Goal: Communication & Community: Answer question/provide support

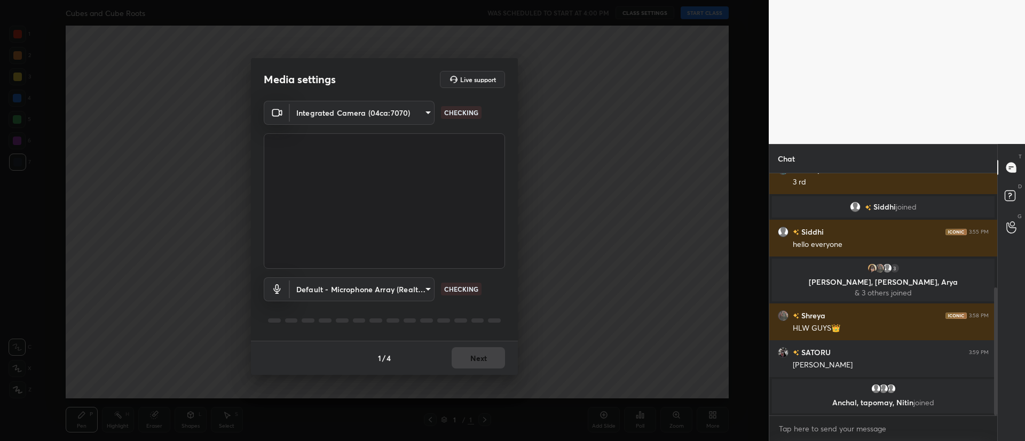
scroll to position [216, 0]
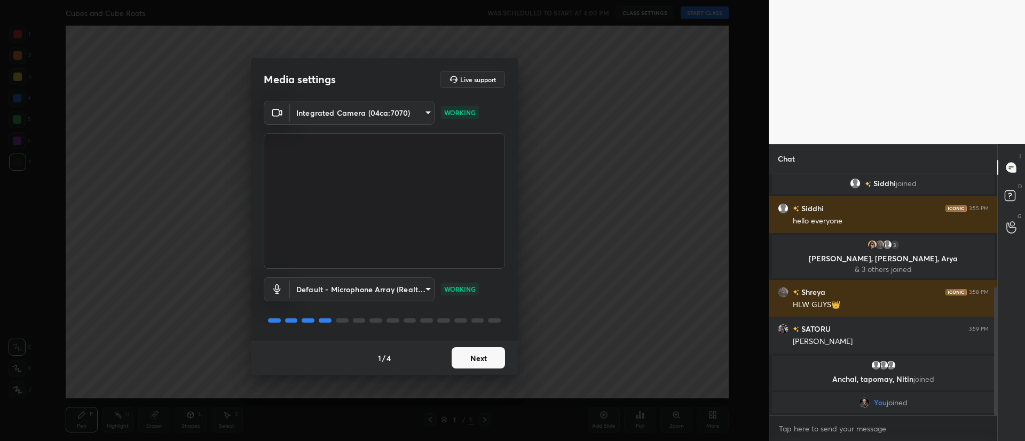
click at [491, 356] on button "Next" at bounding box center [477, 357] width 53 height 21
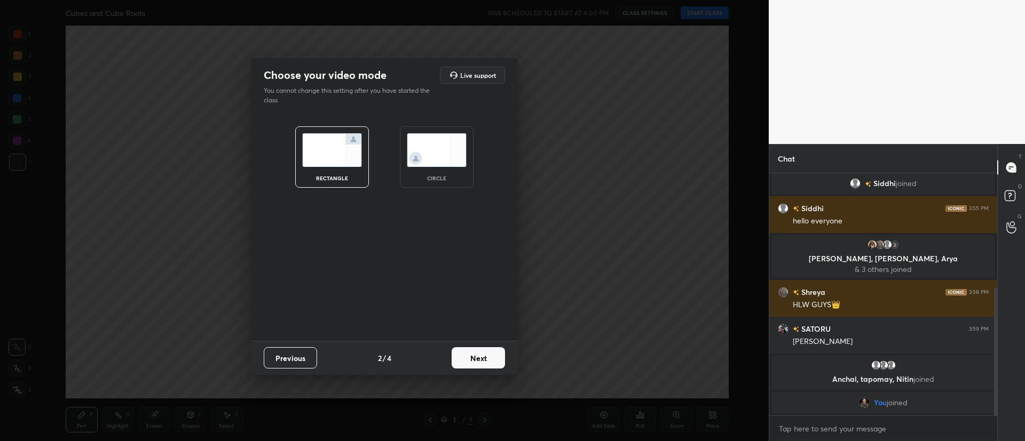
scroll to position [239, 0]
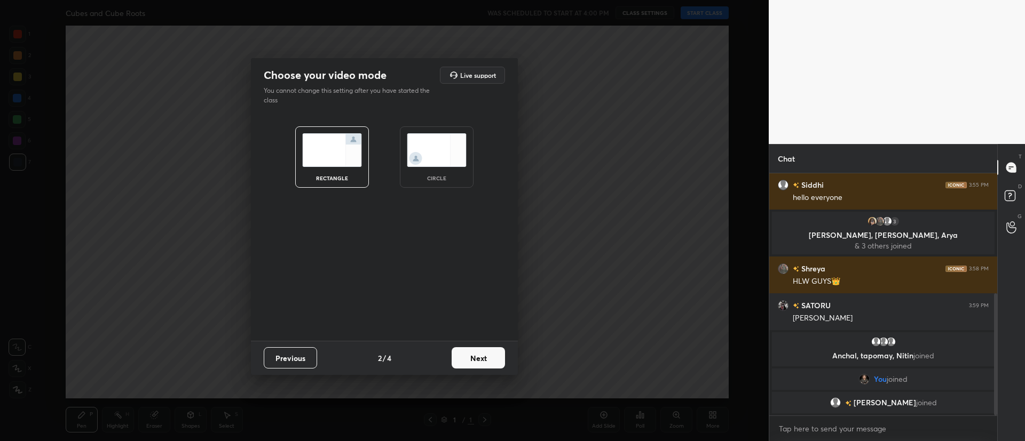
click at [480, 355] on button "Next" at bounding box center [477, 357] width 53 height 21
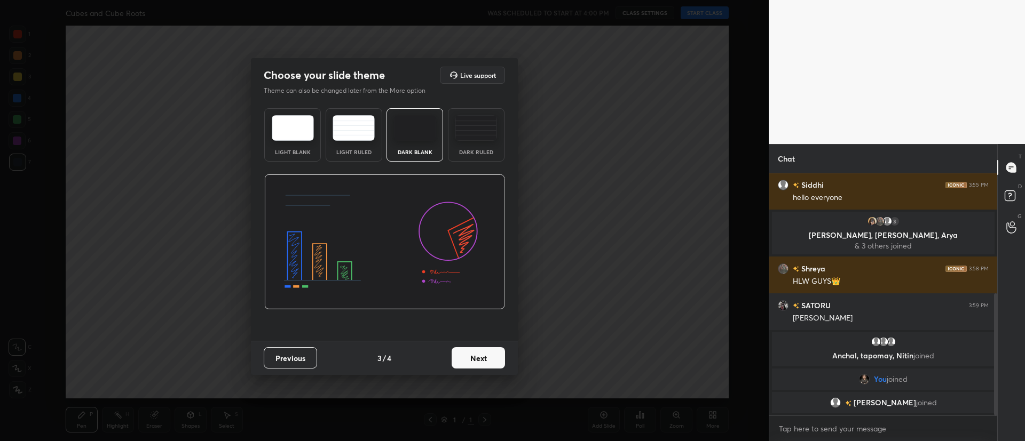
click at [485, 353] on button "Next" at bounding box center [477, 357] width 53 height 21
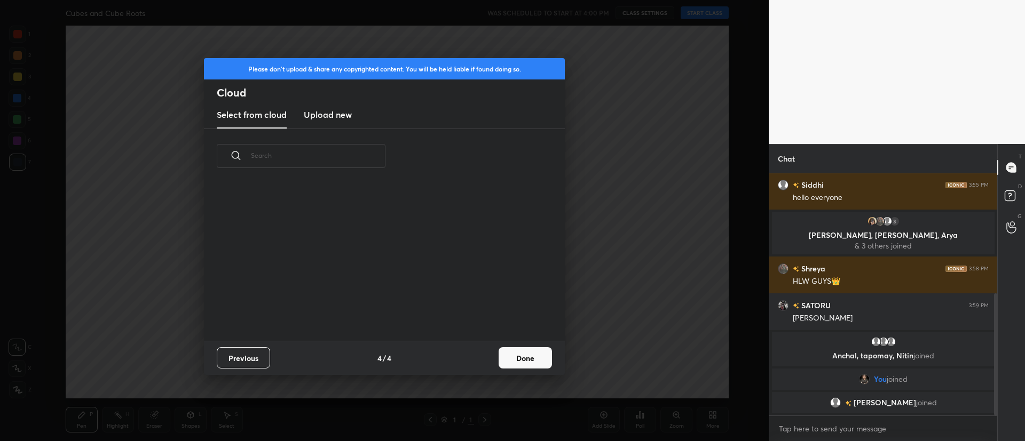
click at [512, 367] on button "Done" at bounding box center [524, 357] width 53 height 21
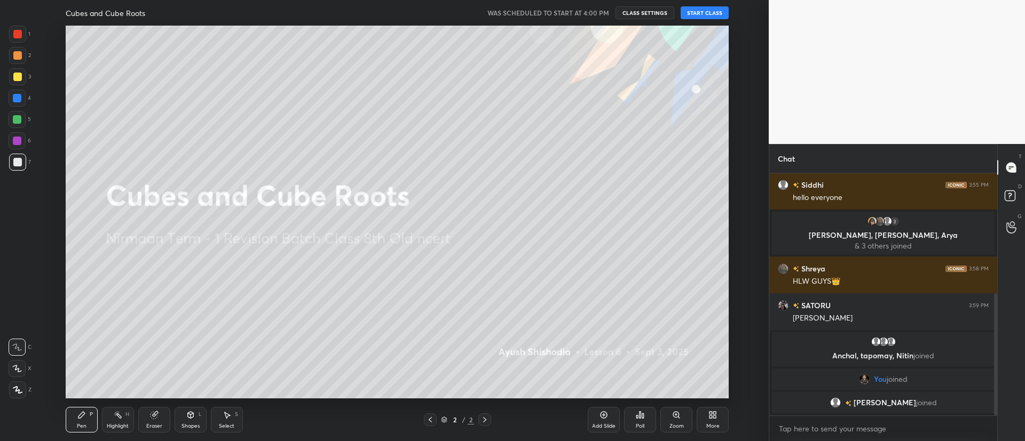
click at [709, 9] on button "START CLASS" at bounding box center [704, 12] width 48 height 13
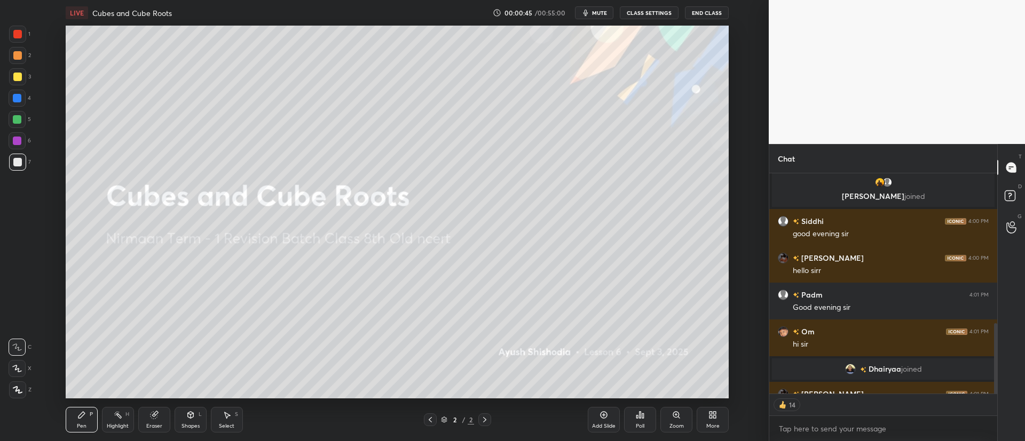
scroll to position [472, 0]
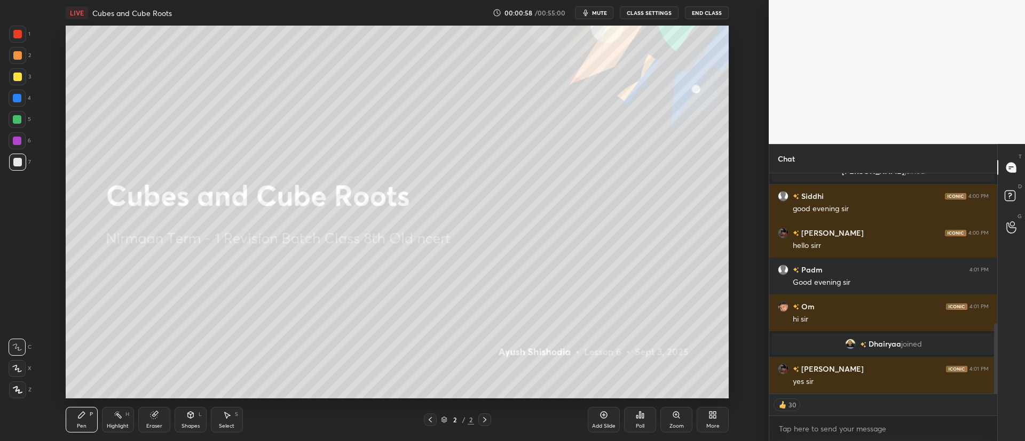
click at [23, 382] on div at bounding box center [17, 390] width 17 height 17
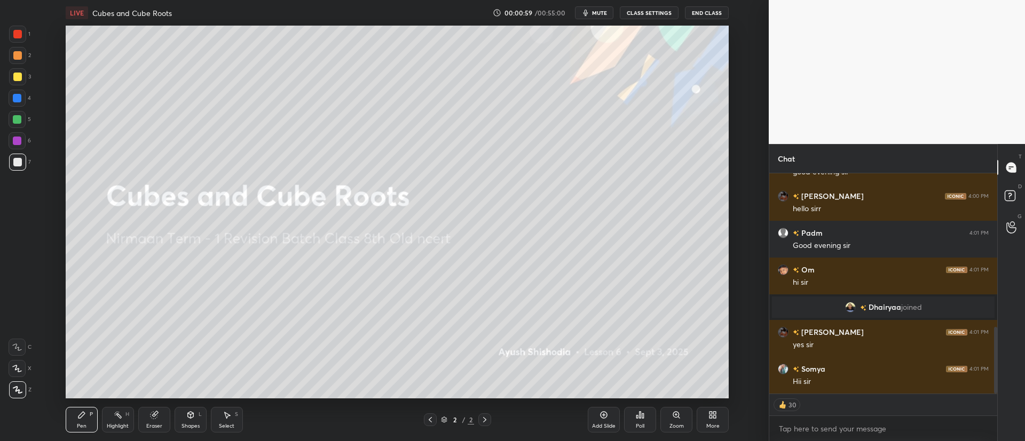
click at [15, 77] on div at bounding box center [17, 77] width 9 height 9
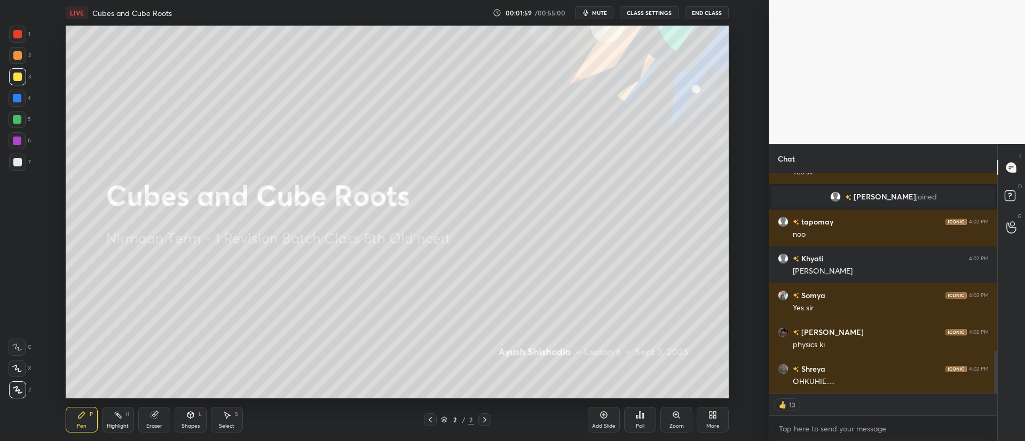
scroll to position [916, 0]
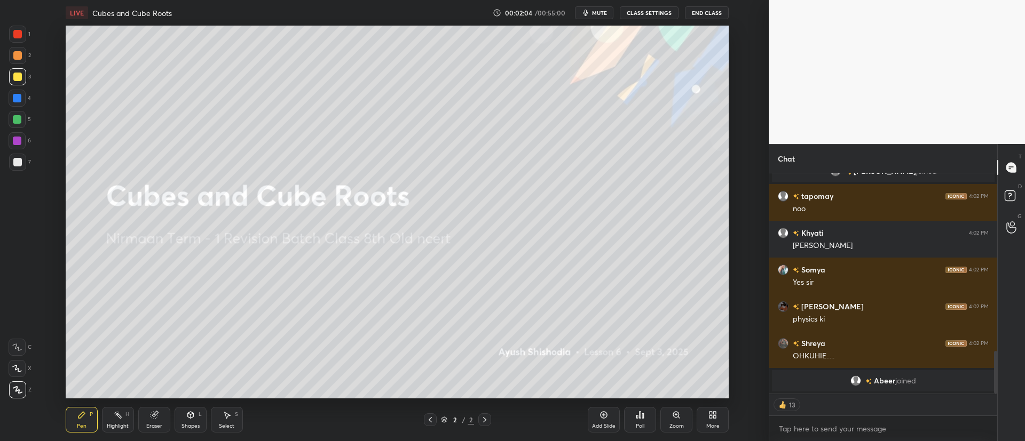
click at [715, 417] on icon at bounding box center [714, 417] width 3 height 3
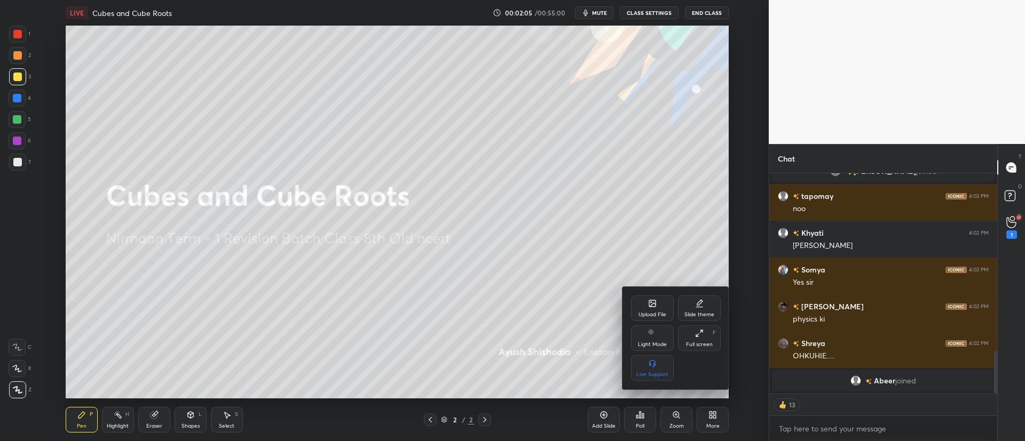
click at [662, 303] on div "Upload File" at bounding box center [652, 309] width 43 height 26
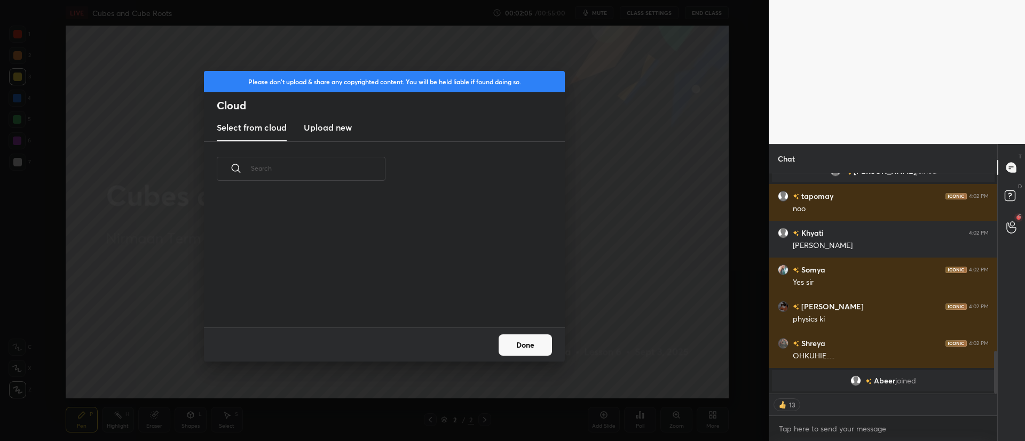
scroll to position [131, 343]
click at [344, 128] on h3 "Upload new" at bounding box center [328, 127] width 48 height 13
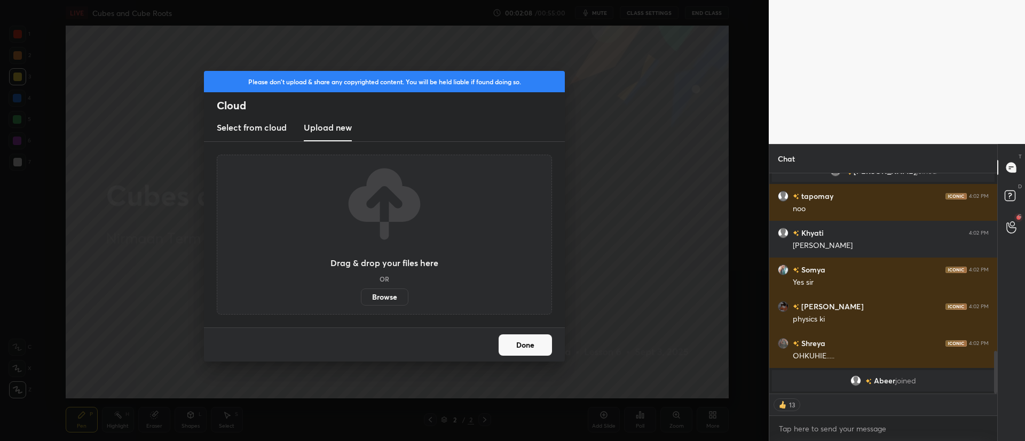
click at [394, 294] on label "Browse" at bounding box center [384, 297] width 47 height 17
click at [361, 294] on input "Browse" at bounding box center [361, 297] width 0 height 17
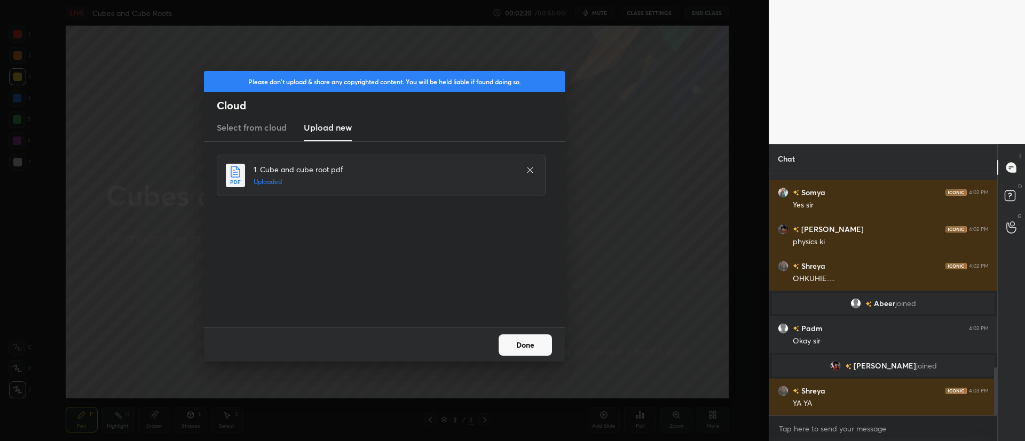
scroll to position [1011, 0]
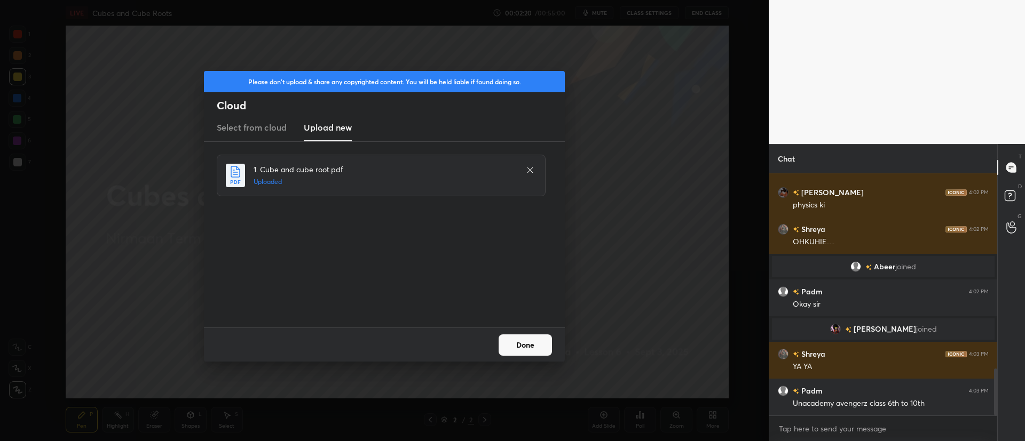
click at [530, 341] on button "Done" at bounding box center [524, 345] width 53 height 21
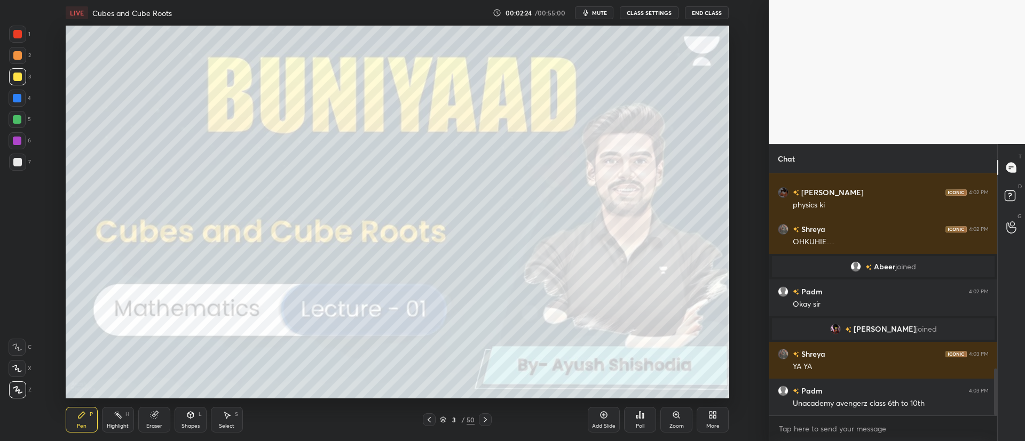
click at [483, 417] on icon at bounding box center [485, 420] width 9 height 9
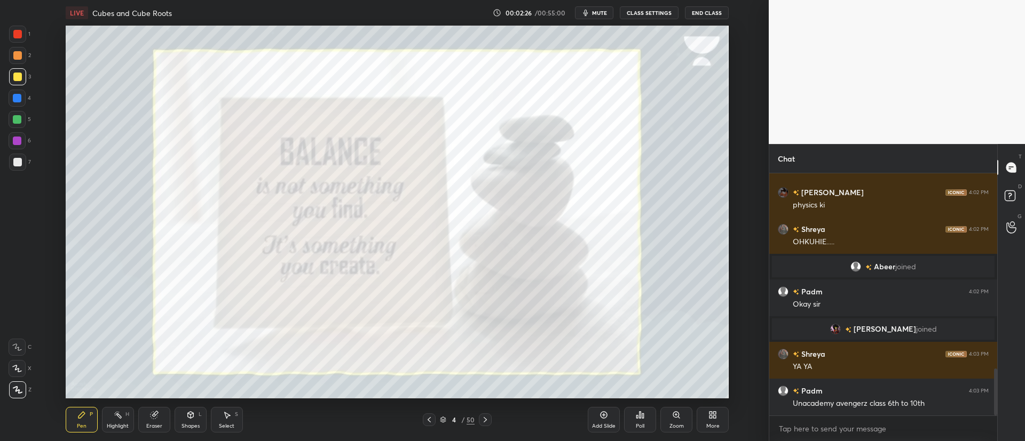
click at [447, 417] on div "4 / 50" at bounding box center [457, 420] width 35 height 10
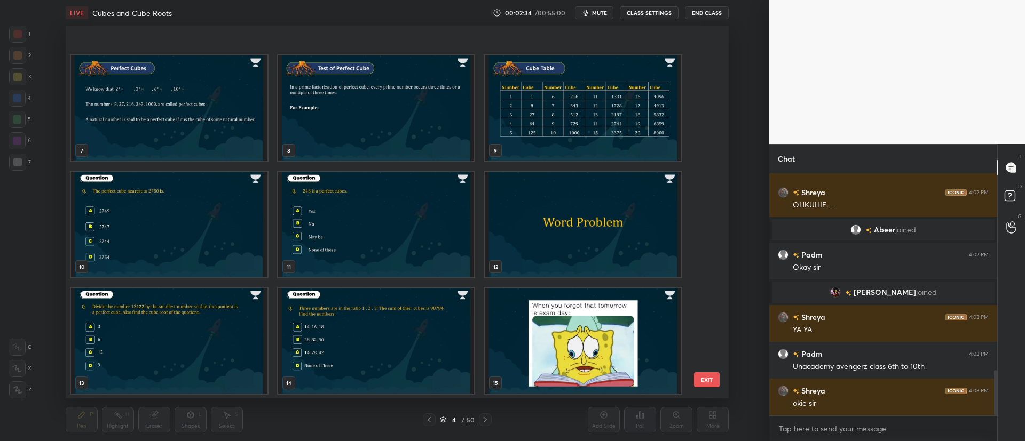
scroll to position [0, 0]
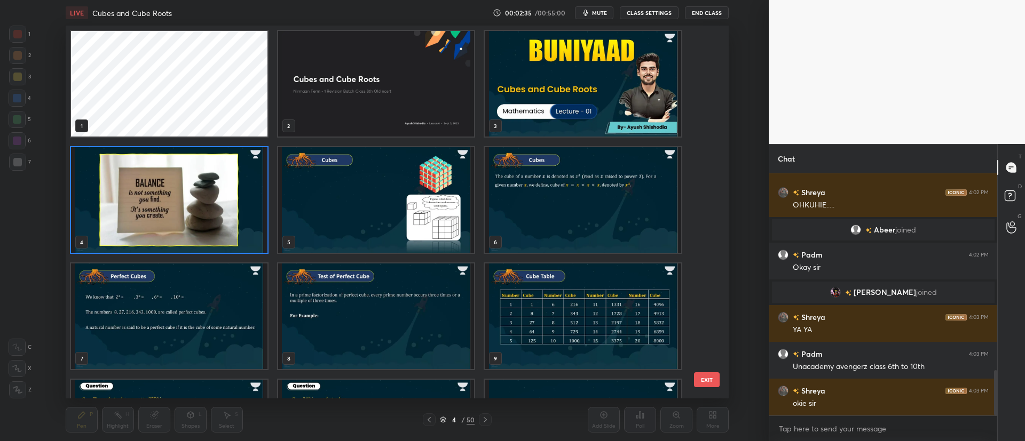
click at [208, 200] on img "grid" at bounding box center [169, 200] width 196 height 106
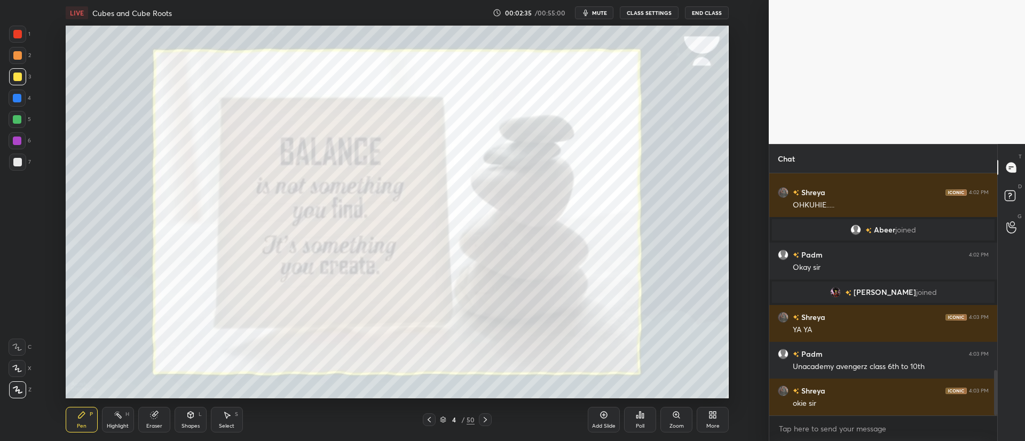
click at [216, 197] on img "grid" at bounding box center [169, 200] width 196 height 106
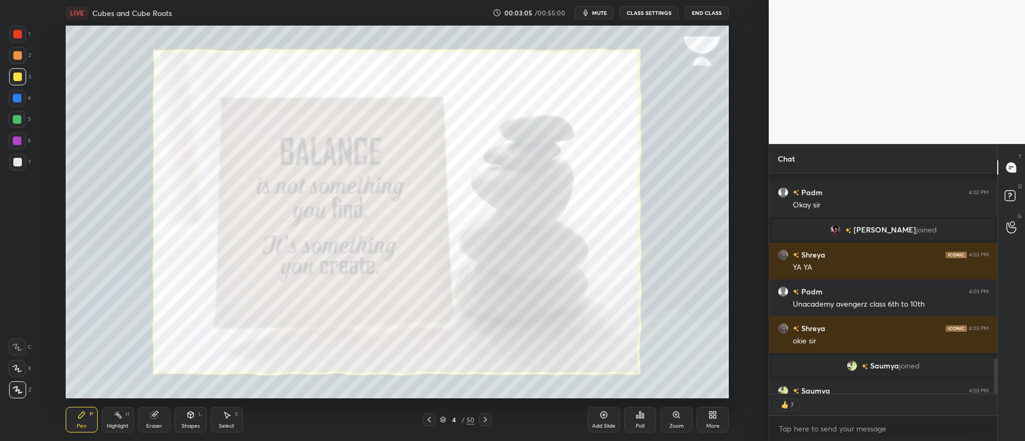
scroll to position [1137, 0]
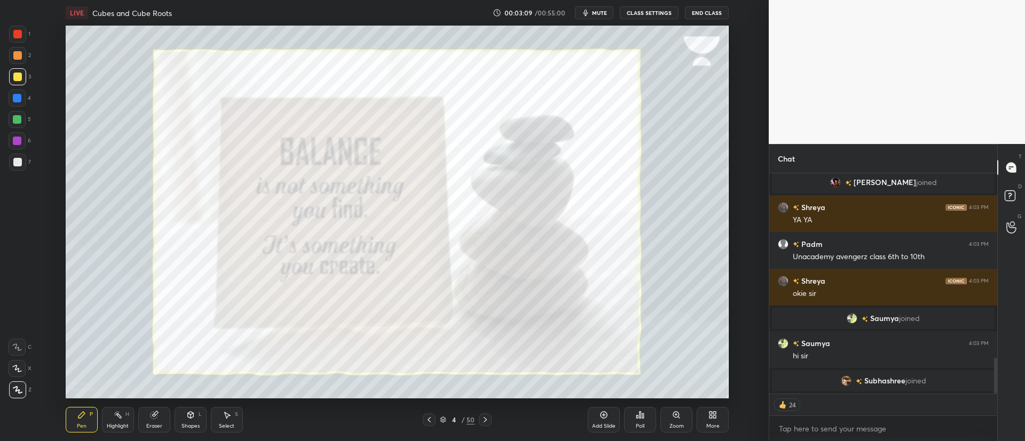
click at [486, 418] on icon at bounding box center [485, 420] width 9 height 9
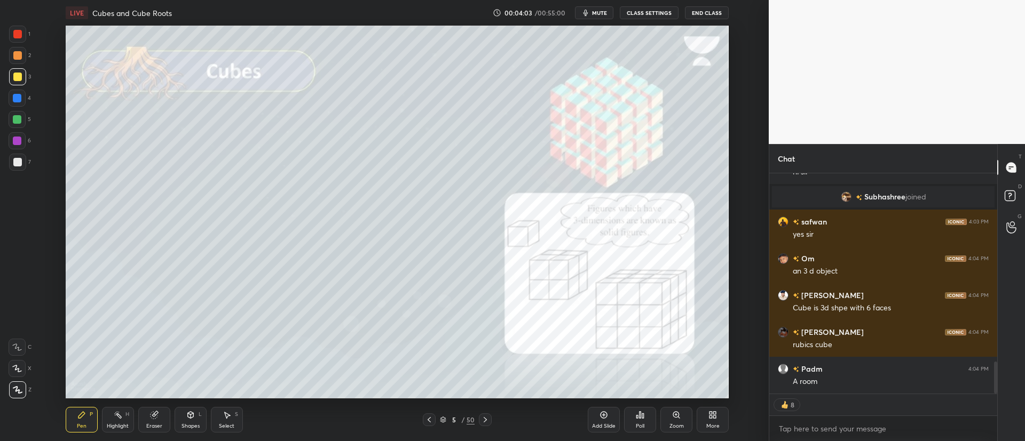
scroll to position [1328, 0]
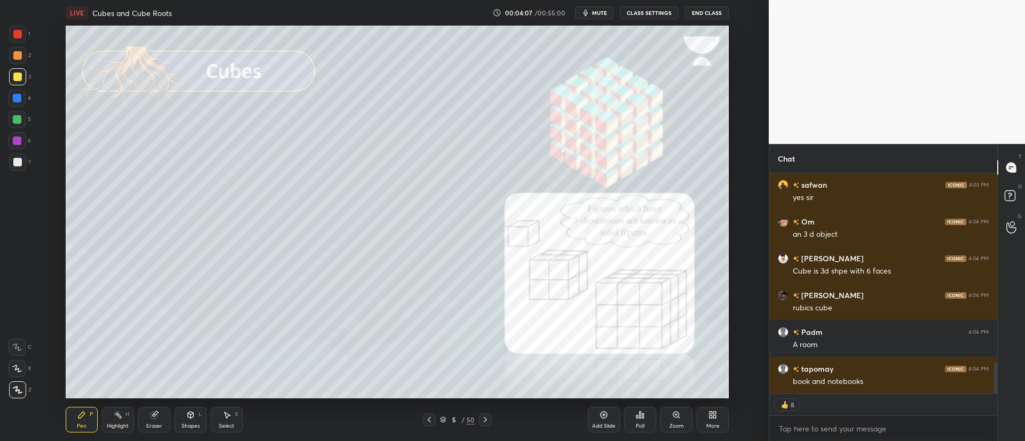
type textarea "x"
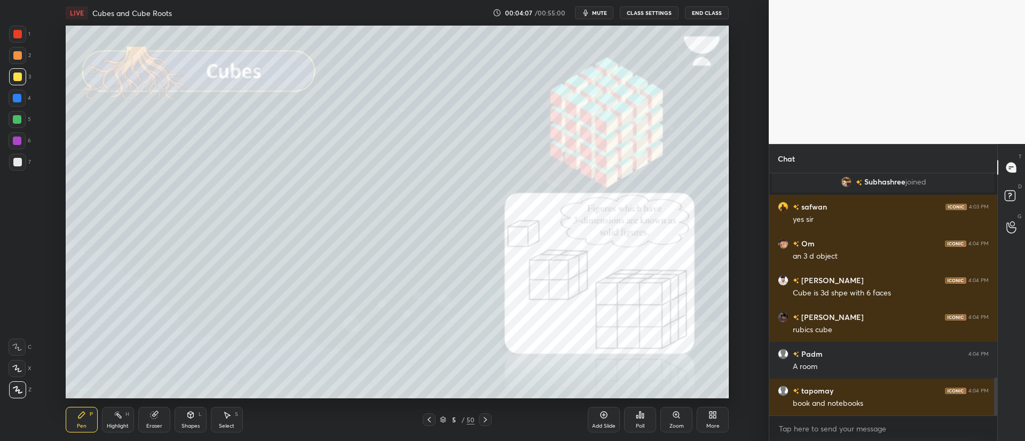
scroll to position [239, 225]
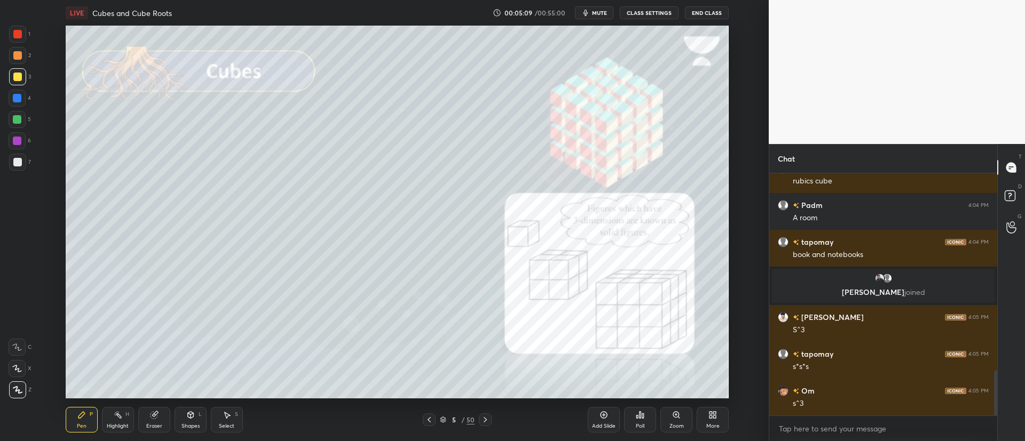
scroll to position [1085, 0]
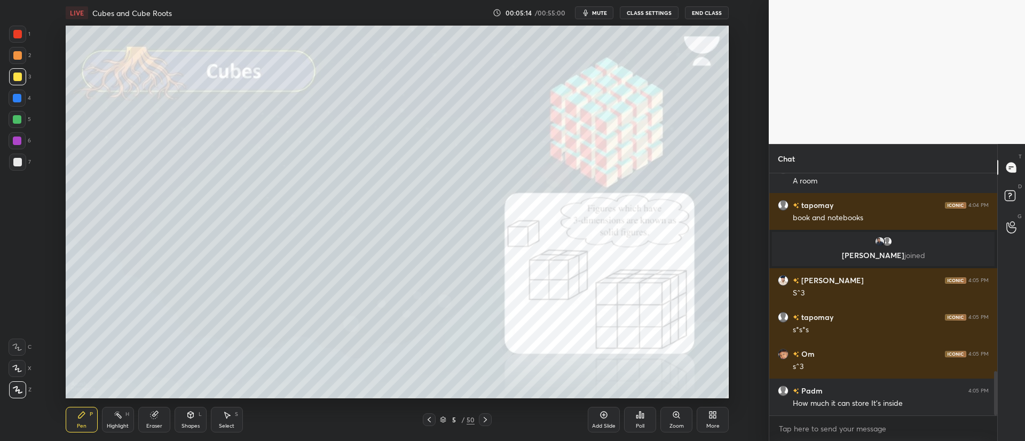
click at [21, 35] on div at bounding box center [17, 34] width 9 height 9
click at [18, 57] on div at bounding box center [17, 55] width 9 height 9
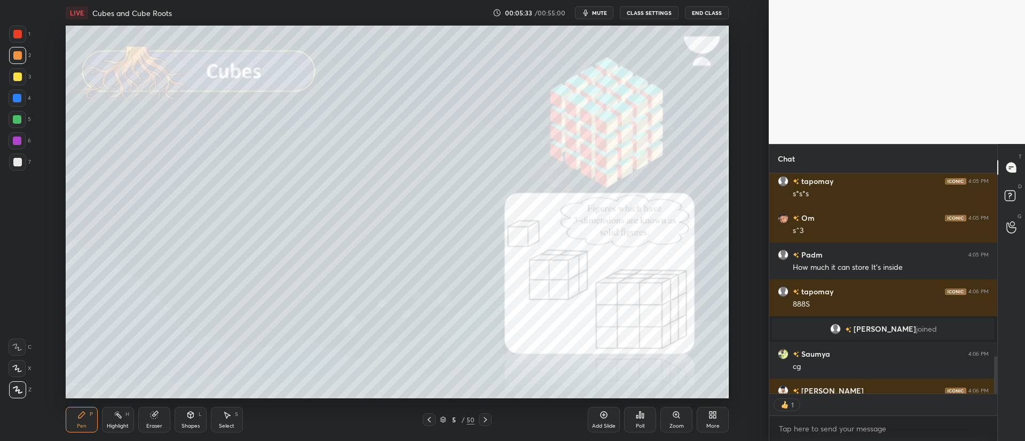
scroll to position [1241, 0]
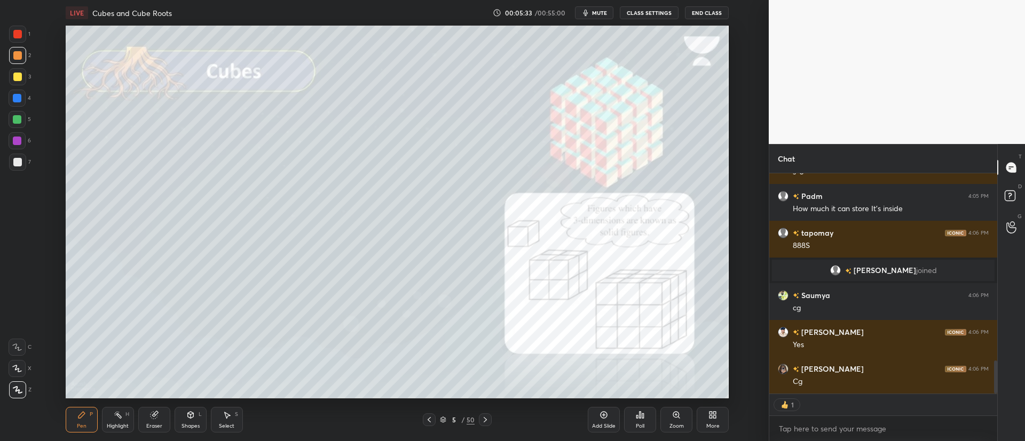
click at [487, 421] on icon at bounding box center [485, 420] width 9 height 9
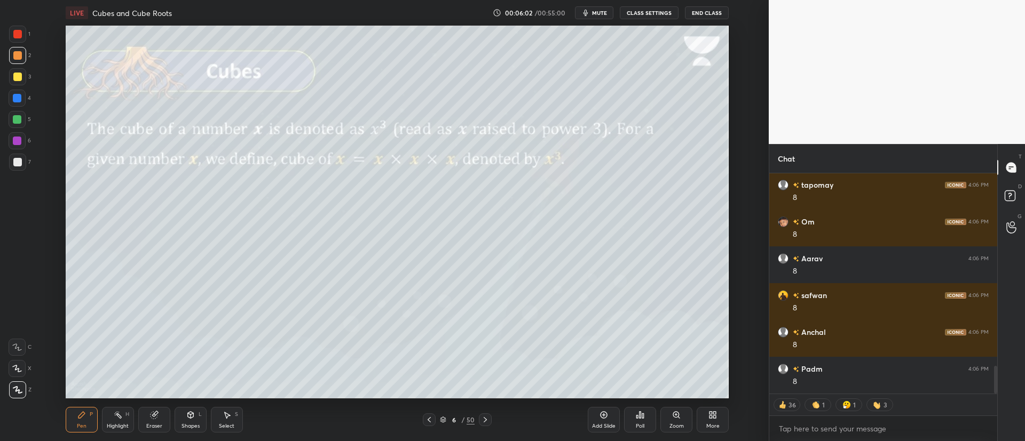
scroll to position [1536, 0]
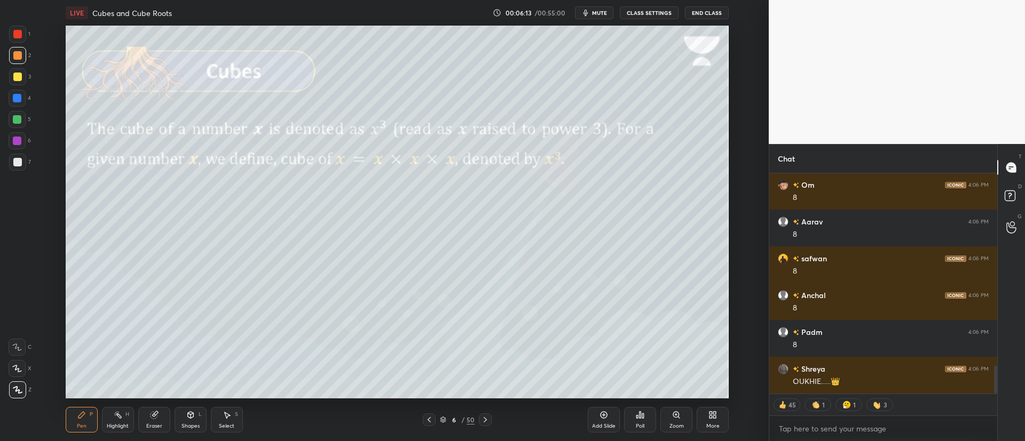
click at [493, 419] on div "6 / 50" at bounding box center [457, 420] width 261 height 13
click at [490, 419] on div at bounding box center [485, 420] width 13 height 13
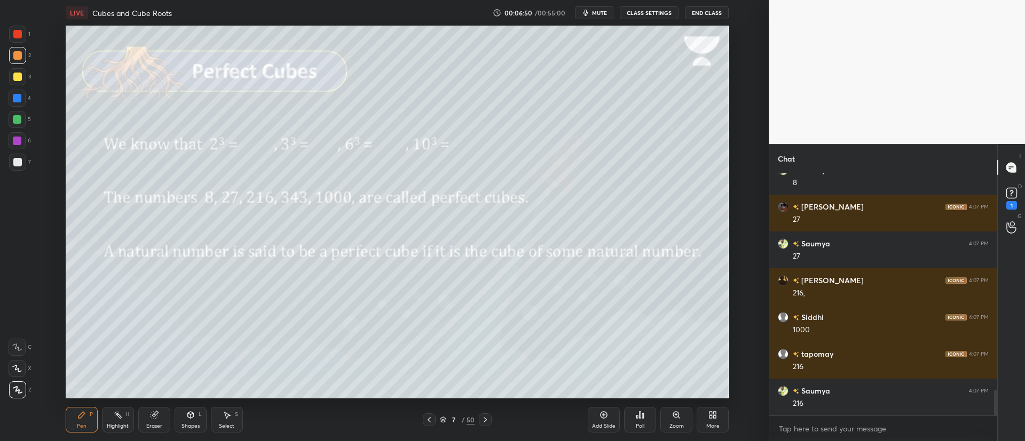
scroll to position [2108, 0]
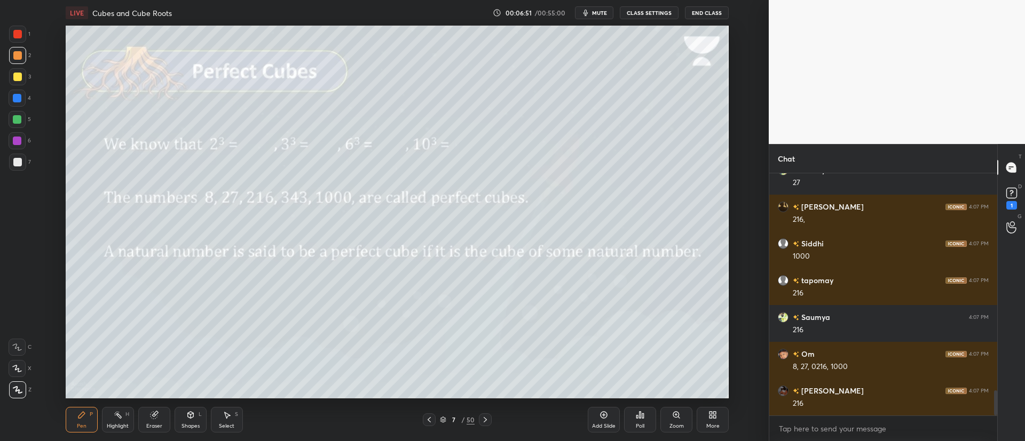
click at [20, 76] on div at bounding box center [17, 77] width 9 height 9
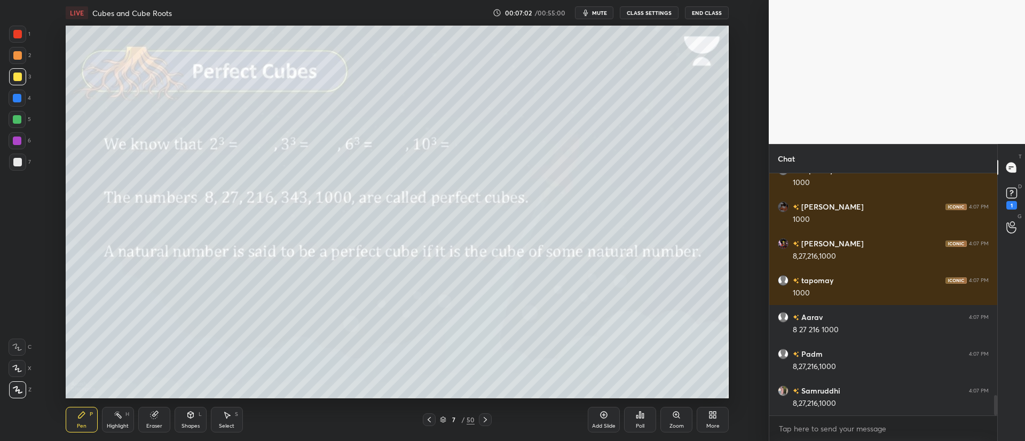
scroll to position [217, 225]
click at [448, 418] on div "7" at bounding box center [453, 420] width 11 height 6
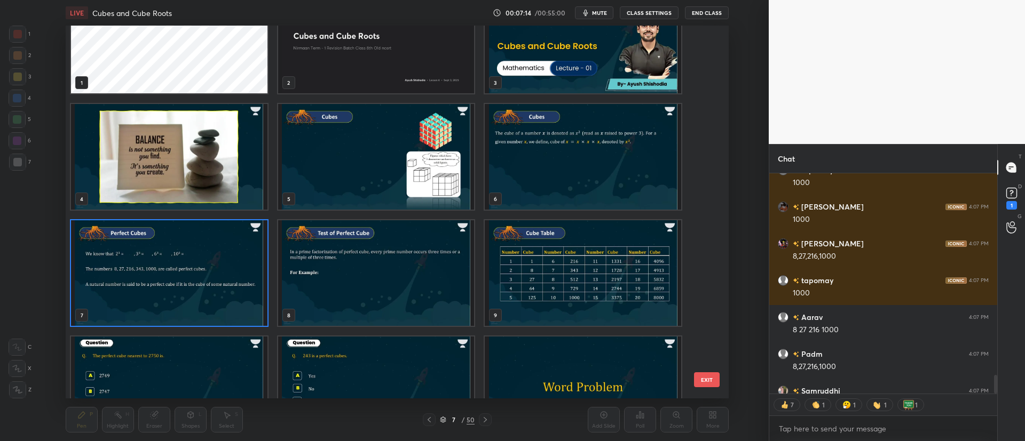
scroll to position [45, 0]
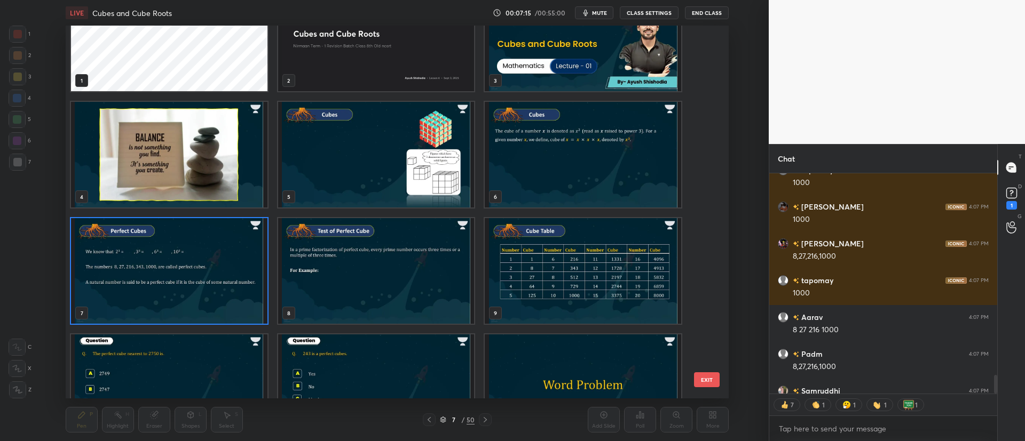
click at [201, 258] on img "grid" at bounding box center [169, 271] width 196 height 106
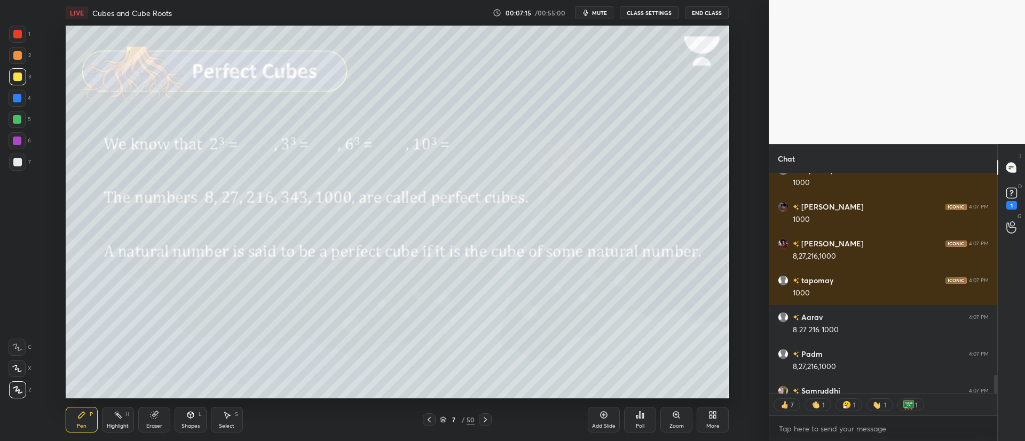
click at [204, 260] on img "grid" at bounding box center [169, 271] width 196 height 106
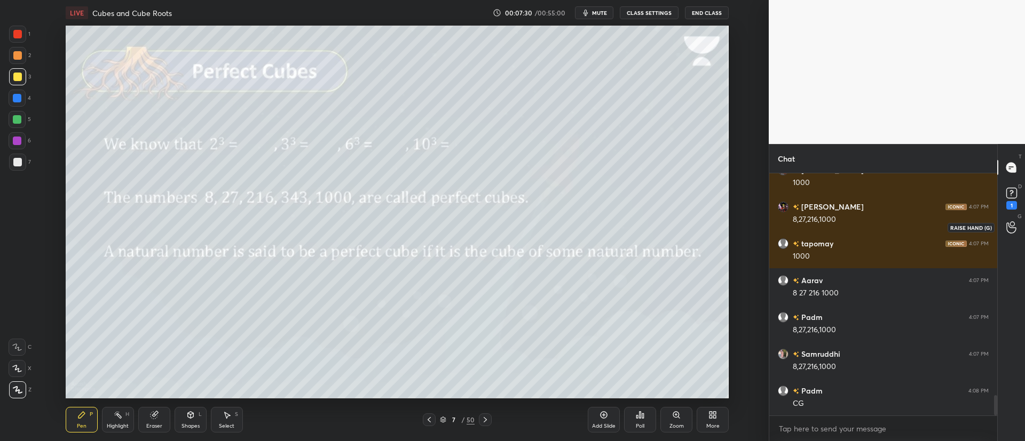
click at [1010, 228] on icon at bounding box center [1011, 227] width 10 height 12
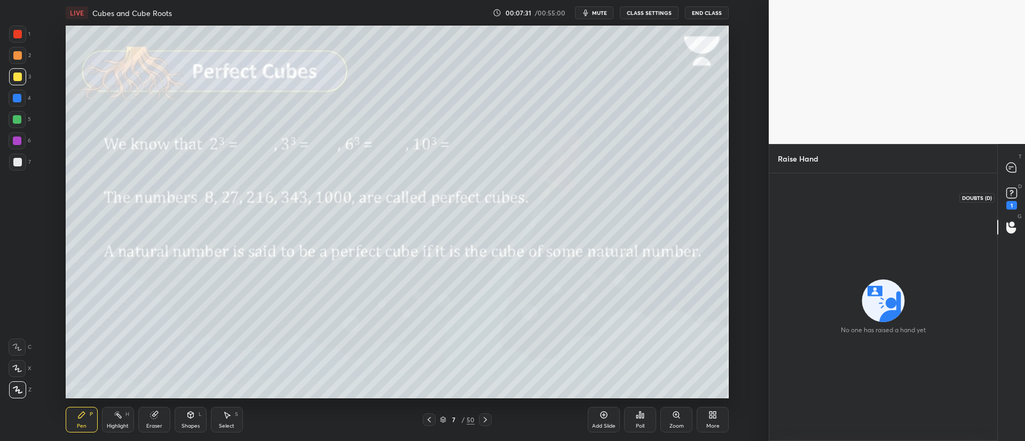
click at [1010, 199] on icon at bounding box center [1011, 193] width 16 height 16
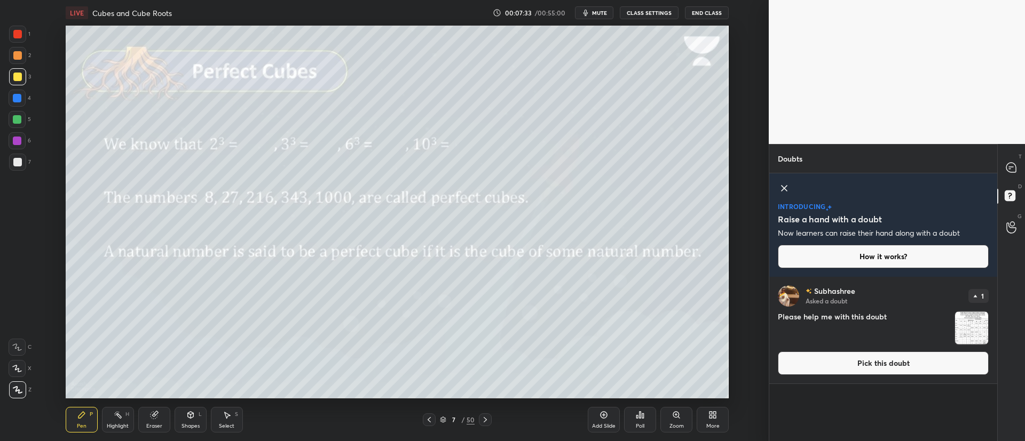
click at [791, 186] on div "introducing Raise a hand with a doubt Now learners can raise their hand along w…" at bounding box center [883, 225] width 228 height 104
click at [971, 328] on img "grid" at bounding box center [971, 328] width 33 height 33
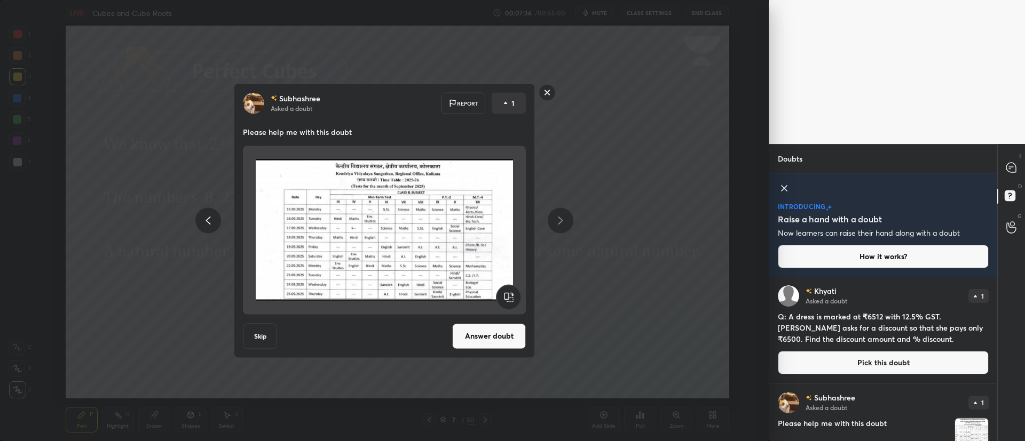
click at [481, 335] on button "Answer doubt" at bounding box center [489, 336] width 74 height 26
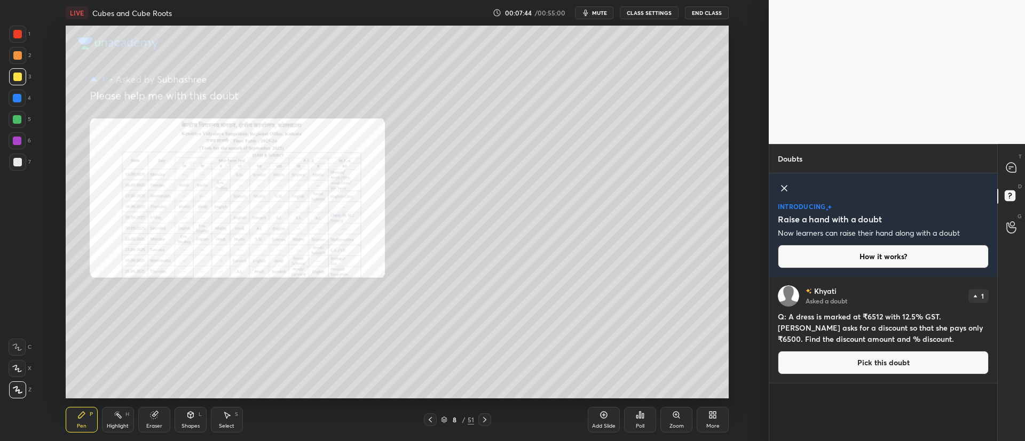
click at [673, 419] on div "Zoom" at bounding box center [676, 420] width 32 height 26
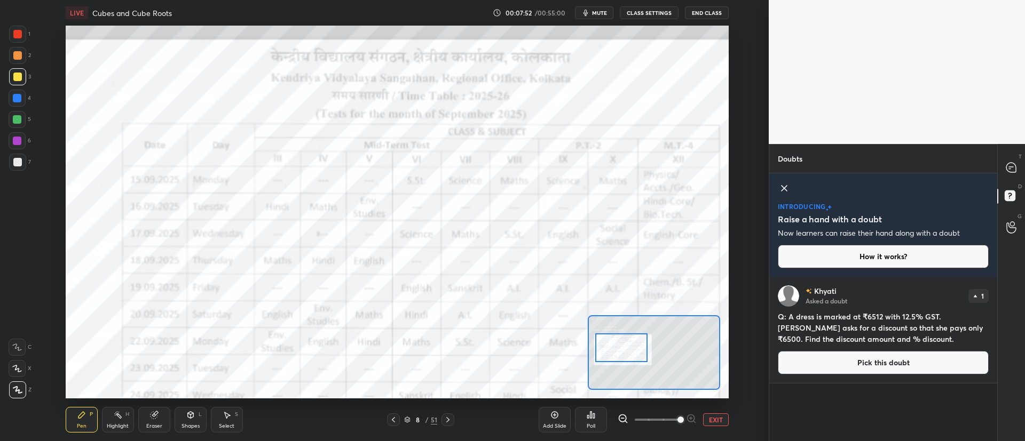
click at [788, 188] on icon at bounding box center [784, 188] width 13 height 13
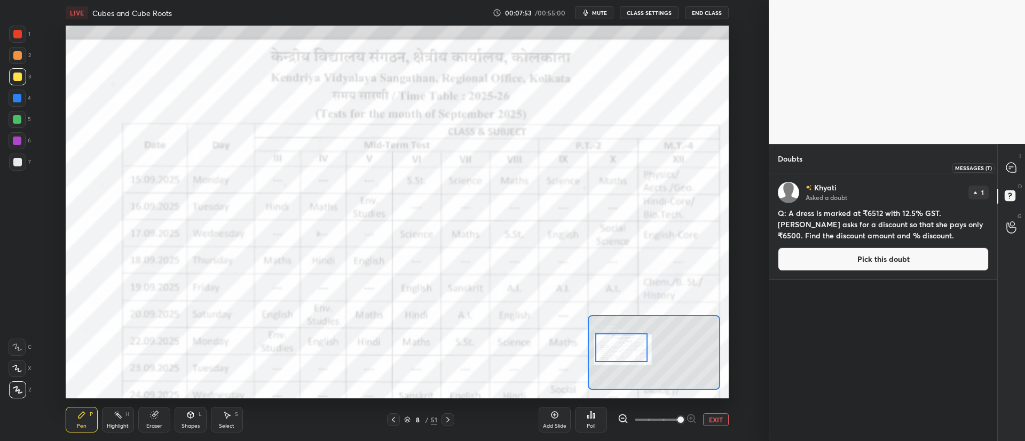
click at [1010, 169] on icon at bounding box center [1011, 168] width 10 height 10
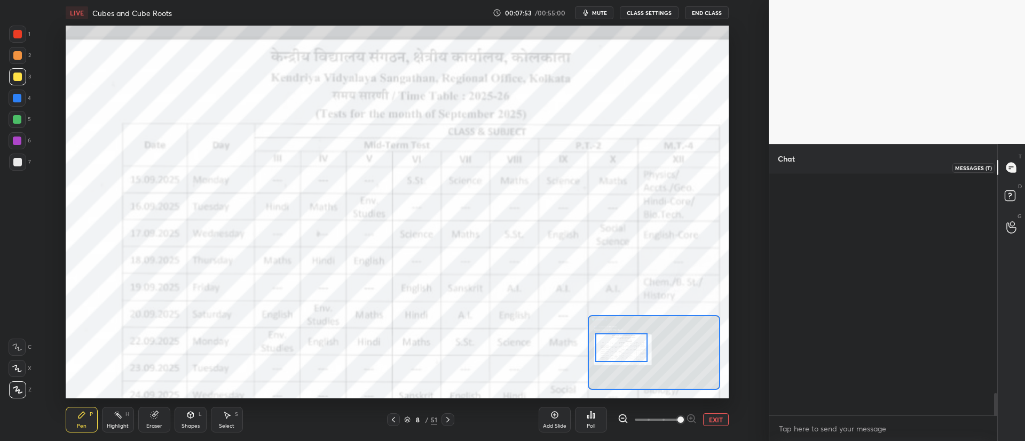
scroll to position [239, 225]
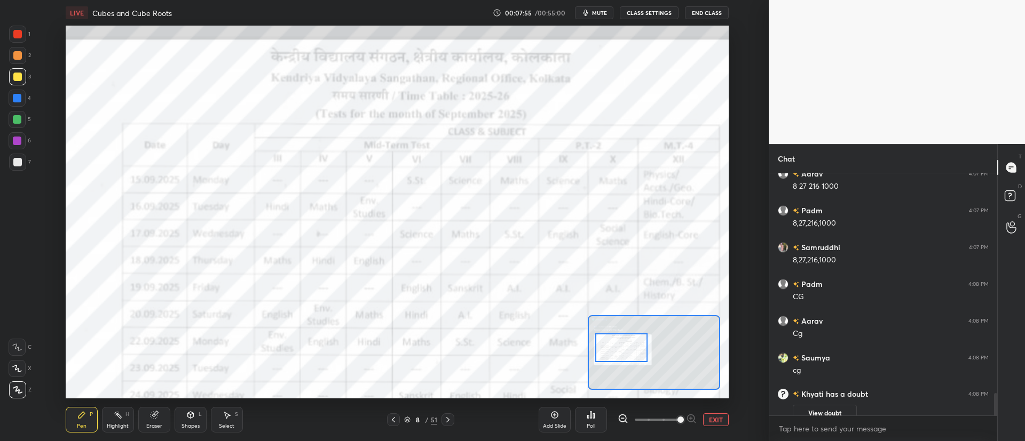
click at [715, 419] on button "EXIT" at bounding box center [716, 420] width 26 height 13
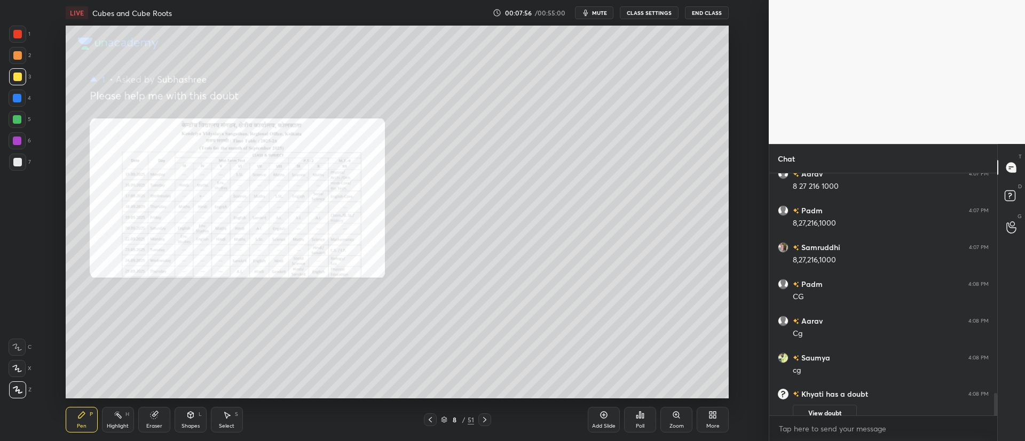
click at [484, 423] on icon at bounding box center [484, 420] width 9 height 9
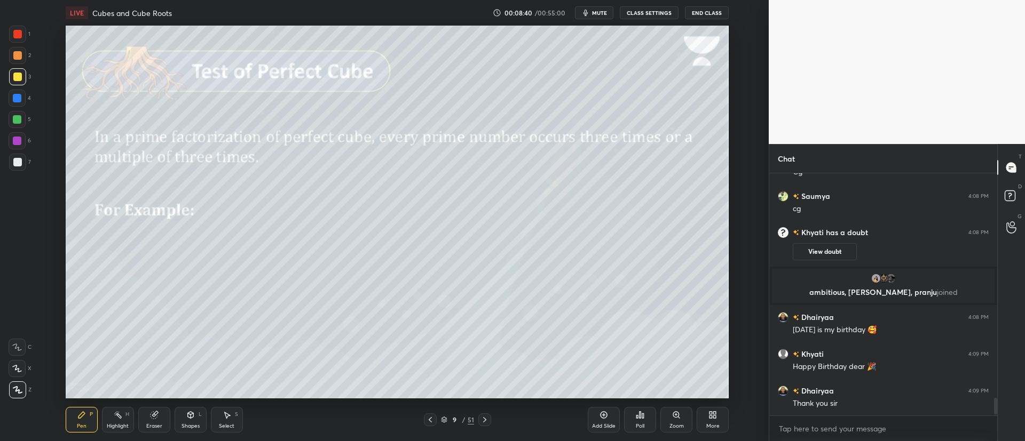
scroll to position [3092, 0]
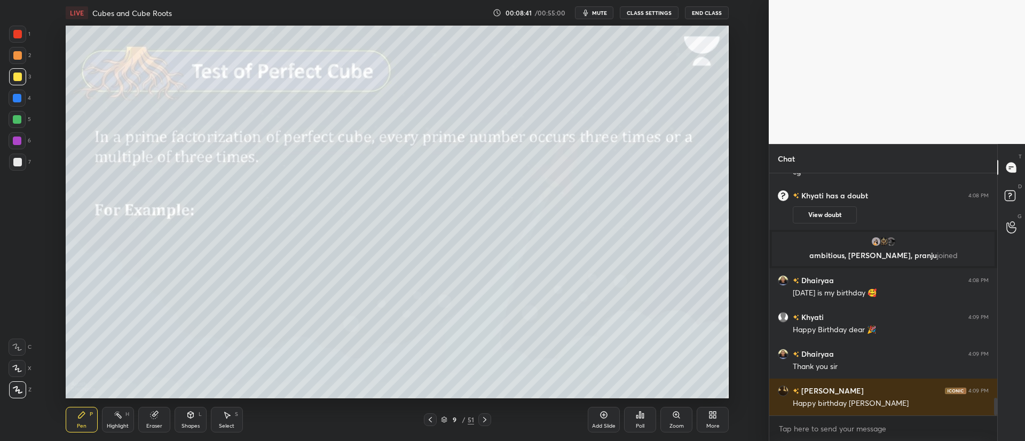
click at [19, 53] on div at bounding box center [17, 55] width 9 height 9
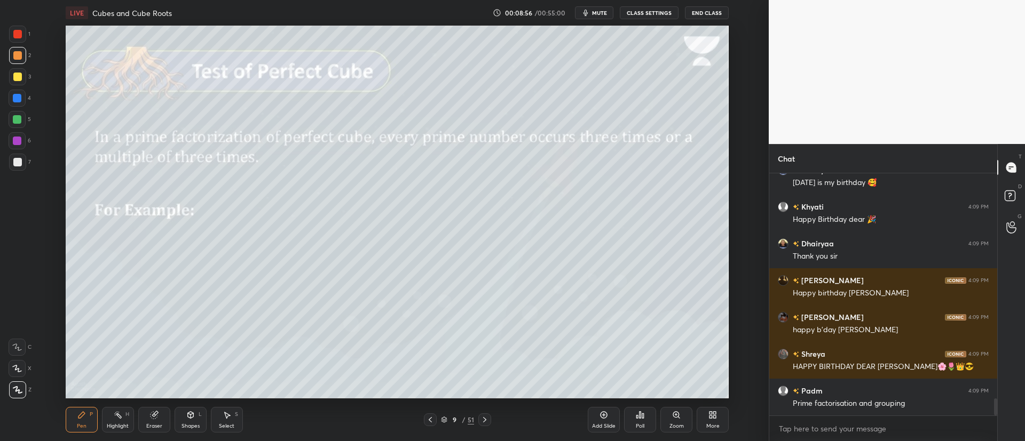
scroll to position [3239, 0]
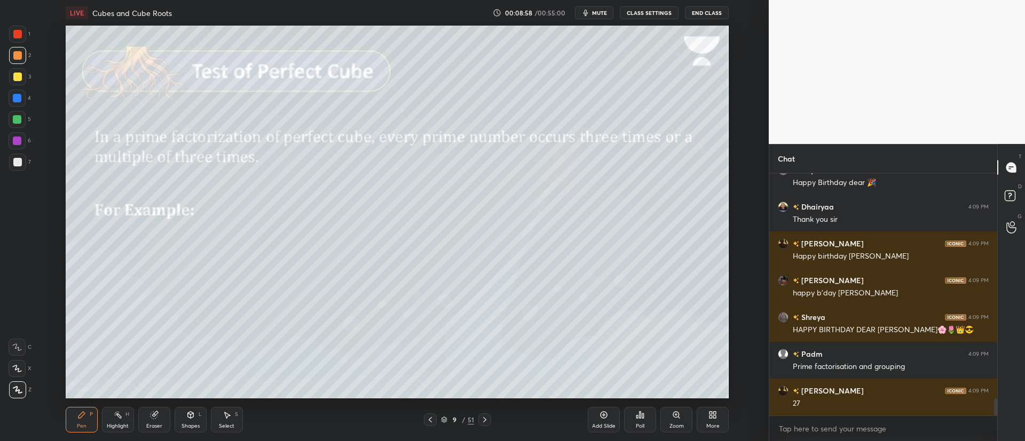
click at [20, 156] on div at bounding box center [17, 162] width 17 height 17
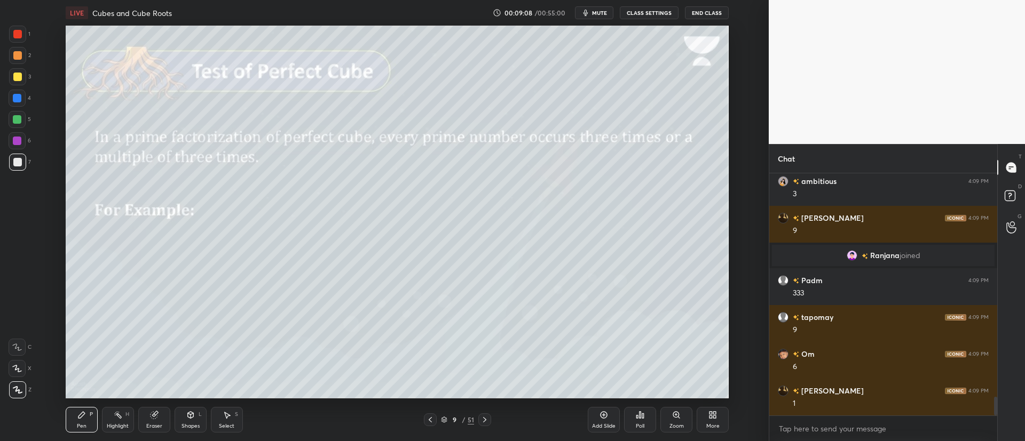
scroll to position [2962, 0]
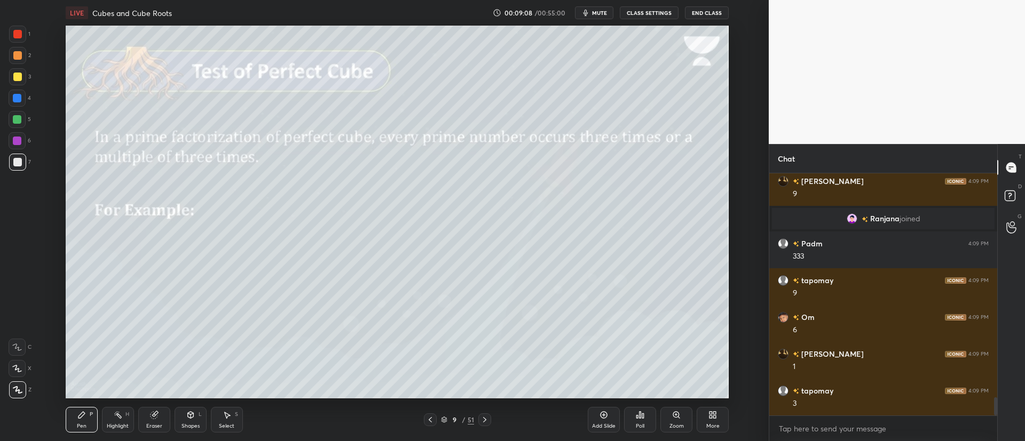
click at [19, 142] on div at bounding box center [17, 141] width 9 height 9
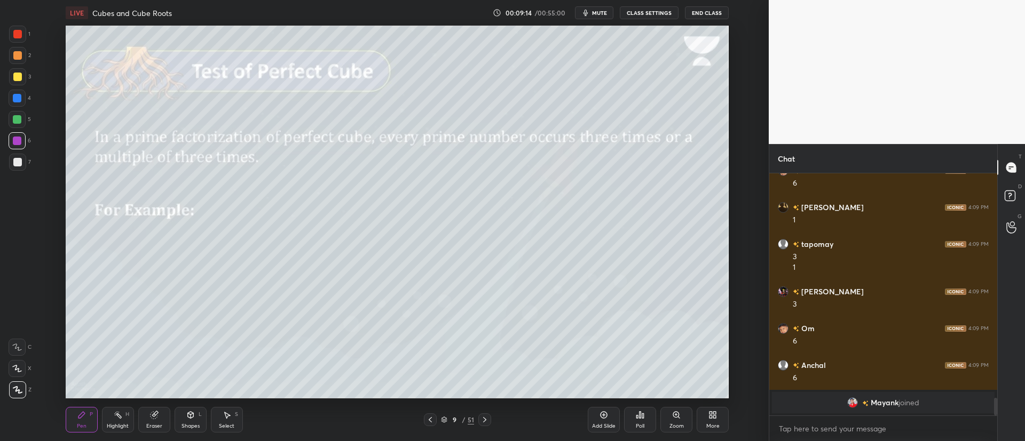
scroll to position [3034, 0]
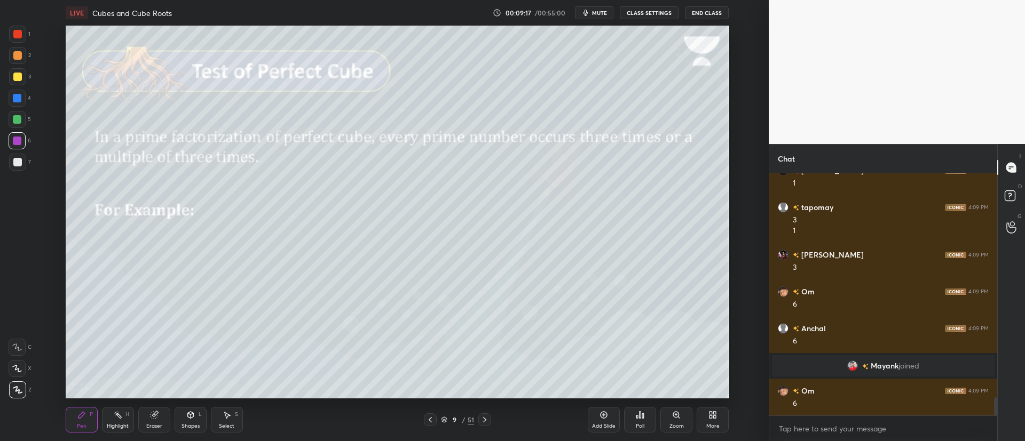
click at [14, 56] on div at bounding box center [17, 55] width 9 height 9
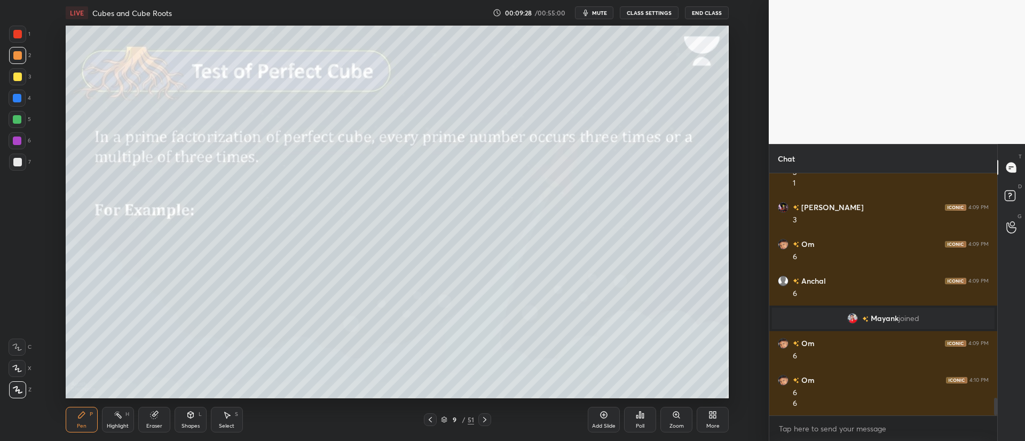
scroll to position [3118, 0]
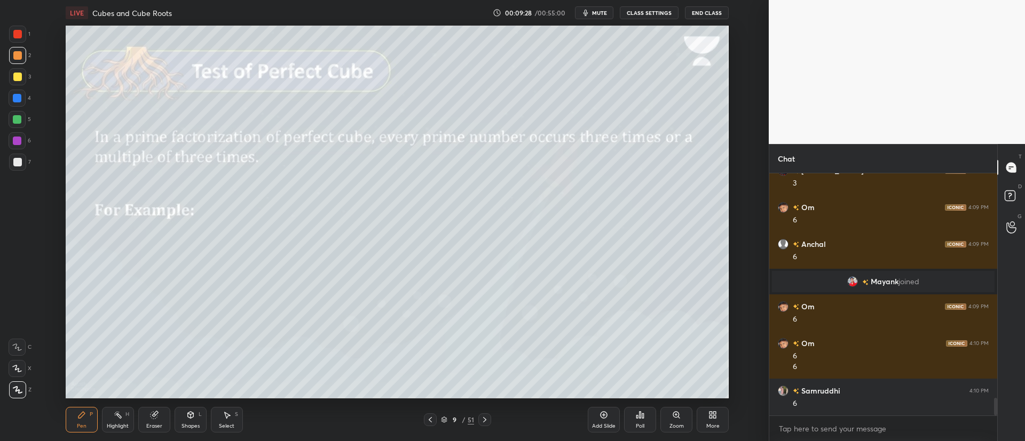
click at [444, 418] on icon at bounding box center [444, 420] width 6 height 6
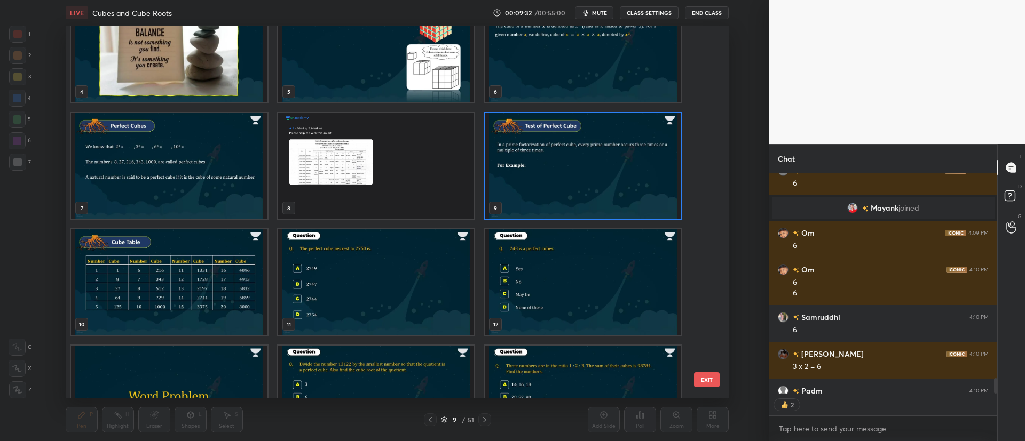
scroll to position [3250, 0]
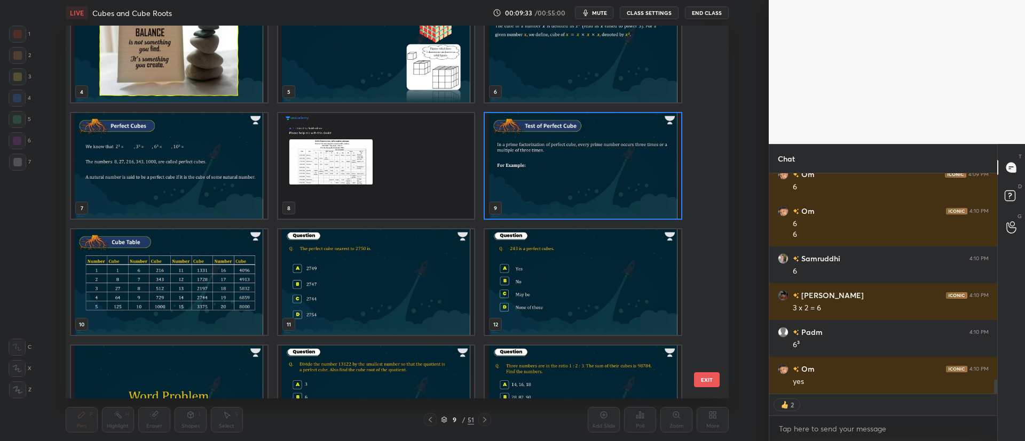
click at [550, 194] on img "grid" at bounding box center [583, 166] width 196 height 106
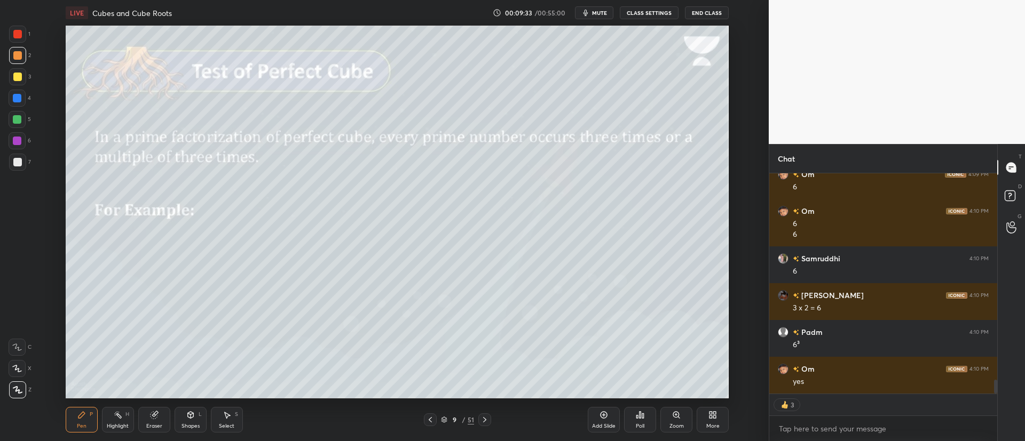
click at [556, 193] on img "grid" at bounding box center [583, 166] width 196 height 106
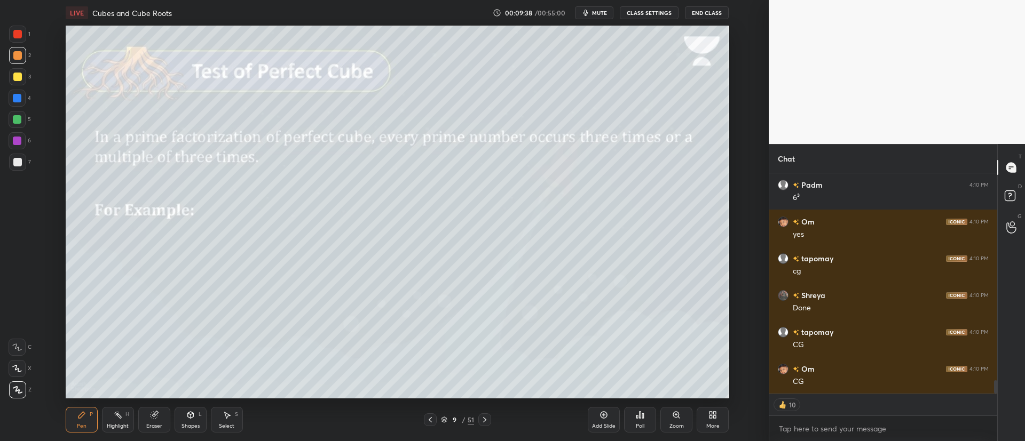
click at [490, 419] on div at bounding box center [484, 420] width 13 height 13
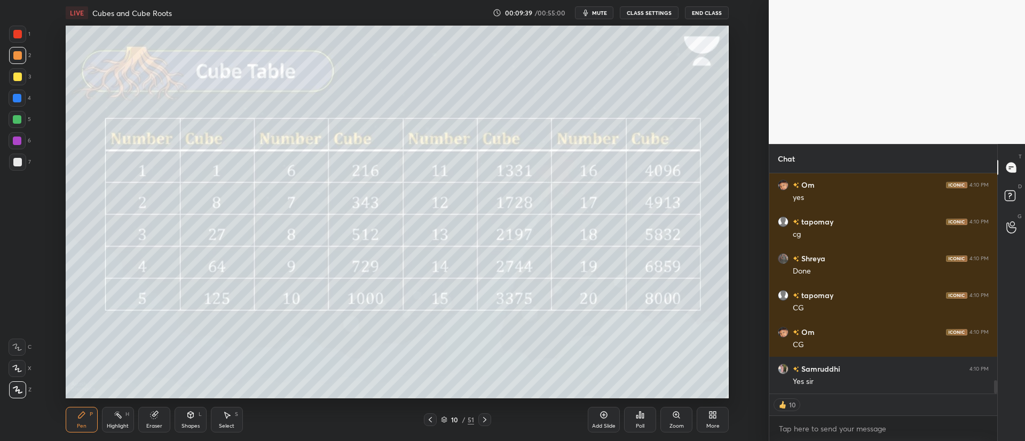
click at [429, 415] on div at bounding box center [430, 420] width 13 height 13
click at [598, 424] on div "Add Slide" at bounding box center [603, 426] width 23 height 5
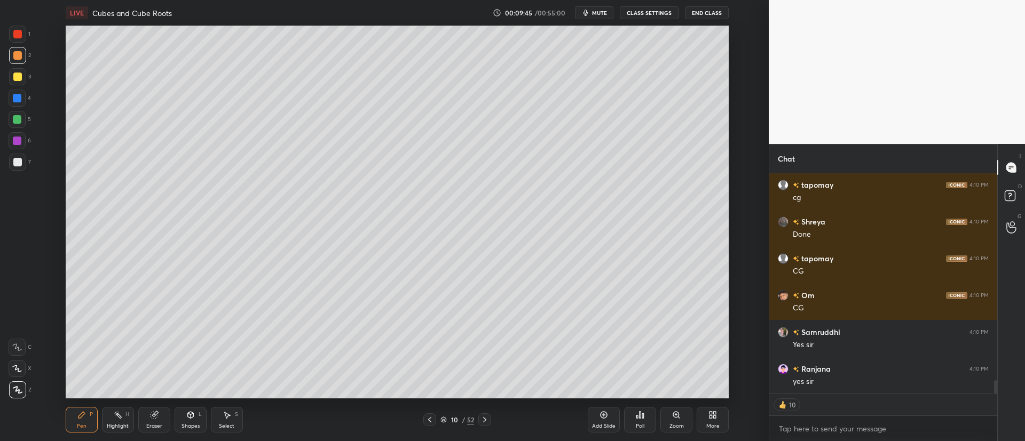
scroll to position [224, 225]
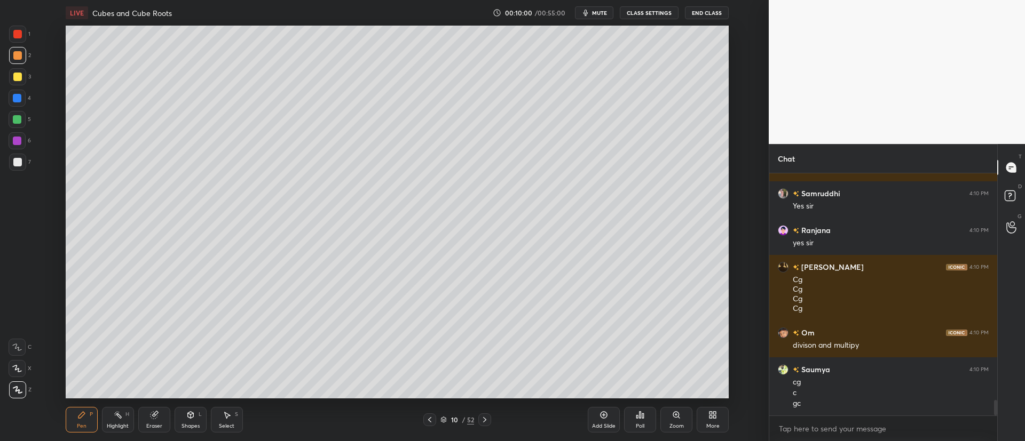
click at [16, 157] on div at bounding box center [17, 162] width 17 height 17
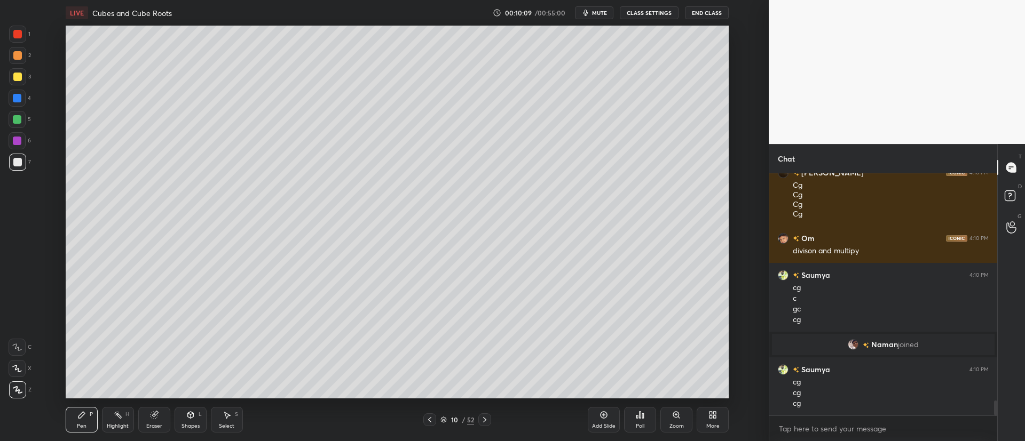
click at [19, 74] on div at bounding box center [17, 77] width 9 height 9
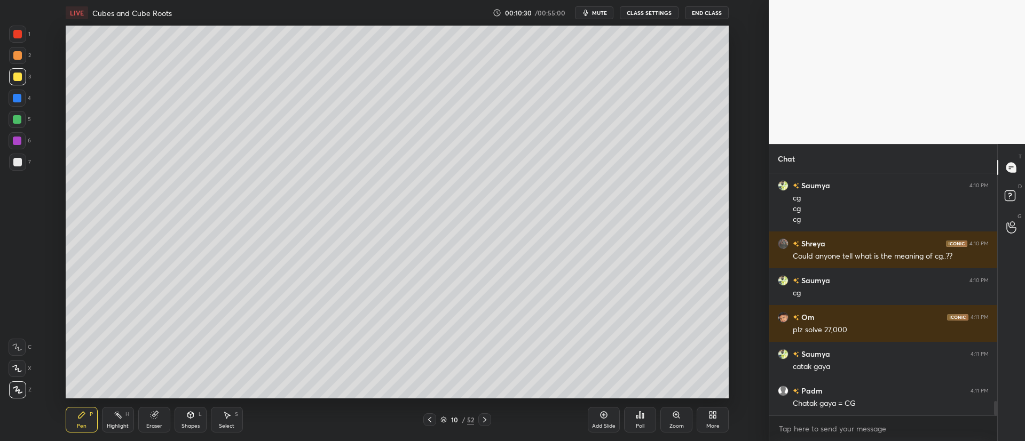
scroll to position [3925, 0]
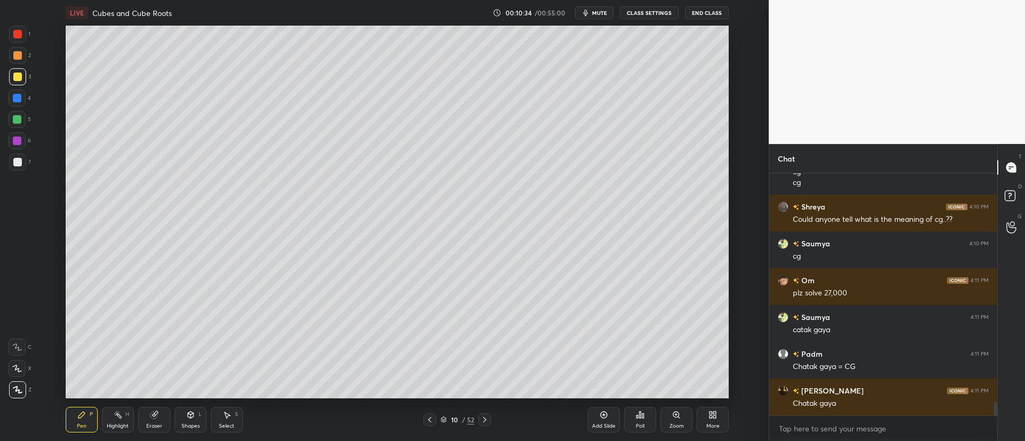
click at [124, 422] on div "Highlight H" at bounding box center [118, 420] width 32 height 26
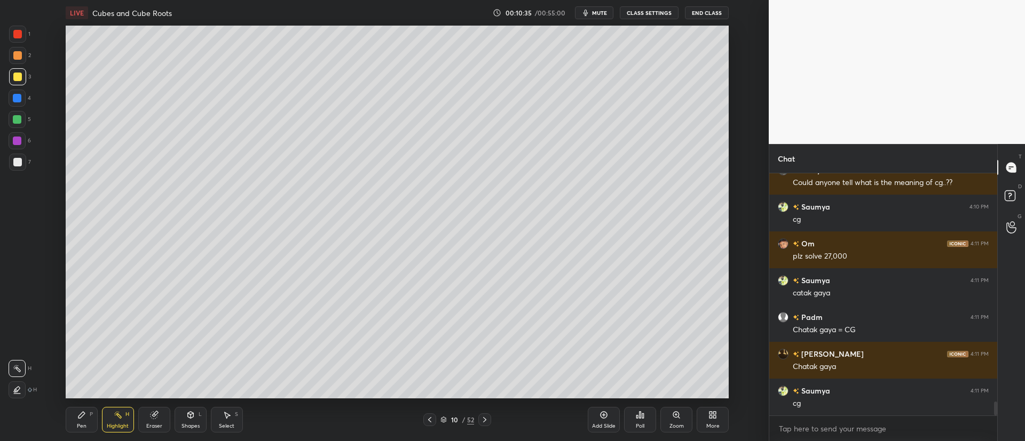
click at [15, 50] on div at bounding box center [17, 55] width 17 height 17
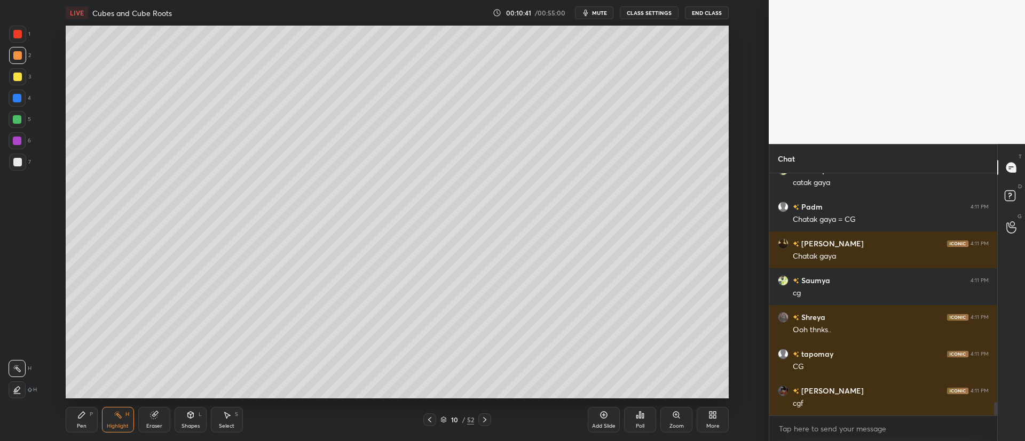
scroll to position [4110, 0]
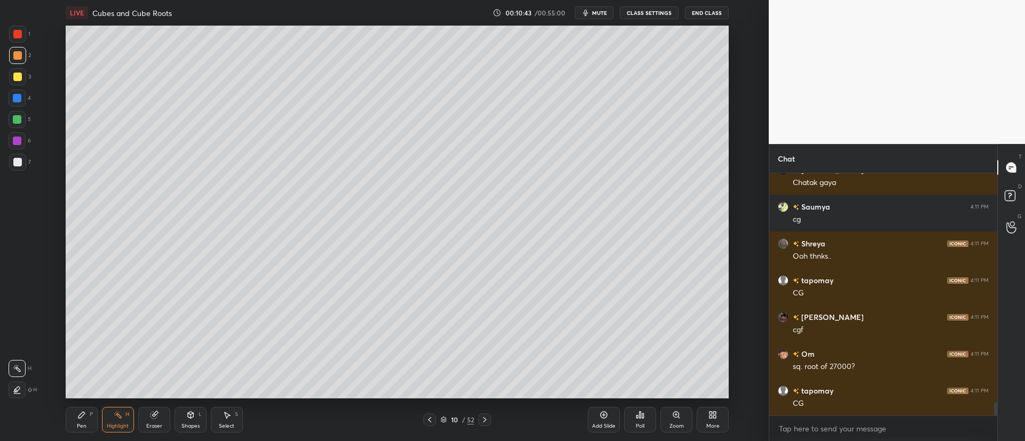
click at [88, 427] on div "Pen P" at bounding box center [82, 420] width 32 height 26
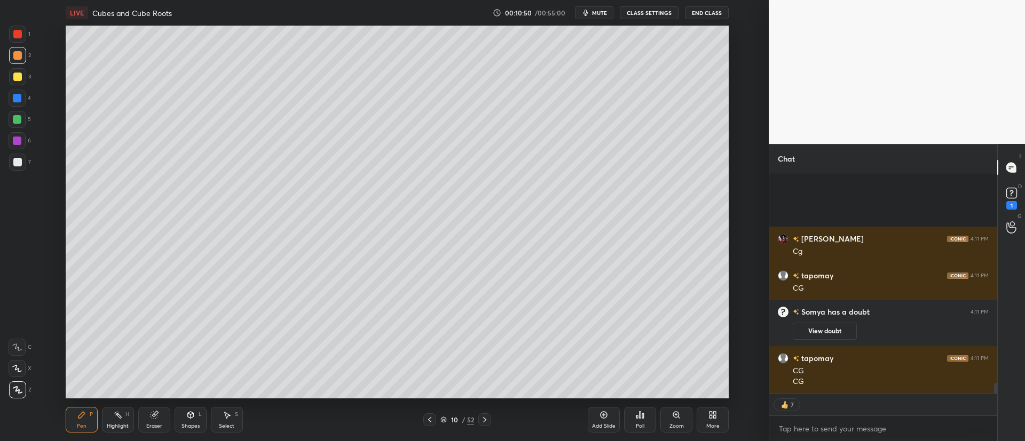
scroll to position [57, 0]
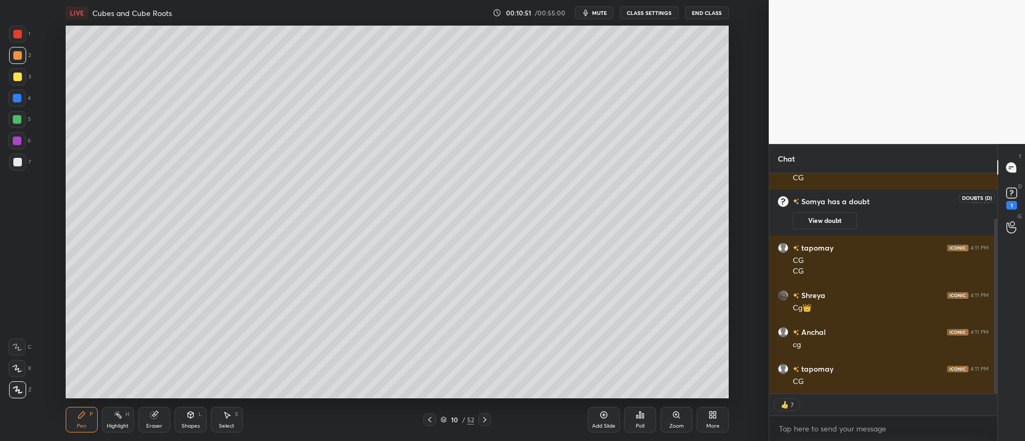
click at [1012, 191] on icon at bounding box center [1011, 193] width 4 height 4
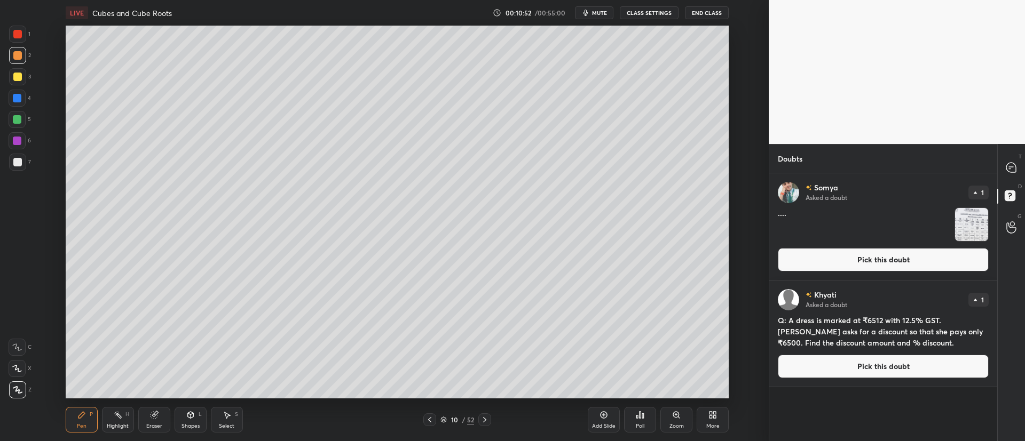
click at [942, 255] on button "Pick this doubt" at bounding box center [883, 259] width 211 height 23
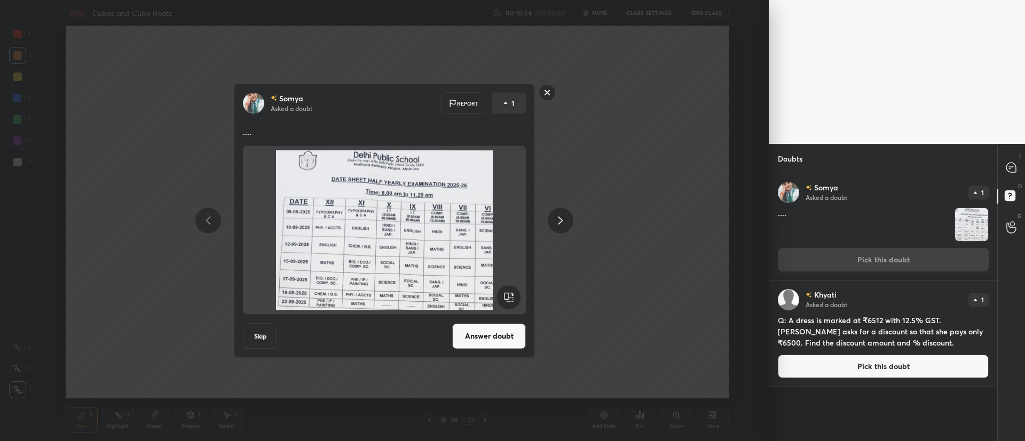
click at [494, 333] on button "Answer doubt" at bounding box center [489, 336] width 74 height 26
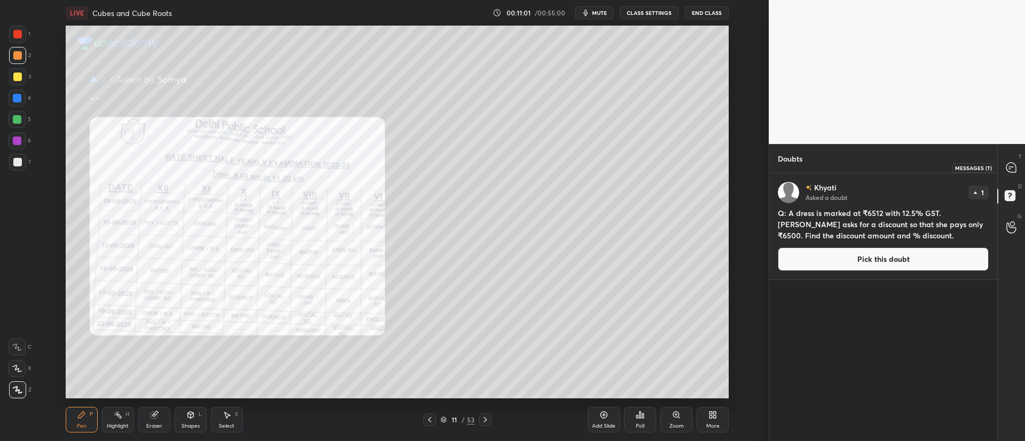
click at [1013, 168] on icon at bounding box center [1011, 168] width 10 height 10
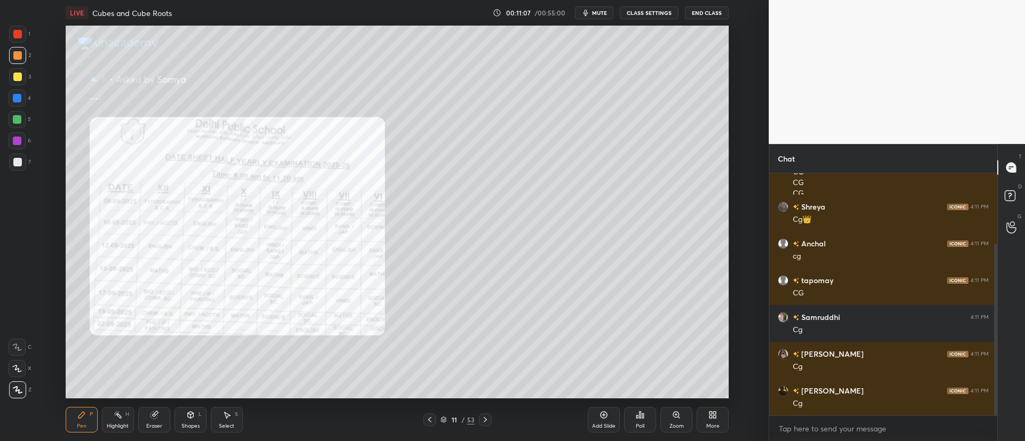
scroll to position [100, 0]
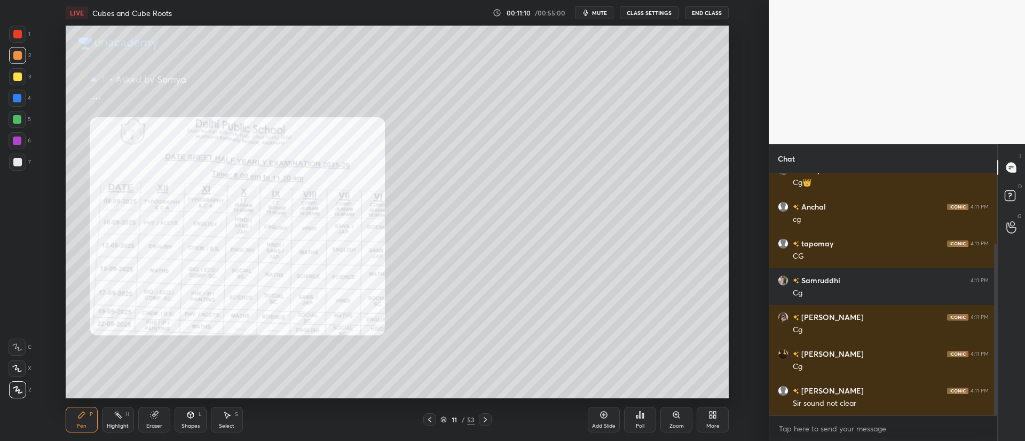
click at [481, 417] on icon at bounding box center [485, 420] width 9 height 9
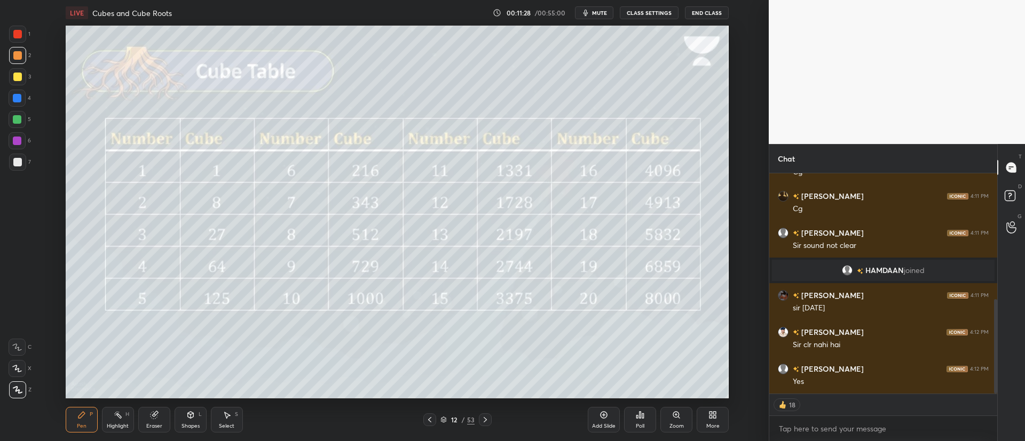
scroll to position [295, 0]
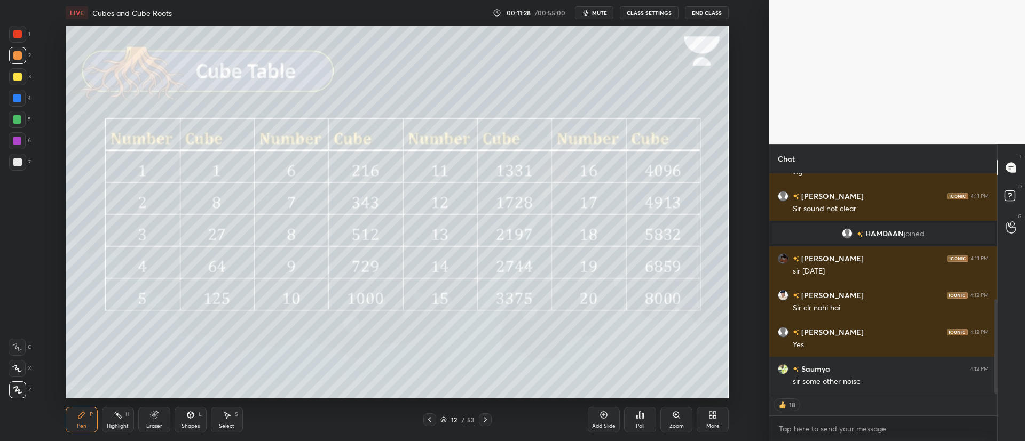
click at [435, 419] on div at bounding box center [429, 420] width 13 height 13
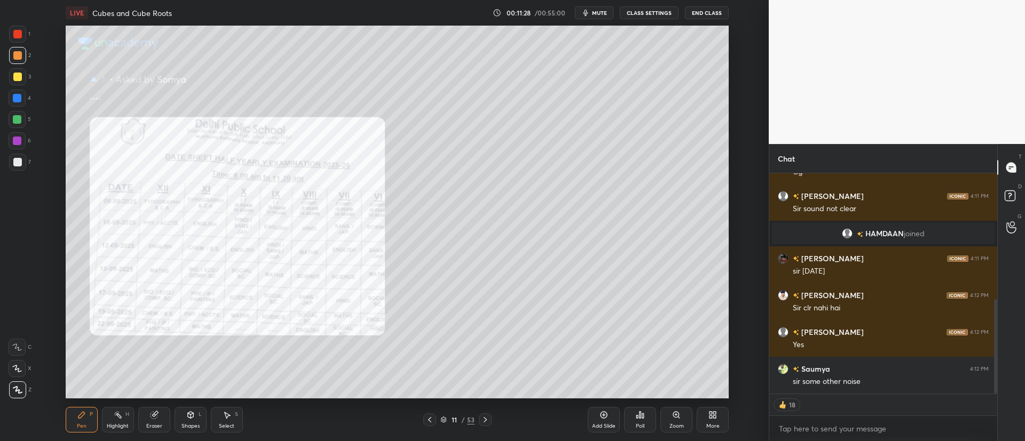
click at [432, 422] on icon at bounding box center [429, 420] width 9 height 9
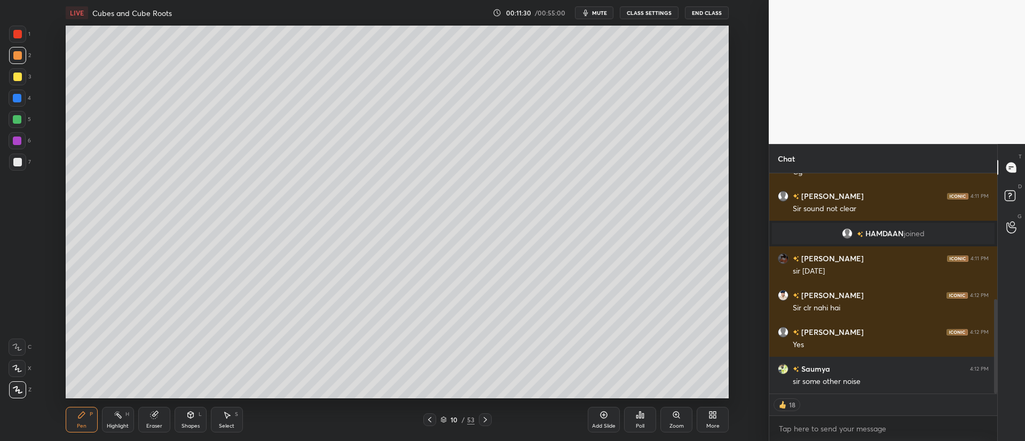
scroll to position [332, 0]
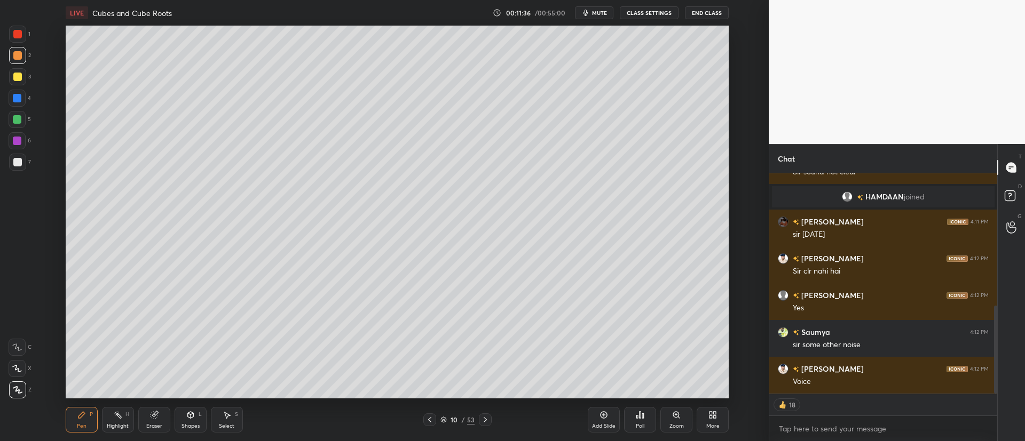
click at [483, 420] on icon at bounding box center [485, 420] width 9 height 9
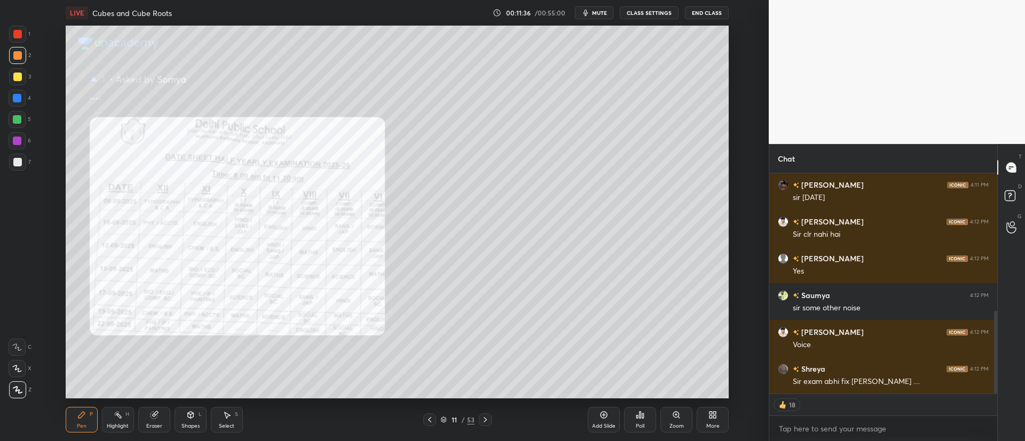
click at [484, 422] on icon at bounding box center [484, 419] width 3 height 5
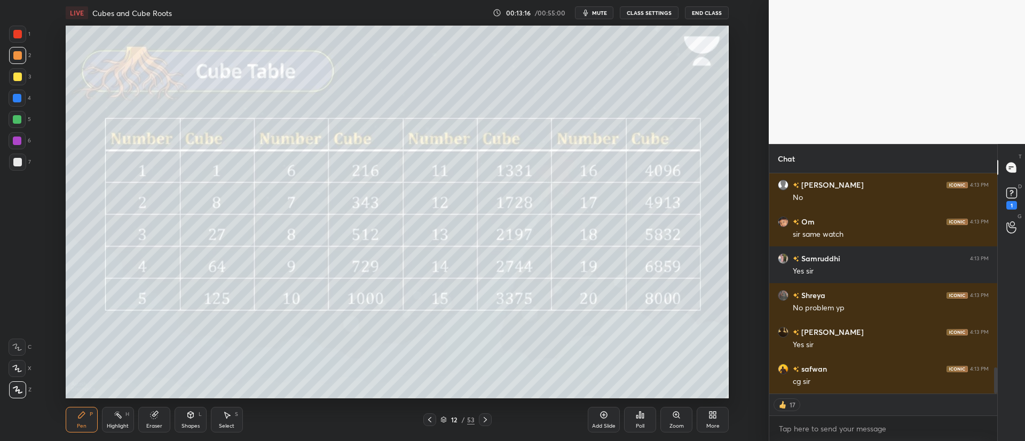
scroll to position [1627, 0]
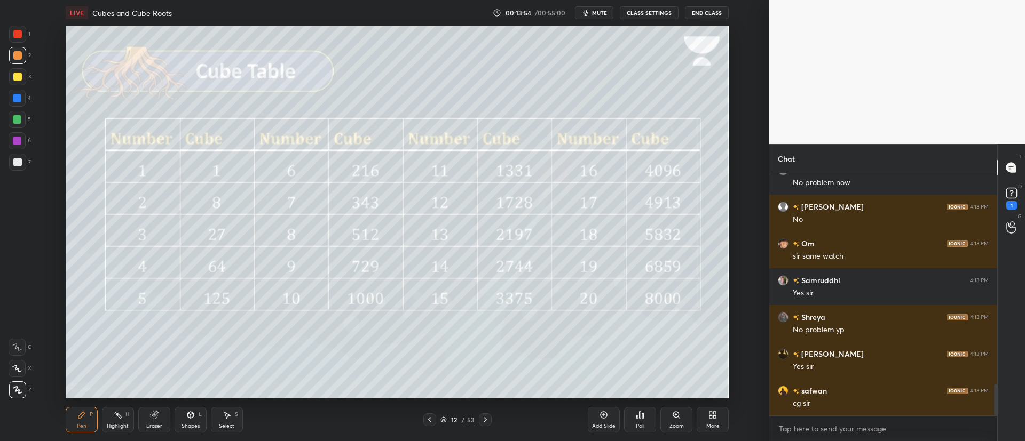
click at [22, 140] on div at bounding box center [17, 140] width 17 height 17
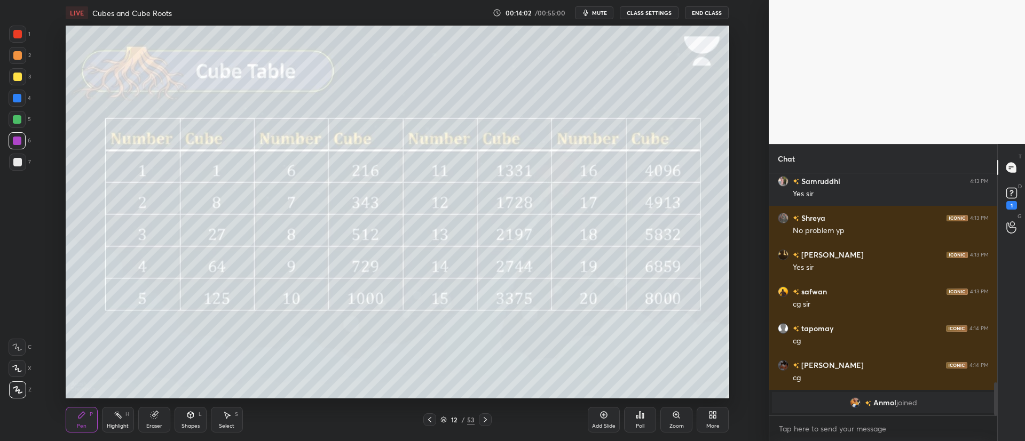
scroll to position [1536, 0]
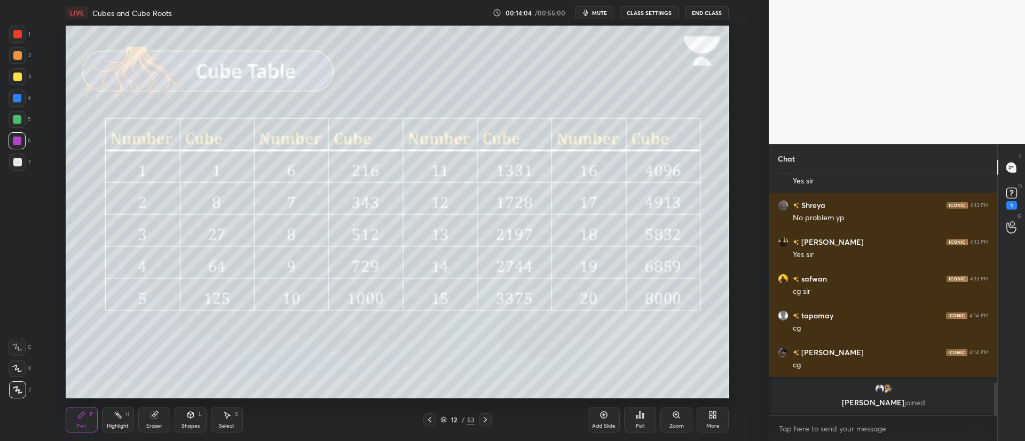
click at [18, 120] on div at bounding box center [17, 119] width 9 height 9
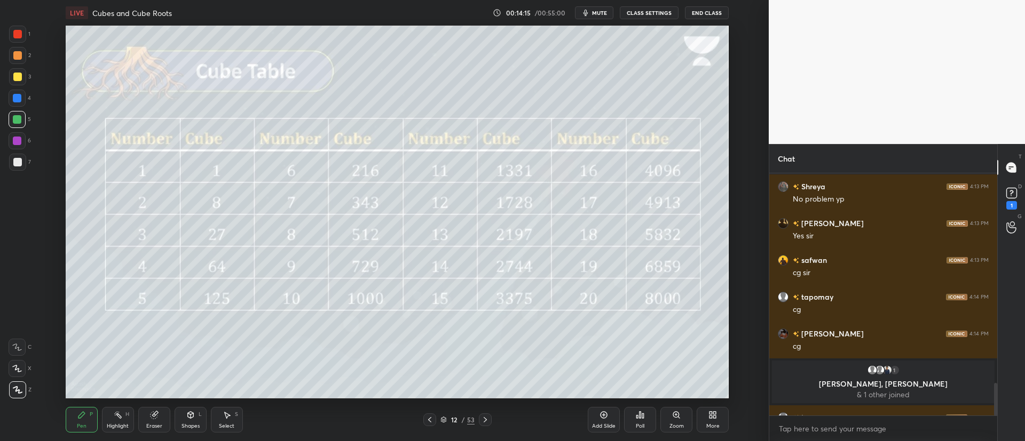
scroll to position [1572, 0]
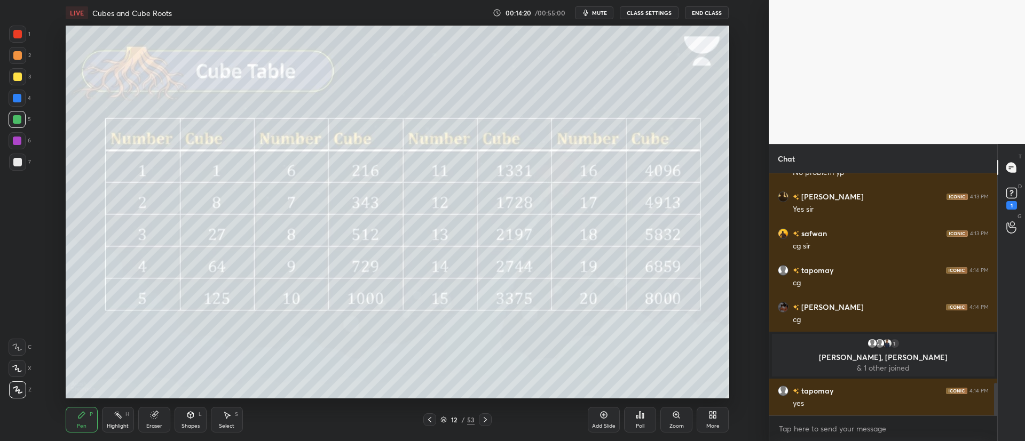
click at [21, 74] on div at bounding box center [17, 77] width 9 height 9
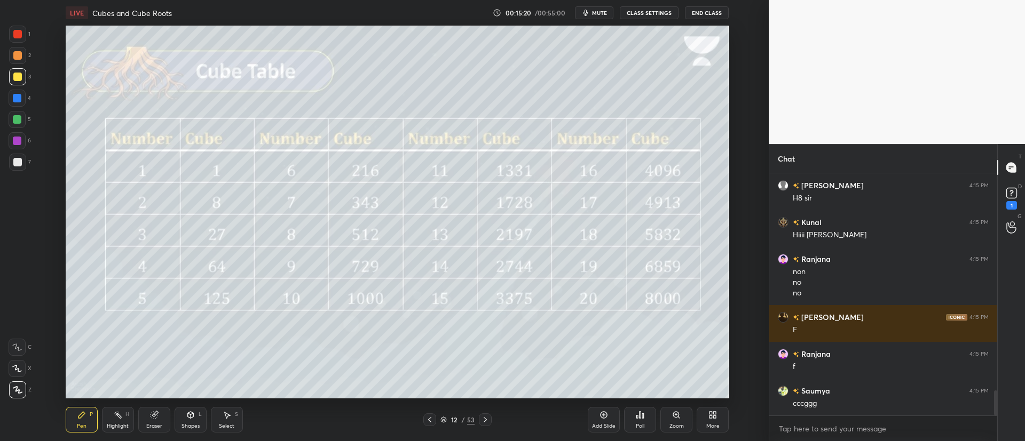
scroll to position [2109, 0]
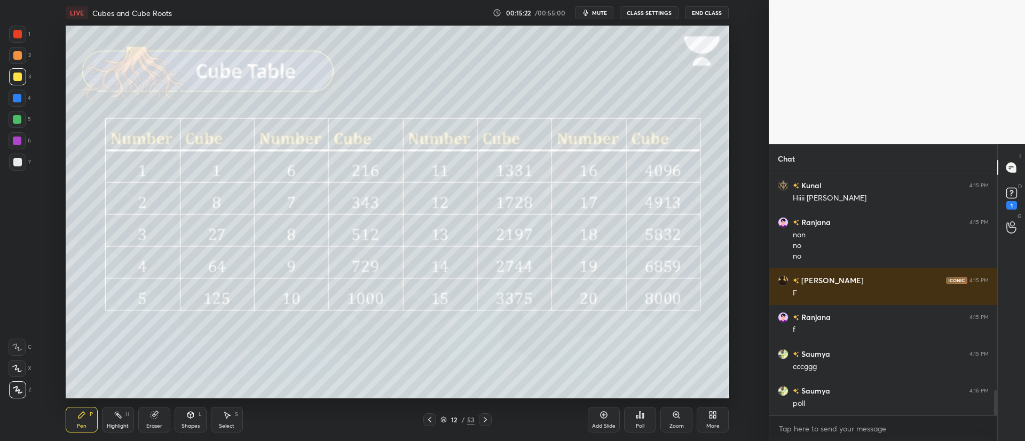
click at [640, 416] on icon at bounding box center [640, 415] width 2 height 6
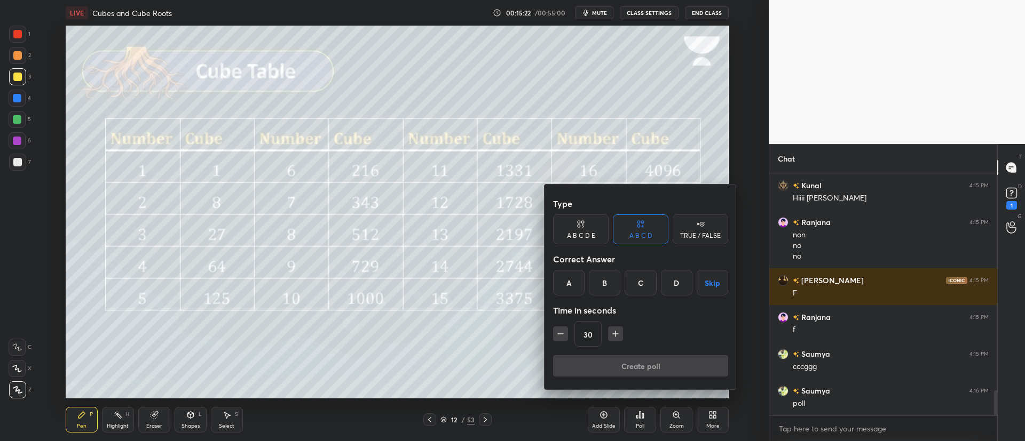
scroll to position [2146, 0]
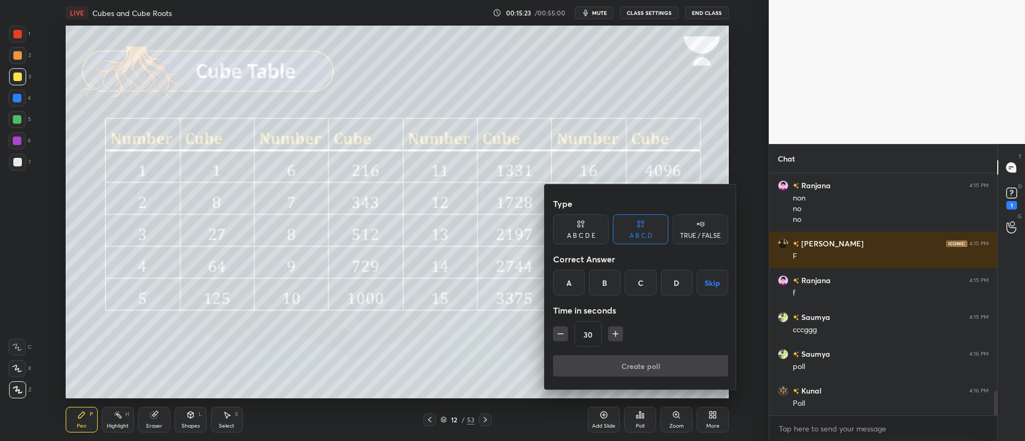
click at [700, 236] on div "TRUE / FALSE" at bounding box center [700, 236] width 41 height 6
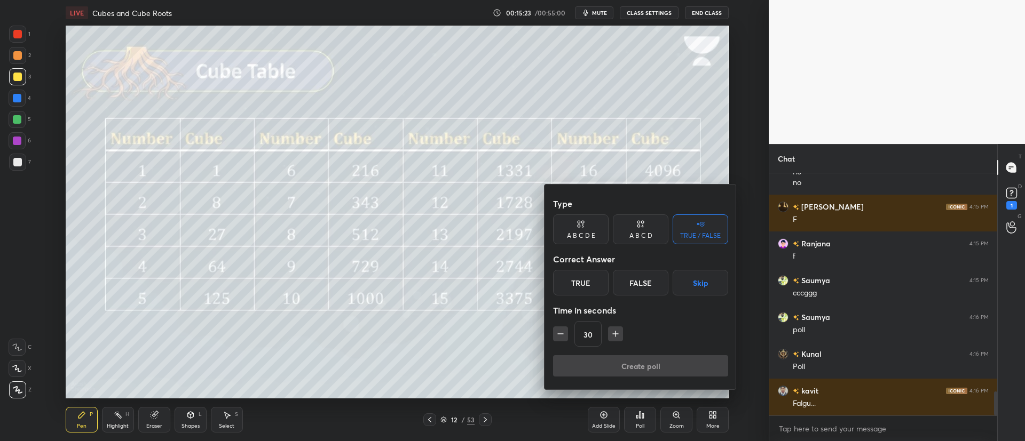
click at [646, 279] on div "False" at bounding box center [640, 283] width 55 height 26
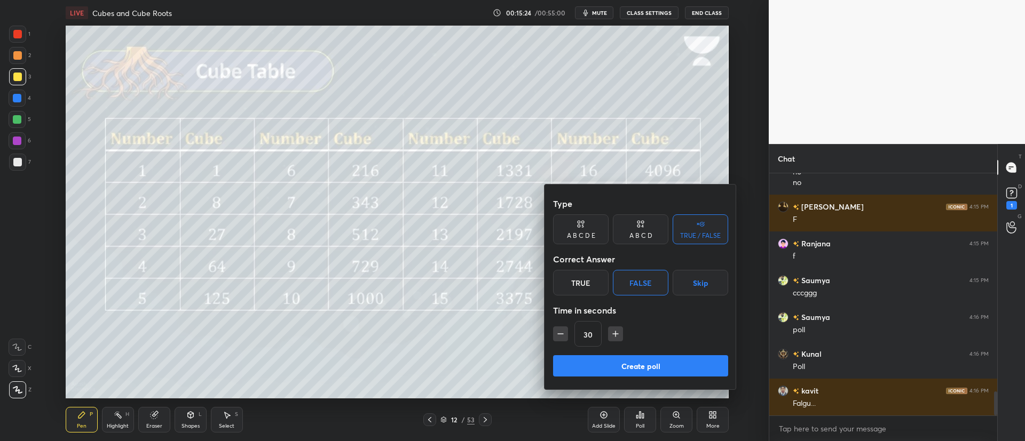
scroll to position [2220, 0]
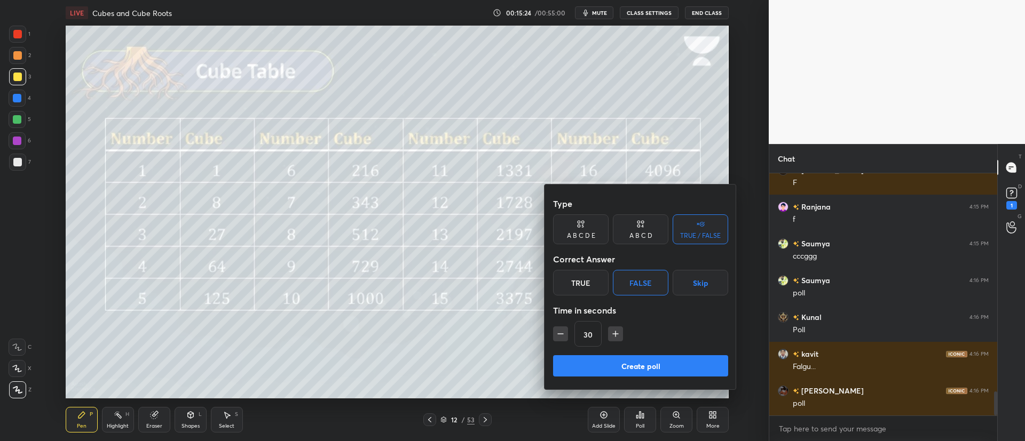
click at [625, 363] on button "Create poll" at bounding box center [640, 365] width 175 height 21
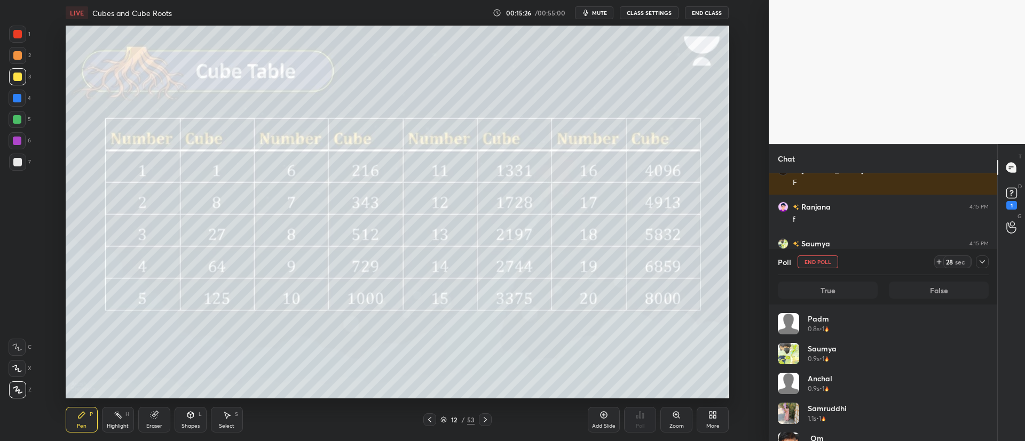
scroll to position [4, 4]
click at [982, 264] on icon at bounding box center [982, 262] width 9 height 9
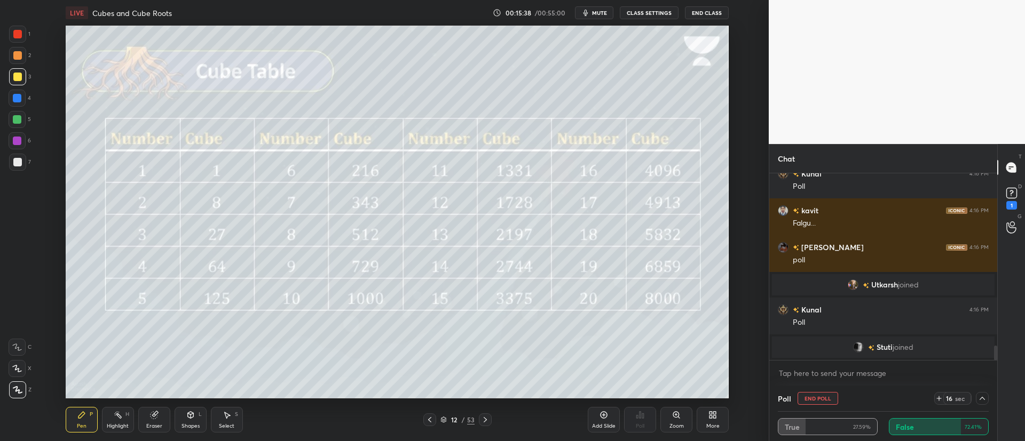
scroll to position [2231, 0]
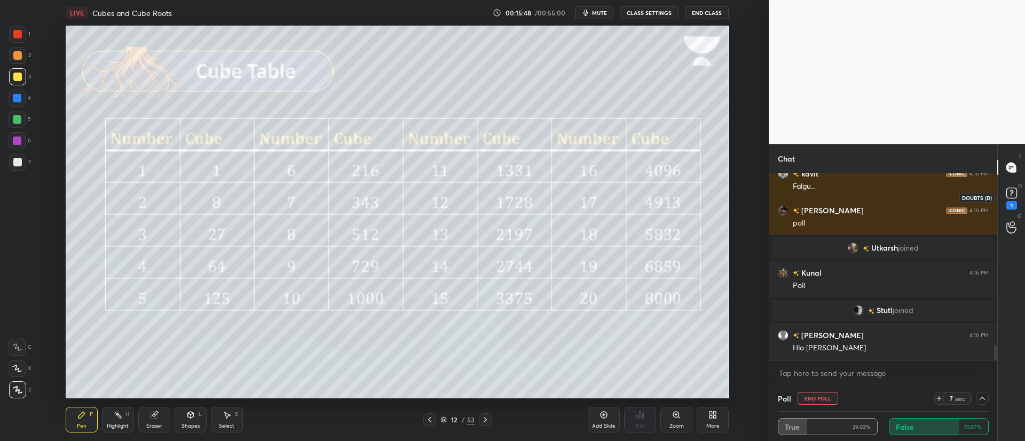
click at [1013, 194] on rect at bounding box center [1011, 193] width 10 height 10
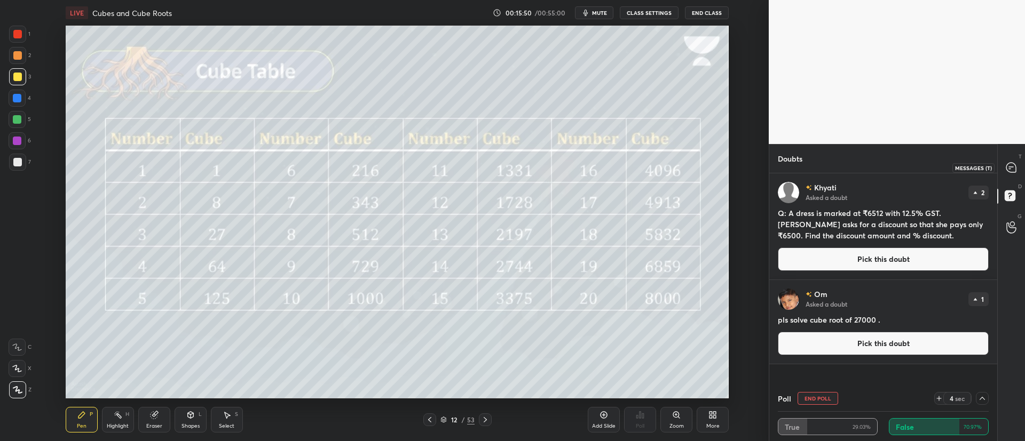
click at [1006, 172] on icon at bounding box center [1010, 167] width 11 height 11
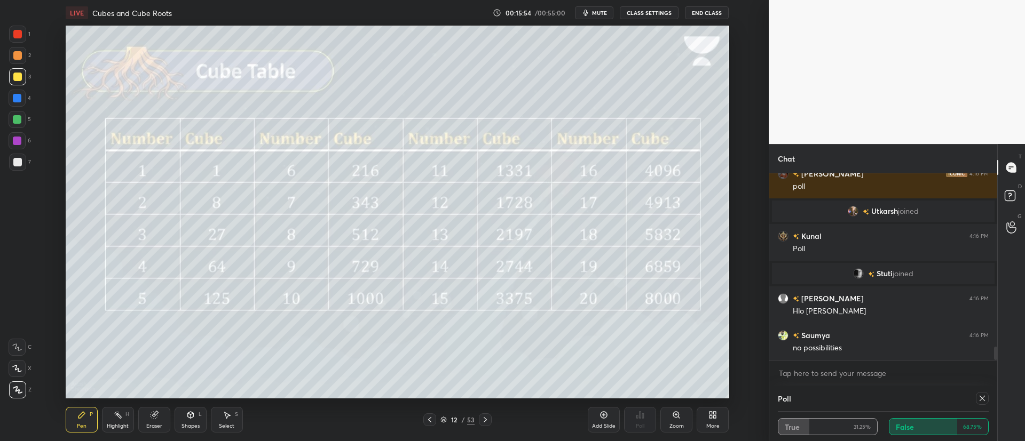
scroll to position [4, 4]
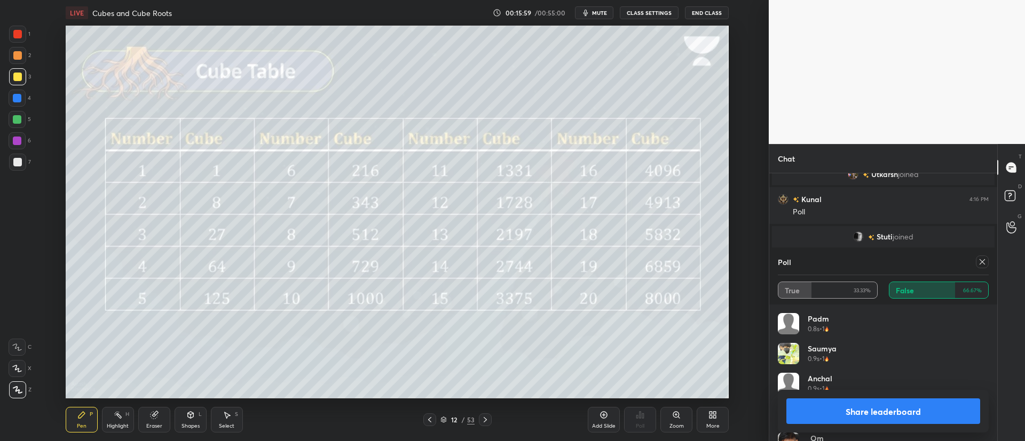
click at [982, 262] on icon at bounding box center [981, 261] width 5 height 5
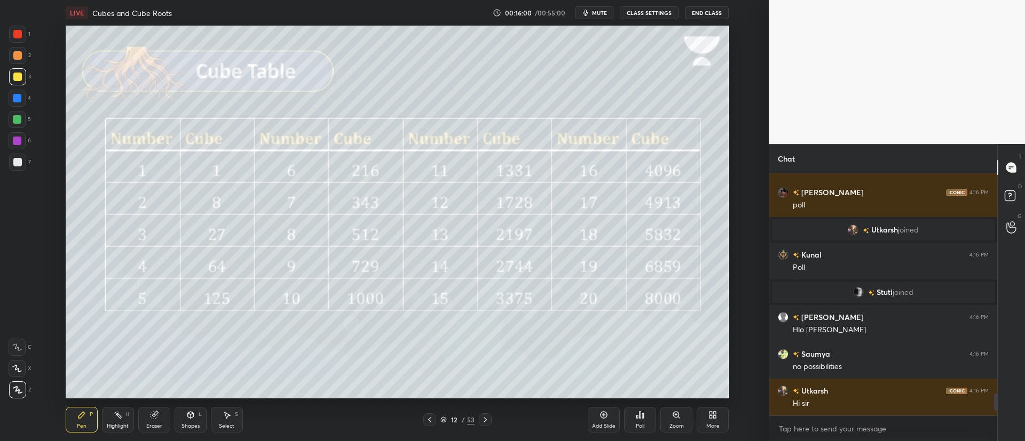
click at [485, 425] on div at bounding box center [485, 420] width 13 height 13
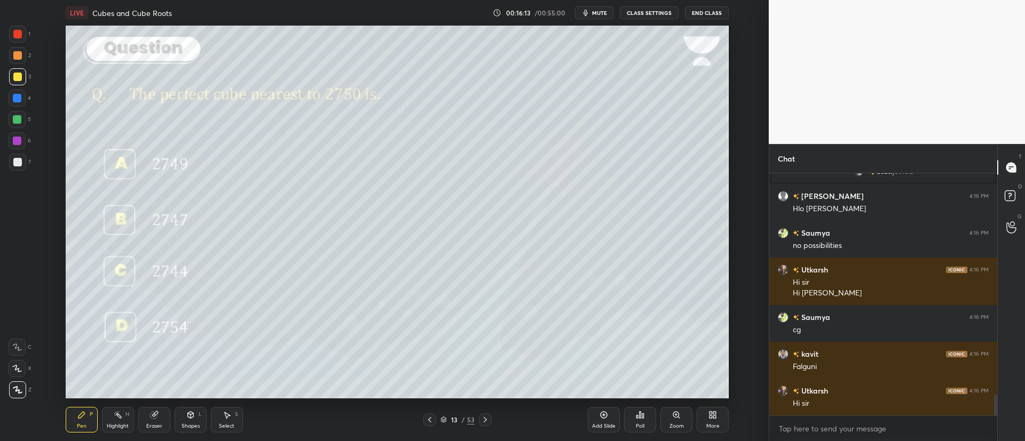
click at [432, 419] on icon at bounding box center [429, 420] width 9 height 9
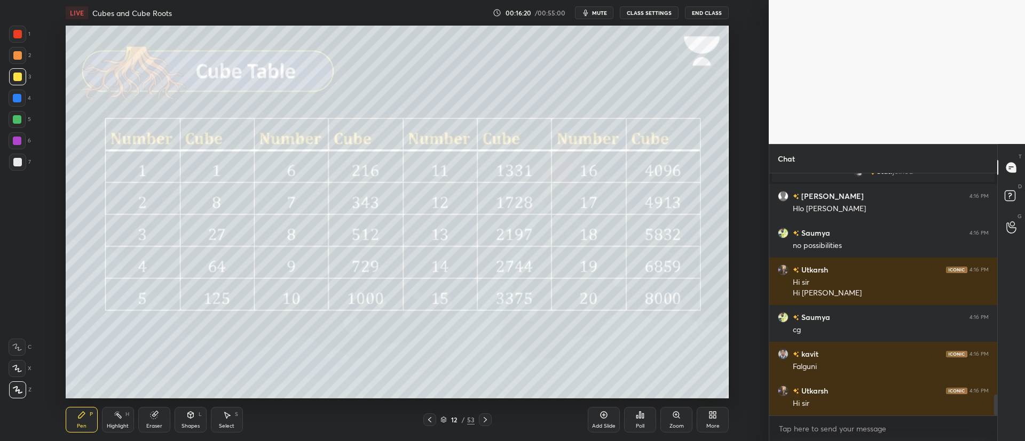
click at [490, 421] on div at bounding box center [485, 420] width 13 height 13
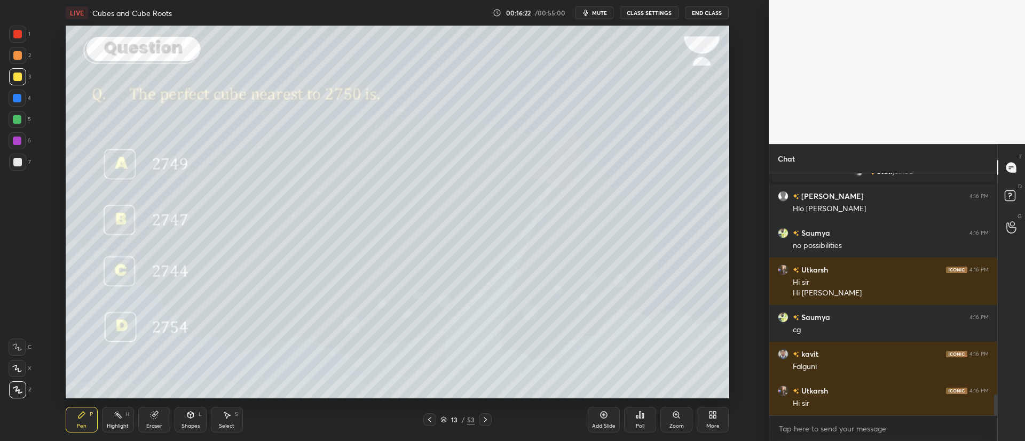
click at [646, 422] on div "Poll" at bounding box center [640, 420] width 32 height 26
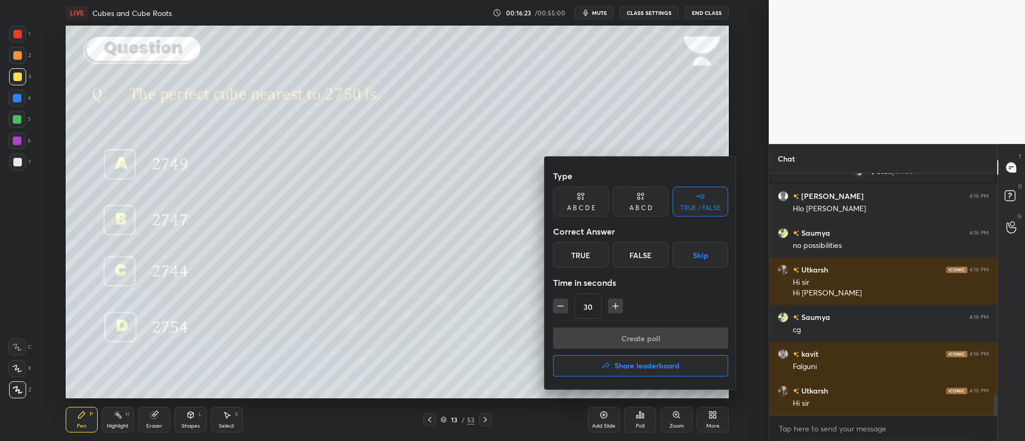
click at [647, 199] on div "A B C D" at bounding box center [640, 202] width 55 height 30
click at [639, 255] on div "C" at bounding box center [639, 255] width 31 height 26
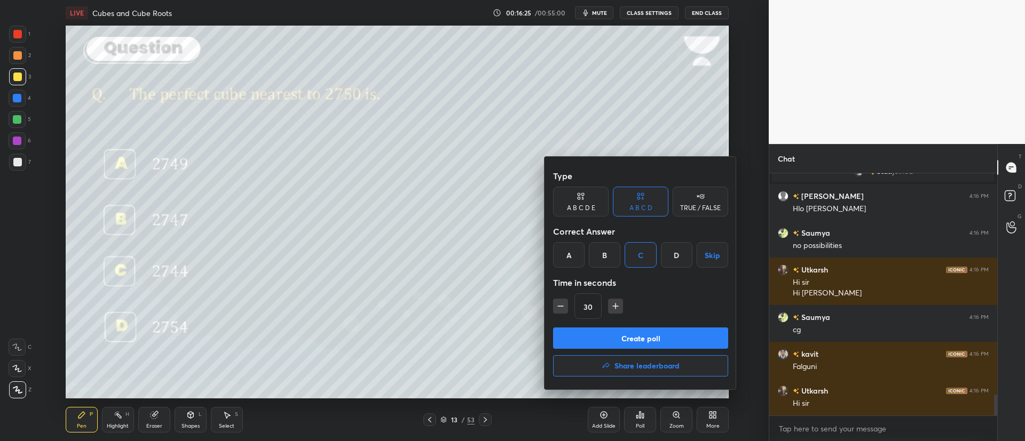
click at [613, 337] on button "Create poll" at bounding box center [640, 338] width 175 height 21
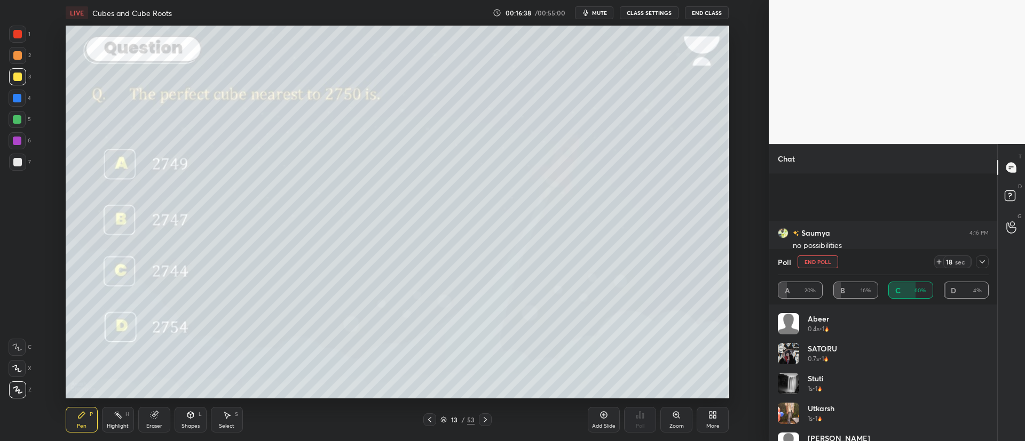
scroll to position [2645, 0]
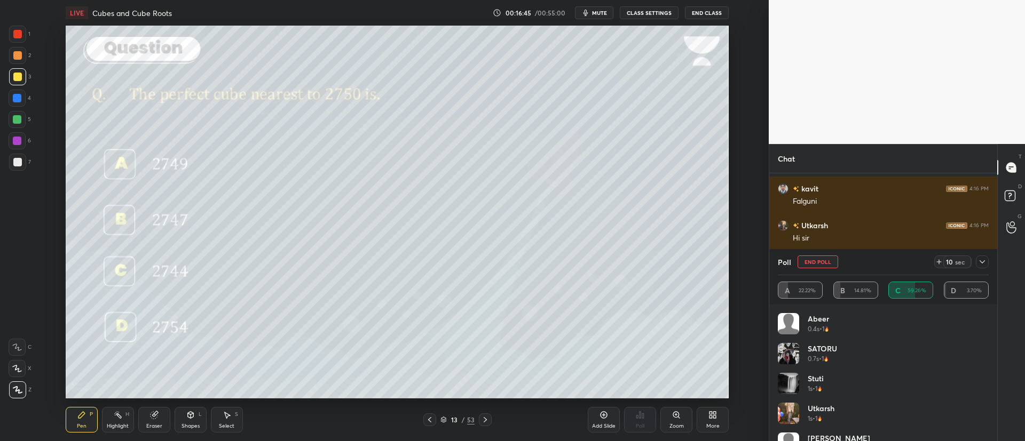
click at [979, 265] on icon at bounding box center [982, 262] width 9 height 9
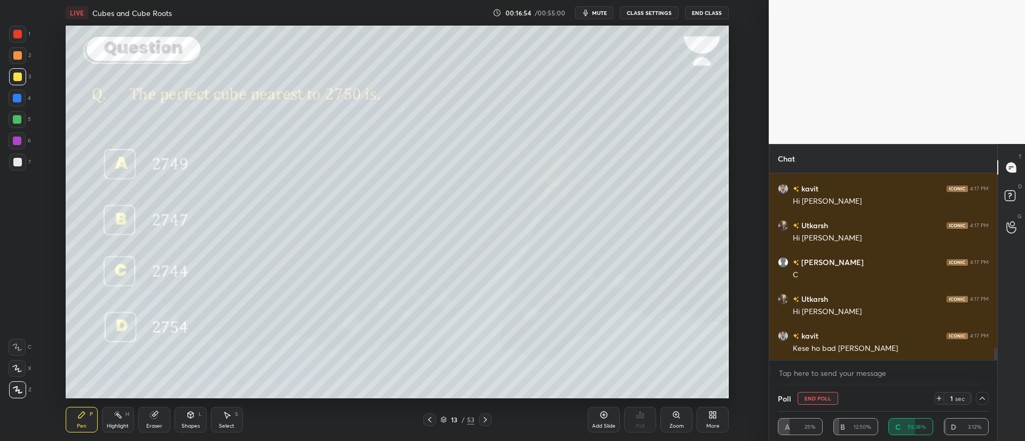
scroll to position [2829, 0]
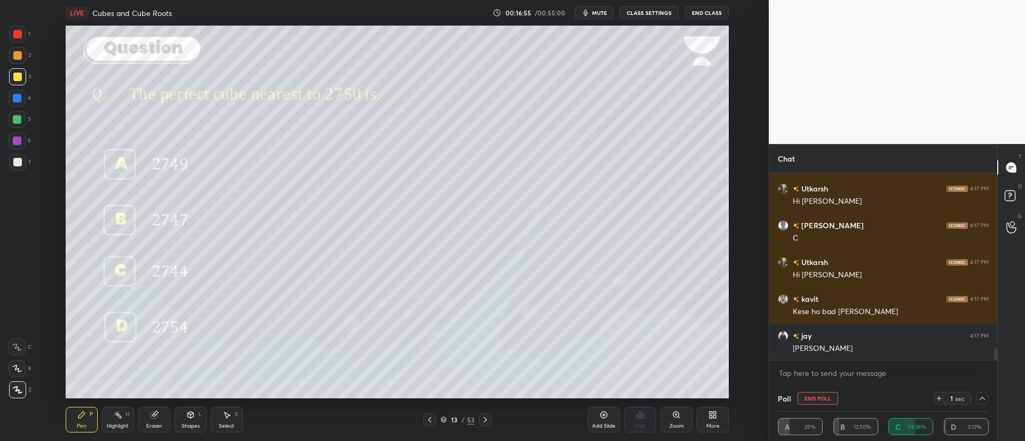
click at [431, 421] on icon at bounding box center [429, 420] width 9 height 9
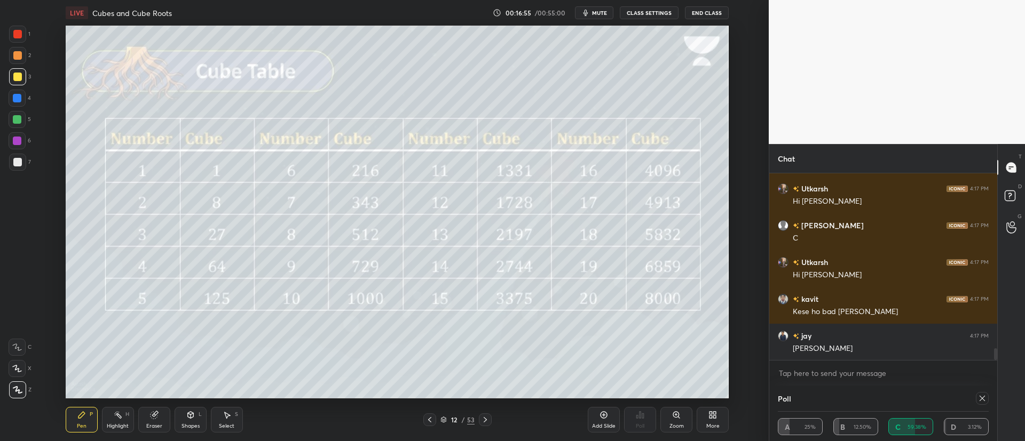
scroll to position [4, 4]
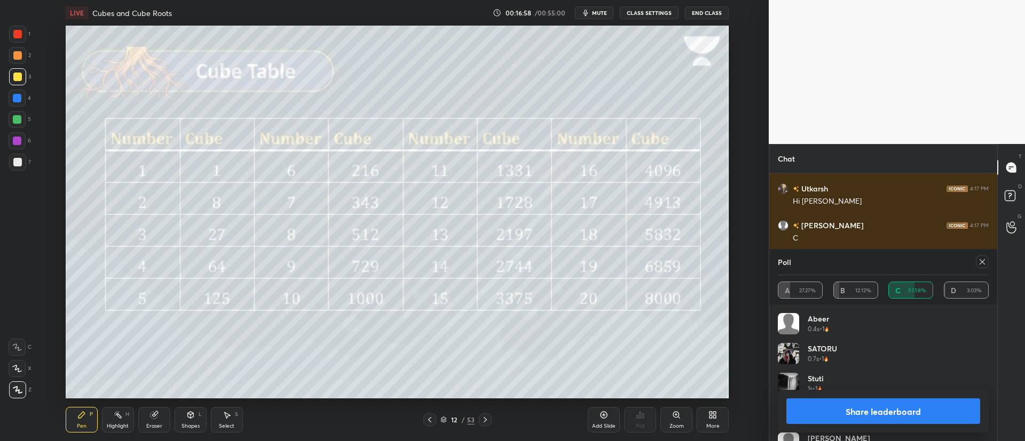
click at [485, 417] on icon at bounding box center [485, 420] width 9 height 9
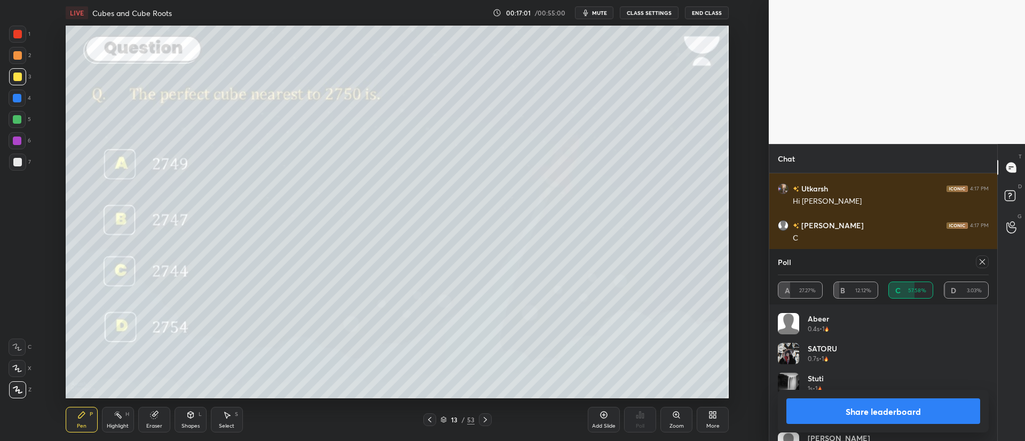
click at [979, 263] on icon at bounding box center [982, 262] width 9 height 9
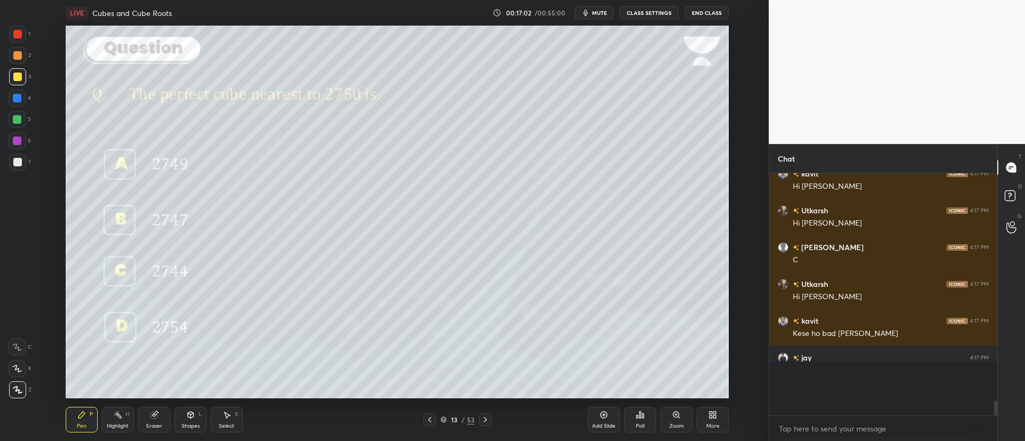
scroll to position [261, 225]
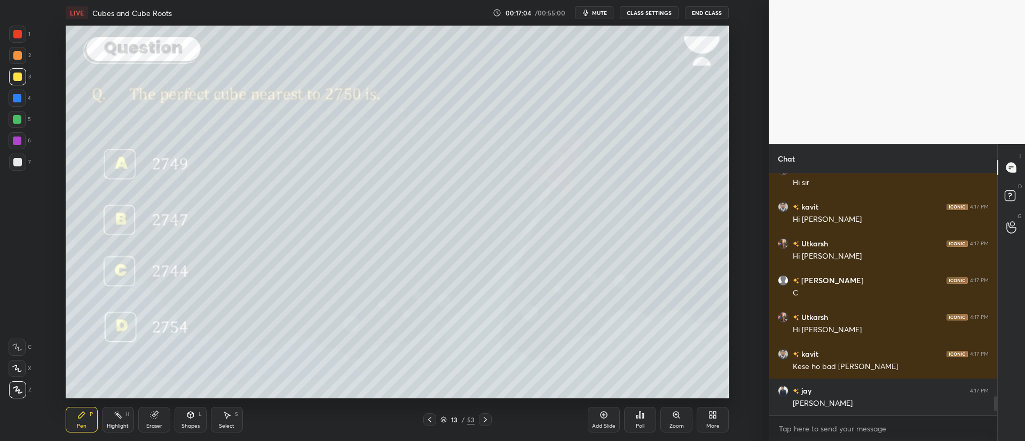
click at [448, 419] on div "13 / 53" at bounding box center [457, 420] width 34 height 10
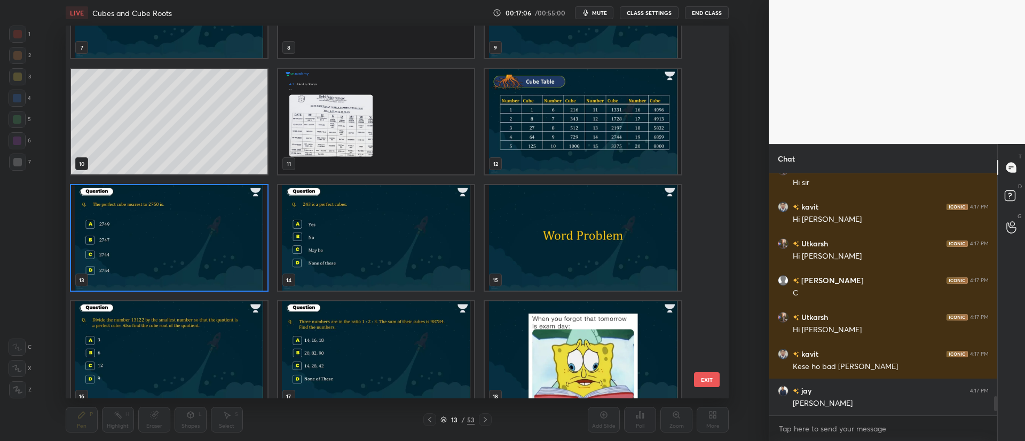
click at [411, 233] on img "grid" at bounding box center [375, 238] width 196 height 106
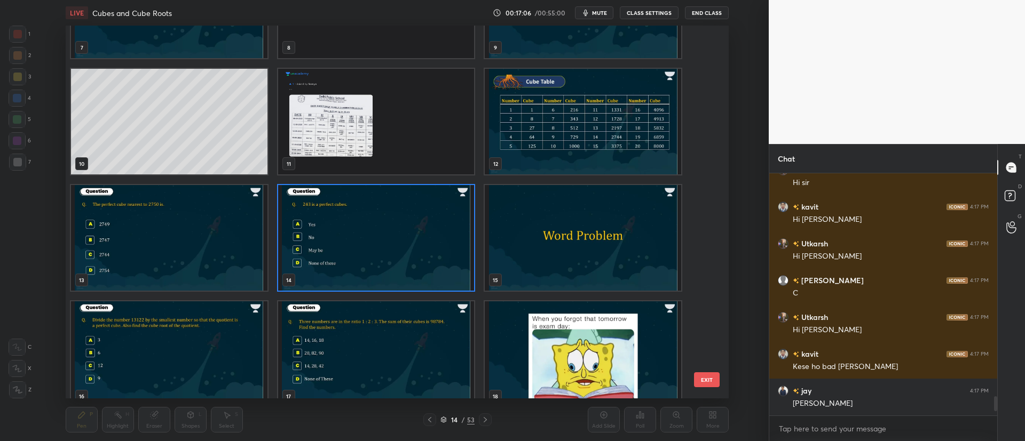
click at [412, 235] on img "grid" at bounding box center [375, 238] width 196 height 106
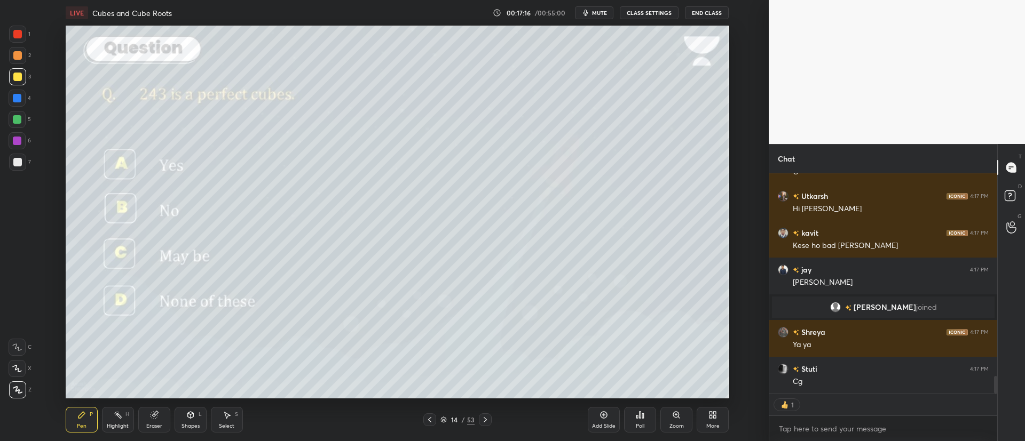
type textarea "x"
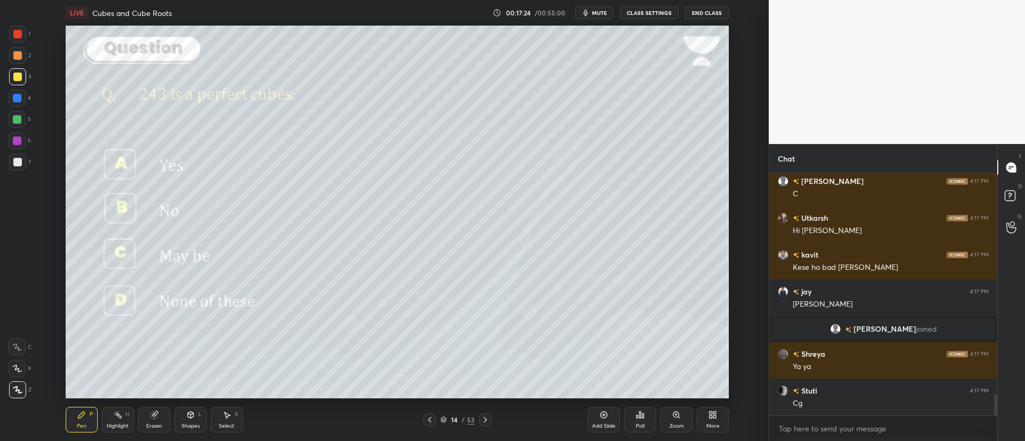
click at [641, 417] on icon at bounding box center [640, 415] width 9 height 9
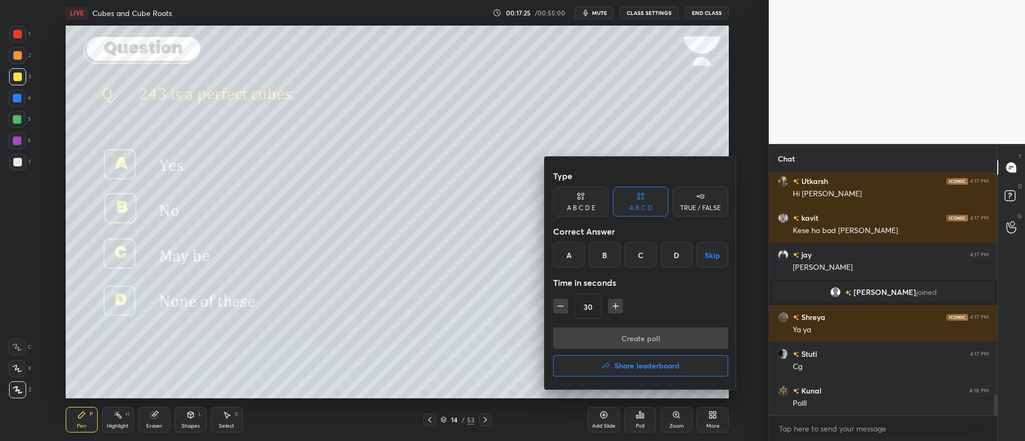
click at [606, 257] on div "B" at bounding box center [604, 255] width 31 height 26
click at [614, 307] on icon "button" at bounding box center [615, 306] width 11 height 11
click at [561, 308] on icon "button" at bounding box center [560, 306] width 11 height 11
type input "30"
click at [642, 341] on button "Create poll" at bounding box center [640, 338] width 175 height 21
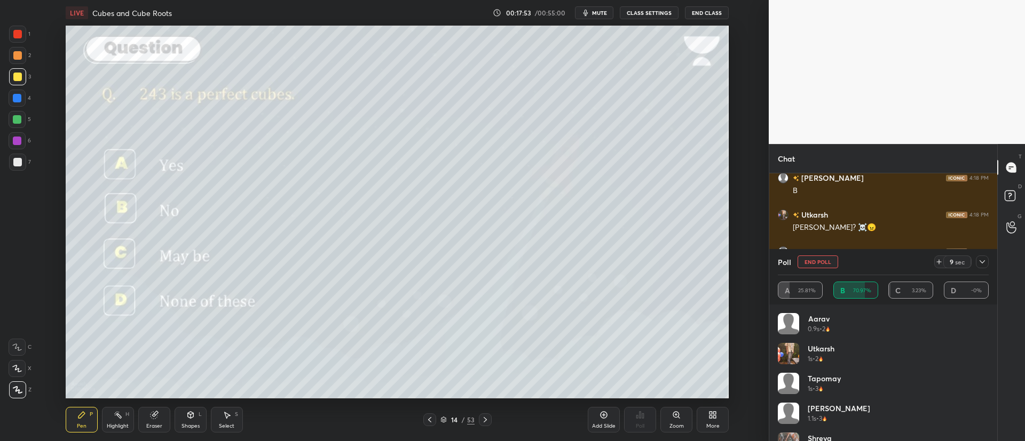
click at [989, 262] on div "Poll End Poll 9 sec A 25.81% B 70.97% C 3.23% D -0%" at bounding box center [883, 276] width 228 height 55
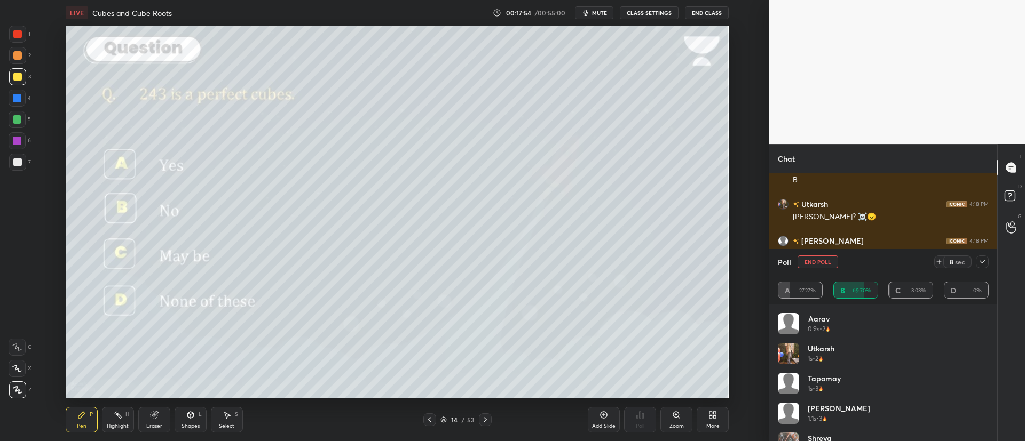
click at [985, 264] on icon at bounding box center [982, 262] width 9 height 9
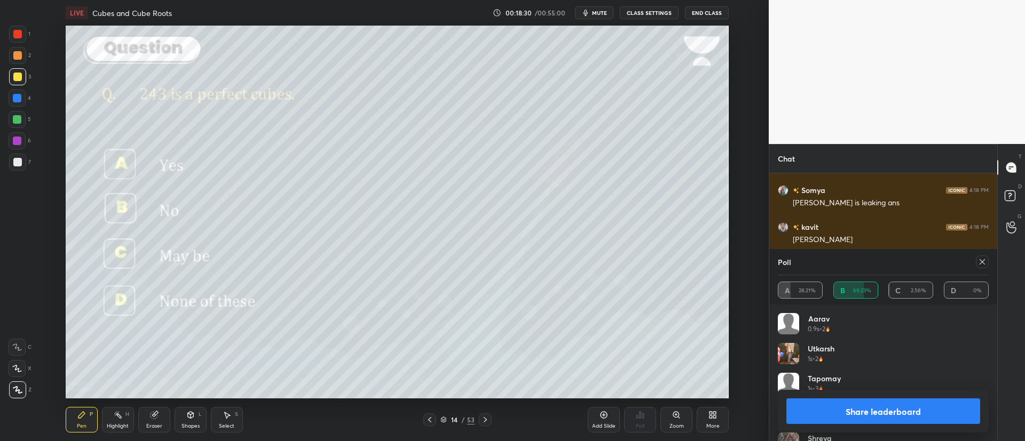
scroll to position [3012, 0]
click at [982, 260] on icon at bounding box center [982, 262] width 9 height 9
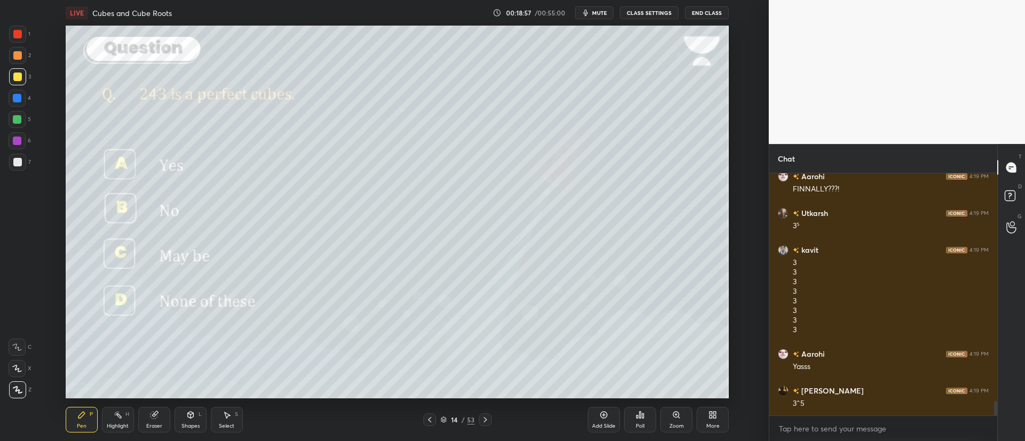
scroll to position [3902, 0]
click at [487, 419] on icon at bounding box center [485, 420] width 9 height 9
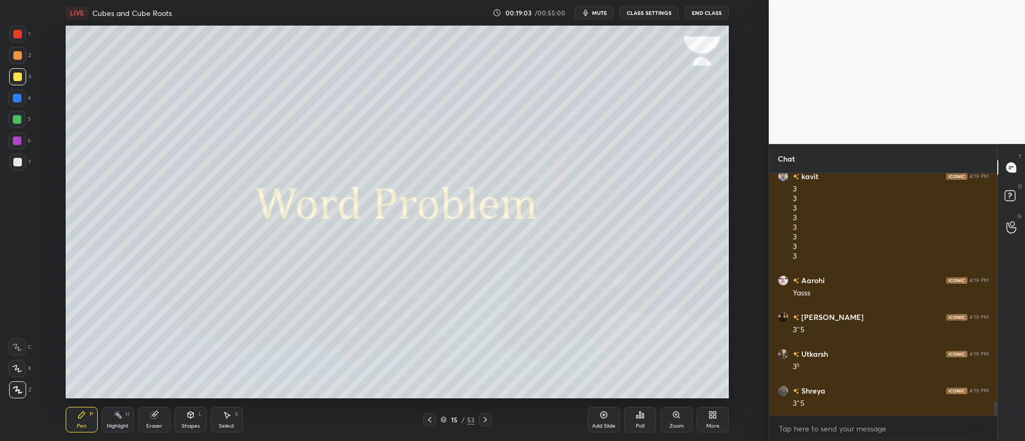
scroll to position [3976, 0]
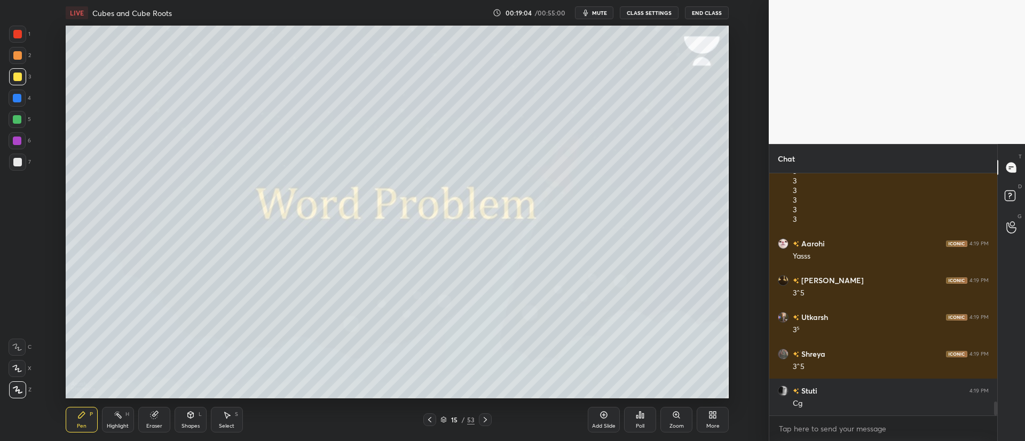
click at [486, 417] on icon at bounding box center [485, 420] width 9 height 9
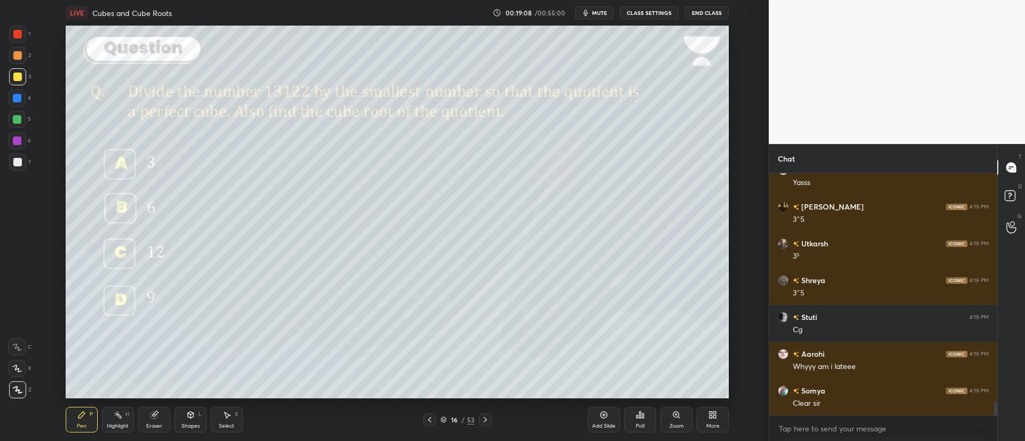
scroll to position [4087, 0]
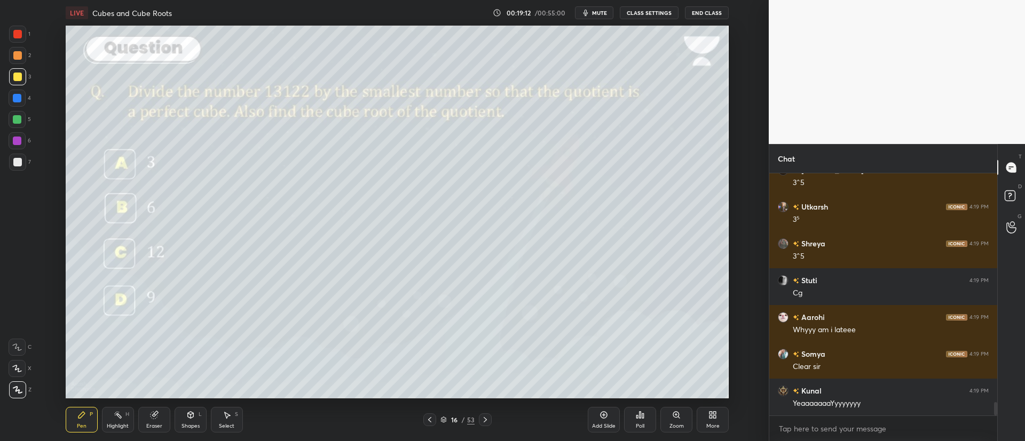
click at [19, 54] on div at bounding box center [17, 55] width 9 height 9
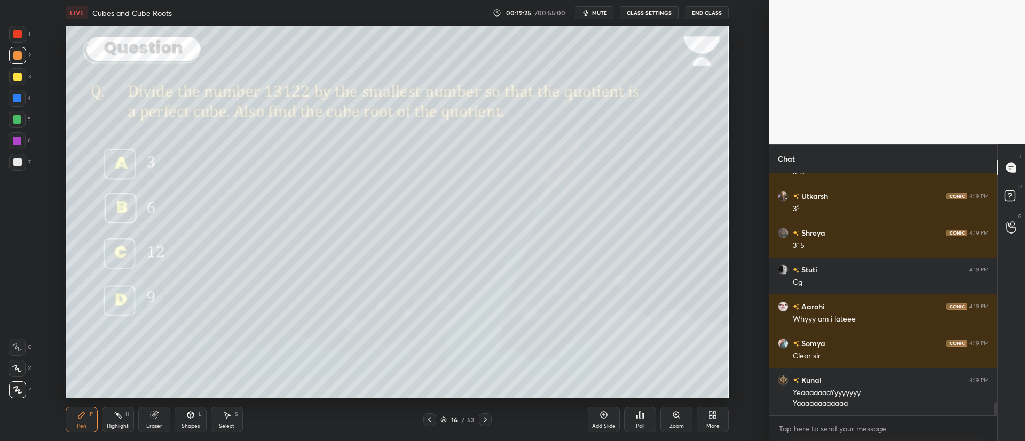
scroll to position [4134, 0]
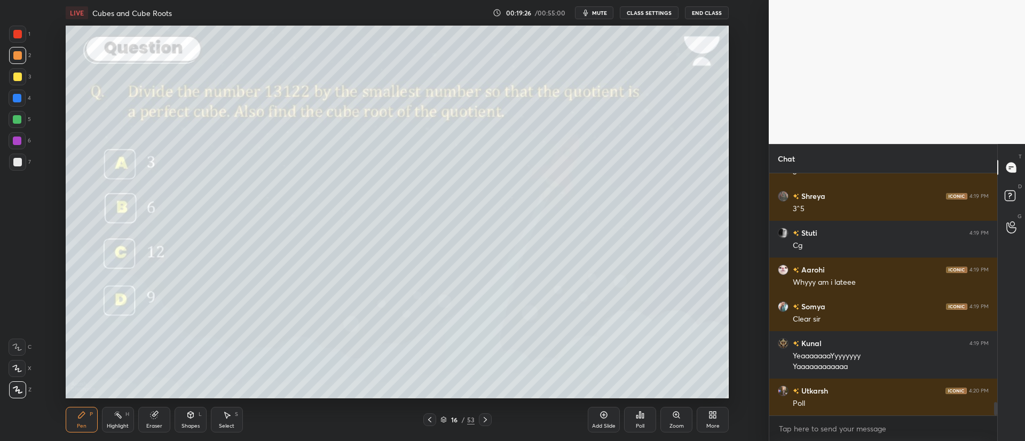
click at [163, 419] on div "Eraser" at bounding box center [154, 420] width 32 height 26
click at [84, 419] on icon at bounding box center [81, 415] width 9 height 9
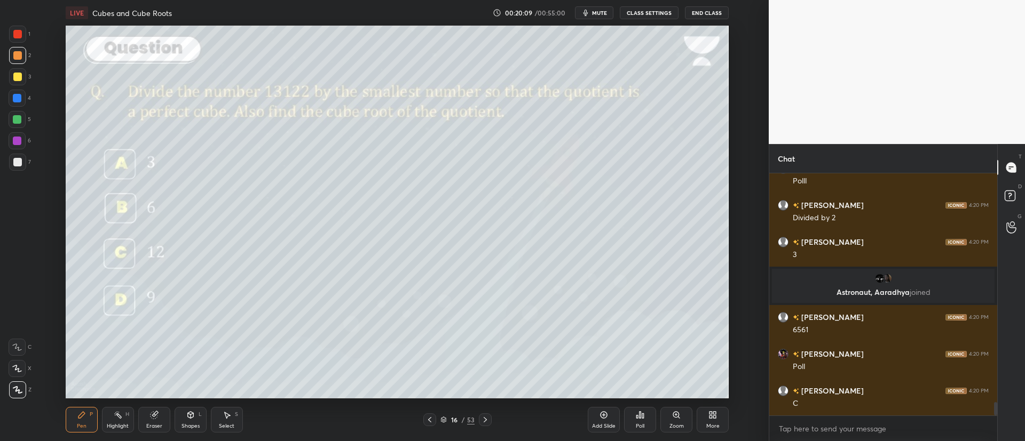
scroll to position [4250, 0]
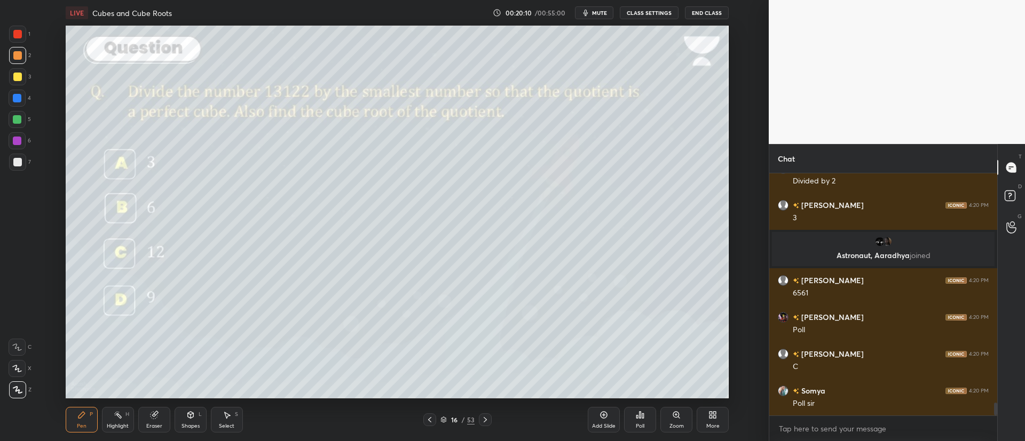
click at [16, 79] on div at bounding box center [17, 77] width 9 height 9
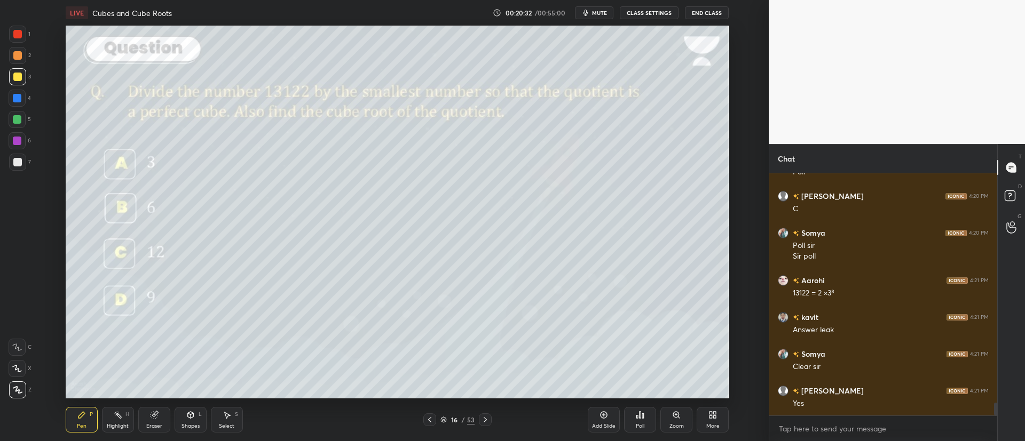
scroll to position [4445, 0]
click at [14, 57] on div at bounding box center [17, 55] width 9 height 9
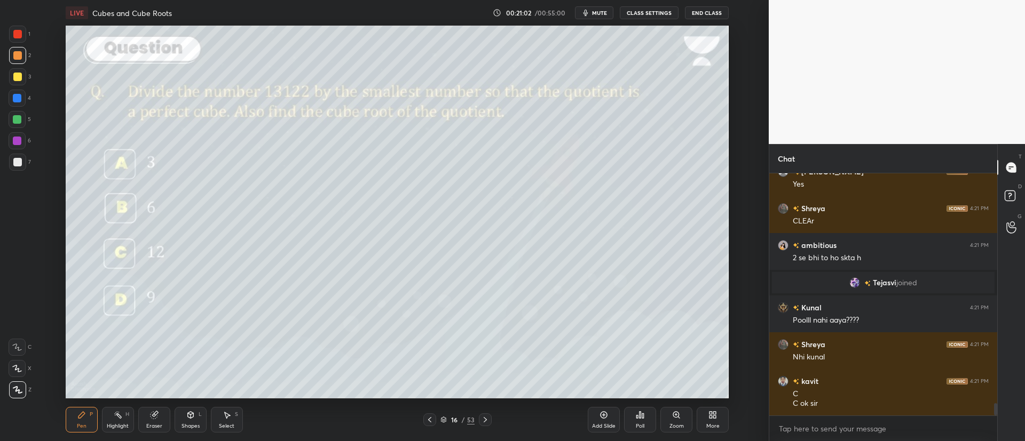
scroll to position [4572, 0]
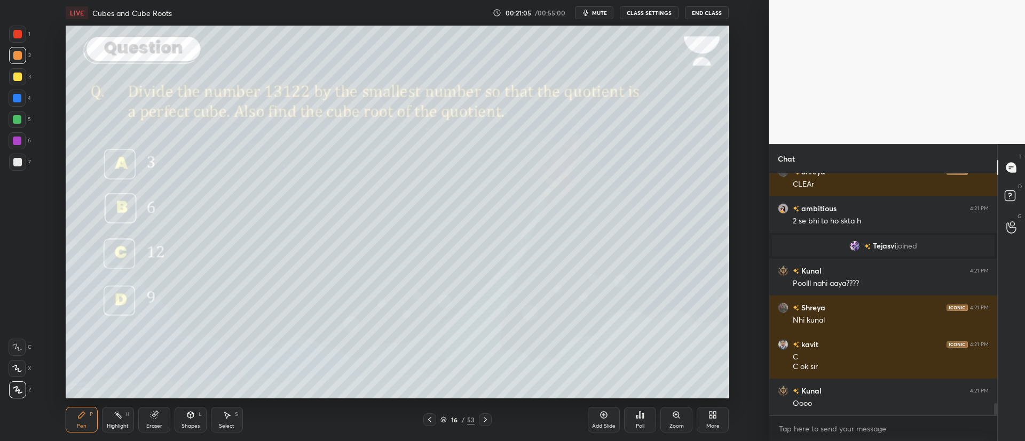
click at [645, 424] on div "Poll" at bounding box center [640, 420] width 32 height 26
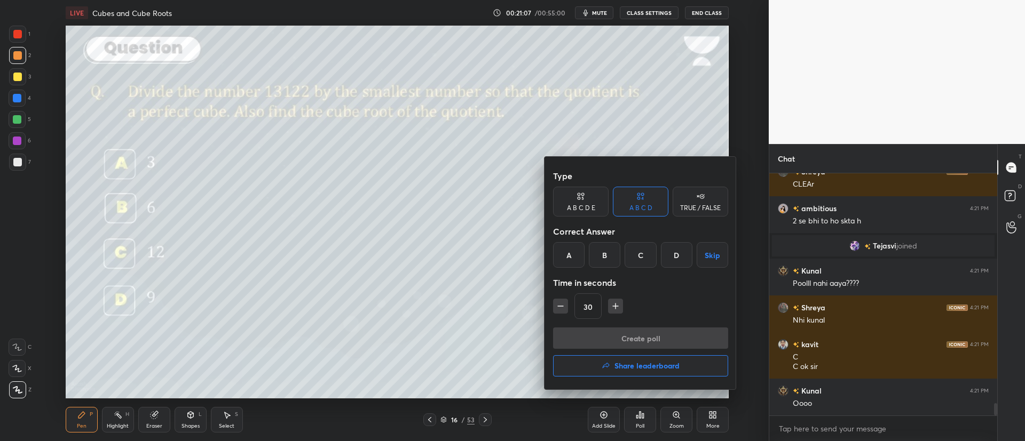
click at [678, 256] on div "D" at bounding box center [676, 255] width 31 height 26
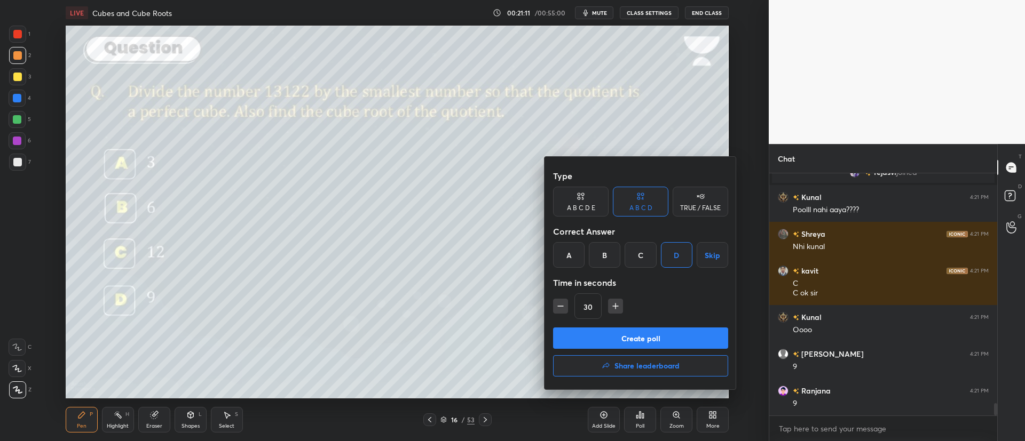
scroll to position [4682, 0]
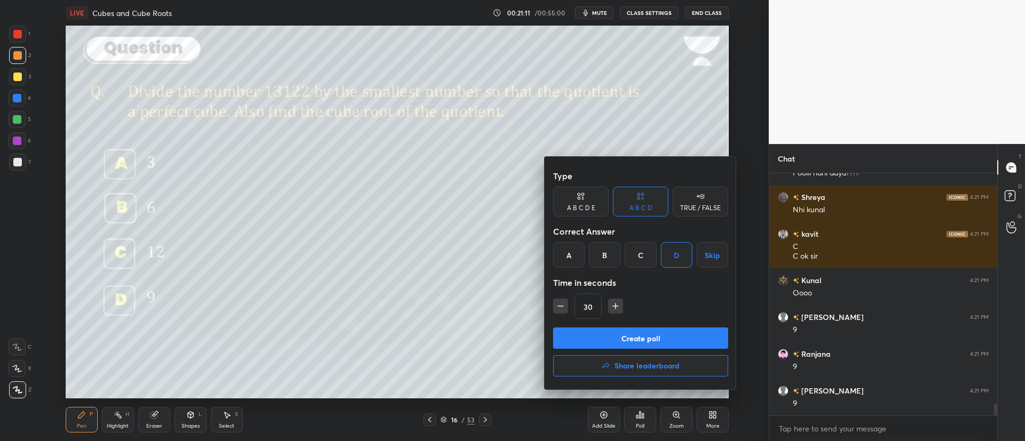
click at [662, 339] on button "Create poll" at bounding box center [640, 338] width 175 height 21
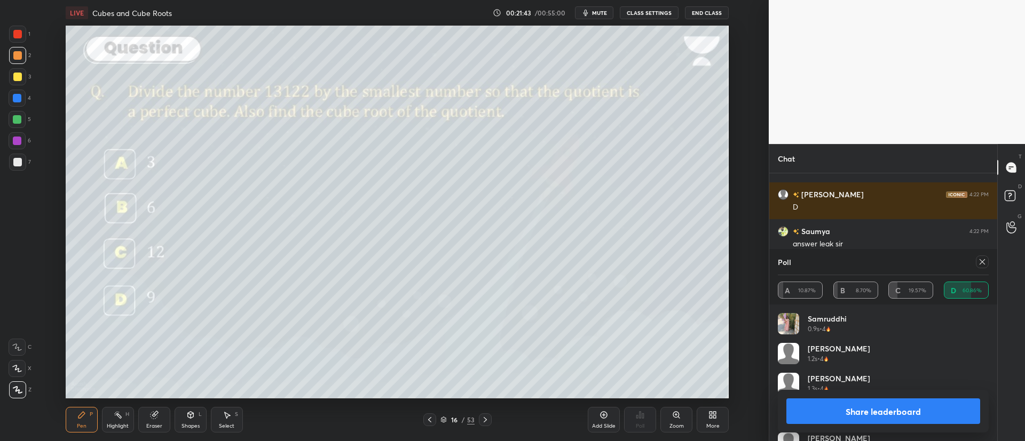
scroll to position [5253, 0]
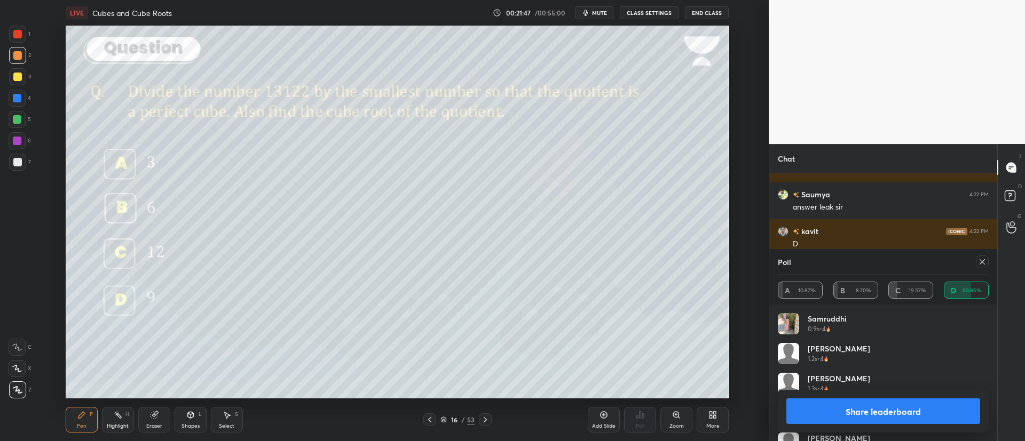
click at [887, 406] on button "Share leaderboard" at bounding box center [883, 412] width 194 height 26
type textarea "x"
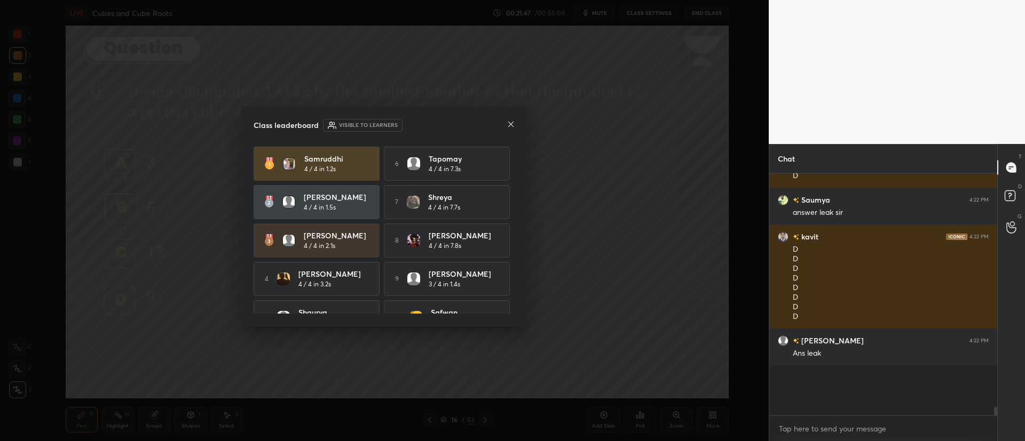
scroll to position [211, 225]
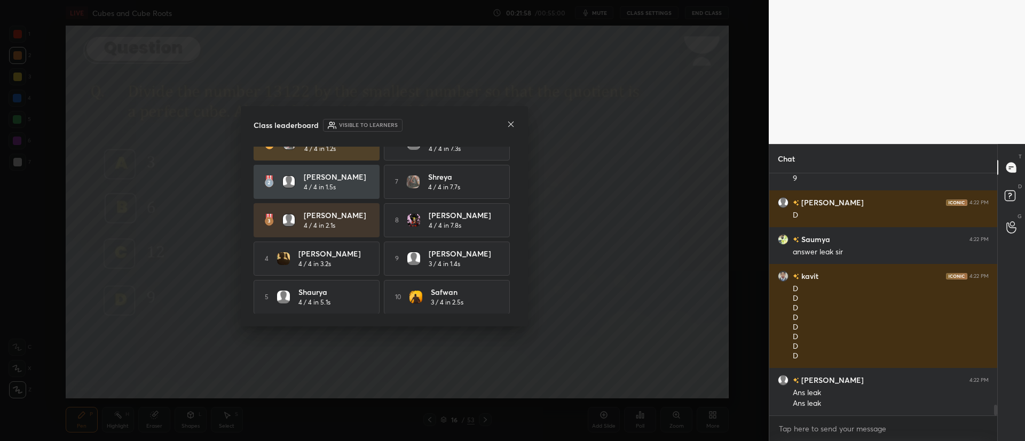
click at [510, 124] on icon at bounding box center [510, 124] width 9 height 9
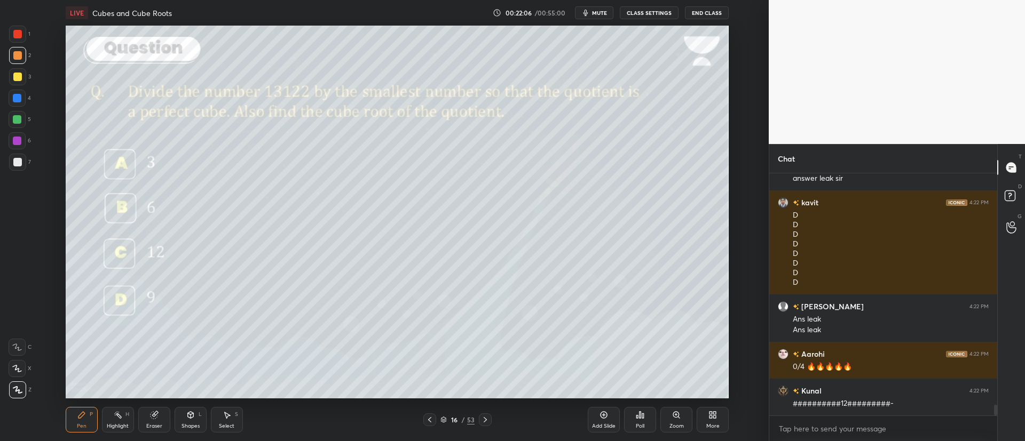
click at [488, 416] on icon at bounding box center [485, 420] width 9 height 9
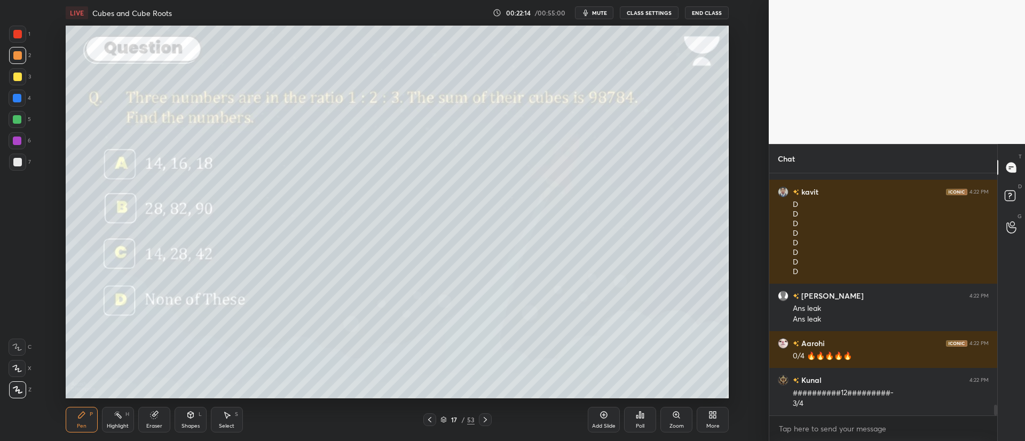
click at [645, 419] on div "Poll" at bounding box center [640, 420] width 32 height 26
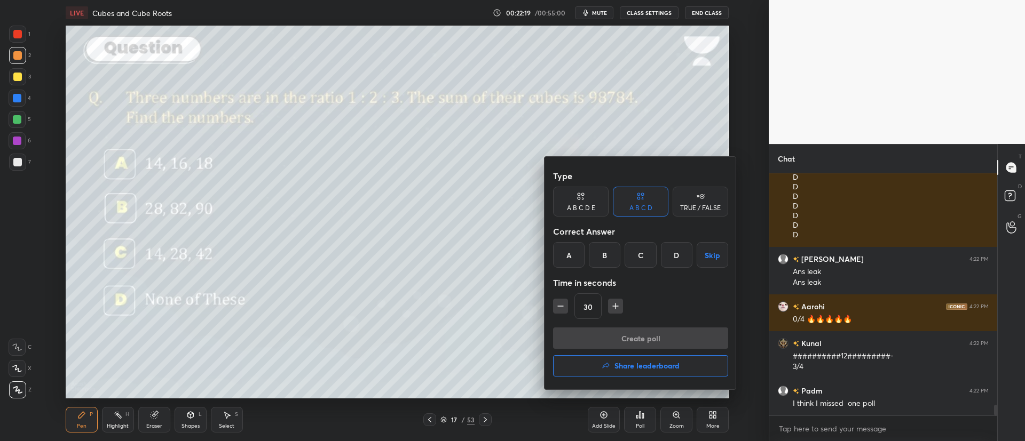
click at [615, 312] on button "button" at bounding box center [615, 306] width 15 height 15
click at [615, 311] on icon "button" at bounding box center [615, 306] width 11 height 11
click at [616, 310] on icon "button" at bounding box center [615, 306] width 11 height 11
click at [617, 308] on icon "button" at bounding box center [615, 306] width 11 height 11
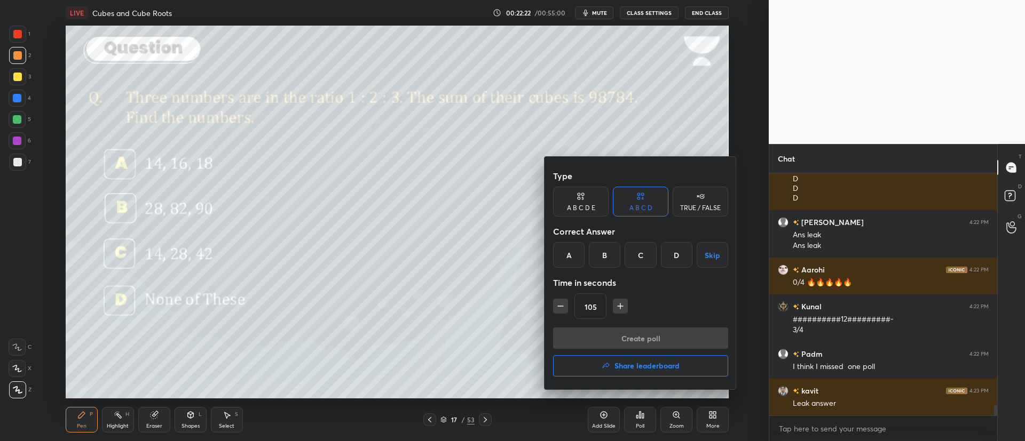
click at [623, 310] on icon "button" at bounding box center [620, 306] width 11 height 11
click at [566, 307] on button "button" at bounding box center [560, 306] width 15 height 15
click at [567, 308] on button "button" at bounding box center [560, 306] width 15 height 15
click at [568, 307] on div "90" at bounding box center [640, 307] width 175 height 26
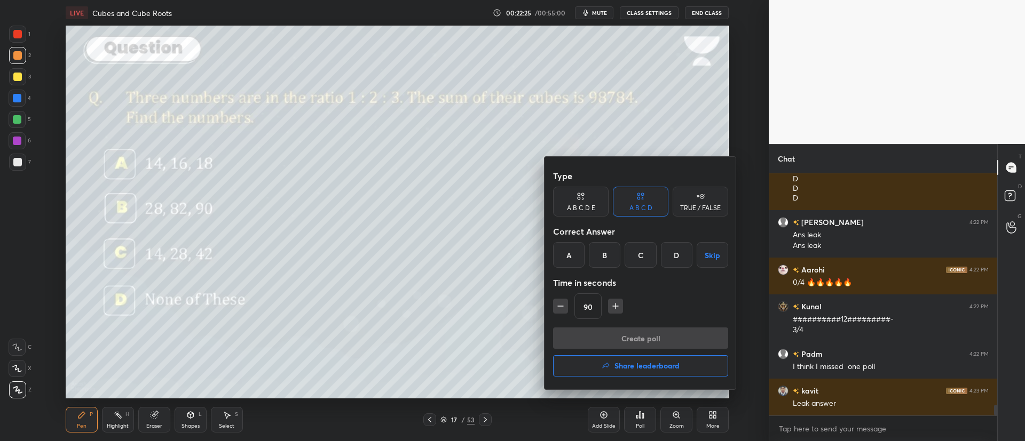
click at [566, 309] on button "button" at bounding box center [560, 306] width 15 height 15
click at [564, 308] on icon "button" at bounding box center [560, 306] width 11 height 11
type input "60"
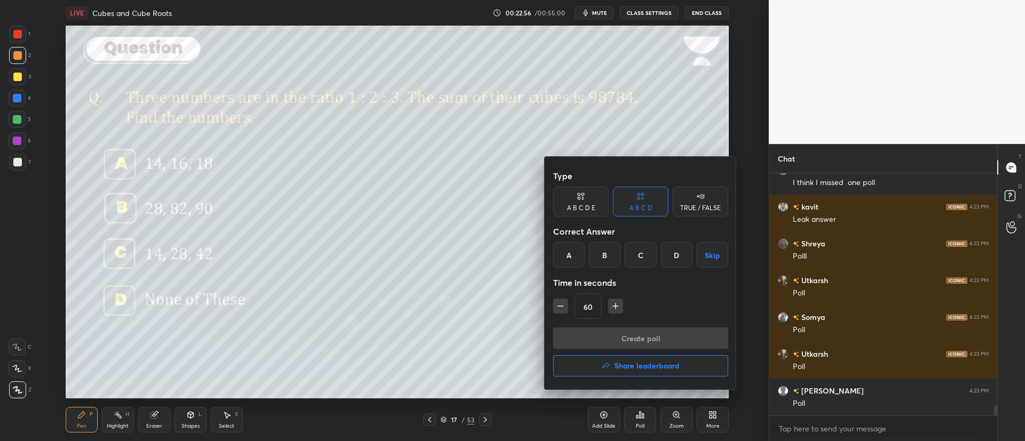
scroll to position [5587, 0]
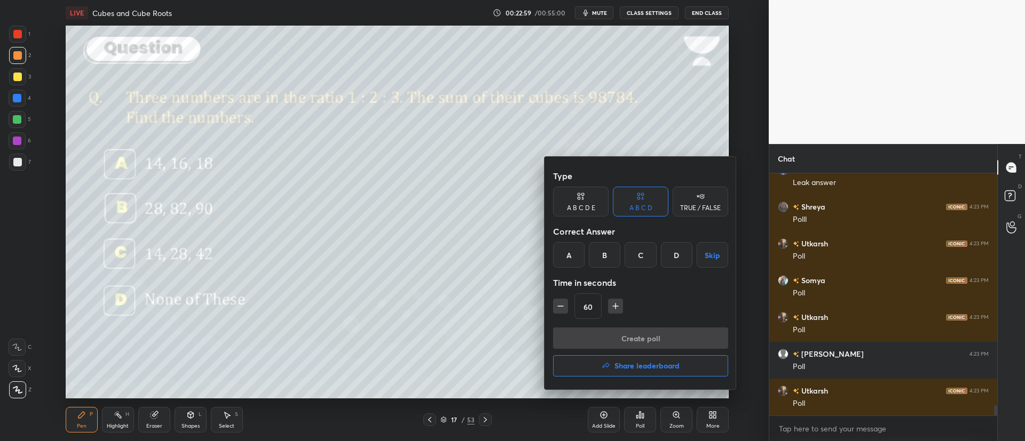
click at [631, 242] on div "C" at bounding box center [639, 255] width 31 height 26
click at [639, 336] on button "Create poll" at bounding box center [640, 338] width 175 height 21
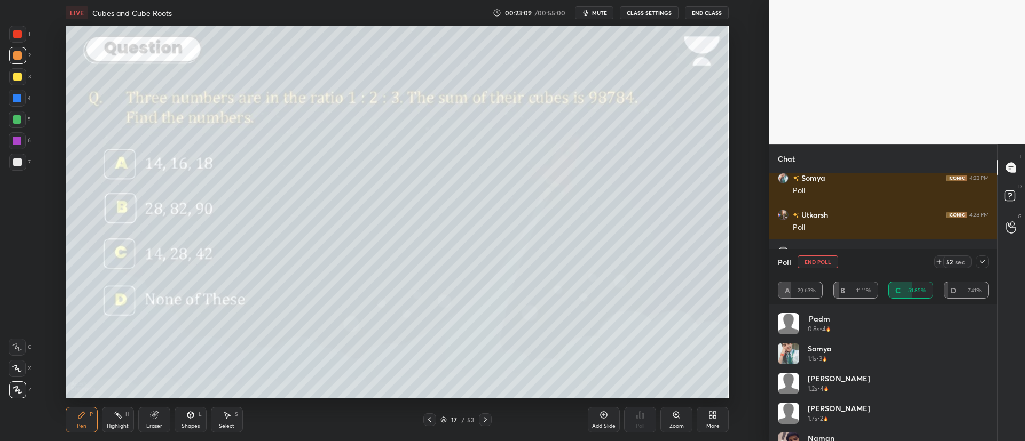
scroll to position [5726, 0]
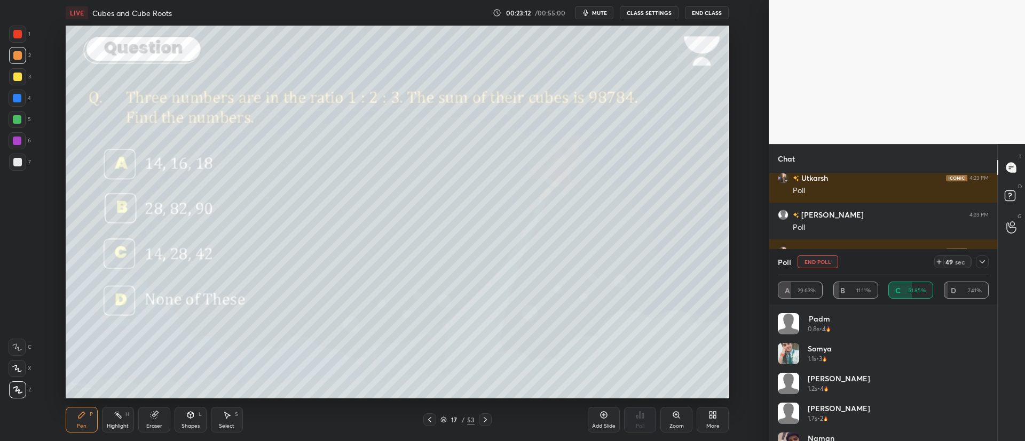
click at [986, 263] on div at bounding box center [981, 262] width 13 height 13
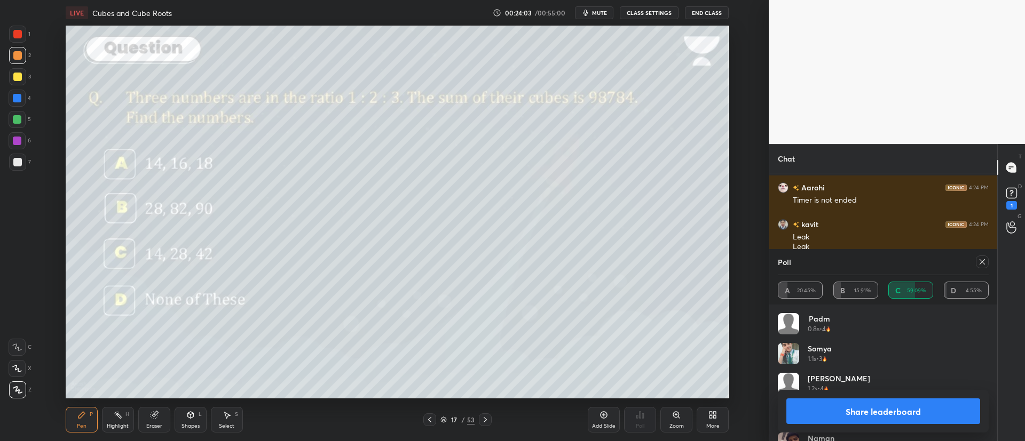
scroll to position [5987, 0]
click at [984, 263] on icon at bounding box center [982, 262] width 9 height 9
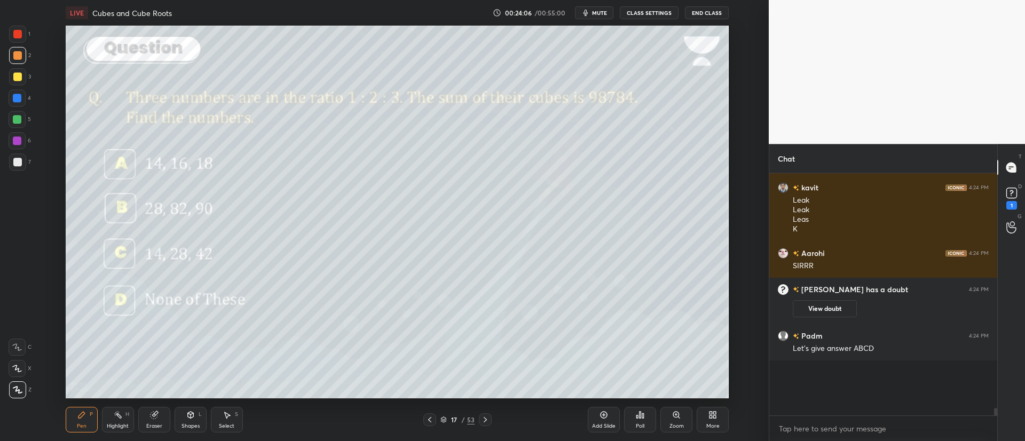
scroll to position [4, 4]
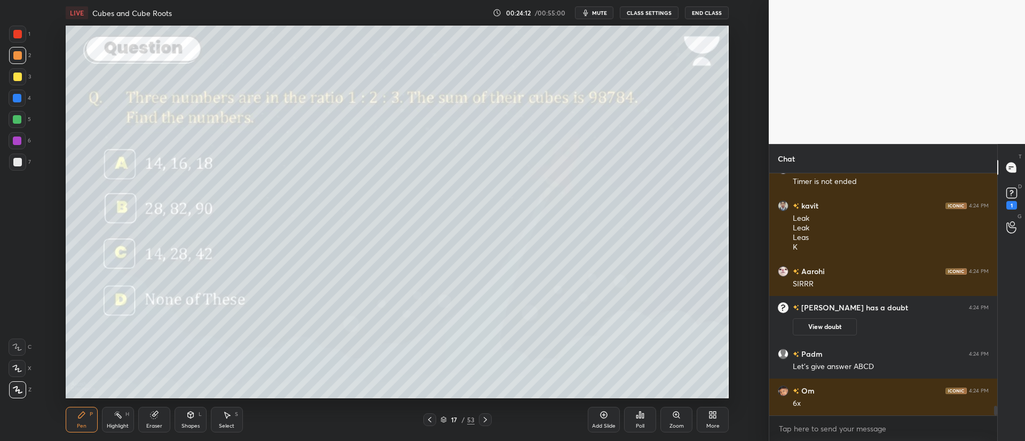
click at [18, 74] on div at bounding box center [17, 77] width 9 height 9
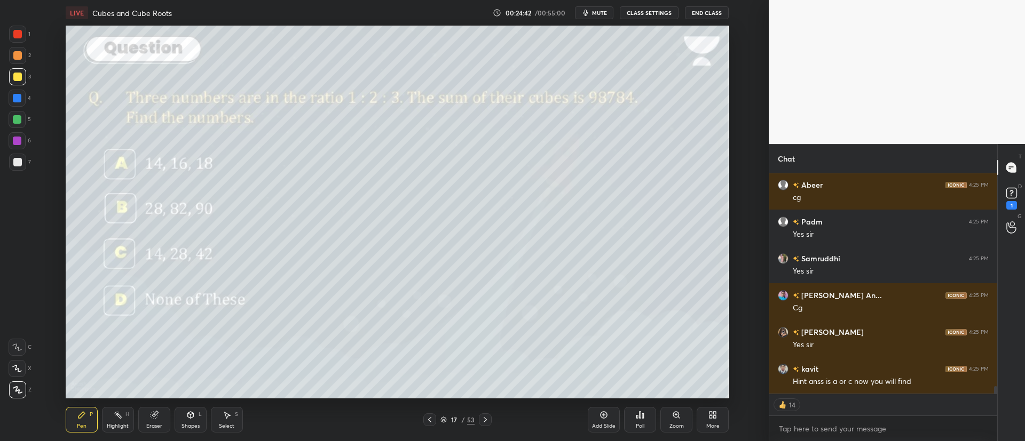
click at [19, 54] on div at bounding box center [17, 55] width 9 height 9
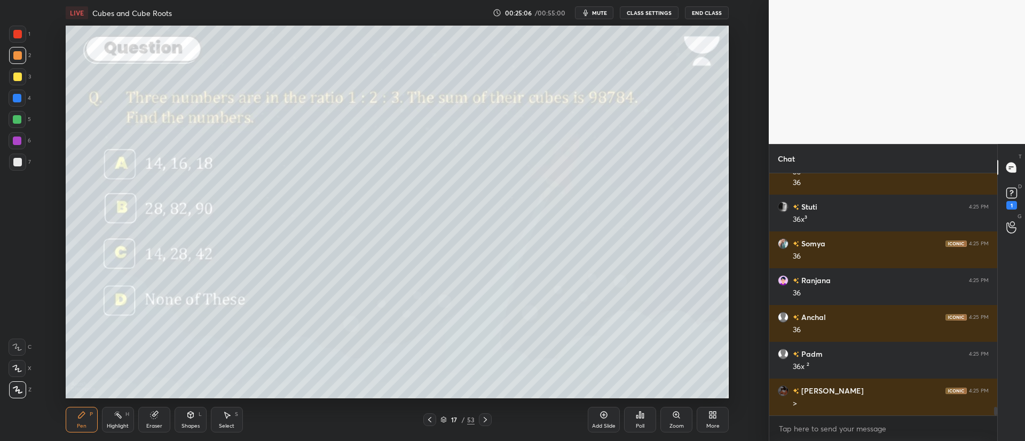
scroll to position [6764, 0]
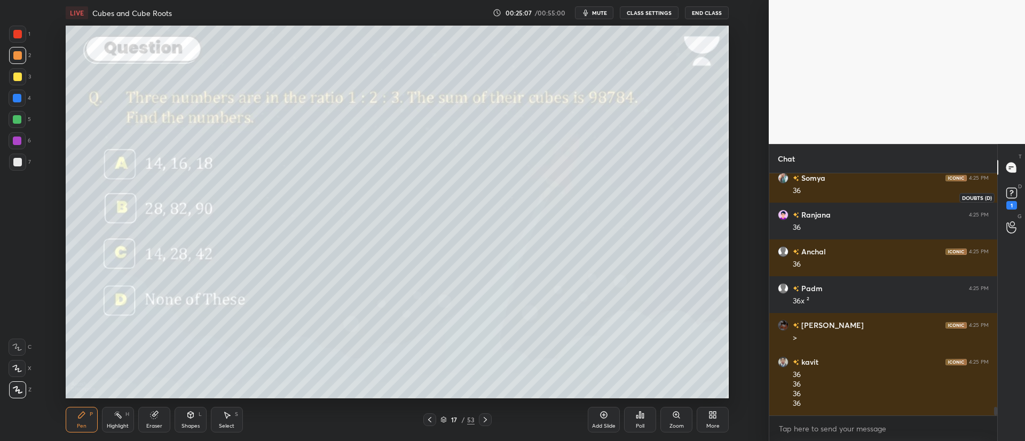
click at [1014, 191] on rect at bounding box center [1011, 193] width 10 height 10
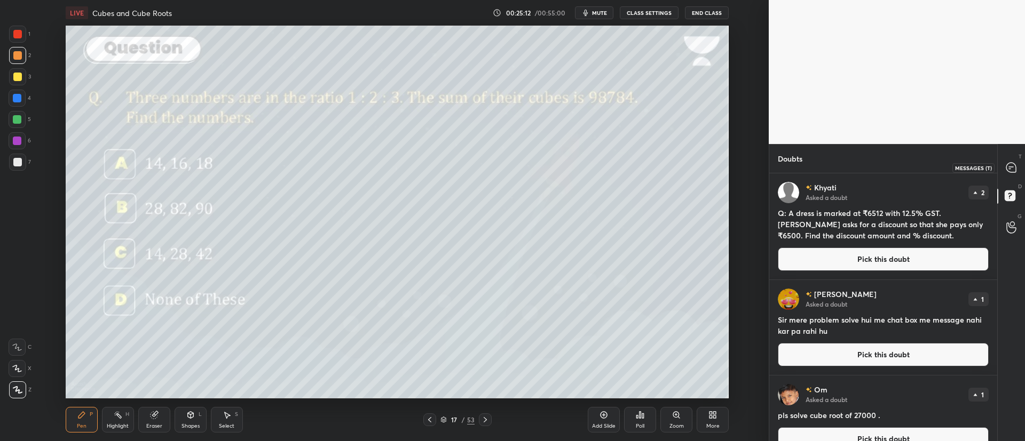
click at [1012, 170] on icon at bounding box center [1011, 168] width 10 height 10
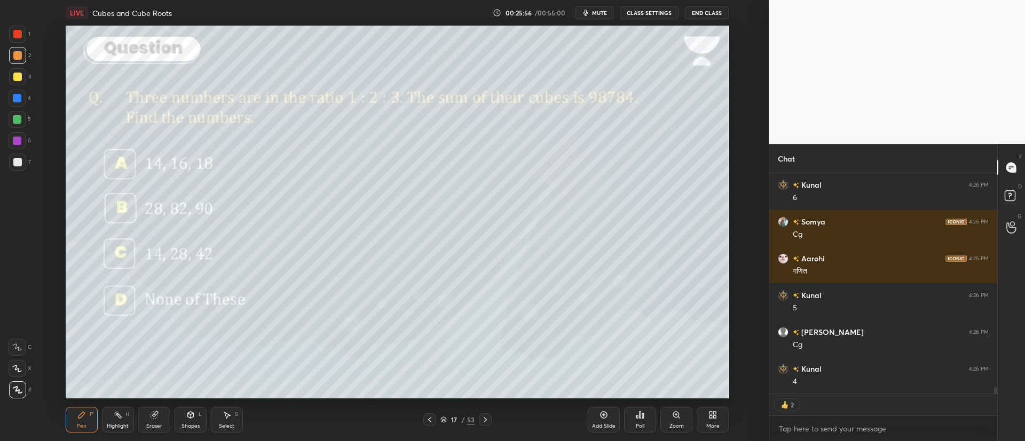
scroll to position [7311, 0]
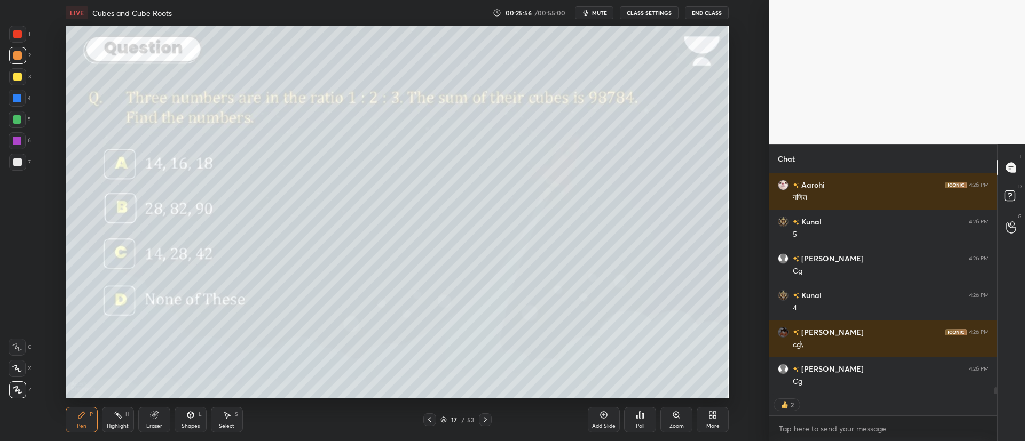
click at [488, 416] on icon at bounding box center [485, 420] width 9 height 9
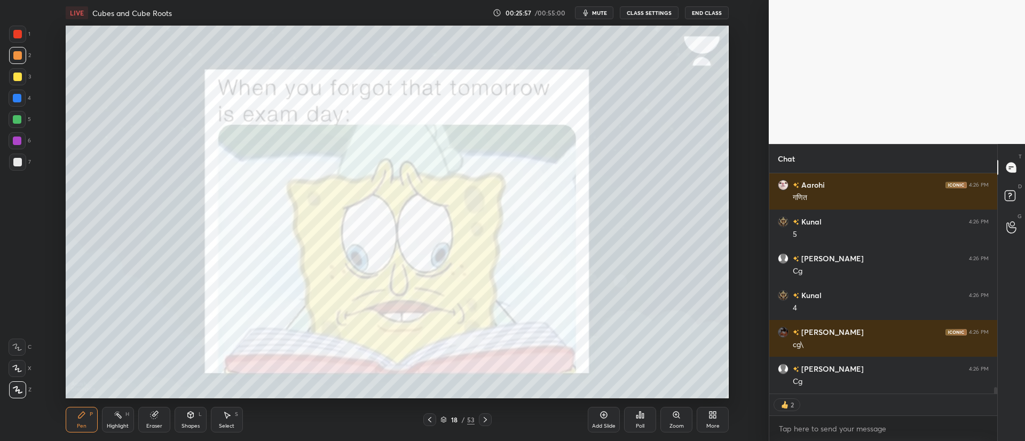
scroll to position [7396, 0]
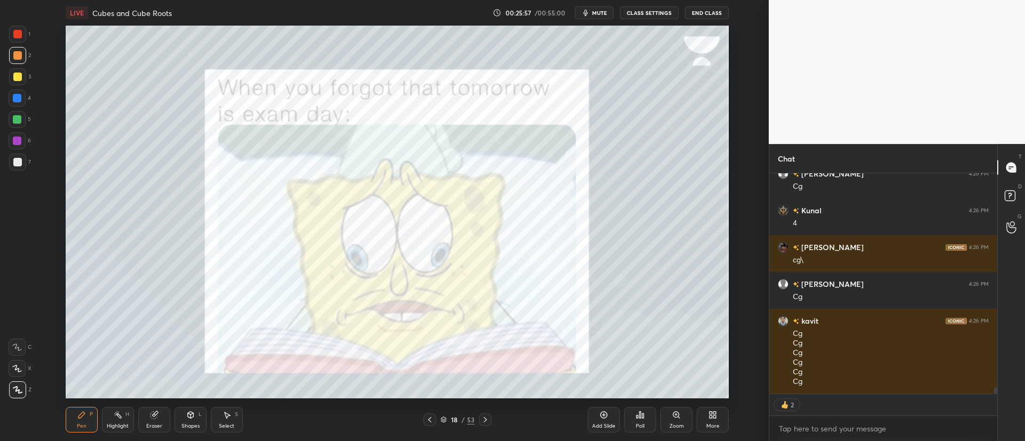
click at [489, 421] on icon at bounding box center [485, 420] width 9 height 9
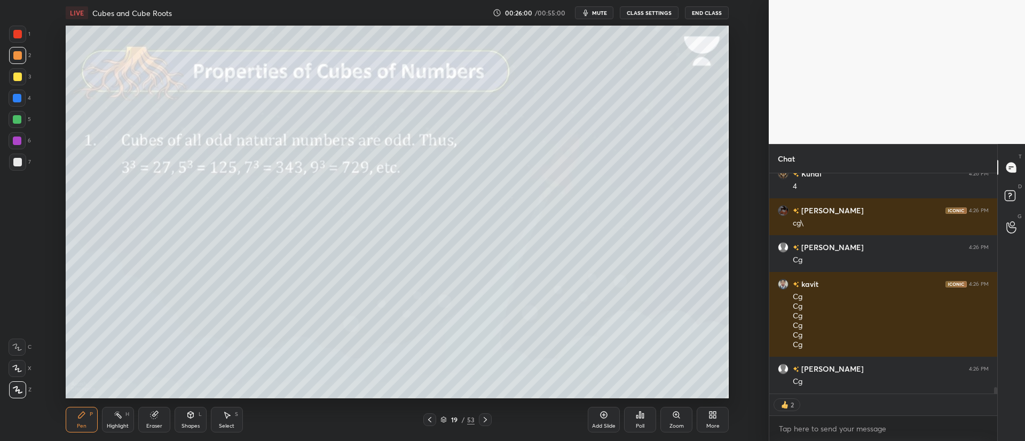
scroll to position [7469, 0]
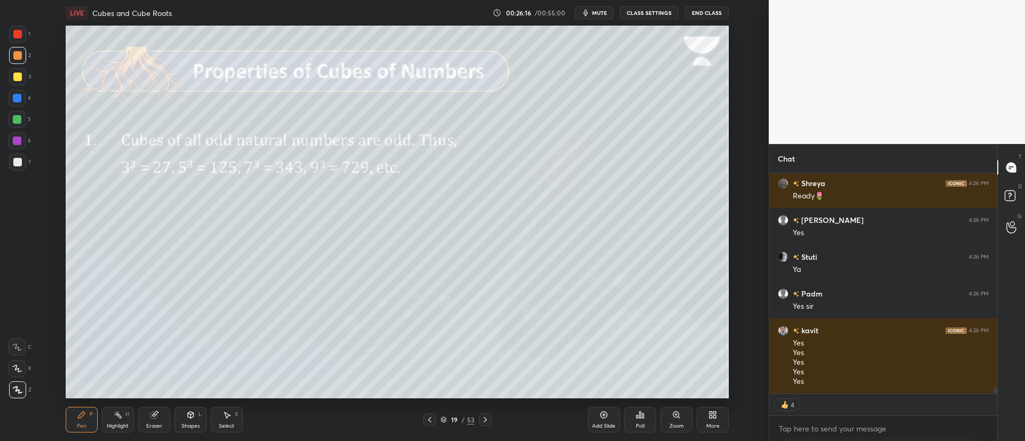
click at [120, 424] on div "Highlight" at bounding box center [118, 426] width 22 height 5
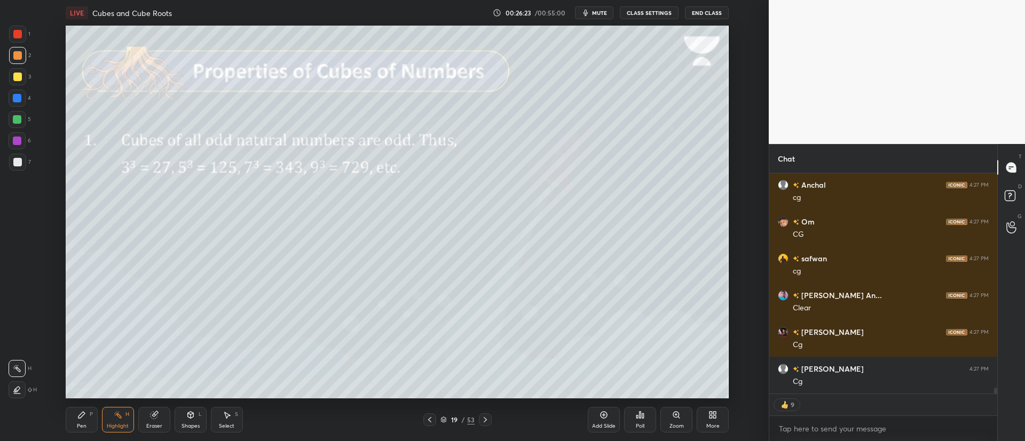
click at [92, 416] on div "P" at bounding box center [91, 414] width 3 height 5
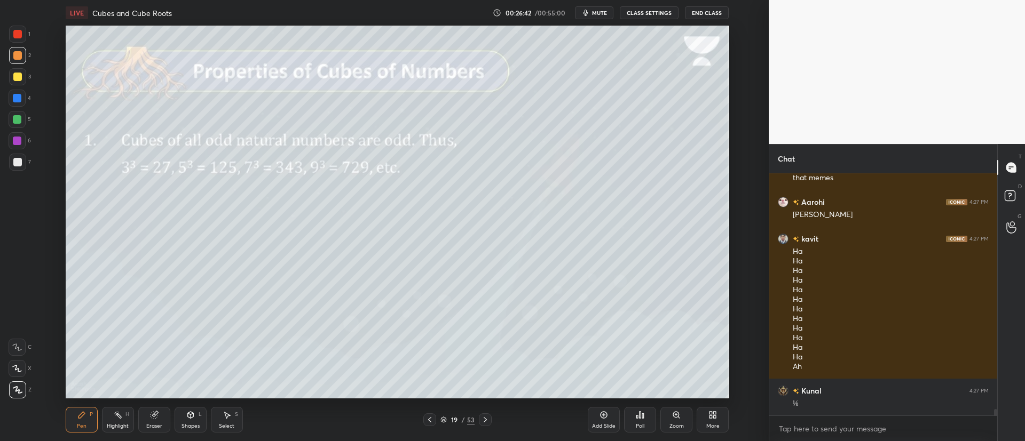
click at [488, 418] on icon at bounding box center [485, 420] width 9 height 9
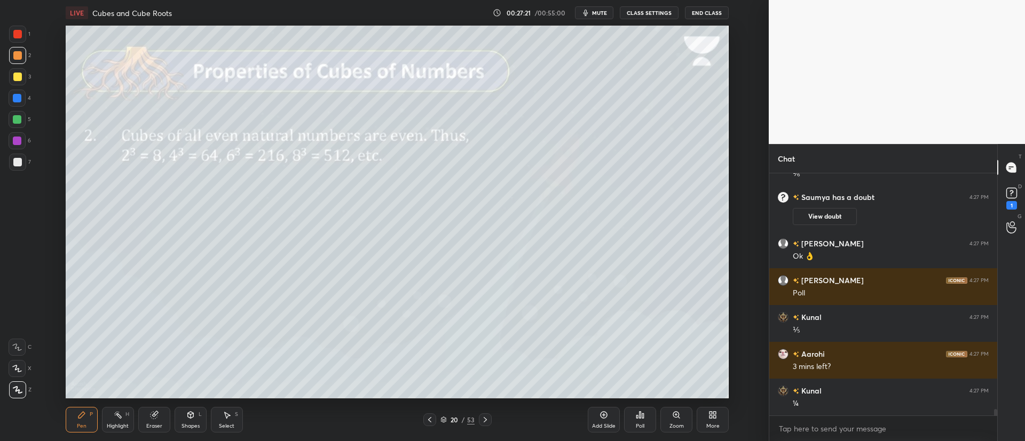
click at [492, 417] on div "20 / 53" at bounding box center [457, 420] width 261 height 13
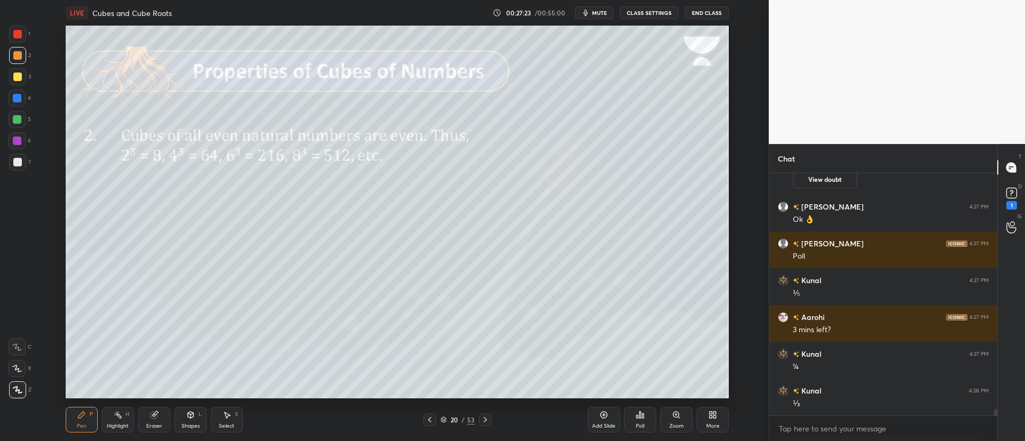
click at [486, 416] on icon at bounding box center [485, 420] width 9 height 9
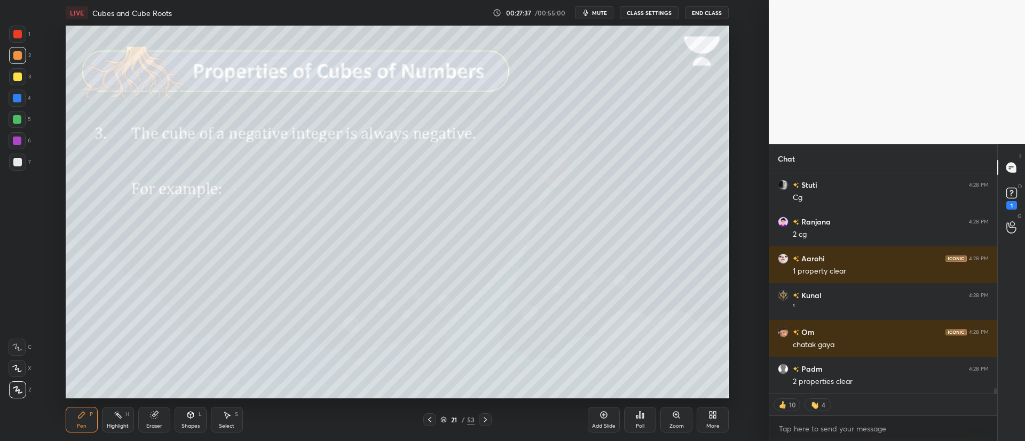
scroll to position [9412, 0]
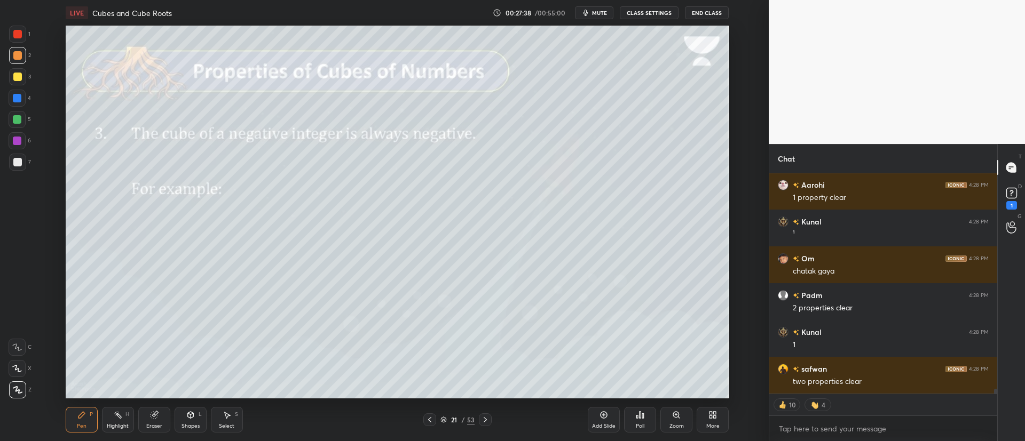
click at [26, 159] on div at bounding box center [17, 162] width 17 height 17
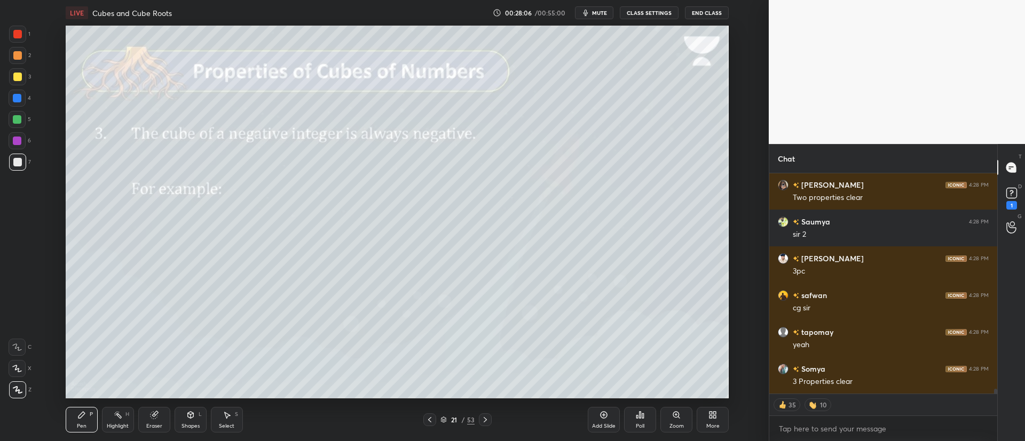
scroll to position [10038, 0]
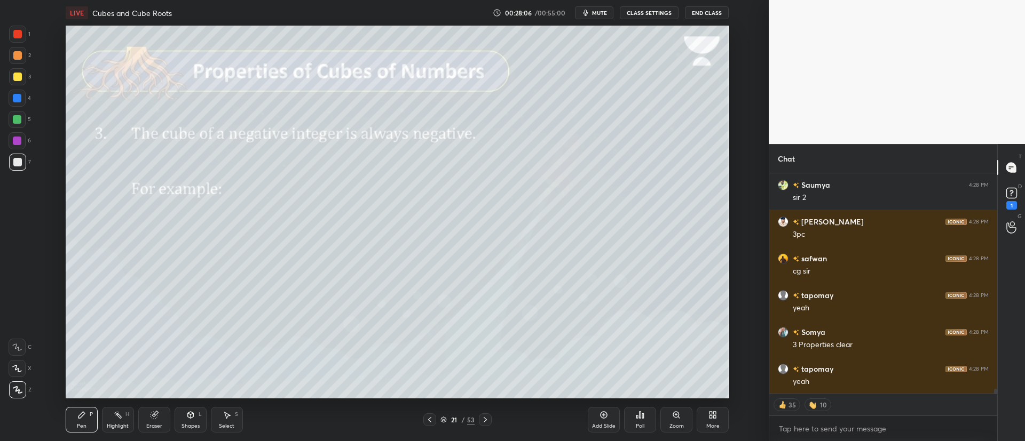
click at [488, 414] on div at bounding box center [485, 420] width 13 height 13
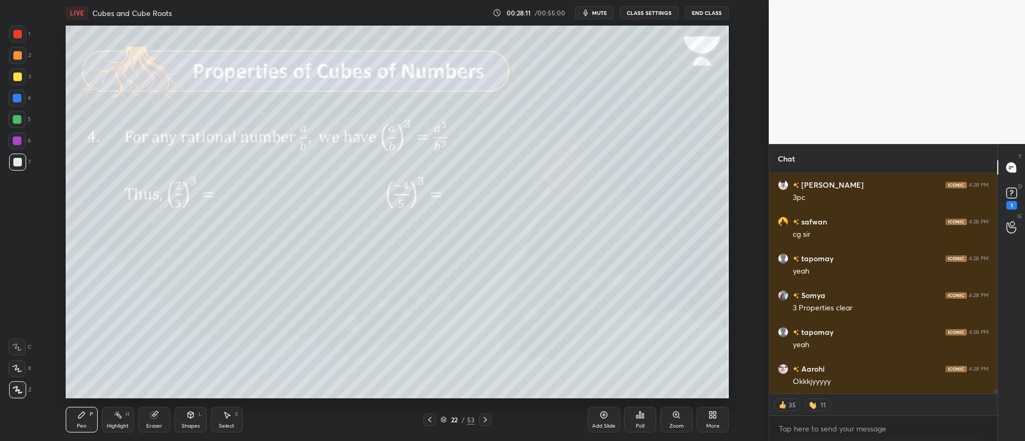
scroll to position [10112, 0]
click at [17, 78] on div at bounding box center [17, 77] width 9 height 9
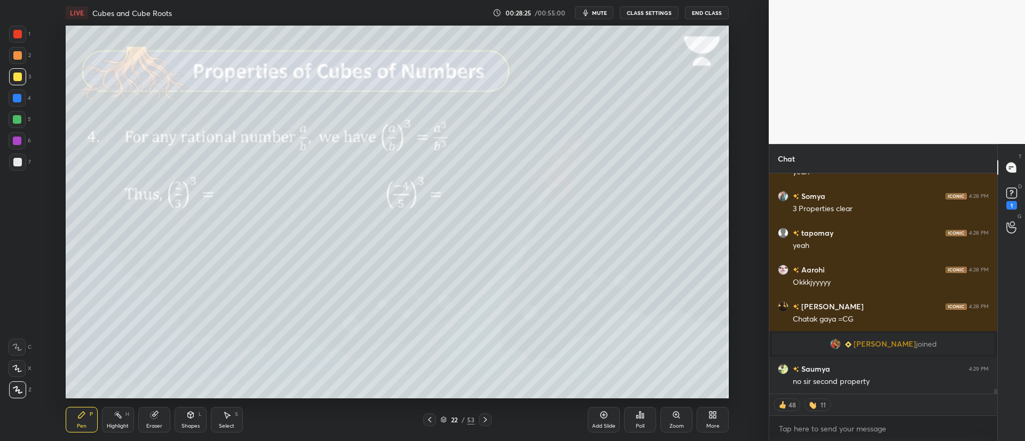
scroll to position [9550, 0]
click at [1008, 194] on rect at bounding box center [1011, 193] width 10 height 10
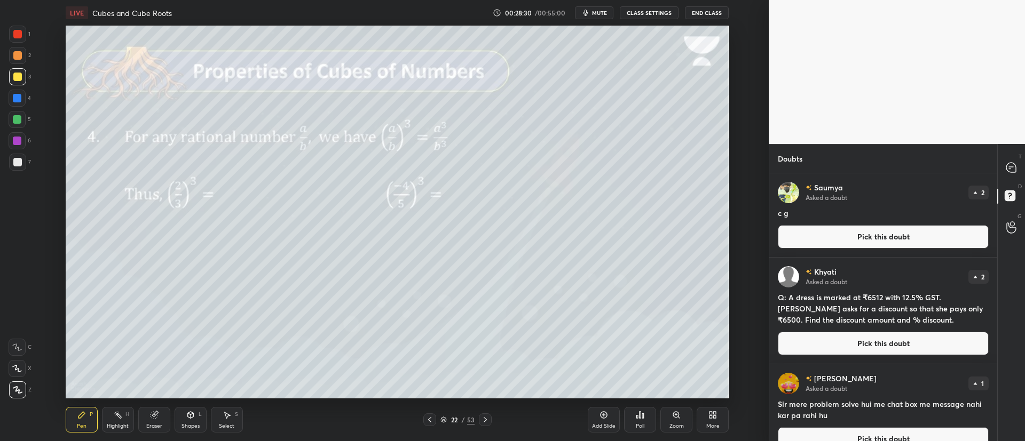
click at [930, 228] on button "Pick this doubt" at bounding box center [883, 236] width 211 height 23
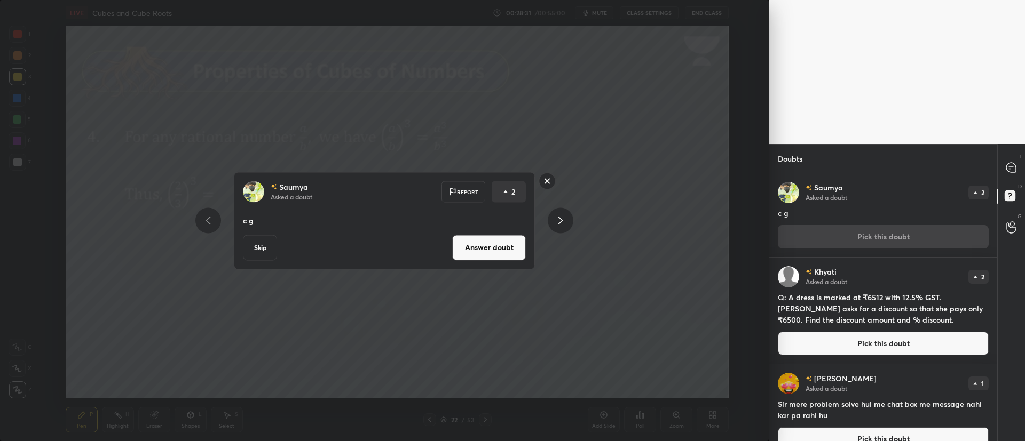
click at [507, 240] on button "Answer doubt" at bounding box center [489, 248] width 74 height 26
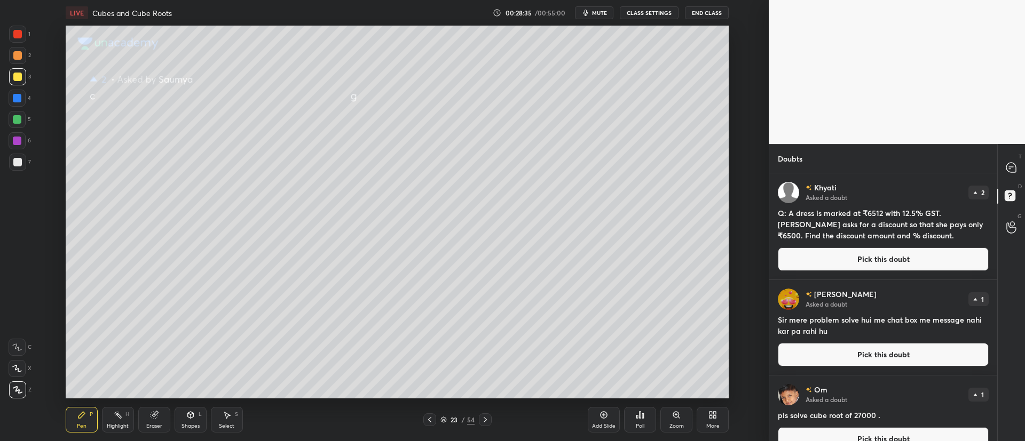
click at [851, 358] on button "Pick this doubt" at bounding box center [883, 354] width 211 height 23
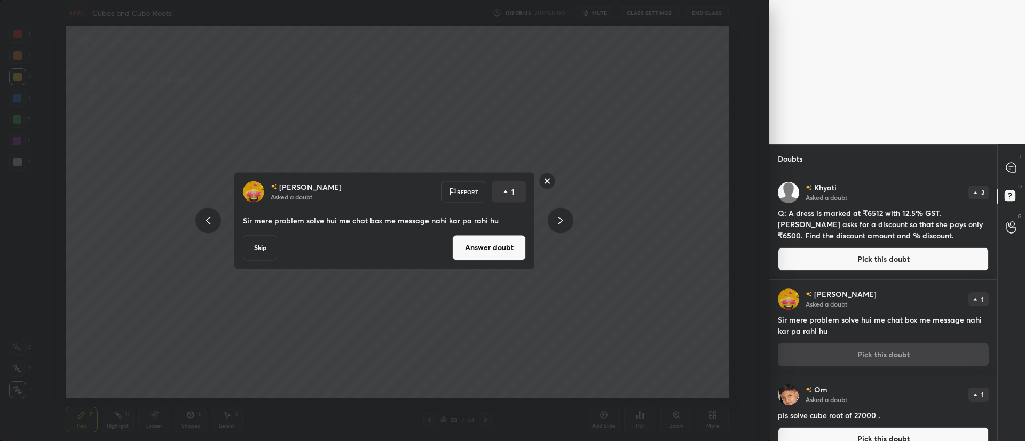
click at [491, 246] on button "Answer doubt" at bounding box center [489, 248] width 74 height 26
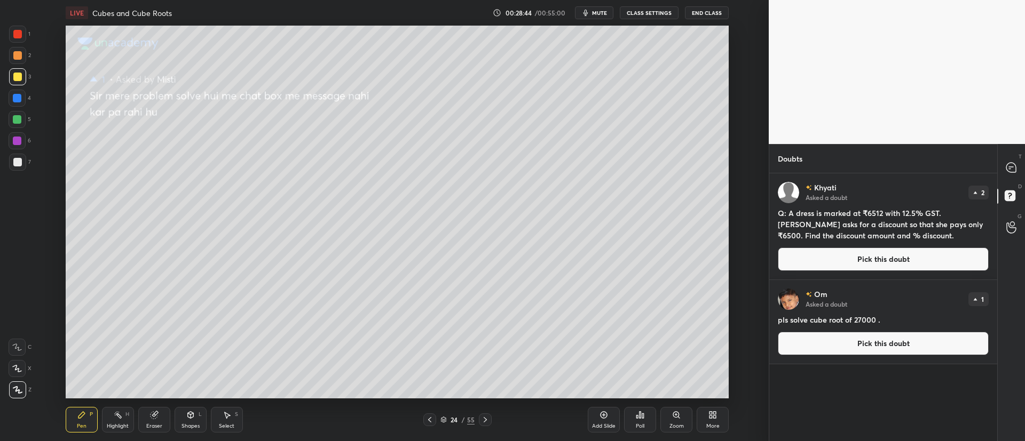
click at [831, 345] on button "Pick this doubt" at bounding box center [883, 343] width 211 height 23
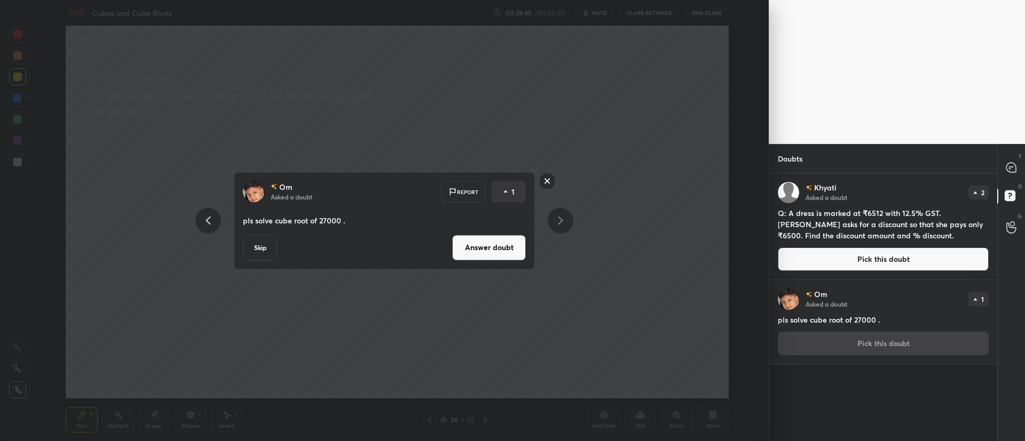
click at [483, 245] on button "Answer doubt" at bounding box center [489, 248] width 74 height 26
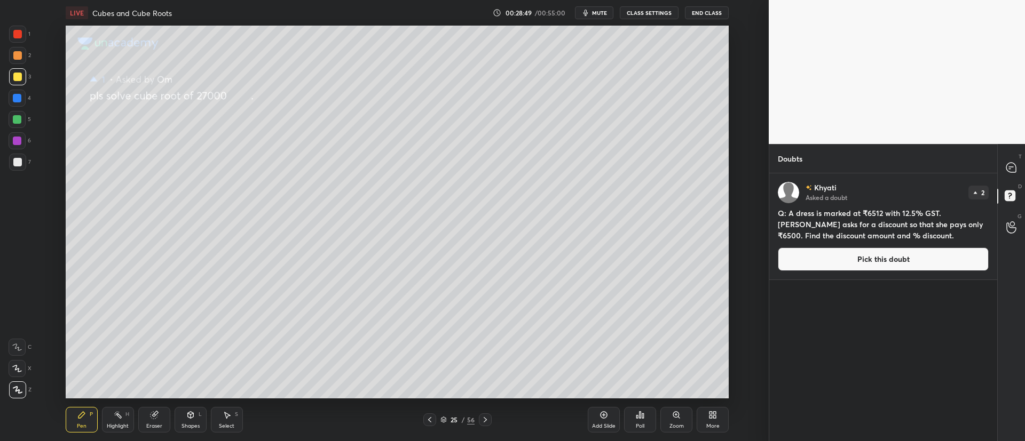
click at [424, 419] on div at bounding box center [429, 420] width 13 height 13
click at [433, 423] on icon at bounding box center [429, 420] width 9 height 9
click at [432, 423] on icon at bounding box center [429, 420] width 9 height 9
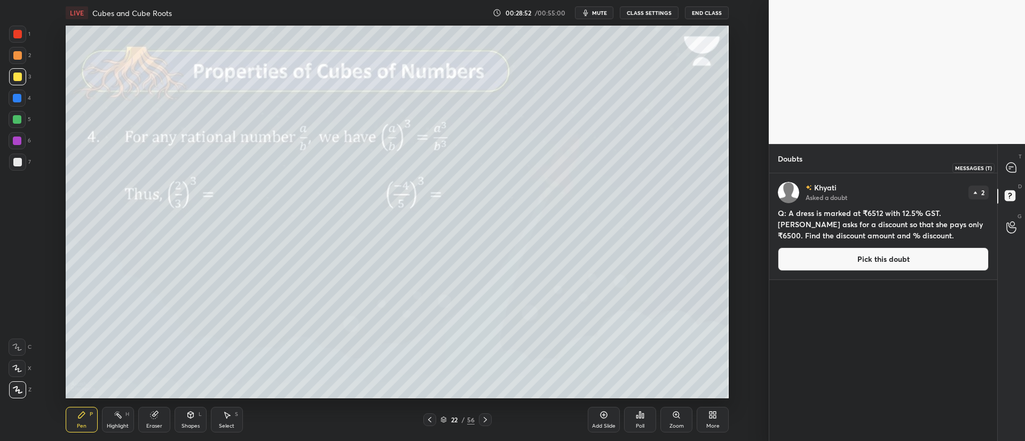
click at [1015, 165] on icon at bounding box center [1011, 168] width 10 height 10
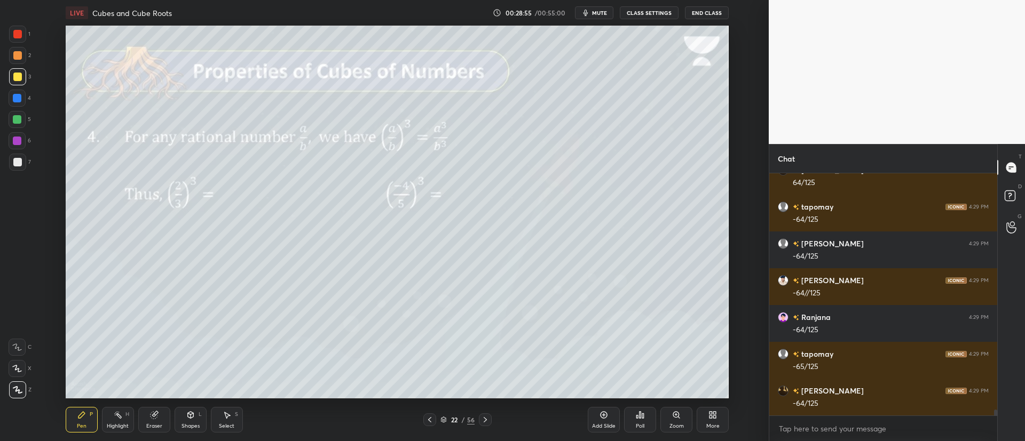
scroll to position [10173, 0]
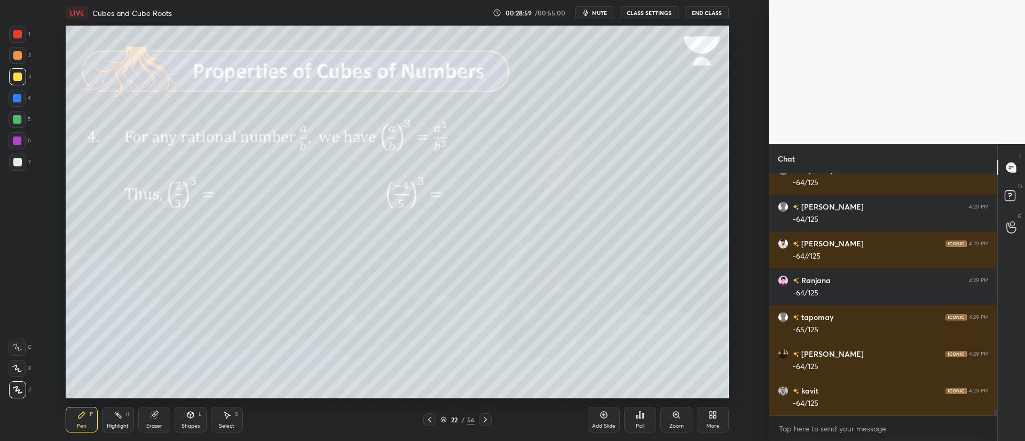
click at [443, 420] on icon at bounding box center [443, 418] width 5 height 3
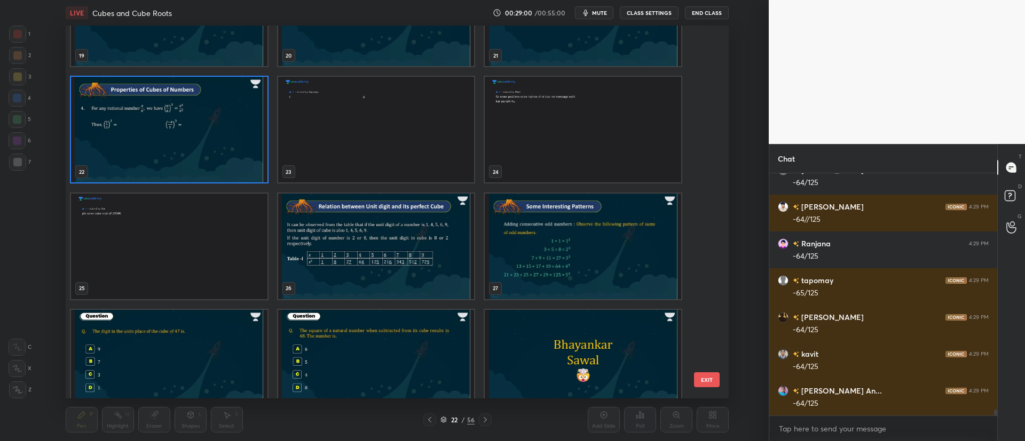
scroll to position [804, 0]
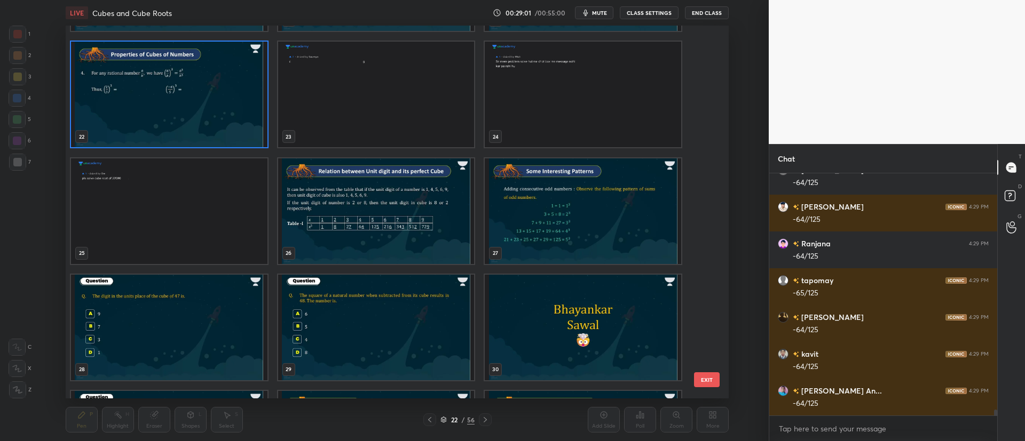
click at [384, 212] on img "grid" at bounding box center [375, 211] width 196 height 106
click at [388, 213] on img "grid" at bounding box center [375, 211] width 196 height 106
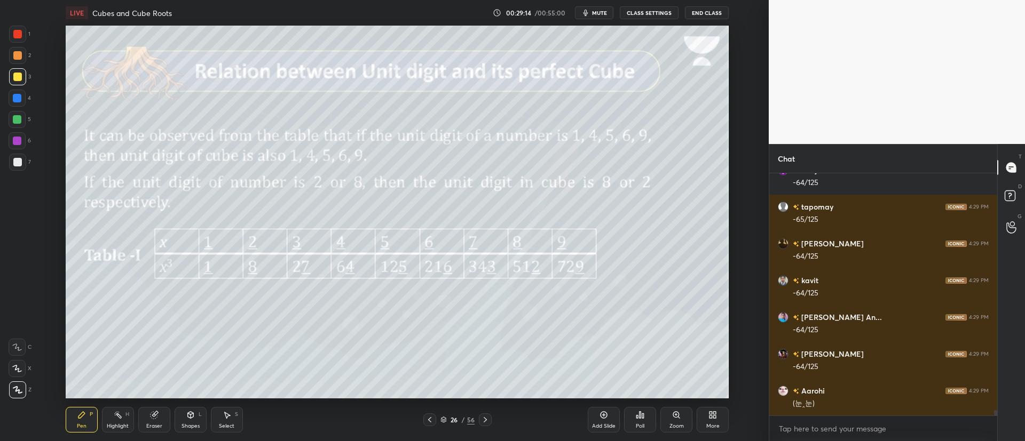
scroll to position [10309, 0]
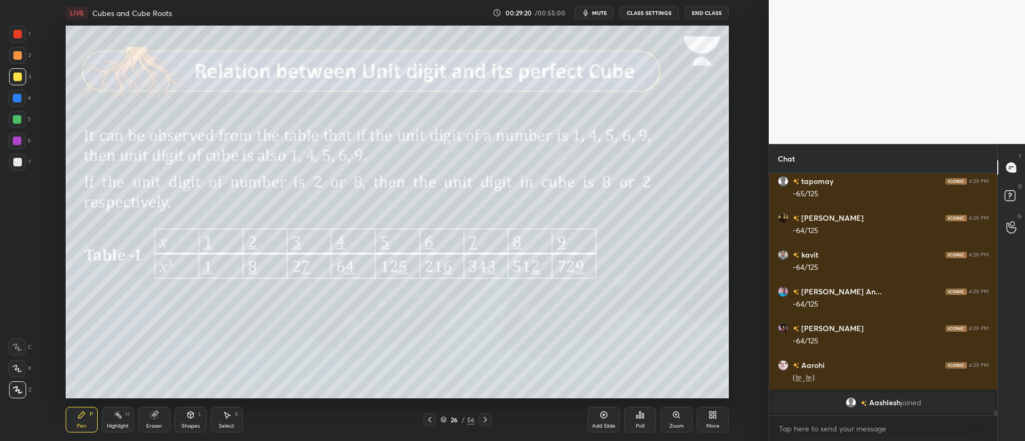
click at [17, 97] on div at bounding box center [17, 98] width 9 height 9
click at [14, 163] on div at bounding box center [17, 162] width 9 height 9
click at [21, 144] on div at bounding box center [17, 140] width 17 height 17
click at [19, 54] on div at bounding box center [17, 55] width 9 height 9
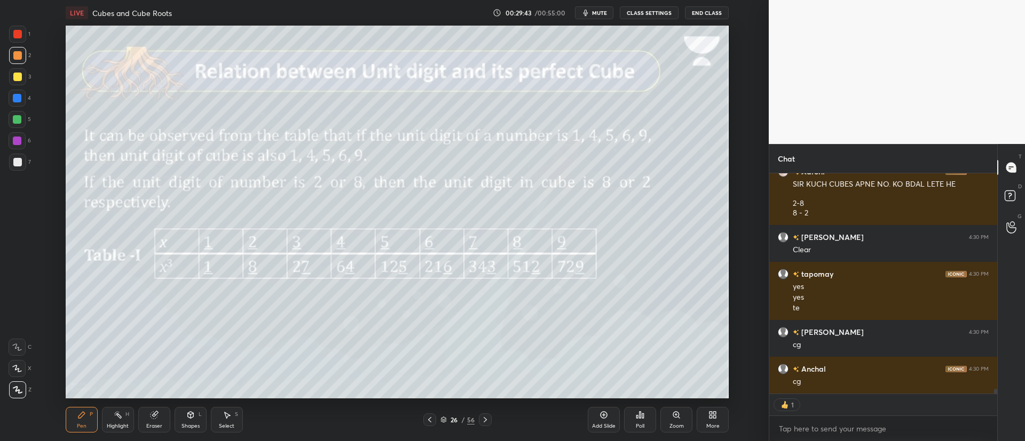
scroll to position [10461, 0]
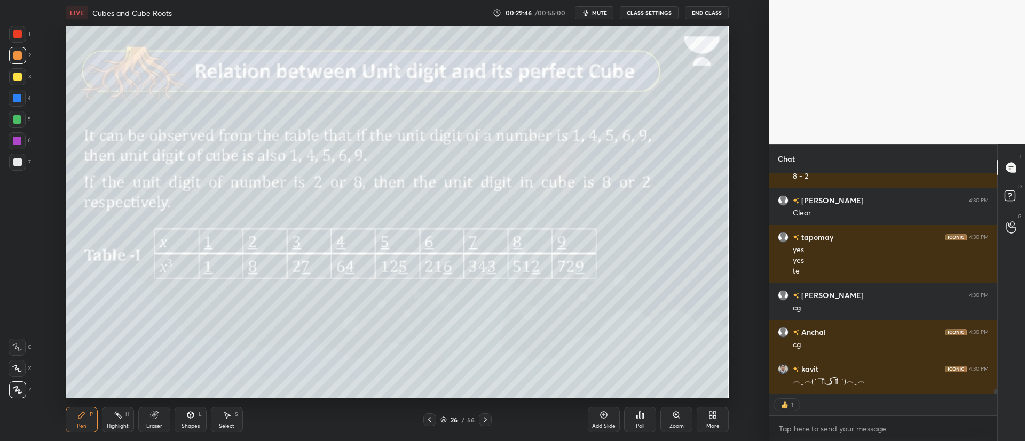
click at [450, 418] on div "26" at bounding box center [454, 420] width 11 height 6
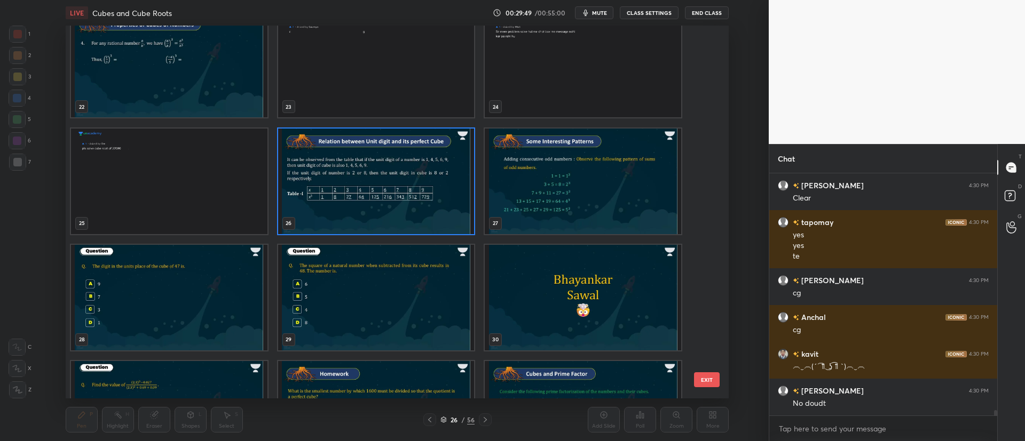
scroll to position [838, 0]
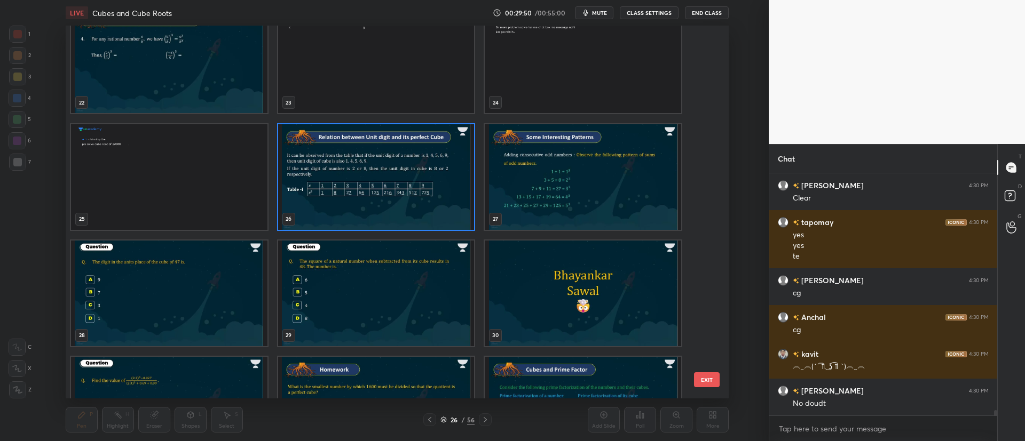
click at [529, 190] on img "grid" at bounding box center [583, 177] width 196 height 106
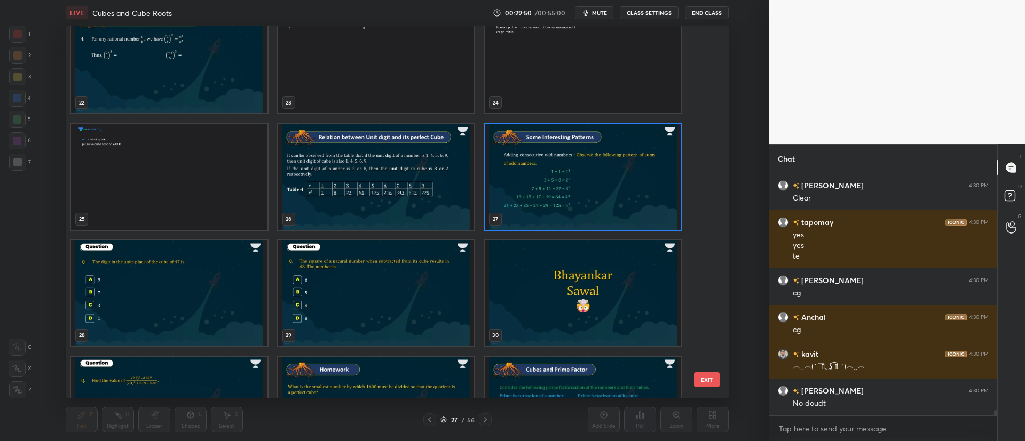
click at [531, 192] on img "grid" at bounding box center [583, 177] width 196 height 106
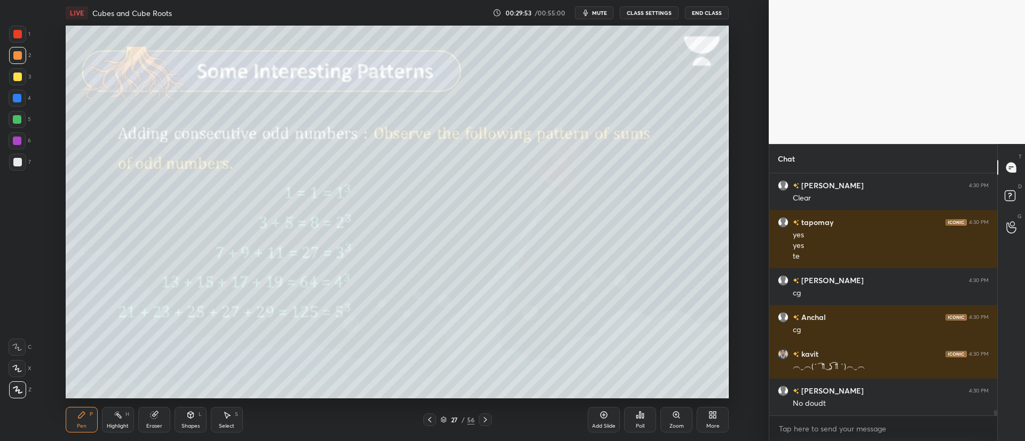
scroll to position [10522, 0]
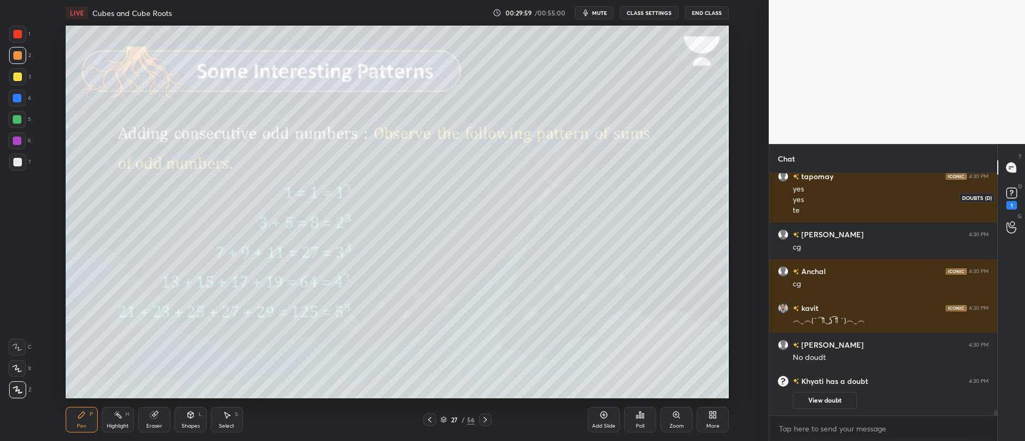
click at [1013, 197] on rect at bounding box center [1011, 193] width 10 height 10
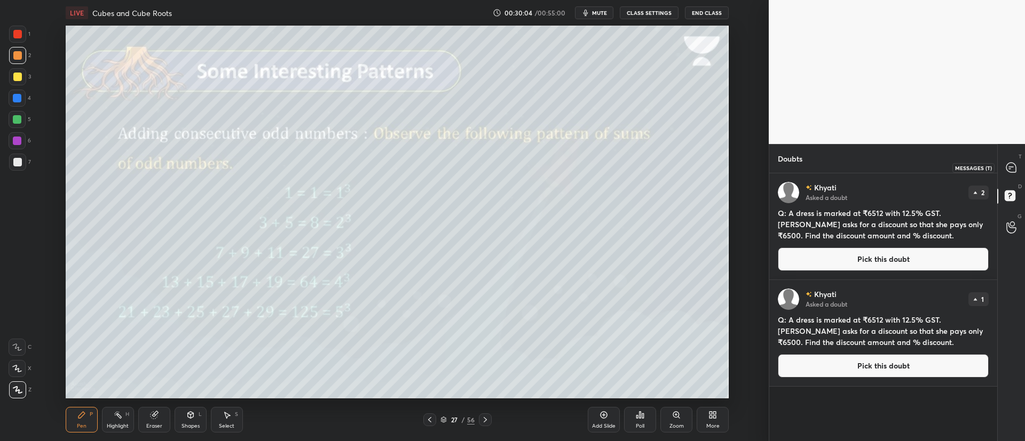
click at [1021, 170] on div at bounding box center [1011, 167] width 21 height 19
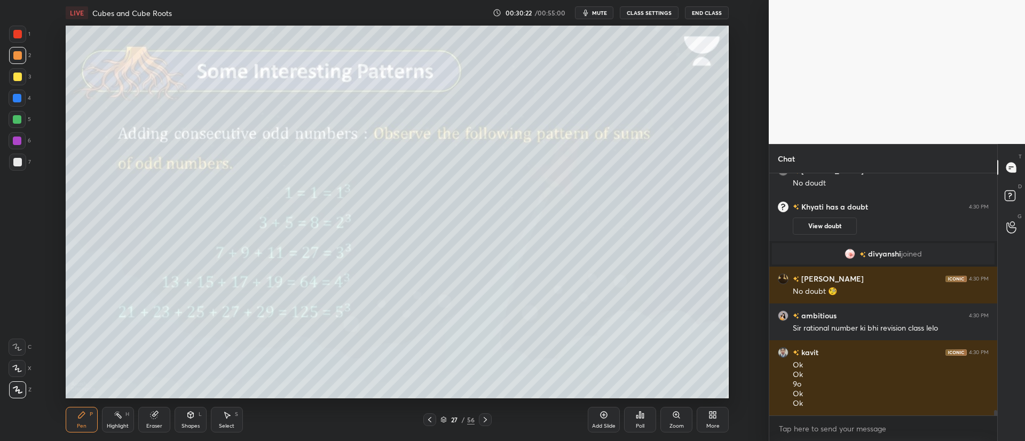
scroll to position [10435, 0]
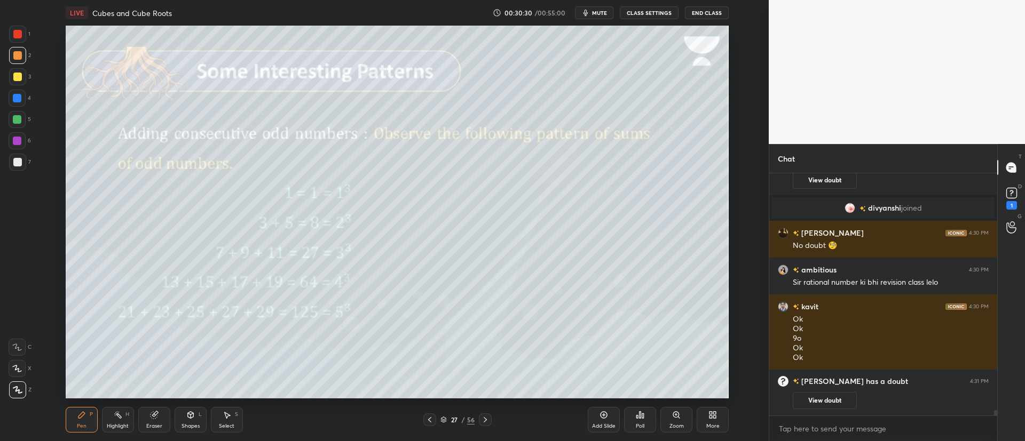
click at [1002, 198] on div "1" at bounding box center [1011, 197] width 21 height 19
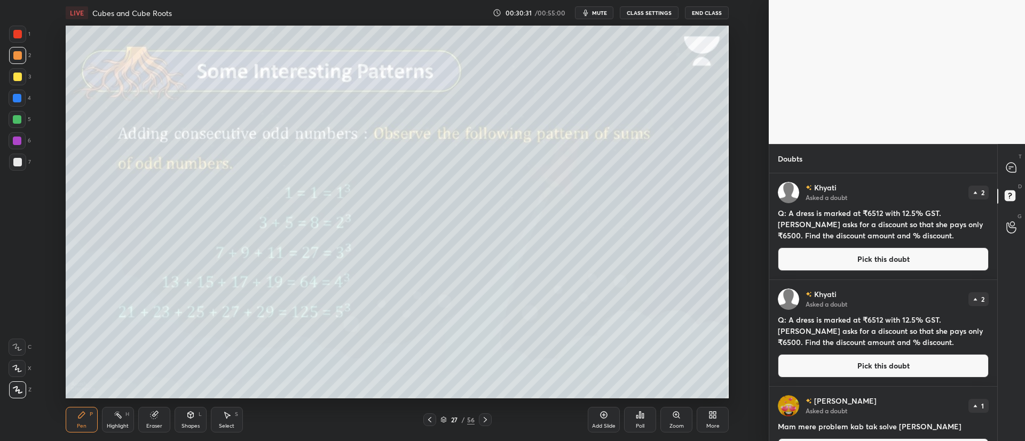
scroll to position [30, 0]
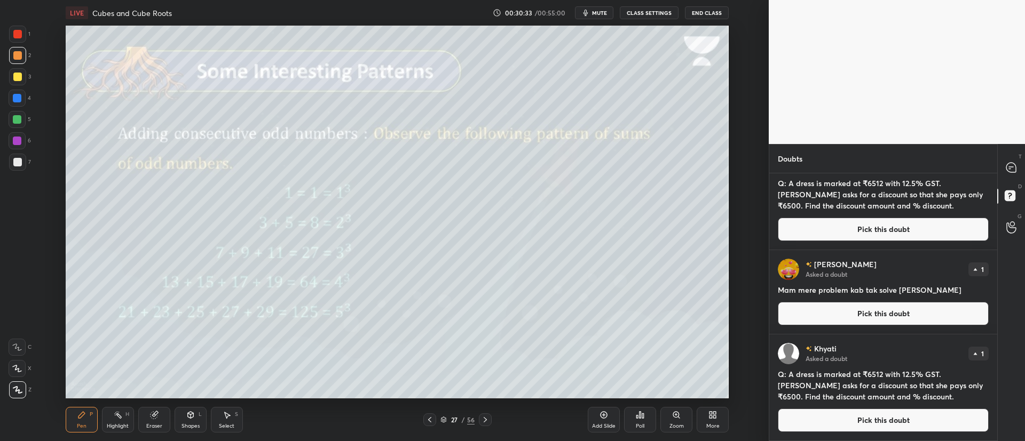
click at [865, 310] on button "Pick this doubt" at bounding box center [883, 313] width 211 height 23
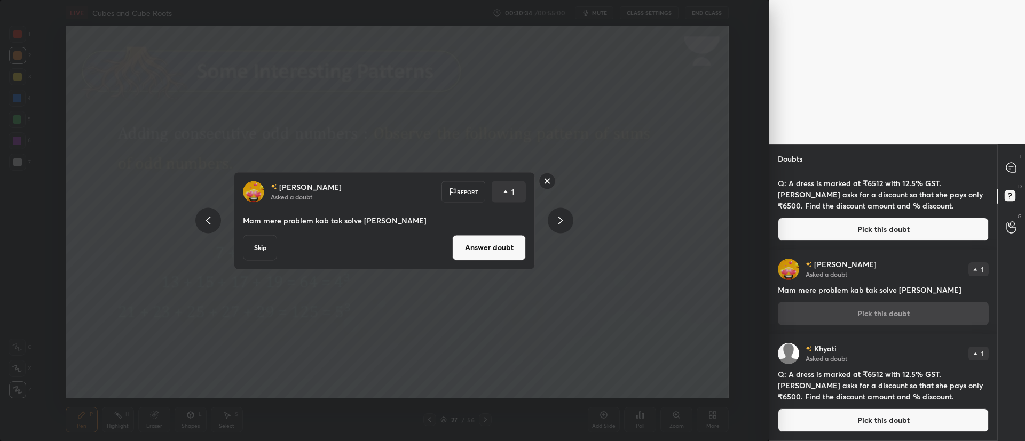
click at [509, 247] on button "Answer doubt" at bounding box center [489, 248] width 74 height 26
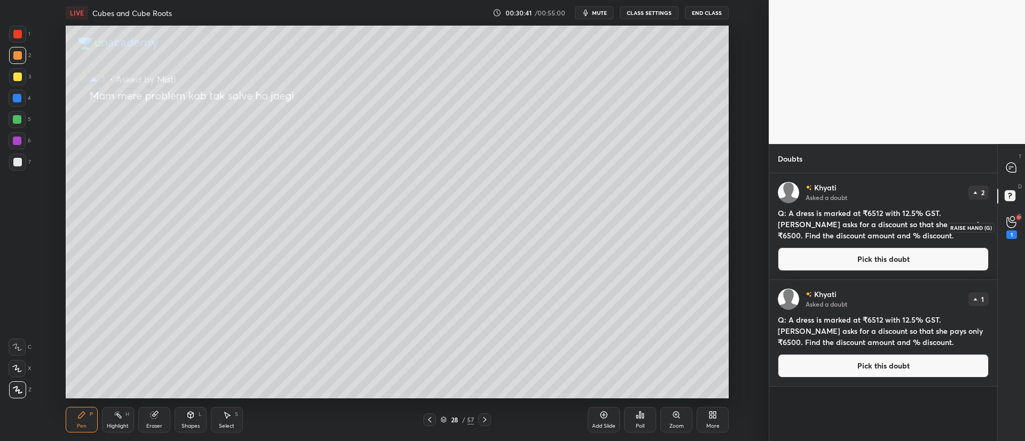
click at [1011, 224] on icon at bounding box center [1011, 222] width 10 height 12
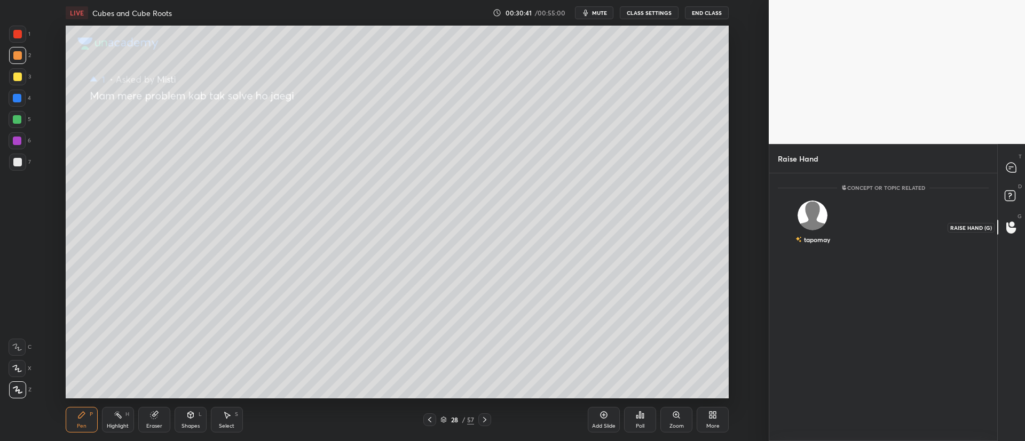
scroll to position [4, 4]
click at [826, 220] on div "tapomay" at bounding box center [812, 225] width 69 height 62
click at [822, 247] on button "INVITE" at bounding box center [812, 247] width 60 height 14
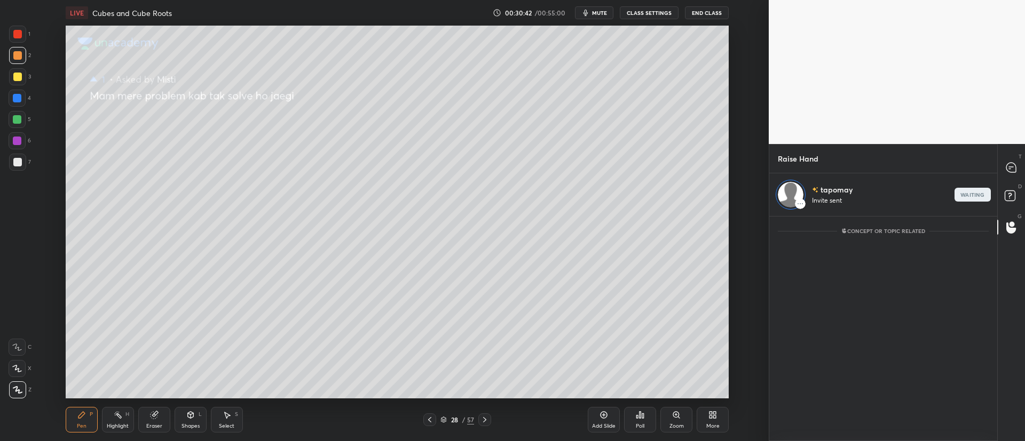
scroll to position [221, 225]
click at [1014, 166] on icon at bounding box center [1011, 168] width 10 height 10
type textarea "x"
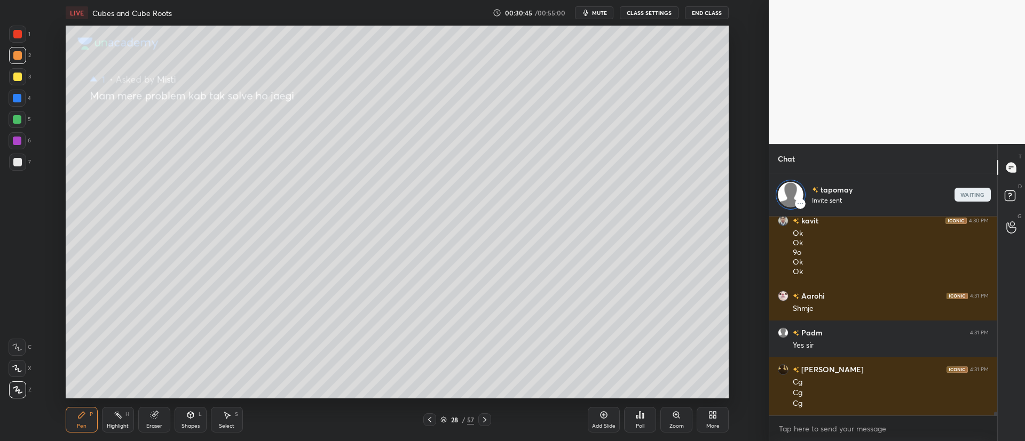
scroll to position [10767, 0]
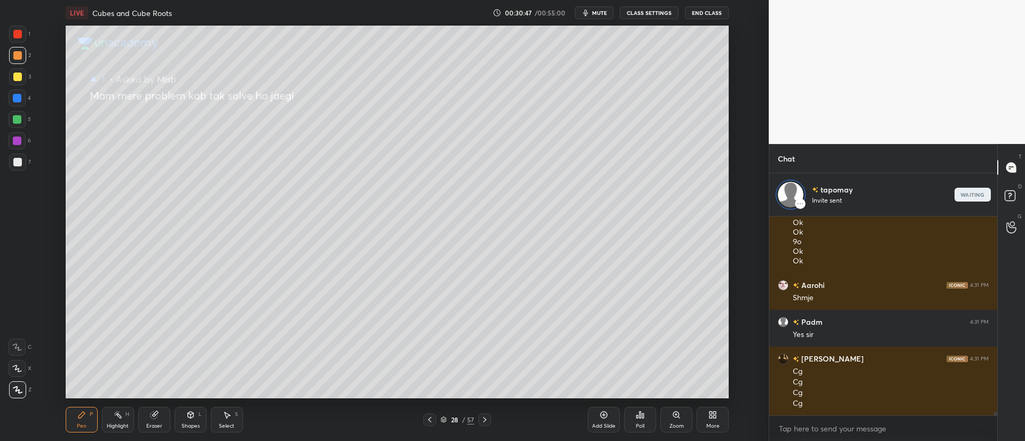
click at [435, 421] on div at bounding box center [429, 420] width 13 height 13
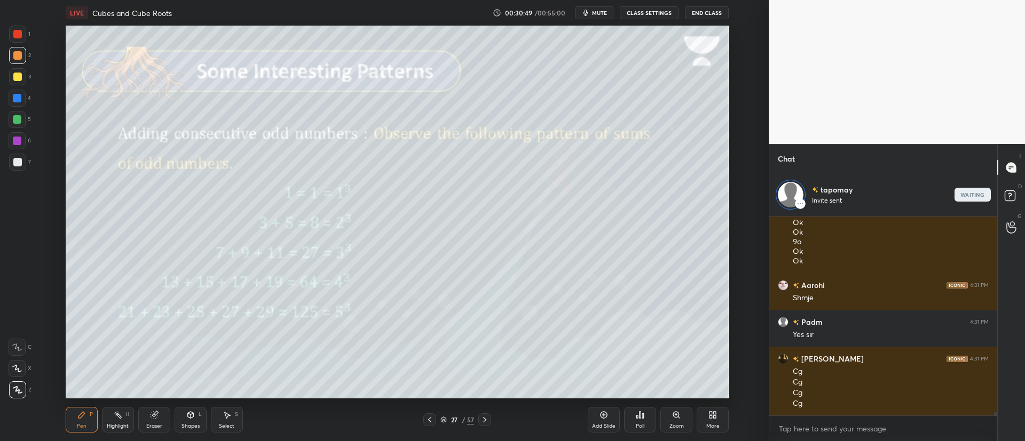
click at [487, 421] on icon at bounding box center [484, 420] width 9 height 9
click at [488, 419] on icon at bounding box center [484, 420] width 9 height 9
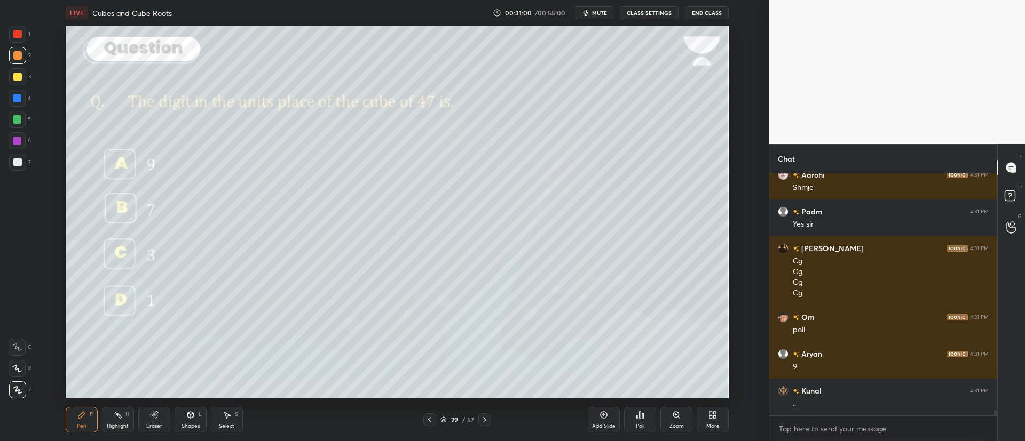
scroll to position [10666, 0]
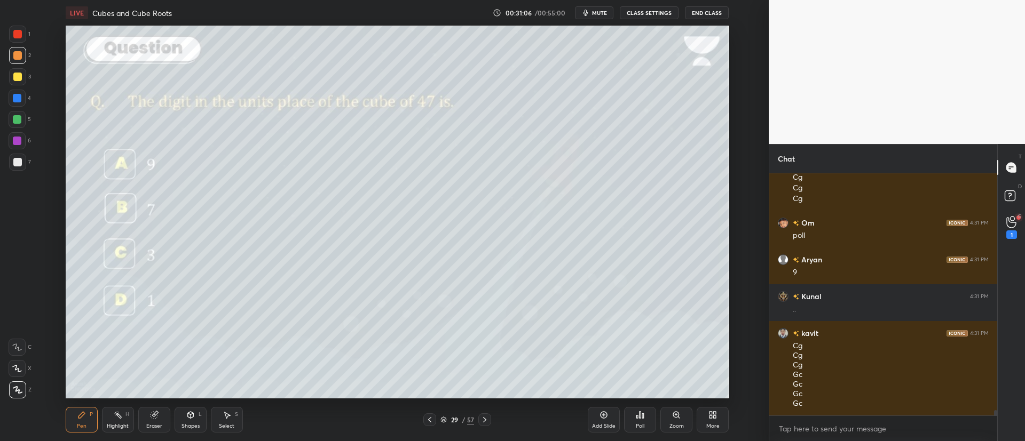
click at [640, 424] on div "Poll" at bounding box center [640, 426] width 9 height 5
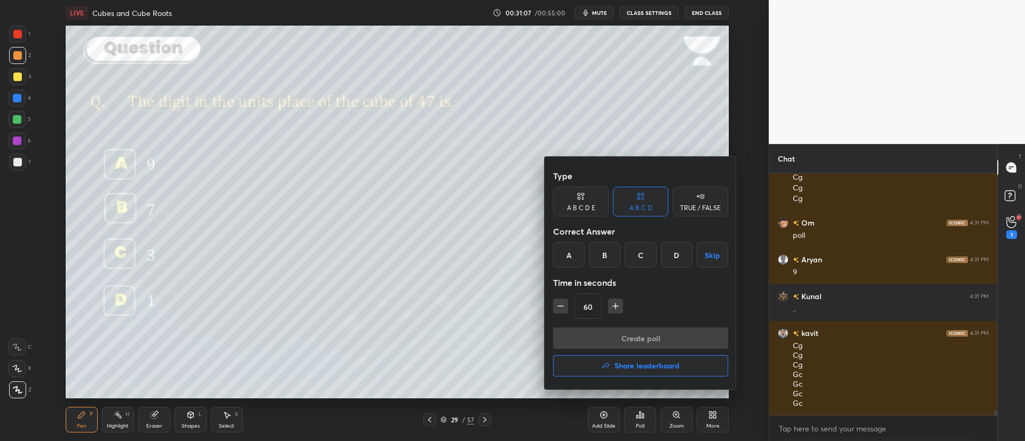
click at [651, 259] on div "C" at bounding box center [639, 255] width 31 height 26
click at [566, 311] on button "button" at bounding box center [560, 306] width 15 height 15
click at [567, 306] on button "button" at bounding box center [560, 306] width 15 height 15
type input "30"
click at [608, 339] on button "Create poll" at bounding box center [640, 338] width 175 height 21
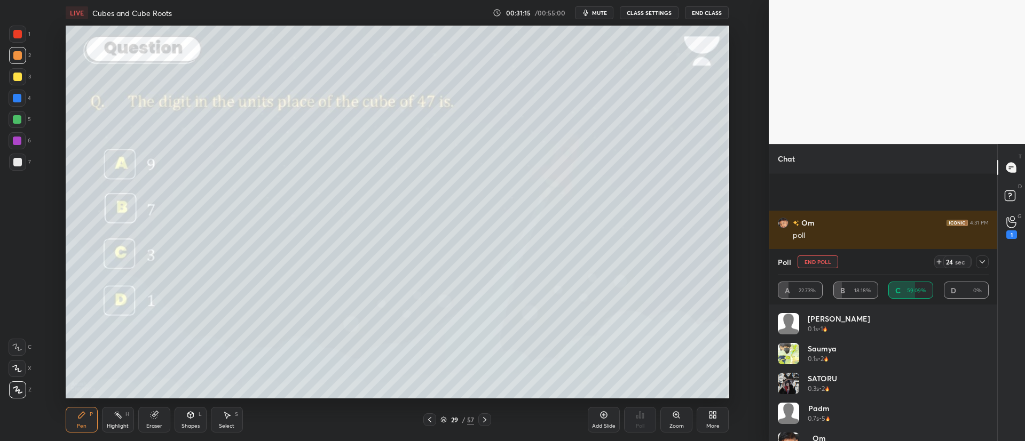
scroll to position [10758, 0]
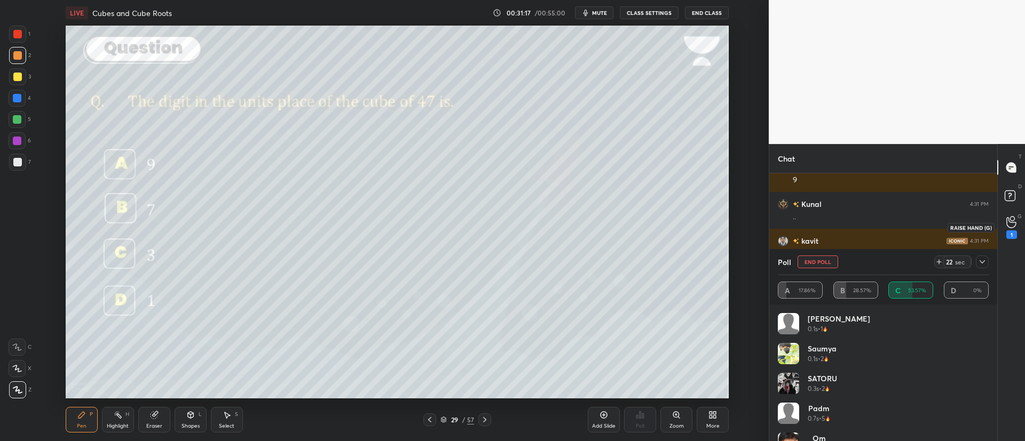
click at [1006, 219] on div "1" at bounding box center [1011, 227] width 11 height 23
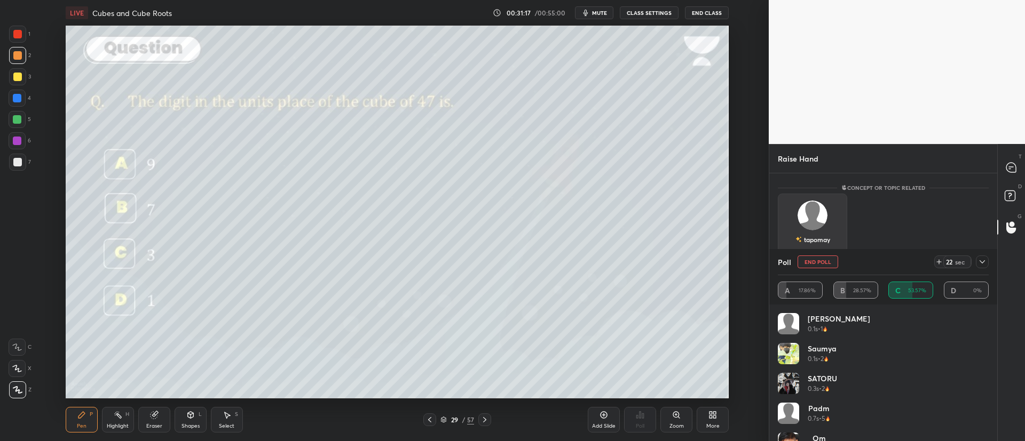
click at [831, 218] on div "tapomay" at bounding box center [812, 225] width 69 height 62
click at [831, 241] on button "INVITE" at bounding box center [812, 247] width 60 height 14
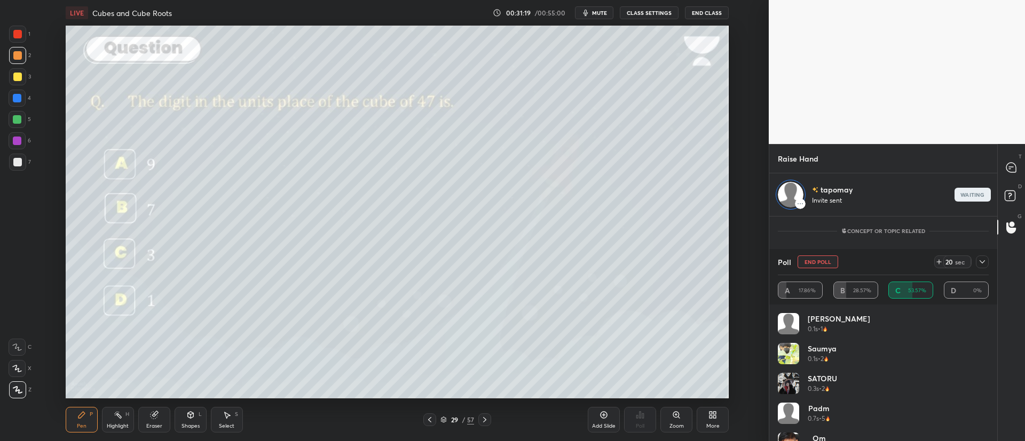
click at [986, 265] on div at bounding box center [981, 262] width 13 height 13
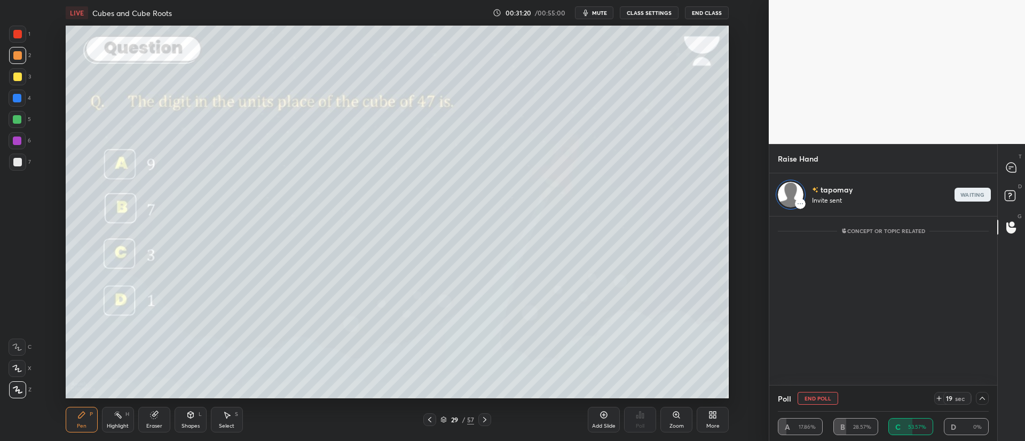
click at [1012, 169] on icon at bounding box center [1011, 168] width 10 height 10
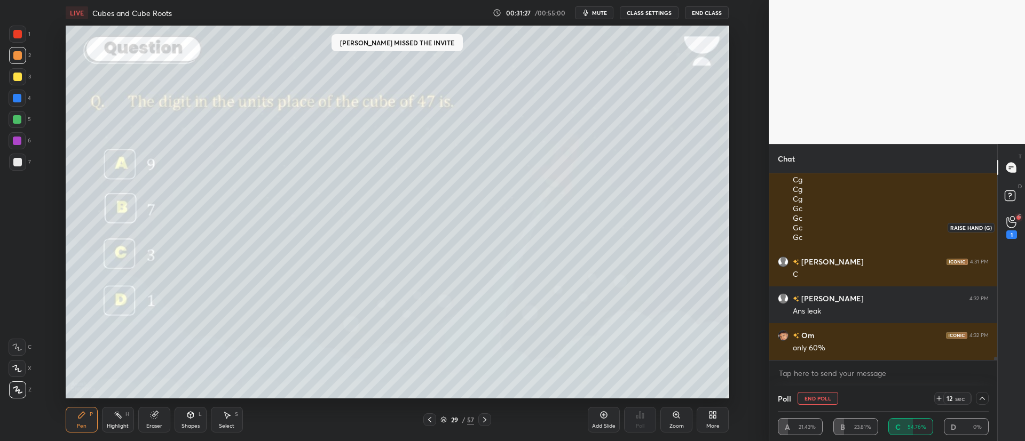
click at [1014, 219] on circle at bounding box center [1012, 219] width 4 height 4
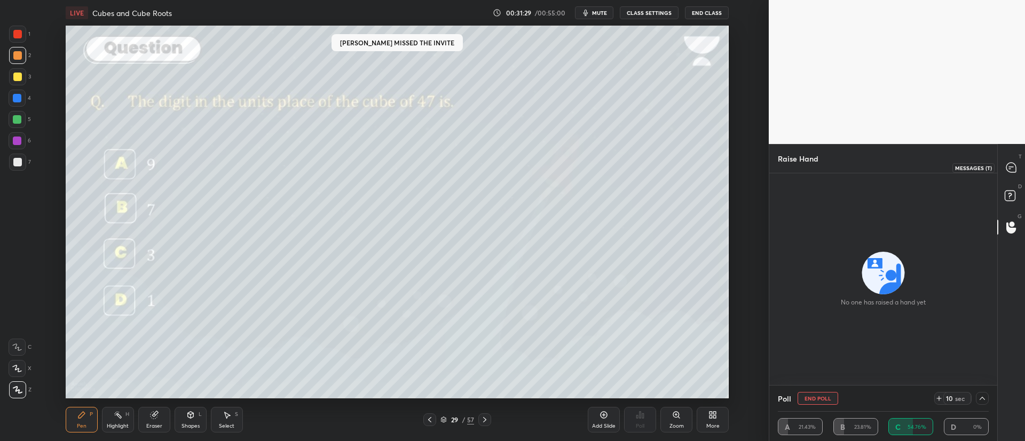
click at [1009, 170] on icon at bounding box center [1011, 168] width 10 height 10
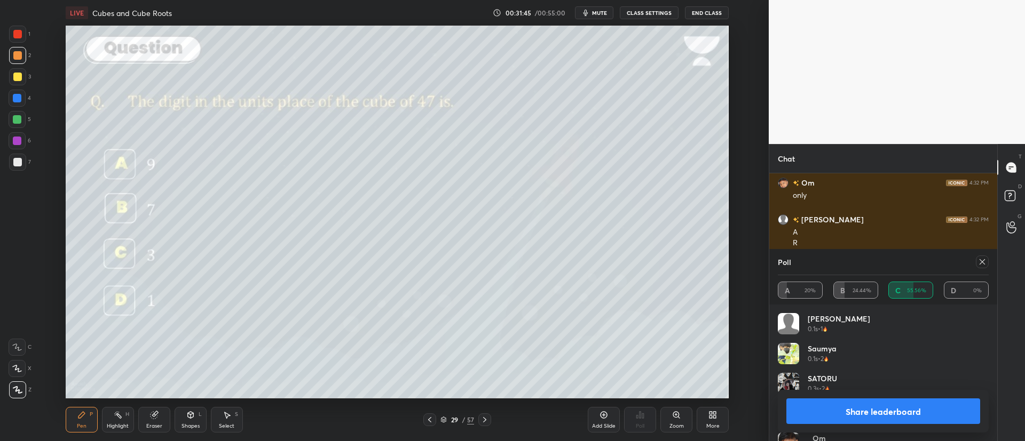
click at [982, 263] on icon at bounding box center [982, 262] width 9 height 9
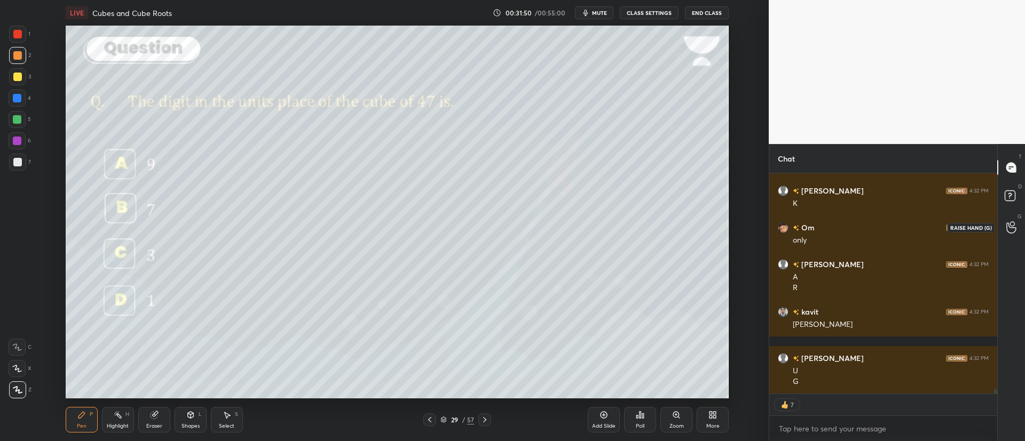
click at [1013, 227] on icon at bounding box center [1011, 227] width 10 height 12
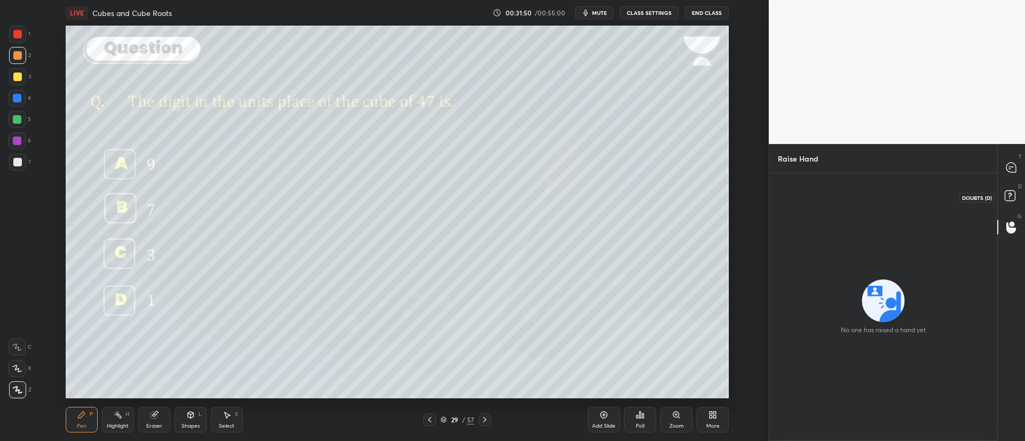
click at [1012, 199] on rect at bounding box center [1009, 196] width 10 height 10
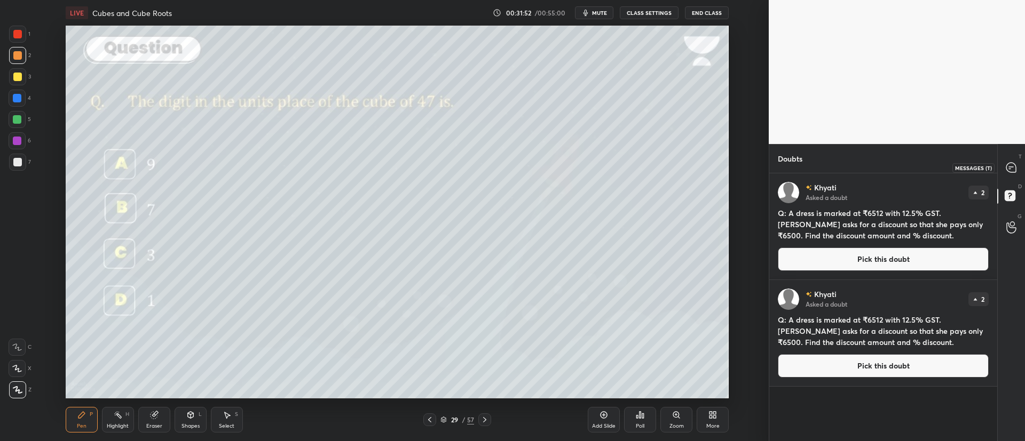
click at [1006, 171] on icon at bounding box center [1010, 167] width 11 height 11
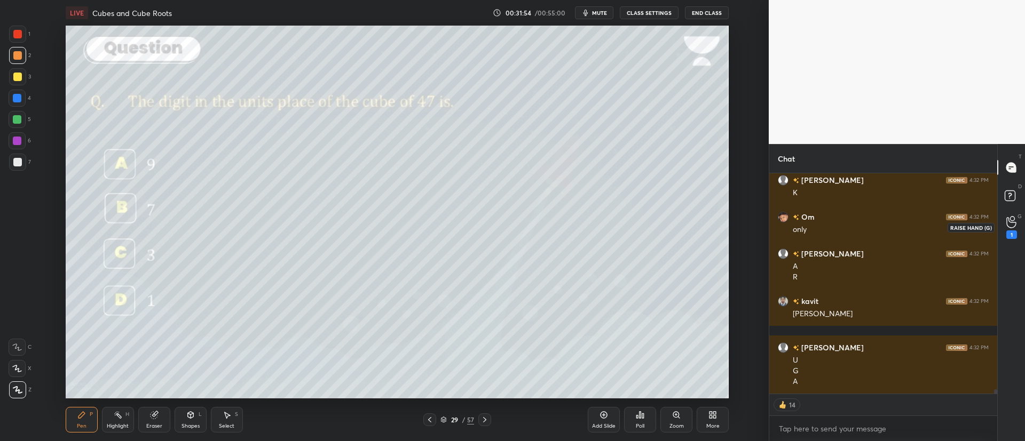
click at [1014, 224] on icon at bounding box center [1011, 222] width 10 height 12
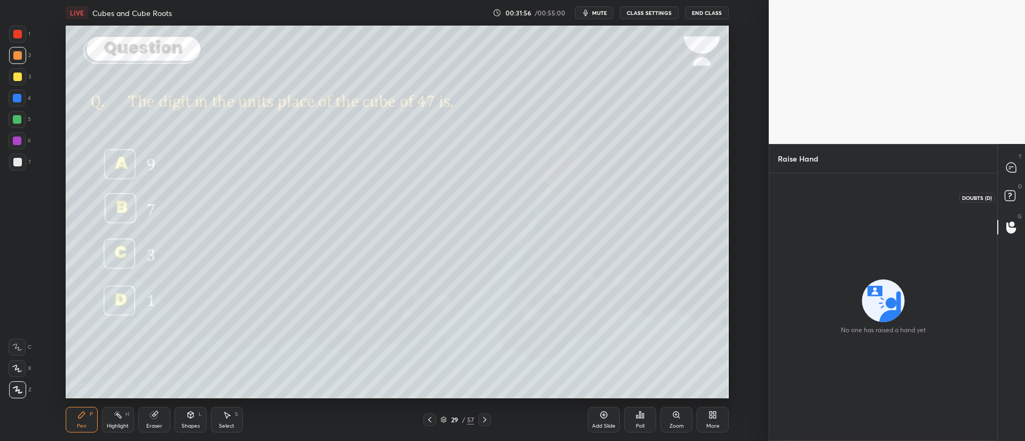
click at [1006, 198] on rect at bounding box center [1009, 196] width 10 height 10
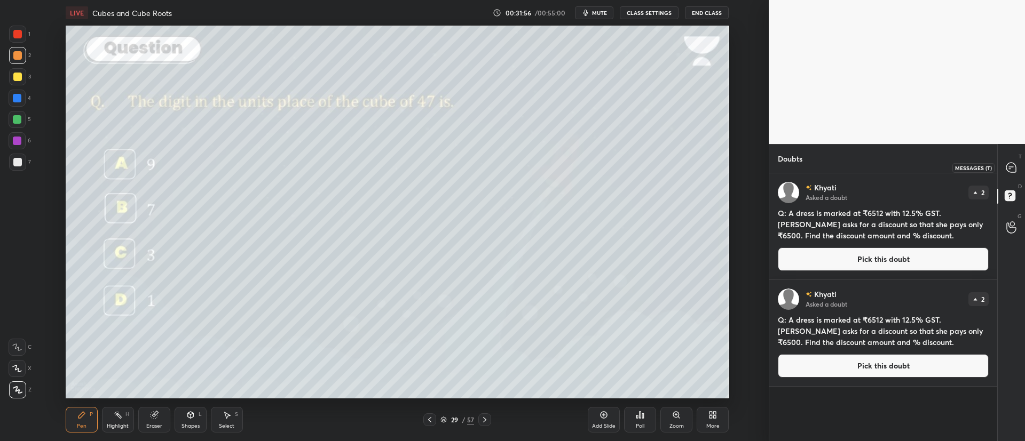
click at [1010, 164] on icon at bounding box center [1011, 168] width 10 height 10
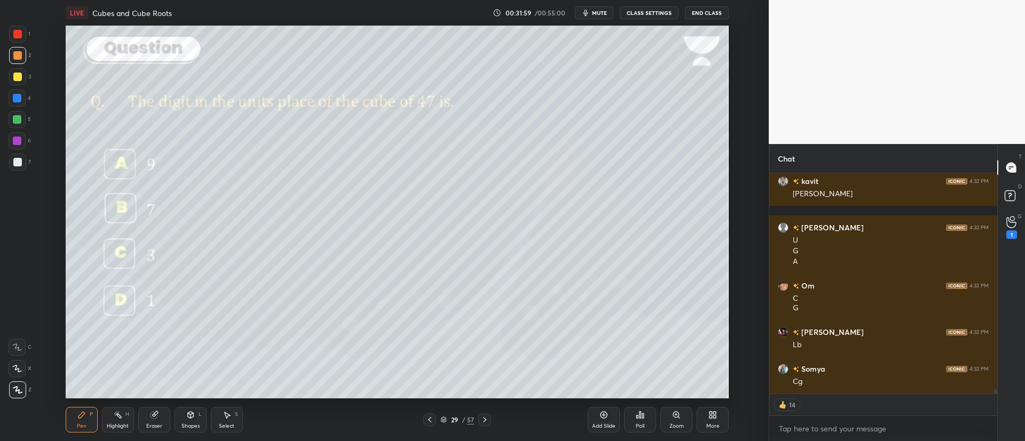
click at [640, 424] on div "Poll" at bounding box center [640, 426] width 9 height 5
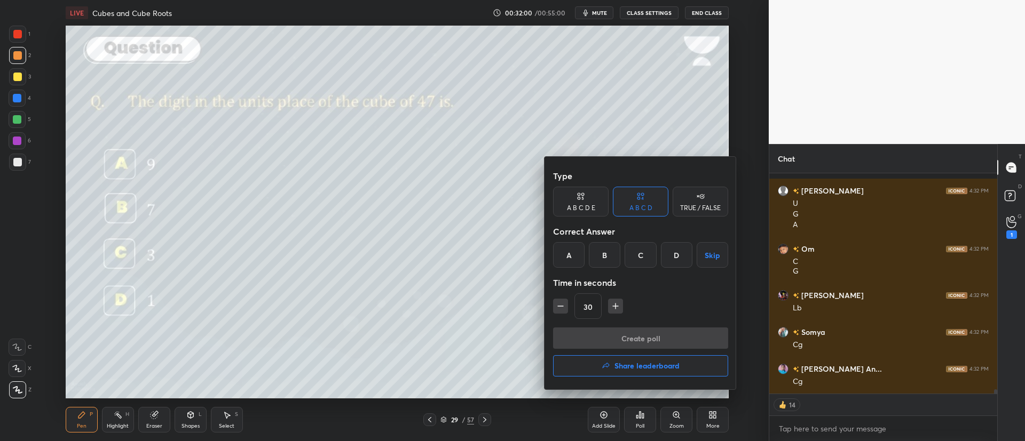
click at [674, 372] on button "Share leaderboard" at bounding box center [640, 365] width 175 height 21
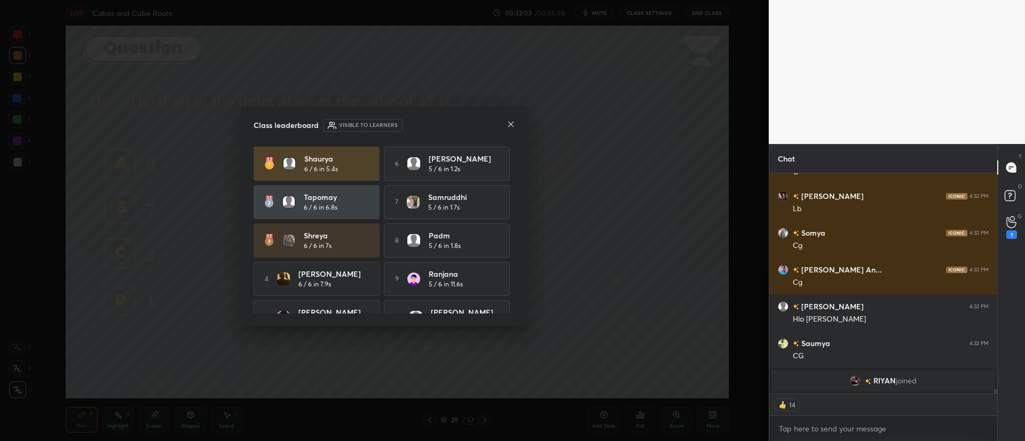
type textarea "x"
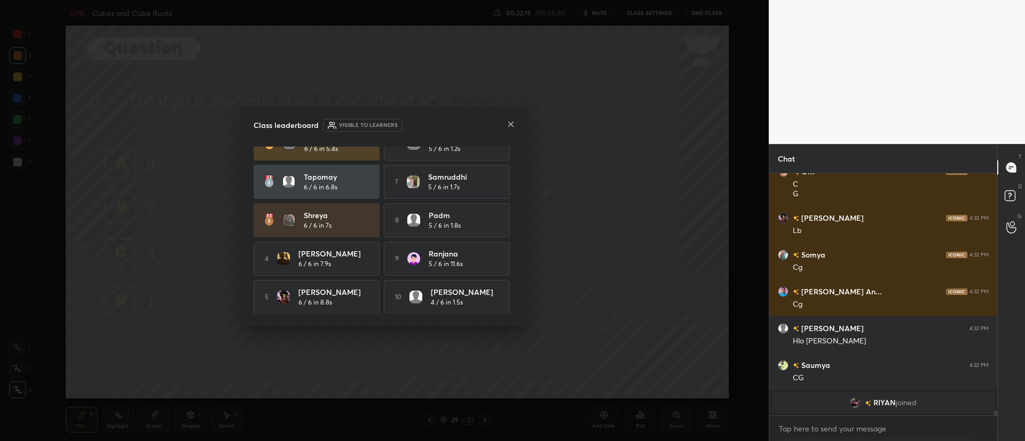
click at [515, 125] on div "Class leaderboard Visible to learners [PERSON_NAME] 6 / 6 in 5.4s 6 [PERSON_NAM…" at bounding box center [384, 216] width 287 height 221
click at [509, 128] on icon at bounding box center [510, 124] width 9 height 9
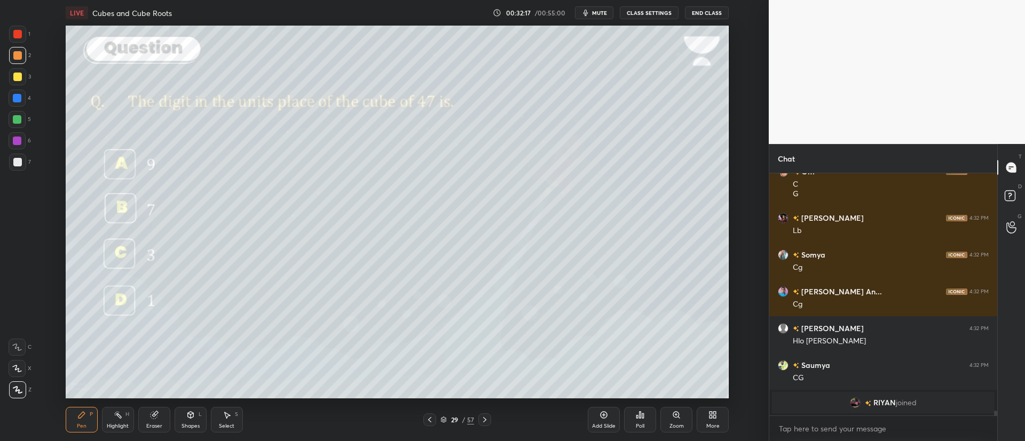
click at [479, 417] on div at bounding box center [484, 420] width 13 height 13
click at [434, 416] on div at bounding box center [429, 420] width 13 height 13
click at [488, 418] on icon at bounding box center [484, 420] width 9 height 9
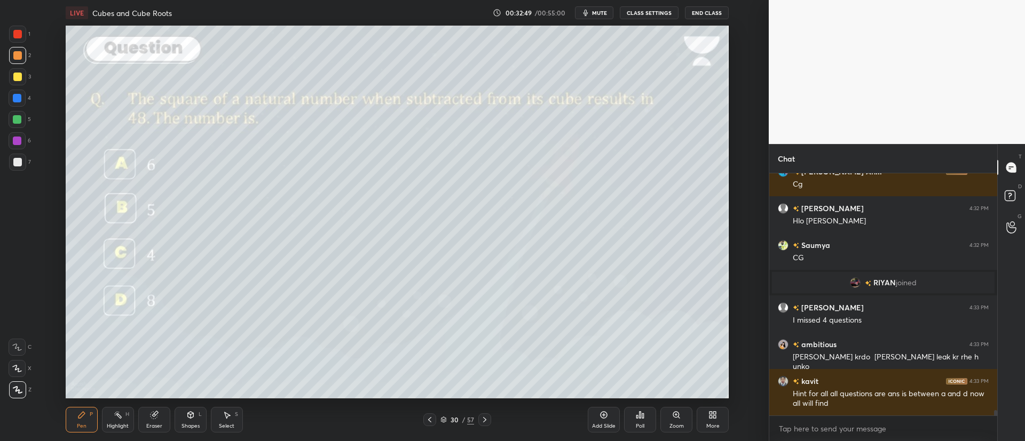
click at [644, 419] on div "Poll" at bounding box center [640, 420] width 32 height 26
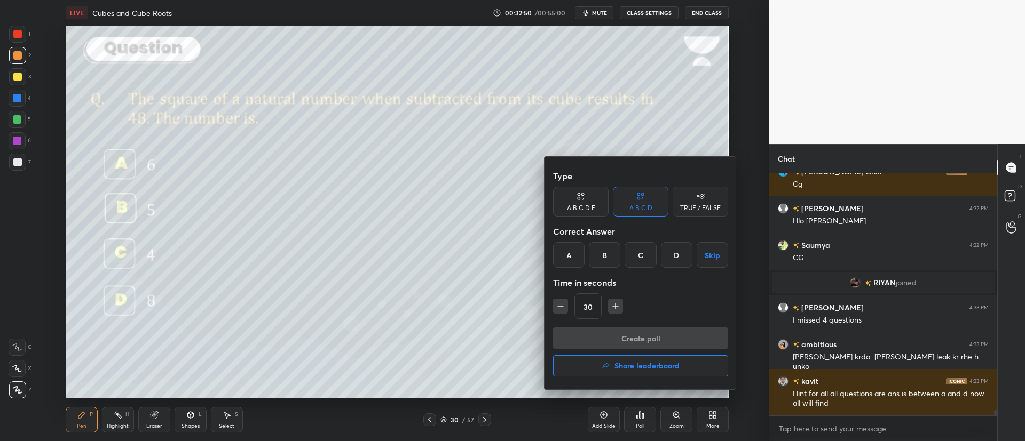
click at [613, 306] on icon "button" at bounding box center [615, 306] width 5 height 0
click at [615, 304] on icon "button" at bounding box center [615, 306] width 0 height 5
type input "60"
click at [636, 253] on div "C" at bounding box center [639, 255] width 31 height 26
click at [639, 335] on button "Create poll" at bounding box center [640, 338] width 175 height 21
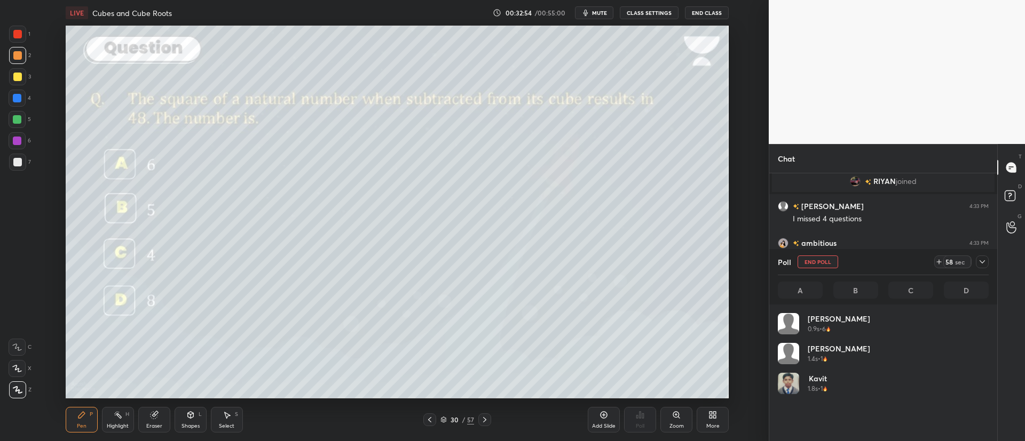
scroll to position [4, 4]
click at [986, 263] on div at bounding box center [981, 262] width 13 height 13
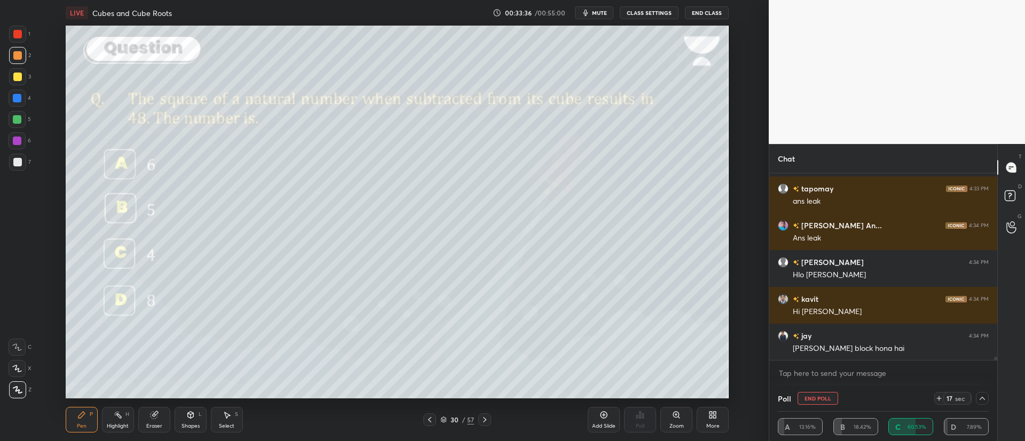
scroll to position [11615, 0]
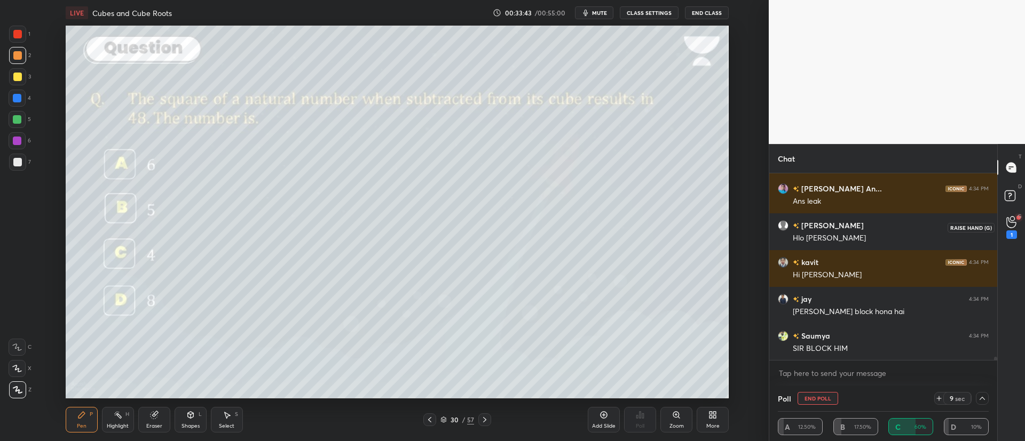
click at [1016, 219] on icon at bounding box center [1011, 222] width 10 height 12
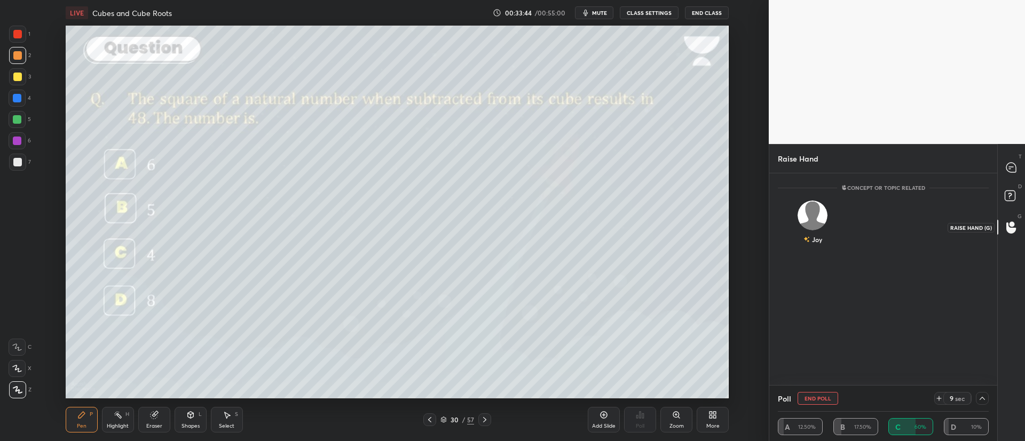
scroll to position [4, 4]
click at [813, 206] on img "grid" at bounding box center [812, 216] width 30 height 30
click at [810, 244] on button "INVITE" at bounding box center [812, 247] width 60 height 14
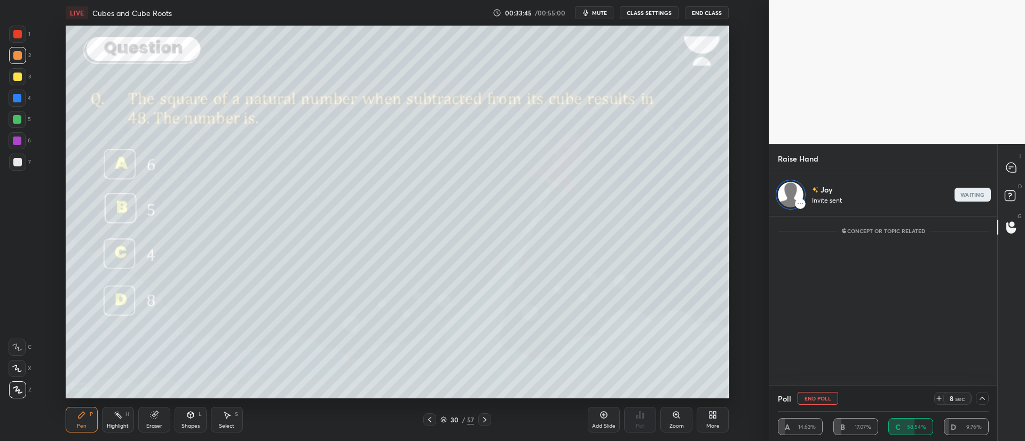
scroll to position [166, 225]
click at [1014, 168] on icon at bounding box center [1011, 168] width 10 height 10
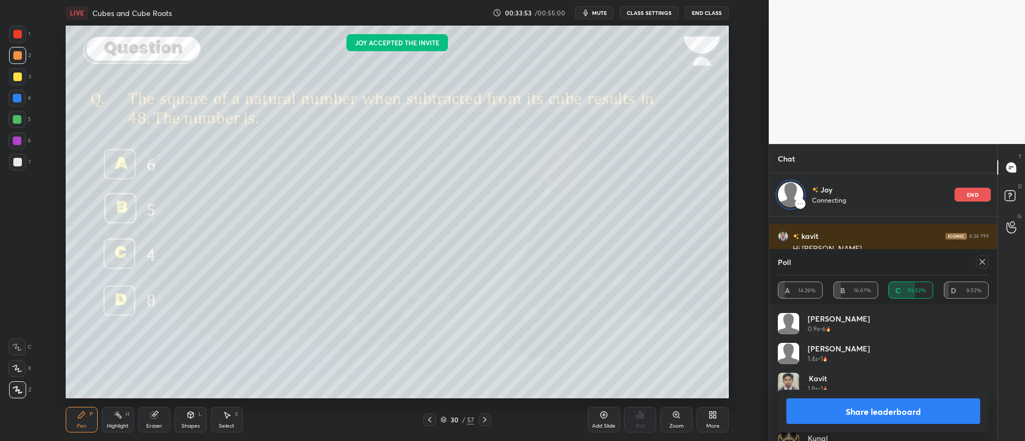
scroll to position [125, 208]
click at [982, 260] on icon at bounding box center [982, 262] width 9 height 9
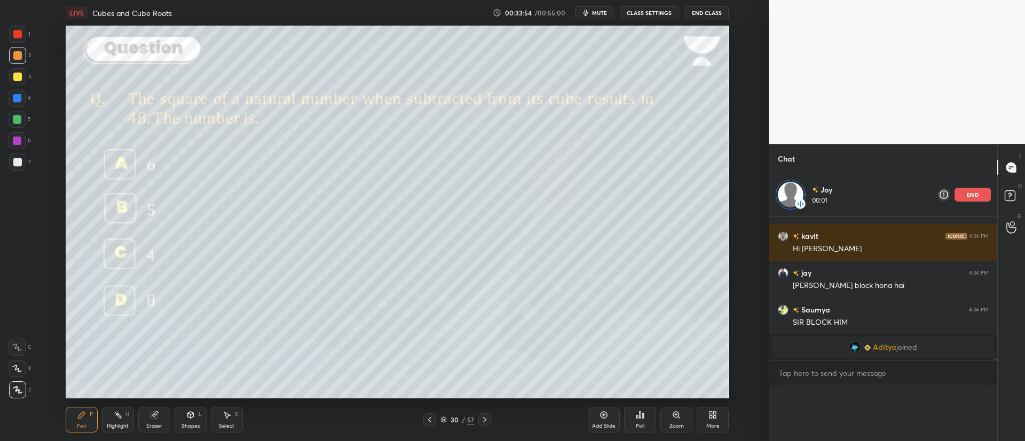
scroll to position [158, 225]
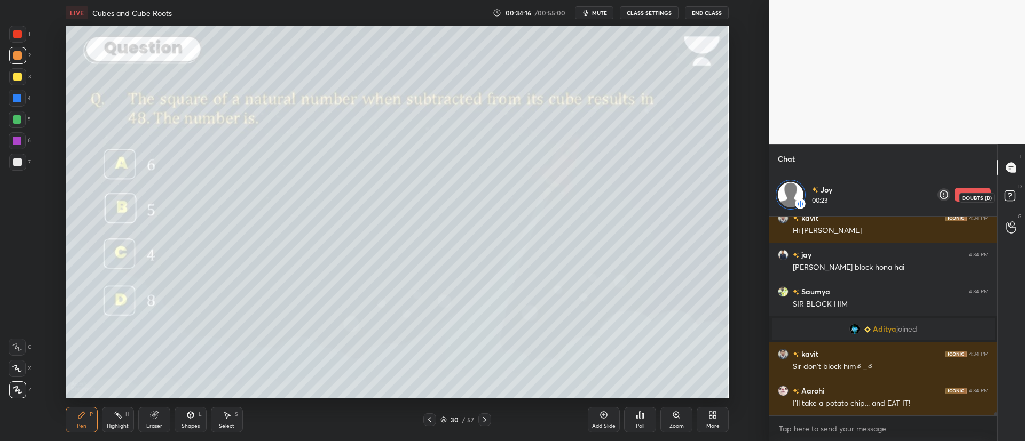
click at [1003, 193] on icon at bounding box center [1011, 197] width 19 height 19
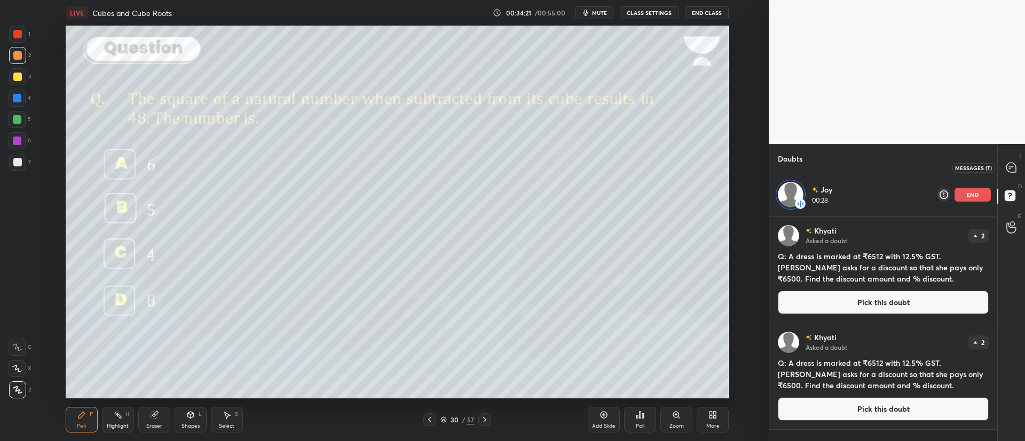
click at [1014, 166] on icon at bounding box center [1011, 168] width 10 height 10
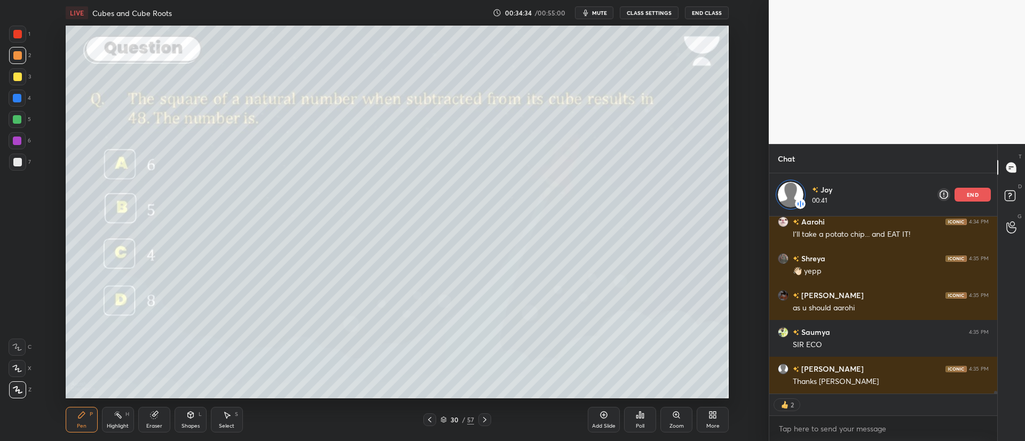
click at [966, 196] on div "end" at bounding box center [972, 195] width 36 height 14
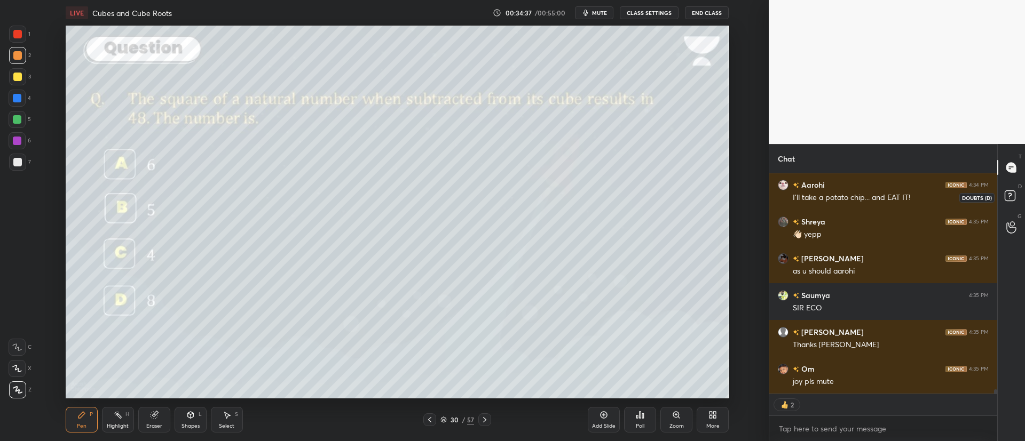
click at [1012, 197] on rect at bounding box center [1009, 196] width 10 height 10
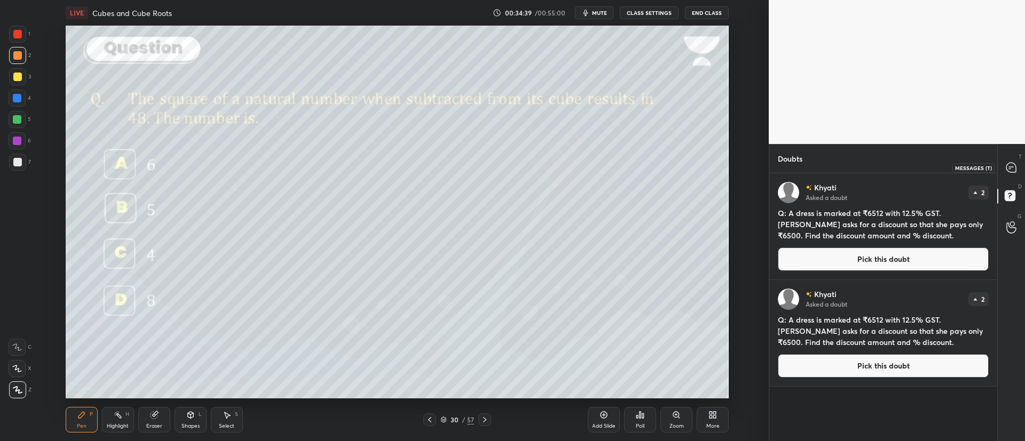
click at [1004, 169] on div at bounding box center [1011, 167] width 21 height 19
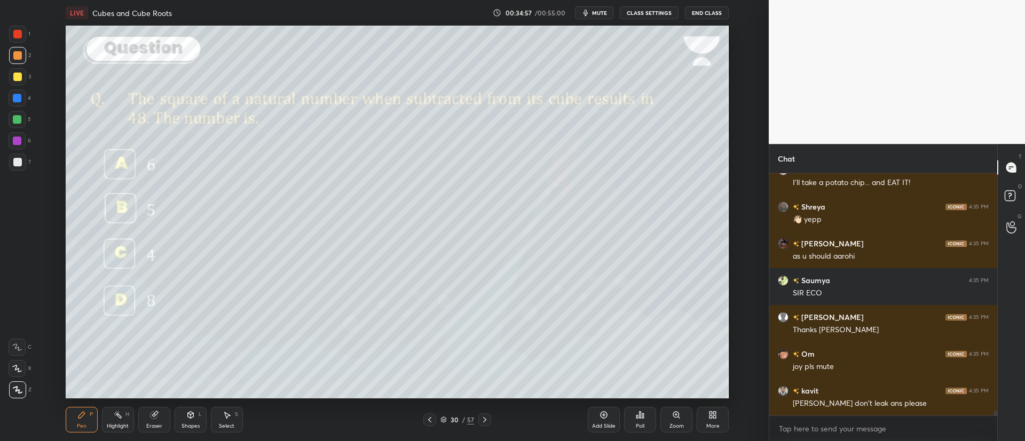
click at [488, 422] on icon at bounding box center [484, 420] width 9 height 9
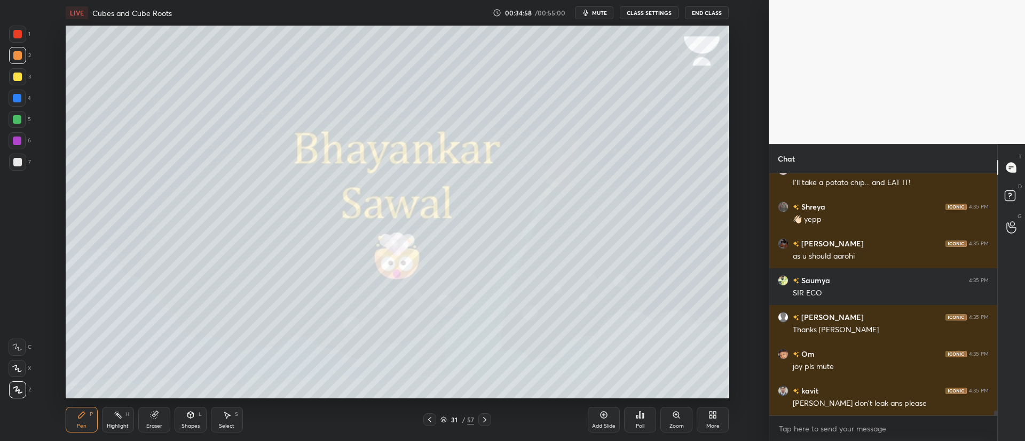
click at [446, 419] on icon at bounding box center [443, 420] width 6 height 6
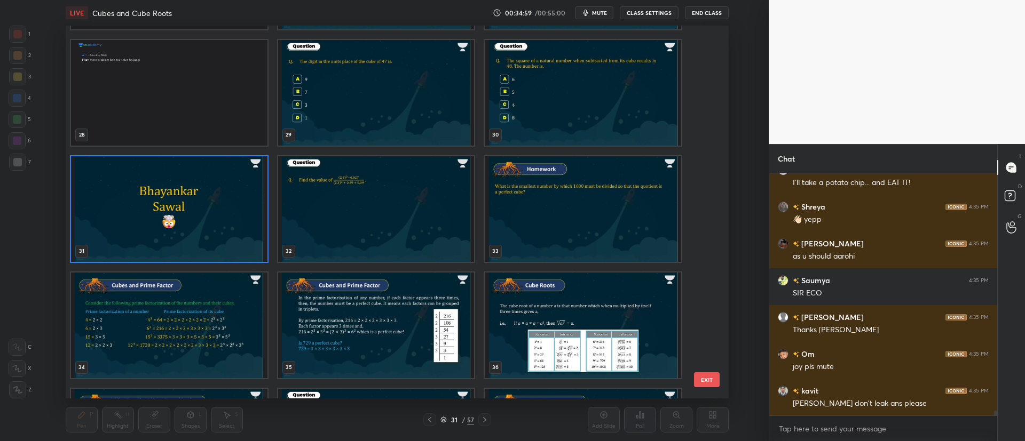
scroll to position [1048, 0]
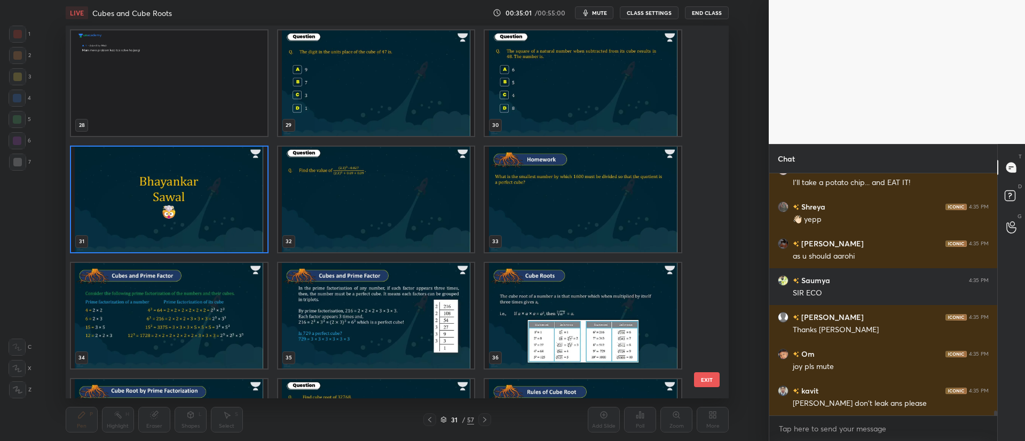
click at [402, 214] on img "grid" at bounding box center [375, 200] width 196 height 106
click at [402, 218] on img "grid" at bounding box center [375, 200] width 196 height 106
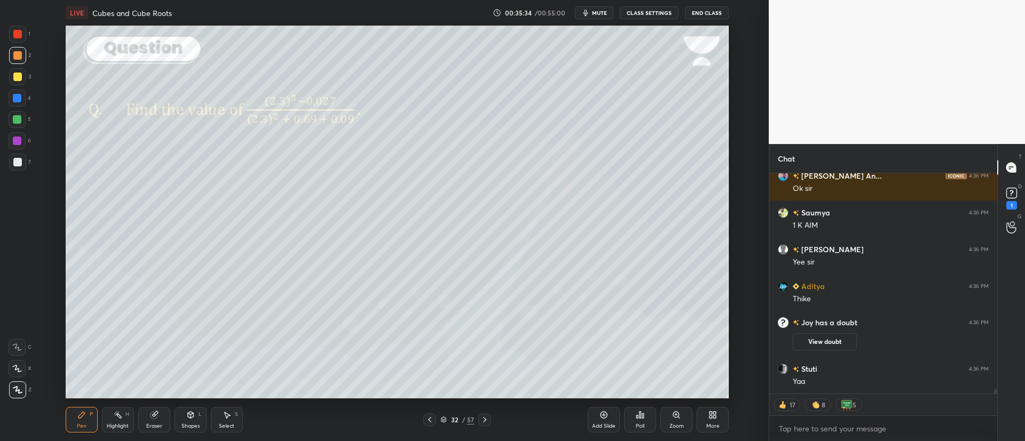
scroll to position [11780, 0]
click at [1012, 192] on rect at bounding box center [1011, 193] width 10 height 10
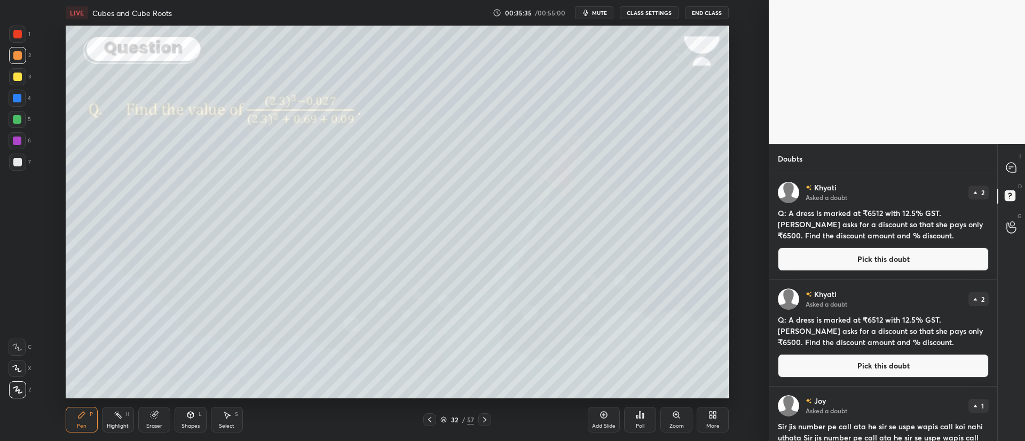
scroll to position [52, 0]
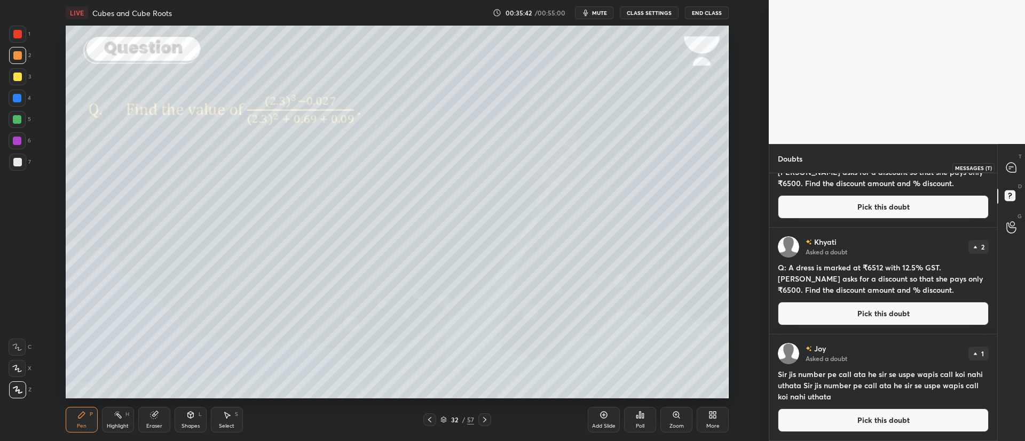
click at [1007, 169] on icon at bounding box center [1011, 168] width 10 height 10
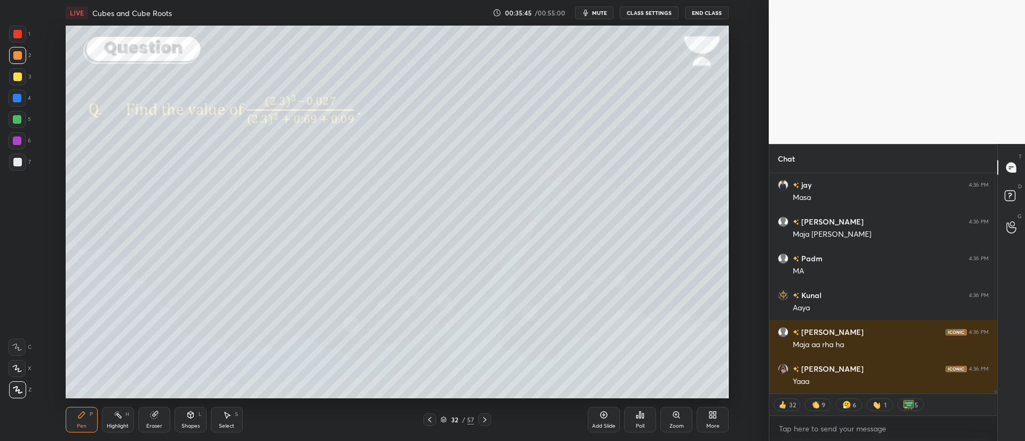
scroll to position [12241, 0]
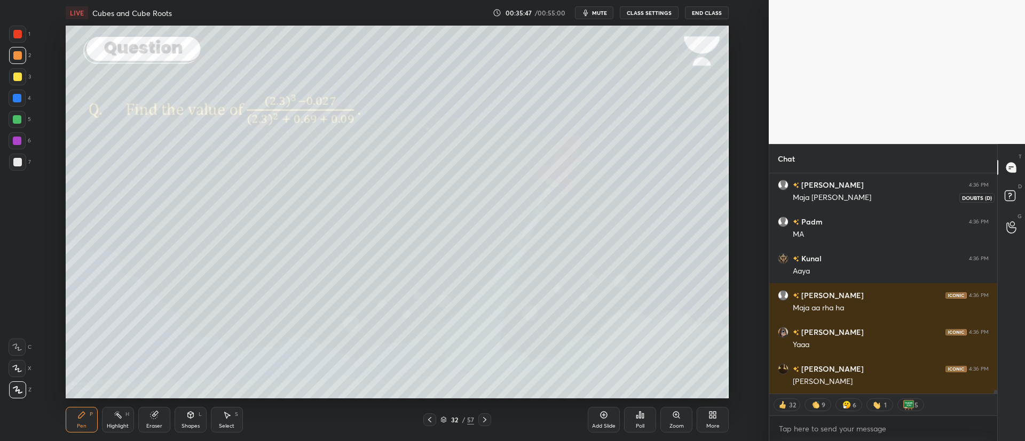
click at [1012, 194] on rect at bounding box center [1009, 196] width 10 height 10
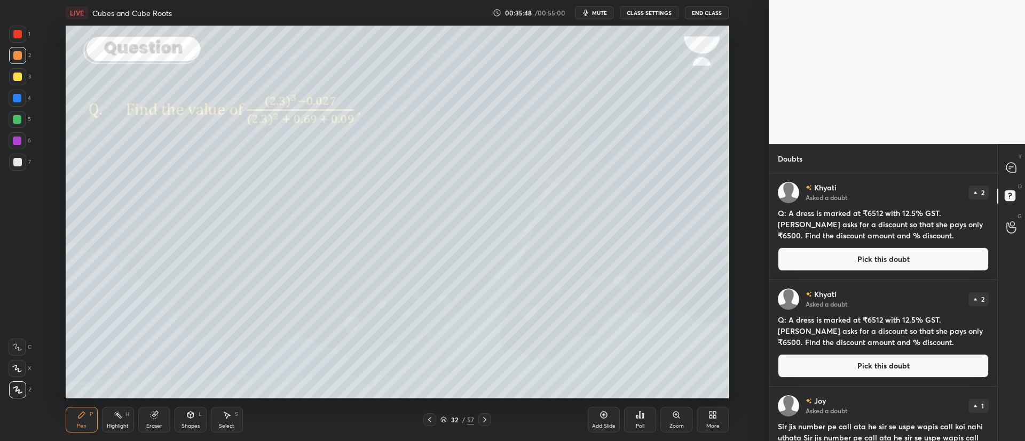
scroll to position [52, 0]
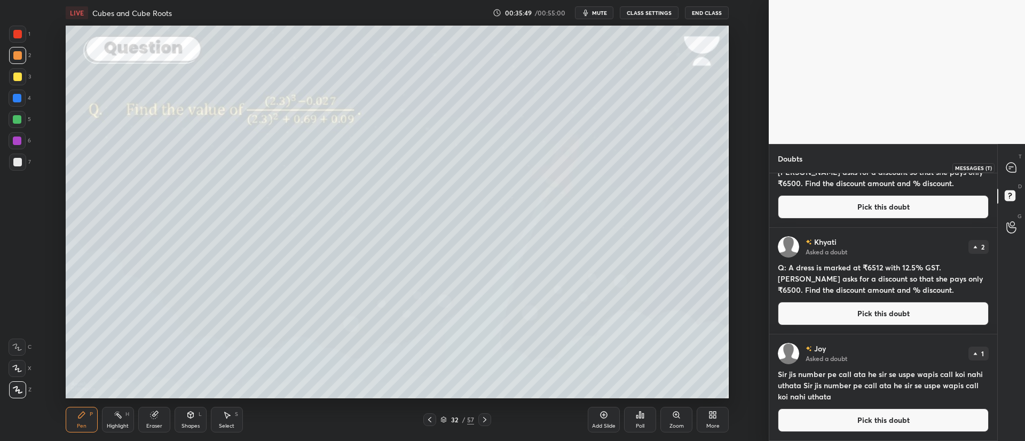
click at [1006, 162] on icon at bounding box center [1010, 167] width 11 height 11
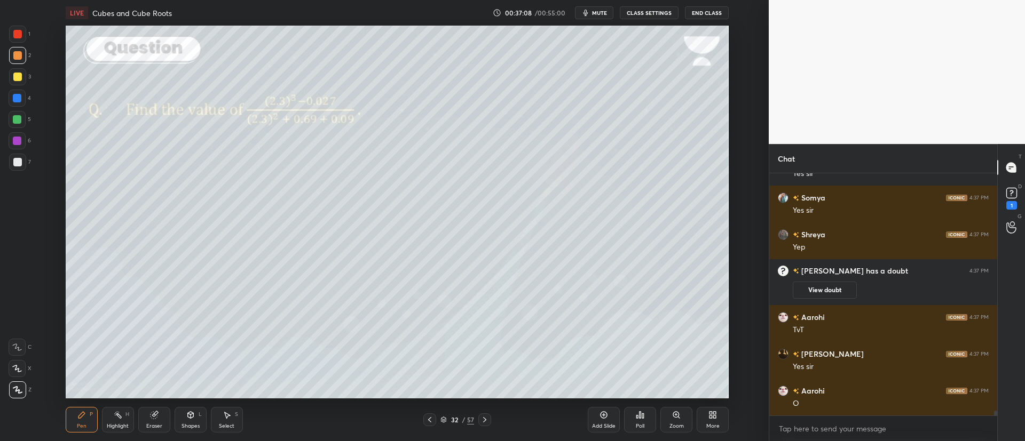
scroll to position [12682, 0]
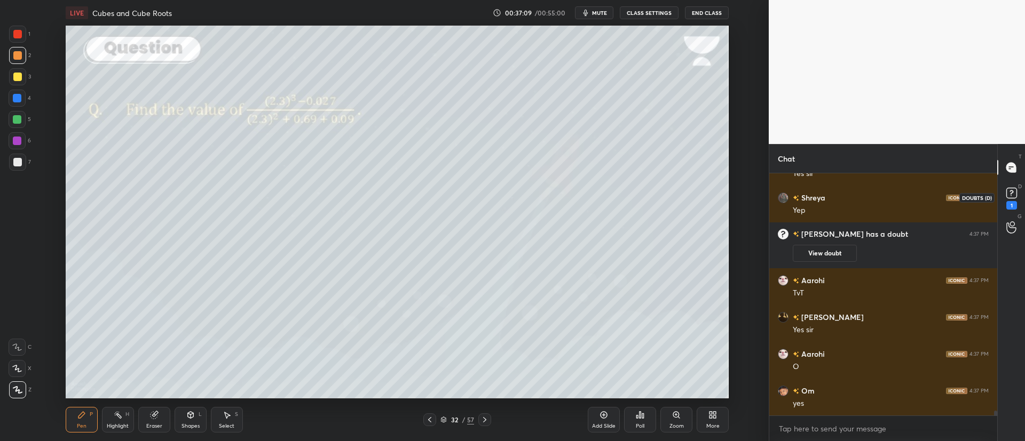
click at [1016, 186] on icon at bounding box center [1011, 193] width 16 height 16
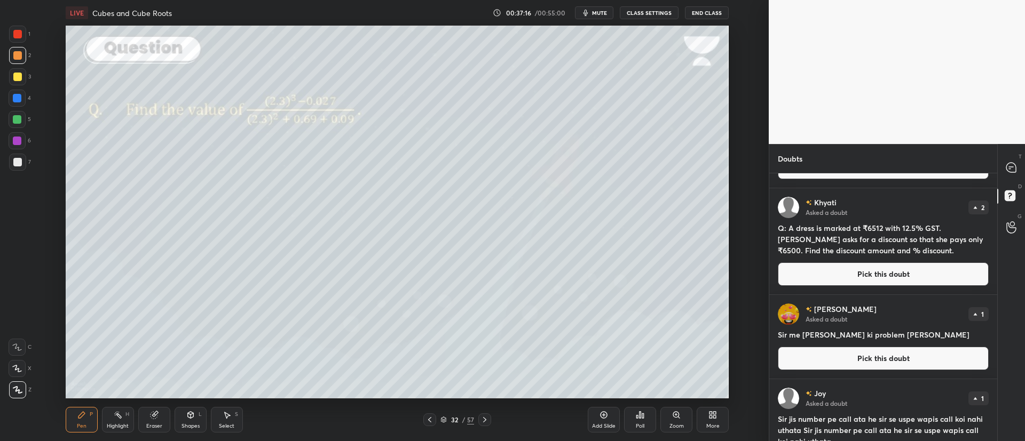
scroll to position [137, 0]
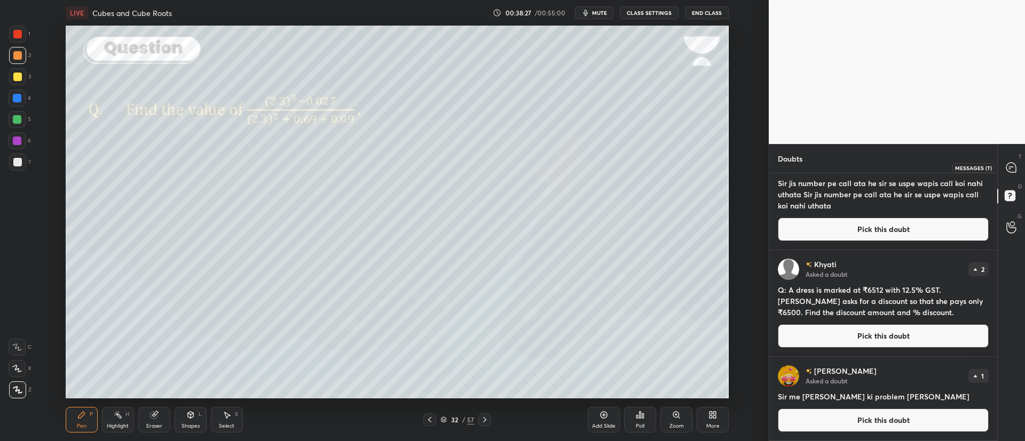
click at [1009, 169] on icon at bounding box center [1010, 169] width 2 height 0
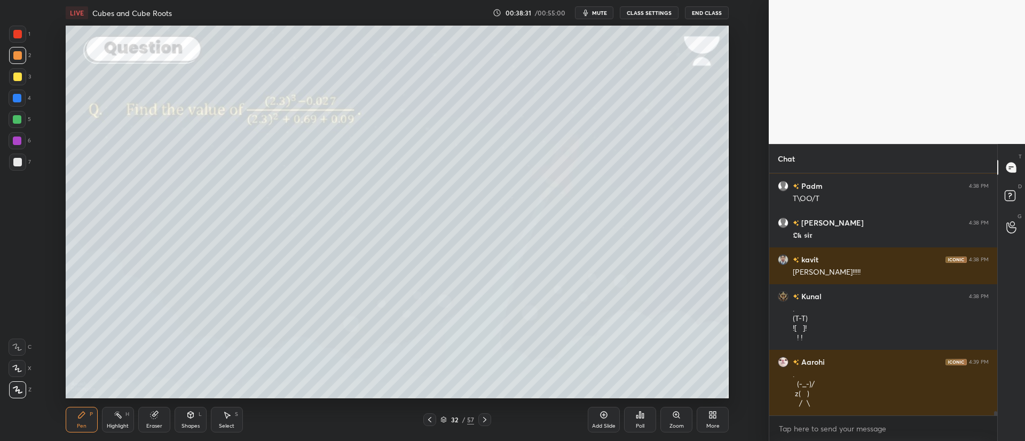
scroll to position [13465, 0]
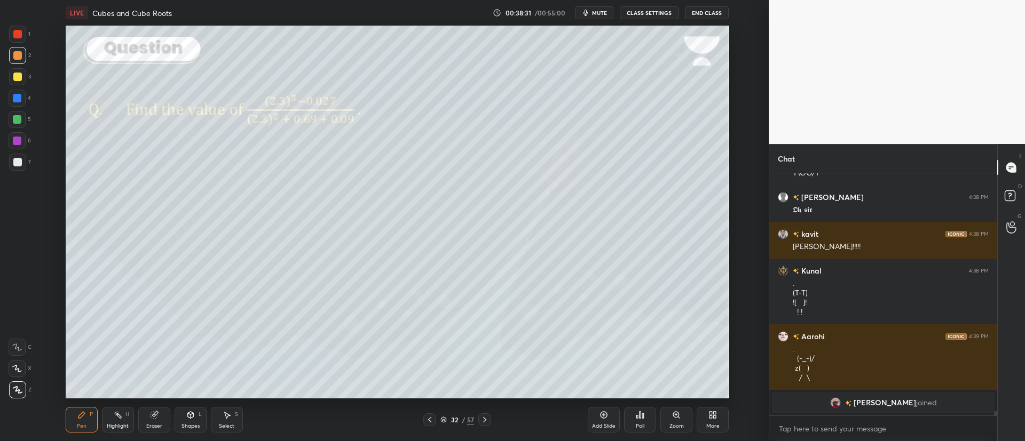
click at [444, 417] on icon at bounding box center [443, 420] width 6 height 6
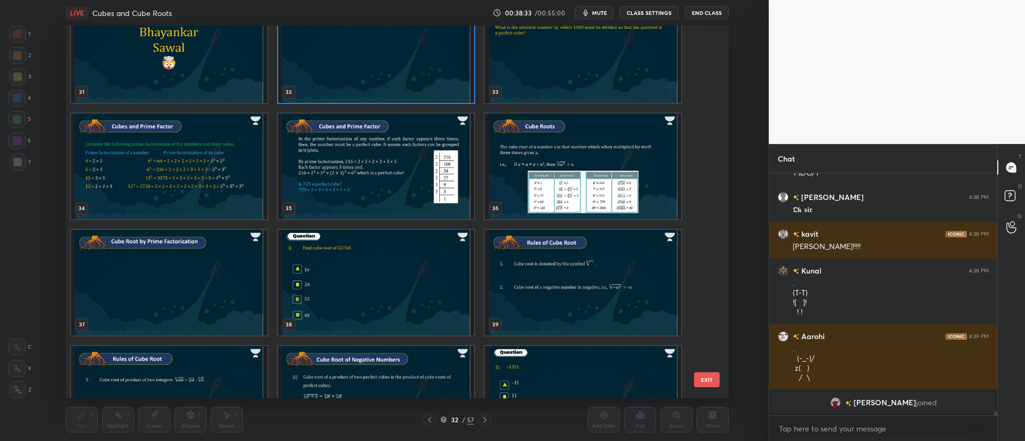
scroll to position [1198, 0]
click at [202, 158] on img "grid" at bounding box center [169, 166] width 196 height 106
click at [202, 159] on img "grid" at bounding box center [169, 166] width 196 height 106
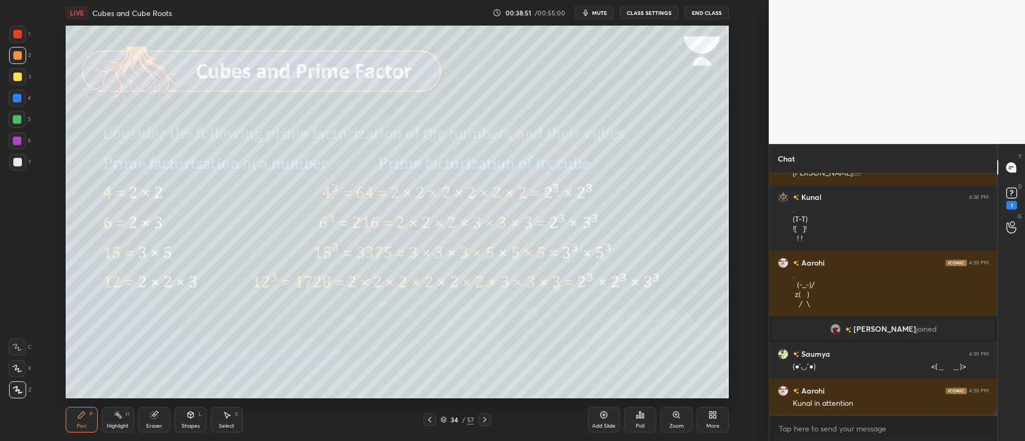
scroll to position [13263, 0]
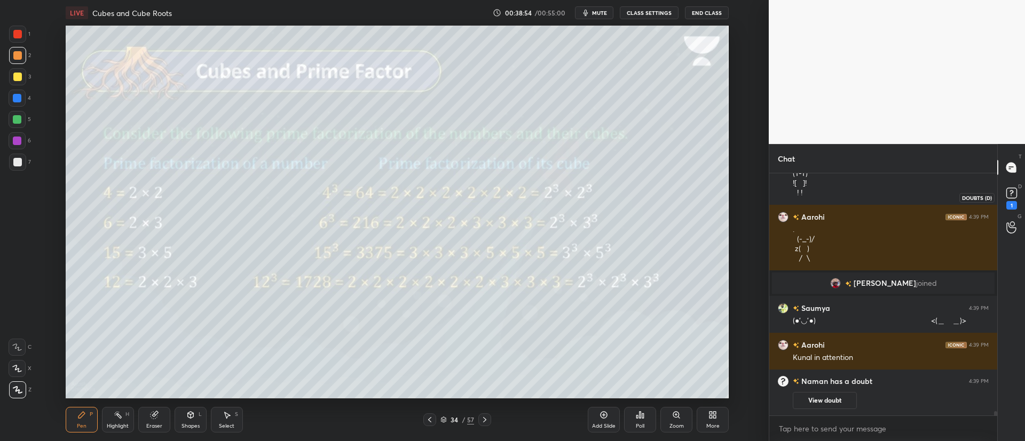
click at [1011, 188] on rect at bounding box center [1011, 193] width 10 height 10
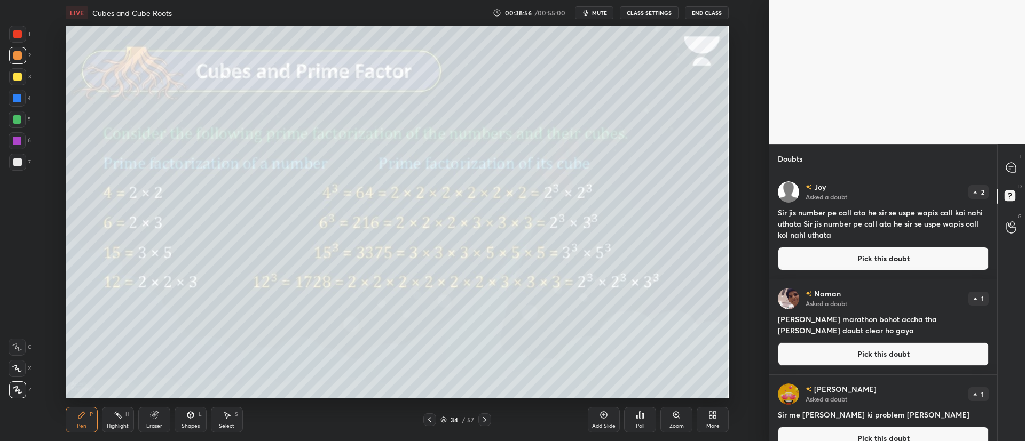
scroll to position [232, 0]
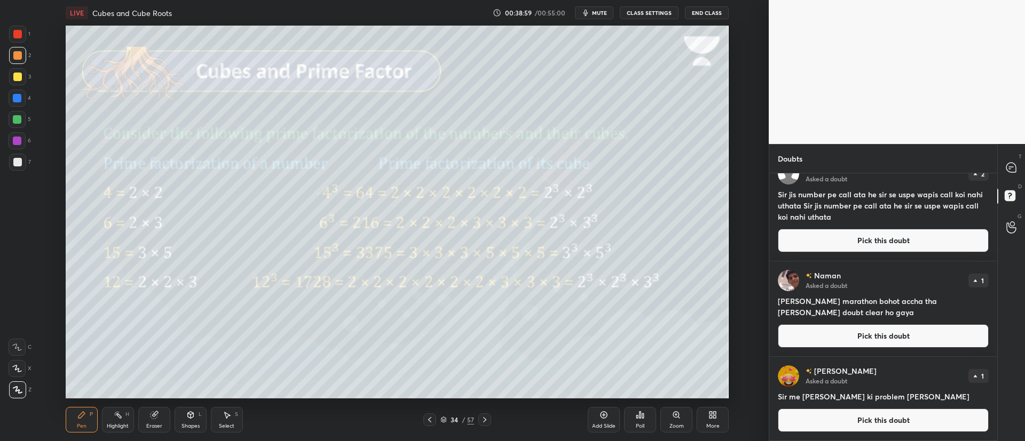
click at [865, 337] on button "Pick this doubt" at bounding box center [883, 335] width 211 height 23
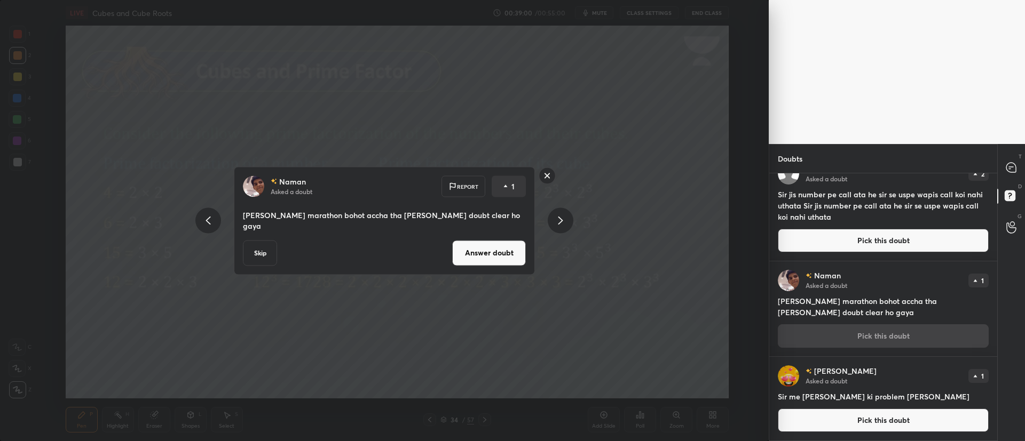
click at [516, 247] on button "Answer doubt" at bounding box center [489, 253] width 74 height 26
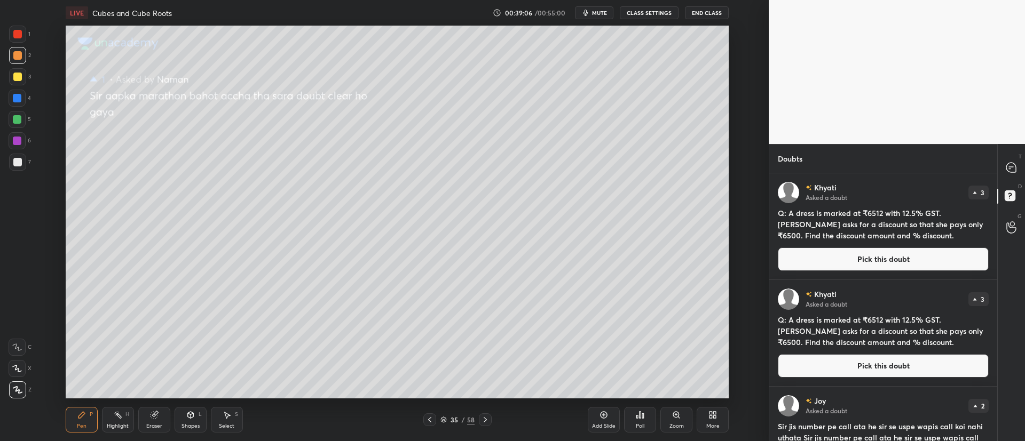
scroll to position [137, 0]
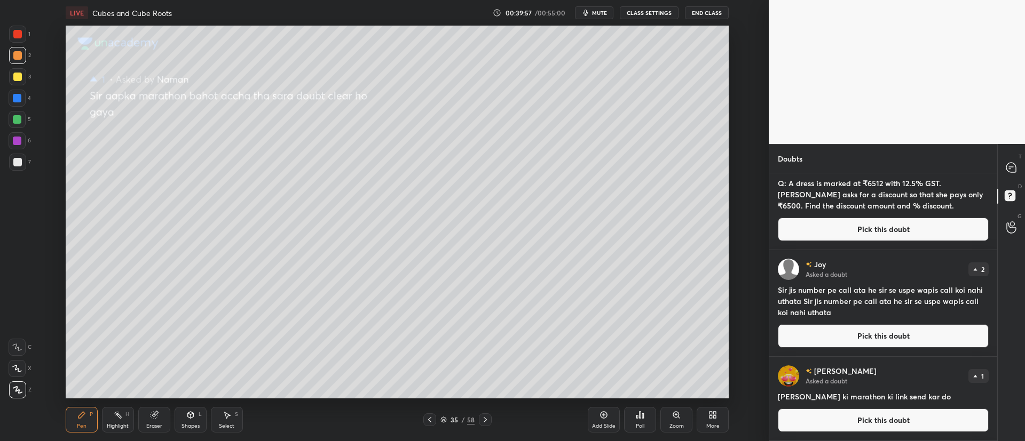
click at [848, 423] on button "Pick this doubt" at bounding box center [883, 420] width 211 height 23
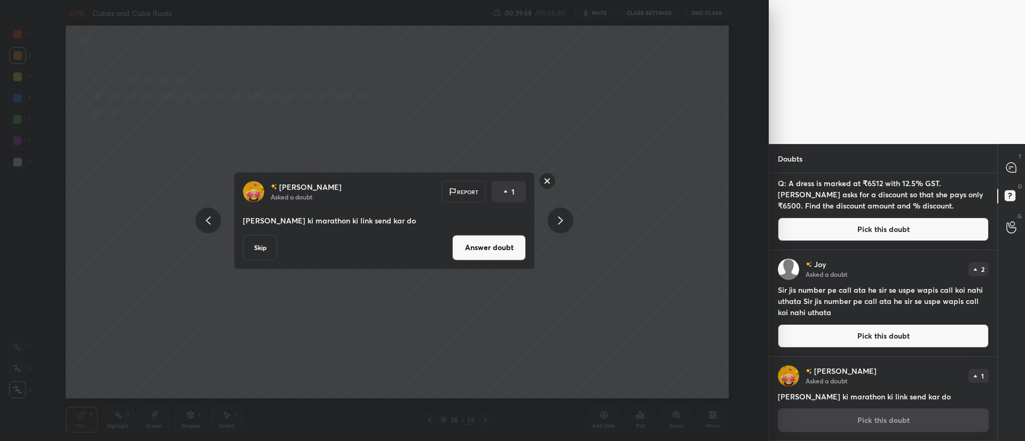
click at [495, 245] on button "Answer doubt" at bounding box center [489, 248] width 74 height 26
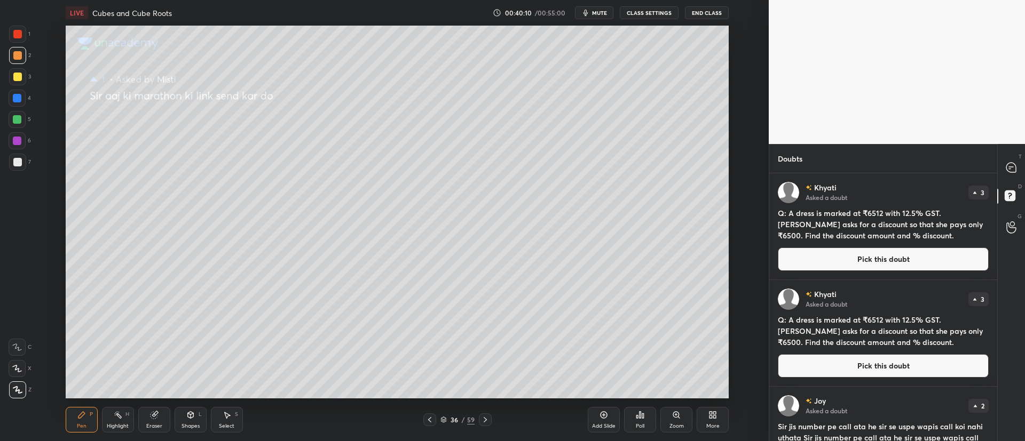
scroll to position [221, 0]
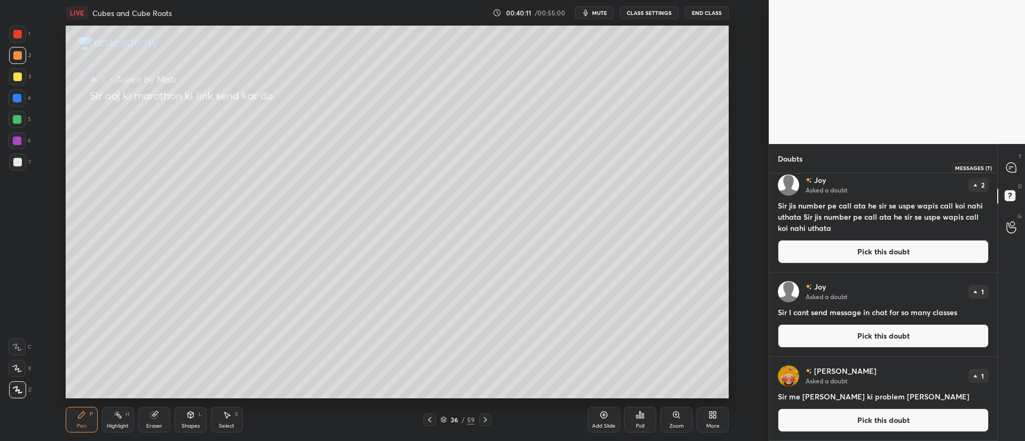
click at [1011, 167] on icon at bounding box center [1011, 167] width 4 height 0
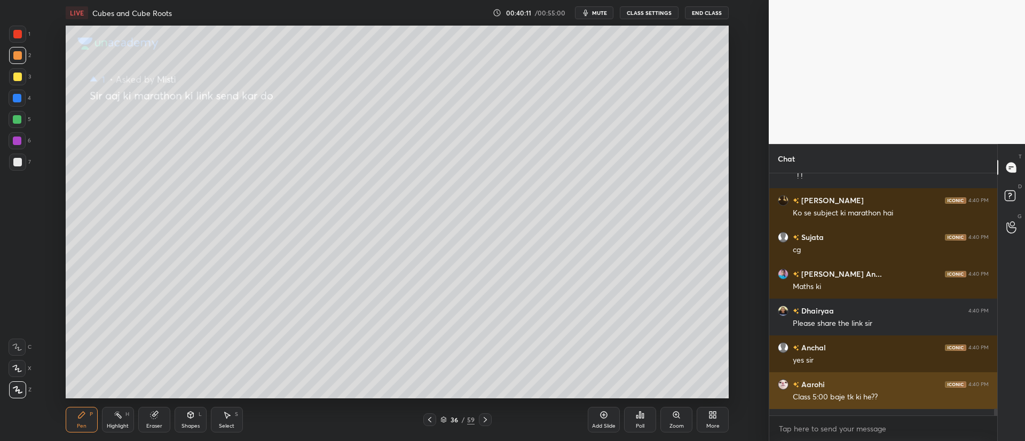
scroll to position [13963, 0]
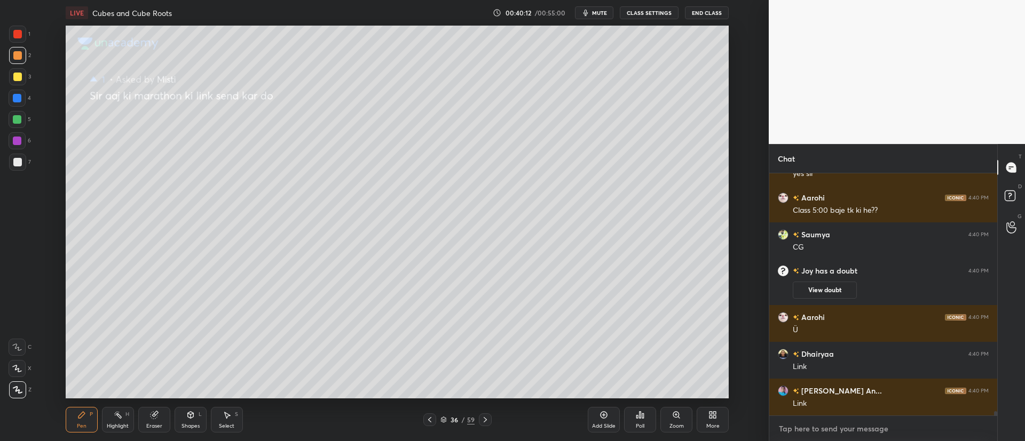
click at [867, 425] on textarea at bounding box center [883, 429] width 211 height 17
type textarea "x"
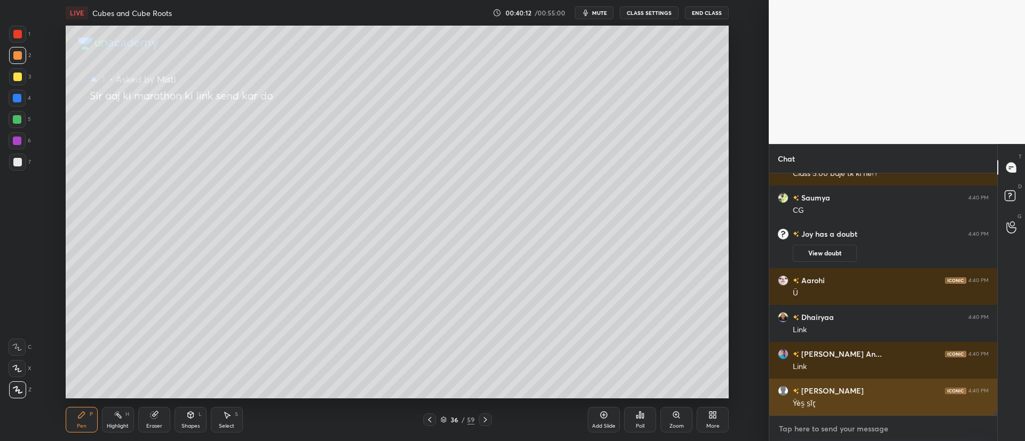
paste textarea "[URL][DOMAIN_NAME]"
type textarea "[URL][DOMAIN_NAME]"
type textarea "x"
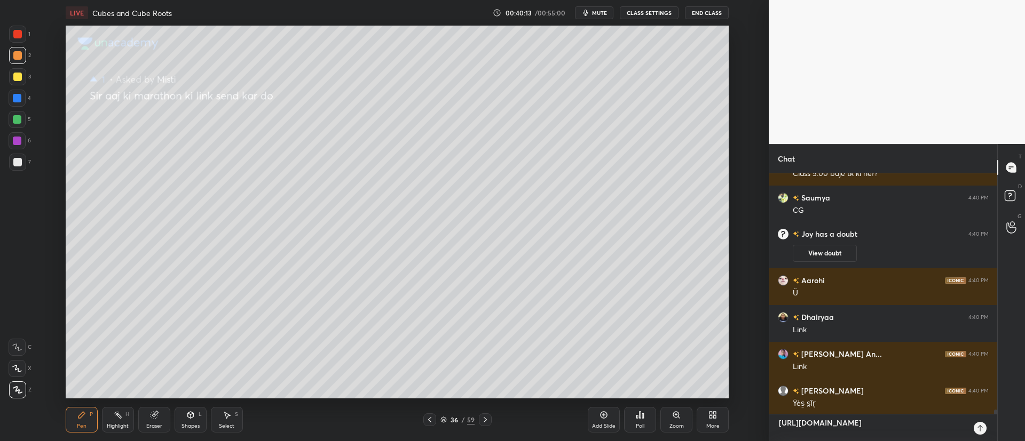
type textarea "[URL][DOMAIN_NAME]"
click at [981, 431] on icon at bounding box center [979, 428] width 9 height 9
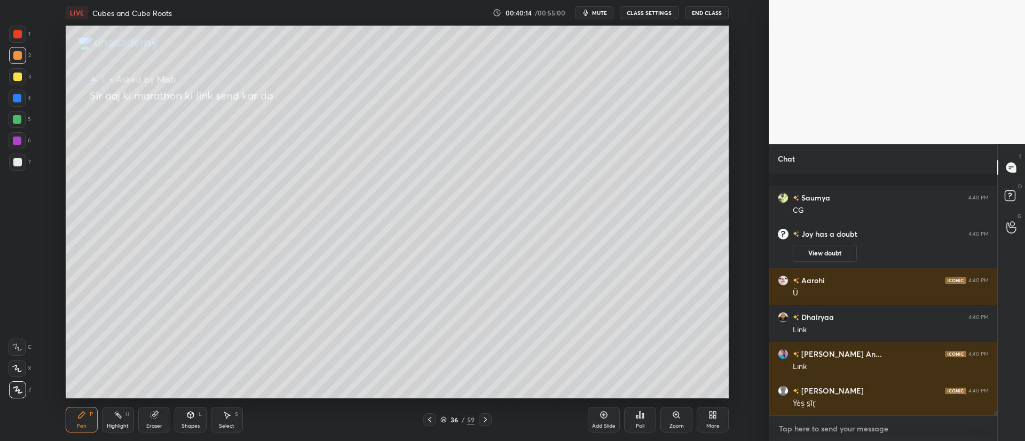
scroll to position [14069, 0]
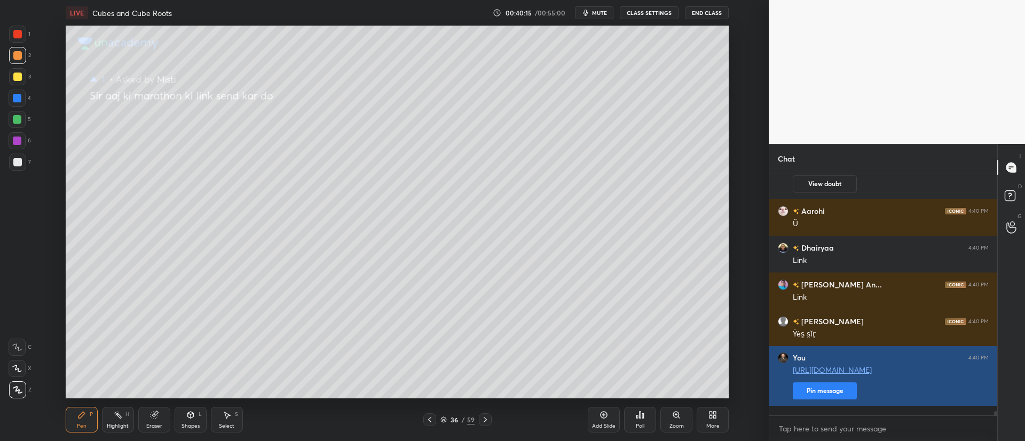
click at [833, 400] on button "Pin message" at bounding box center [824, 391] width 64 height 17
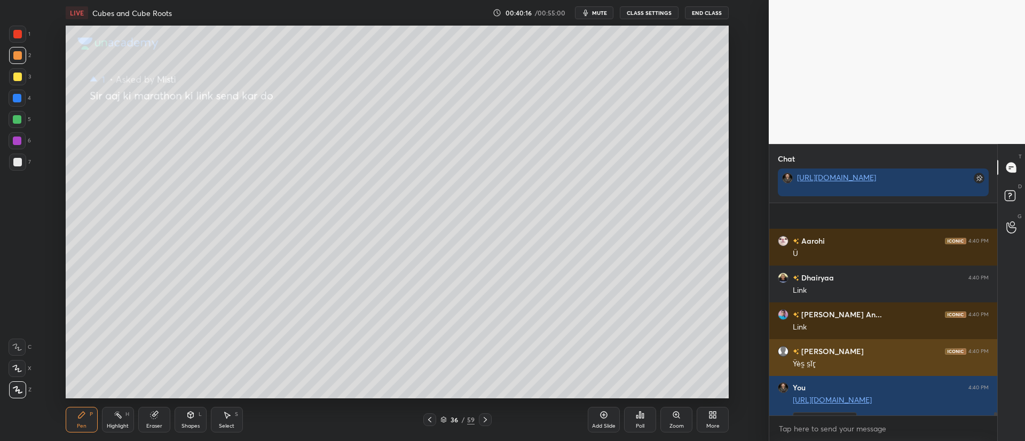
scroll to position [14136, 0]
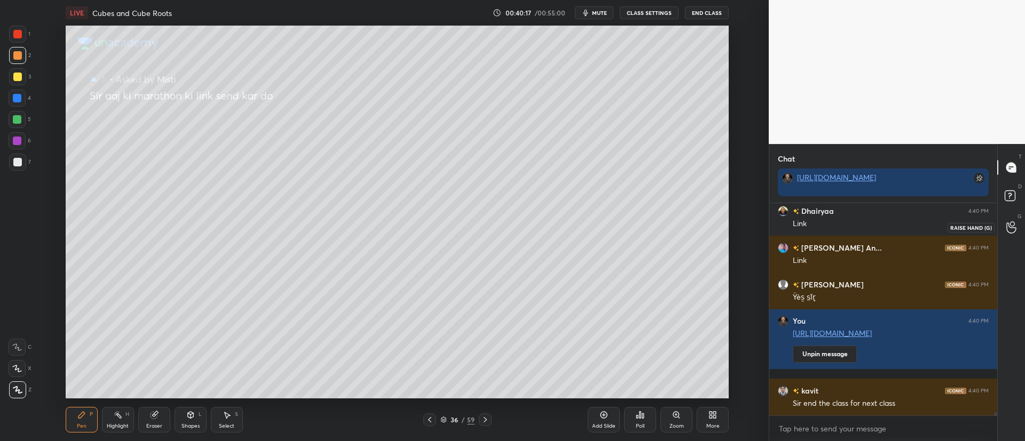
click at [1009, 229] on icon at bounding box center [1011, 227] width 10 height 12
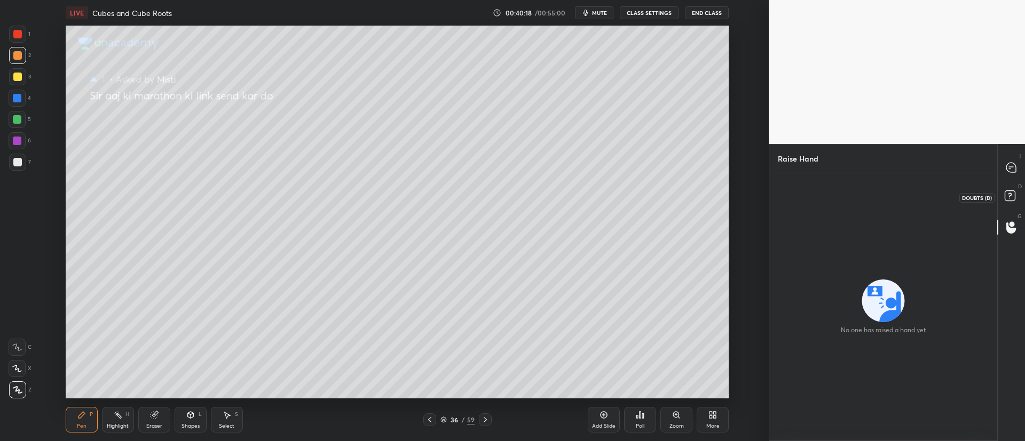
click at [1014, 194] on rect at bounding box center [1009, 196] width 10 height 10
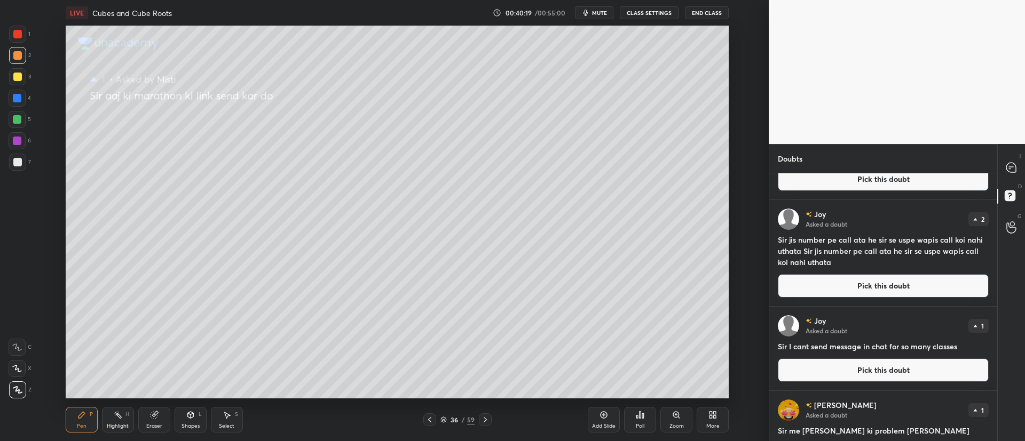
scroll to position [221, 0]
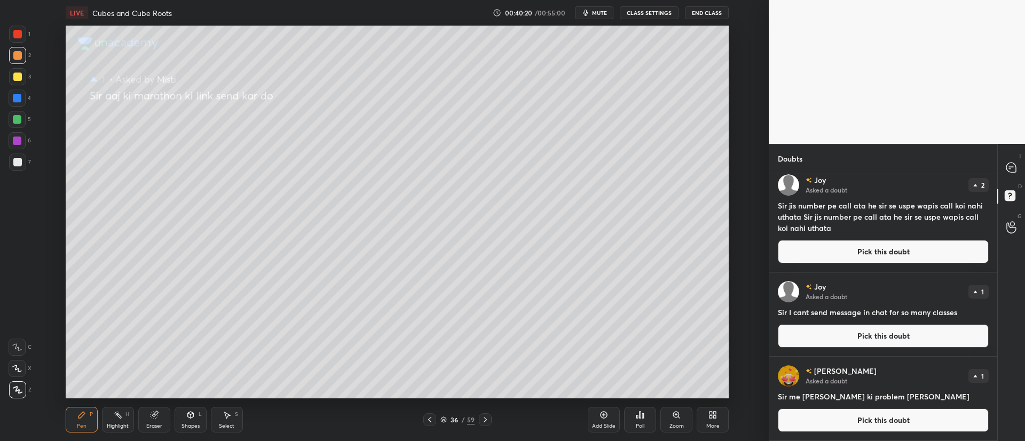
click at [881, 340] on button "Pick this doubt" at bounding box center [883, 335] width 211 height 23
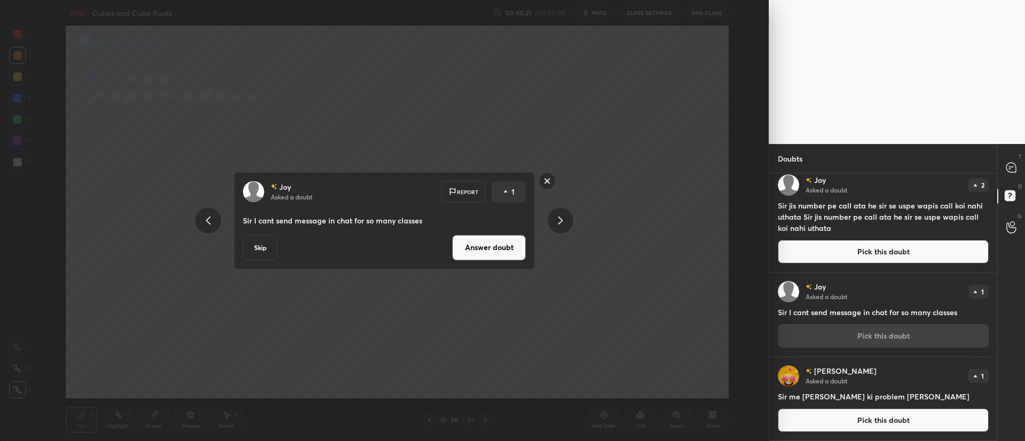
click at [494, 239] on button "Answer doubt" at bounding box center [489, 248] width 74 height 26
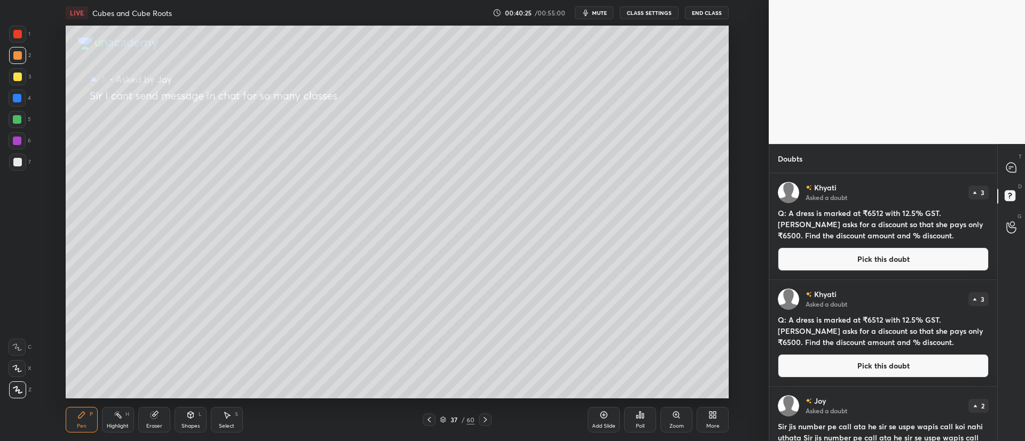
scroll to position [137, 0]
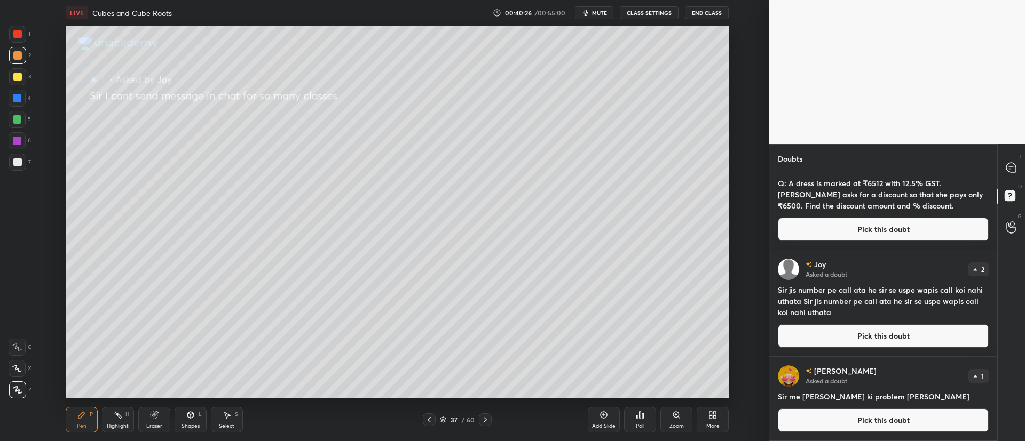
click at [839, 417] on button "Pick this doubt" at bounding box center [883, 420] width 211 height 23
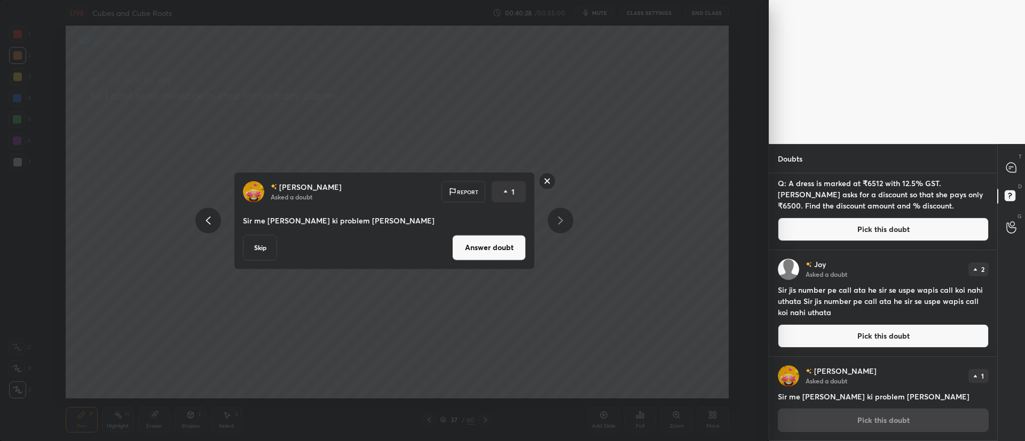
click at [486, 247] on button "Answer doubt" at bounding box center [489, 248] width 74 height 26
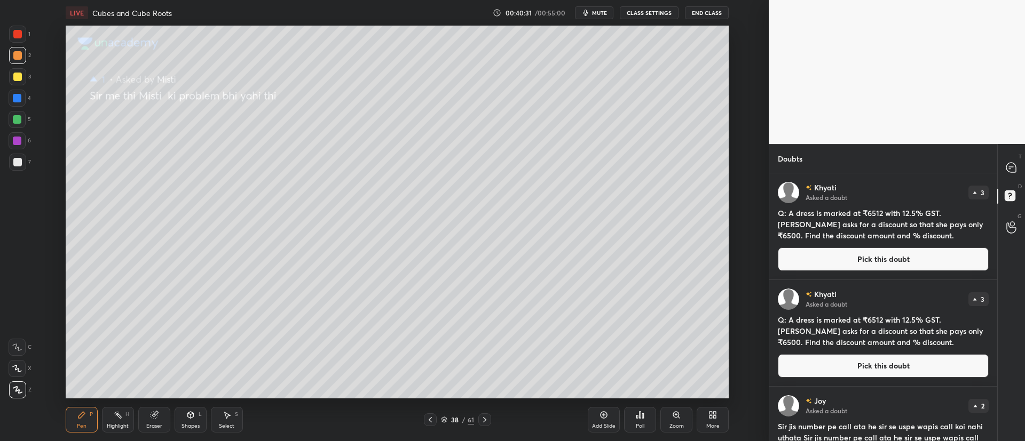
scroll to position [52, 0]
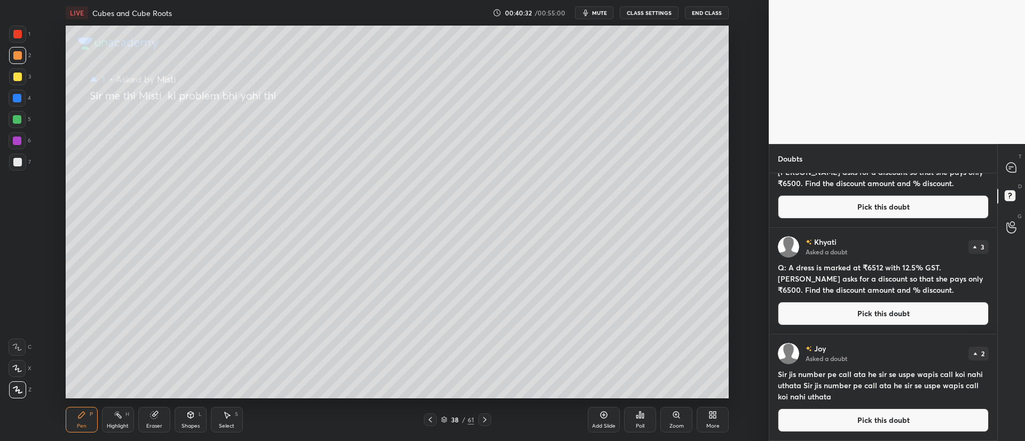
click at [838, 415] on button "Pick this doubt" at bounding box center [883, 420] width 211 height 23
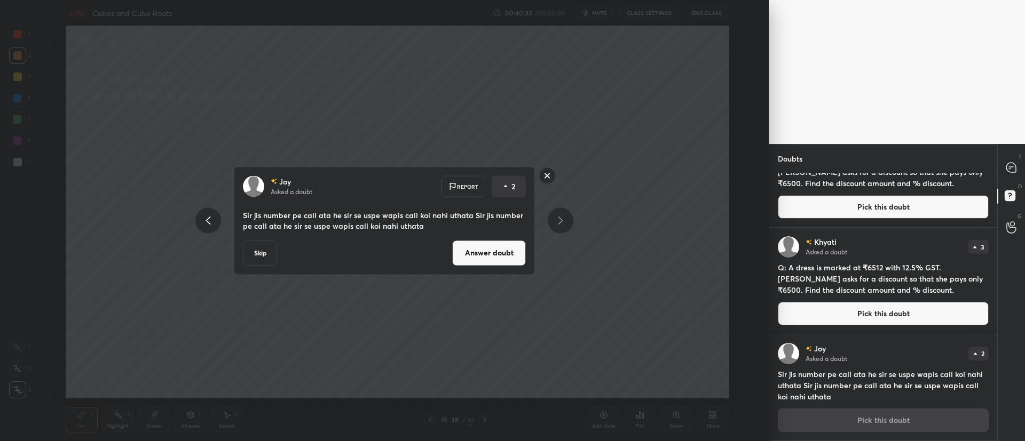
click at [477, 255] on button "Answer doubt" at bounding box center [489, 253] width 74 height 26
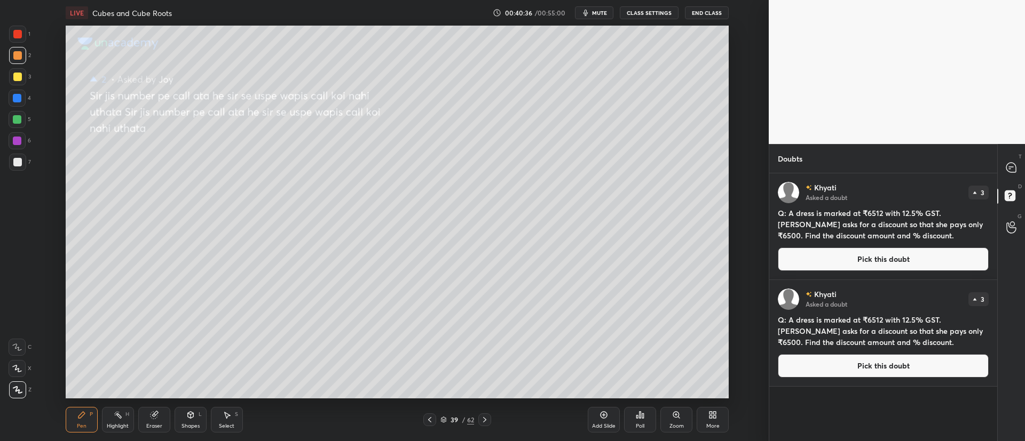
click at [486, 419] on icon at bounding box center [484, 420] width 9 height 9
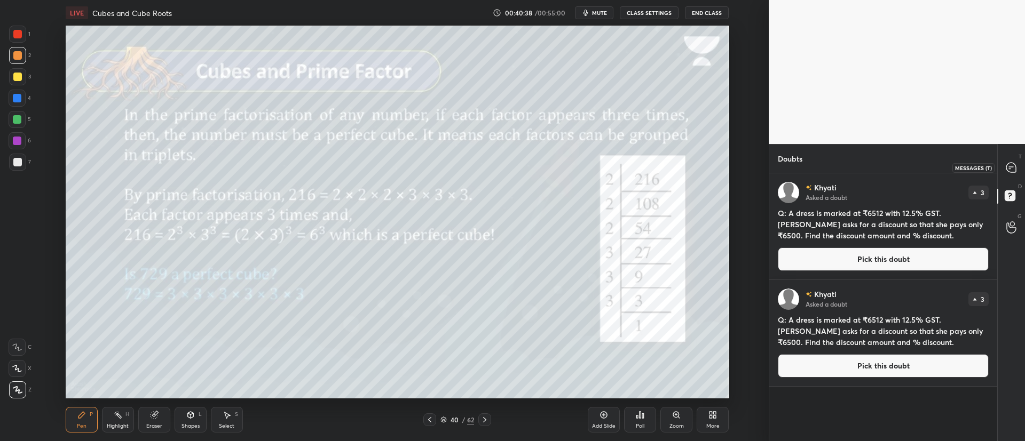
click at [1011, 170] on icon at bounding box center [1011, 168] width 10 height 10
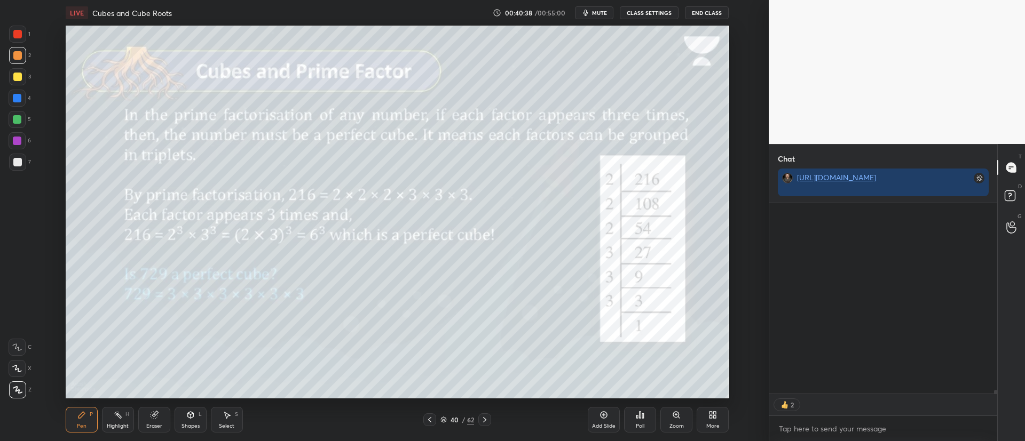
scroll to position [235, 225]
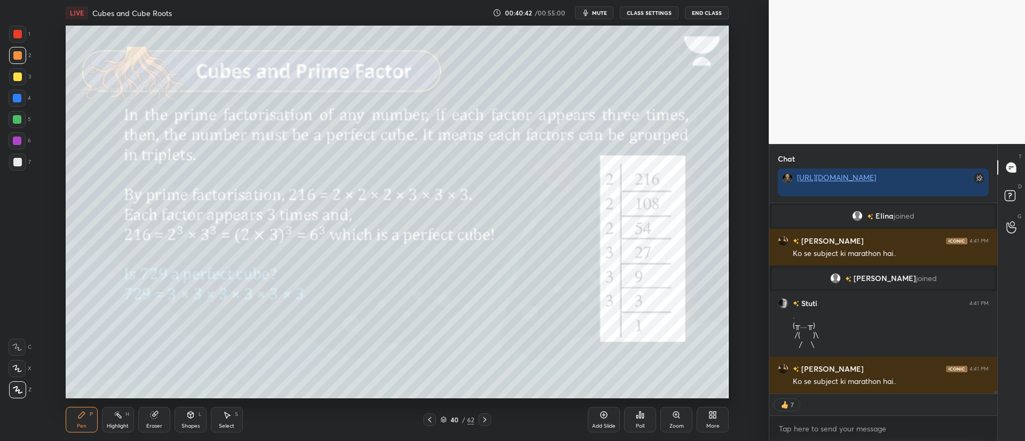
click at [478, 424] on div at bounding box center [484, 420] width 13 height 13
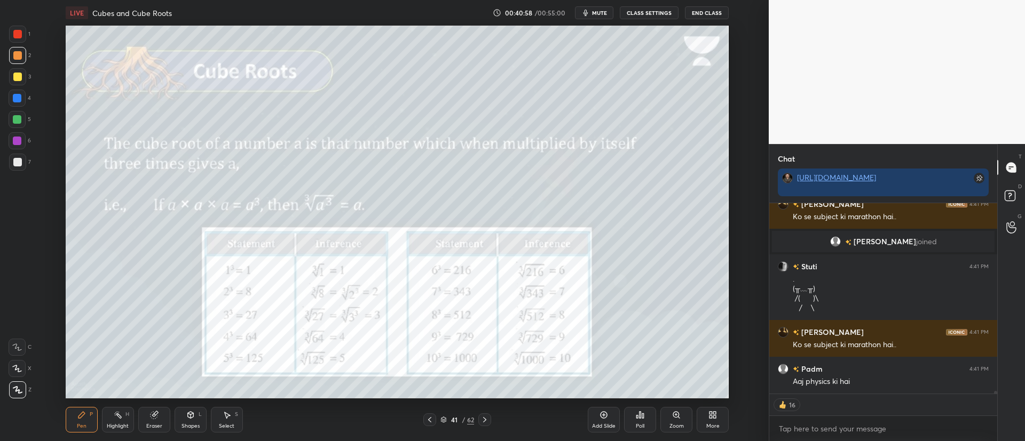
click at [160, 422] on div "Eraser" at bounding box center [154, 420] width 32 height 26
click at [93, 414] on div "Pen P" at bounding box center [82, 420] width 32 height 26
click at [488, 419] on icon at bounding box center [484, 420] width 9 height 9
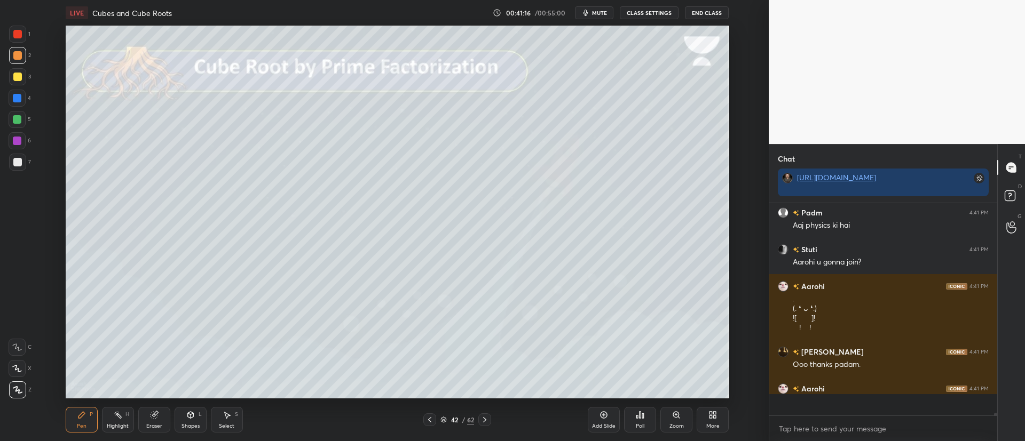
scroll to position [209, 225]
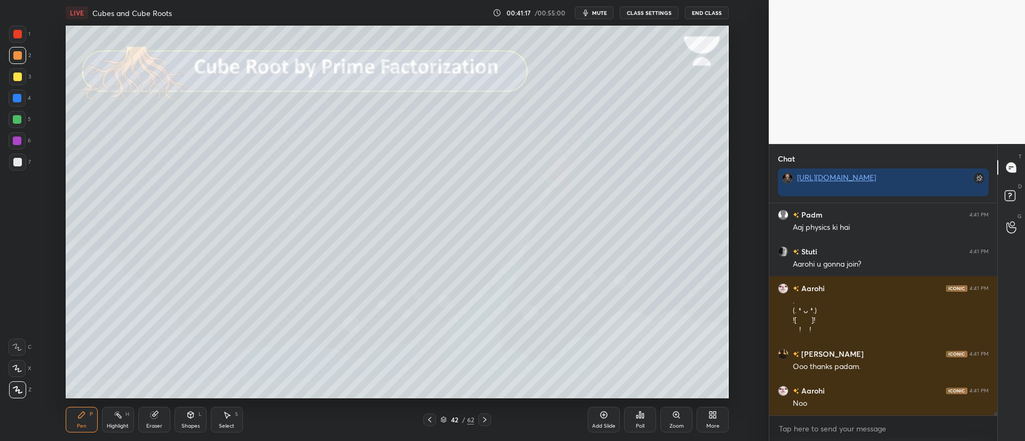
click at [18, 77] on div at bounding box center [17, 77] width 9 height 9
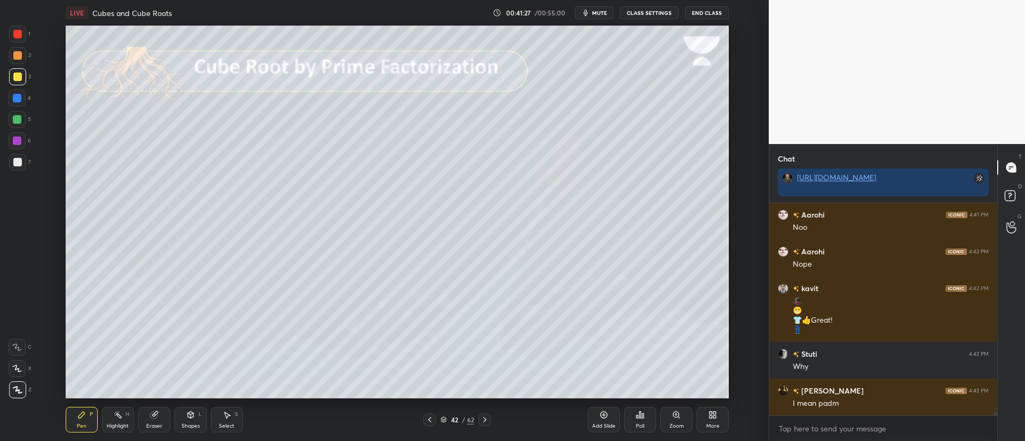
scroll to position [14719, 0]
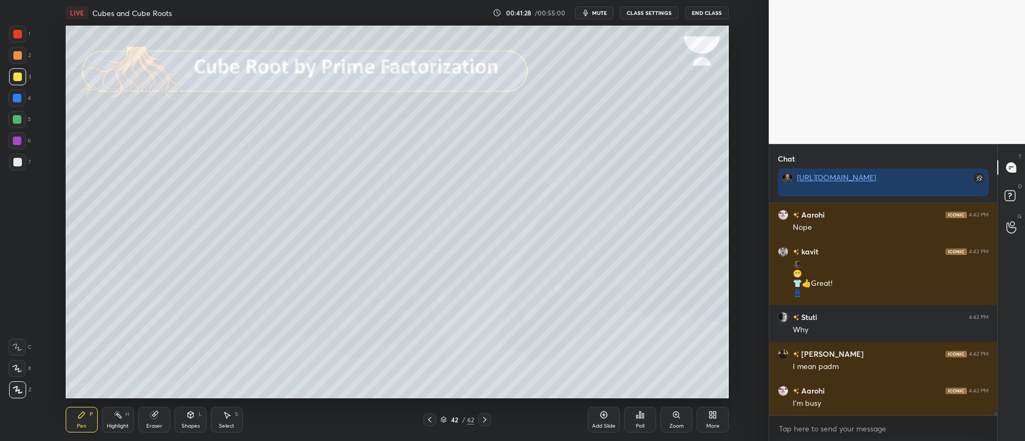
click at [11, 163] on div at bounding box center [17, 162] width 17 height 17
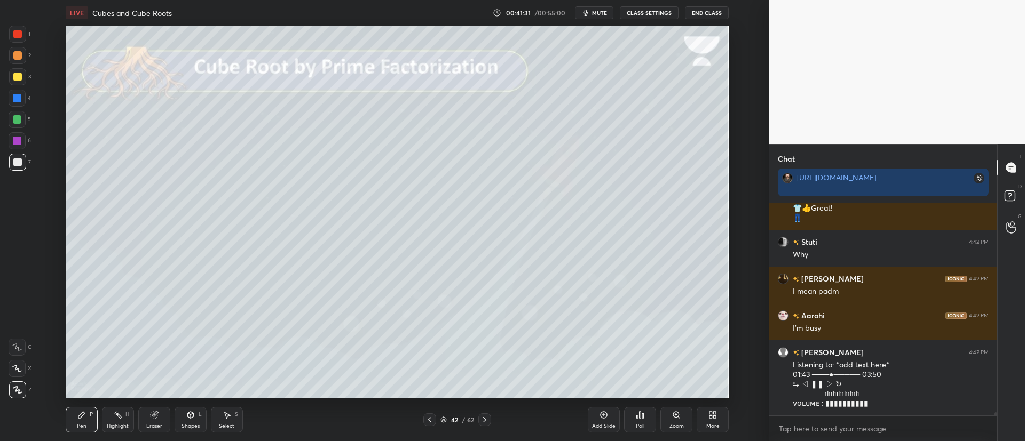
scroll to position [14831, 0]
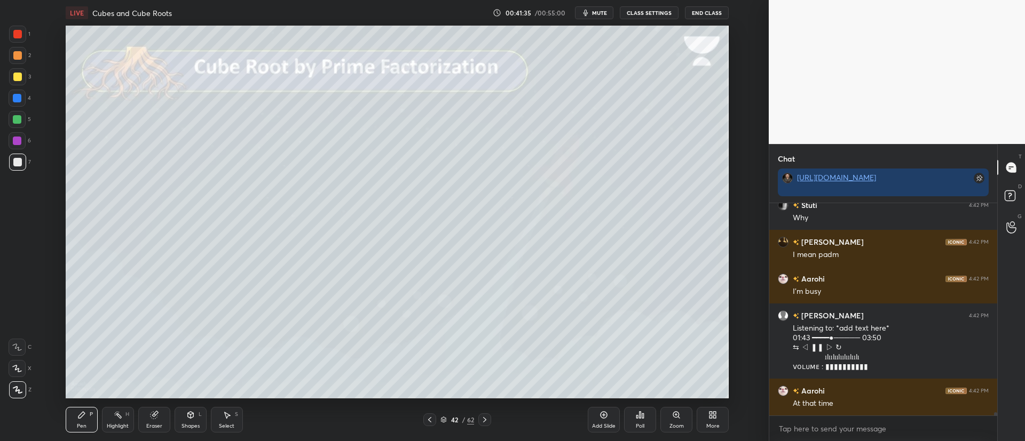
click at [20, 74] on div at bounding box center [17, 77] width 9 height 9
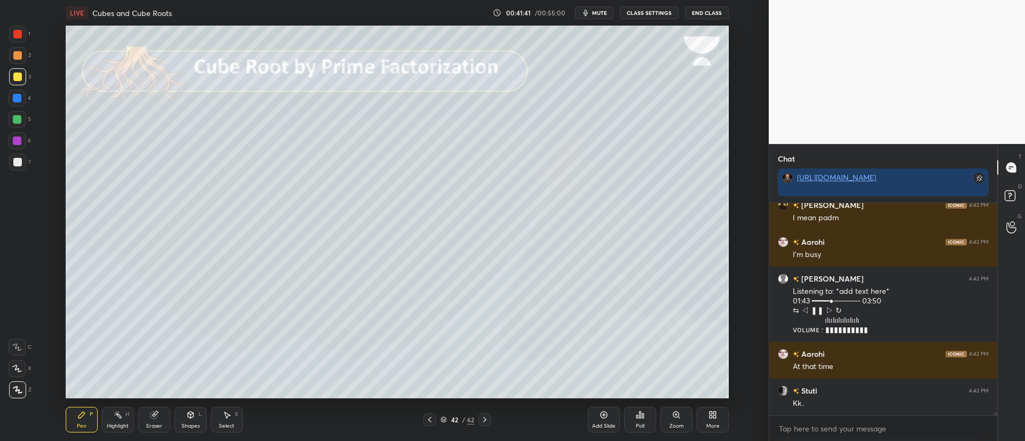
click at [25, 158] on div at bounding box center [17, 162] width 17 height 17
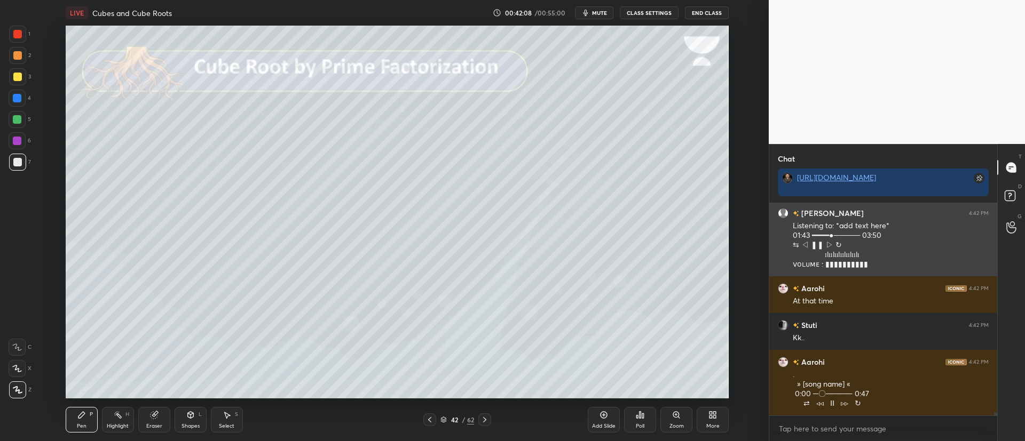
scroll to position [14971, 0]
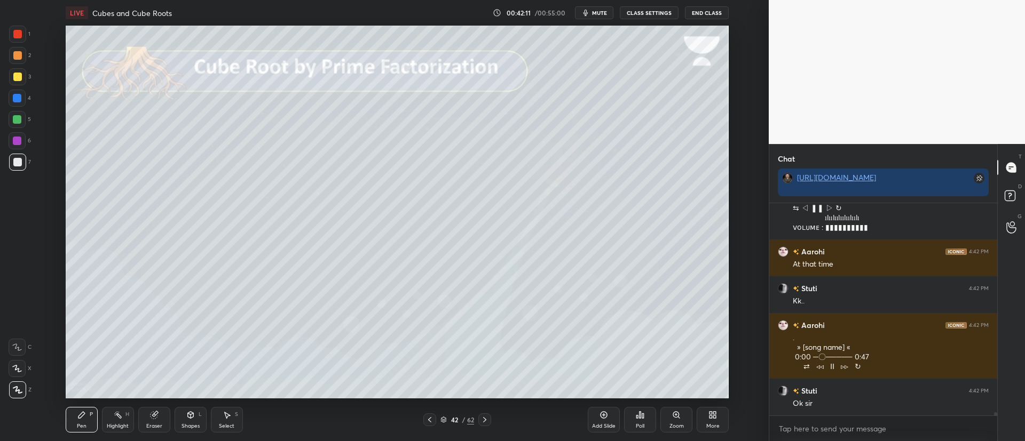
click at [448, 417] on div "42 / 62" at bounding box center [457, 420] width 34 height 10
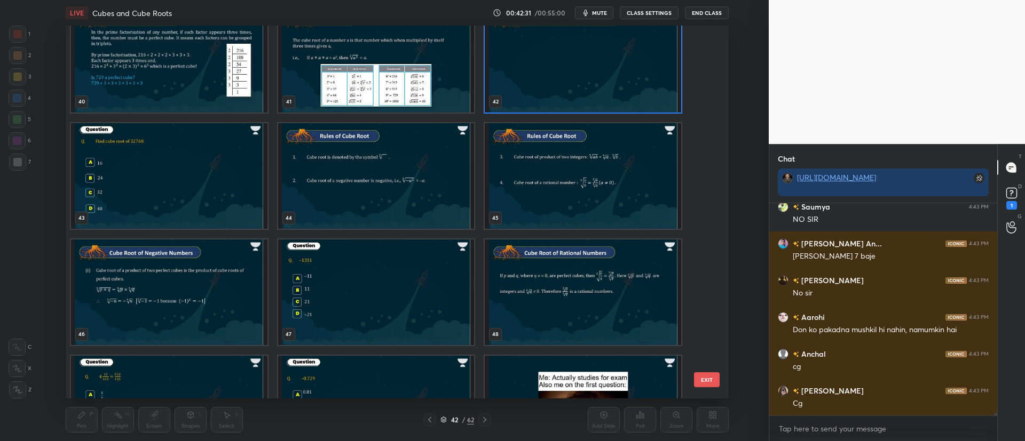
scroll to position [15534, 0]
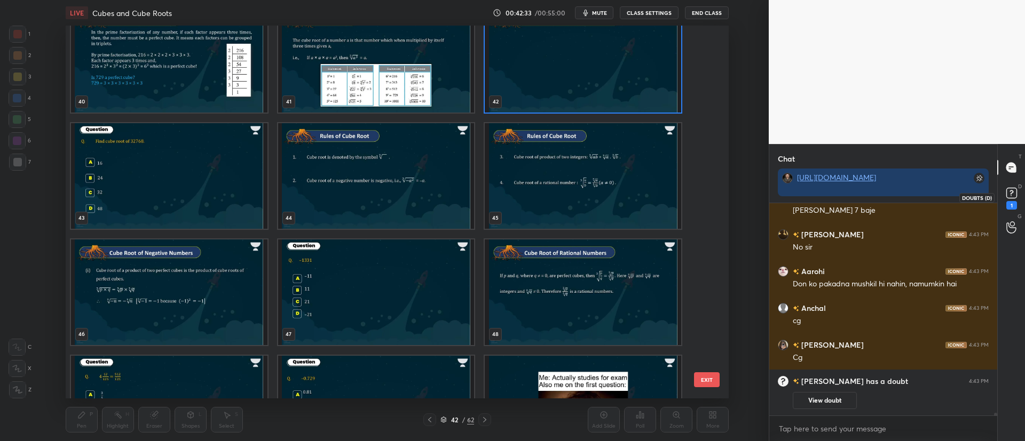
click at [1010, 196] on rect at bounding box center [1011, 193] width 10 height 10
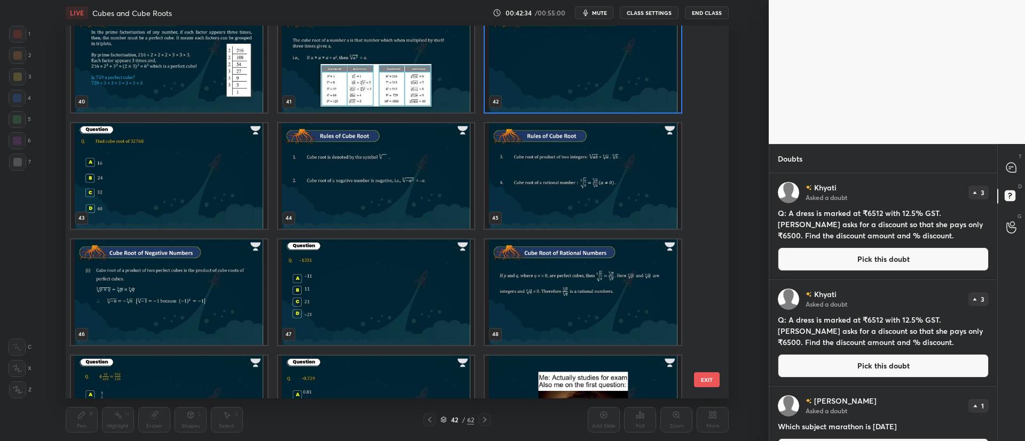
scroll to position [30, 0]
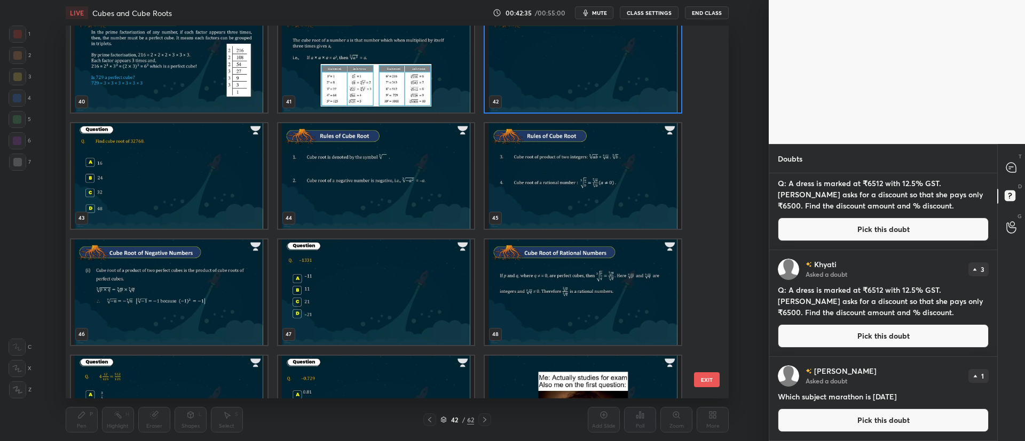
click at [885, 422] on button "Pick this doubt" at bounding box center [883, 420] width 211 height 23
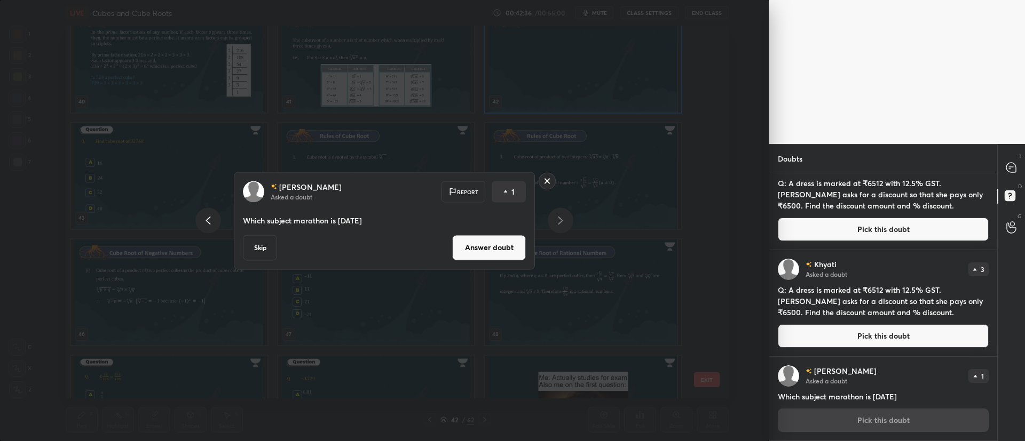
click at [510, 251] on button "Answer doubt" at bounding box center [489, 248] width 74 height 26
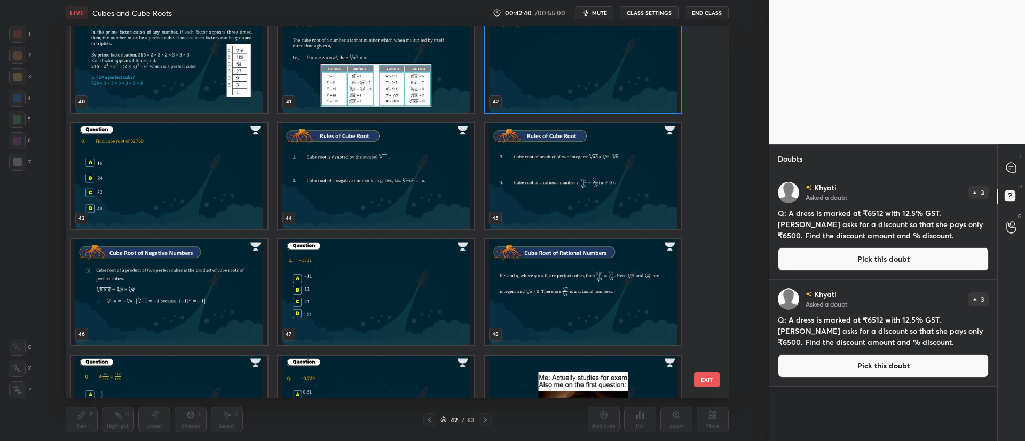
click at [561, 90] on img "grid" at bounding box center [583, 60] width 196 height 106
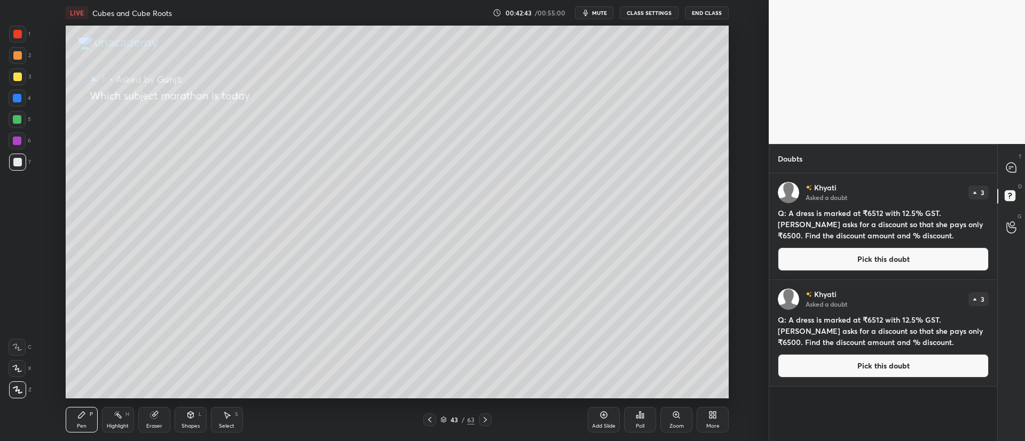
click at [487, 421] on icon at bounding box center [485, 420] width 9 height 9
click at [1011, 173] on div at bounding box center [1011, 167] width 21 height 19
type textarea "x"
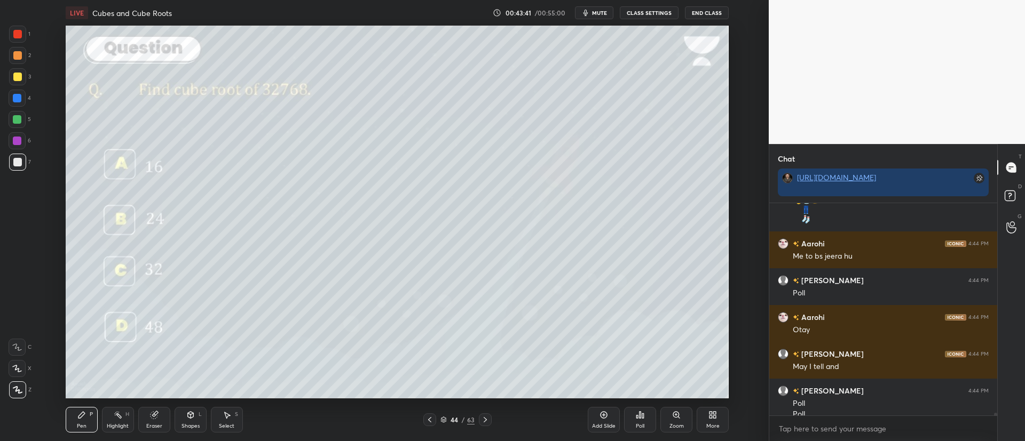
scroll to position [15296, 0]
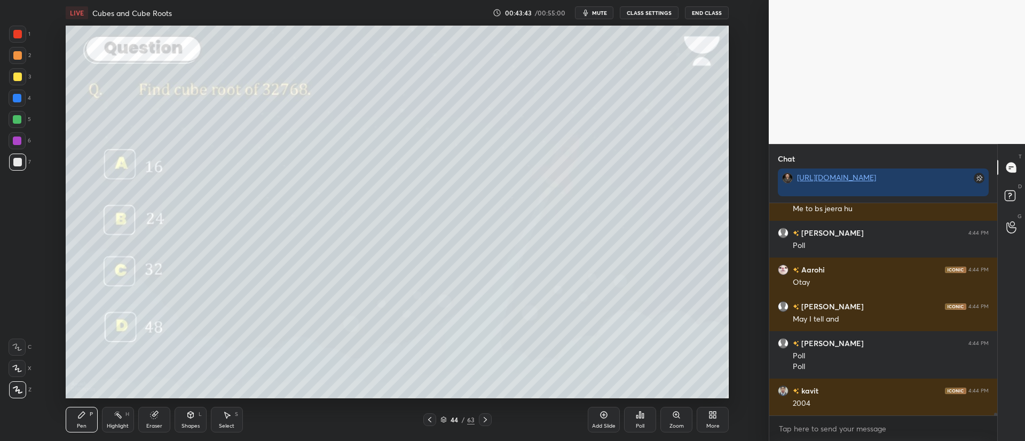
click at [15, 57] on div at bounding box center [17, 55] width 9 height 9
click at [648, 422] on div "Poll" at bounding box center [640, 420] width 32 height 26
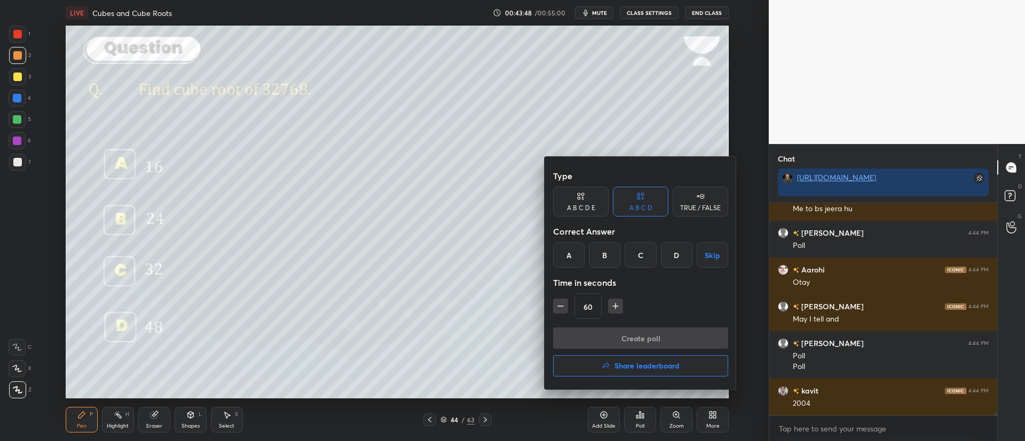
click at [644, 253] on div "C" at bounding box center [639, 255] width 31 height 26
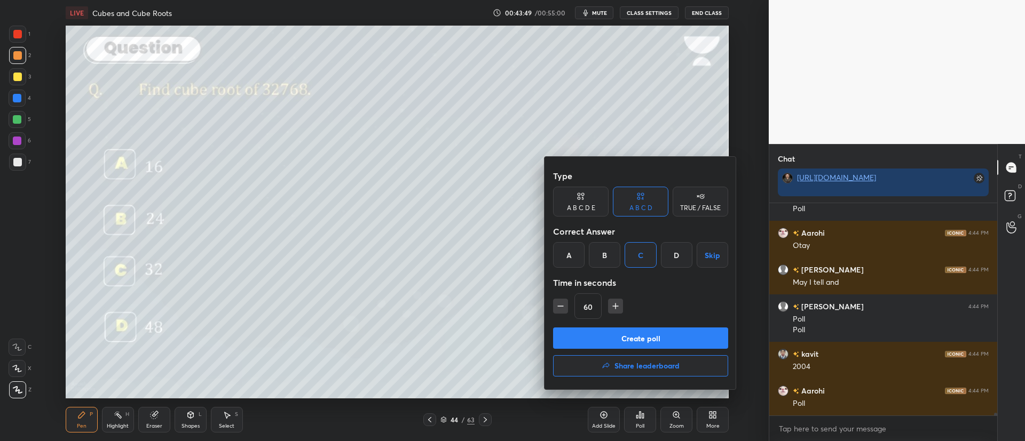
click at [566, 306] on button "button" at bounding box center [560, 306] width 15 height 15
click at [565, 305] on icon "button" at bounding box center [560, 306] width 11 height 11
type input "30"
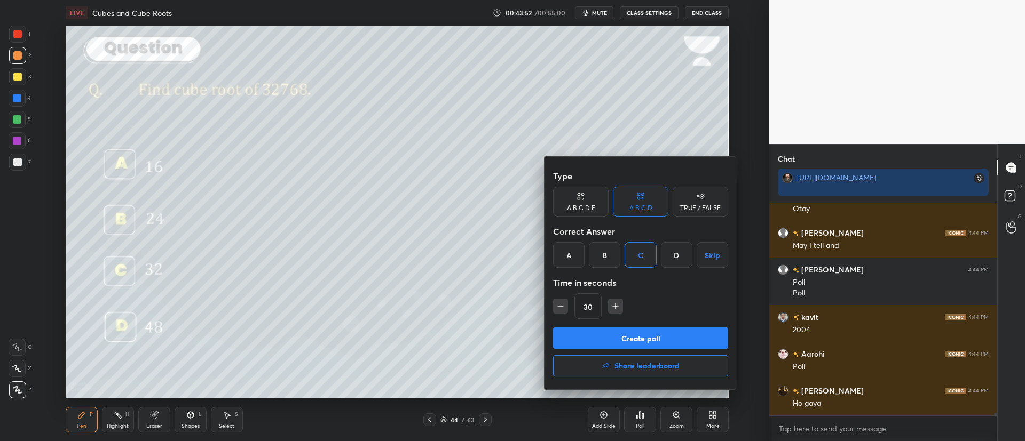
click at [640, 336] on button "Create poll" at bounding box center [640, 338] width 175 height 21
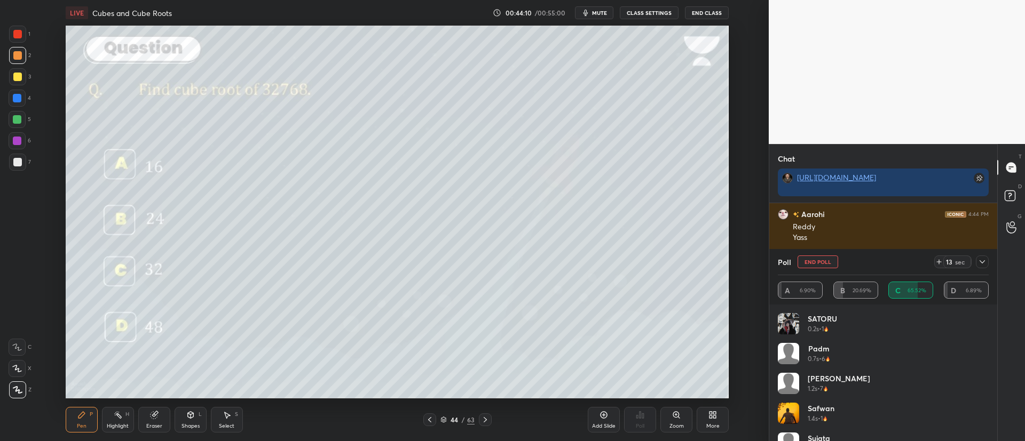
scroll to position [15656, 0]
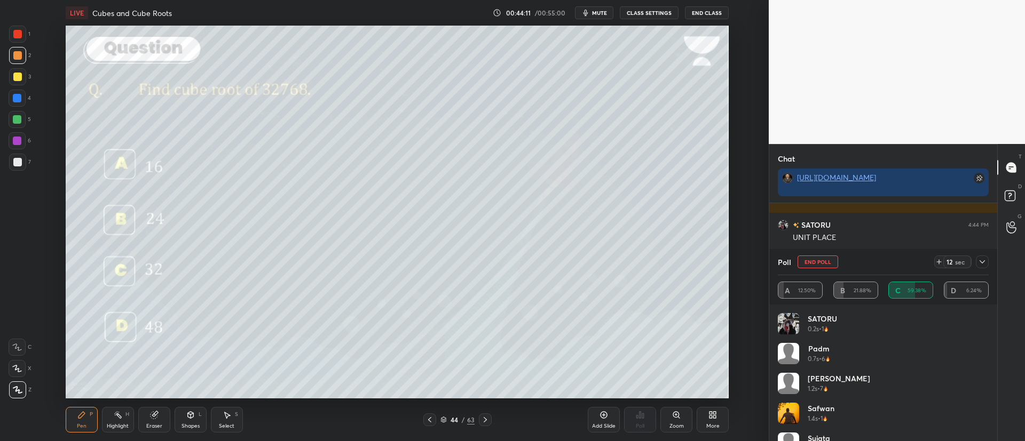
click at [26, 79] on div at bounding box center [17, 76] width 17 height 17
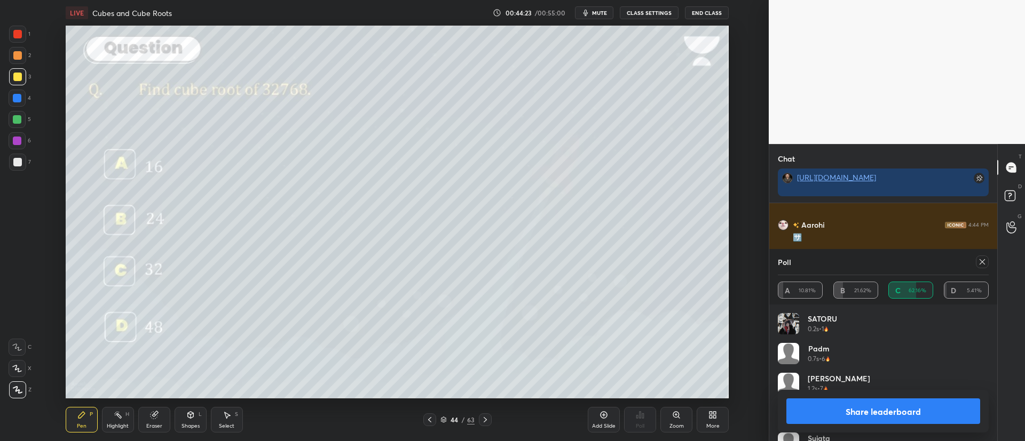
scroll to position [15834, 0]
click at [985, 261] on icon at bounding box center [982, 262] width 9 height 9
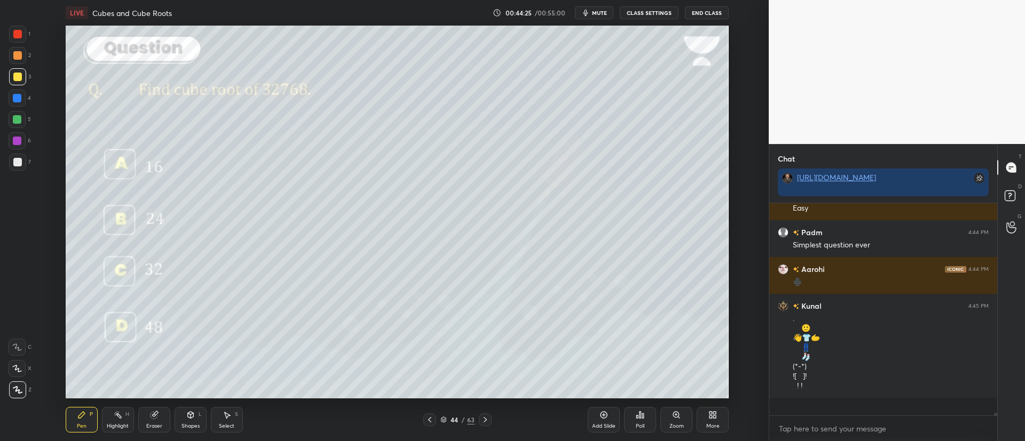
scroll to position [209, 225]
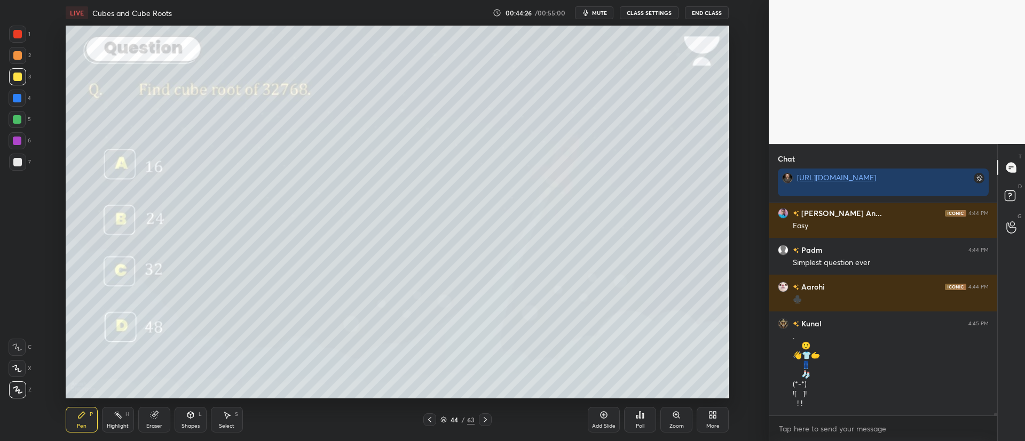
click at [21, 75] on div at bounding box center [17, 77] width 9 height 9
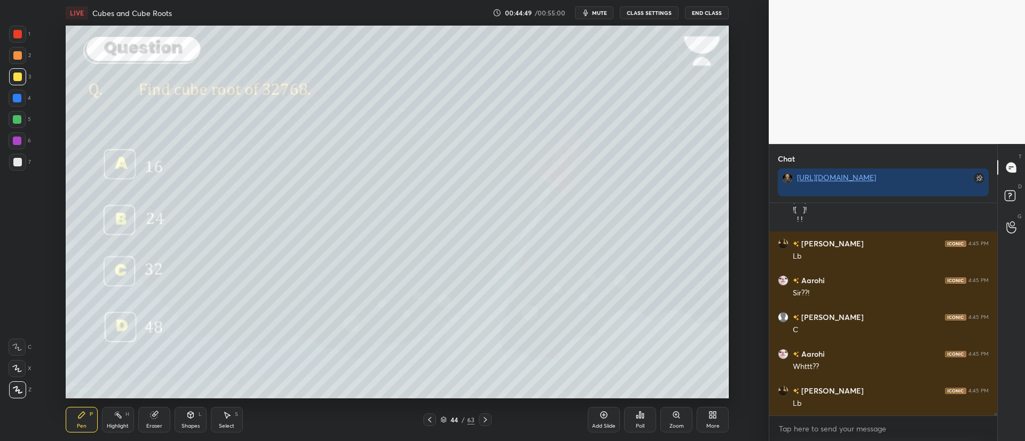
click at [447, 419] on div "44 / 63" at bounding box center [457, 420] width 34 height 10
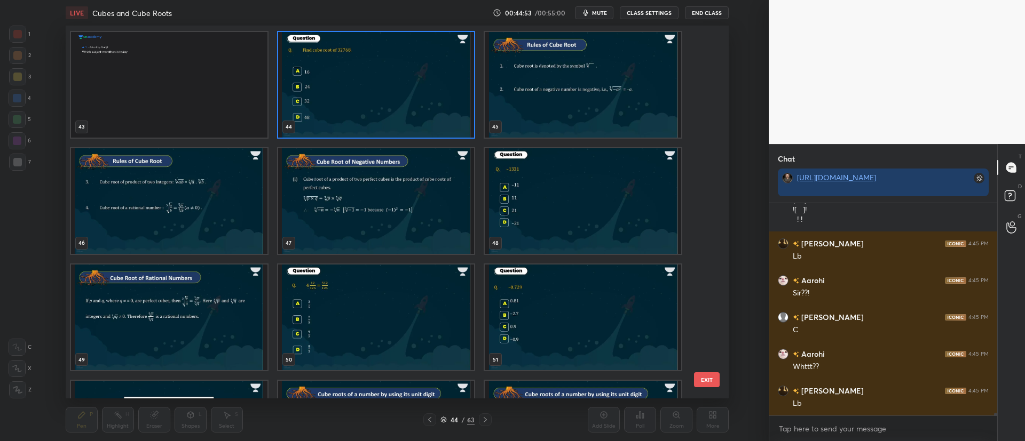
click at [576, 109] on img "grid" at bounding box center [583, 85] width 196 height 106
click at [581, 110] on img "grid" at bounding box center [583, 85] width 196 height 106
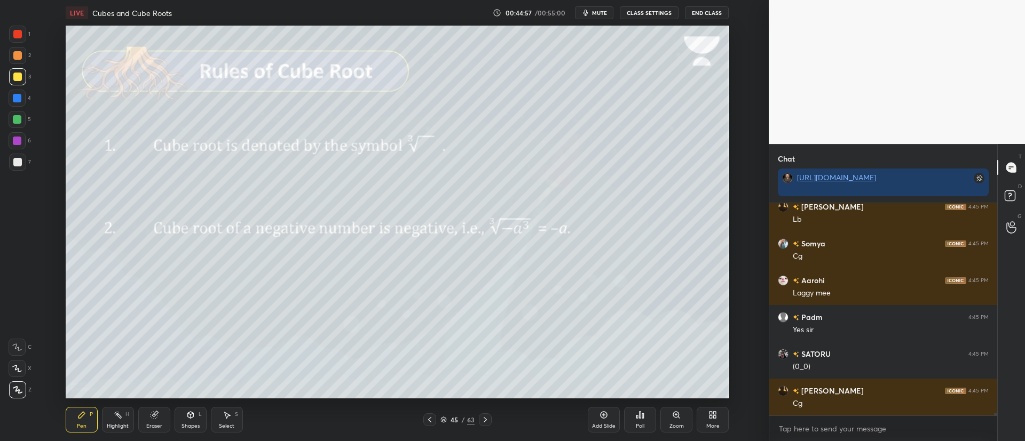
scroll to position [16184, 0]
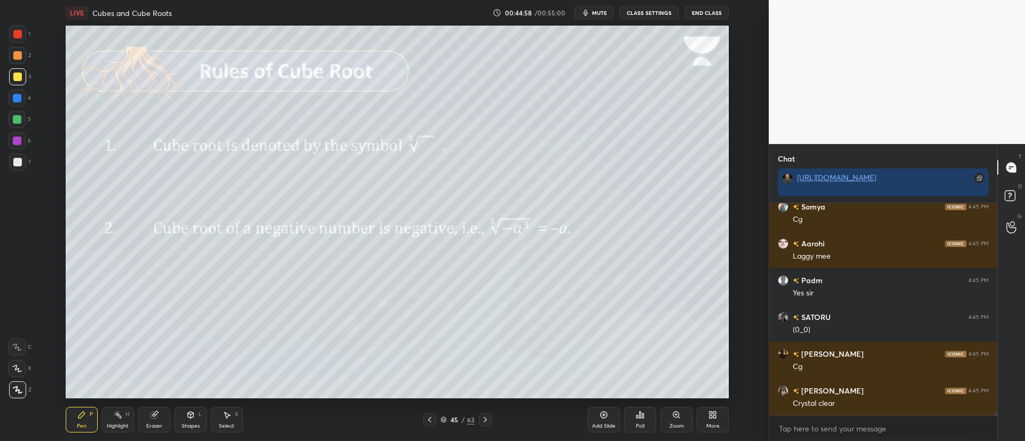
click at [487, 416] on icon at bounding box center [485, 420] width 9 height 9
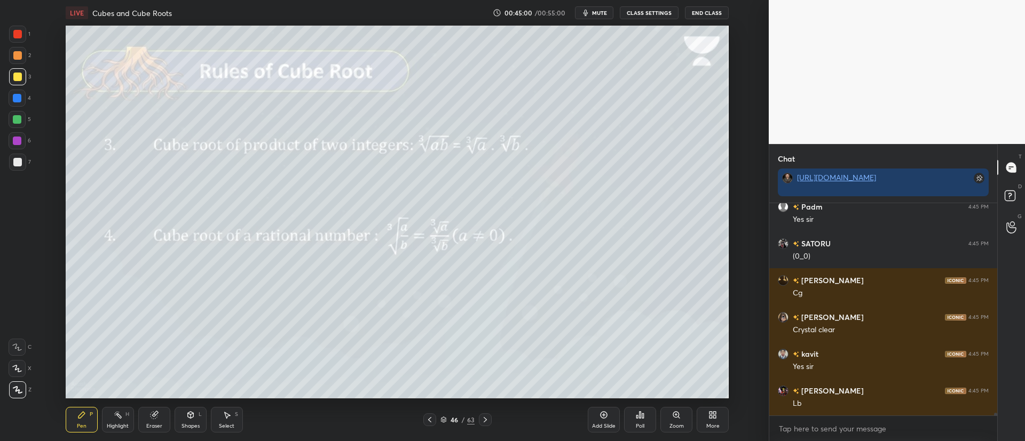
scroll to position [16294, 0]
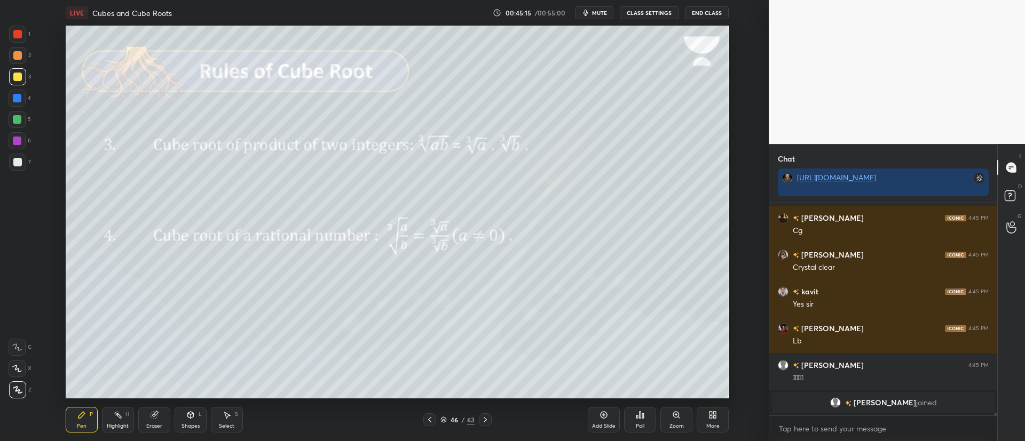
click at [443, 419] on icon at bounding box center [443, 420] width 6 height 6
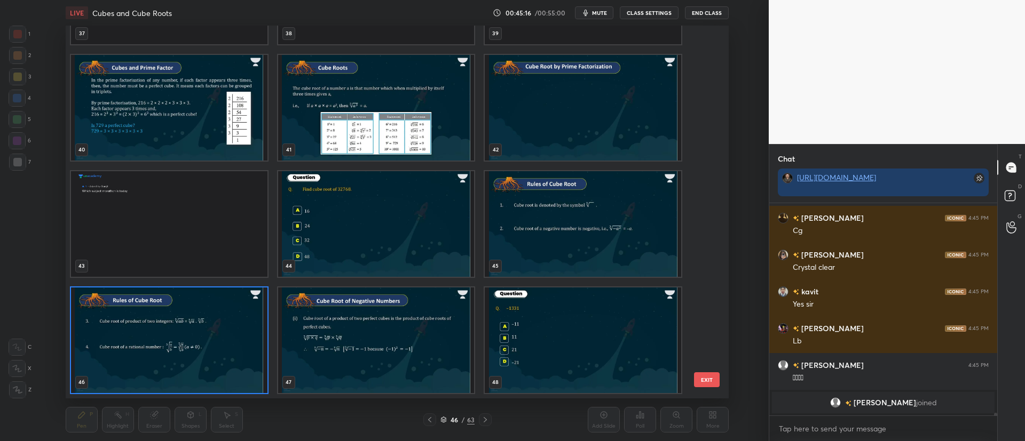
scroll to position [370, 657]
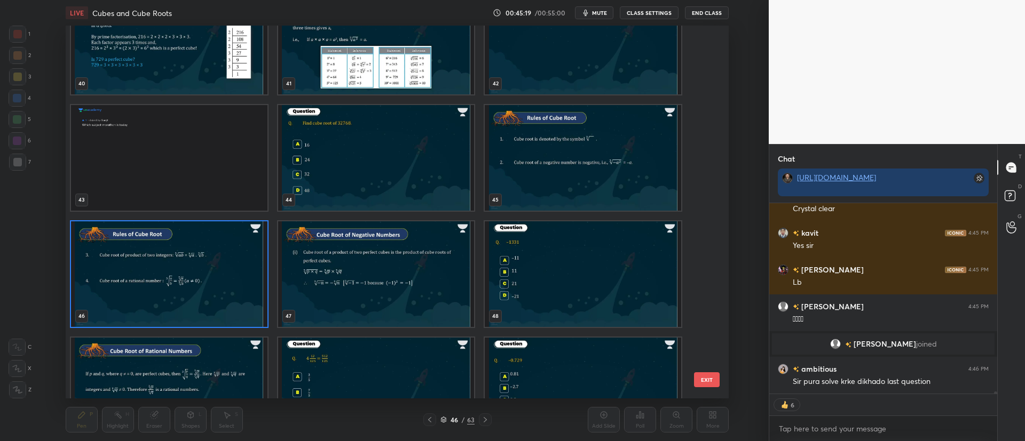
click at [558, 271] on img "grid" at bounding box center [583, 274] width 196 height 106
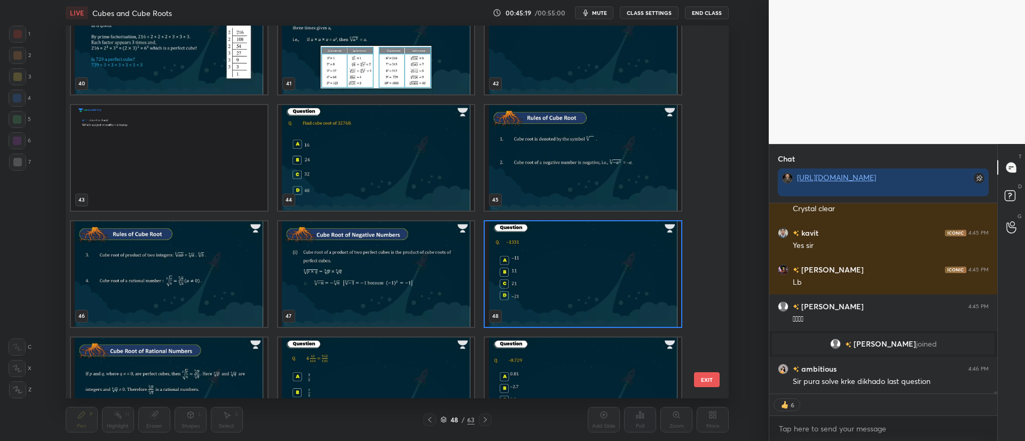
click at [554, 273] on img "grid" at bounding box center [583, 274] width 196 height 106
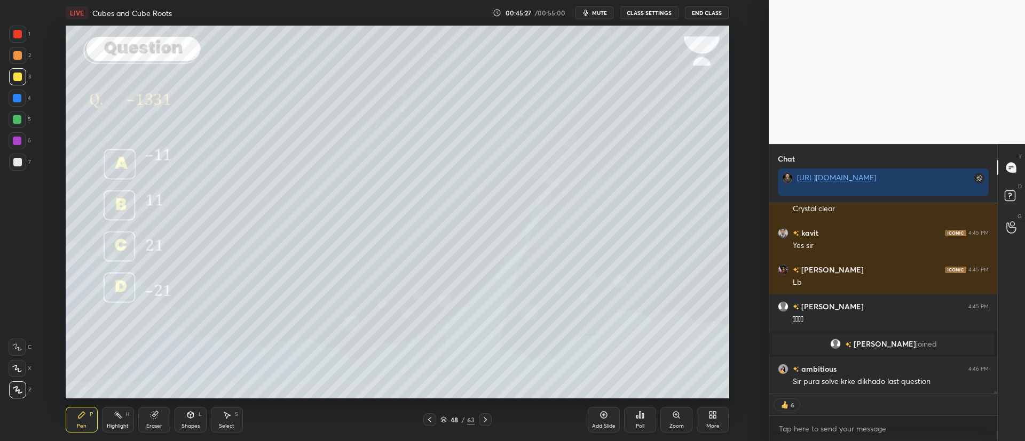
type textarea "x"
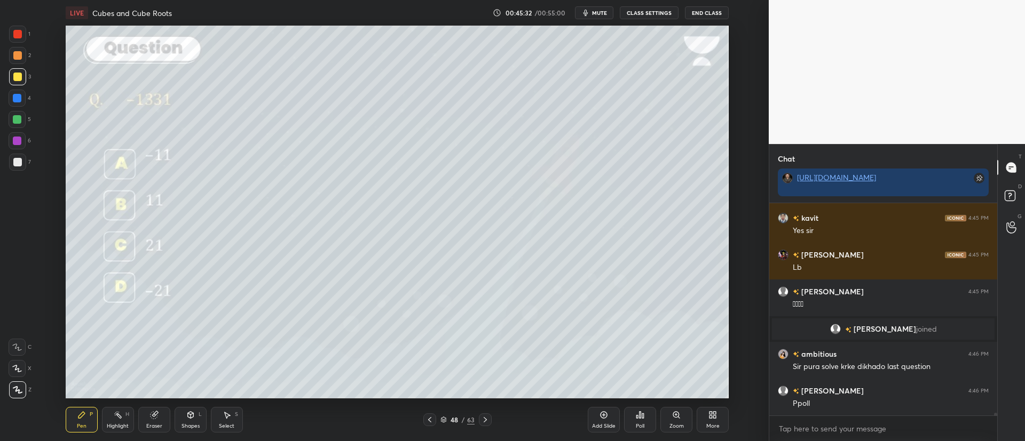
click at [638, 416] on icon at bounding box center [638, 417] width 2 height 3
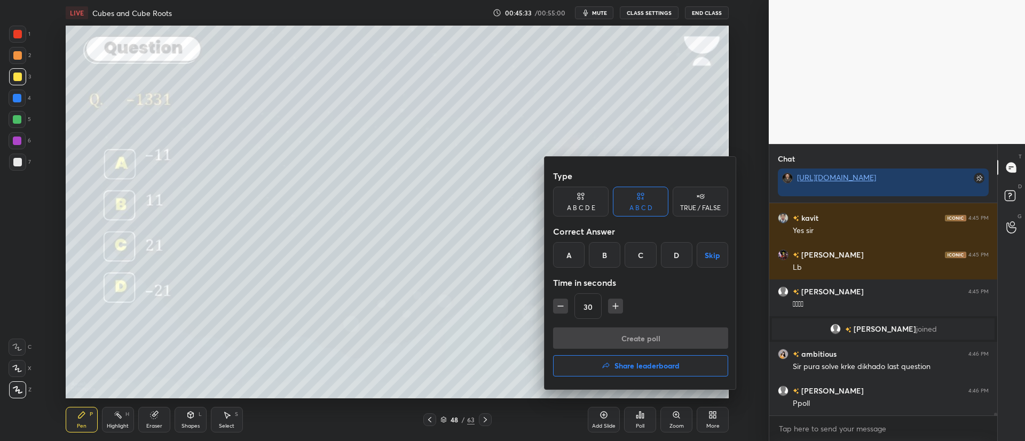
click at [569, 257] on div "A" at bounding box center [568, 255] width 31 height 26
click at [616, 306] on icon "button" at bounding box center [615, 306] width 11 height 11
type input "45"
click at [623, 334] on button "Create poll" at bounding box center [640, 338] width 175 height 21
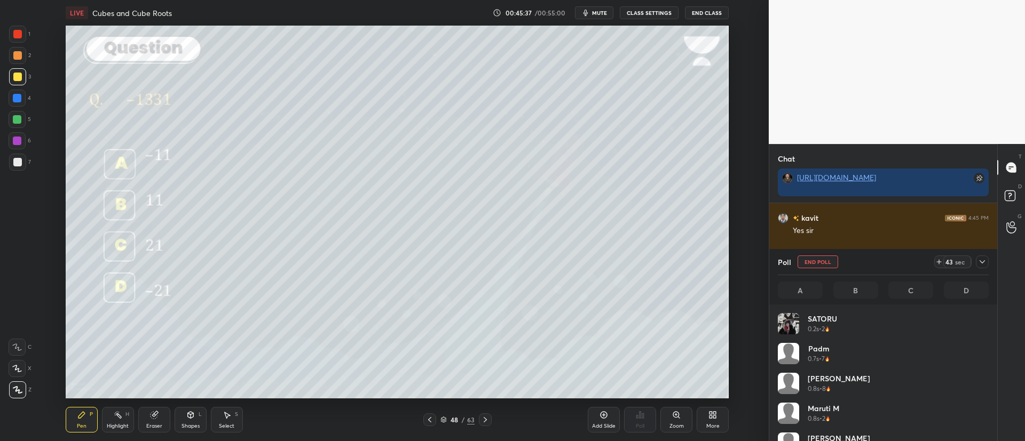
scroll to position [4, 4]
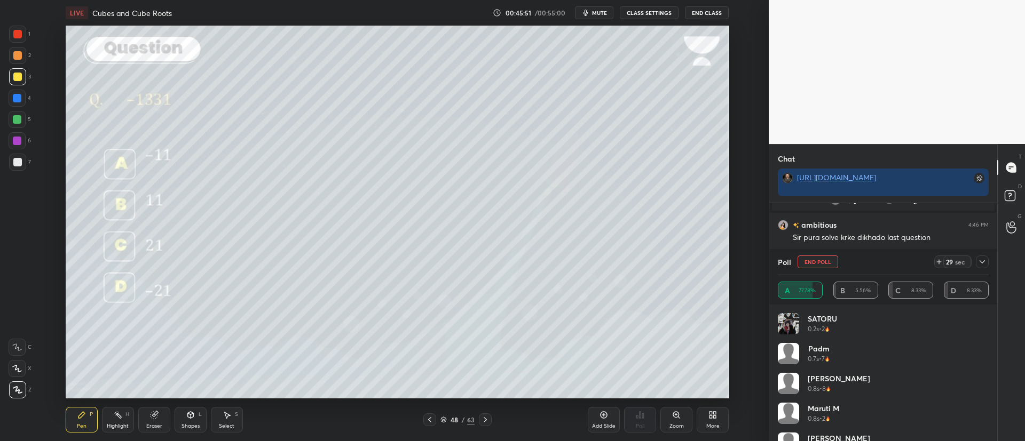
click at [986, 263] on div at bounding box center [981, 262] width 13 height 13
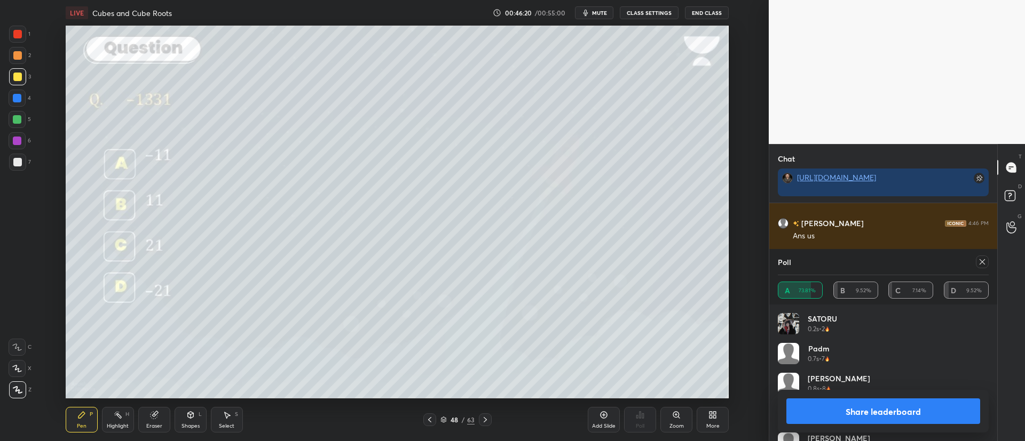
scroll to position [16081, 0]
click at [982, 264] on icon at bounding box center [982, 262] width 9 height 9
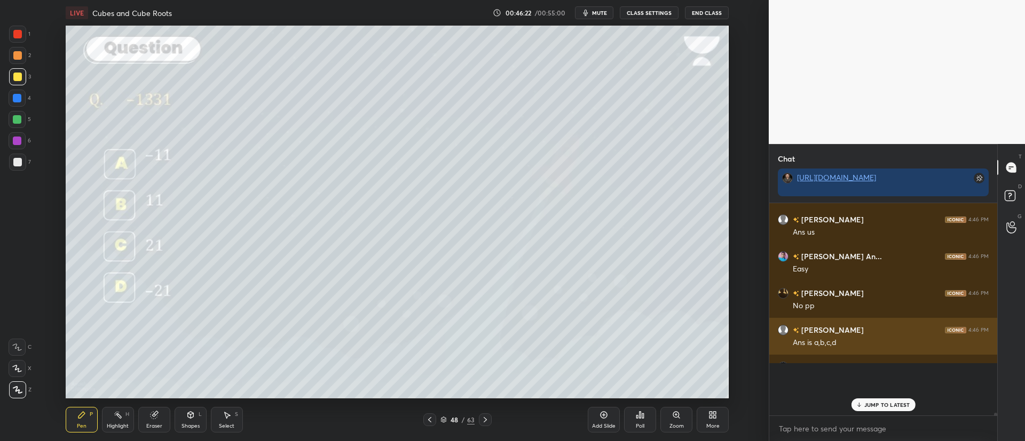
scroll to position [4, 4]
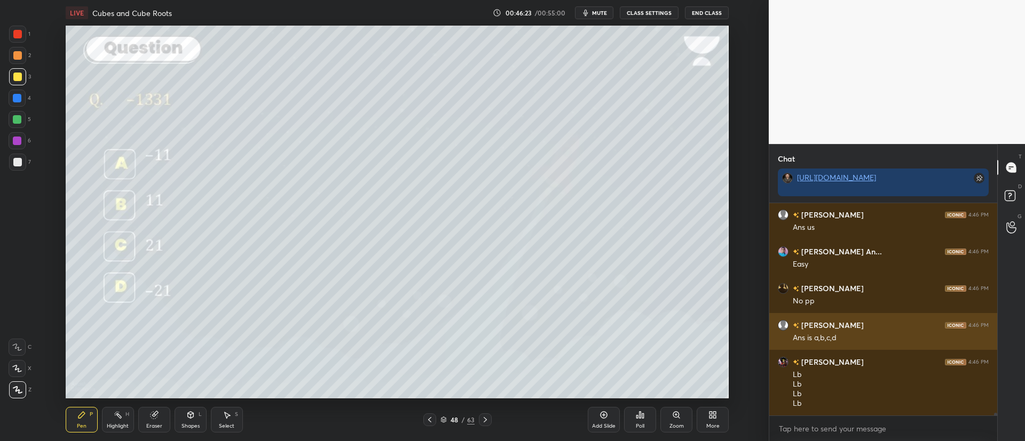
click at [832, 326] on div "[PERSON_NAME] 4:46 PM" at bounding box center [883, 325] width 211 height 11
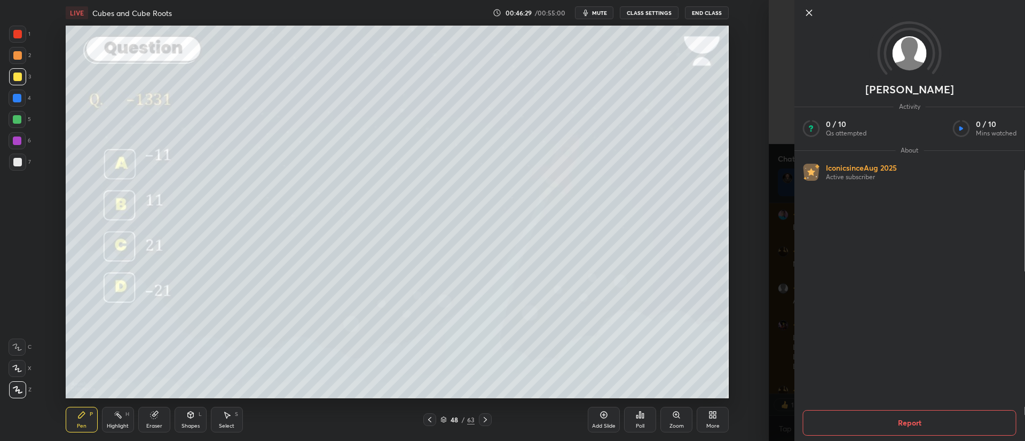
click at [778, 104] on div "[PERSON_NAME] Activity 0 / 10 Qs attempted 0 / 10 Mins watched About Iconic sin…" at bounding box center [896, 220] width 256 height 441
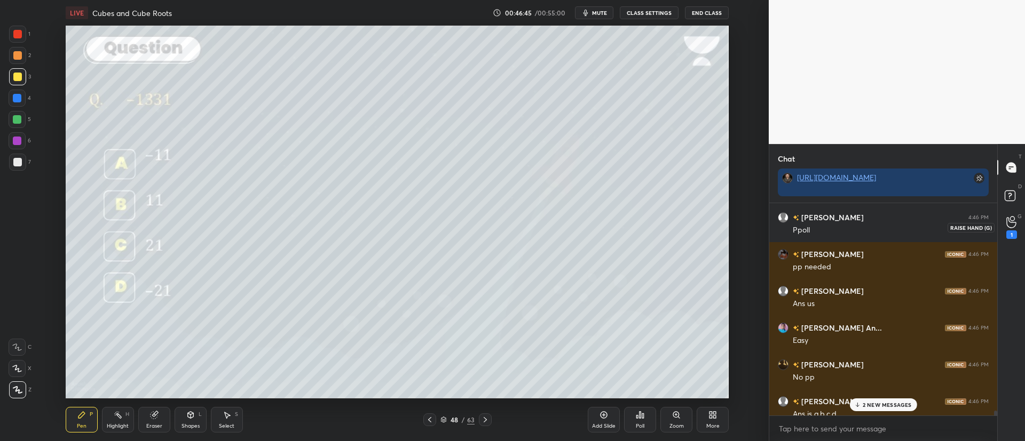
click at [1017, 223] on div "1" at bounding box center [1011, 227] width 21 height 19
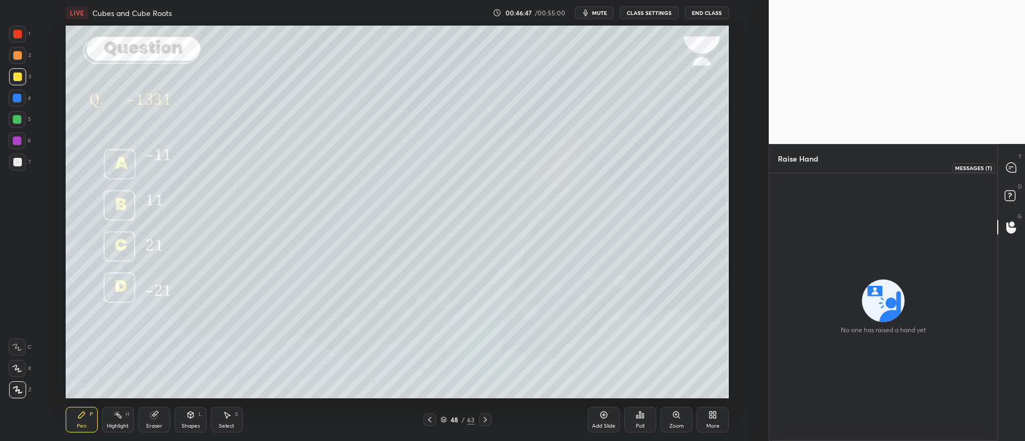
click at [1009, 166] on icon at bounding box center [1011, 168] width 10 height 10
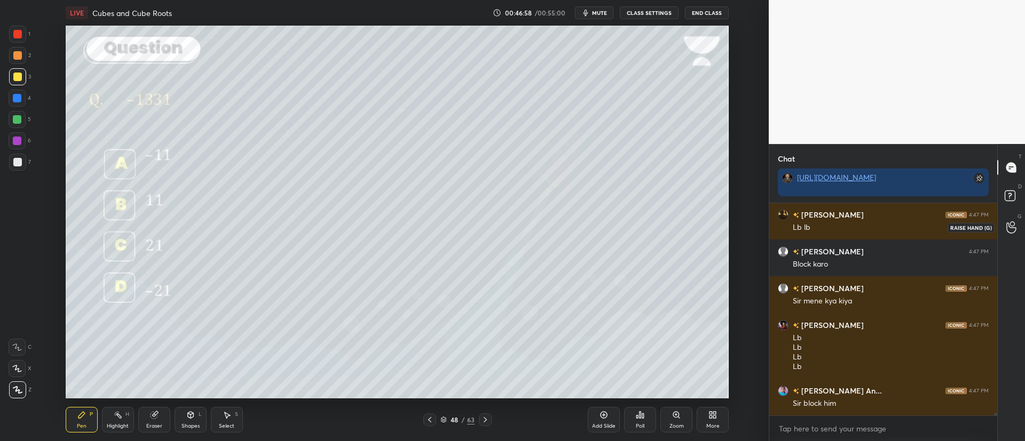
click at [1013, 224] on icon at bounding box center [1011, 227] width 10 height 12
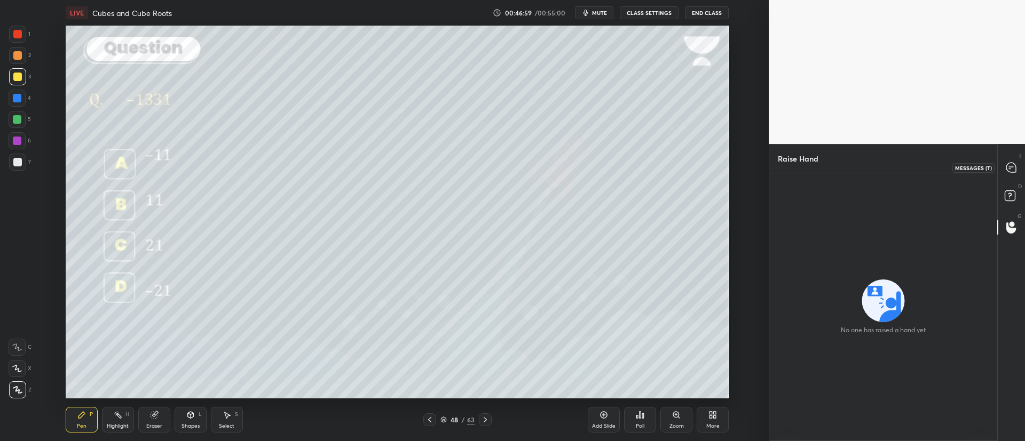
click at [1011, 169] on icon at bounding box center [1011, 168] width 10 height 10
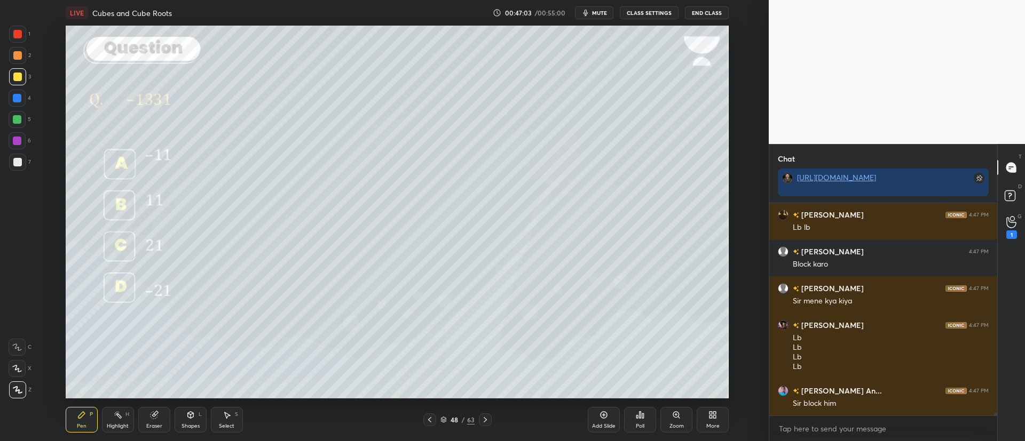
click at [1024, 223] on div "G Raise Hand (G) 1" at bounding box center [1010, 227] width 27 height 30
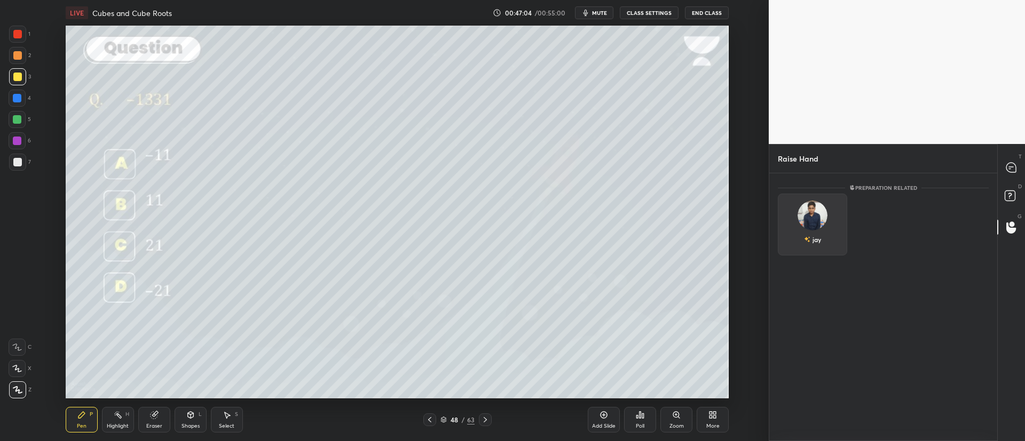
click at [820, 216] on img "grid" at bounding box center [812, 216] width 30 height 30
click at [818, 245] on button "INVITE" at bounding box center [812, 247] width 60 height 14
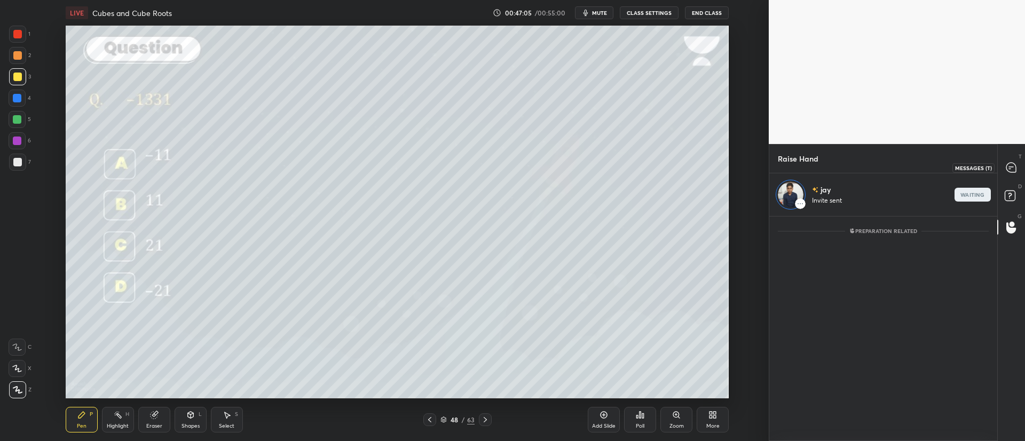
click at [1011, 169] on icon at bounding box center [1011, 168] width 10 height 10
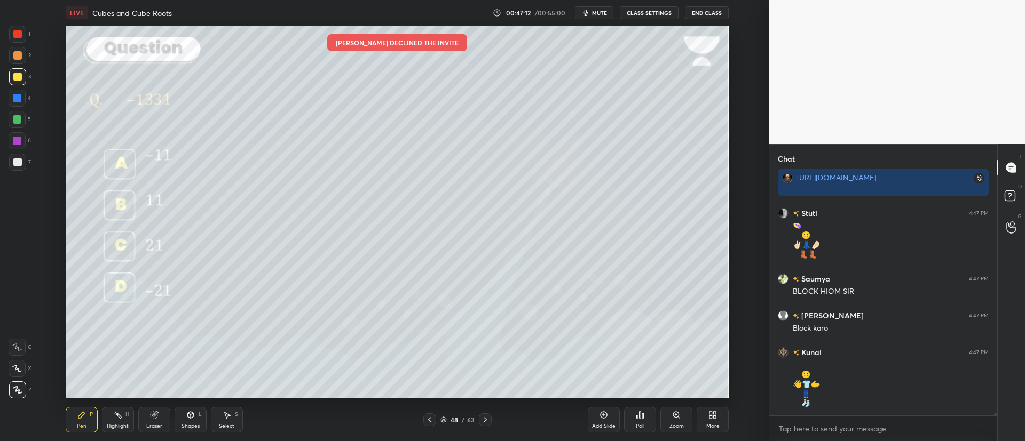
click at [449, 421] on div "48" at bounding box center [454, 420] width 11 height 6
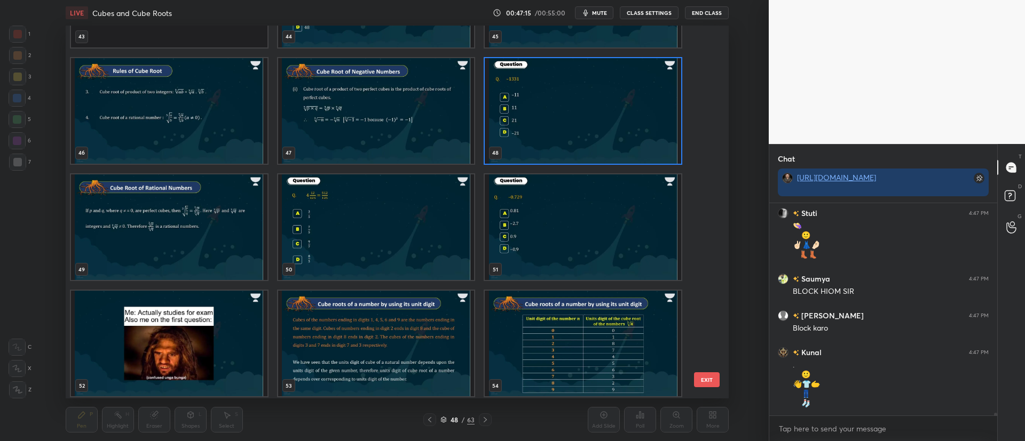
click at [372, 219] on img "grid" at bounding box center [375, 227] width 196 height 106
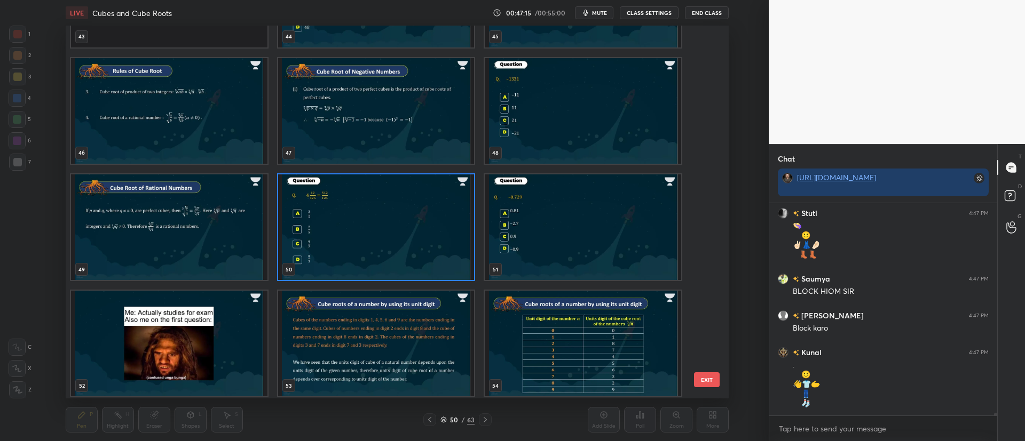
click at [378, 221] on img "grid" at bounding box center [375, 227] width 196 height 106
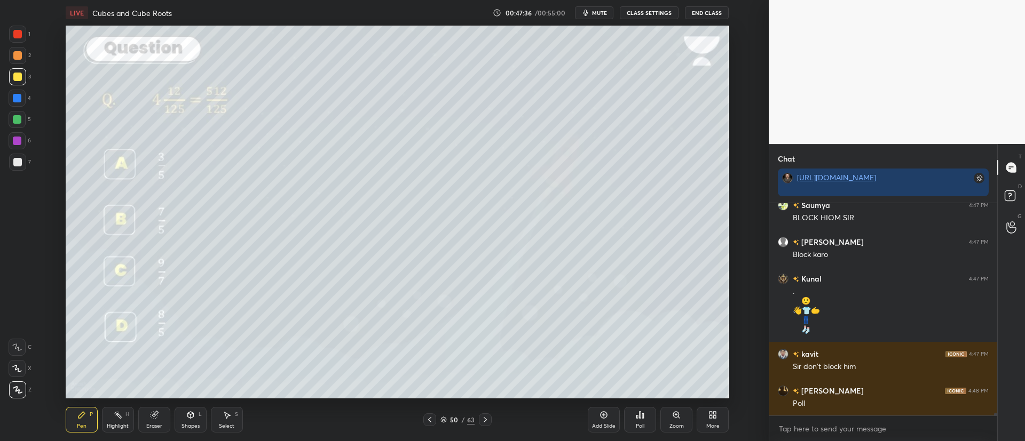
click at [646, 414] on div "Poll" at bounding box center [640, 420] width 32 height 26
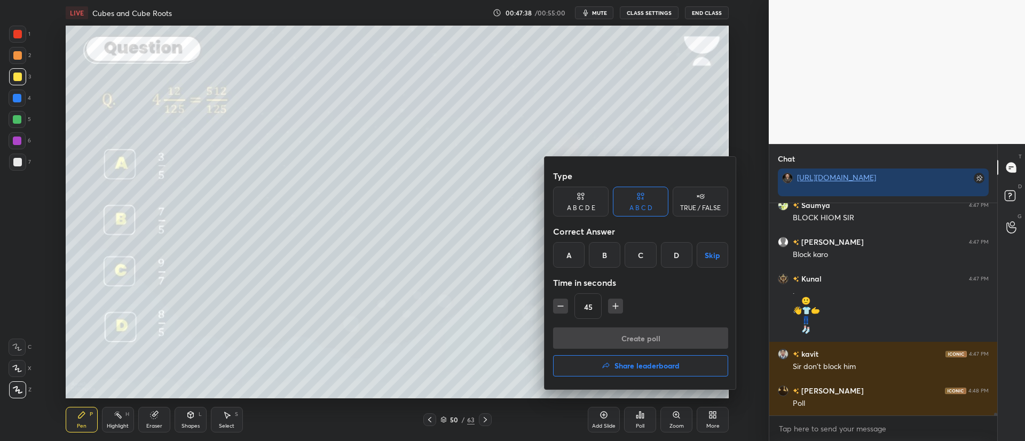
click at [679, 253] on div "D" at bounding box center [676, 255] width 31 height 26
click at [642, 336] on button "Create poll" at bounding box center [640, 338] width 175 height 21
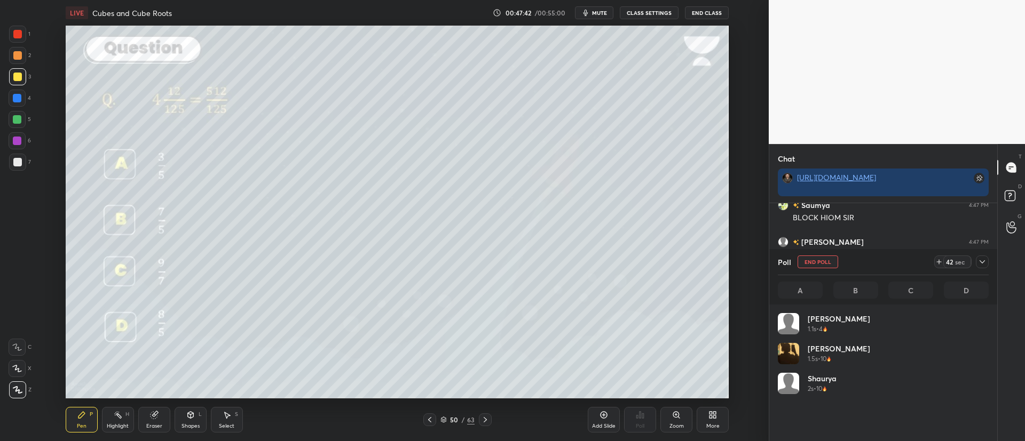
click at [984, 264] on icon at bounding box center [982, 262] width 9 height 9
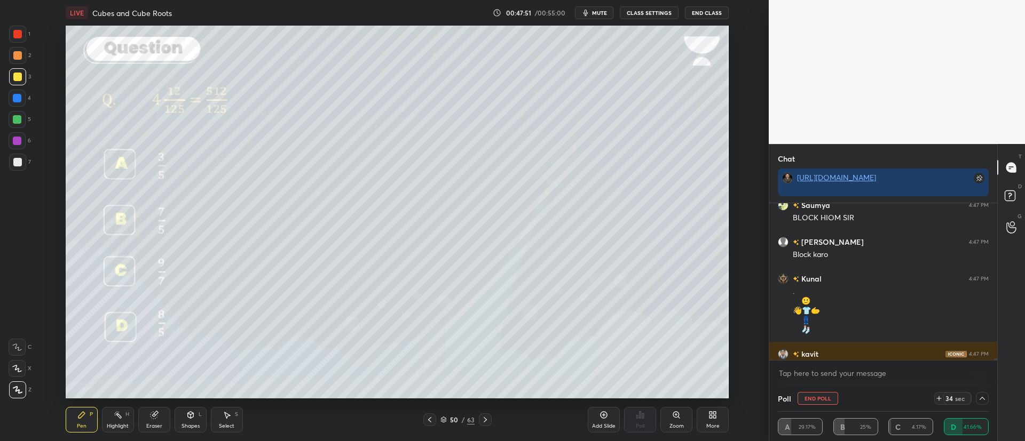
click at [16, 58] on div at bounding box center [17, 55] width 9 height 9
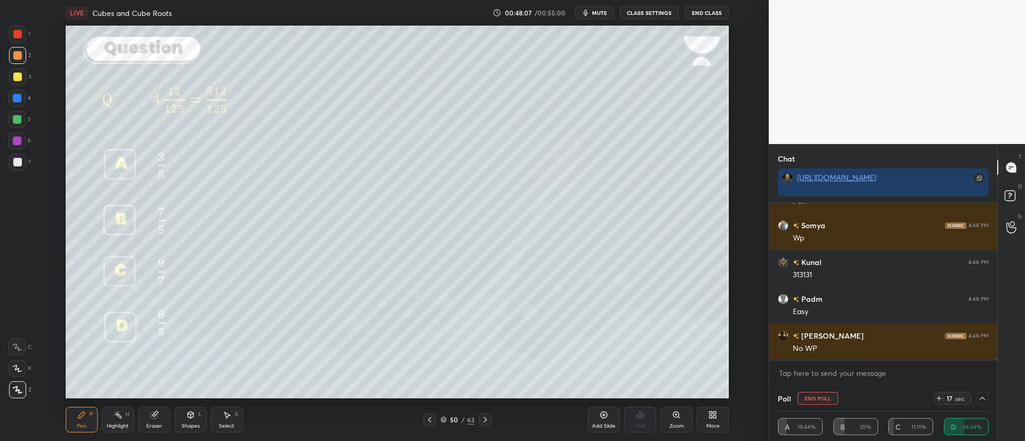
click at [986, 398] on icon at bounding box center [982, 398] width 9 height 9
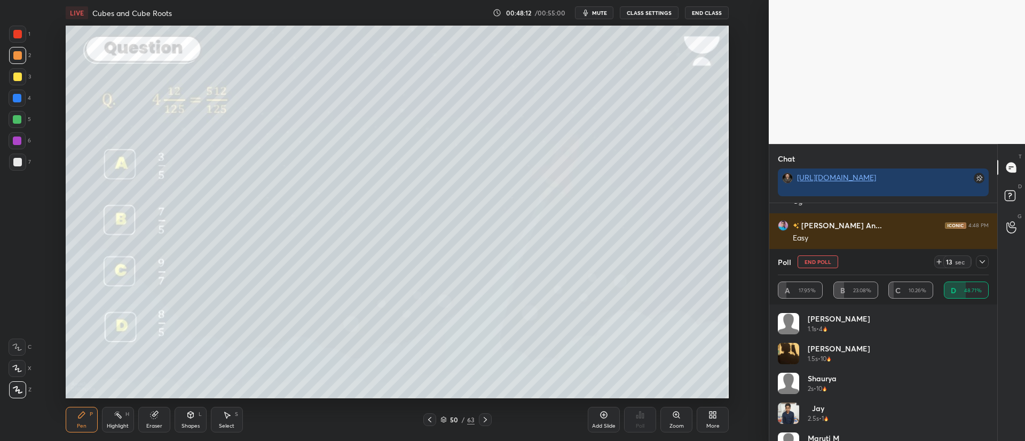
scroll to position [17202, 0]
click at [985, 258] on icon at bounding box center [982, 262] width 9 height 9
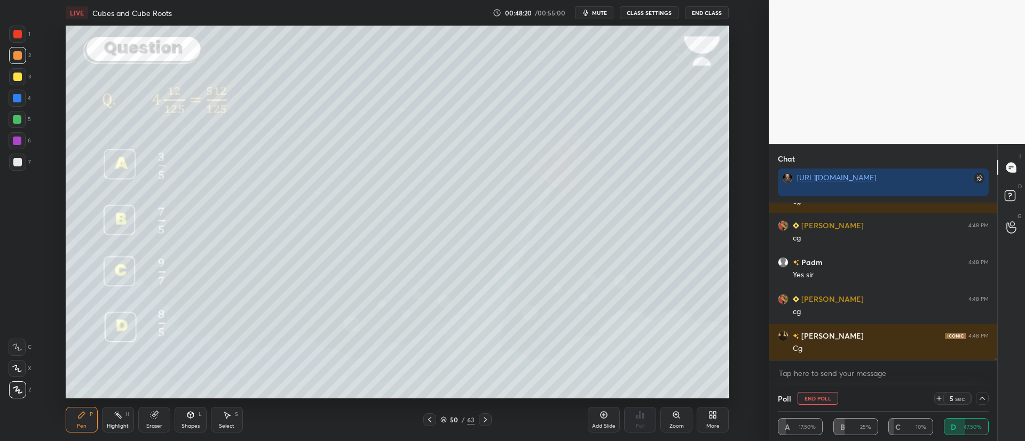
scroll to position [17350, 0]
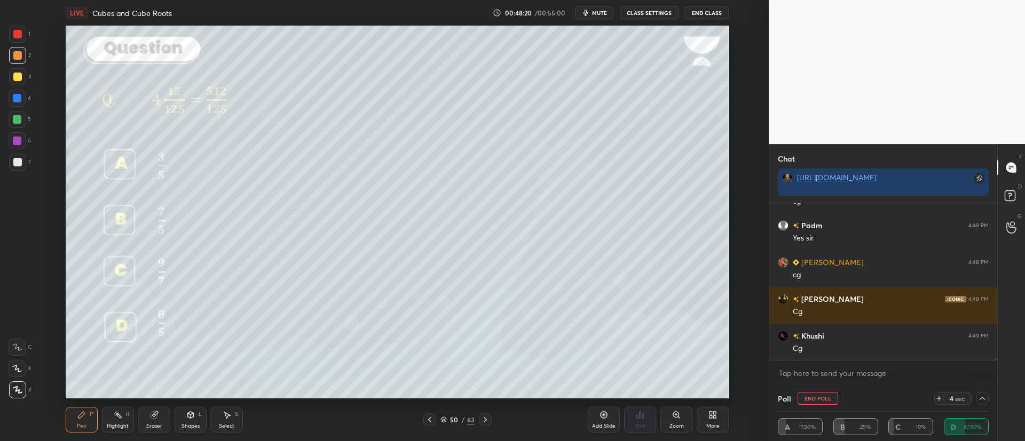
click at [448, 419] on div "50 / 63" at bounding box center [457, 420] width 34 height 10
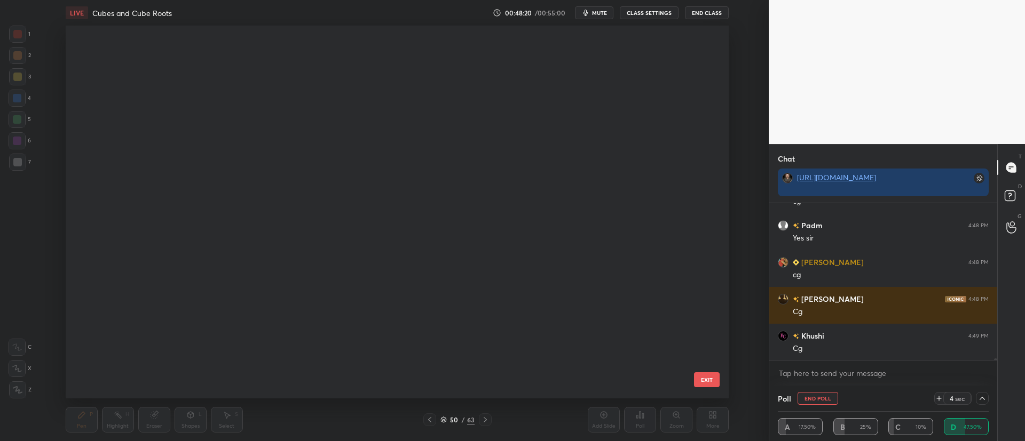
scroll to position [1605, 0]
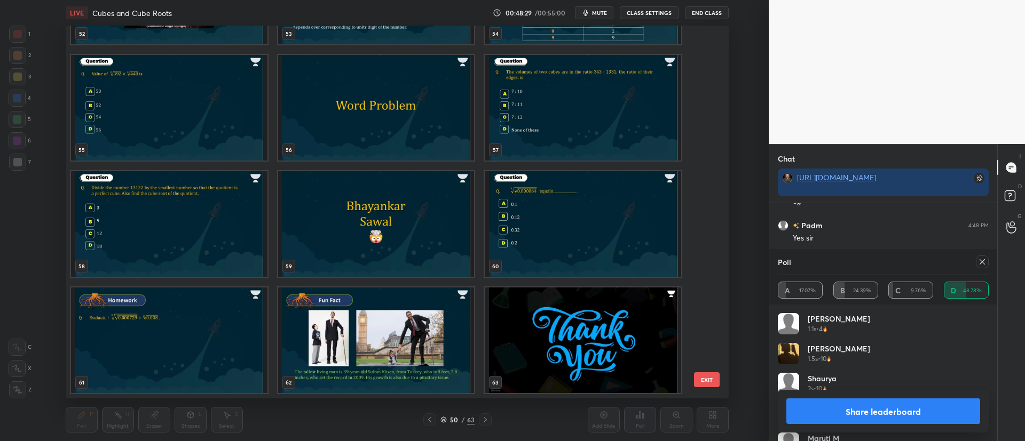
click at [586, 117] on img "grid" at bounding box center [583, 108] width 196 height 106
click at [587, 121] on img "grid" at bounding box center [583, 108] width 196 height 106
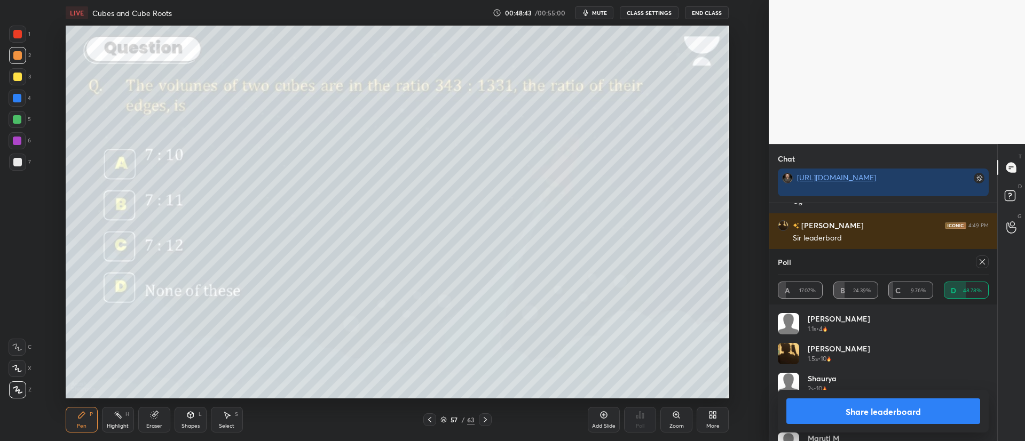
scroll to position [17534, 0]
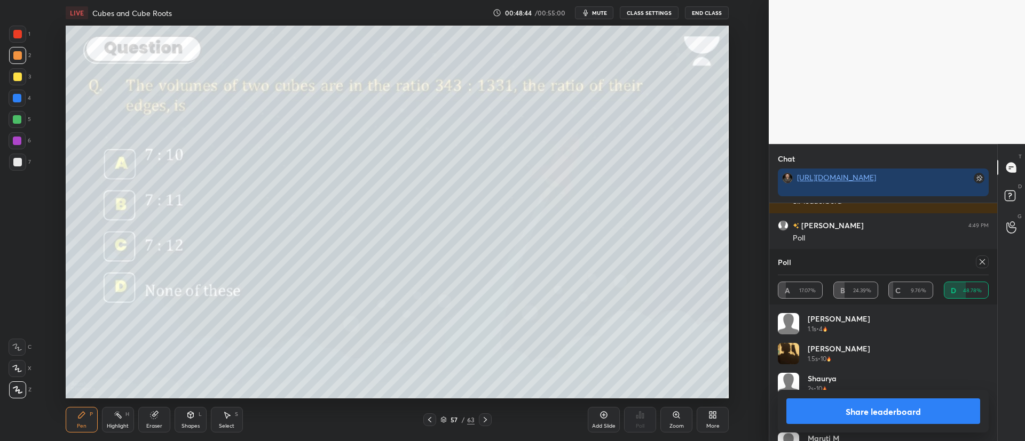
click at [18, 165] on div at bounding box center [17, 162] width 9 height 9
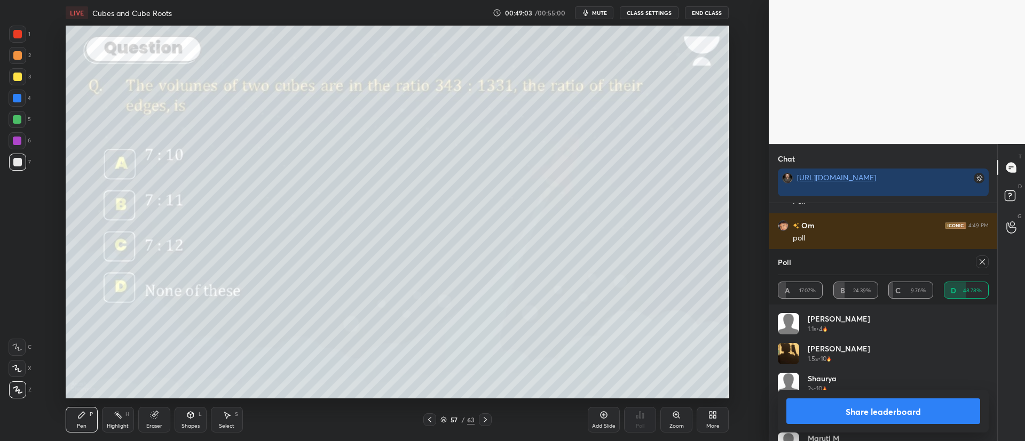
click at [981, 263] on icon at bounding box center [982, 262] width 9 height 9
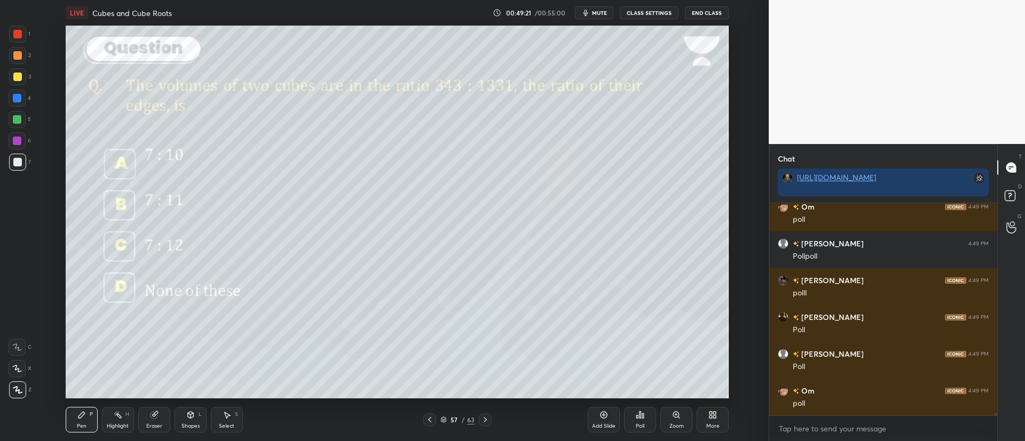
click at [14, 78] on div at bounding box center [17, 77] width 9 height 9
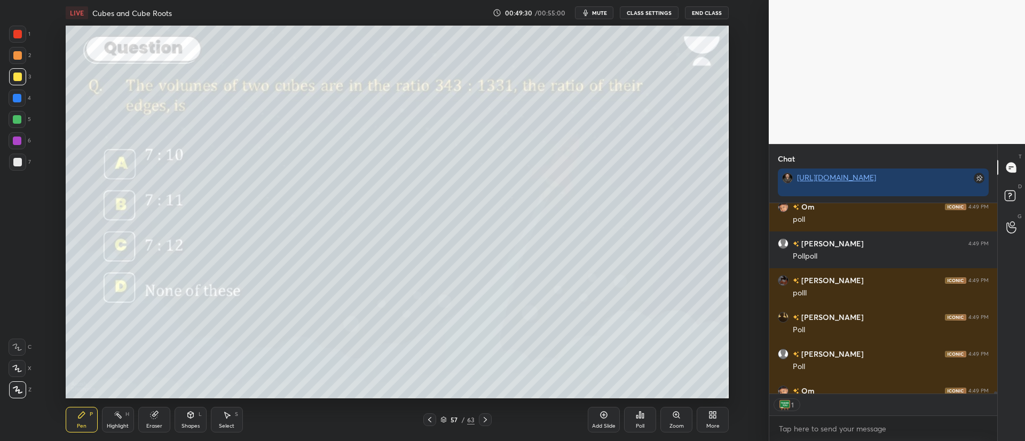
type textarea "x"
click at [638, 414] on icon at bounding box center [640, 415] width 9 height 9
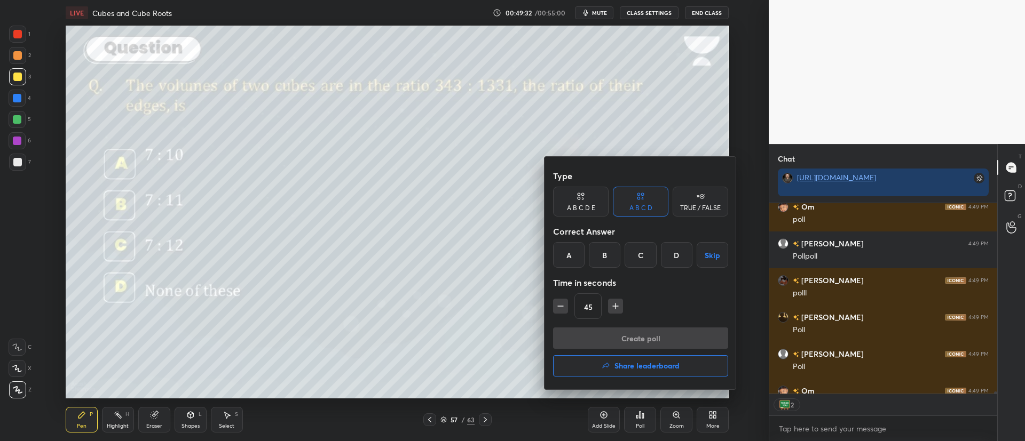
click at [565, 299] on button "button" at bounding box center [560, 306] width 15 height 15
click at [564, 301] on icon "button" at bounding box center [560, 306] width 11 height 11
type input "15"
type textarea "x"
click at [621, 310] on button "button" at bounding box center [615, 306] width 15 height 15
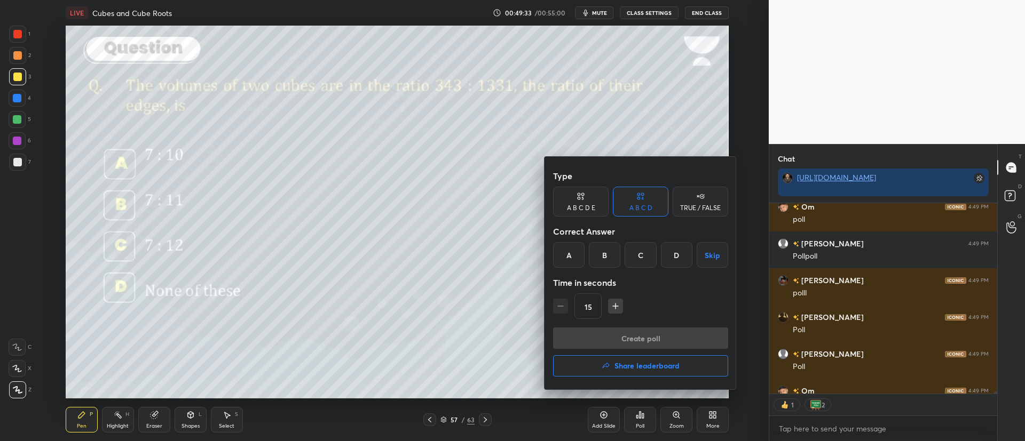
type input "30"
click at [605, 254] on div "B" at bounding box center [604, 255] width 31 height 26
click at [631, 336] on button "Create poll" at bounding box center [640, 338] width 175 height 21
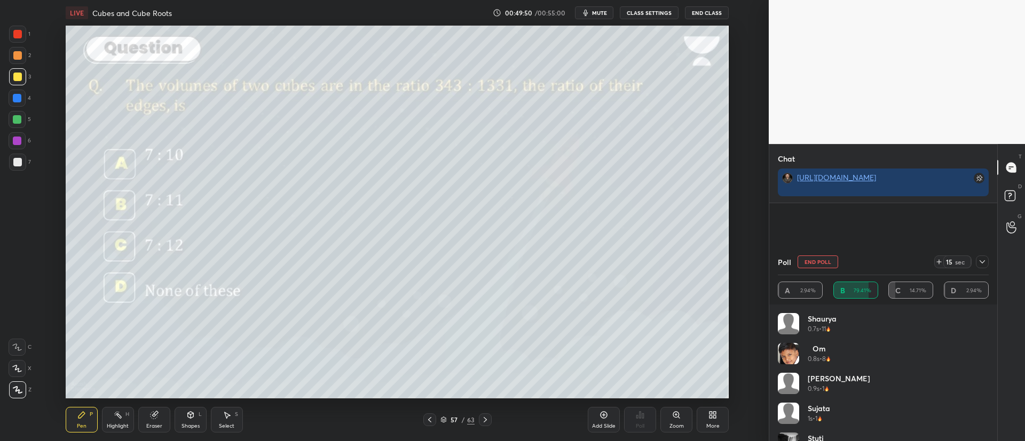
scroll to position [18060, 0]
click at [986, 260] on div at bounding box center [981, 262] width 13 height 13
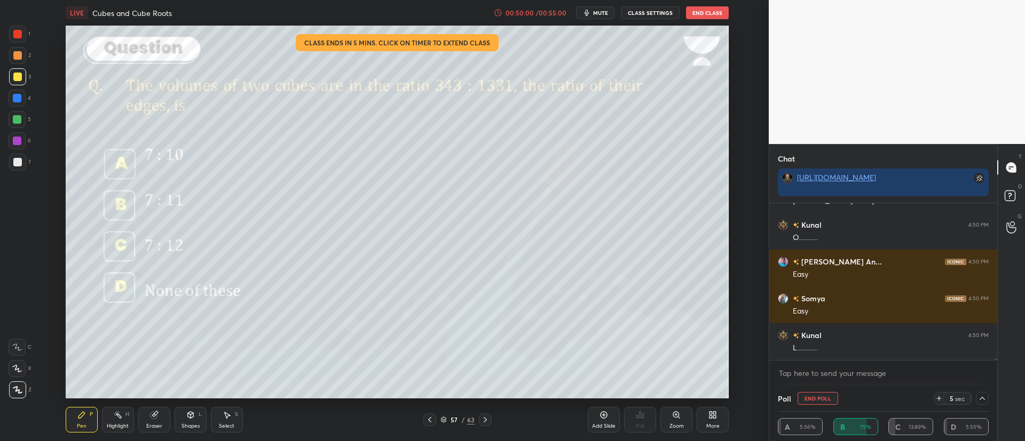
click at [444, 419] on icon at bounding box center [443, 420] width 6 height 6
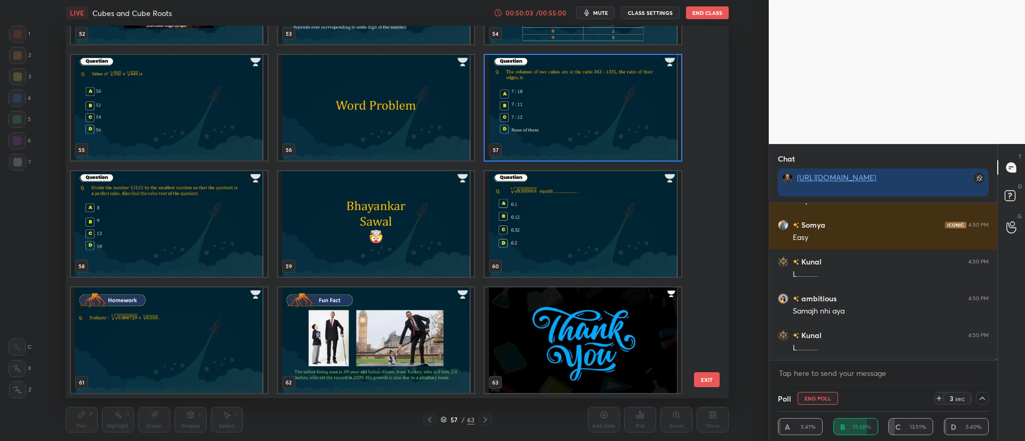
click at [559, 215] on img "grid" at bounding box center [583, 224] width 196 height 106
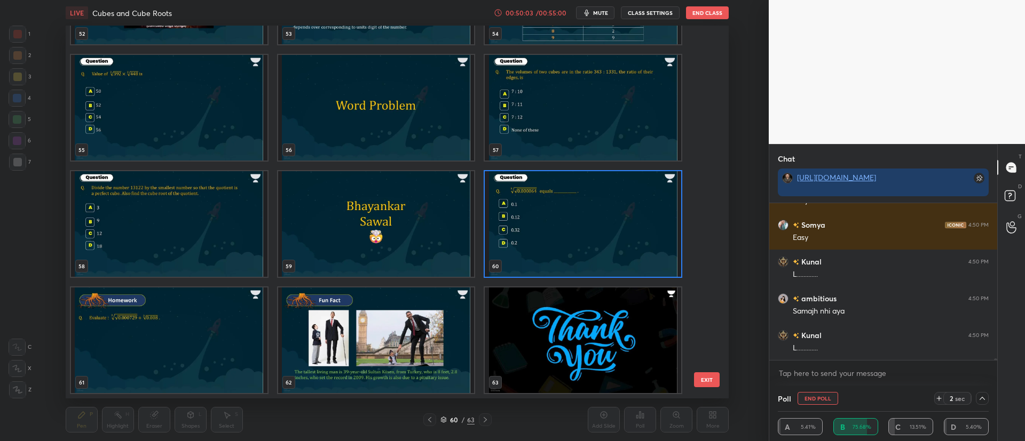
click at [558, 219] on img "grid" at bounding box center [583, 224] width 196 height 106
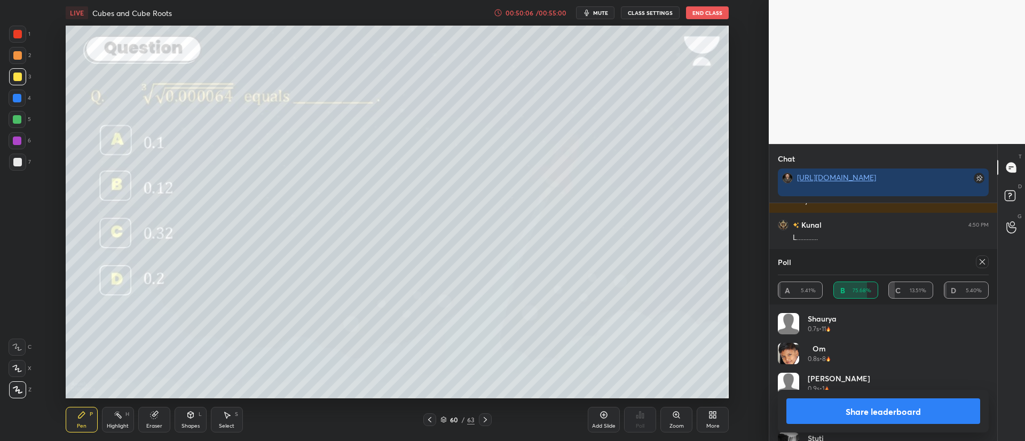
scroll to position [18245, 0]
click at [980, 259] on icon at bounding box center [982, 262] width 9 height 9
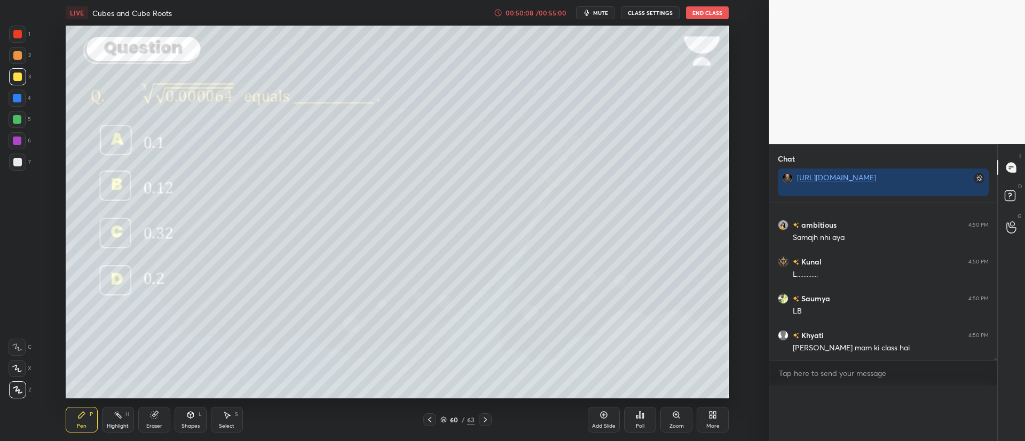
scroll to position [18227, 0]
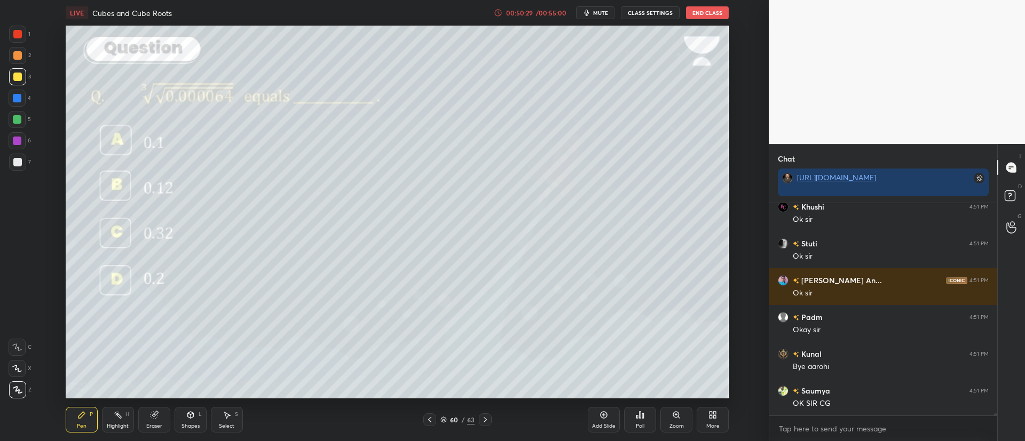
click at [707, 12] on button "End Class" at bounding box center [707, 12] width 43 height 13
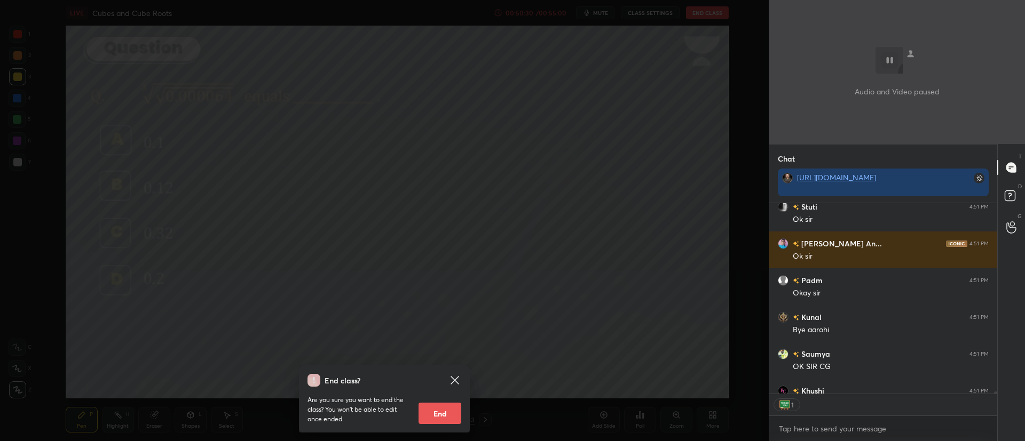
click at [447, 407] on button "End" at bounding box center [439, 413] width 43 height 21
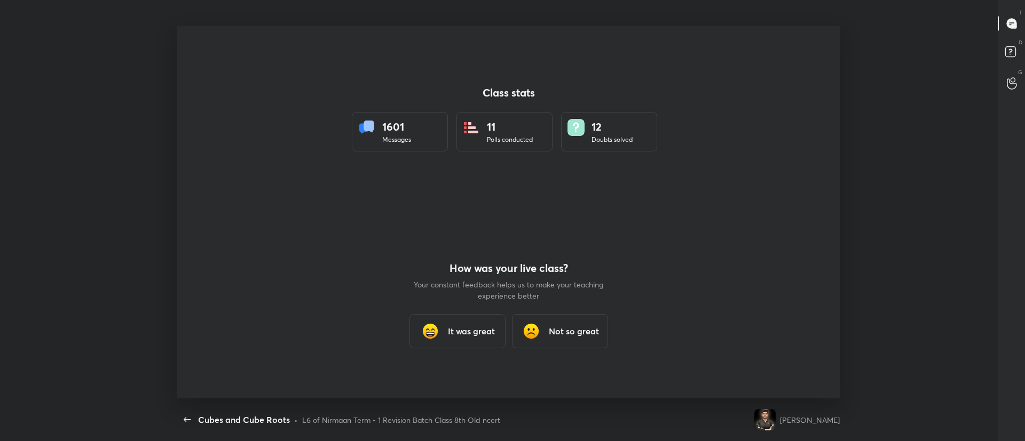
type textarea "x"
click at [189, 417] on icon "button" at bounding box center [187, 420] width 13 height 13
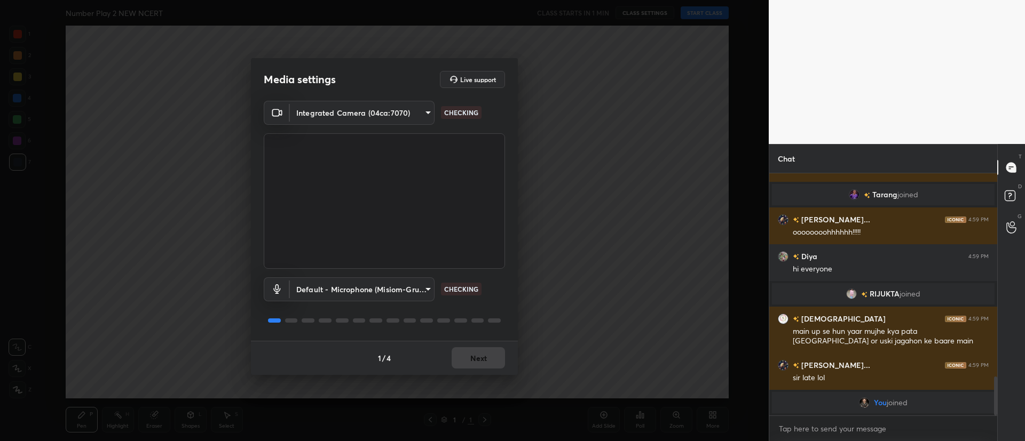
scroll to position [1208, 0]
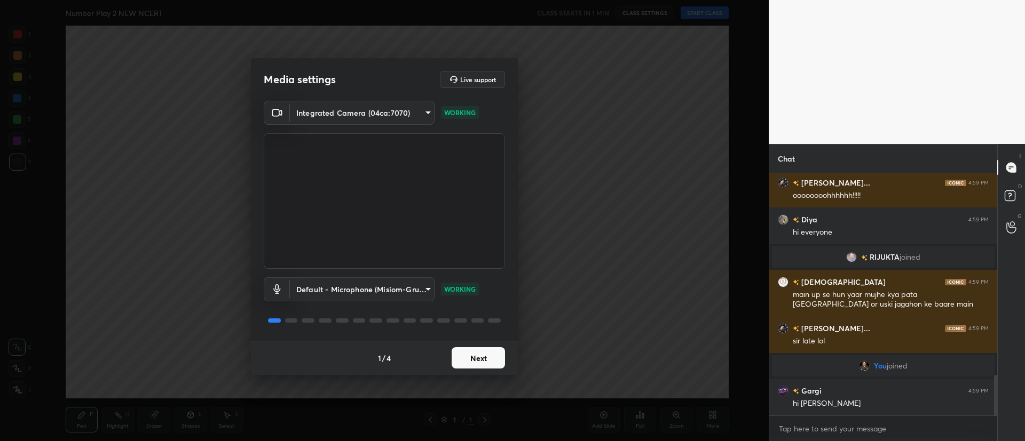
click at [475, 351] on button "Next" at bounding box center [477, 357] width 53 height 21
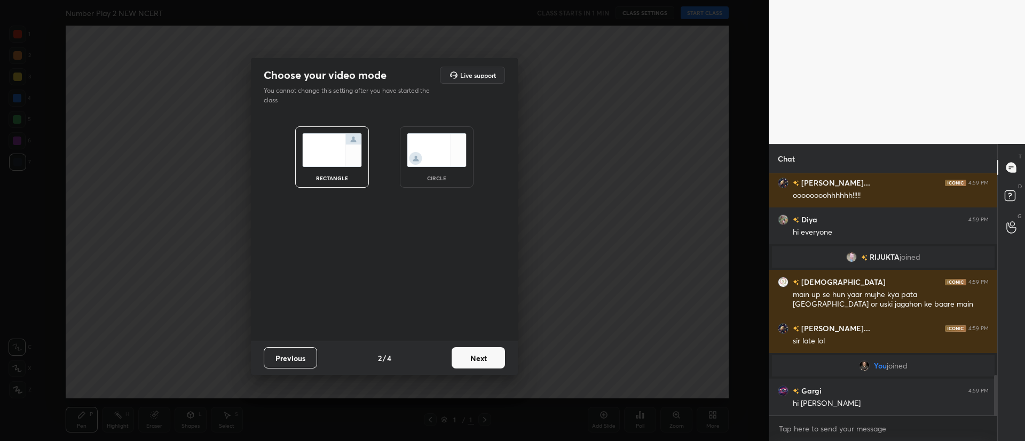
click at [475, 351] on button "Next" at bounding box center [477, 357] width 53 height 21
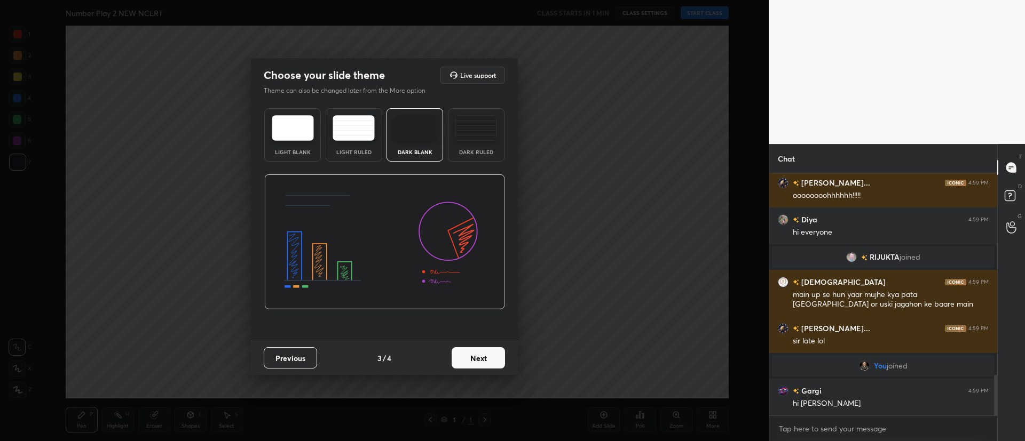
click at [475, 351] on button "Next" at bounding box center [477, 357] width 53 height 21
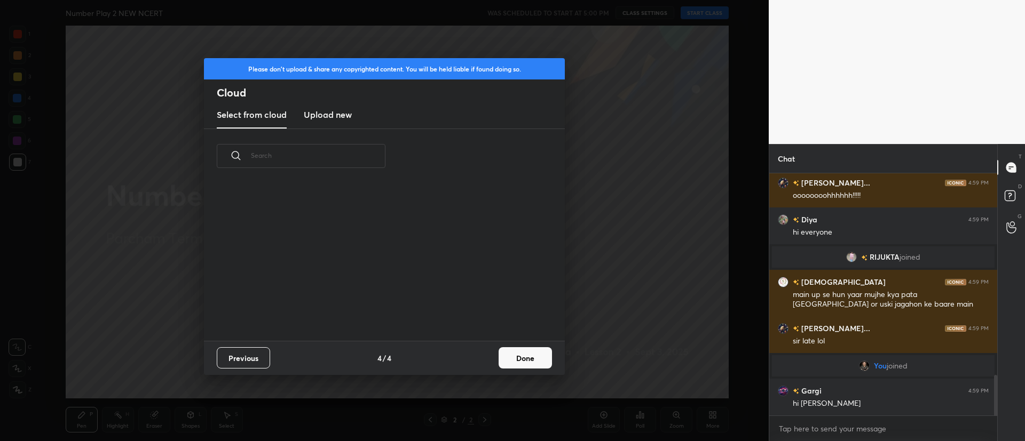
scroll to position [1244, 0]
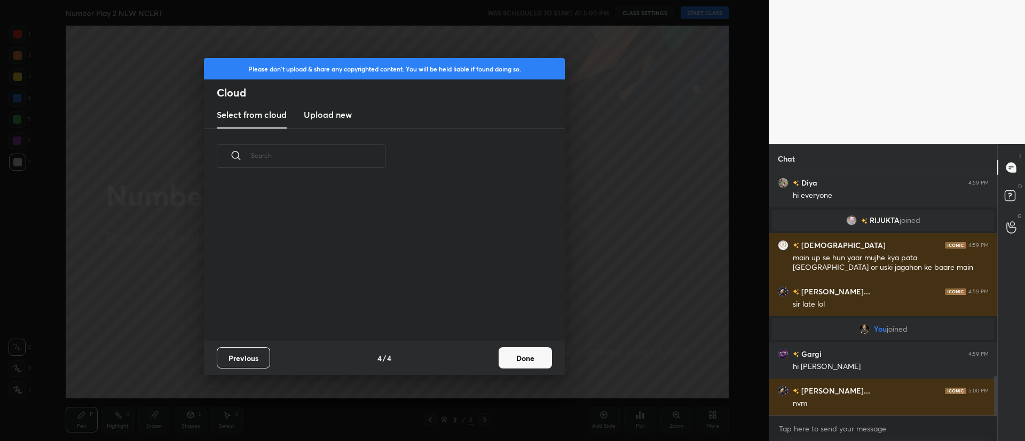
click at [511, 355] on button "Done" at bounding box center [524, 357] width 53 height 21
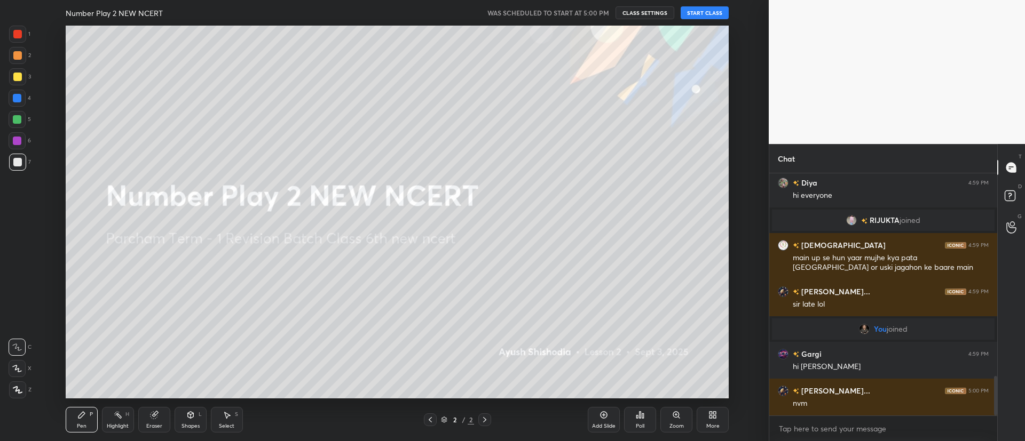
click at [701, 11] on button "START CLASS" at bounding box center [704, 12] width 48 height 13
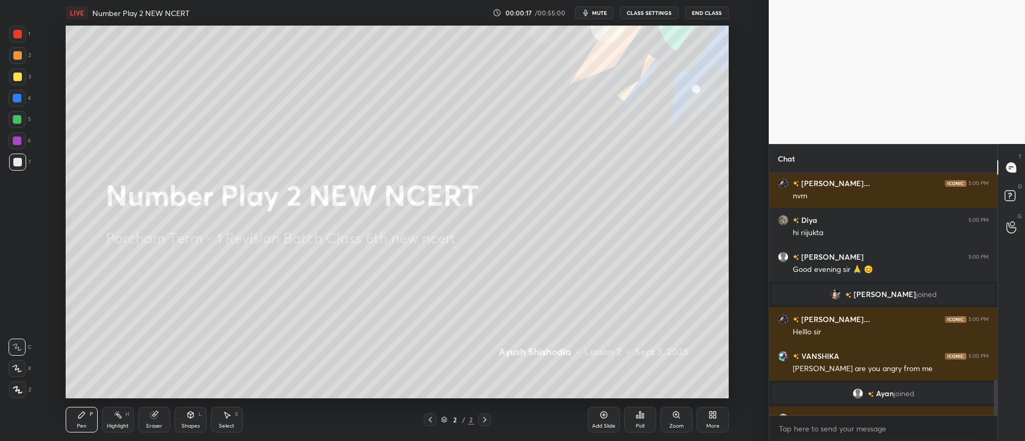
scroll to position [1401, 0]
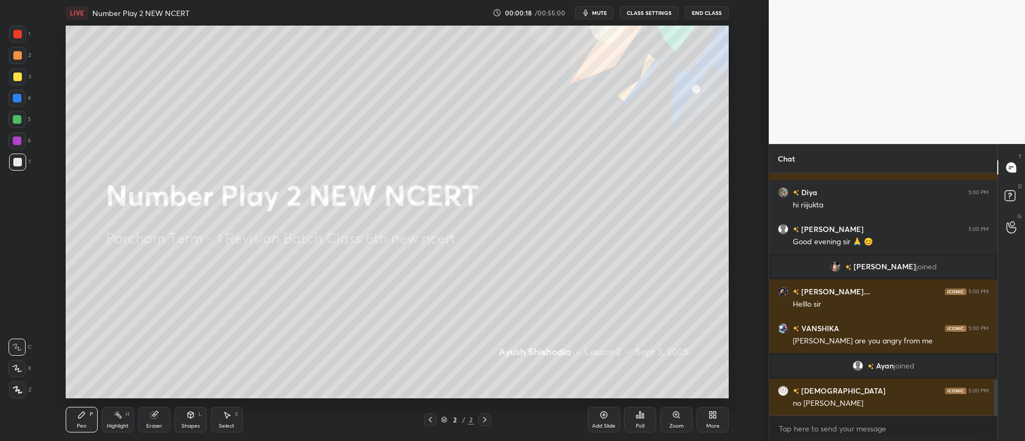
click at [601, 9] on span "mute" at bounding box center [599, 12] width 15 height 7
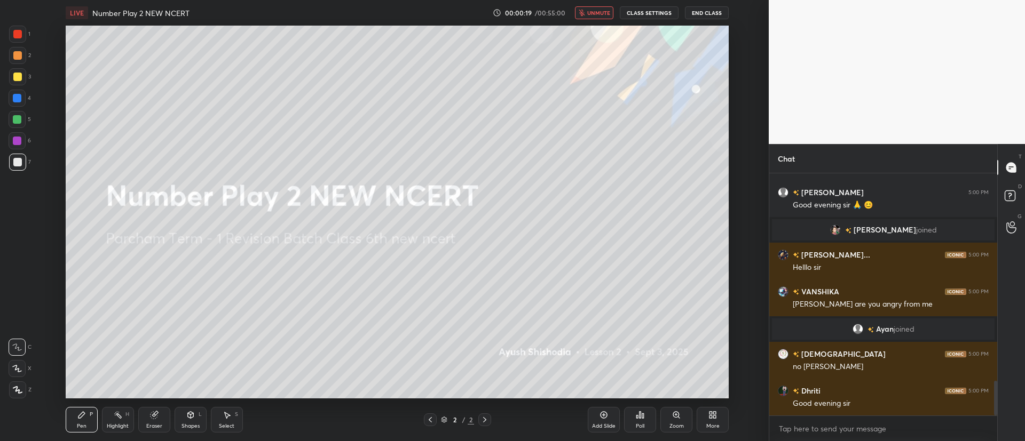
click at [601, 9] on span "unmute" at bounding box center [598, 12] width 23 height 7
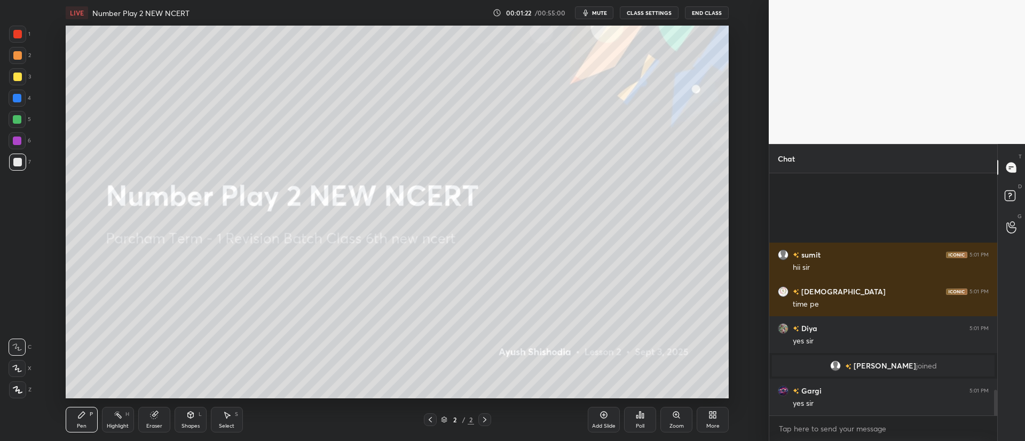
scroll to position [2075, 0]
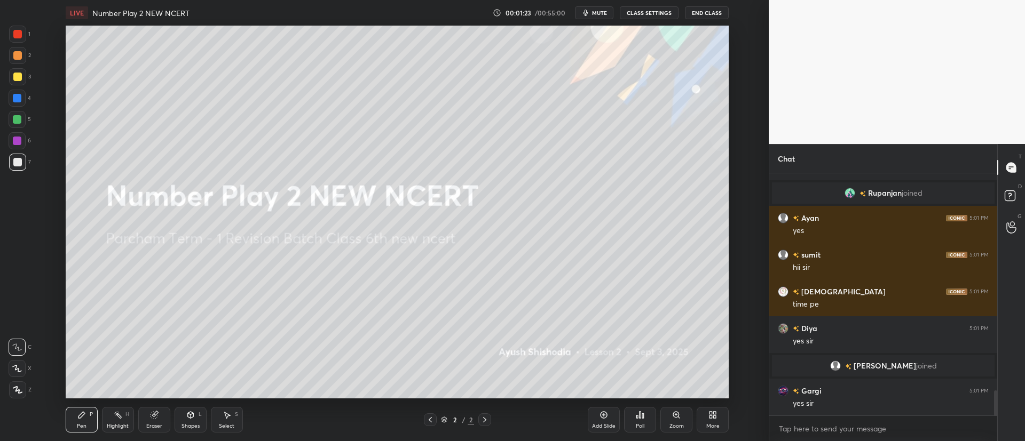
click at [22, 387] on div at bounding box center [17, 390] width 17 height 17
click at [17, 57] on div at bounding box center [17, 55] width 9 height 9
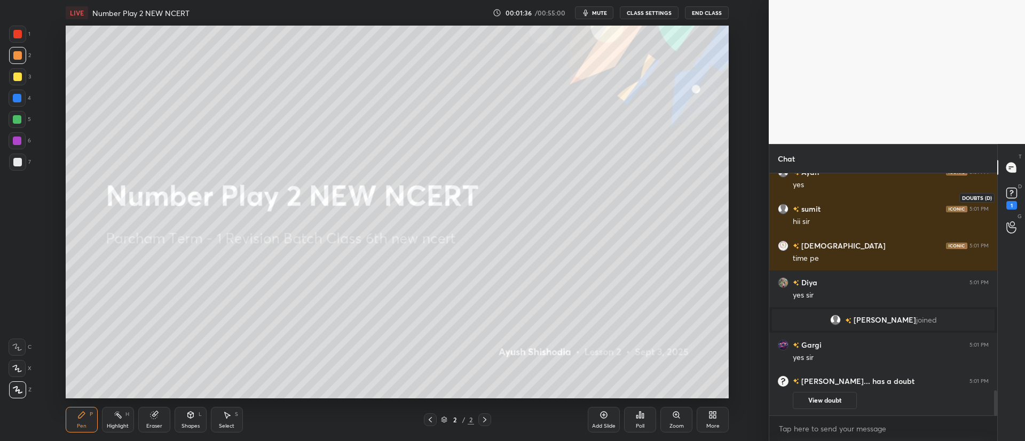
click at [1017, 197] on icon at bounding box center [1011, 193] width 16 height 16
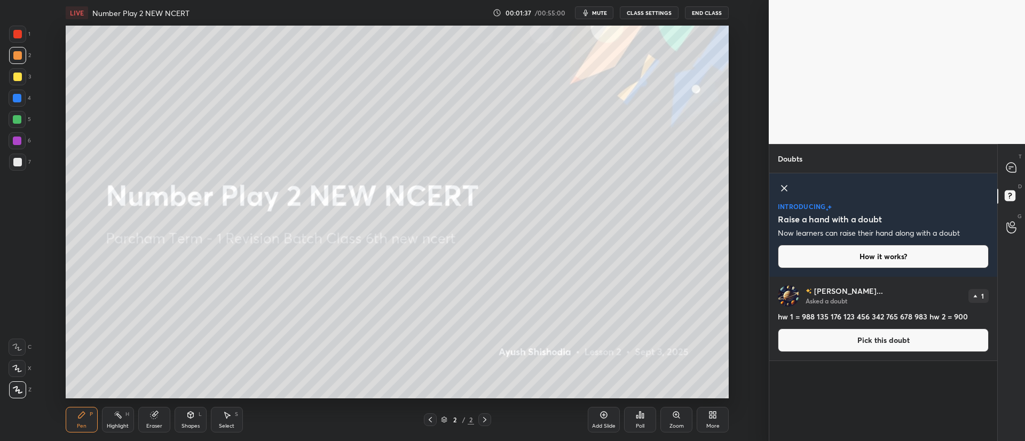
click at [786, 188] on icon at bounding box center [784, 188] width 13 height 13
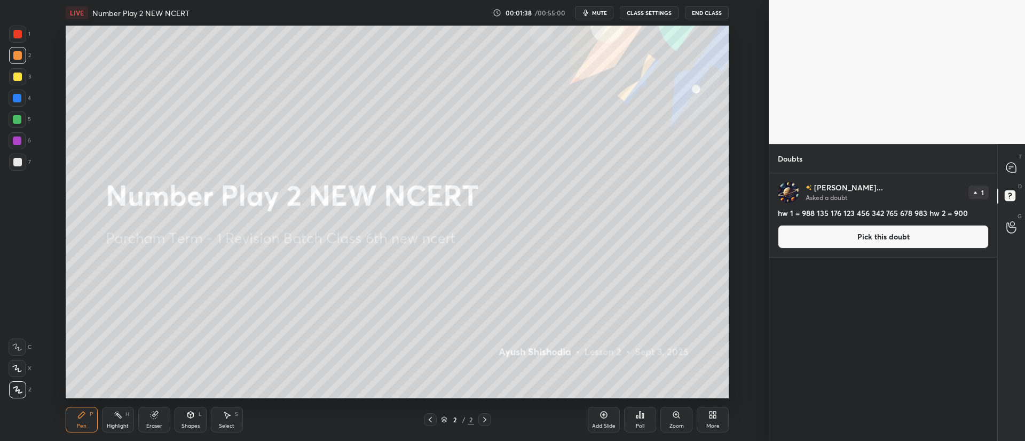
scroll to position [265, 225]
click at [1015, 171] on icon at bounding box center [1011, 168] width 10 height 10
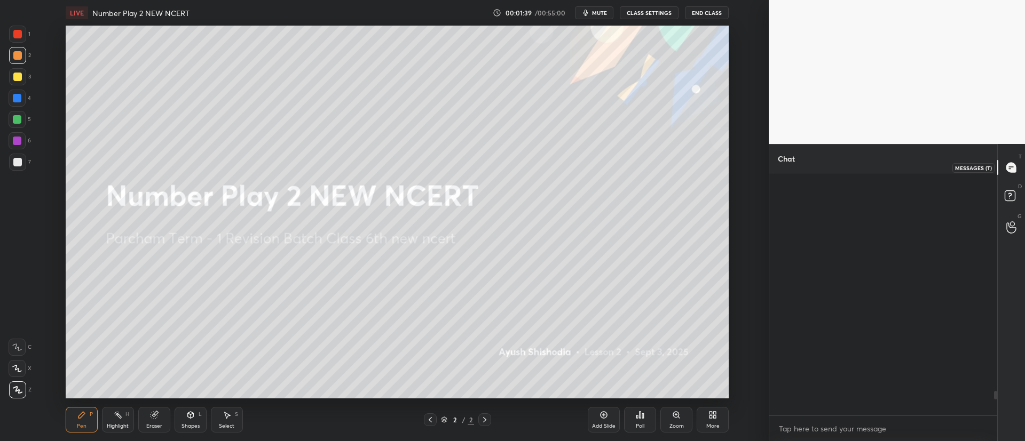
scroll to position [239, 225]
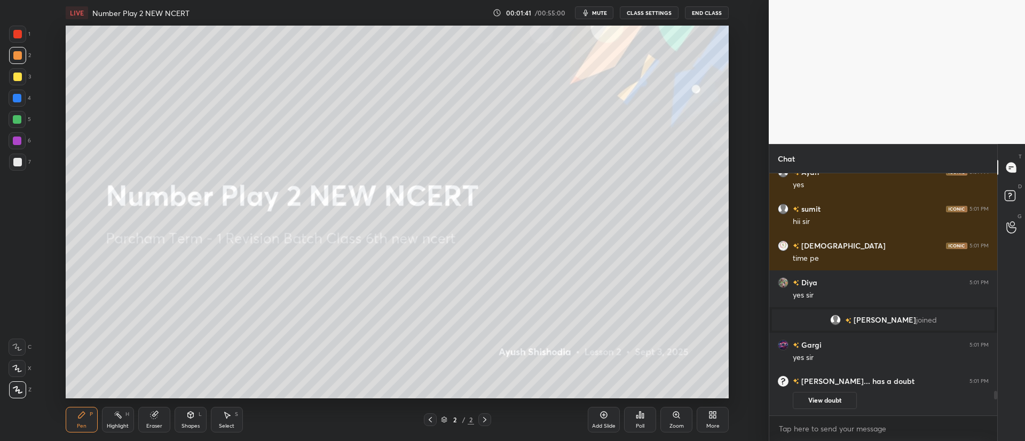
click at [718, 422] on div "More" at bounding box center [712, 420] width 32 height 26
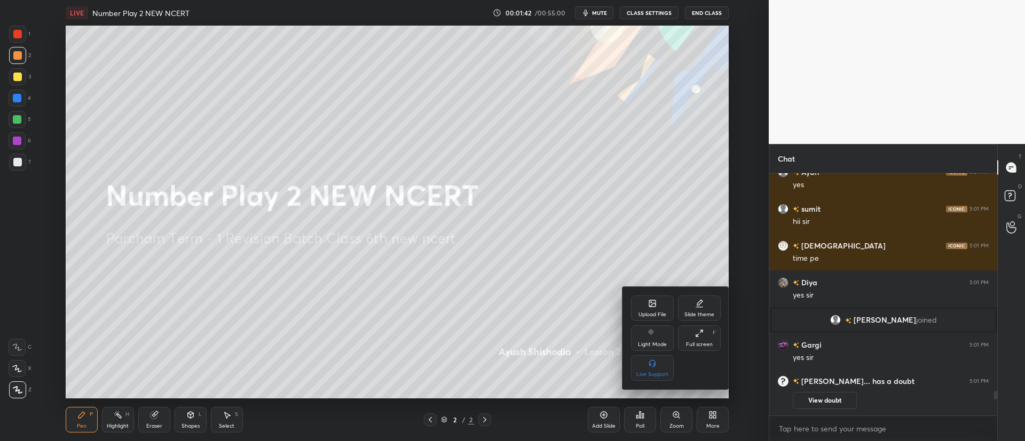
click at [663, 309] on div "Upload File" at bounding box center [652, 309] width 43 height 26
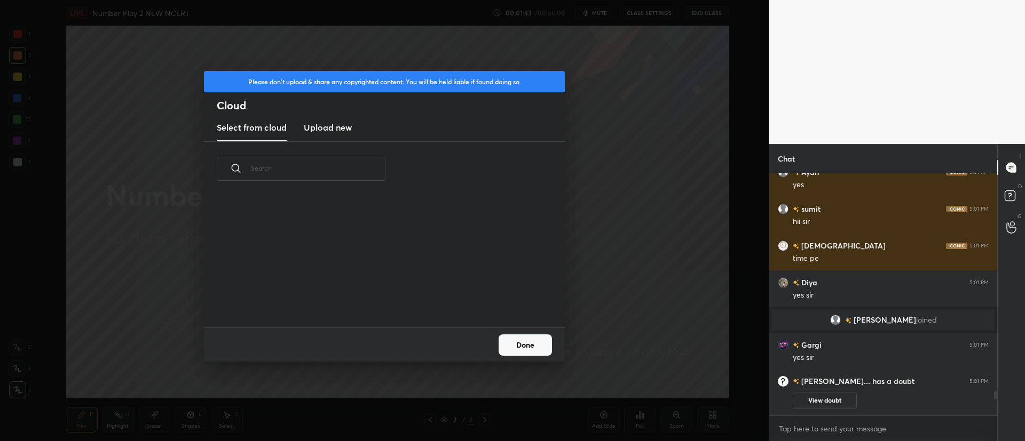
scroll to position [131, 343]
click at [326, 128] on h3 "Upload new" at bounding box center [328, 127] width 48 height 13
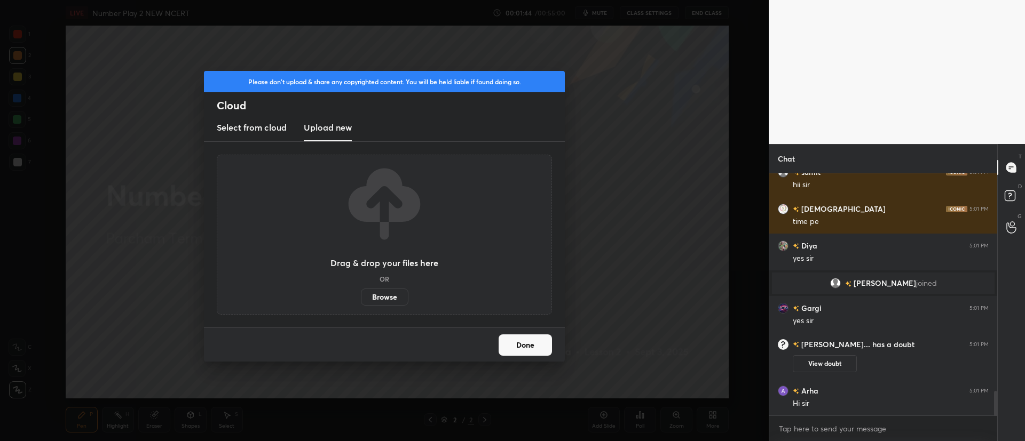
scroll to position [2127, 0]
click at [392, 298] on label "Browse" at bounding box center [384, 297] width 47 height 17
click at [361, 298] on input "Browse" at bounding box center [361, 297] width 0 height 17
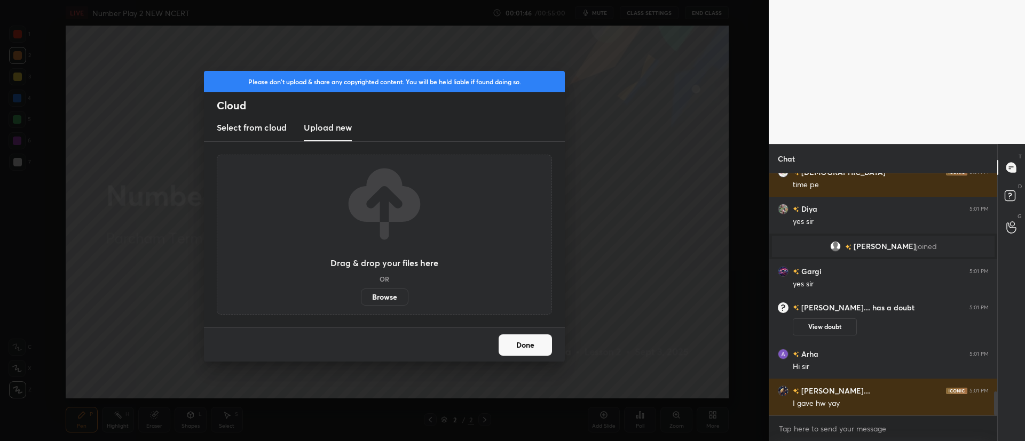
scroll to position [2200, 0]
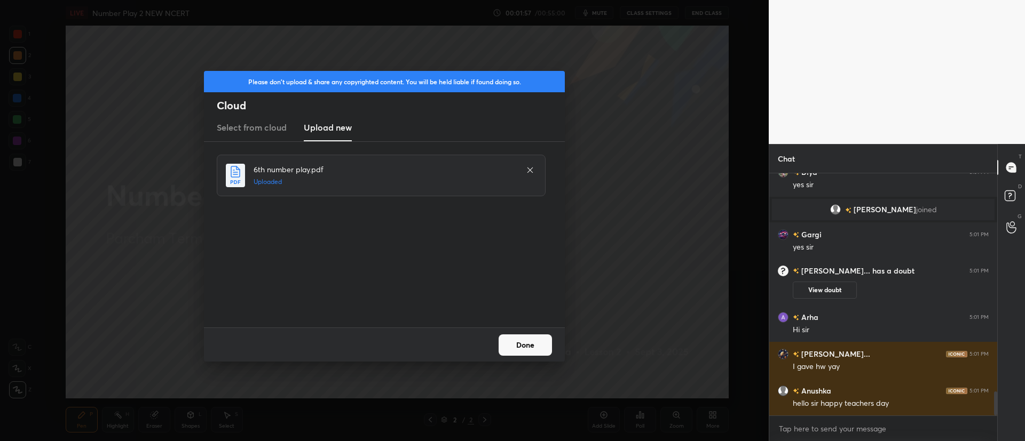
click at [535, 340] on button "Done" at bounding box center [524, 345] width 53 height 21
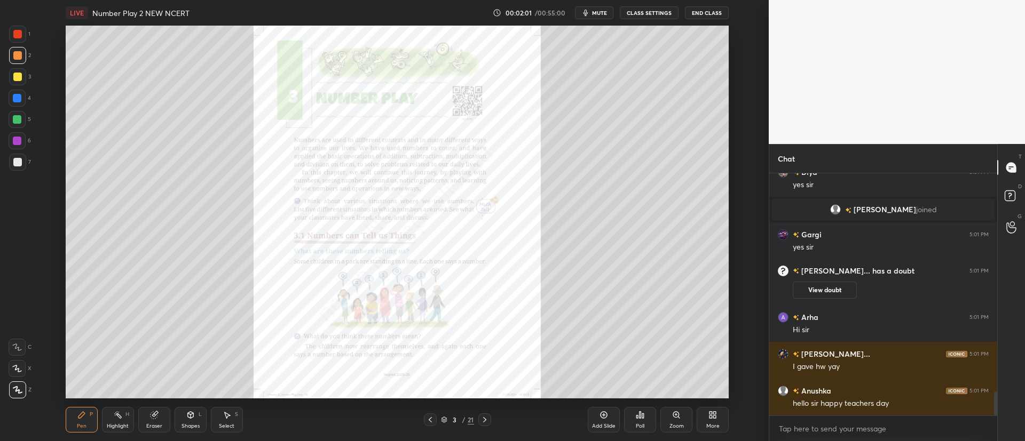
click at [445, 418] on icon at bounding box center [444, 420] width 6 height 6
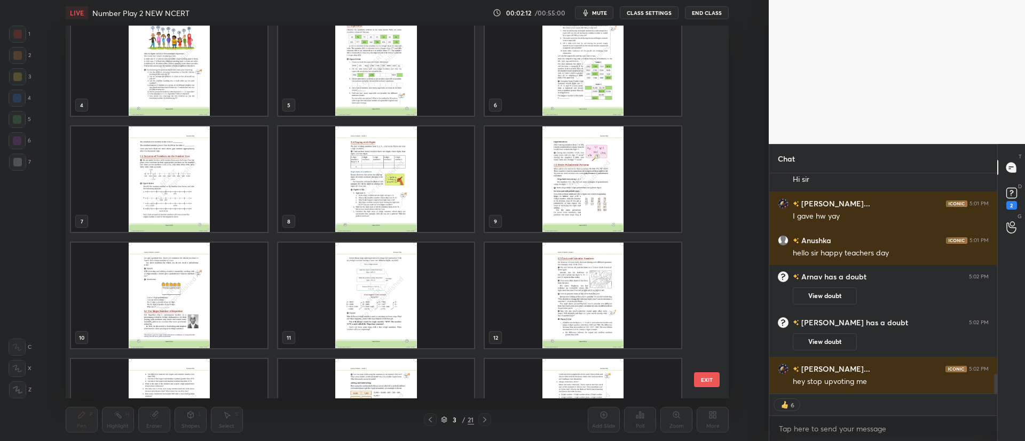
scroll to position [129, 0]
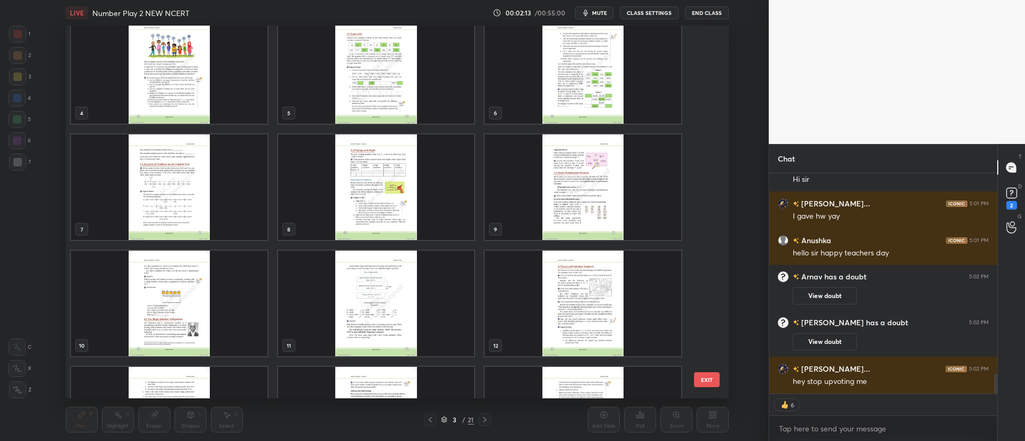
click at [558, 81] on img "grid" at bounding box center [583, 71] width 196 height 106
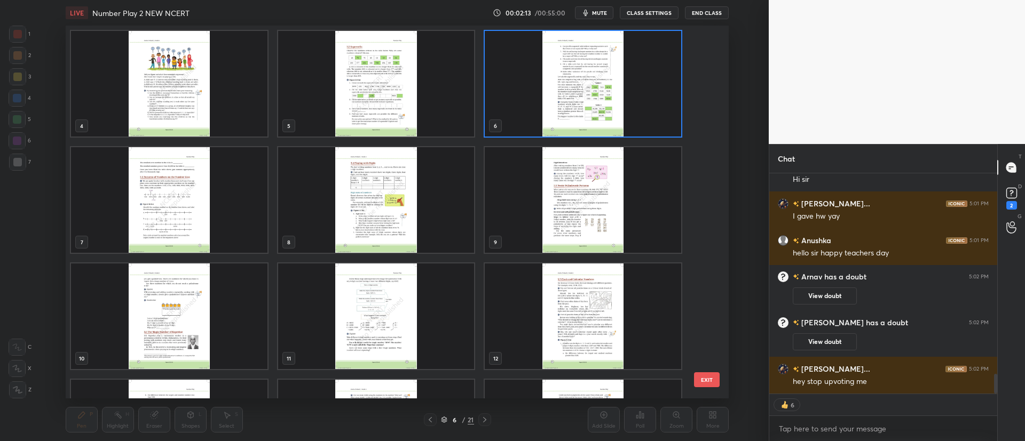
click at [562, 81] on div "1 2 3 4 5 6 7 8 9 10 11 12 13 14 15" at bounding box center [388, 212] width 645 height 373
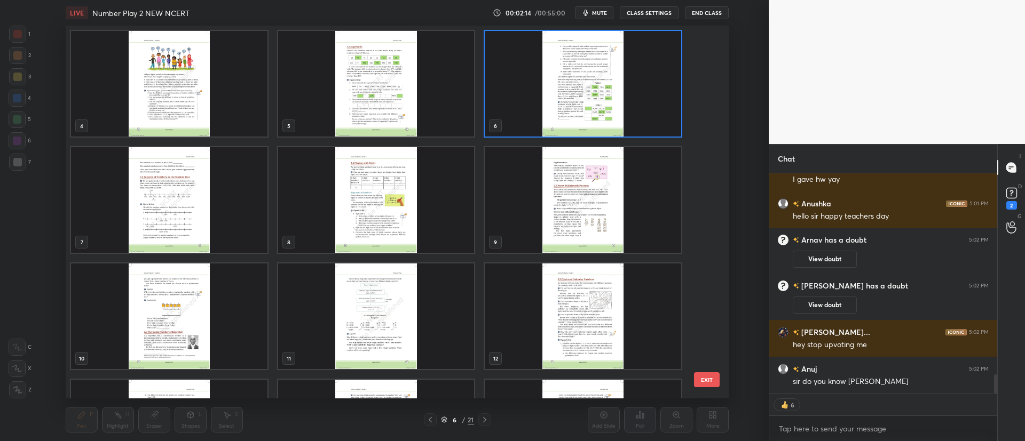
click at [566, 107] on img "grid" at bounding box center [583, 84] width 196 height 106
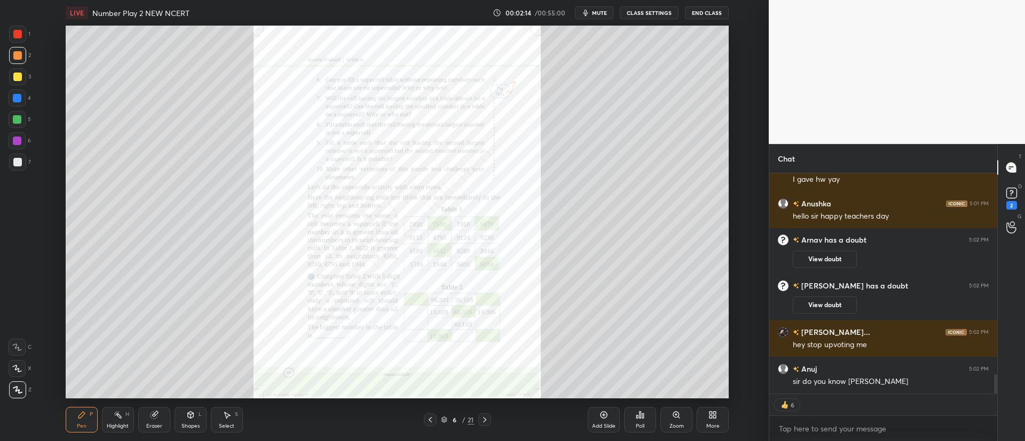
scroll to position [2324, 0]
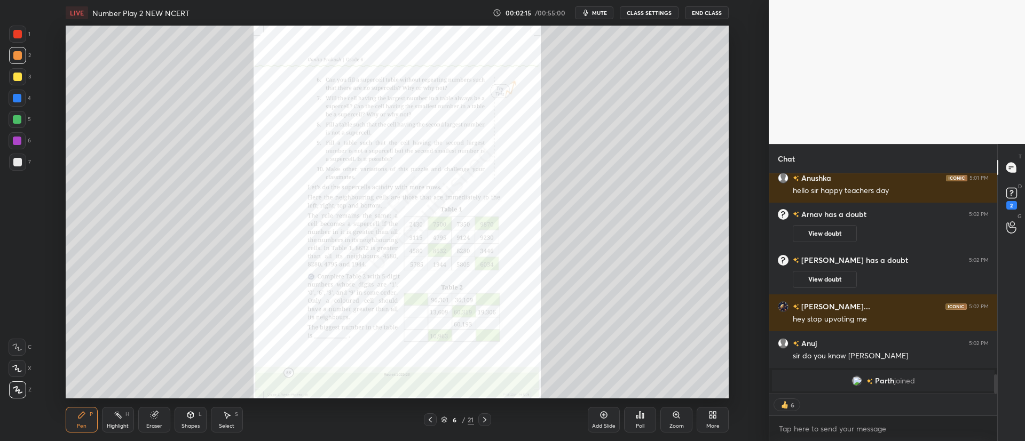
click at [482, 420] on icon at bounding box center [484, 420] width 9 height 9
click at [490, 421] on div at bounding box center [484, 420] width 13 height 13
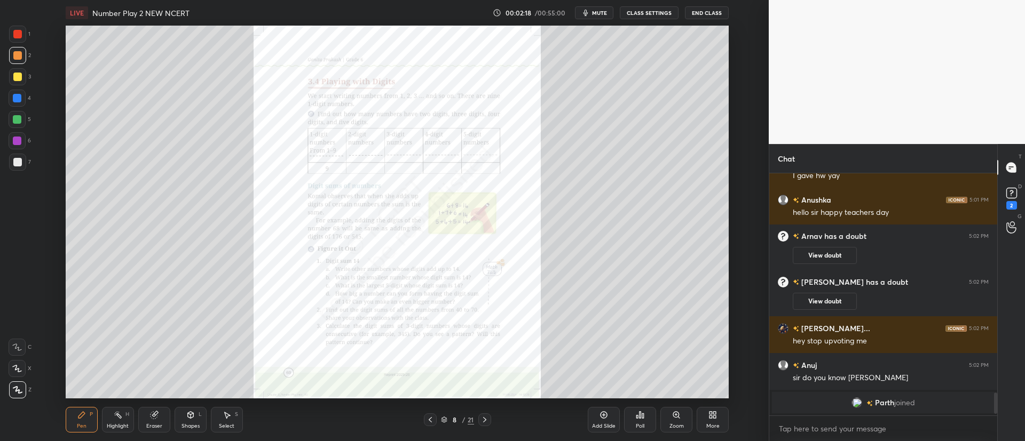
scroll to position [2309, 0]
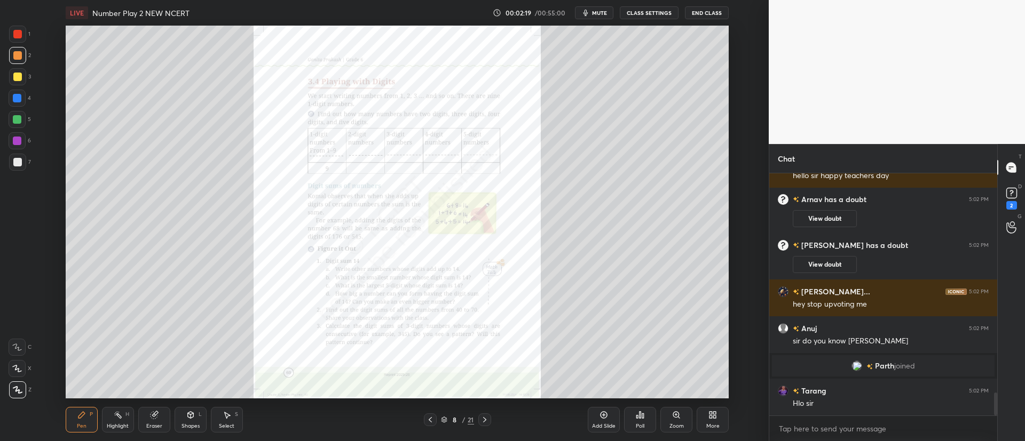
click at [489, 419] on div at bounding box center [484, 420] width 13 height 13
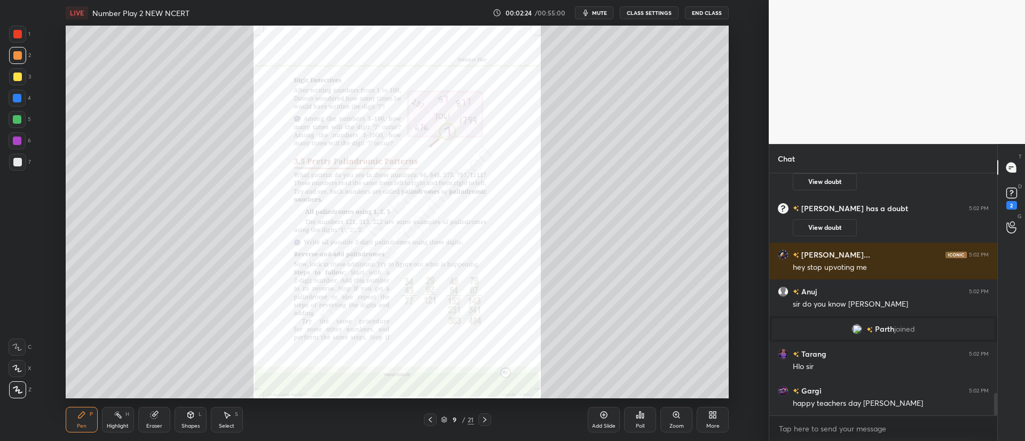
scroll to position [2382, 0]
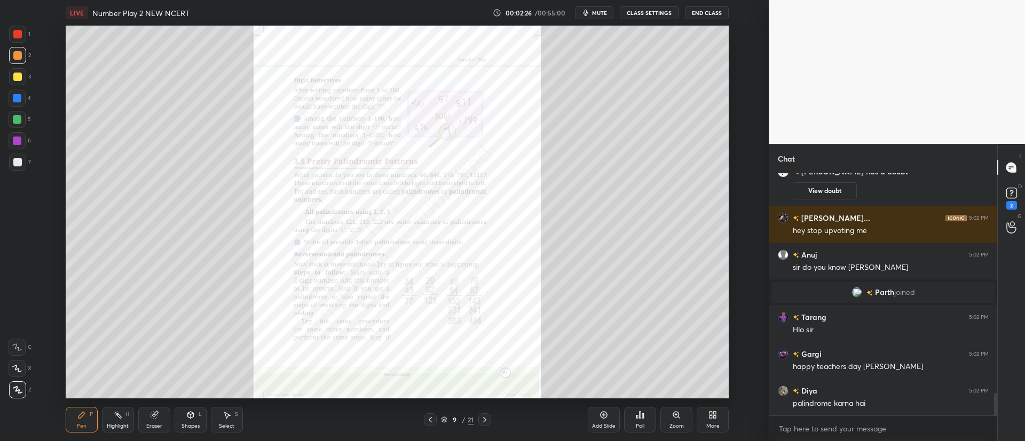
click at [675, 424] on div "Zoom" at bounding box center [676, 426] width 14 height 5
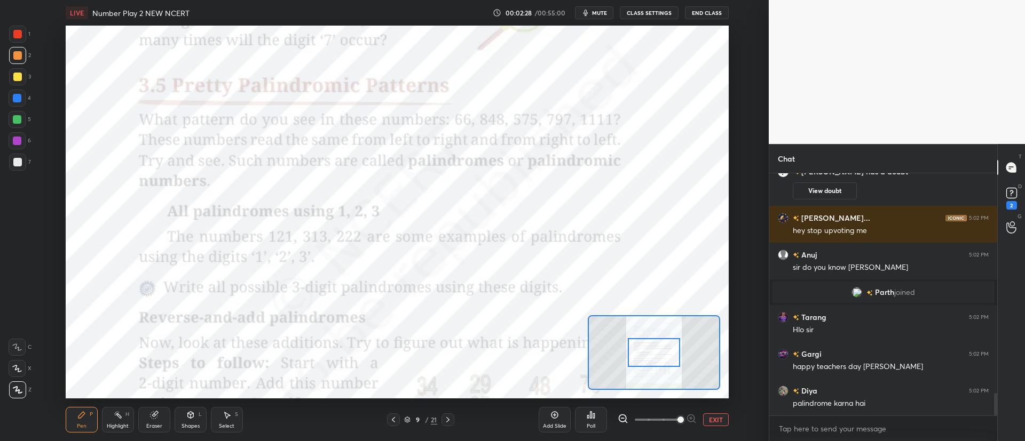
click at [714, 419] on button "EXIT" at bounding box center [716, 420] width 26 height 13
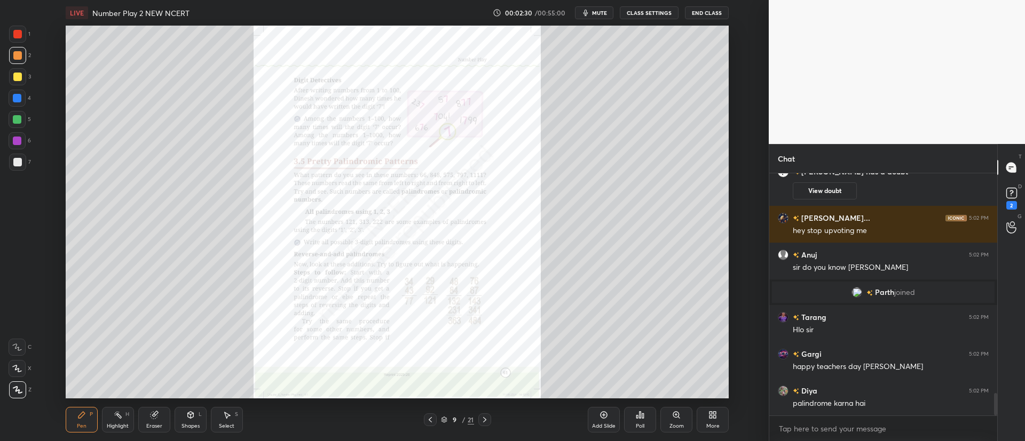
scroll to position [2419, 0]
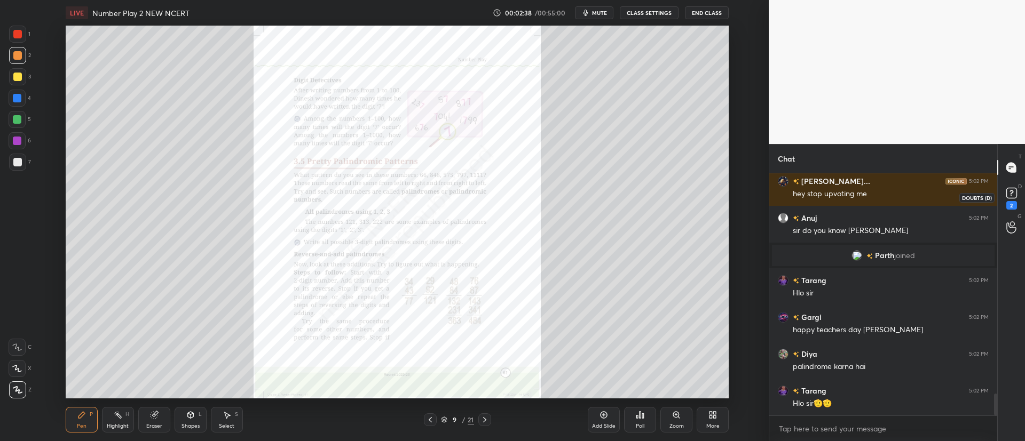
click at [1015, 195] on rect at bounding box center [1011, 193] width 10 height 10
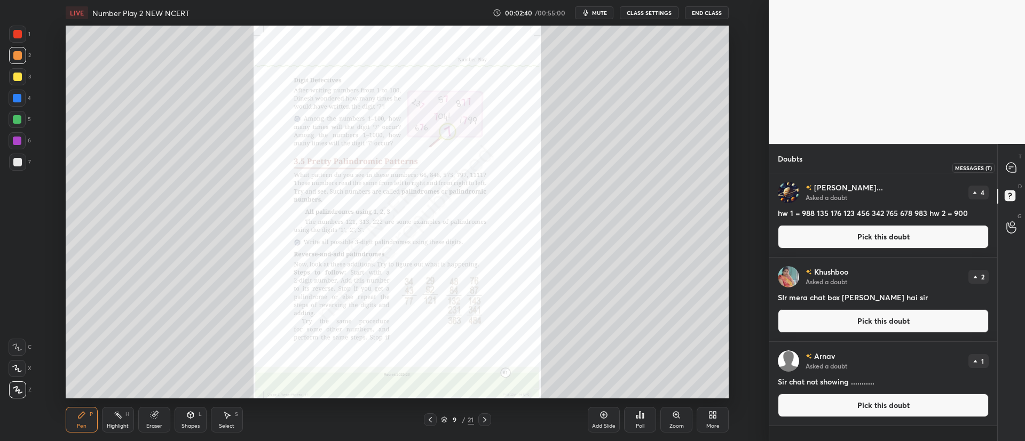
click at [1010, 165] on icon at bounding box center [1011, 168] width 10 height 10
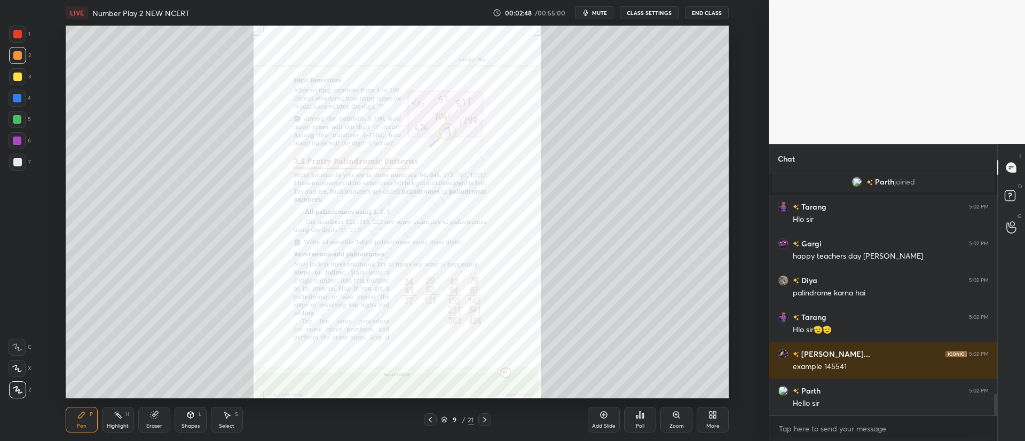
scroll to position [2559, 0]
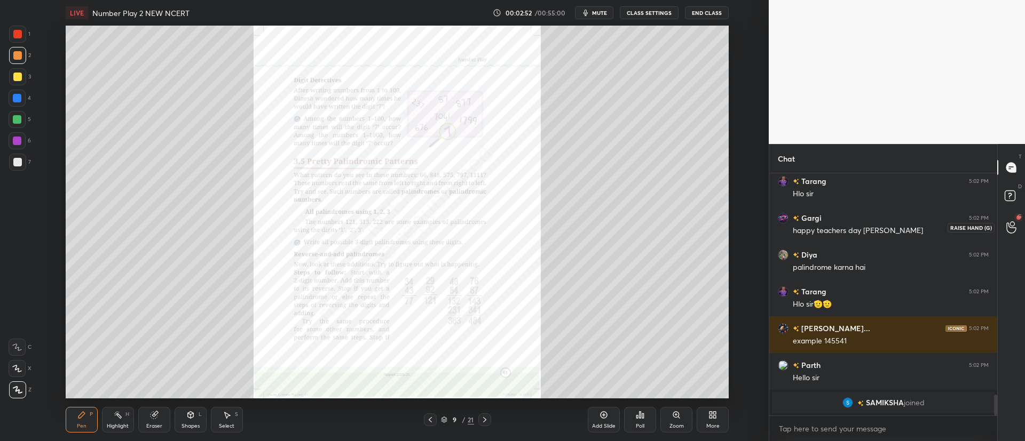
click at [1012, 226] on circle at bounding box center [1012, 224] width 4 height 4
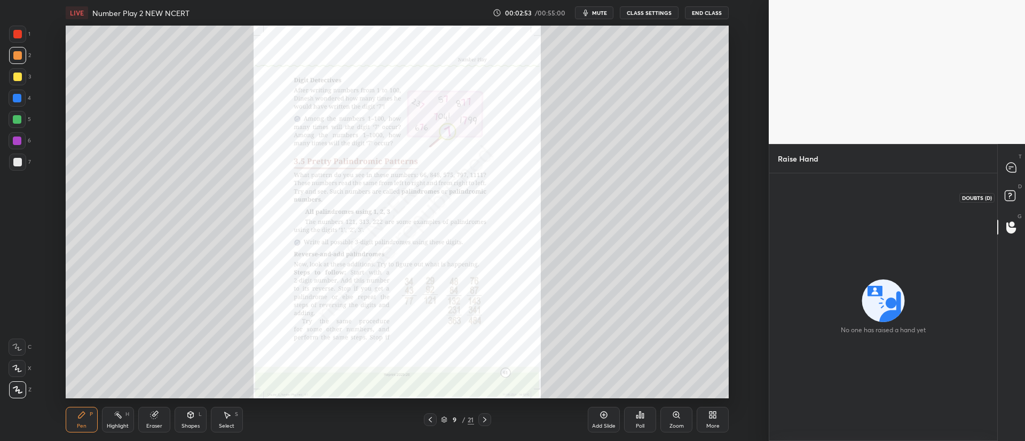
click at [1008, 195] on rect at bounding box center [1009, 196] width 10 height 10
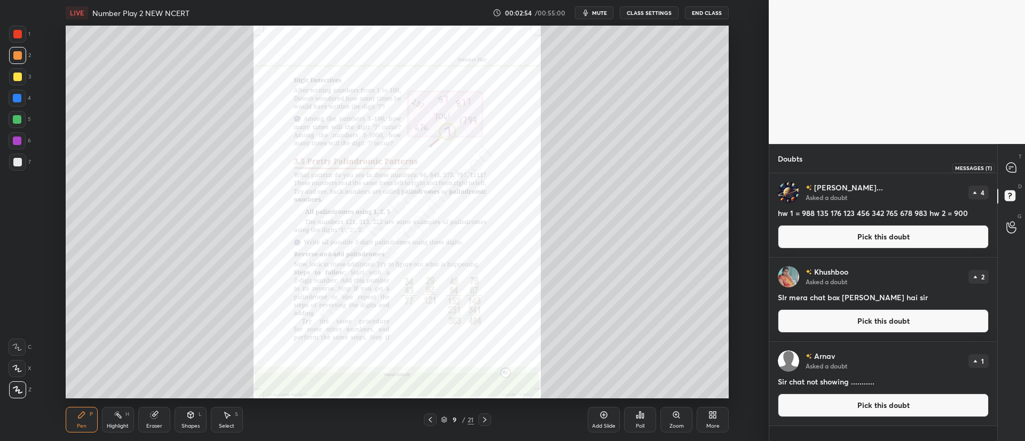
click at [1011, 166] on icon at bounding box center [1011, 168] width 10 height 10
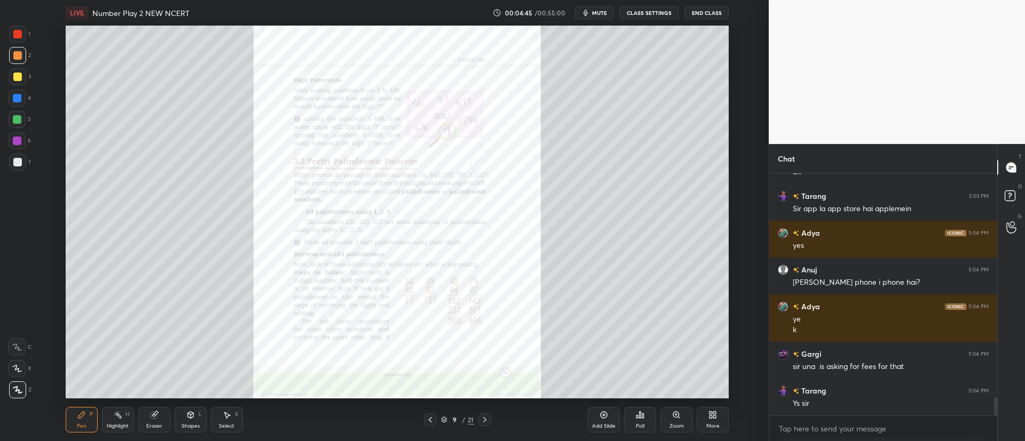
scroll to position [3056, 0]
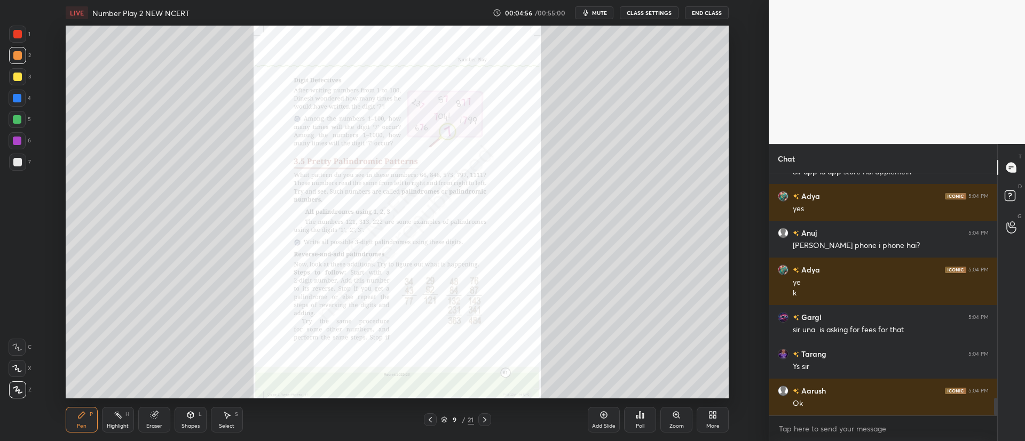
click at [678, 419] on div "Zoom" at bounding box center [676, 420] width 32 height 26
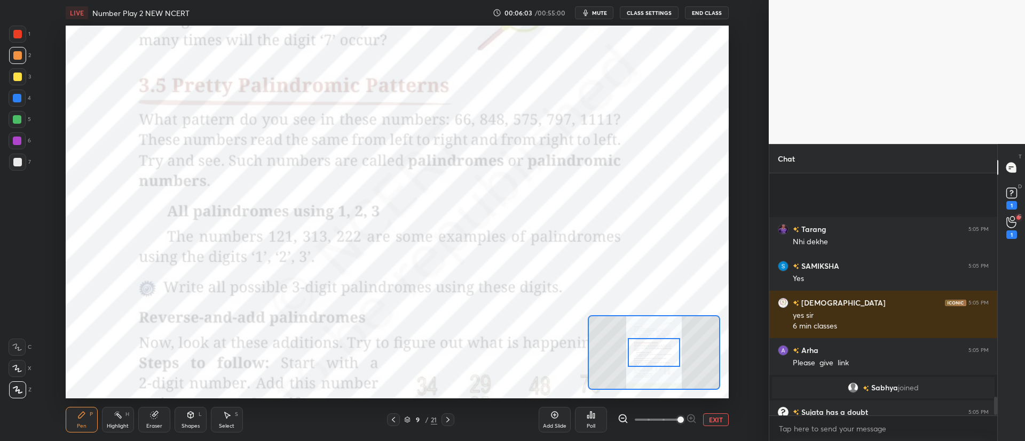
scroll to position [3028, 0]
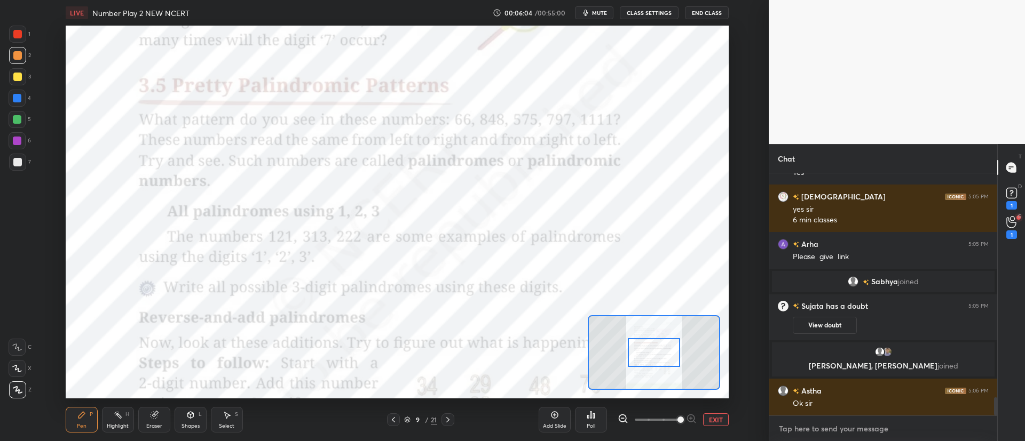
type textarea "x"
click at [864, 429] on textarea at bounding box center [883, 429] width 211 height 17
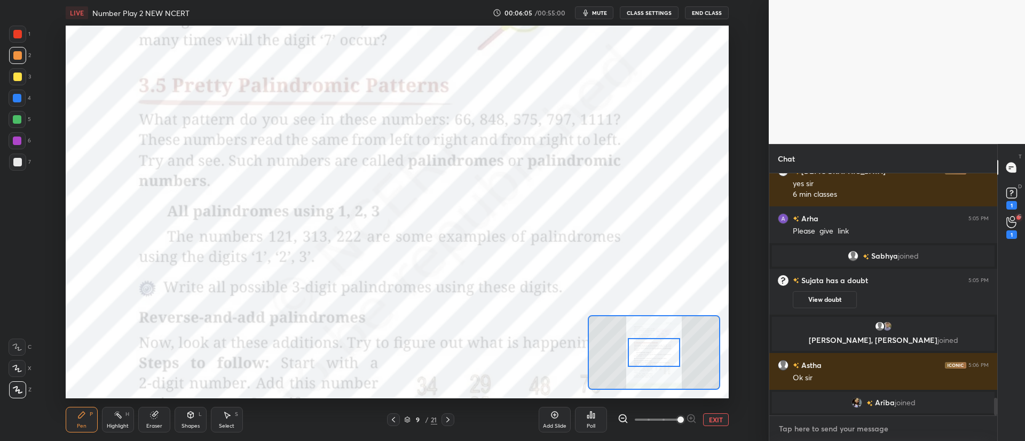
paste textarea "https://youtube.com/playlist?list=PLK5dChnFSwQlJ4NqIz0UZc27zEdOyTc8p&si=0kuqQVX…"
type textarea "https://youtube.com/playlist?list=PLK5dChnFSwQlJ4NqIz0UZc27zEdOyTc8p&si=0kuqQVX…"
type textarea "x"
type textarea "https://youtube.com/playlist?list=PLK5dChnFSwQlJ4NqIz0UZc27zEdOyTc8p&si=0kuqQVX…"
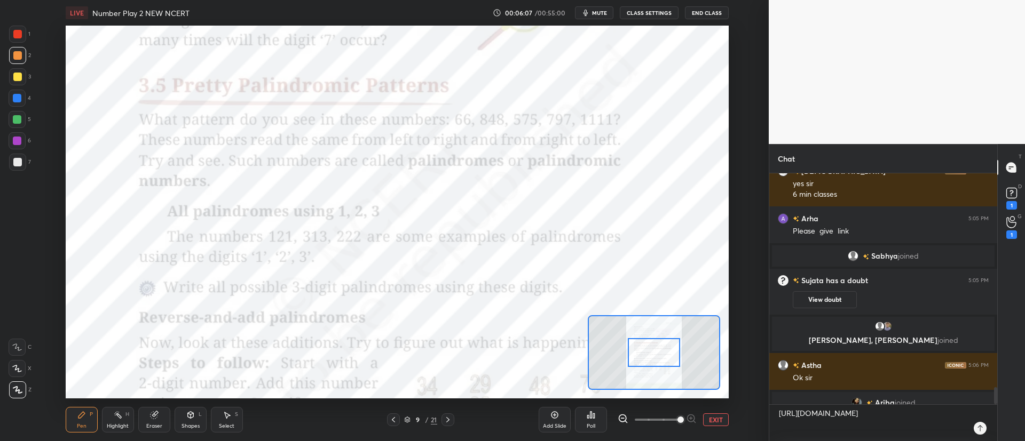
type textarea "x"
click at [978, 429] on icon at bounding box center [979, 428] width 9 height 9
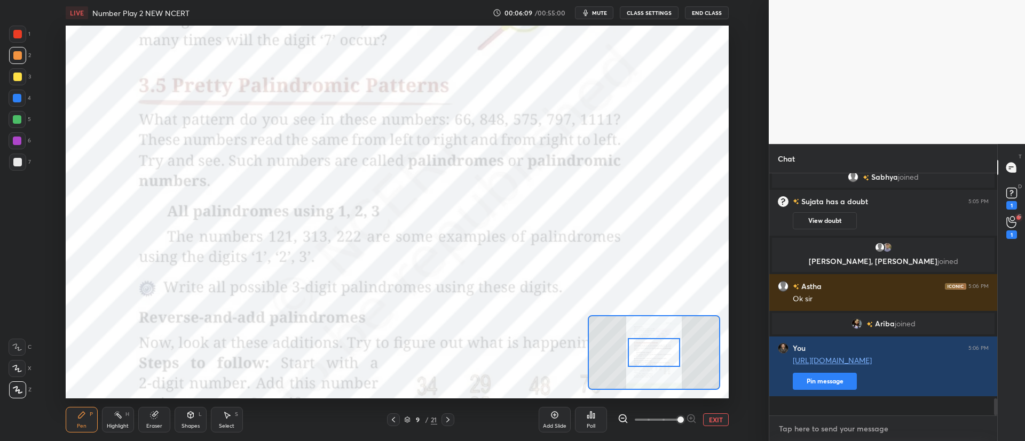
scroll to position [3241, 0]
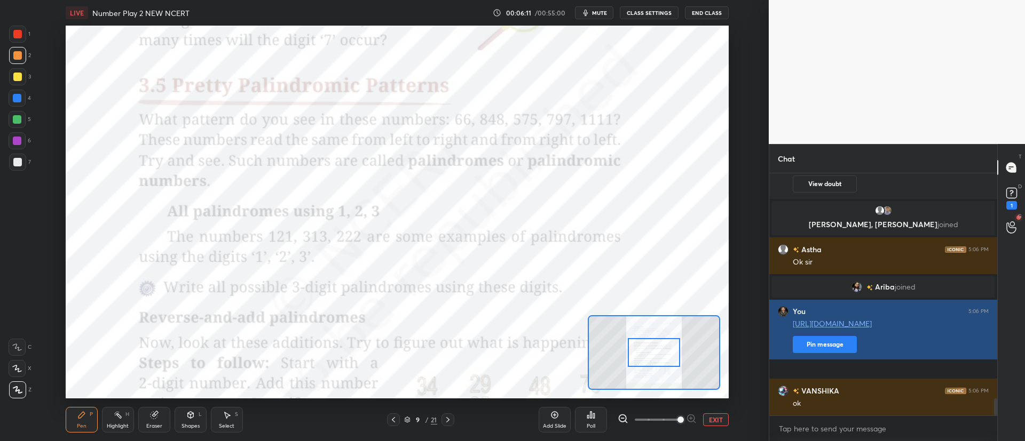
click at [813, 353] on button "Pin message" at bounding box center [824, 344] width 64 height 17
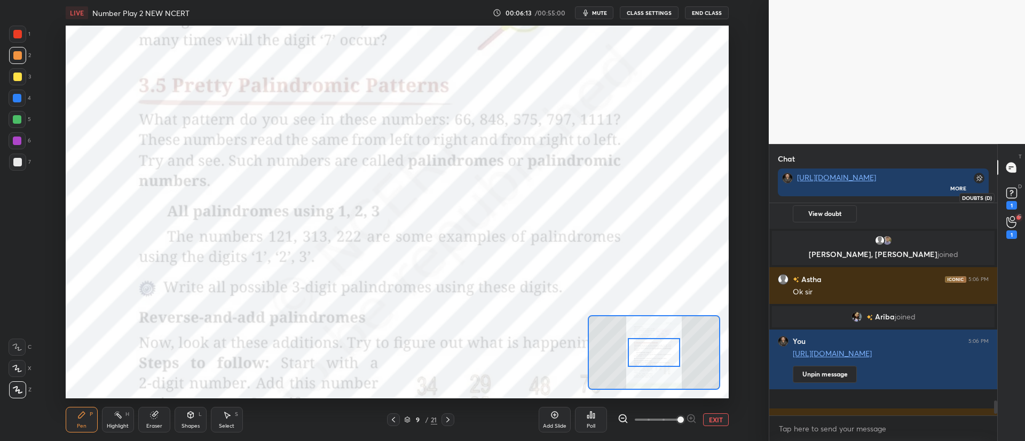
click at [1007, 195] on rect at bounding box center [1011, 193] width 10 height 10
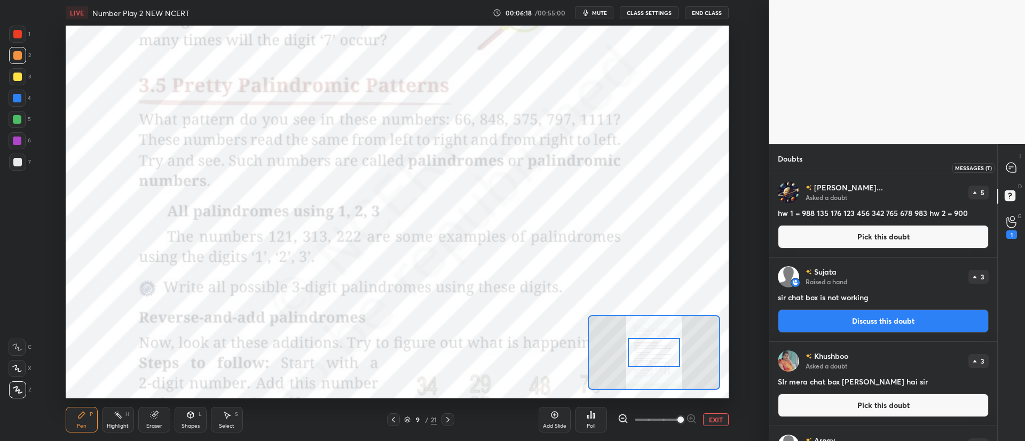
click at [1011, 168] on icon at bounding box center [1011, 168] width 10 height 10
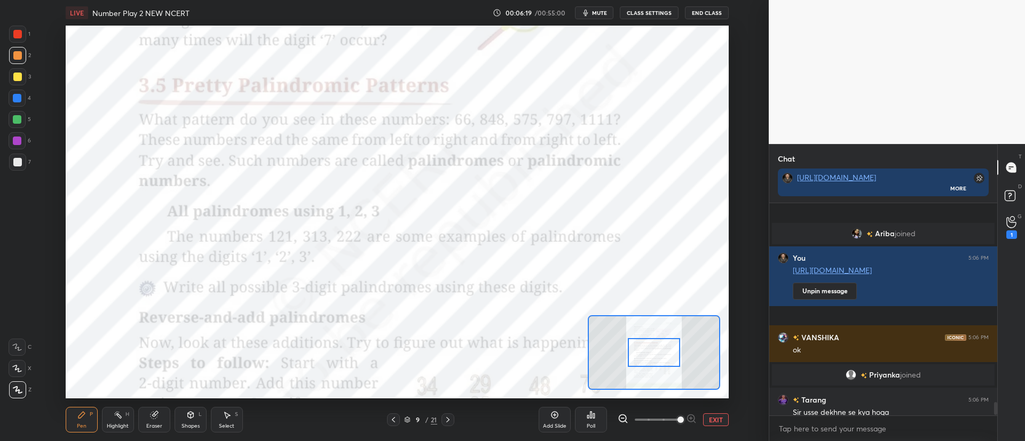
scroll to position [3376, 0]
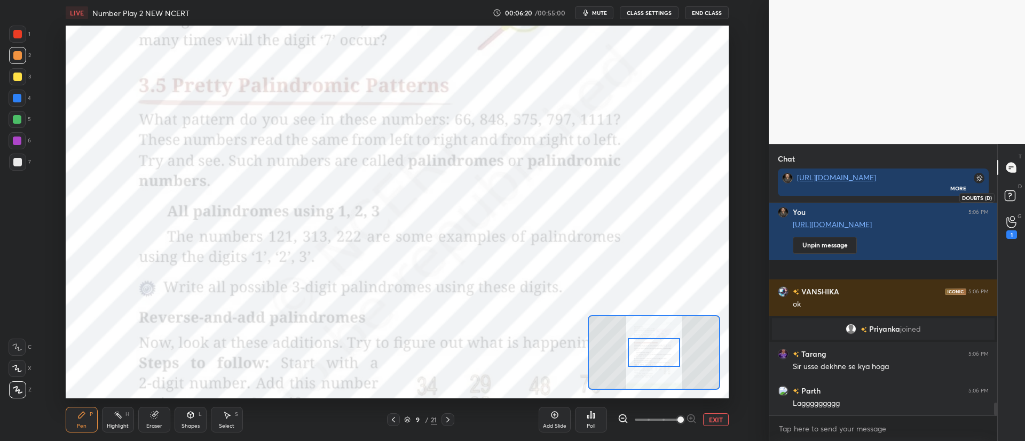
click at [1012, 195] on rect at bounding box center [1009, 196] width 10 height 10
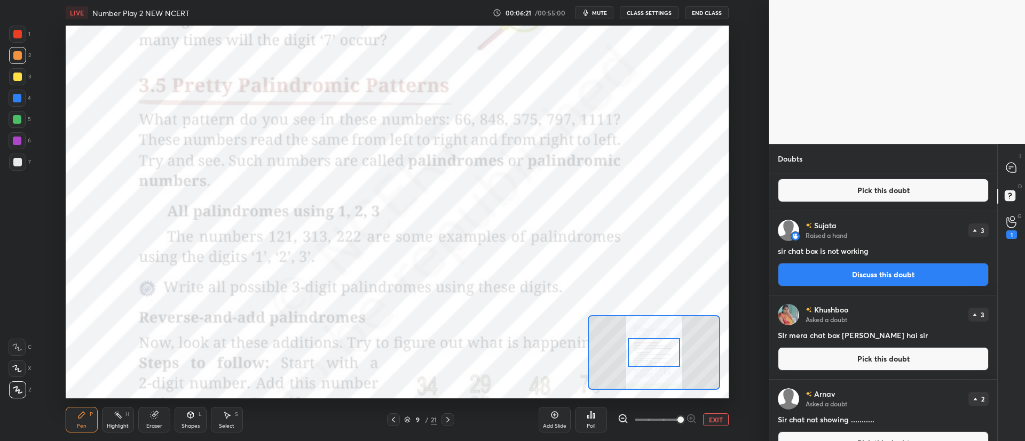
scroll to position [69, 0]
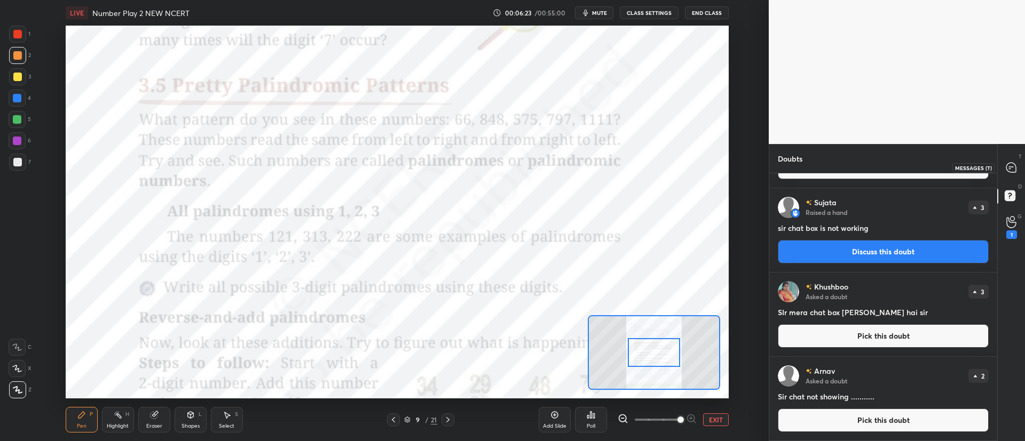
click at [1005, 168] on div at bounding box center [1011, 167] width 21 height 19
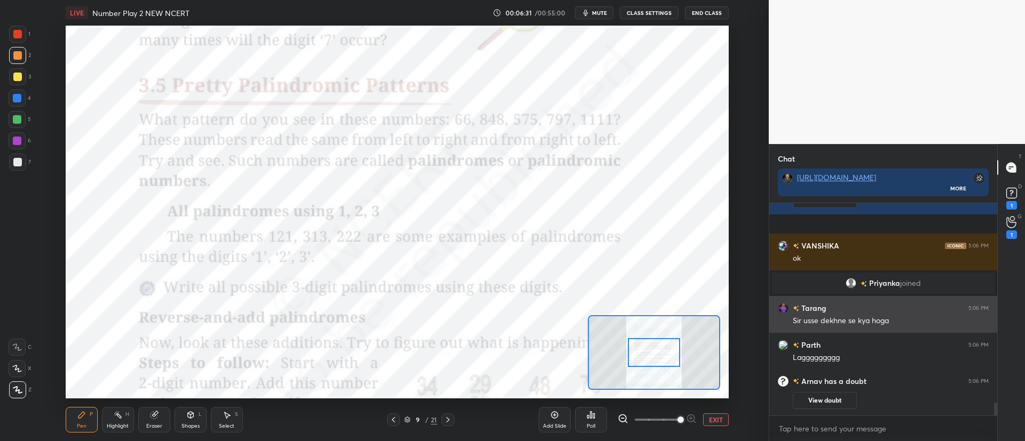
scroll to position [3391, 0]
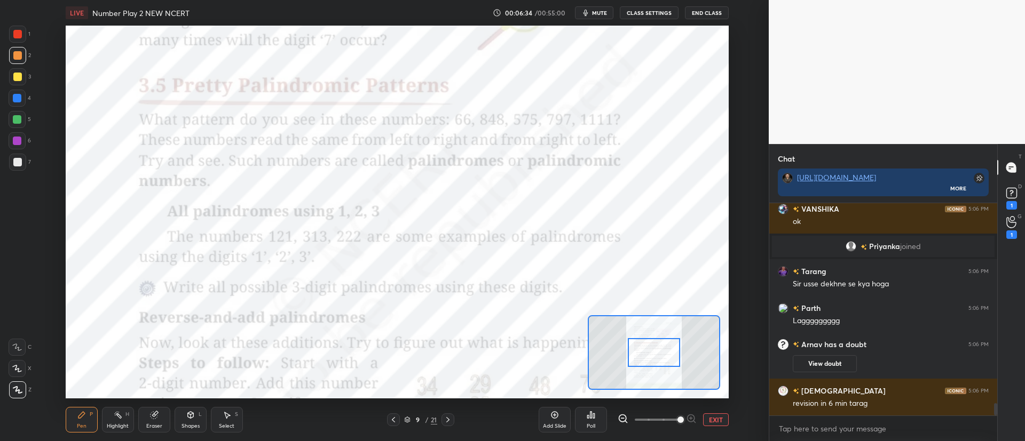
click at [19, 25] on div "1 2 3 4 5 6 7 C X Z C X Z E E Erase all H H LIVE Number Play 2 NEW NCERT 00:06:…" at bounding box center [380, 220] width 760 height 441
click at [10, 36] on div at bounding box center [17, 34] width 17 height 17
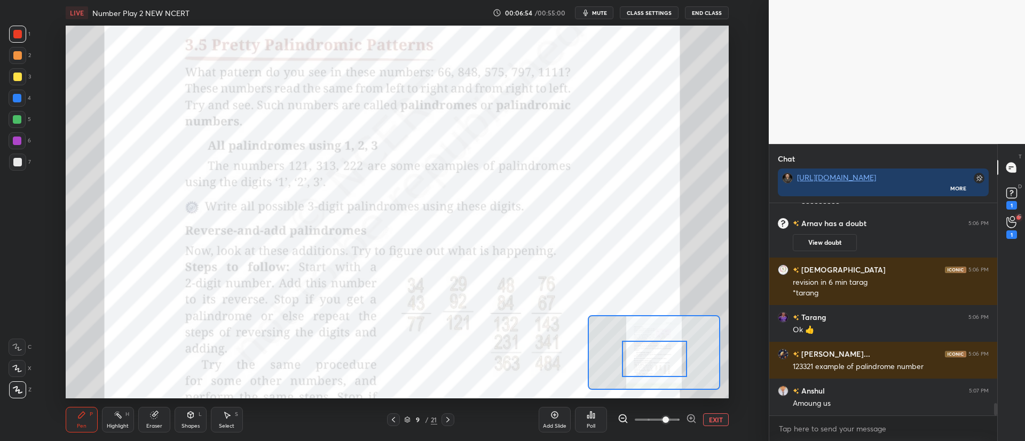
click at [22, 354] on div at bounding box center [17, 347] width 17 height 17
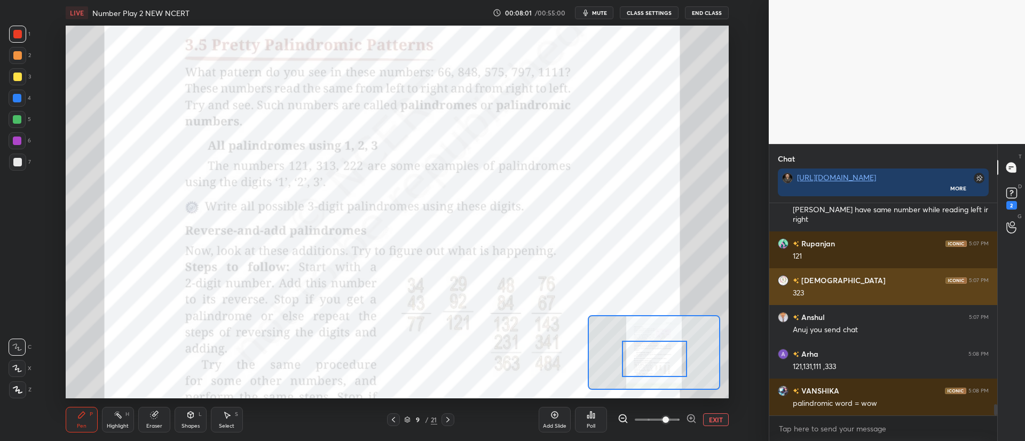
scroll to position [3881, 0]
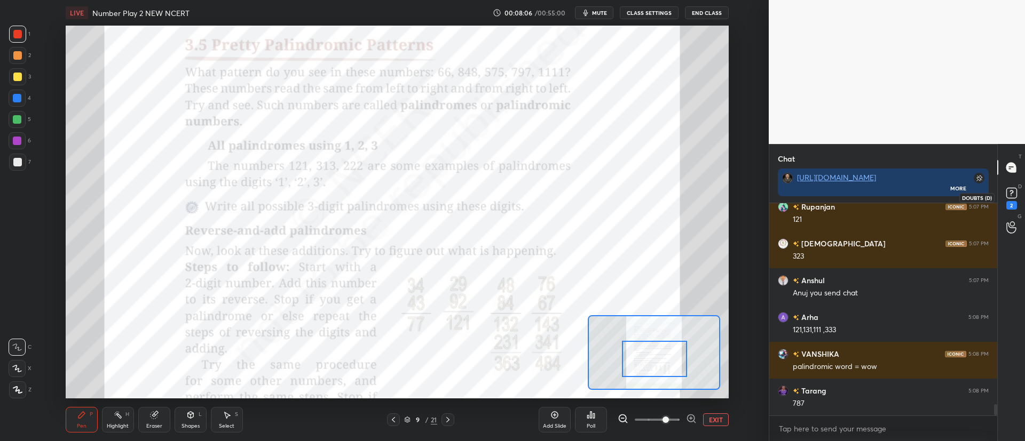
click at [1008, 197] on rect at bounding box center [1011, 193] width 10 height 10
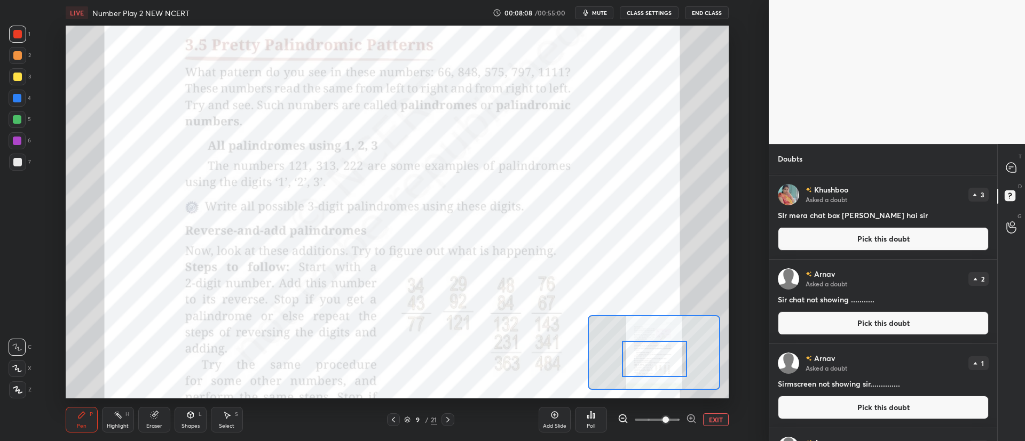
scroll to position [238, 0]
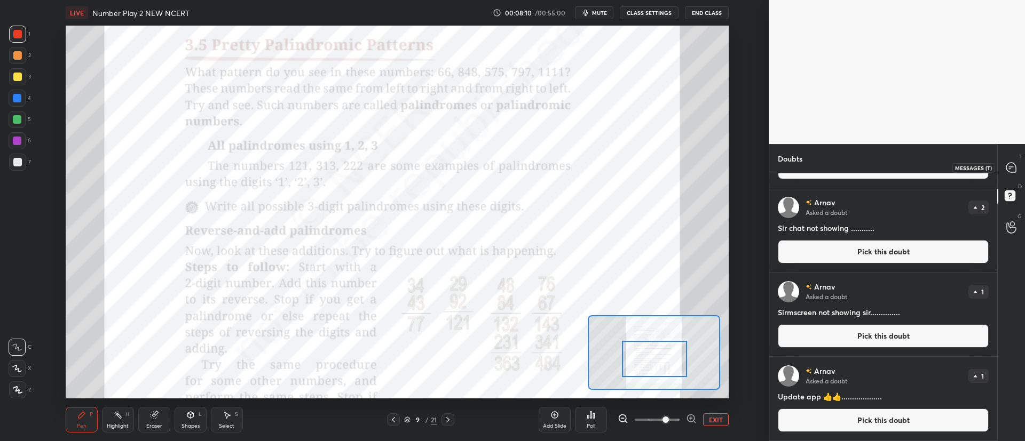
click at [1011, 167] on icon at bounding box center [1011, 167] width 4 height 0
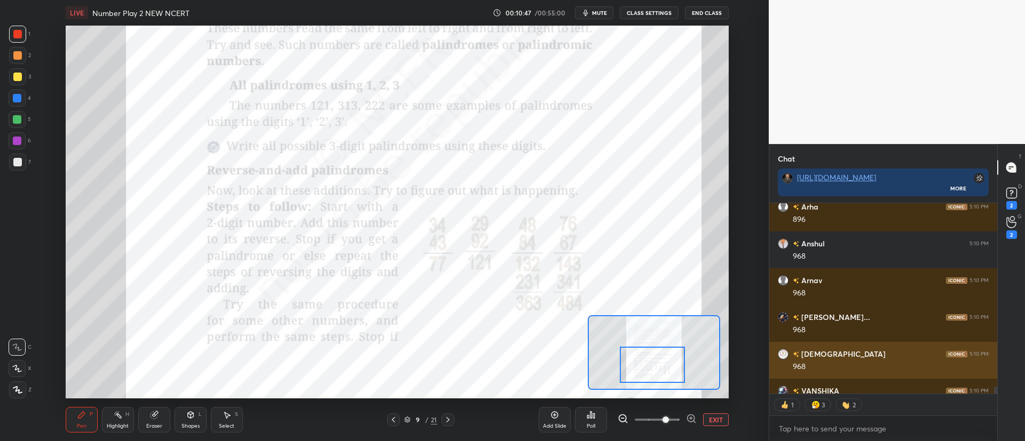
scroll to position [5429, 0]
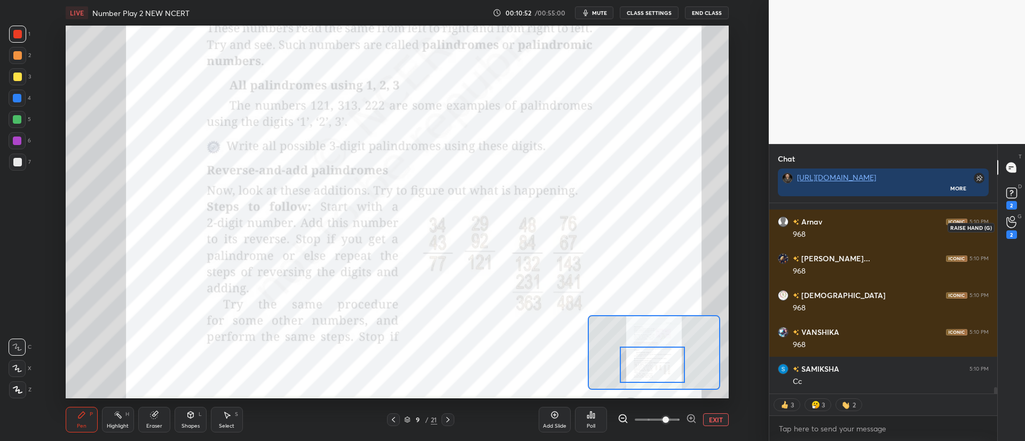
click at [1012, 224] on icon at bounding box center [1011, 222] width 10 height 12
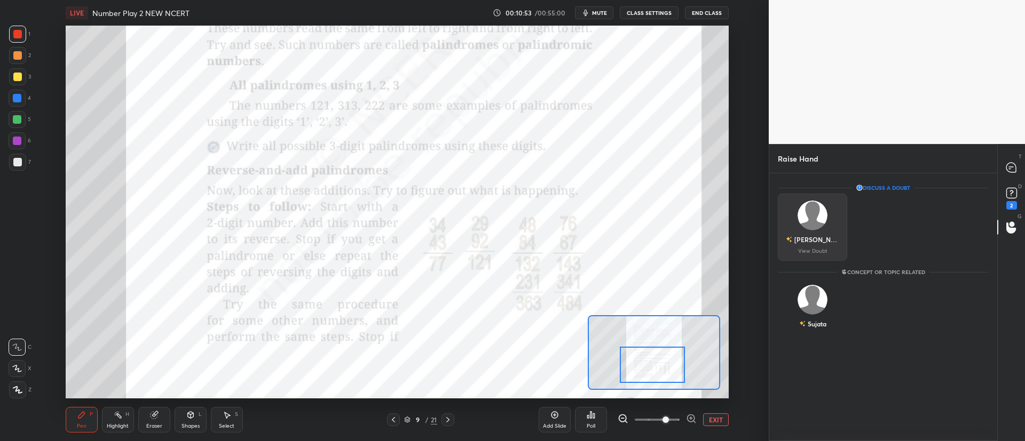
click at [819, 225] on img "grid" at bounding box center [812, 216] width 30 height 30
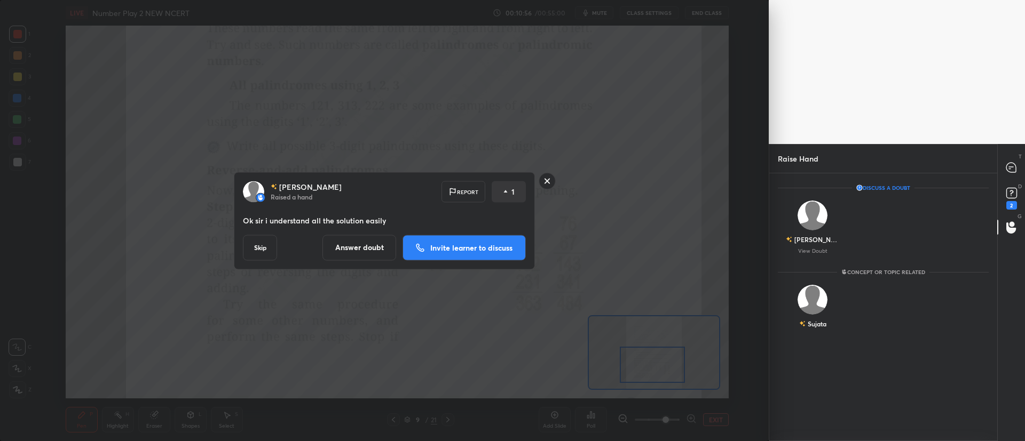
click at [477, 245] on p "Invite learner to discuss" at bounding box center [471, 247] width 82 height 7
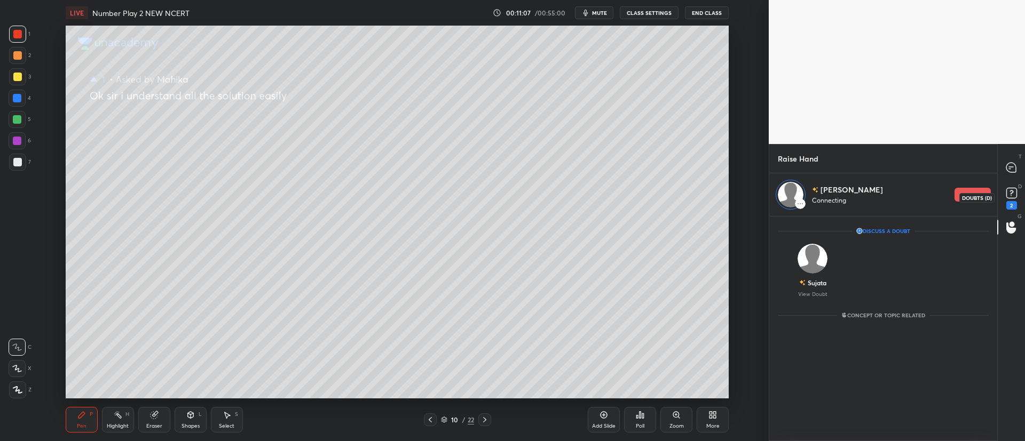
click at [1020, 197] on div "2" at bounding box center [1011, 197] width 21 height 19
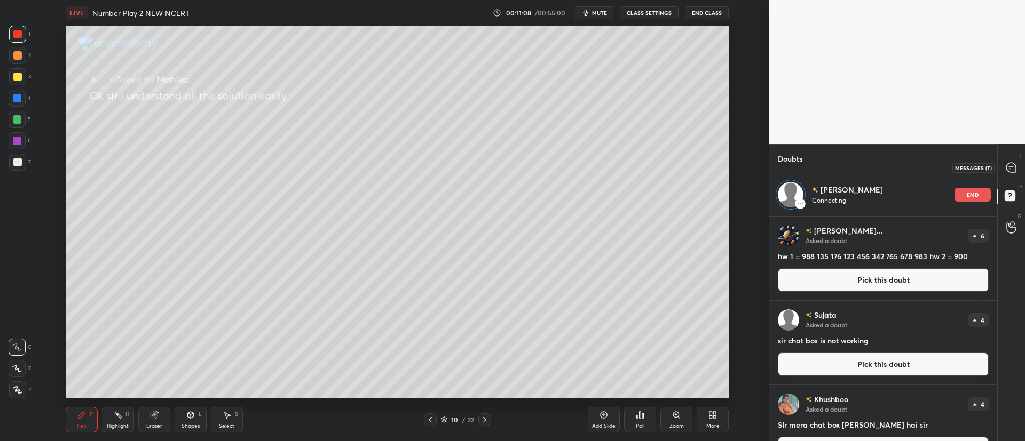
click at [1011, 172] on icon at bounding box center [1011, 168] width 10 height 10
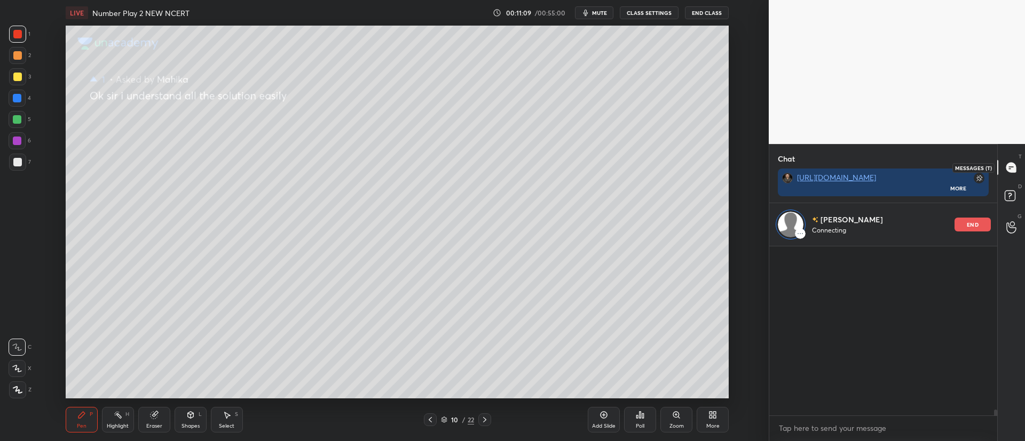
scroll to position [5717, 0]
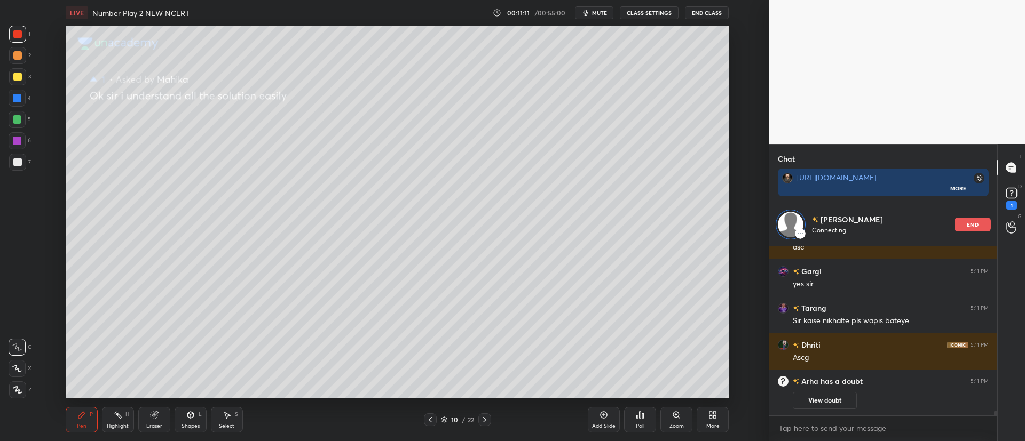
click at [974, 218] on div "end" at bounding box center [972, 225] width 36 height 14
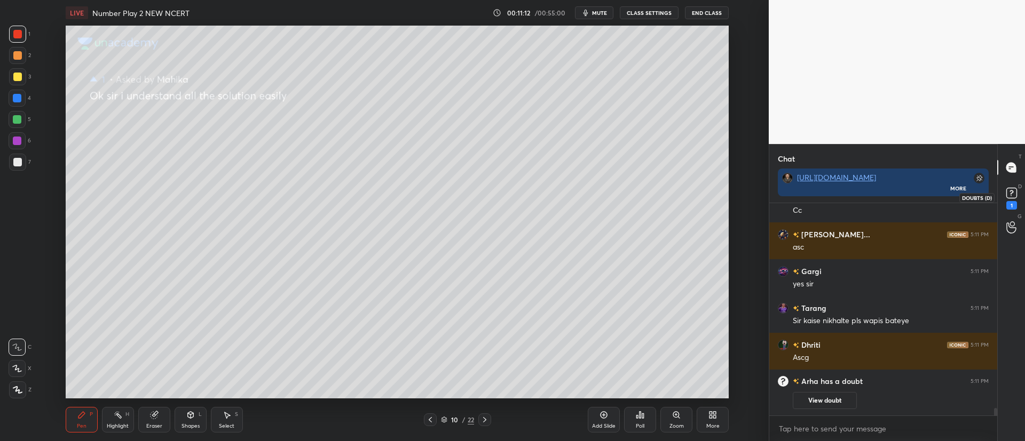
click at [1014, 195] on rect at bounding box center [1011, 193] width 10 height 10
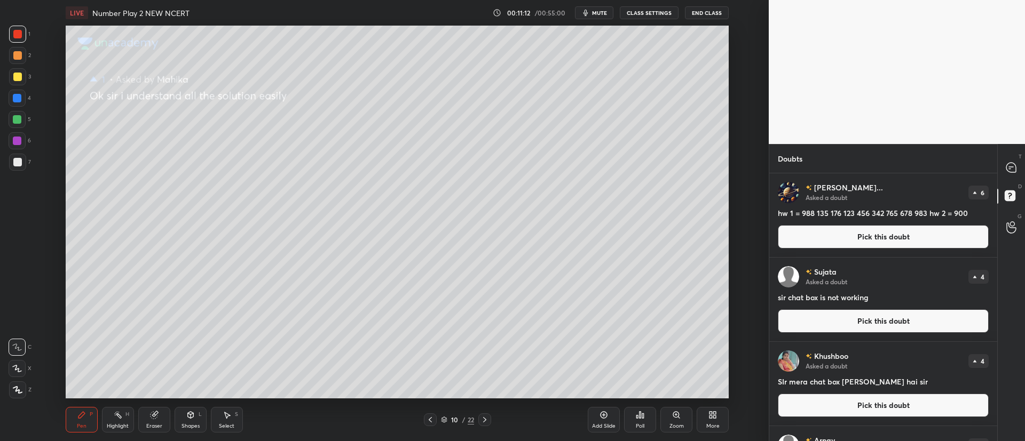
click at [879, 233] on button "Pick this doubt" at bounding box center [883, 236] width 211 height 23
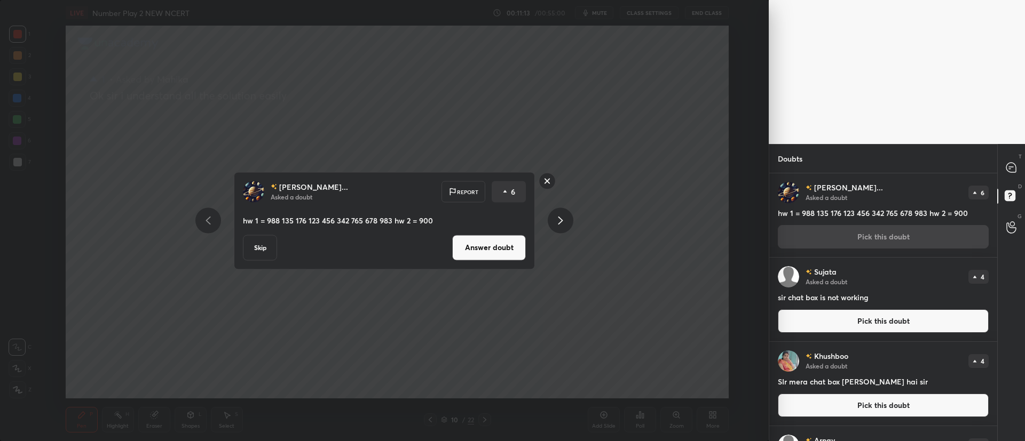
click at [511, 247] on button "Answer doubt" at bounding box center [489, 248] width 74 height 26
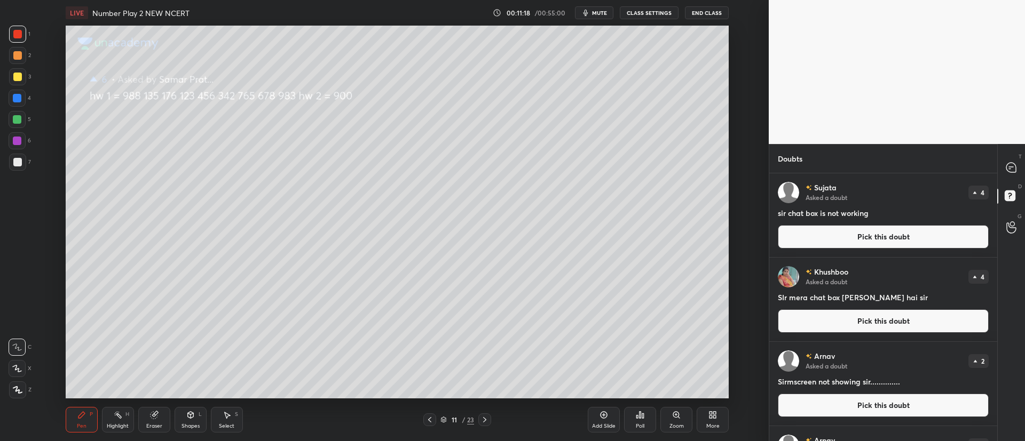
click at [816, 229] on button "Pick this doubt" at bounding box center [883, 236] width 211 height 23
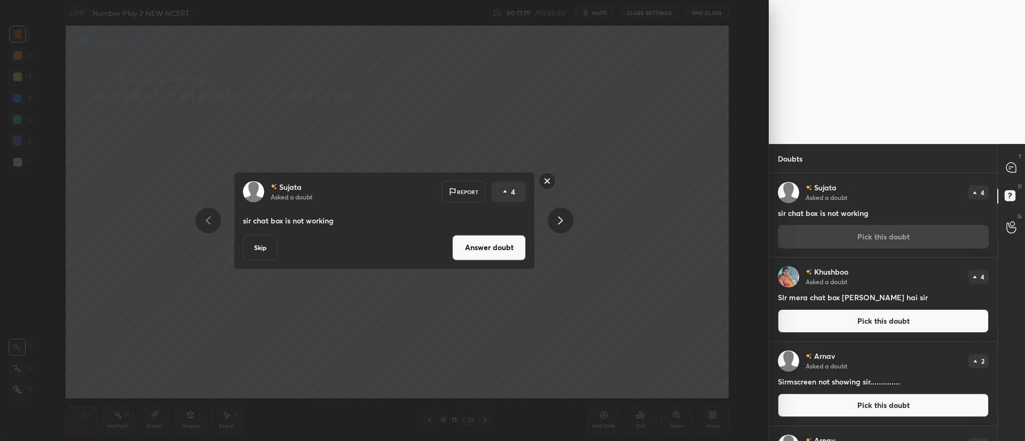
click at [483, 248] on button "Answer doubt" at bounding box center [489, 248] width 74 height 26
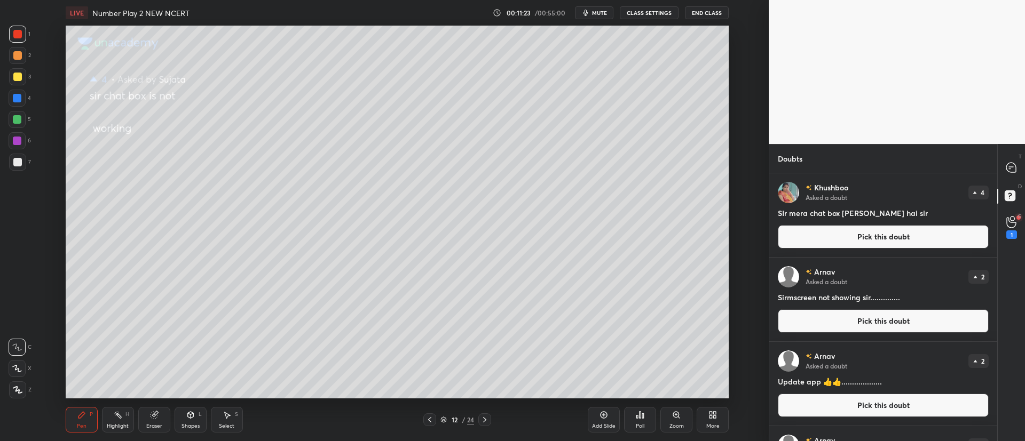
click at [877, 238] on button "Pick this doubt" at bounding box center [883, 236] width 211 height 23
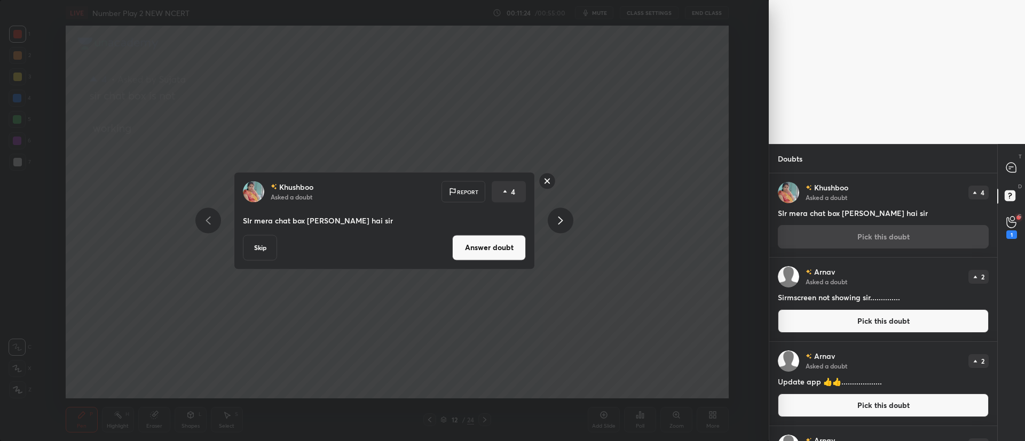
click at [521, 246] on button "Answer doubt" at bounding box center [489, 248] width 74 height 26
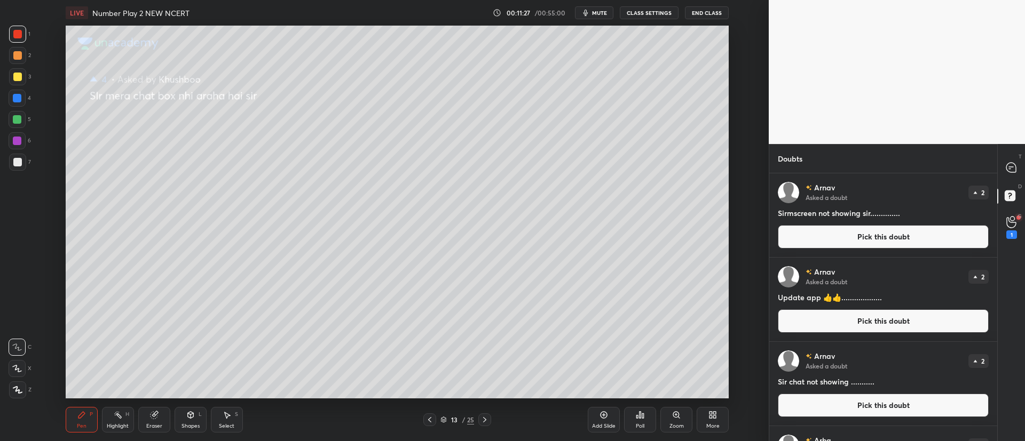
click at [834, 237] on button "Pick this doubt" at bounding box center [883, 236] width 211 height 23
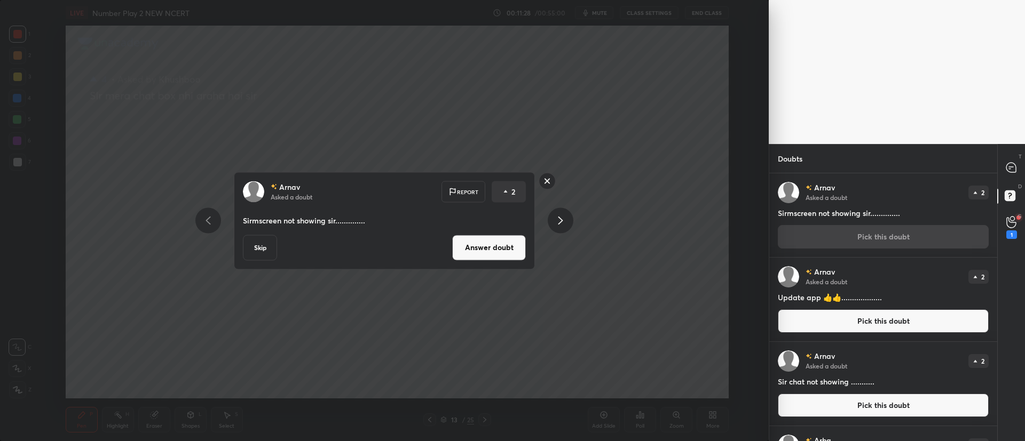
click at [512, 247] on button "Answer doubt" at bounding box center [489, 248] width 74 height 26
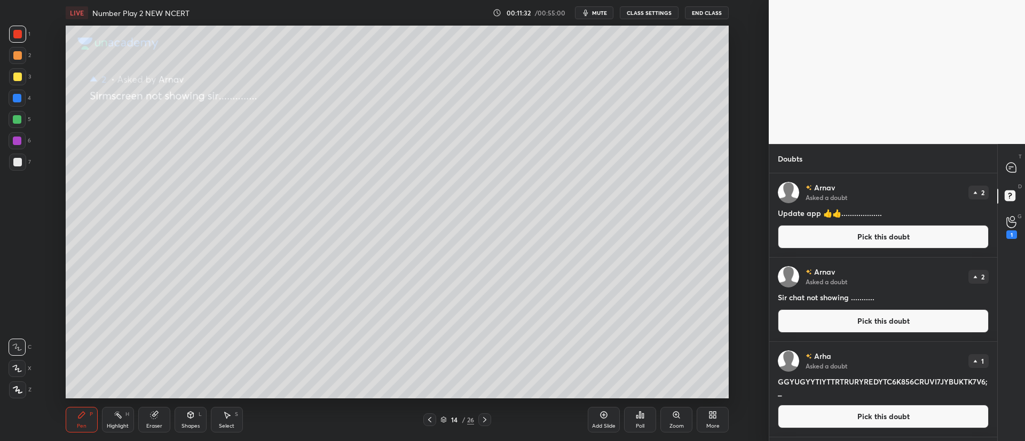
click at [818, 234] on button "Pick this doubt" at bounding box center [883, 236] width 211 height 23
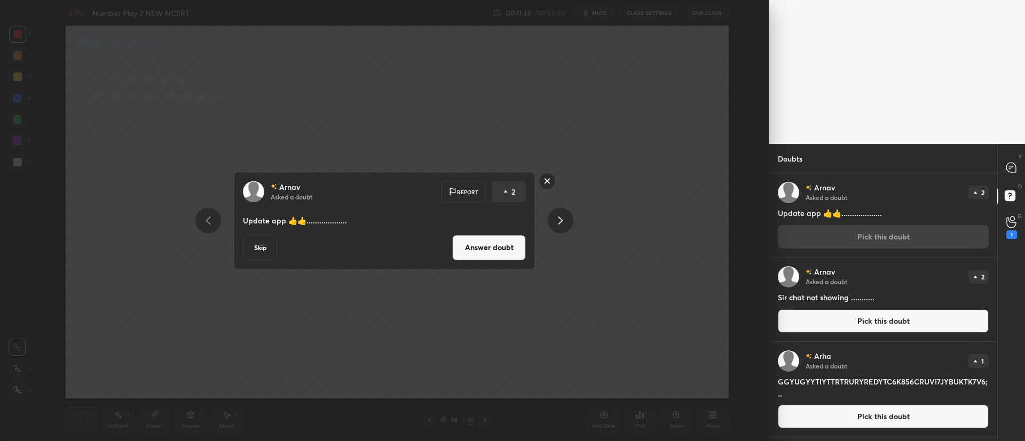
click at [502, 253] on button "Answer doubt" at bounding box center [489, 248] width 74 height 26
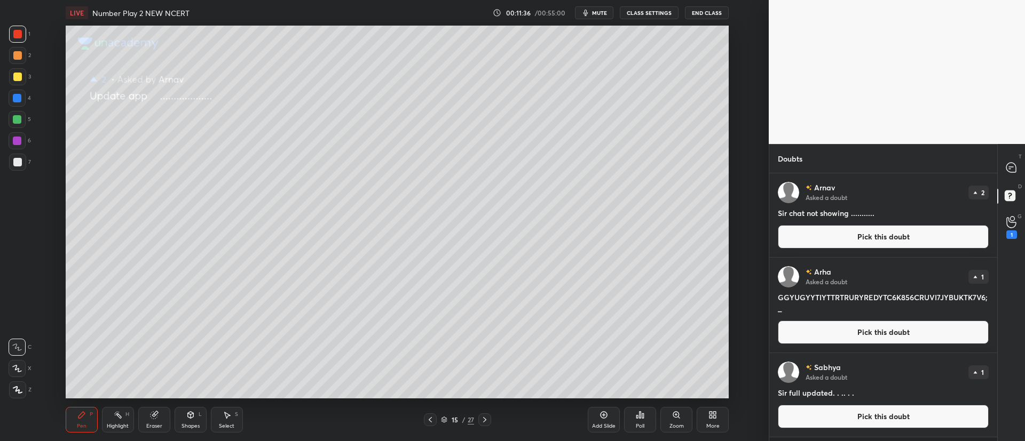
click at [834, 235] on button "Pick this doubt" at bounding box center [883, 236] width 211 height 23
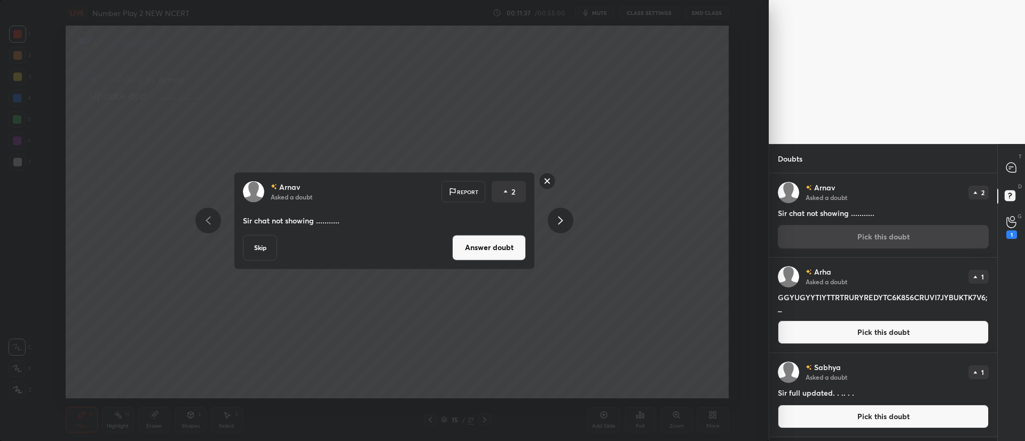
click at [505, 246] on button "Answer doubt" at bounding box center [489, 248] width 74 height 26
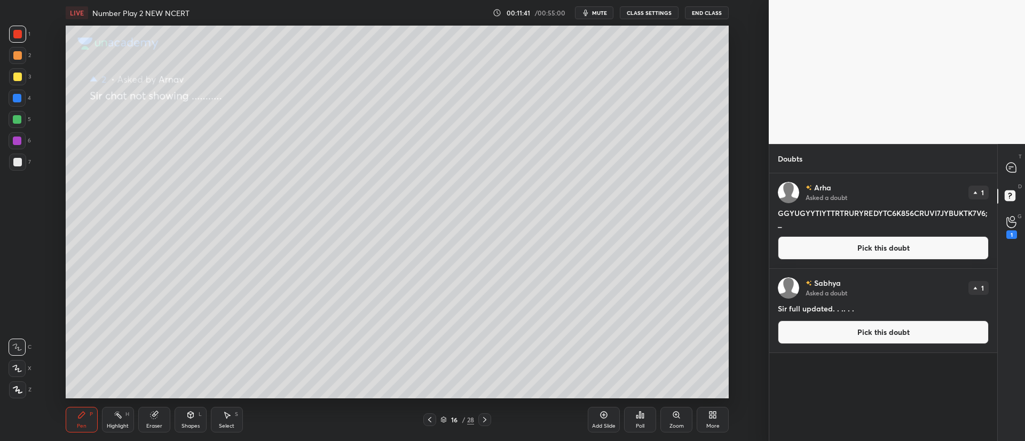
click at [820, 242] on button "Pick this doubt" at bounding box center [883, 247] width 211 height 23
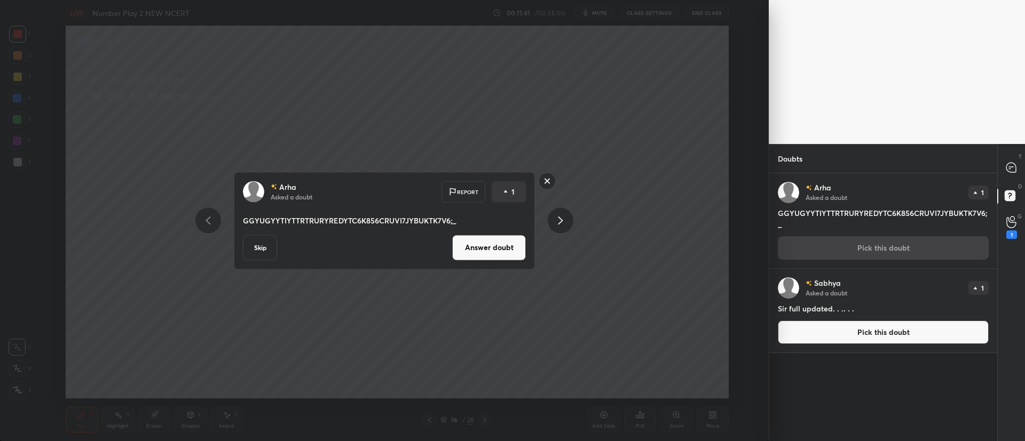
click at [503, 242] on button "Answer doubt" at bounding box center [489, 248] width 74 height 26
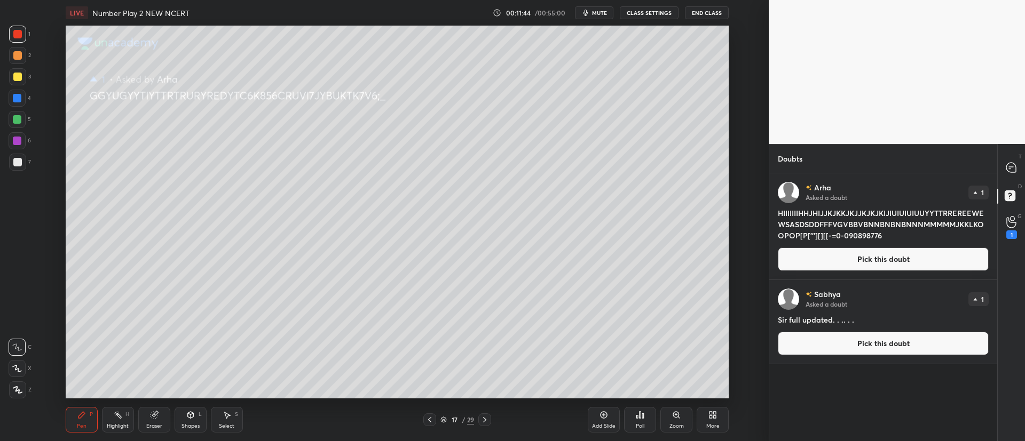
click at [815, 243] on div "Arha Asked a doubt 1 HIIIIIIIHHJHIJJKJKKJKJJKJKJKIJIUIUIUIUUYYTTRREREEWEWSASDSD…" at bounding box center [883, 226] width 228 height 106
click at [811, 253] on button "Pick this doubt" at bounding box center [883, 259] width 211 height 23
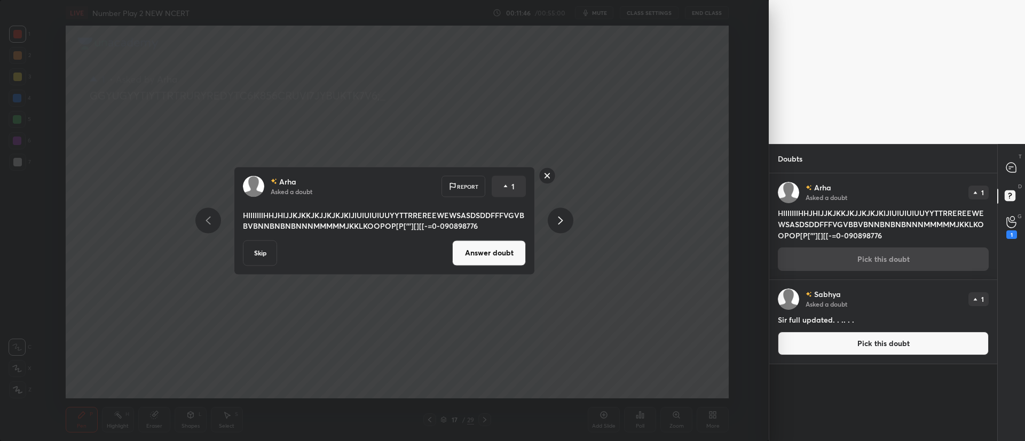
click at [479, 254] on button "Answer doubt" at bounding box center [489, 253] width 74 height 26
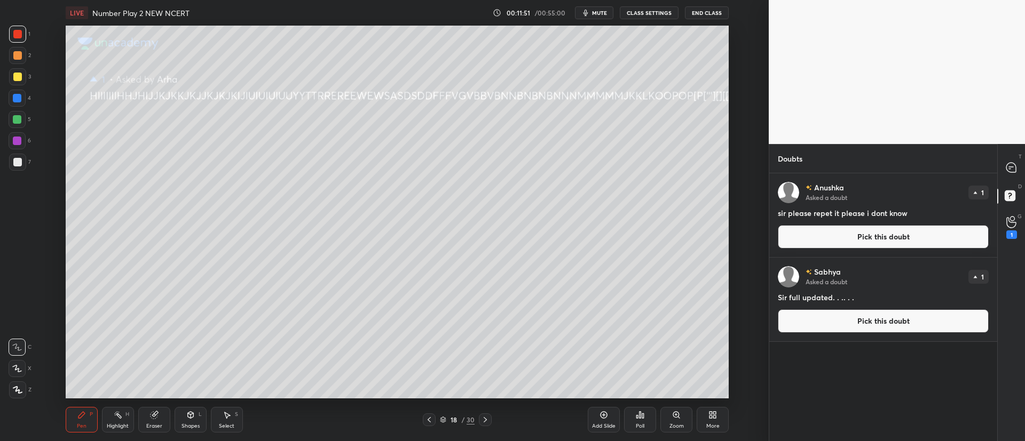
click at [842, 238] on button "Pick this doubt" at bounding box center [883, 236] width 211 height 23
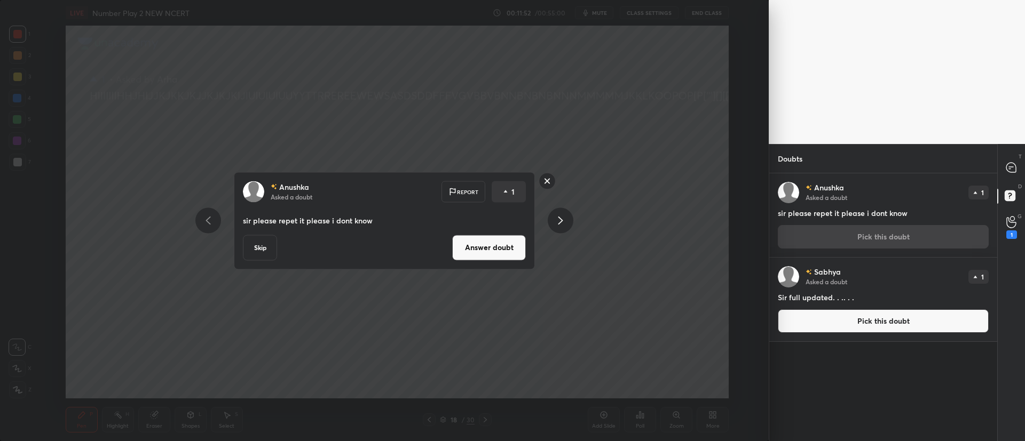
click at [495, 241] on button "Answer doubt" at bounding box center [489, 248] width 74 height 26
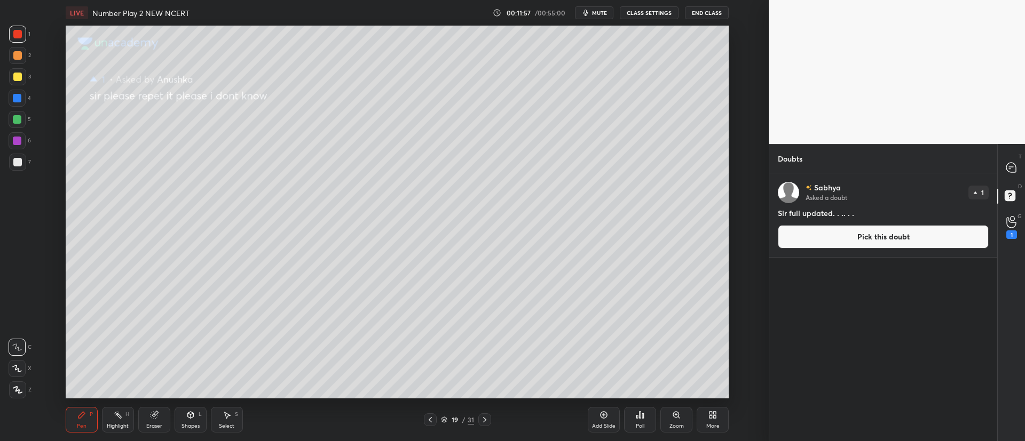
click at [820, 236] on button "Pick this doubt" at bounding box center [883, 236] width 211 height 23
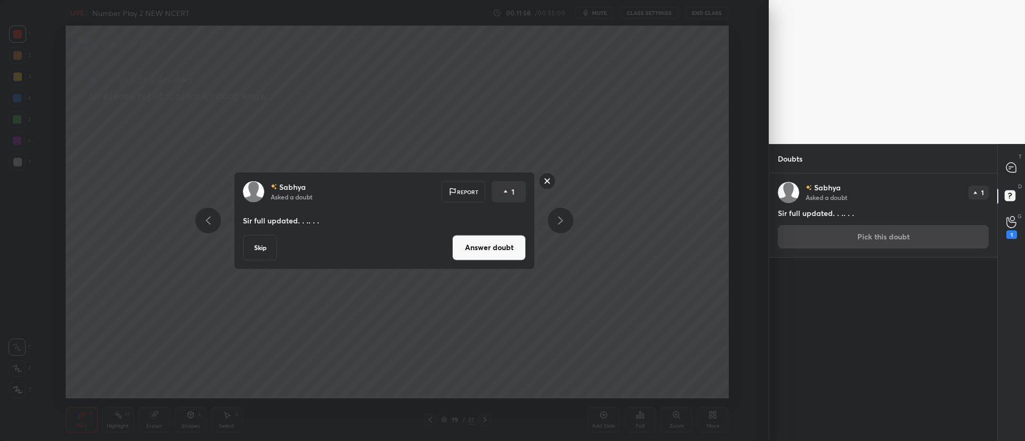
click at [480, 244] on button "Answer doubt" at bounding box center [489, 248] width 74 height 26
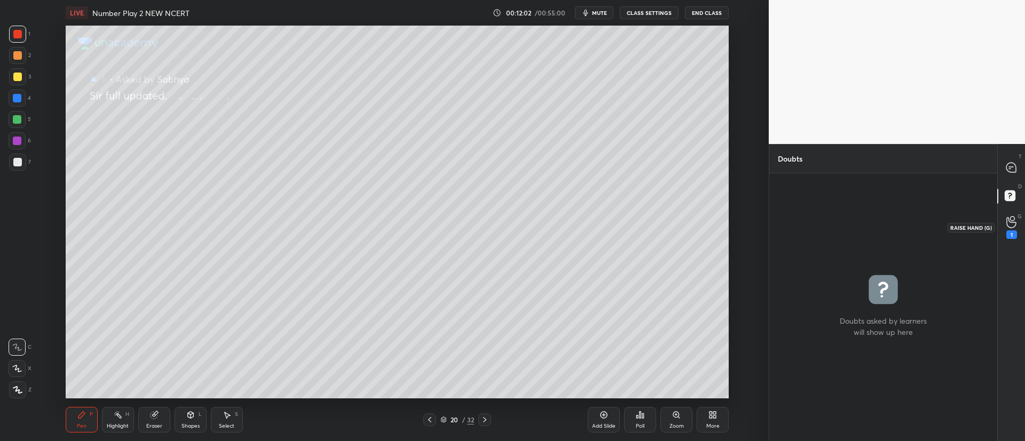
click at [1004, 223] on div "1" at bounding box center [1011, 227] width 21 height 19
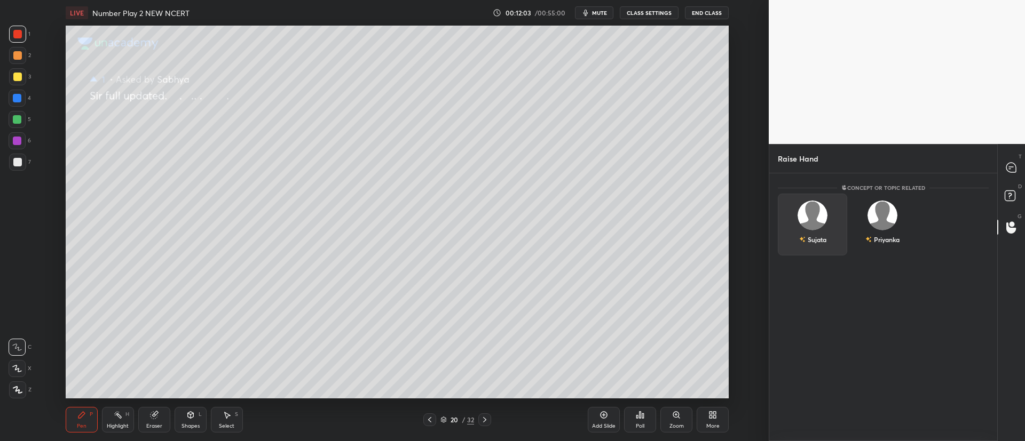
click at [826, 219] on div "Sujata" at bounding box center [812, 225] width 69 height 62
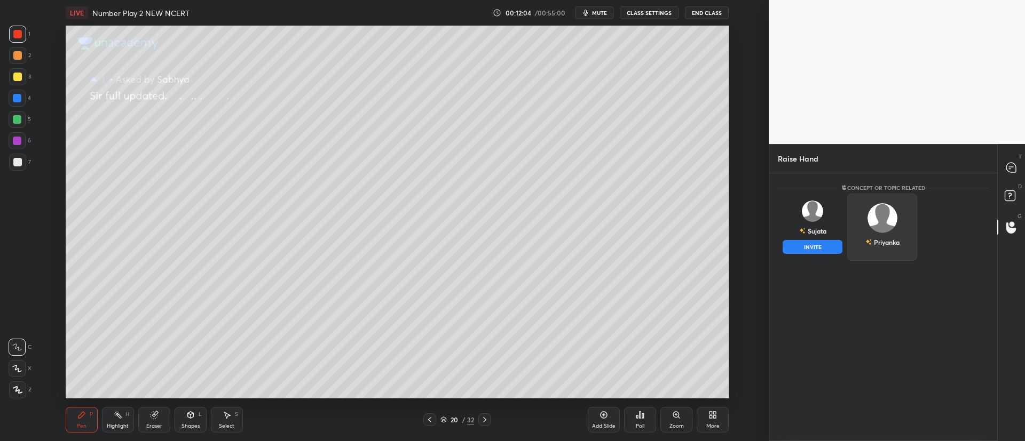
click at [812, 248] on button "INVITE" at bounding box center [812, 247] width 60 height 14
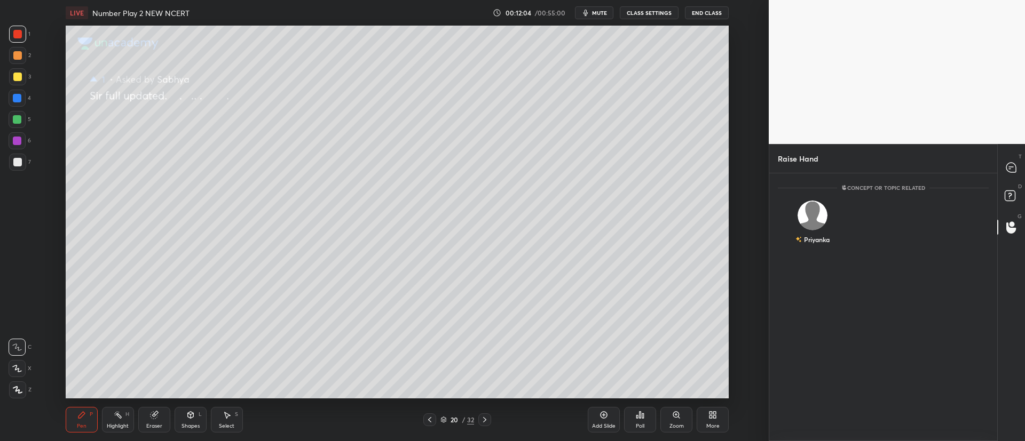
scroll to position [221, 225]
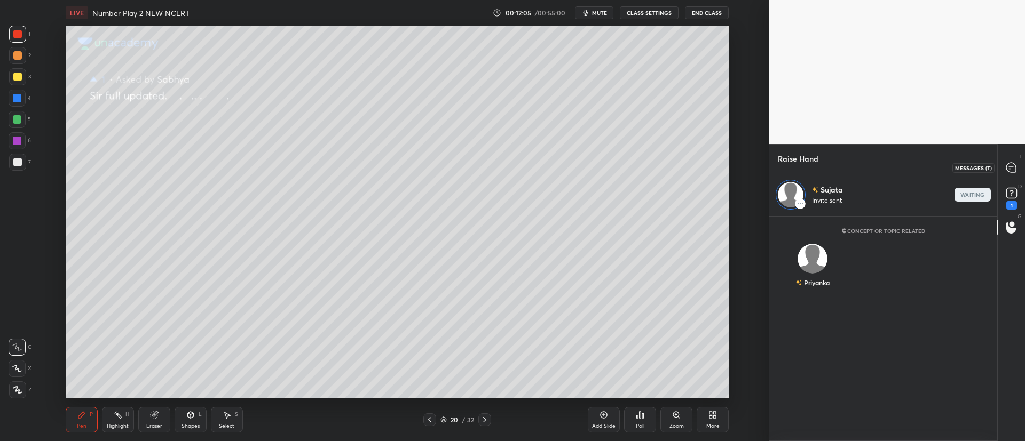
click at [1010, 168] on icon at bounding box center [1011, 168] width 10 height 10
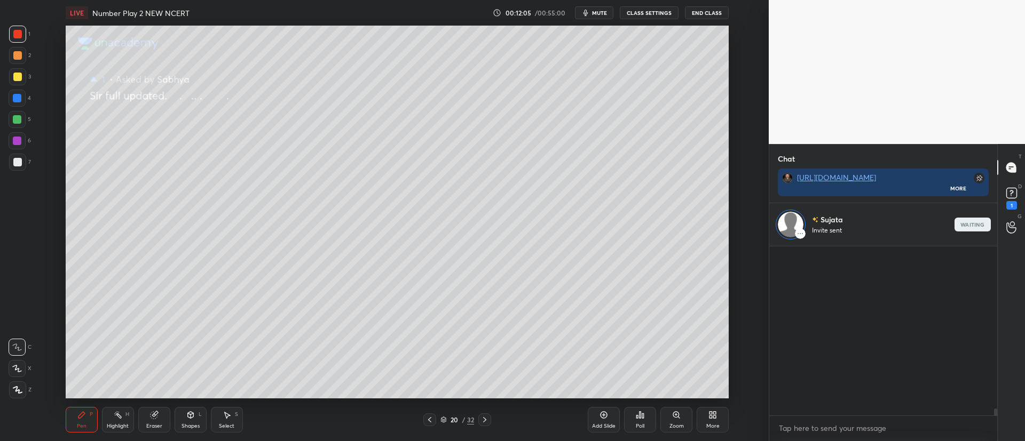
scroll to position [192, 225]
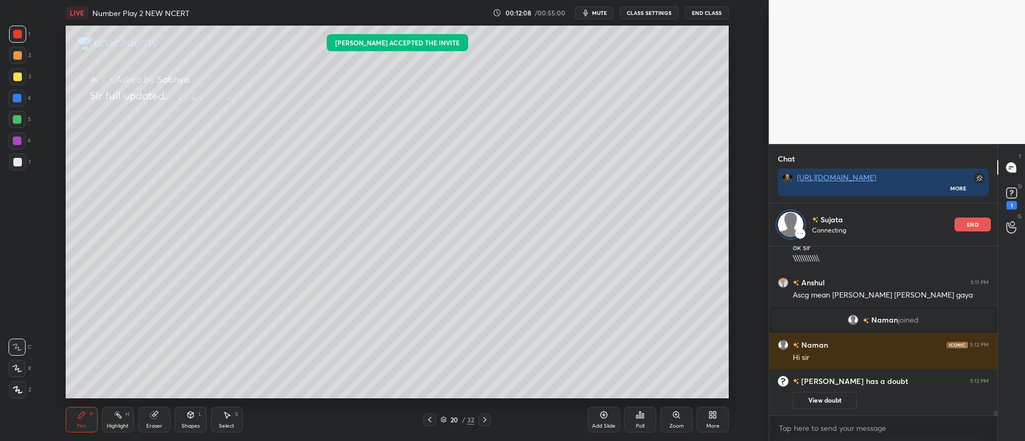
click at [484, 426] on div at bounding box center [484, 420] width 13 height 13
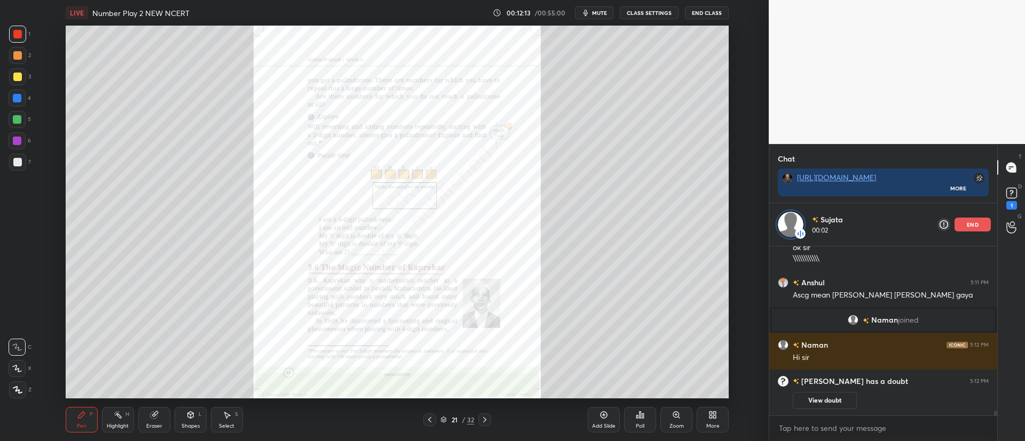
click at [673, 417] on icon at bounding box center [676, 415] width 9 height 9
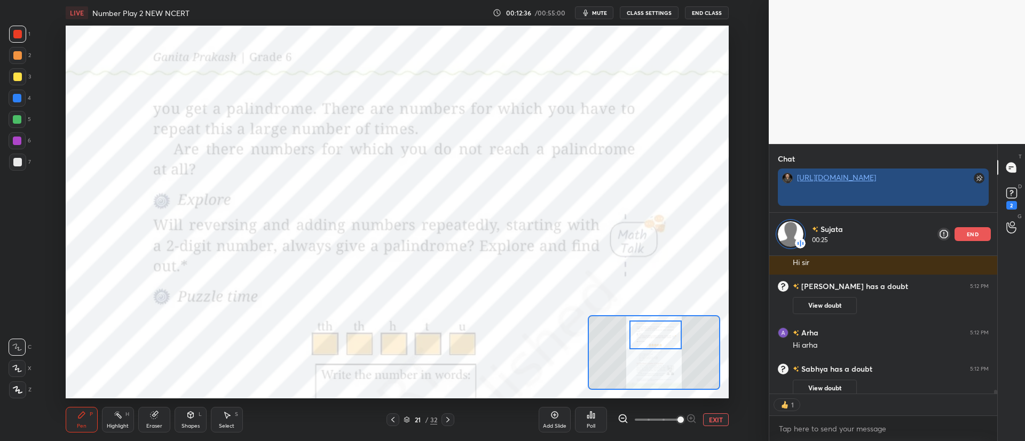
scroll to position [188, 225]
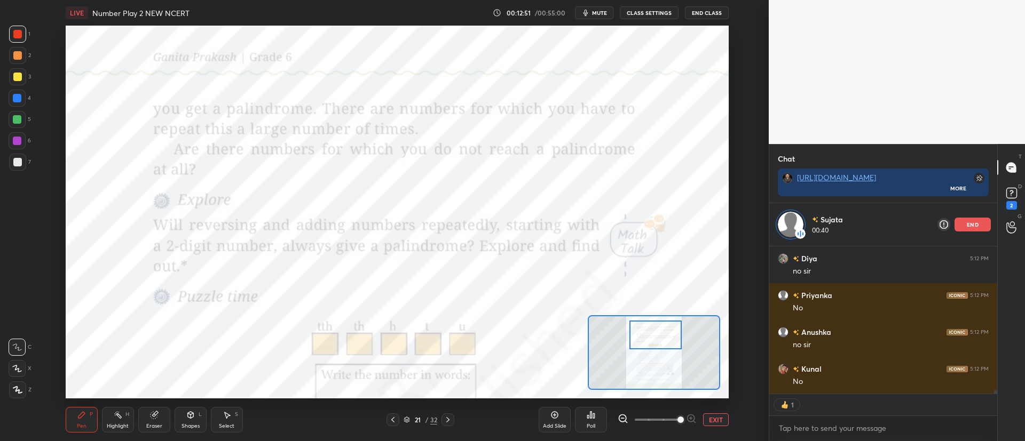
click at [977, 226] on p "end" at bounding box center [972, 224] width 12 height 5
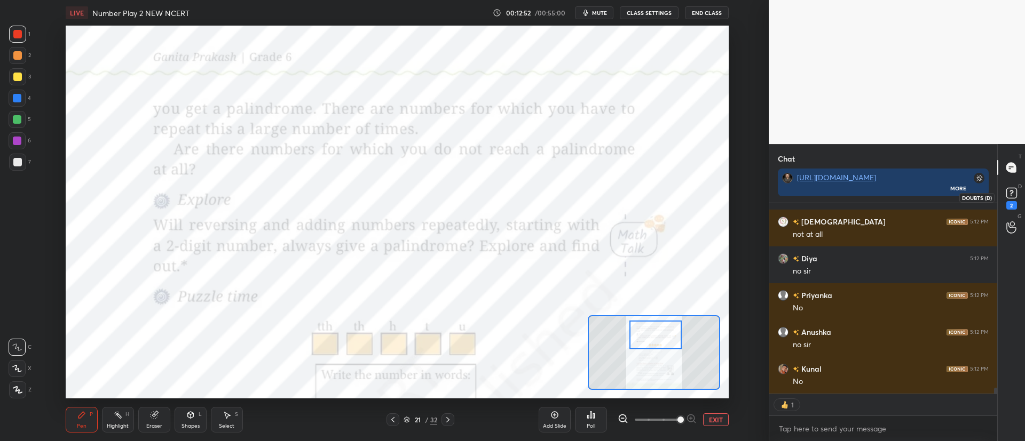
click at [1010, 194] on rect at bounding box center [1011, 193] width 10 height 10
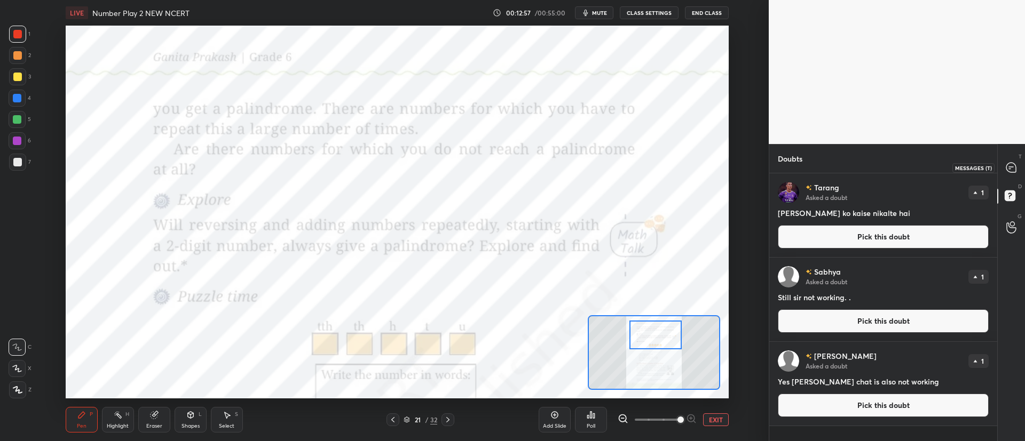
click at [1012, 164] on icon at bounding box center [1011, 168] width 10 height 10
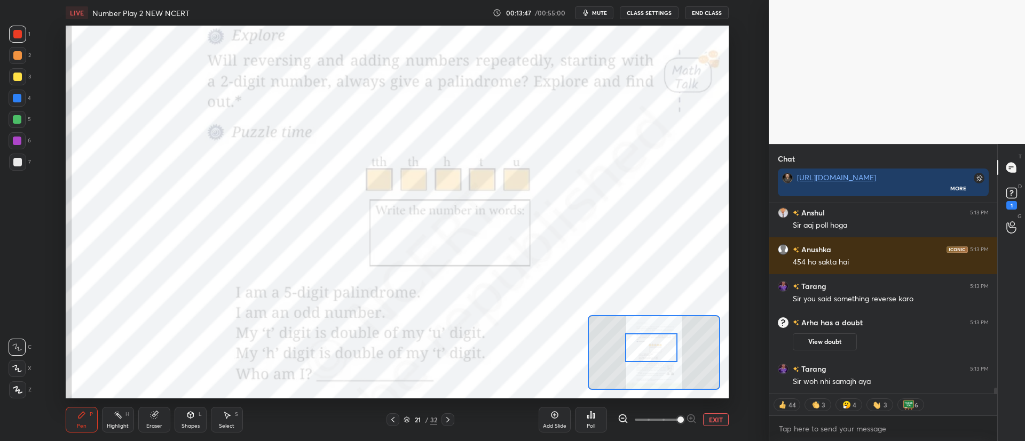
click at [161, 417] on div "Eraser" at bounding box center [154, 420] width 32 height 26
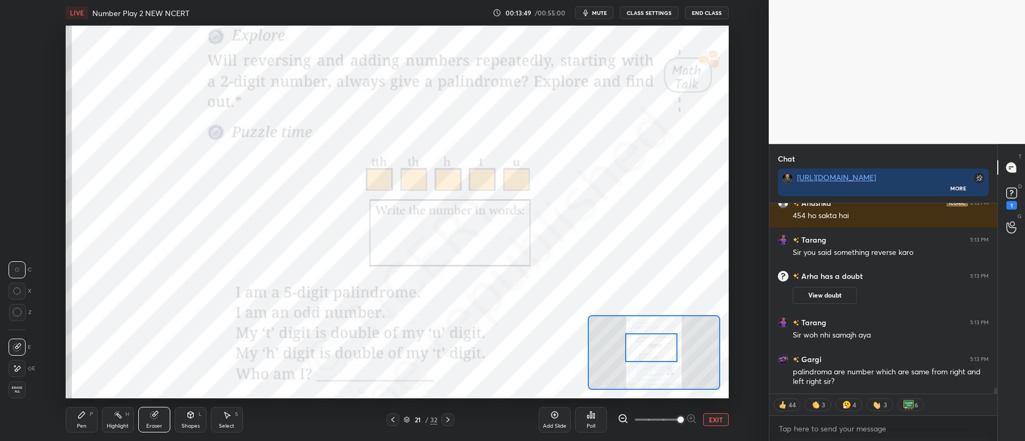
click at [19, 312] on icon at bounding box center [18, 313] width 10 height 10
click at [77, 425] on div "Pen" at bounding box center [82, 426] width 10 height 5
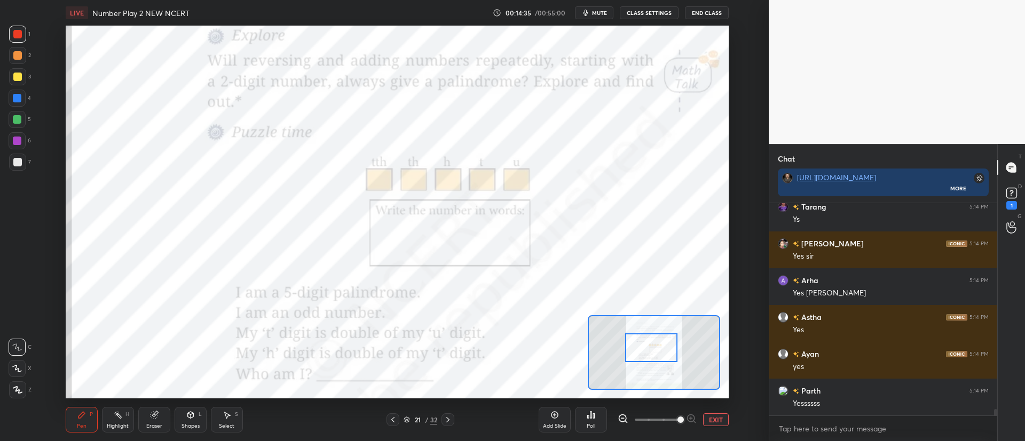
scroll to position [6630, 0]
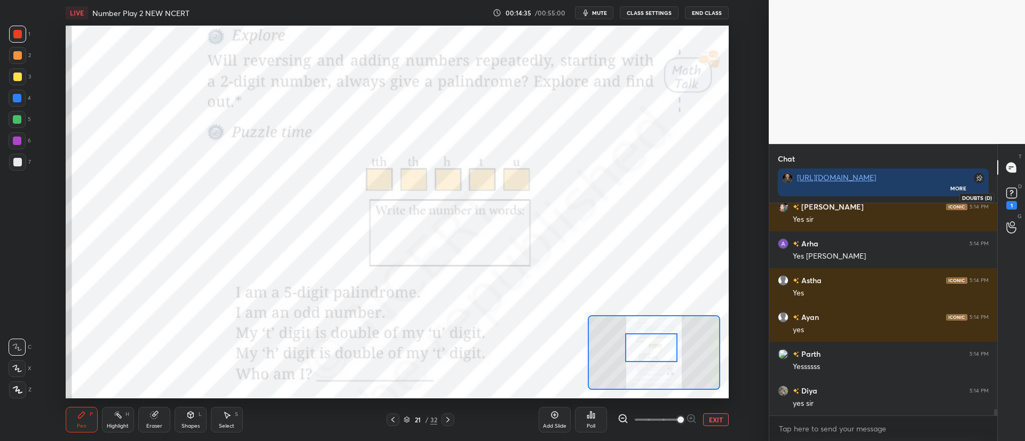
click at [1007, 194] on rect at bounding box center [1011, 193] width 10 height 10
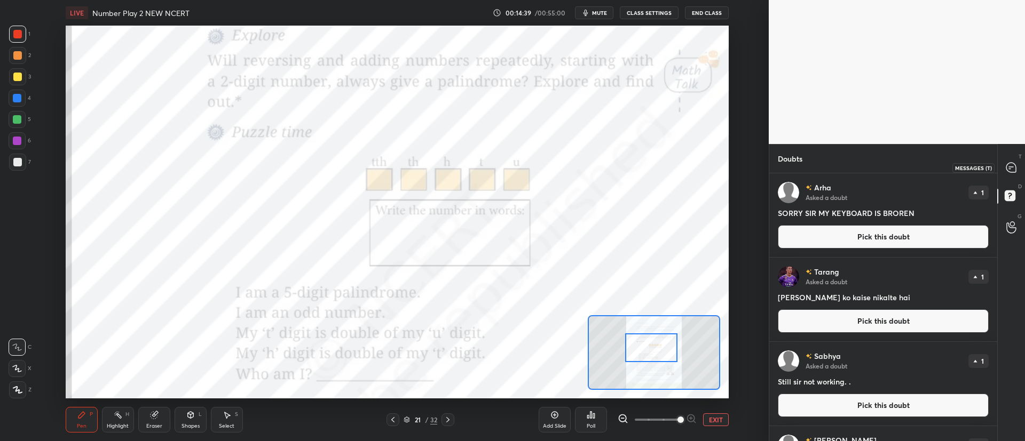
click at [1013, 168] on icon at bounding box center [1011, 168] width 10 height 10
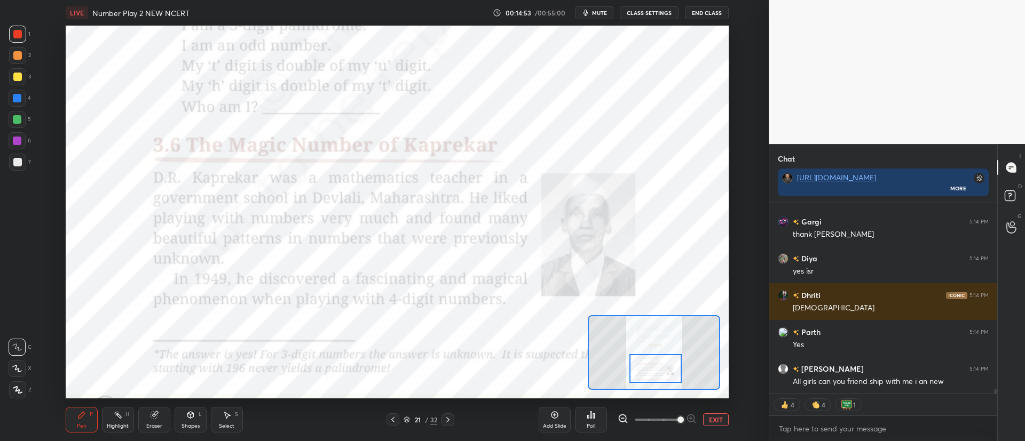
scroll to position [7032, 0]
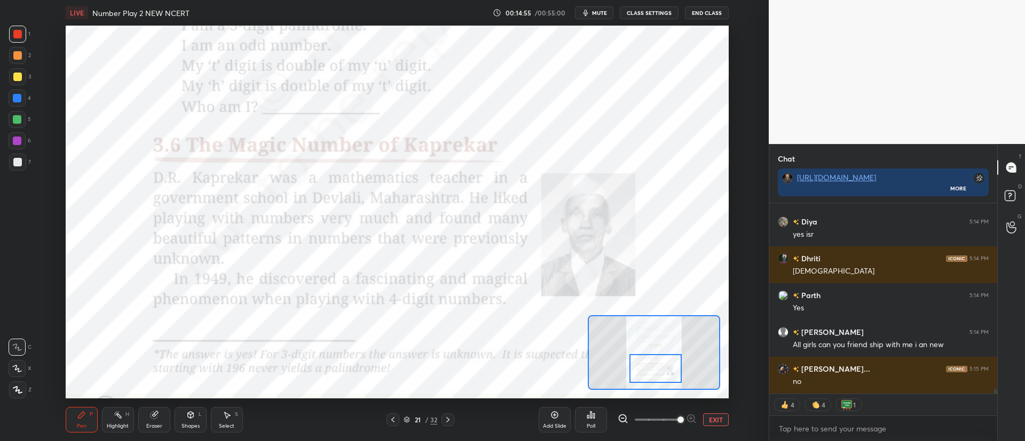
click at [712, 418] on button "EXIT" at bounding box center [716, 420] width 26 height 13
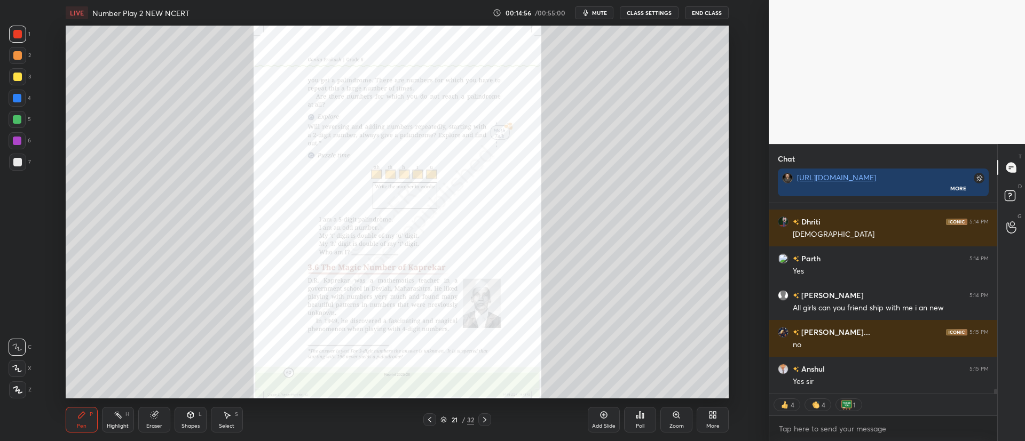
click at [429, 417] on icon at bounding box center [429, 420] width 9 height 9
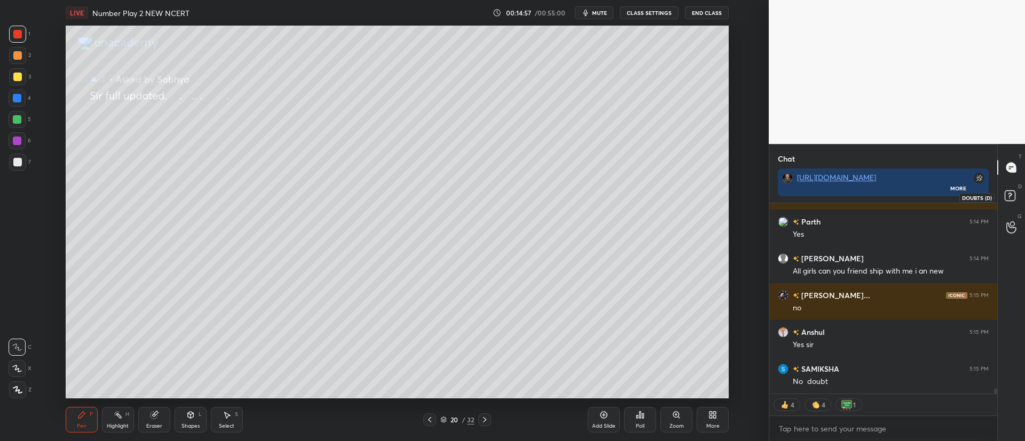
click at [1003, 200] on icon at bounding box center [1011, 197] width 19 height 19
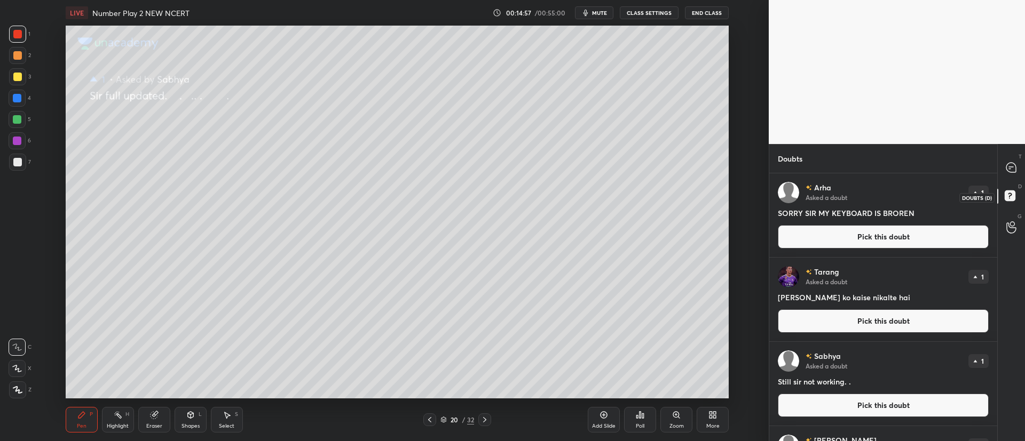
scroll to position [265, 225]
click at [900, 242] on button "Pick this doubt" at bounding box center [883, 236] width 211 height 23
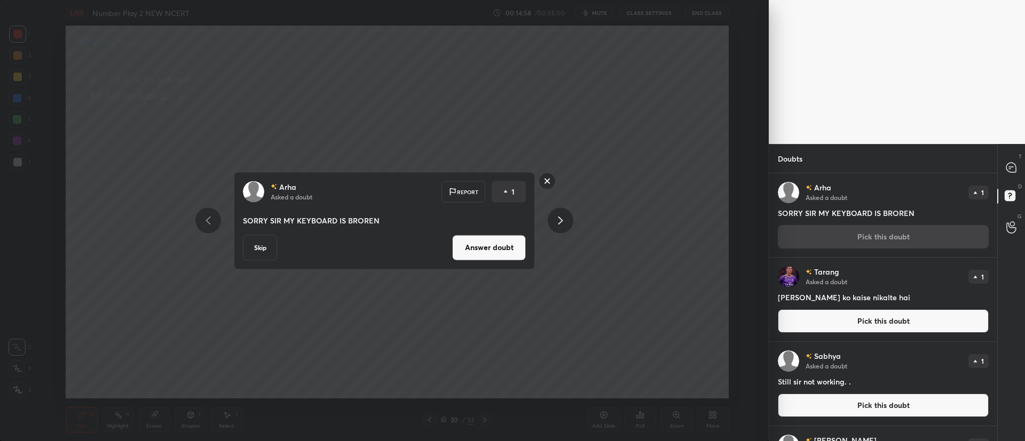
click at [479, 264] on div "Arha Asked a doubt Report 1 SORRY SIR MY KEYBOARD IS BROREN Skip Answer doubt" at bounding box center [384, 221] width 301 height 98
click at [486, 249] on button "Answer doubt" at bounding box center [489, 248] width 74 height 26
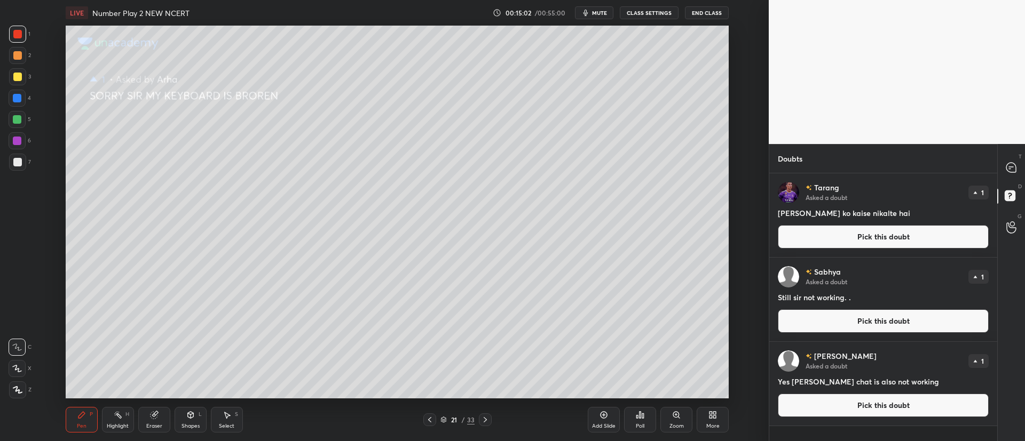
click at [859, 231] on button "Pick this doubt" at bounding box center [883, 236] width 211 height 23
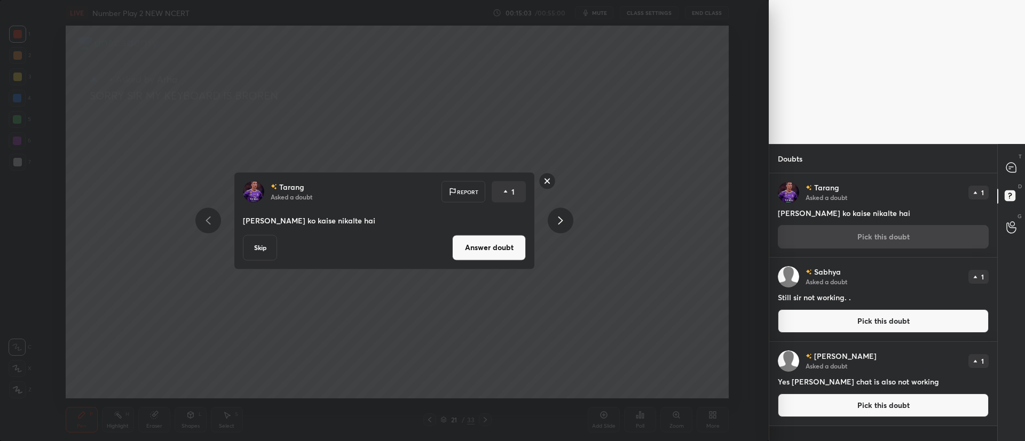
click at [481, 240] on button "Answer doubt" at bounding box center [489, 248] width 74 height 26
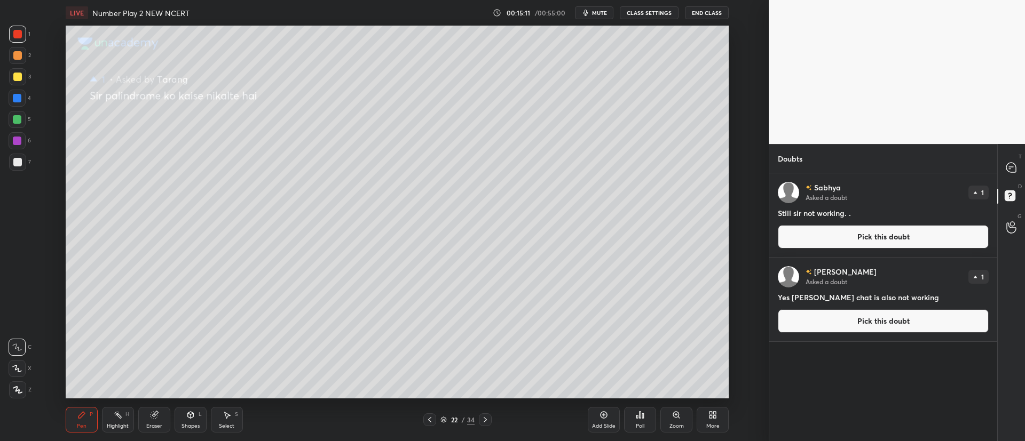
click at [879, 231] on button "Pick this doubt" at bounding box center [883, 236] width 211 height 23
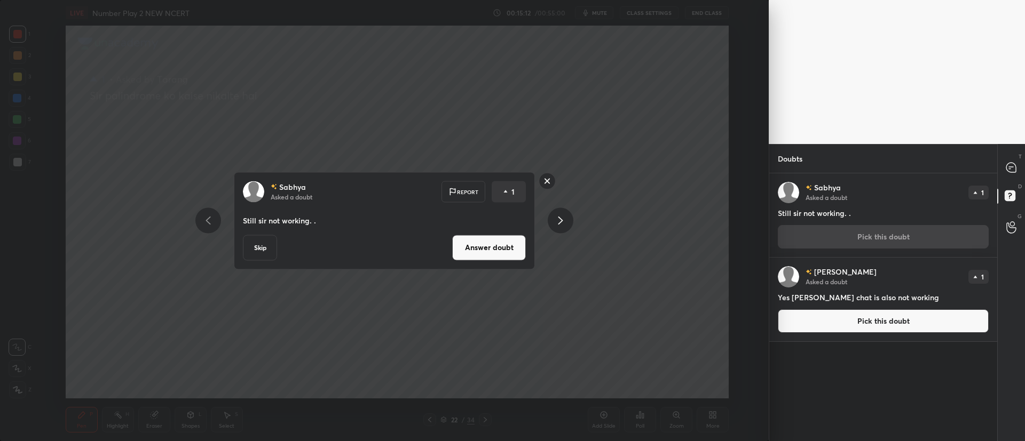
click at [487, 248] on button "Answer doubt" at bounding box center [489, 248] width 74 height 26
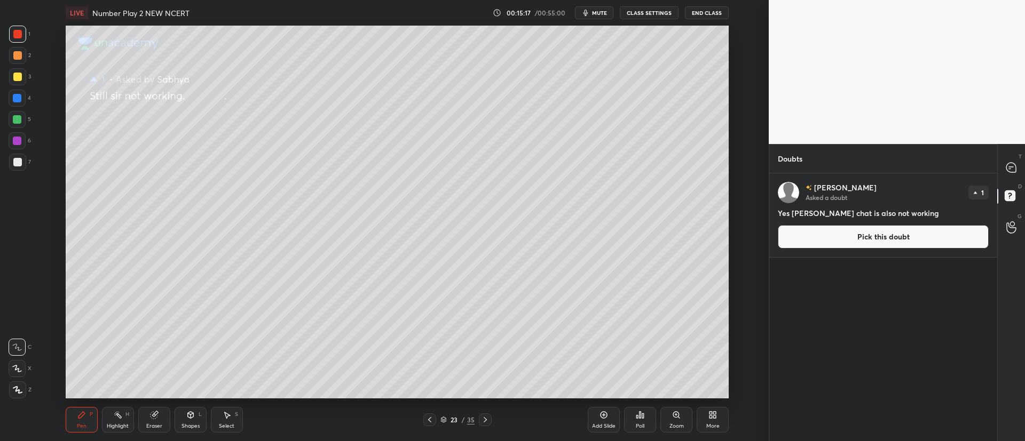
click at [835, 239] on button "Pick this doubt" at bounding box center [883, 236] width 211 height 23
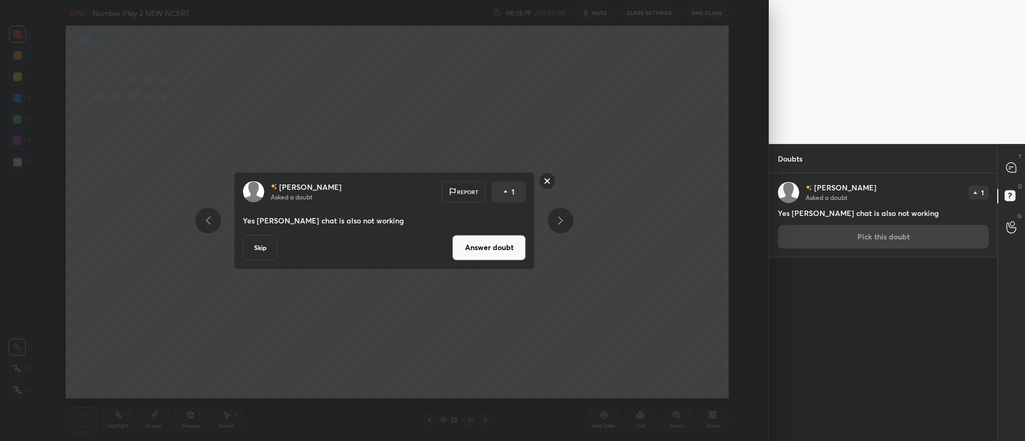
click at [490, 248] on button "Answer doubt" at bounding box center [489, 248] width 74 height 26
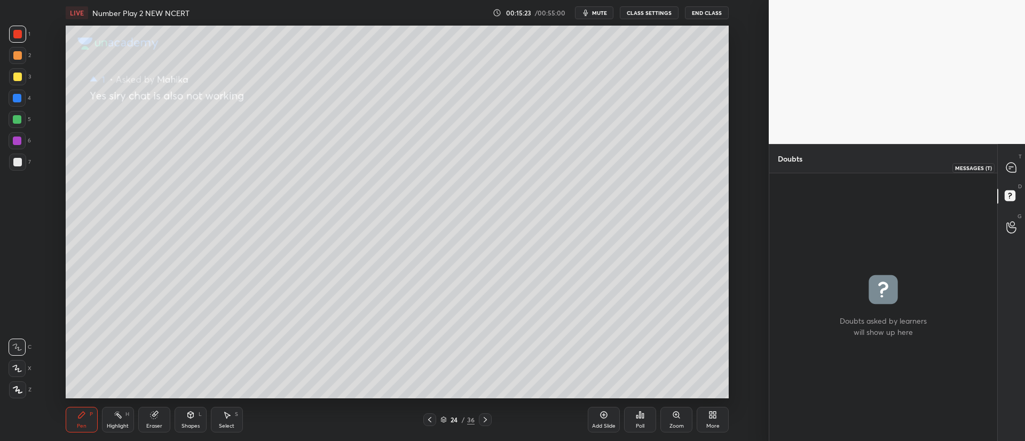
click at [1006, 167] on icon at bounding box center [1011, 168] width 10 height 10
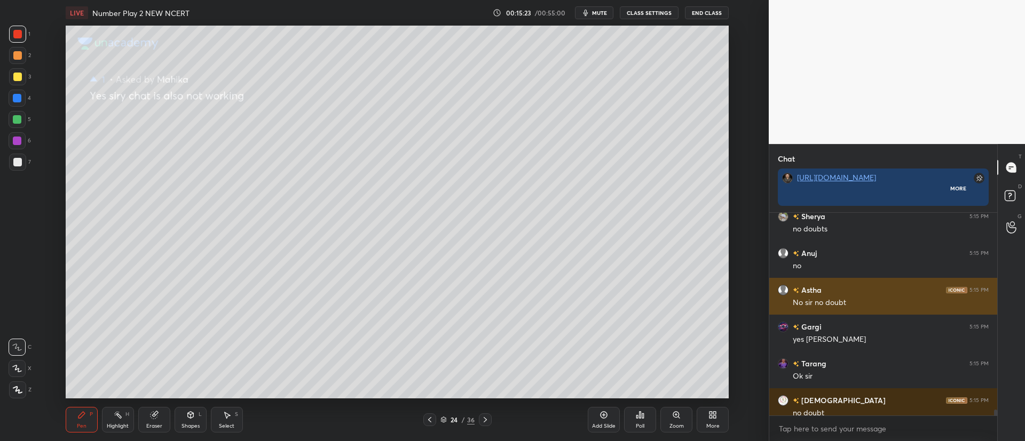
scroll to position [4, 4]
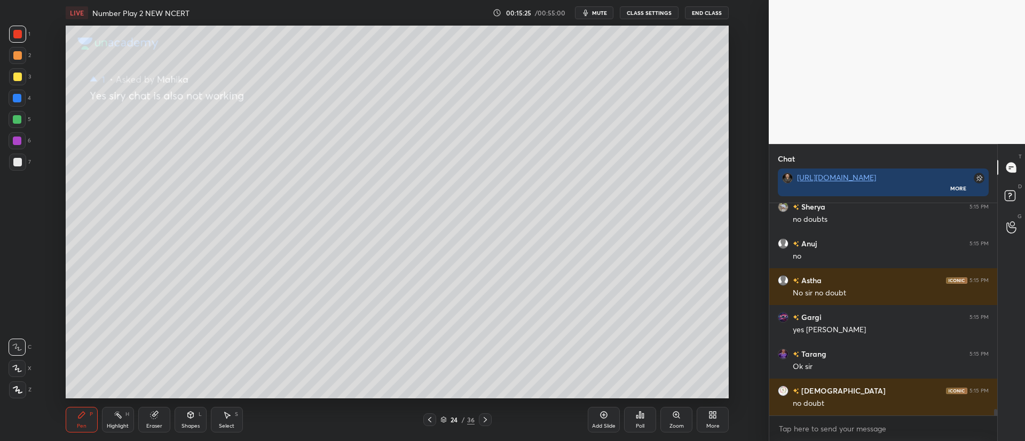
click at [487, 422] on icon at bounding box center [485, 420] width 9 height 9
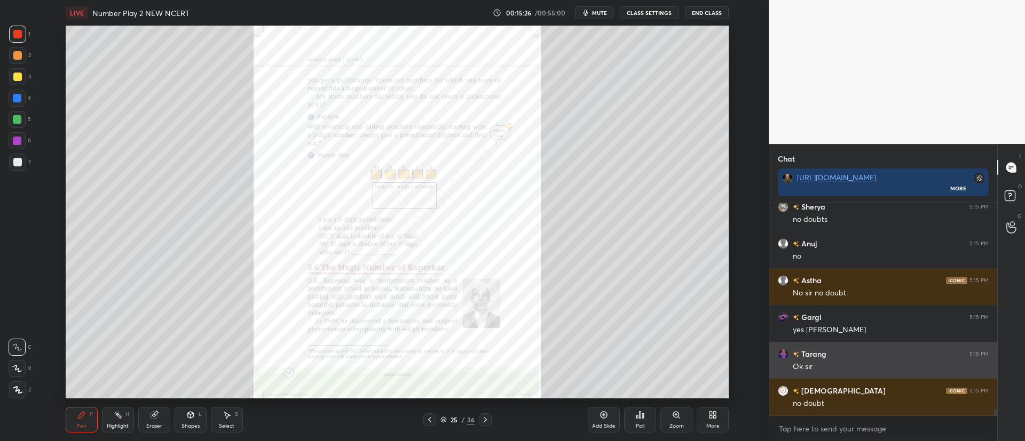
click at [684, 421] on div "Zoom" at bounding box center [676, 420] width 32 height 26
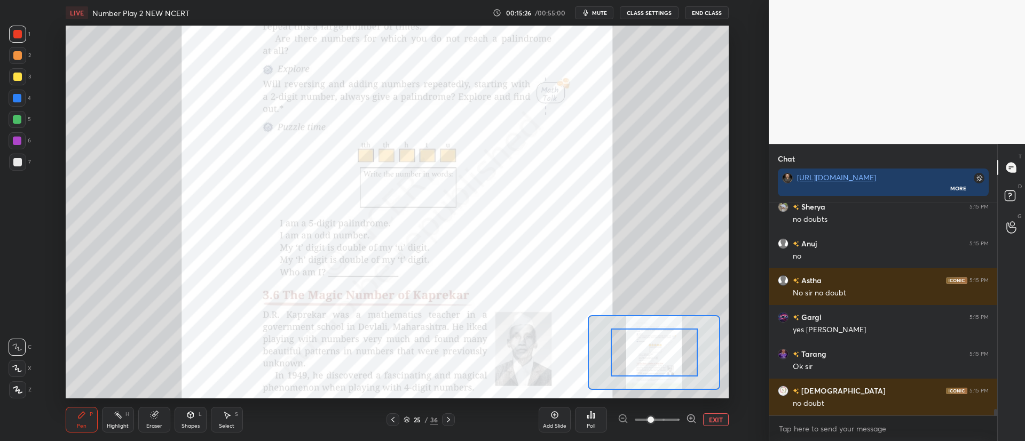
click at [685, 421] on div at bounding box center [656, 420] width 79 height 13
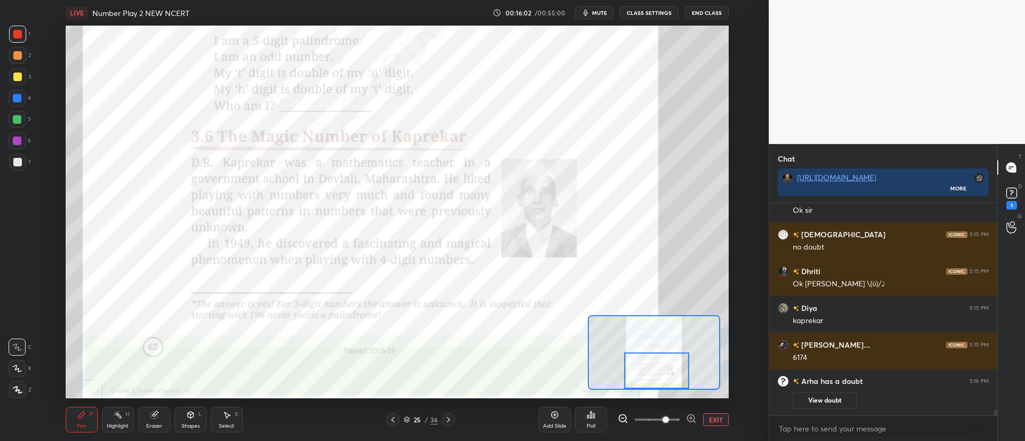
scroll to position [6916, 0]
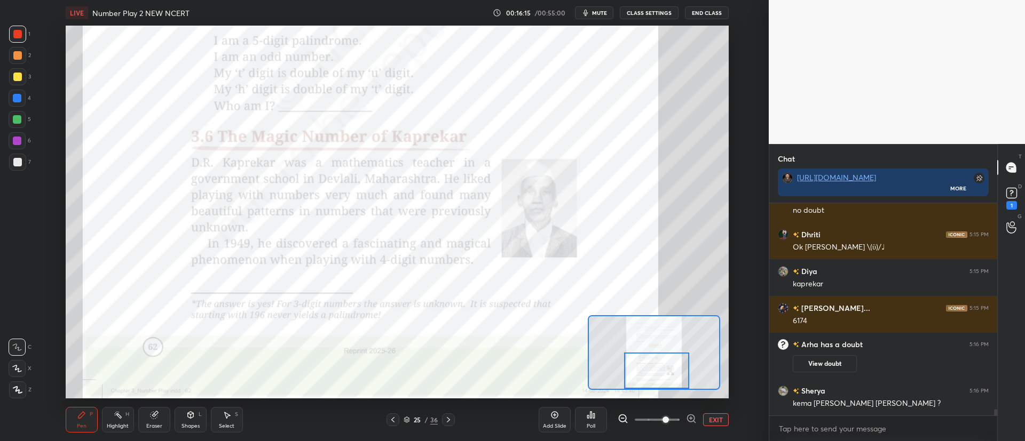
click at [448, 419] on icon at bounding box center [448, 420] width 9 height 9
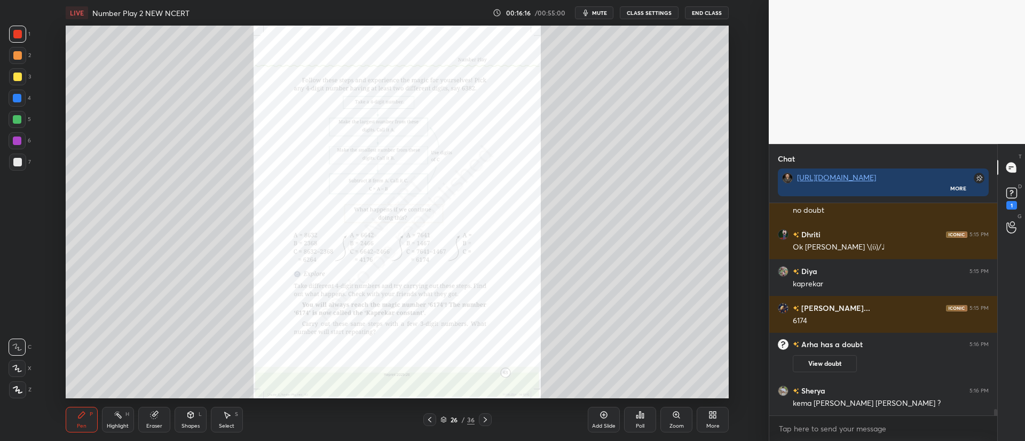
click at [675, 419] on icon at bounding box center [676, 415] width 9 height 9
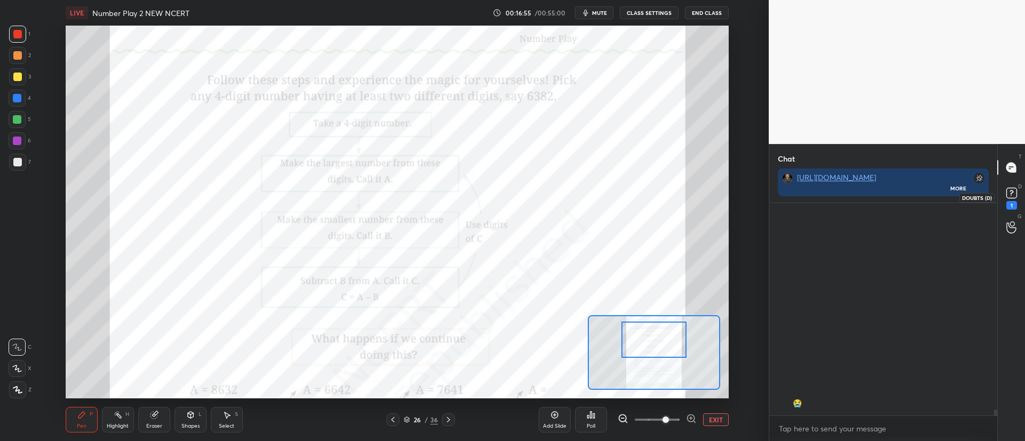
scroll to position [7341, 0]
click at [1006, 191] on rect at bounding box center [1011, 193] width 10 height 10
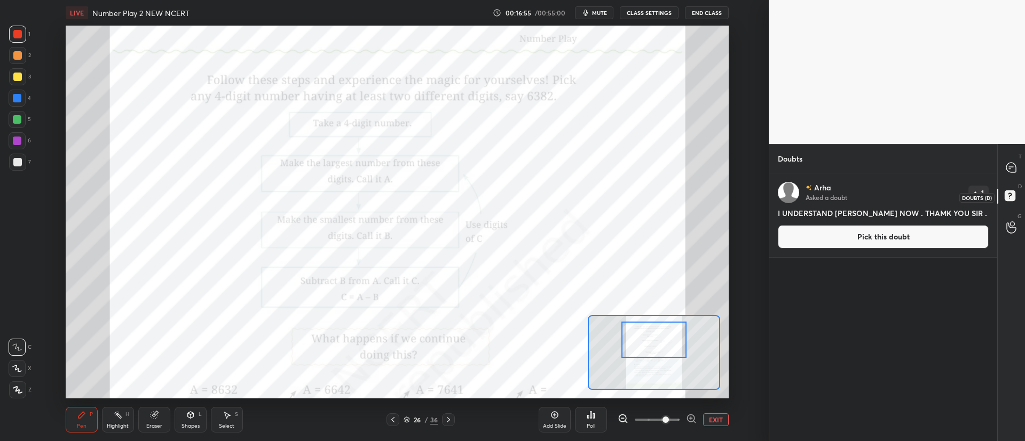
scroll to position [265, 225]
click at [1012, 165] on icon at bounding box center [1011, 168] width 10 height 10
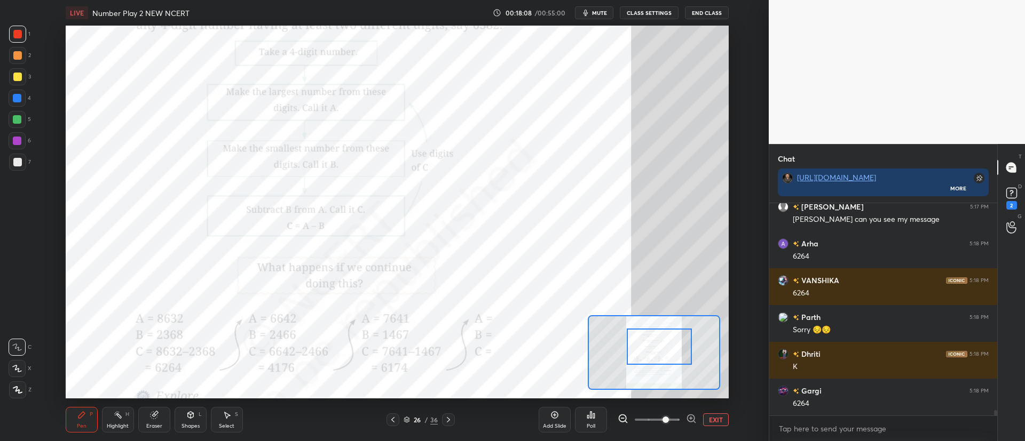
scroll to position [8068, 0]
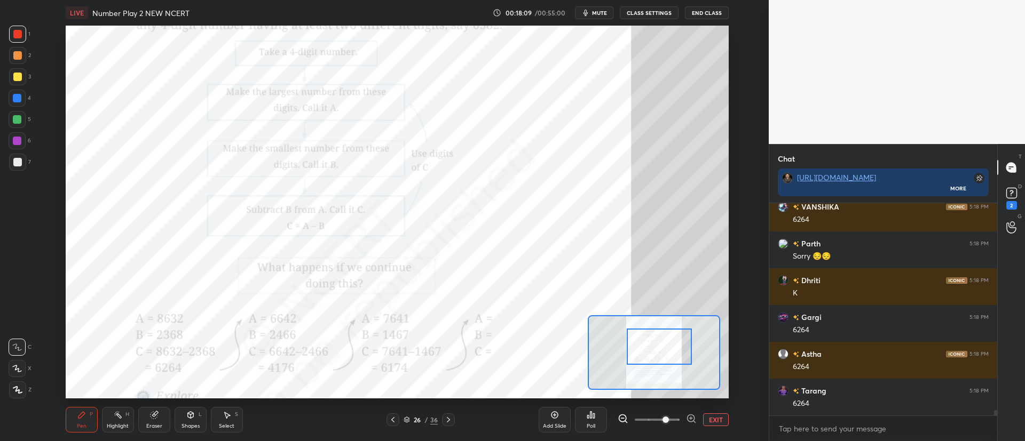
click at [16, 58] on div at bounding box center [17, 55] width 9 height 9
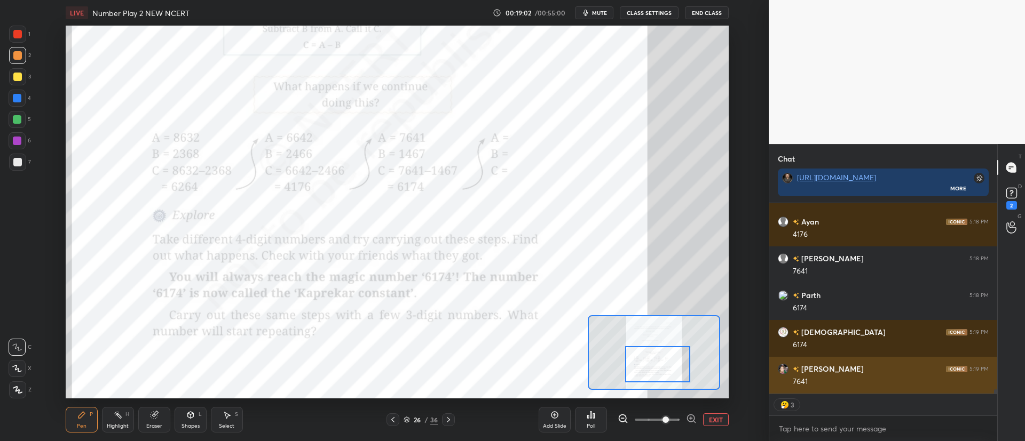
scroll to position [8327, 0]
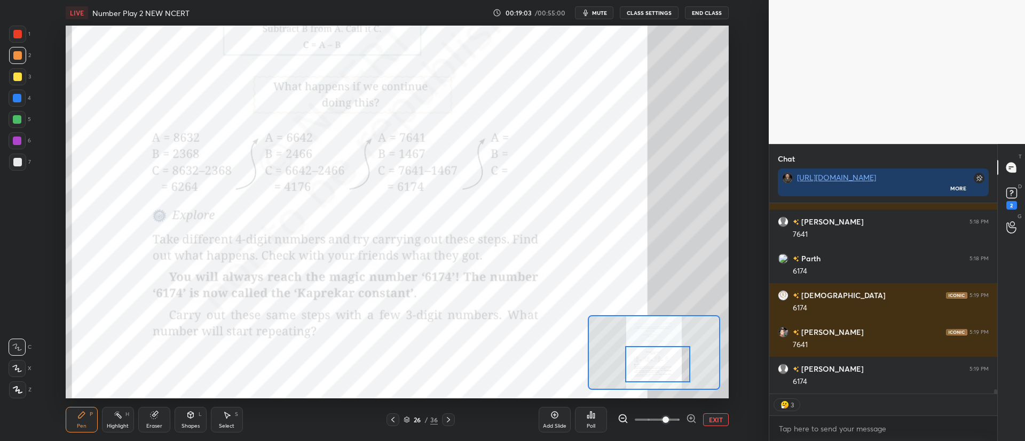
click at [13, 34] on div at bounding box center [17, 34] width 17 height 17
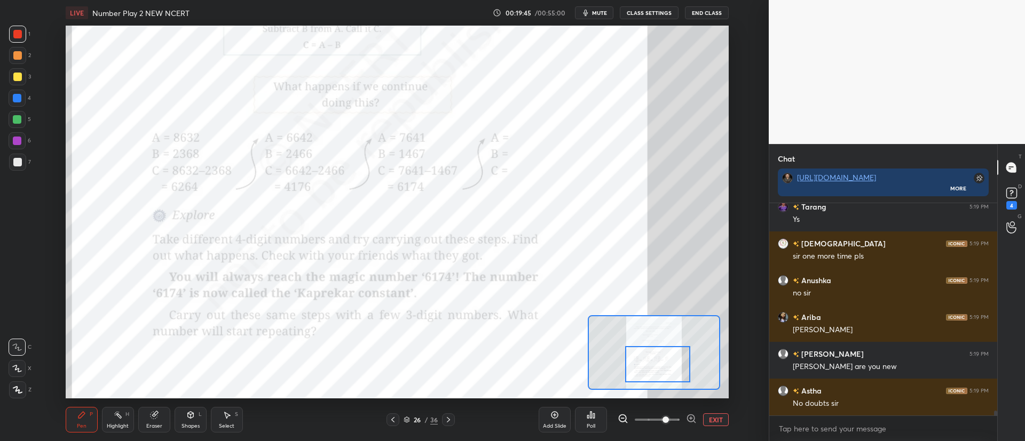
scroll to position [8740, 0]
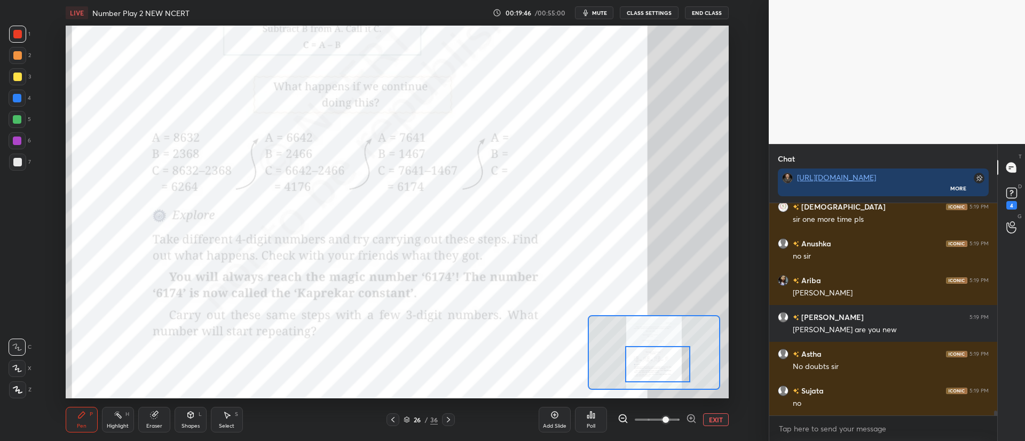
click at [557, 419] on icon at bounding box center [554, 415] width 9 height 9
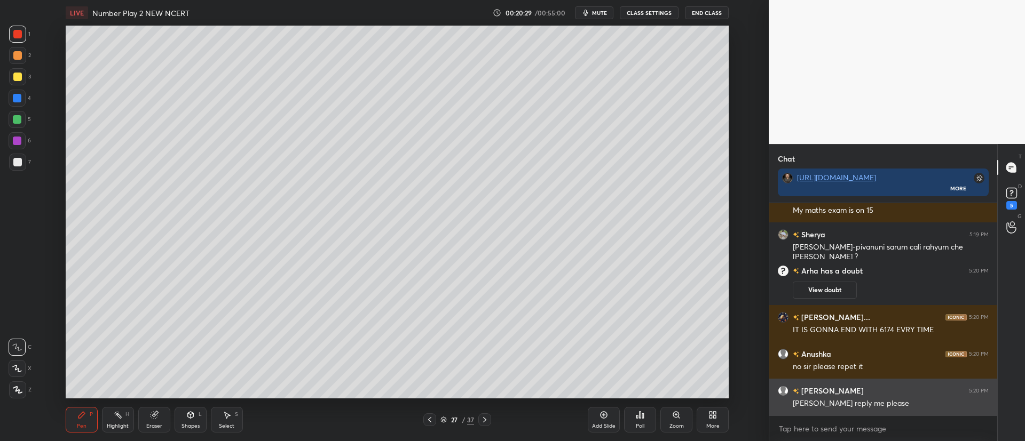
scroll to position [8847, 0]
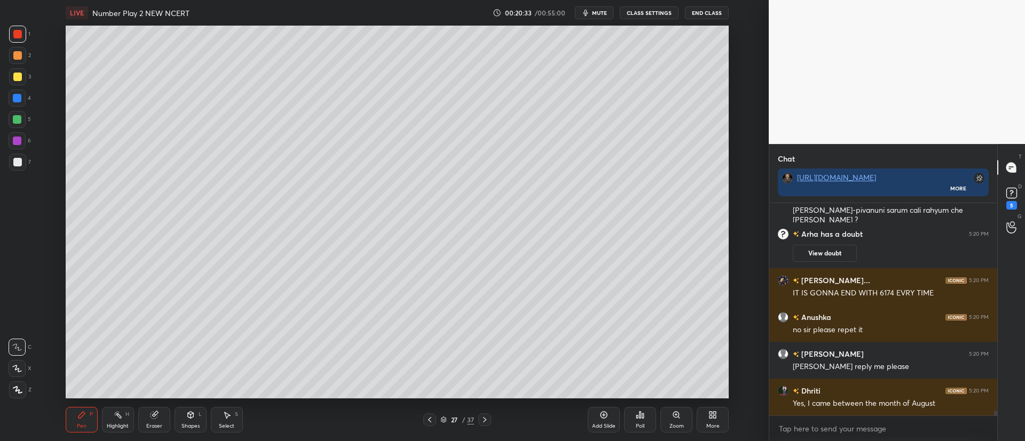
click at [14, 73] on div at bounding box center [17, 77] width 9 height 9
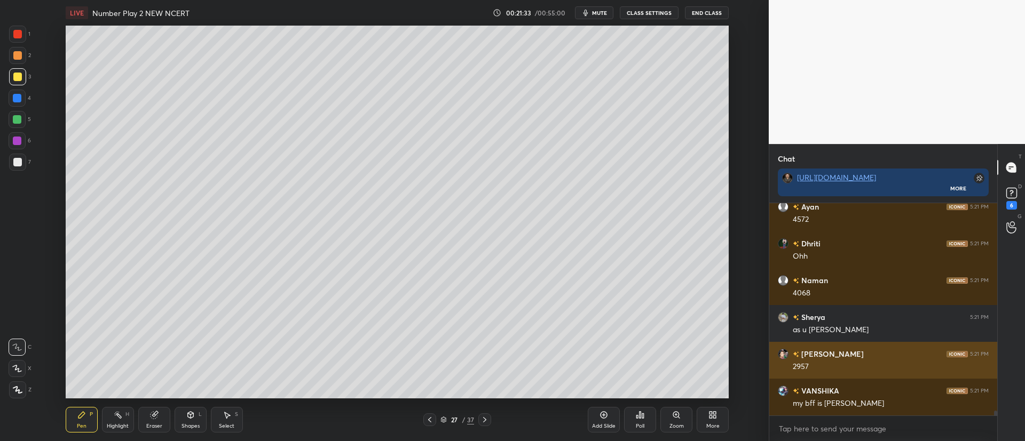
scroll to position [9505, 0]
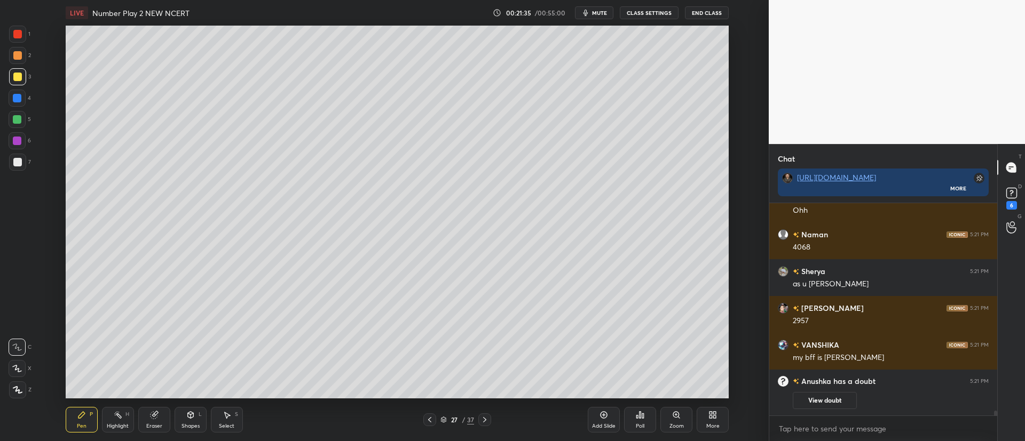
click at [437, 414] on div "27 / 37" at bounding box center [457, 420] width 68 height 13
click at [429, 417] on icon at bounding box center [429, 420] width 9 height 9
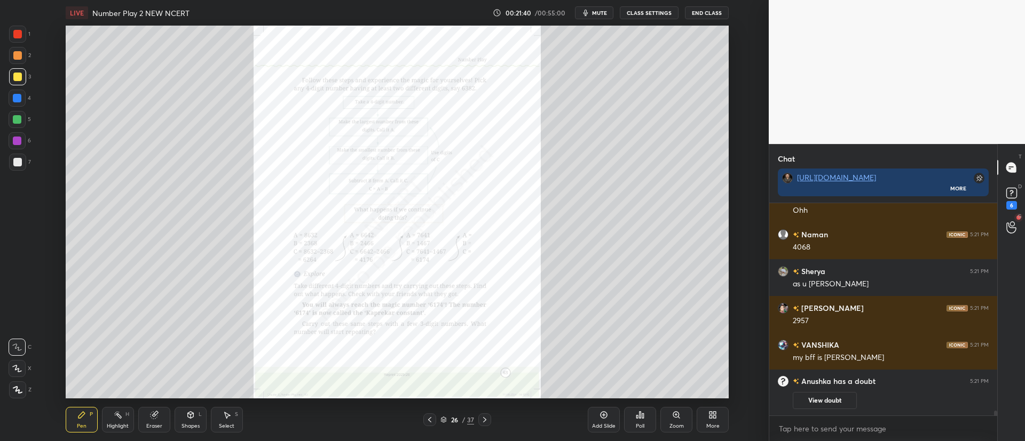
click at [485, 418] on icon at bounding box center [484, 420] width 9 height 9
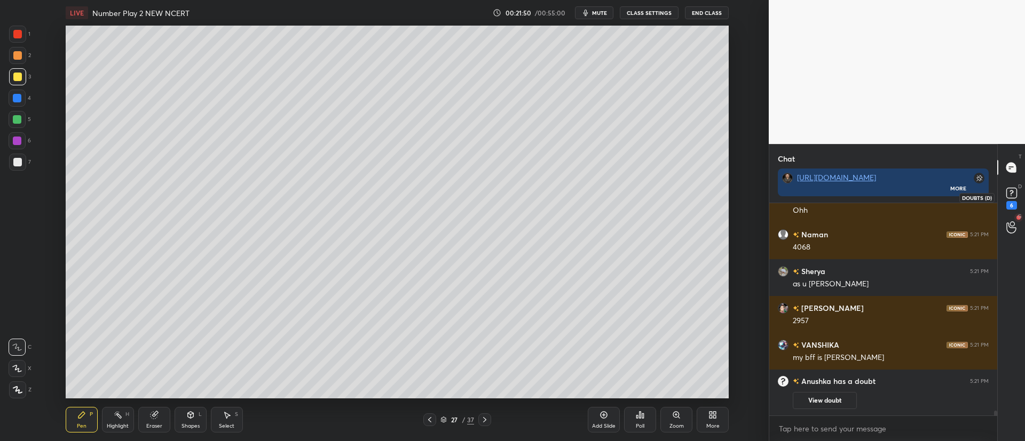
click at [1011, 194] on icon at bounding box center [1011, 193] width 4 height 4
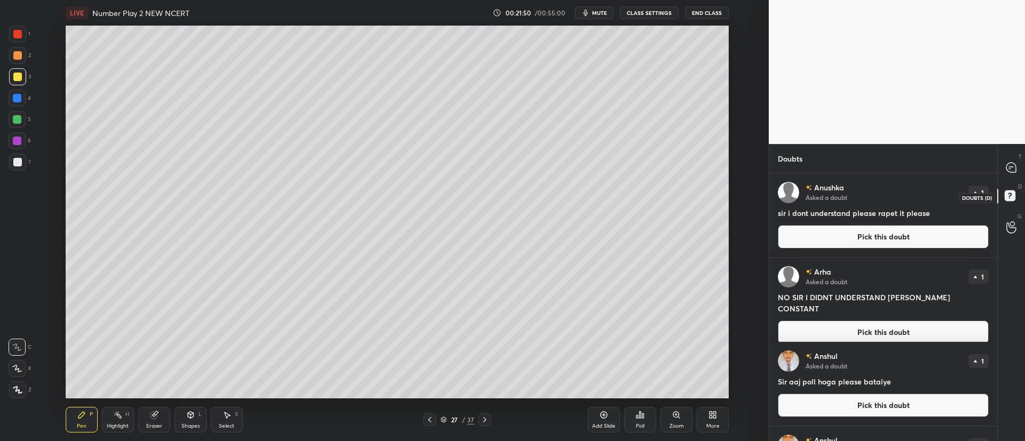
scroll to position [265, 225]
click at [845, 235] on button "Pick this doubt" at bounding box center [883, 236] width 211 height 23
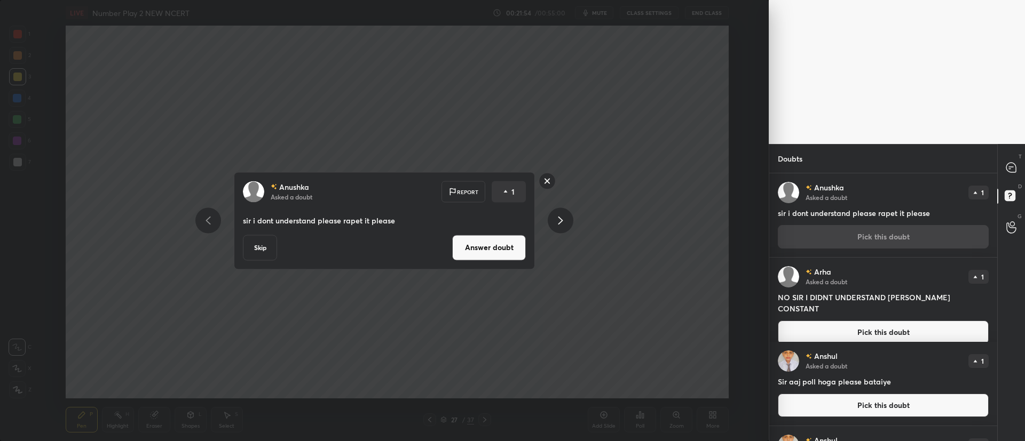
click at [487, 251] on button "Answer doubt" at bounding box center [489, 248] width 74 height 26
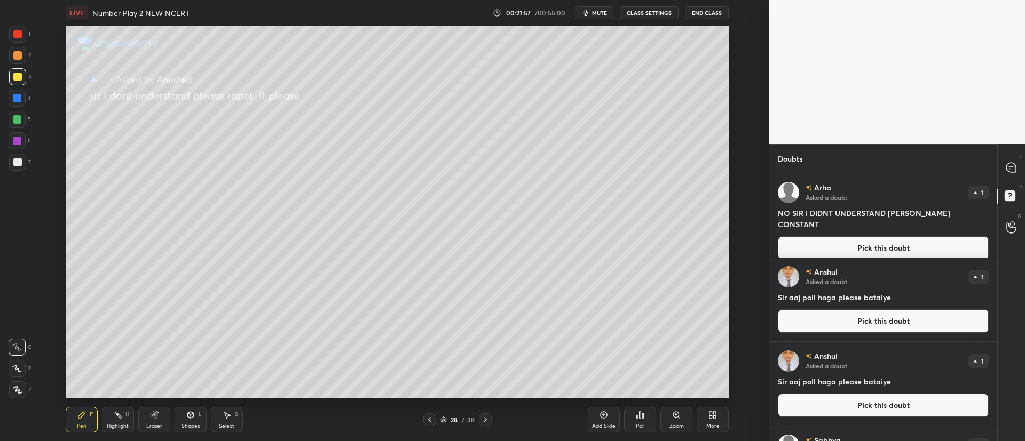
click at [828, 236] on button "Pick this doubt" at bounding box center [883, 247] width 211 height 23
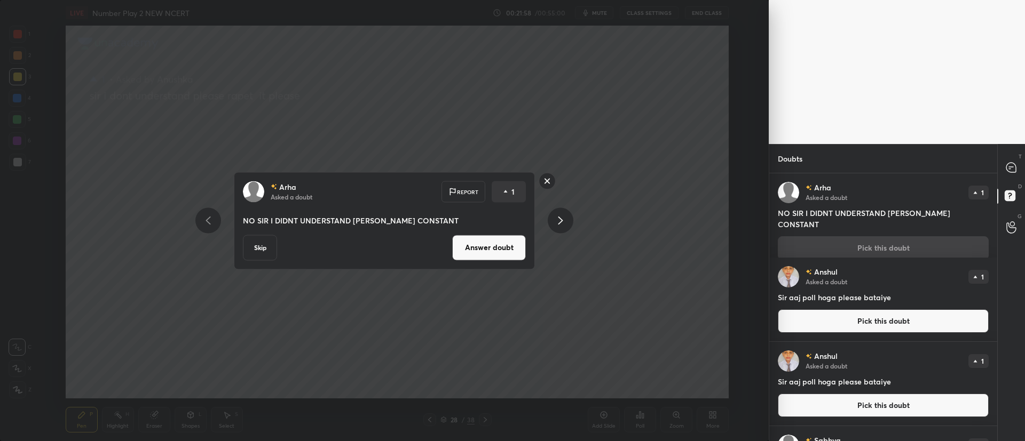
click at [476, 254] on button "Answer doubt" at bounding box center [489, 248] width 74 height 26
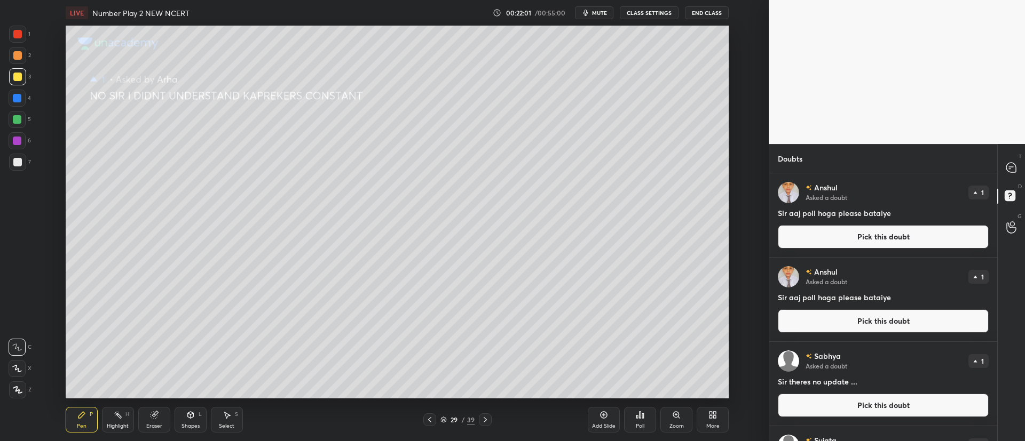
click at [849, 232] on button "Pick this doubt" at bounding box center [883, 236] width 211 height 23
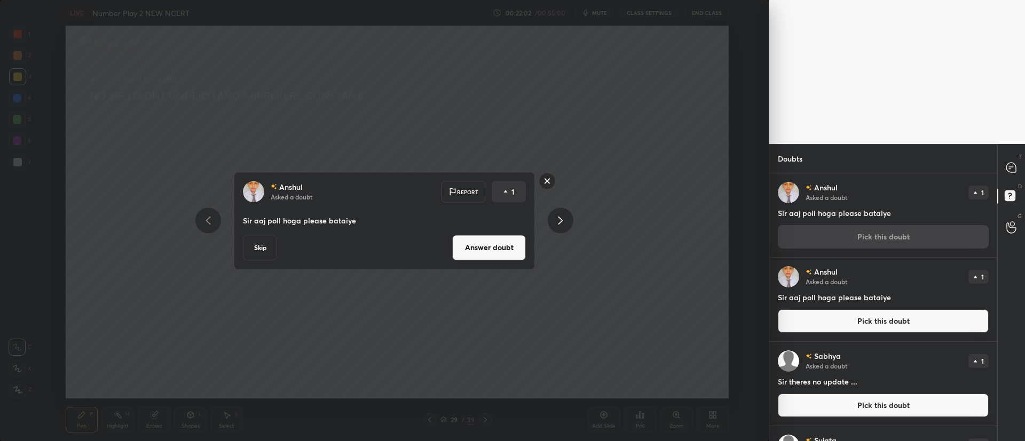
click at [483, 245] on button "Answer doubt" at bounding box center [489, 248] width 74 height 26
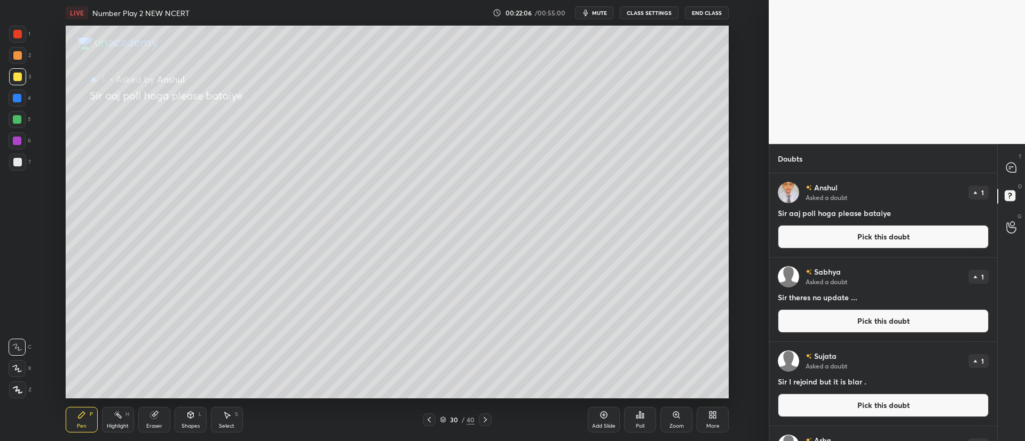
click at [855, 240] on button "Pick this doubt" at bounding box center [883, 236] width 211 height 23
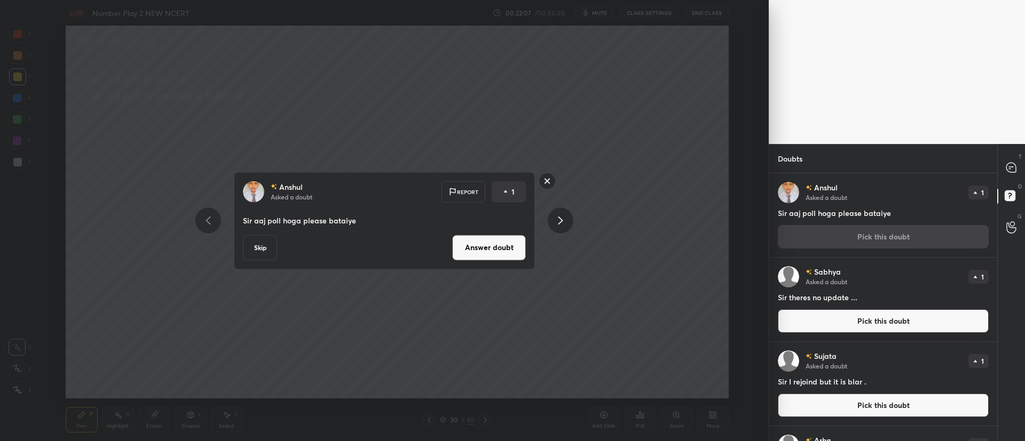
click at [496, 246] on button "Answer doubt" at bounding box center [489, 248] width 74 height 26
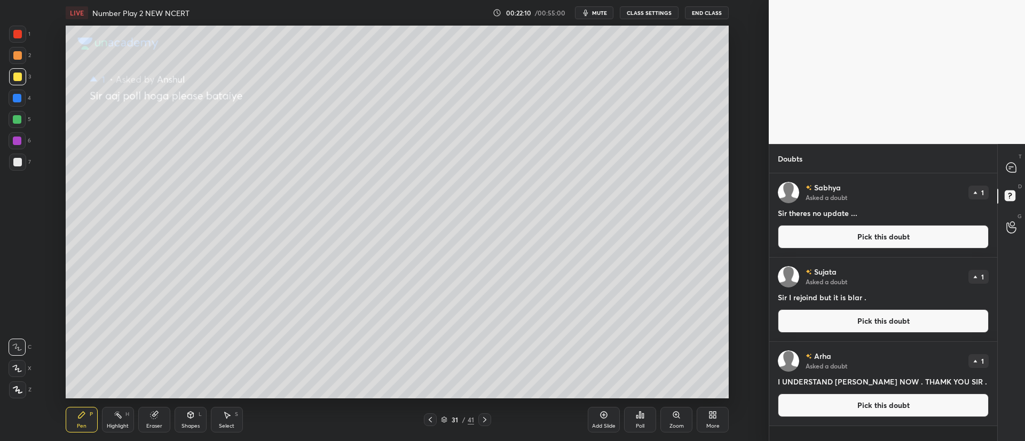
click at [854, 242] on button "Pick this doubt" at bounding box center [883, 236] width 211 height 23
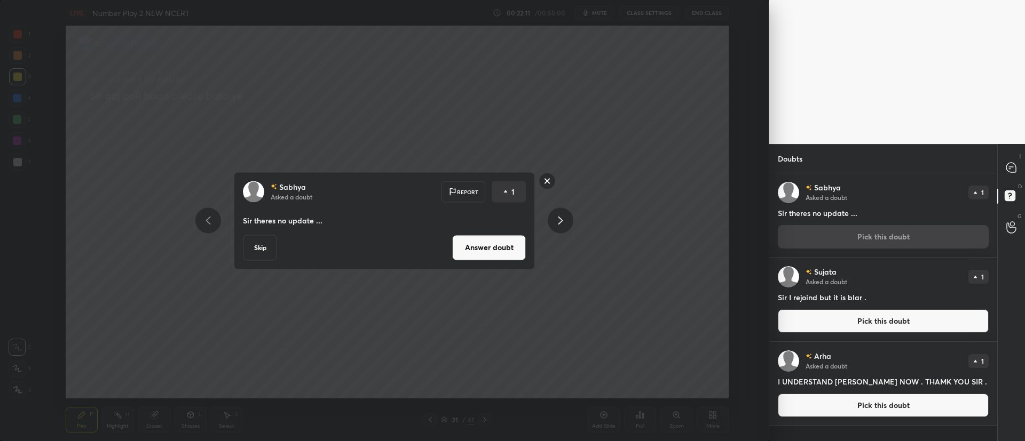
click at [499, 243] on button "Answer doubt" at bounding box center [489, 248] width 74 height 26
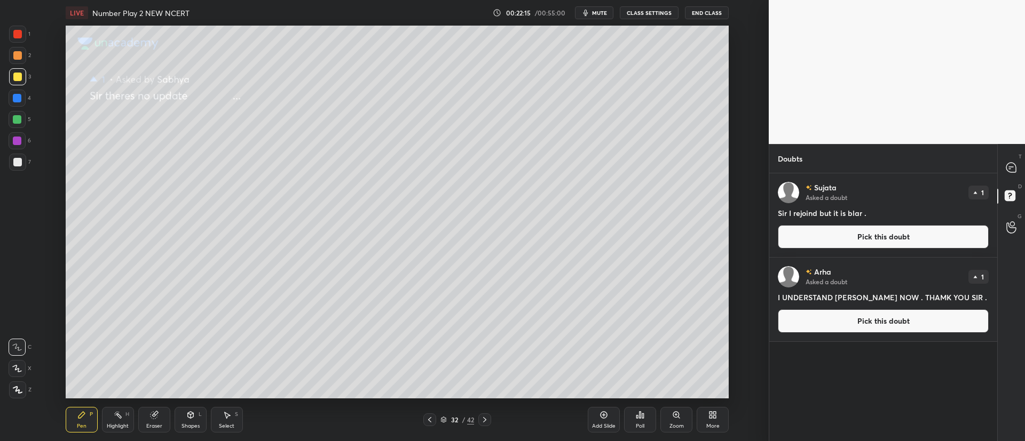
click at [832, 236] on button "Pick this doubt" at bounding box center [883, 236] width 211 height 23
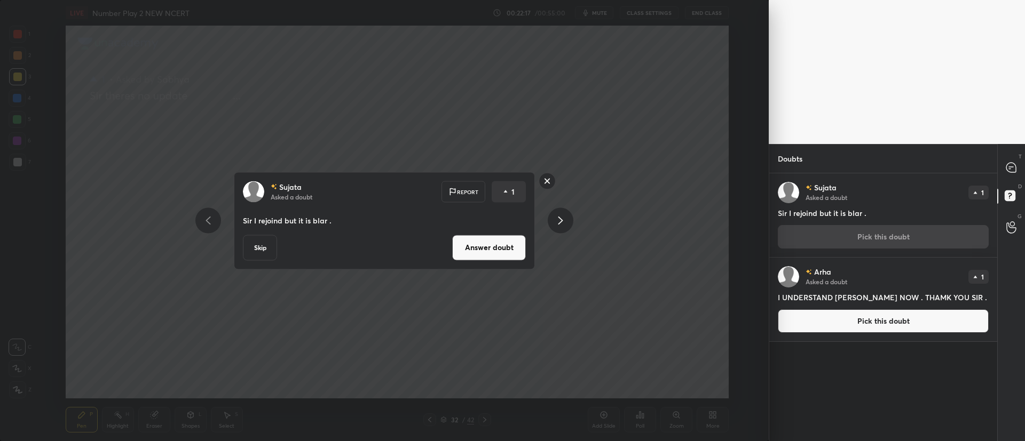
click at [472, 246] on button "Answer doubt" at bounding box center [489, 248] width 74 height 26
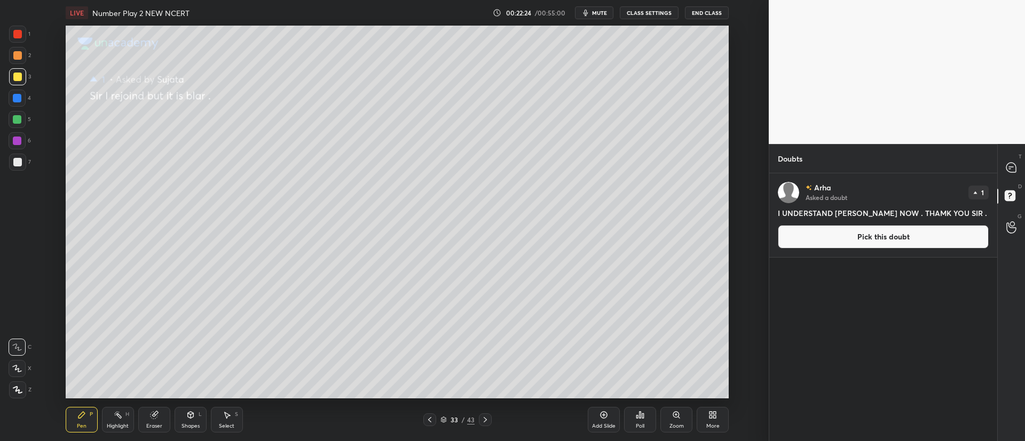
click at [800, 237] on button "Pick this doubt" at bounding box center [883, 236] width 211 height 23
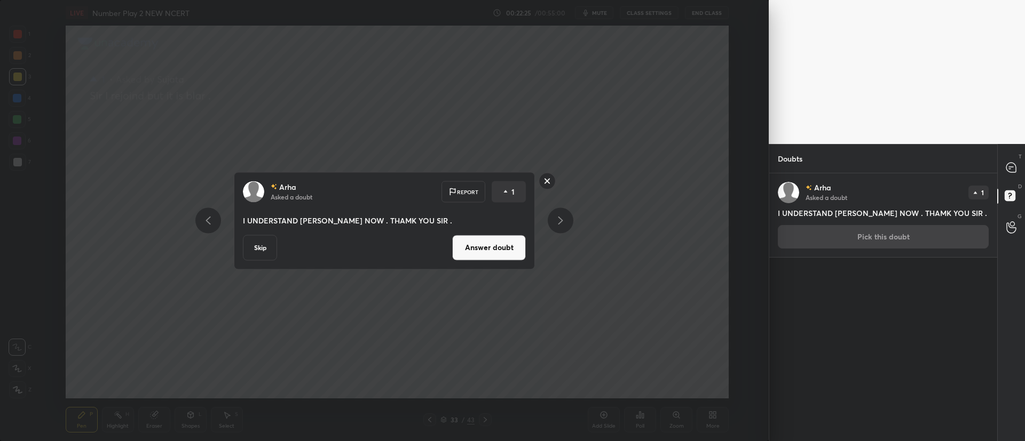
click at [469, 241] on button "Answer doubt" at bounding box center [489, 248] width 74 height 26
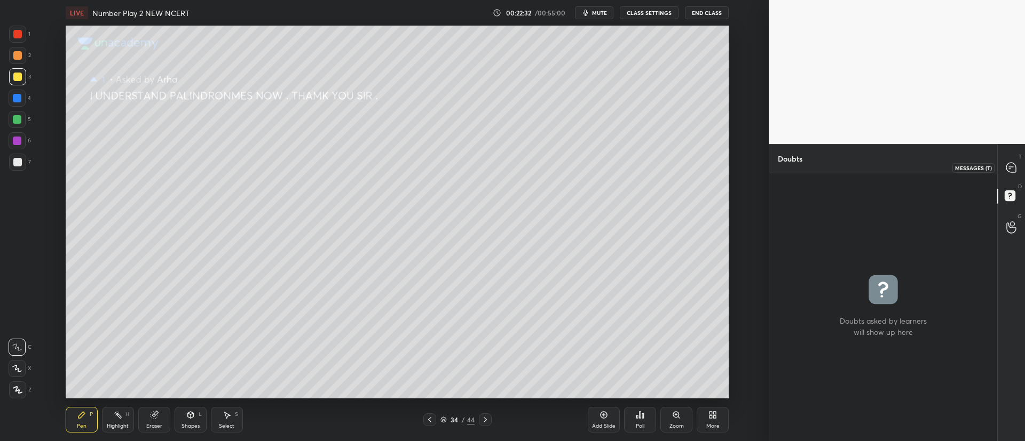
click at [1007, 169] on icon at bounding box center [1011, 168] width 10 height 10
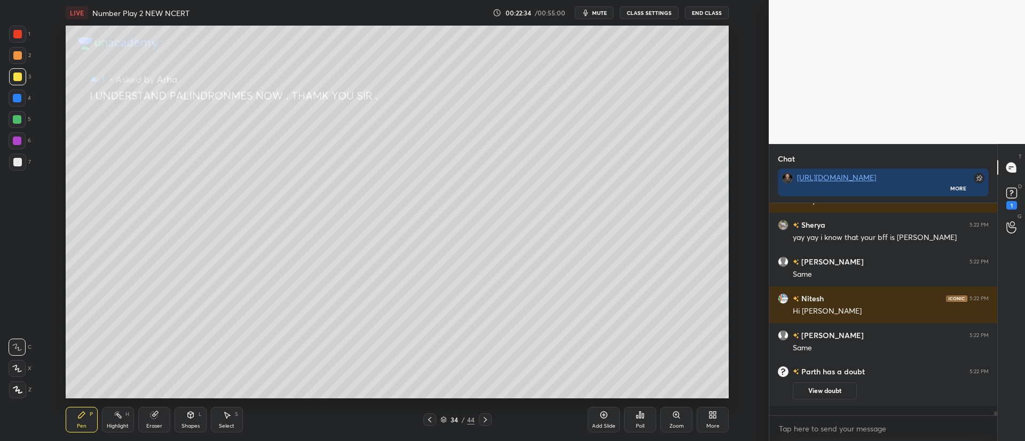
scroll to position [9534, 0]
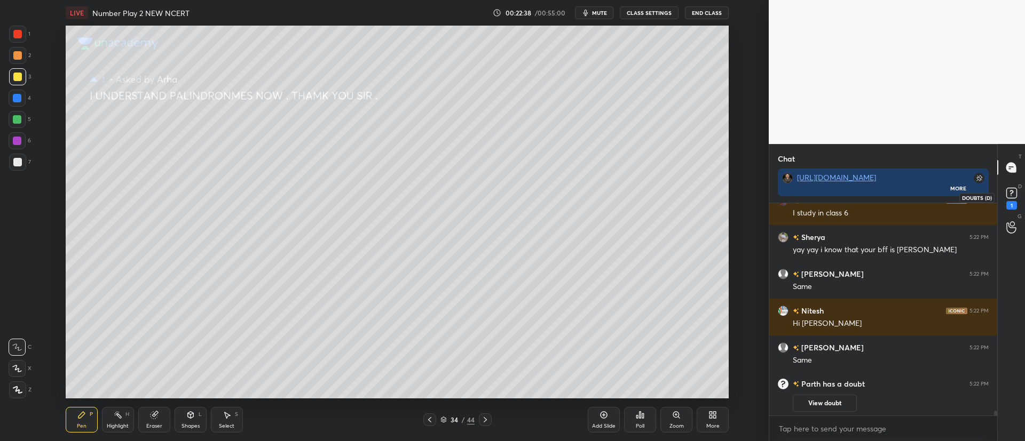
click at [1009, 196] on rect at bounding box center [1011, 193] width 10 height 10
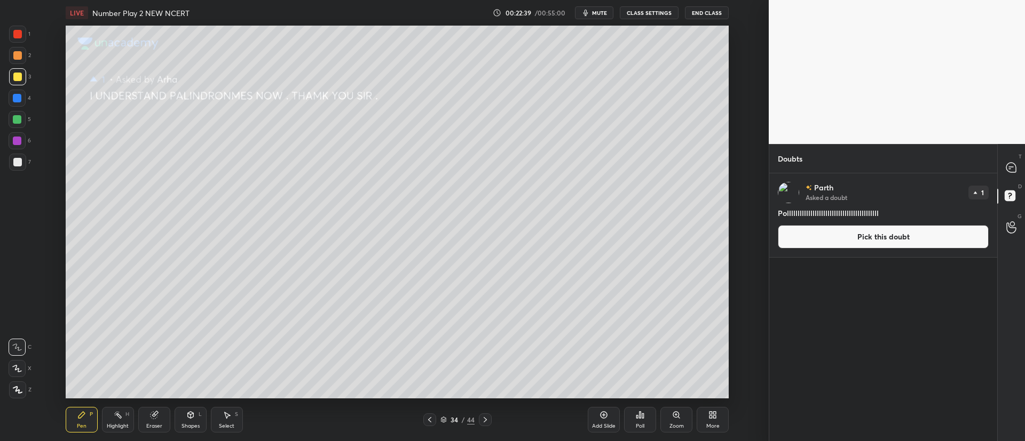
click at [891, 243] on button "Pick this doubt" at bounding box center [883, 236] width 211 height 23
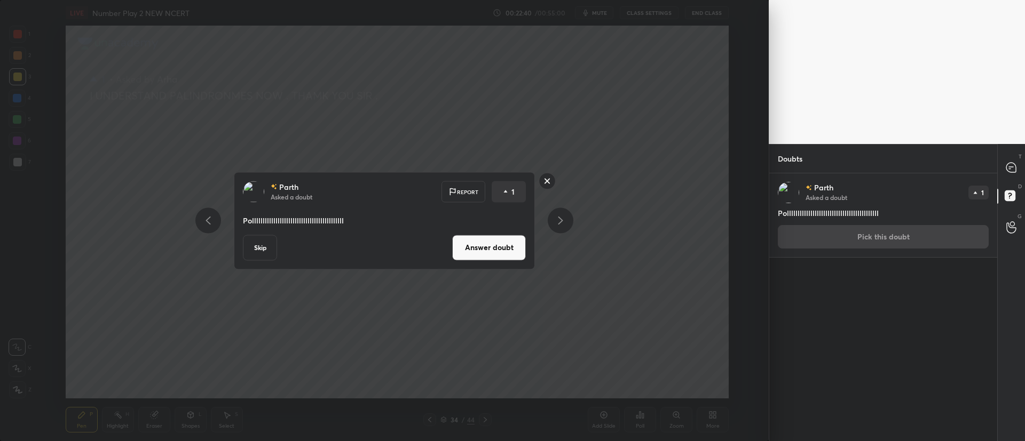
click at [504, 237] on button "Answer doubt" at bounding box center [489, 248] width 74 height 26
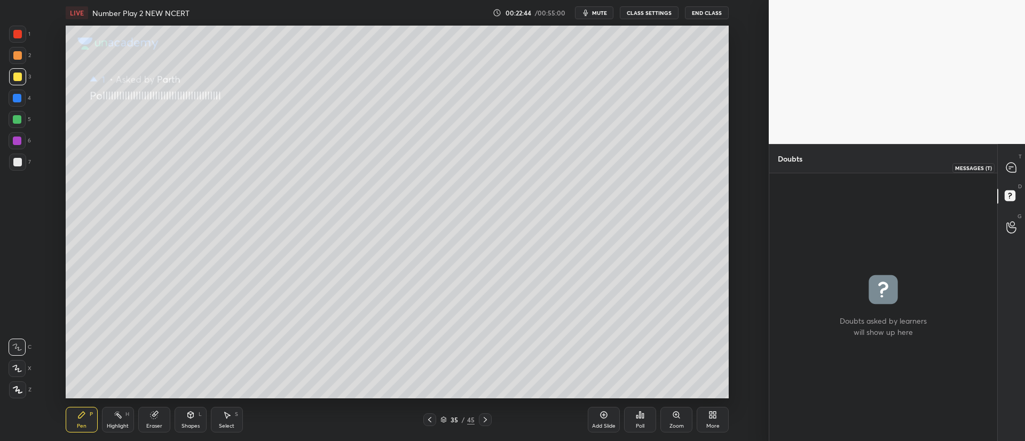
click at [1008, 171] on icon at bounding box center [1011, 168] width 10 height 10
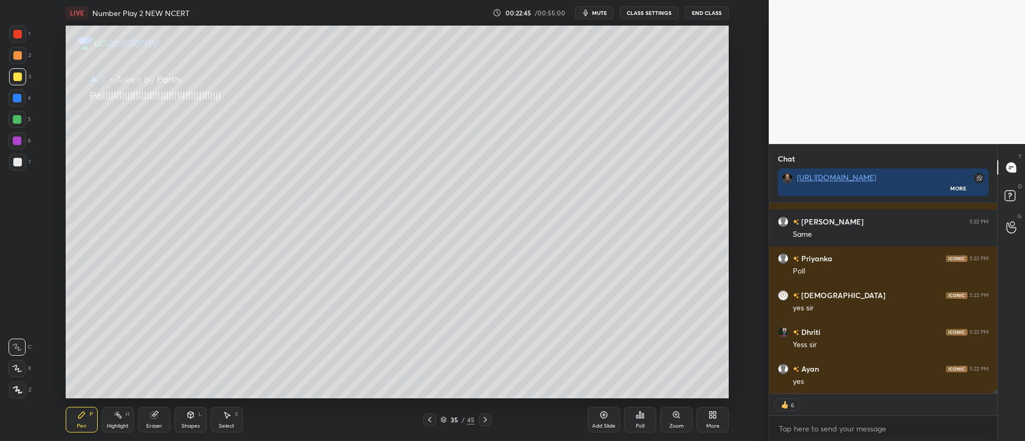
scroll to position [9697, 0]
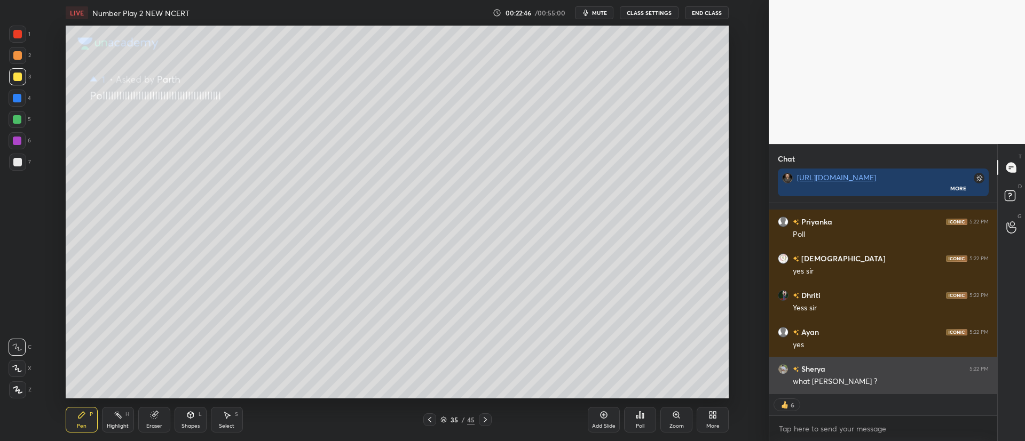
click at [448, 421] on div "35 / 45" at bounding box center [457, 420] width 34 height 10
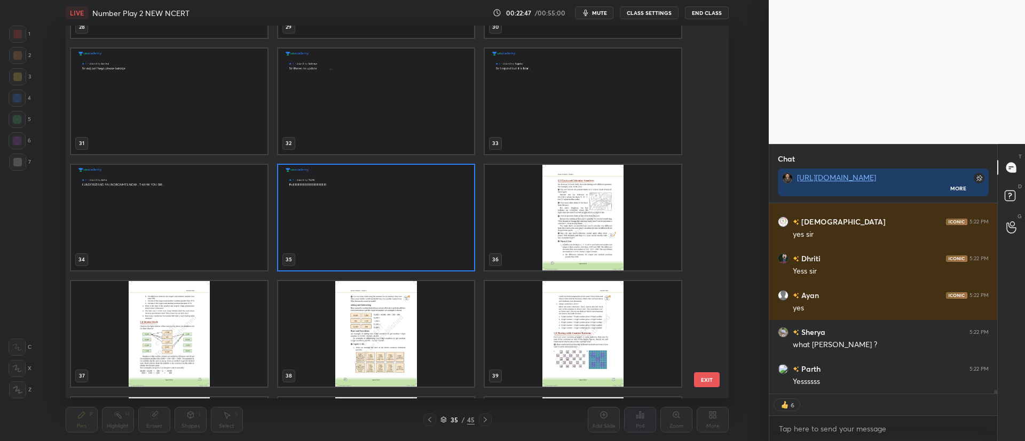
scroll to position [1148, 0]
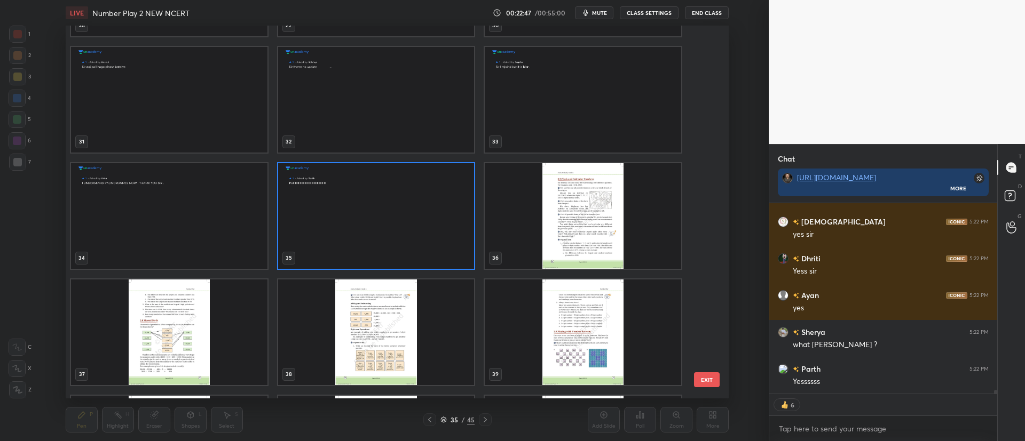
click at [577, 198] on img "grid" at bounding box center [583, 216] width 196 height 106
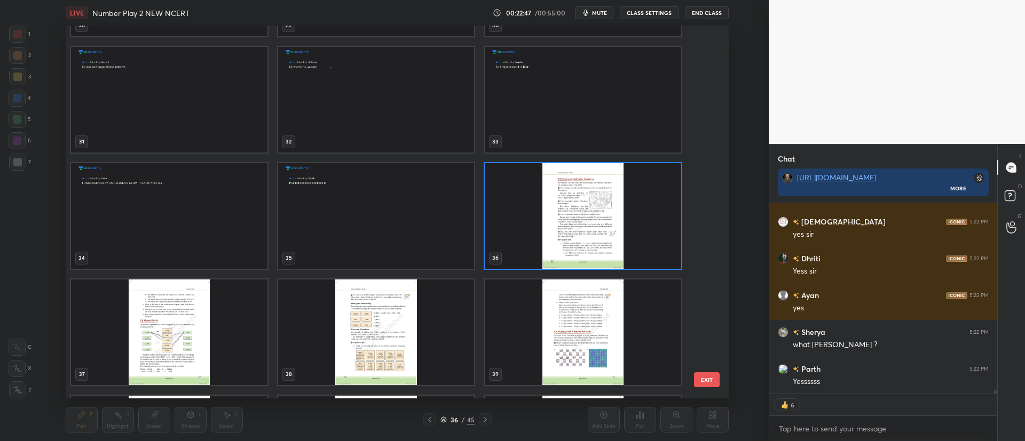
click at [580, 201] on img "grid" at bounding box center [583, 216] width 196 height 106
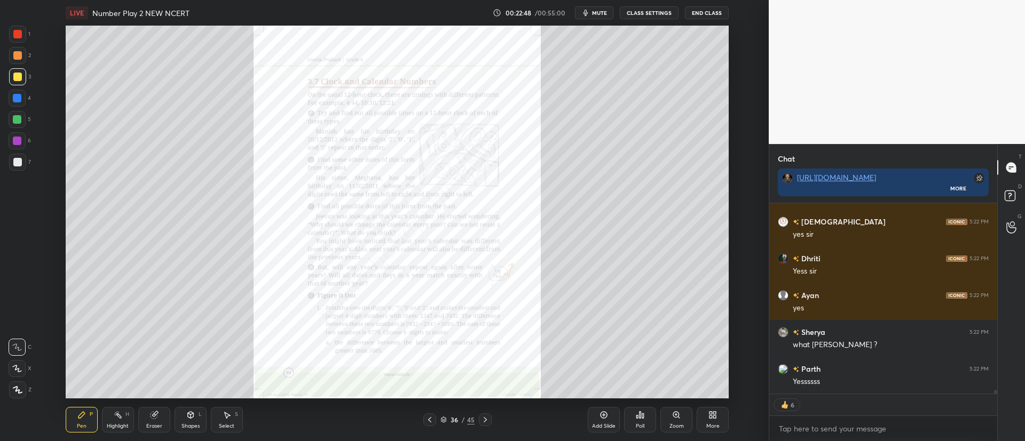
scroll to position [9770, 0]
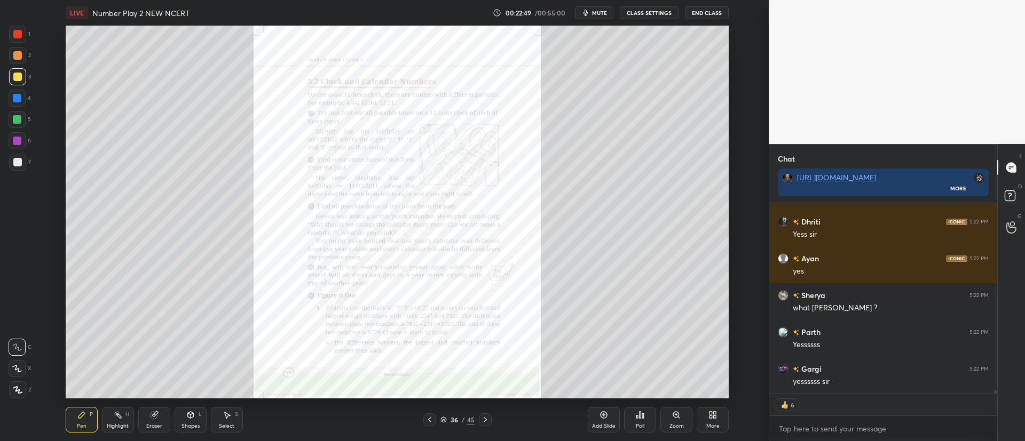
click at [676, 419] on icon at bounding box center [676, 415] width 9 height 9
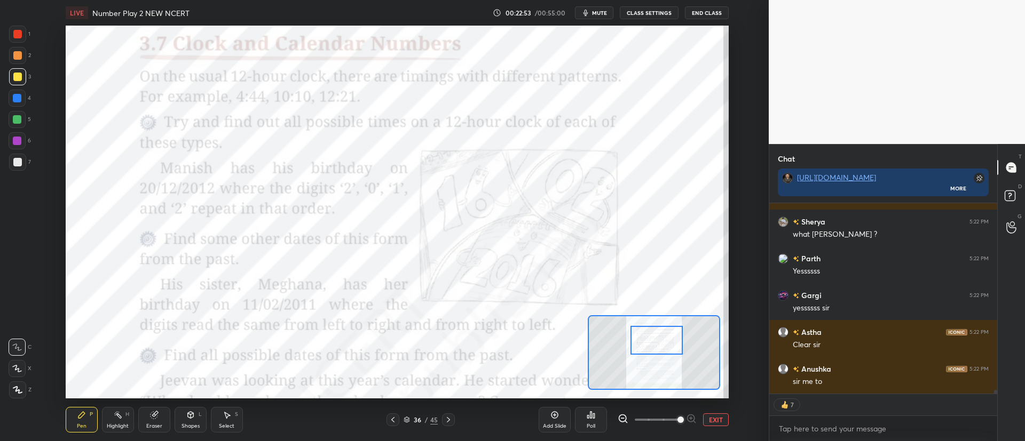
scroll to position [9881, 0]
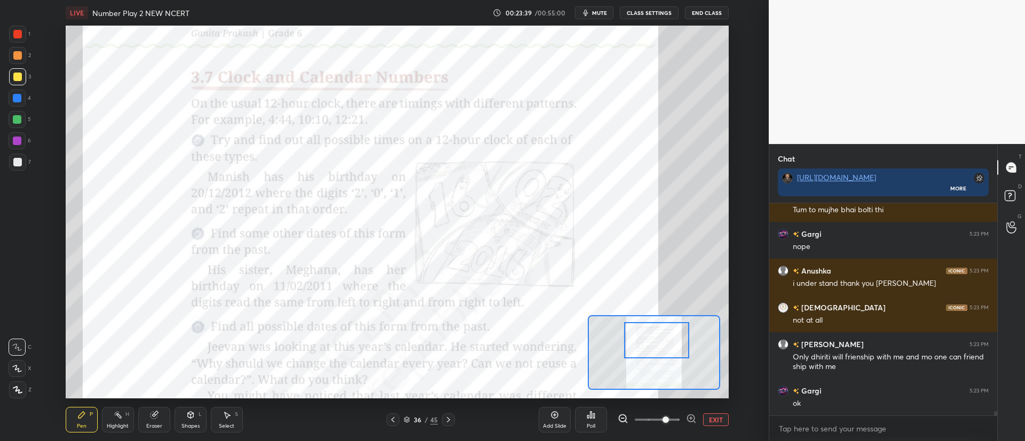
click at [22, 38] on div at bounding box center [17, 34] width 17 height 17
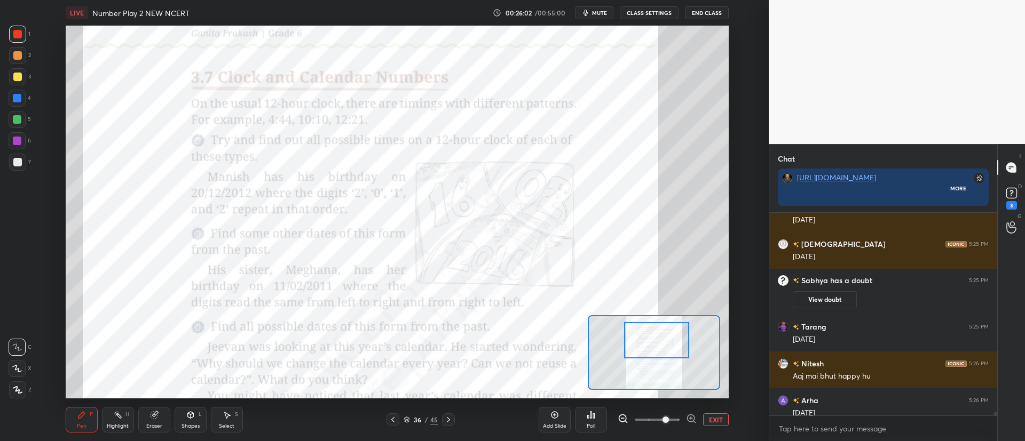
scroll to position [235, 225]
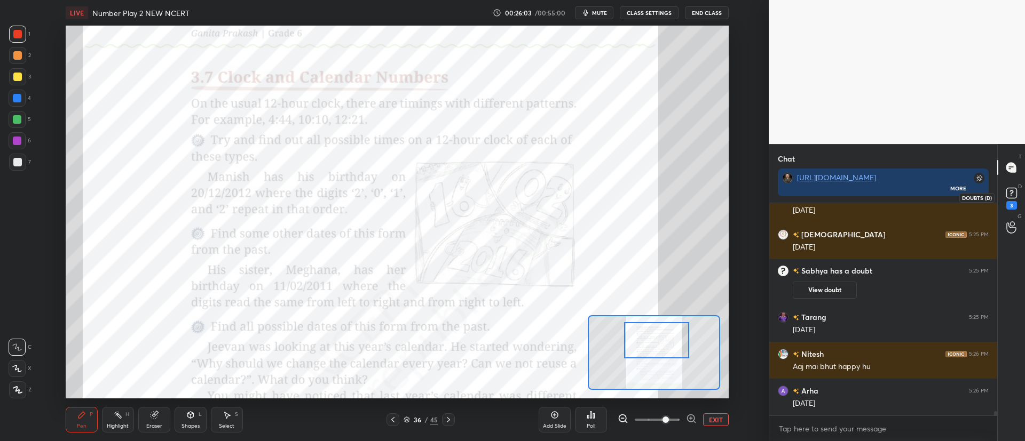
click at [1011, 192] on rect at bounding box center [1011, 193] width 10 height 10
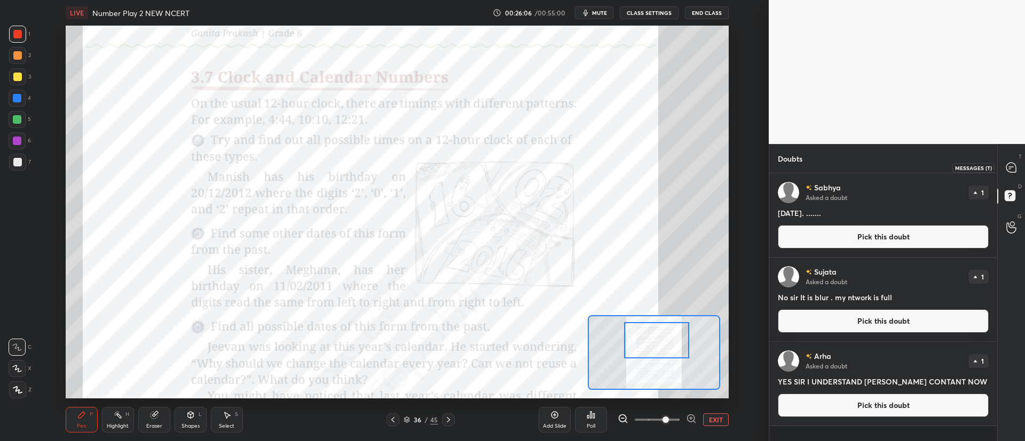
click at [1012, 170] on icon at bounding box center [1011, 168] width 10 height 10
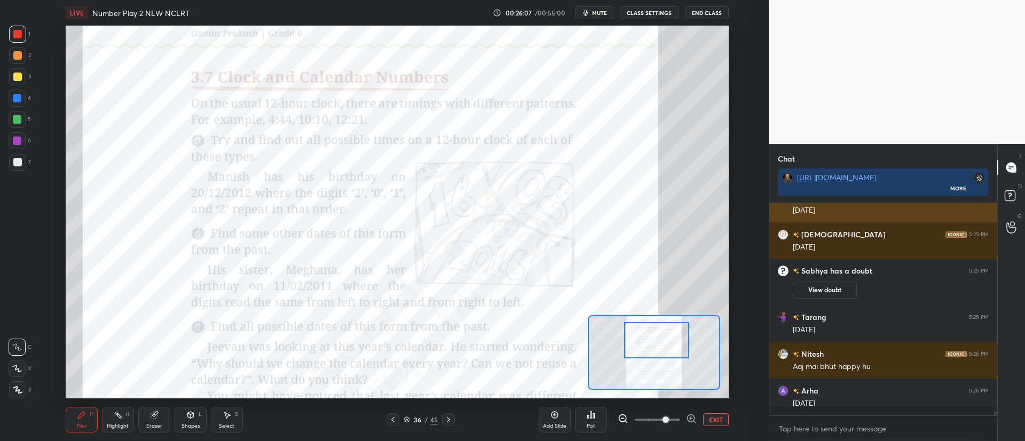
scroll to position [235, 225]
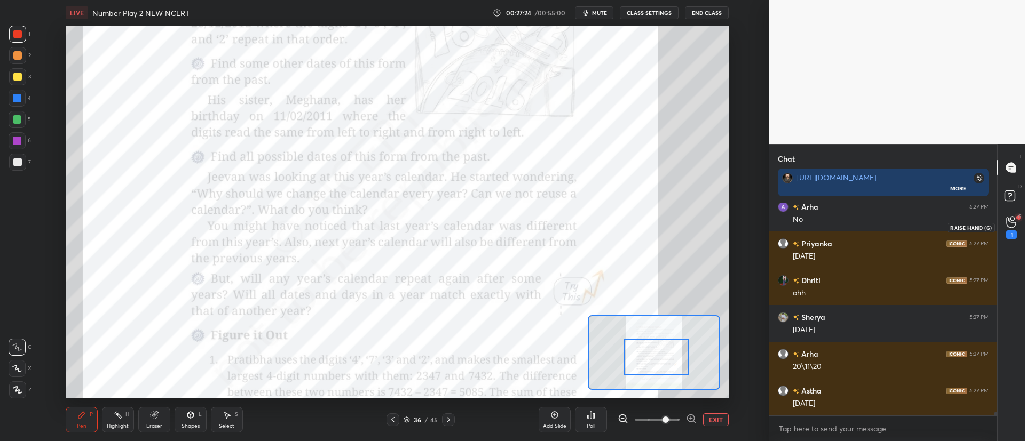
click at [1011, 222] on icon at bounding box center [1011, 222] width 10 height 11
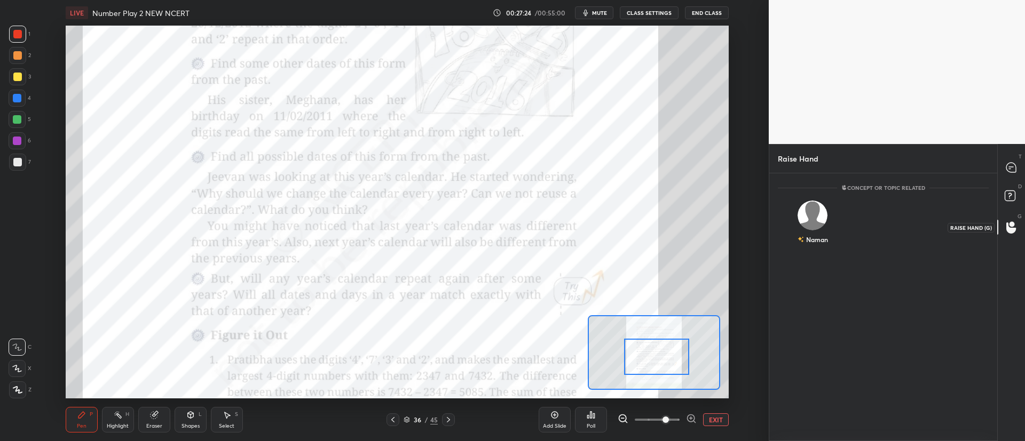
scroll to position [4, 4]
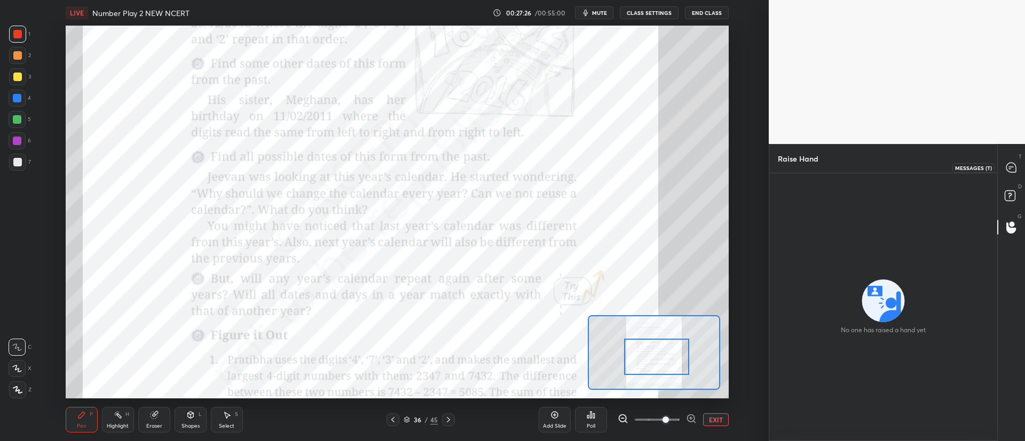
click at [1008, 170] on icon at bounding box center [1011, 168] width 10 height 10
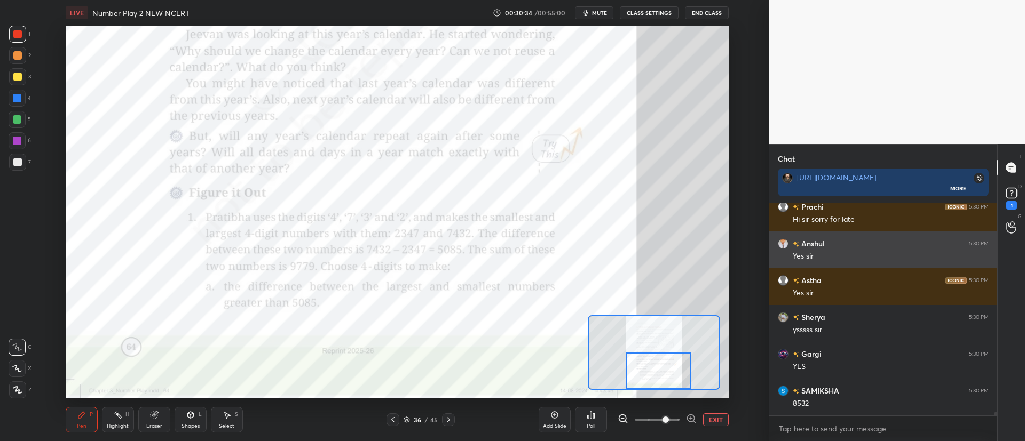
scroll to position [12534, 0]
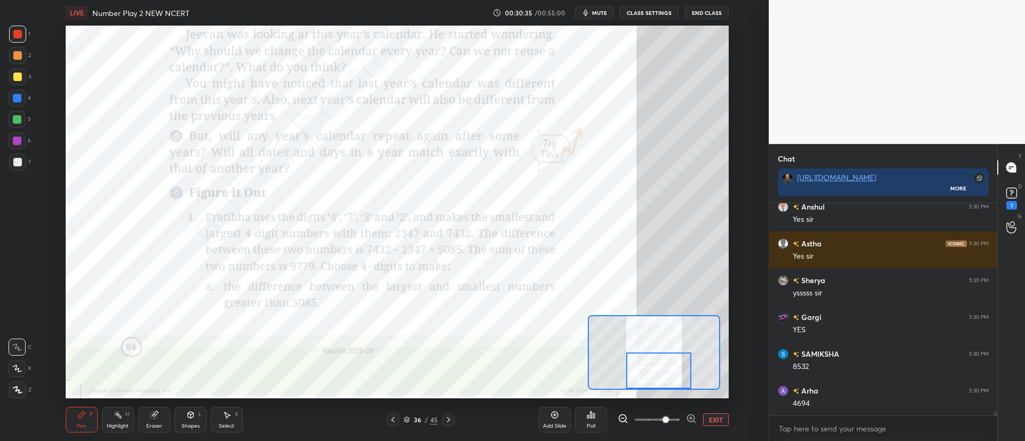
click at [450, 416] on icon at bounding box center [448, 420] width 9 height 9
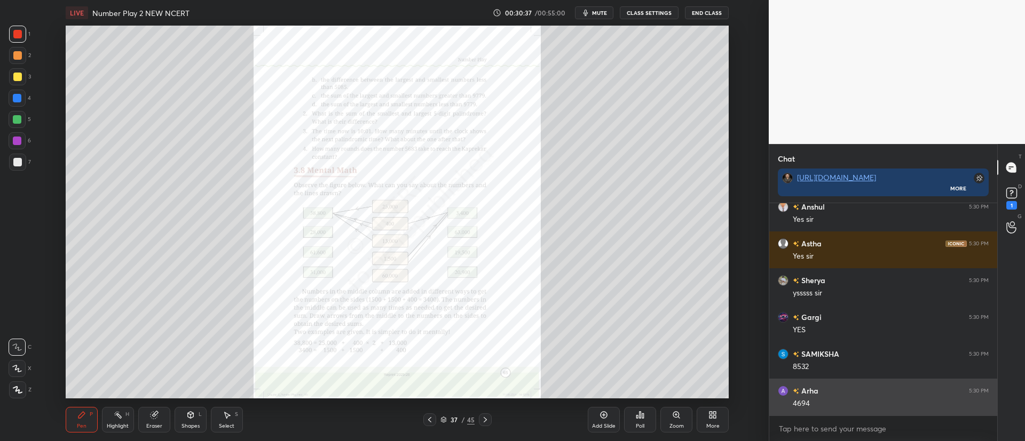
click at [678, 421] on div "Zoom" at bounding box center [676, 420] width 32 height 26
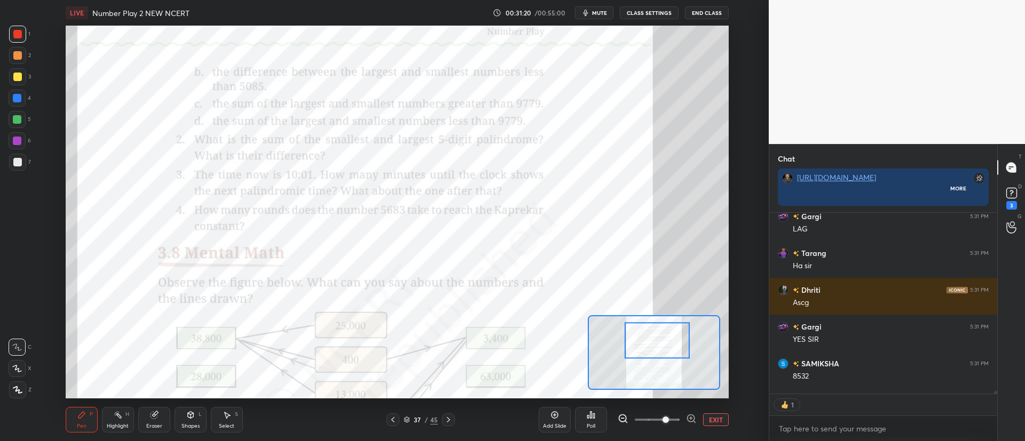
scroll to position [235, 225]
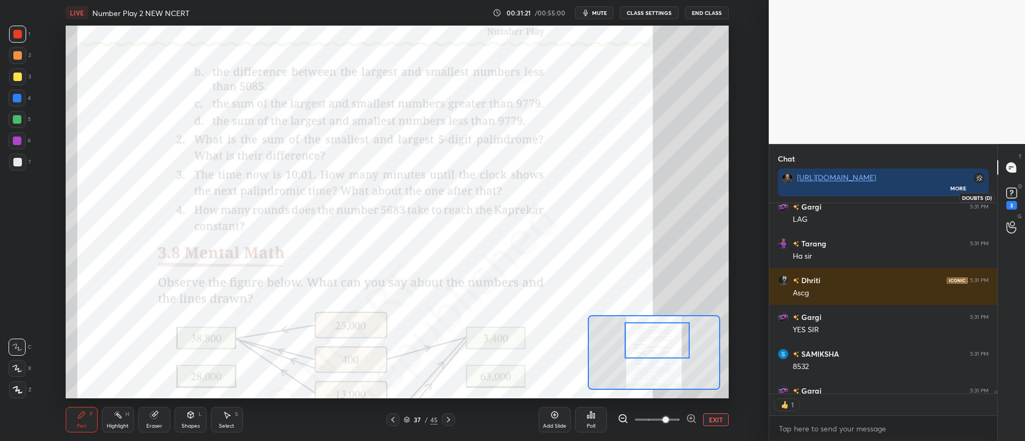
click at [1008, 199] on rect at bounding box center [1011, 193] width 10 height 10
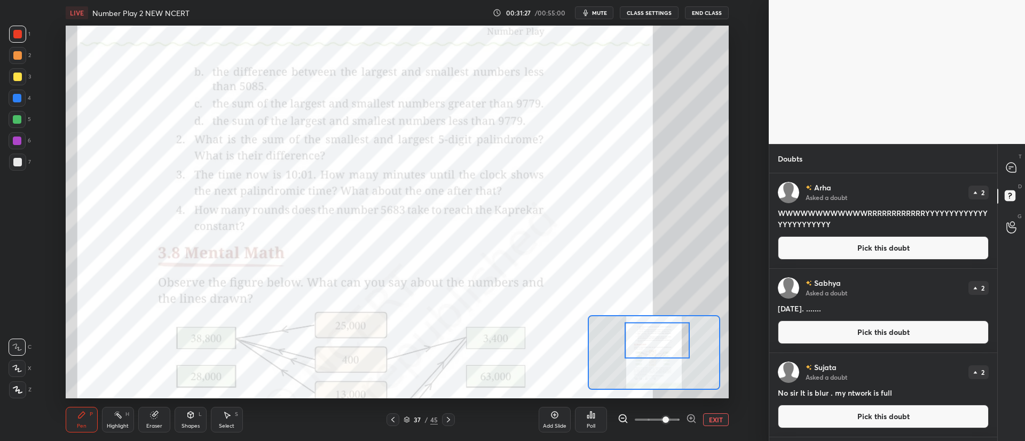
click at [874, 243] on button "Pick this doubt" at bounding box center [883, 247] width 211 height 23
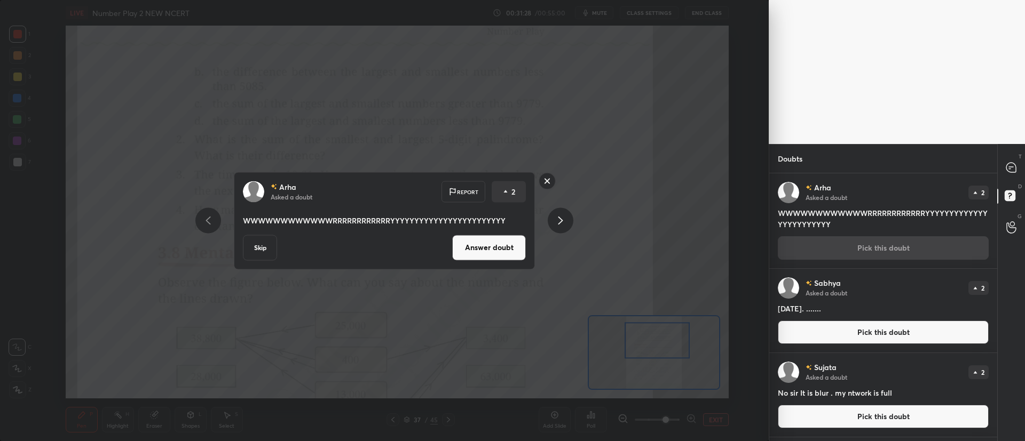
click at [499, 244] on button "Answer doubt" at bounding box center [489, 248] width 74 height 26
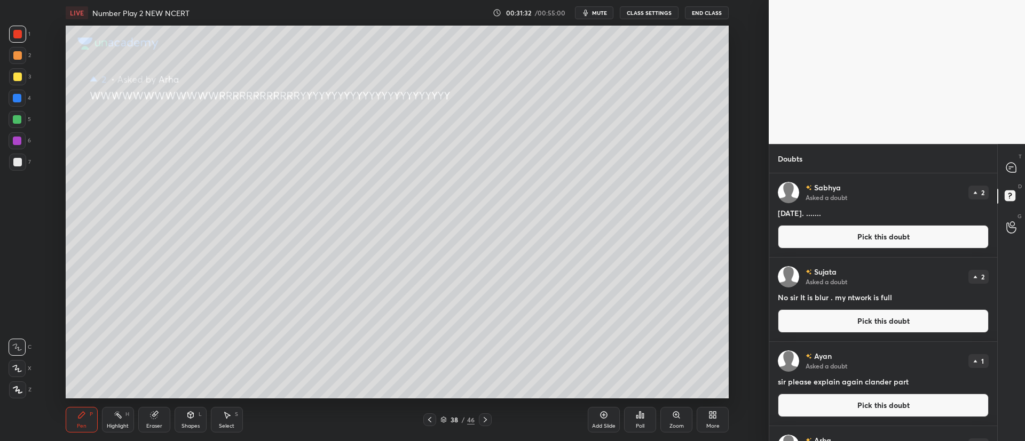
click at [828, 236] on button "Pick this doubt" at bounding box center [883, 236] width 211 height 23
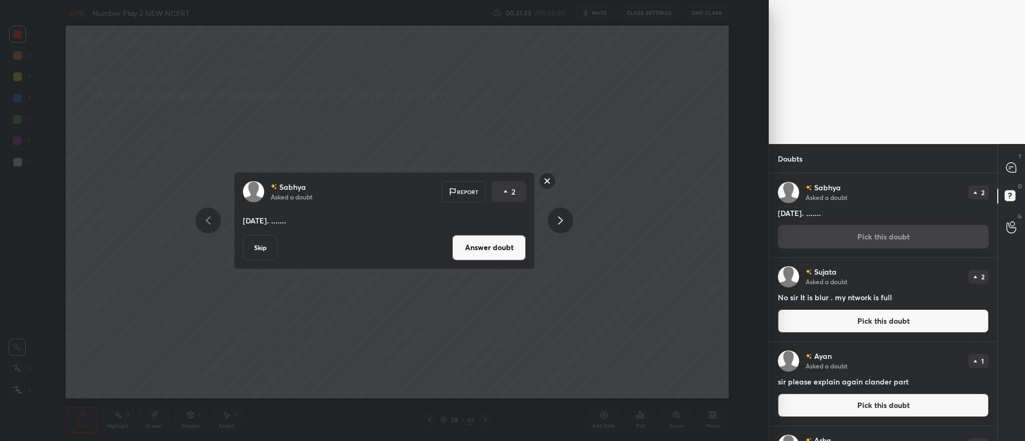
click at [497, 250] on button "Answer doubt" at bounding box center [489, 248] width 74 height 26
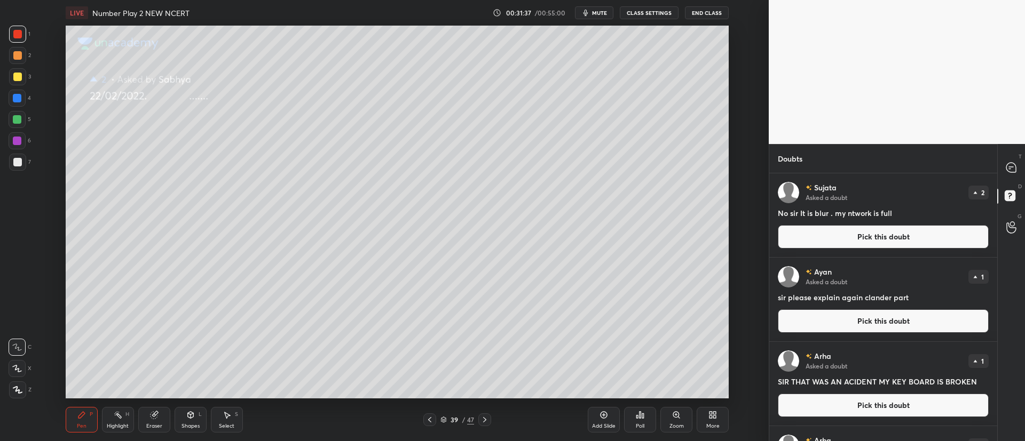
click at [806, 242] on button "Pick this doubt" at bounding box center [883, 236] width 211 height 23
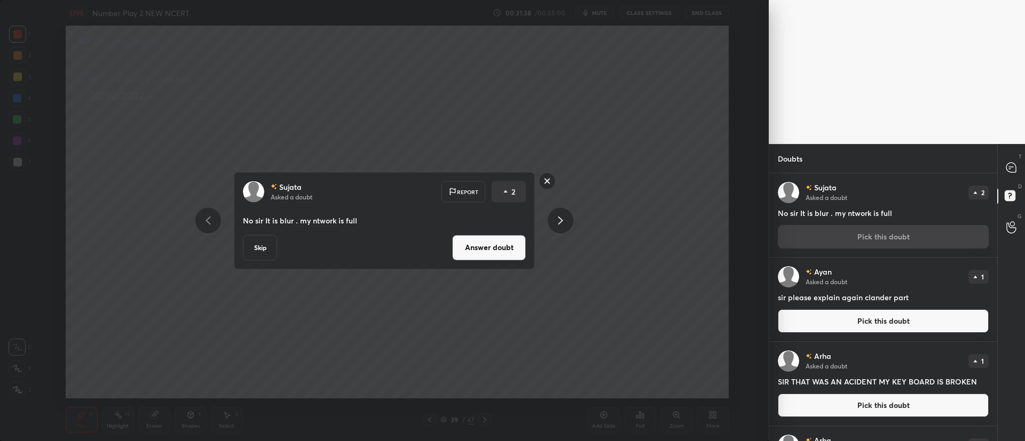
click at [483, 239] on button "Answer doubt" at bounding box center [489, 248] width 74 height 26
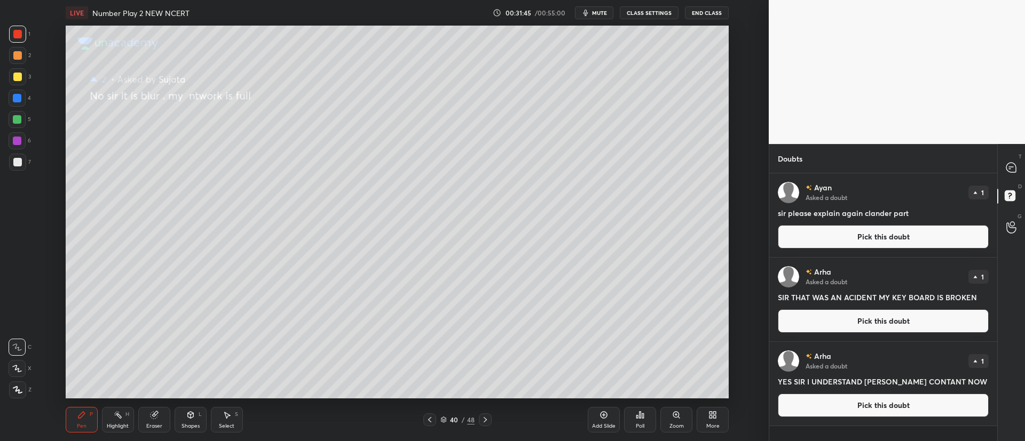
click at [836, 244] on button "Pick this doubt" at bounding box center [883, 236] width 211 height 23
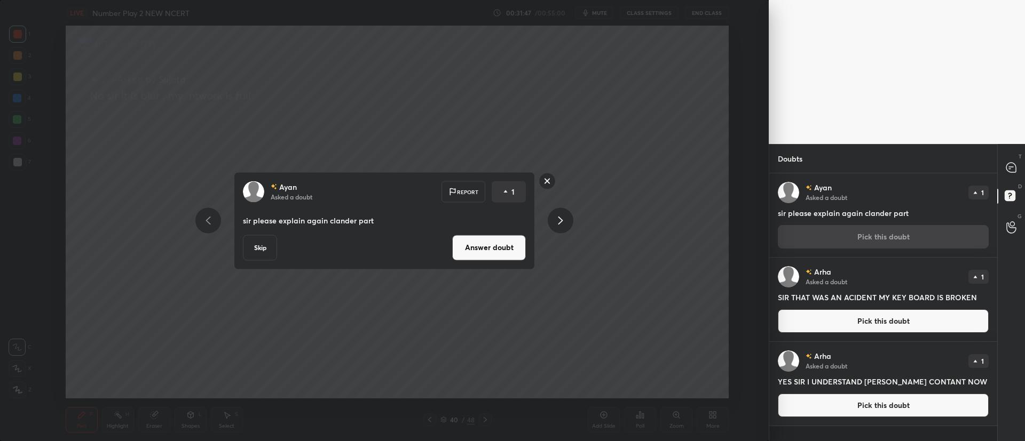
click at [488, 243] on button "Answer doubt" at bounding box center [489, 248] width 74 height 26
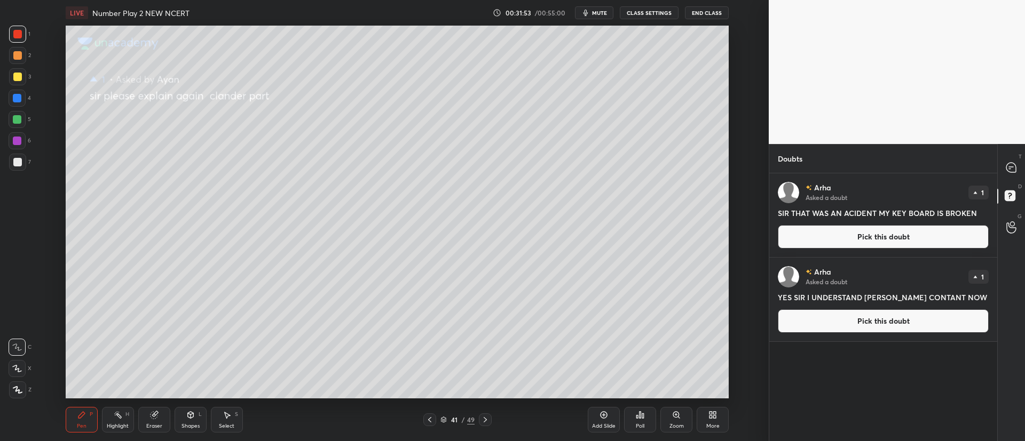
click at [799, 236] on button "Pick this doubt" at bounding box center [883, 236] width 211 height 23
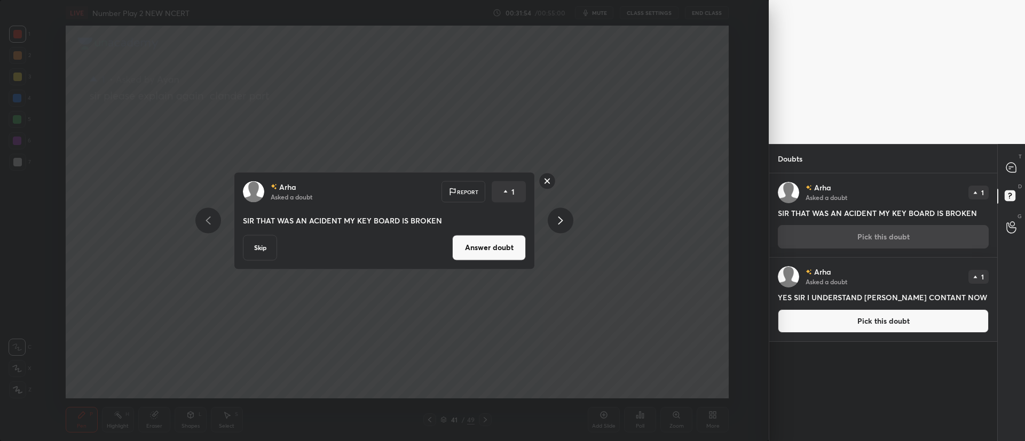
click at [504, 249] on button "Answer doubt" at bounding box center [489, 248] width 74 height 26
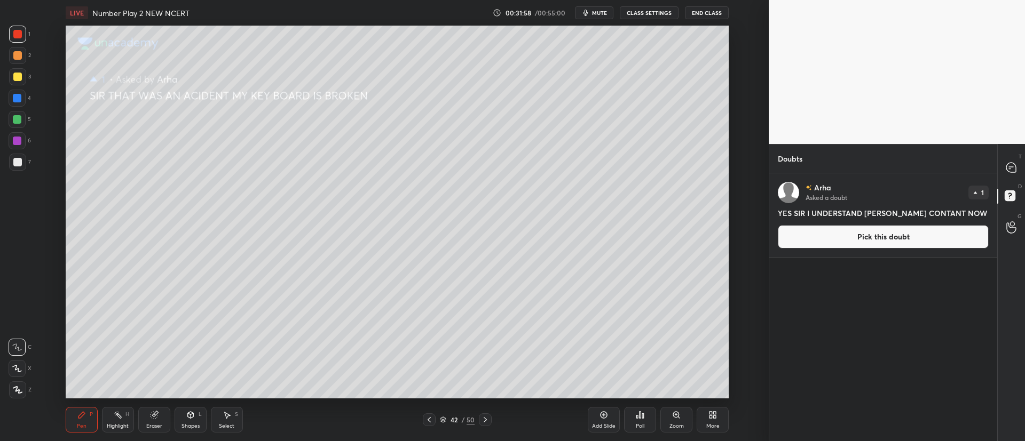
click at [839, 239] on button "Pick this doubt" at bounding box center [883, 236] width 211 height 23
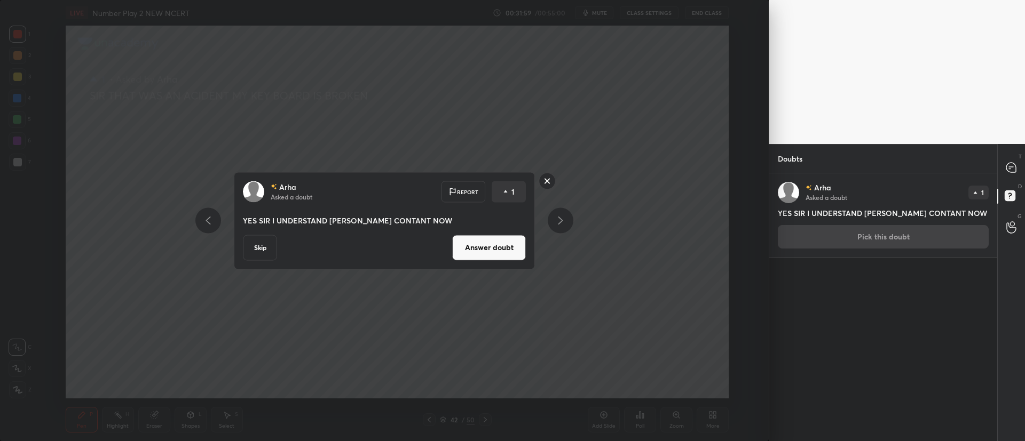
click at [503, 240] on button "Answer doubt" at bounding box center [489, 248] width 74 height 26
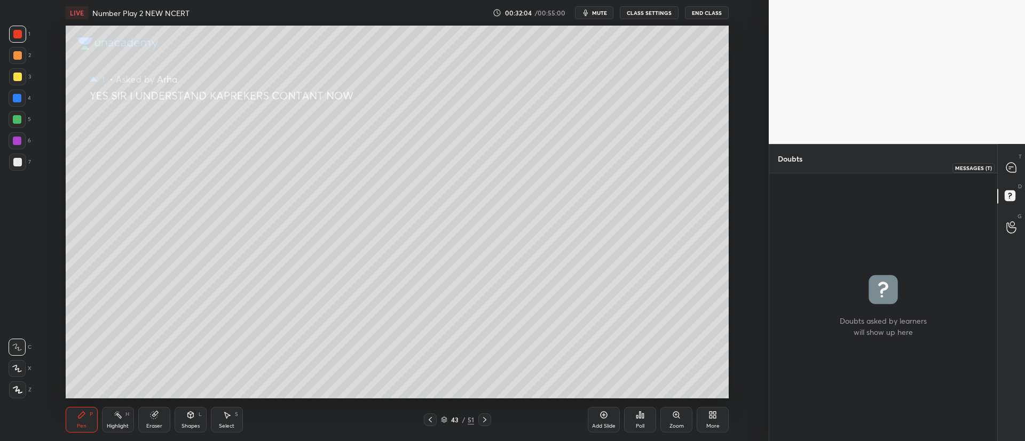
click at [1011, 165] on icon at bounding box center [1011, 168] width 10 height 10
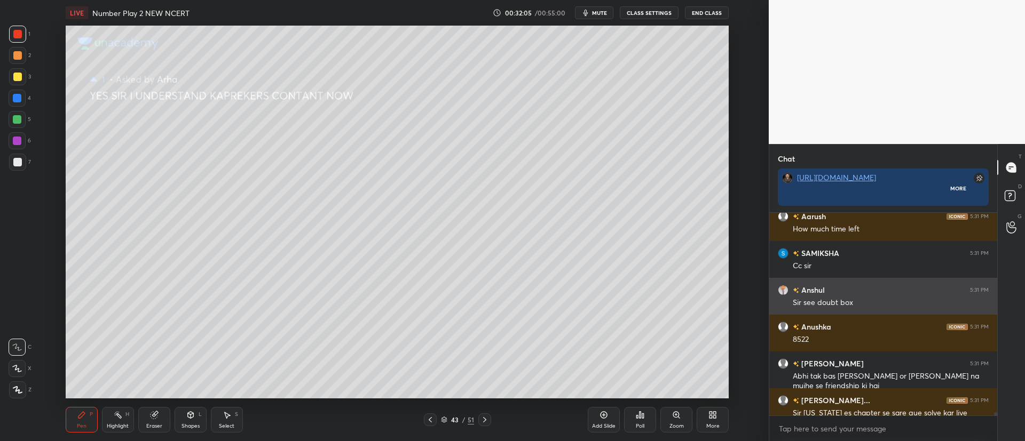
scroll to position [4, 4]
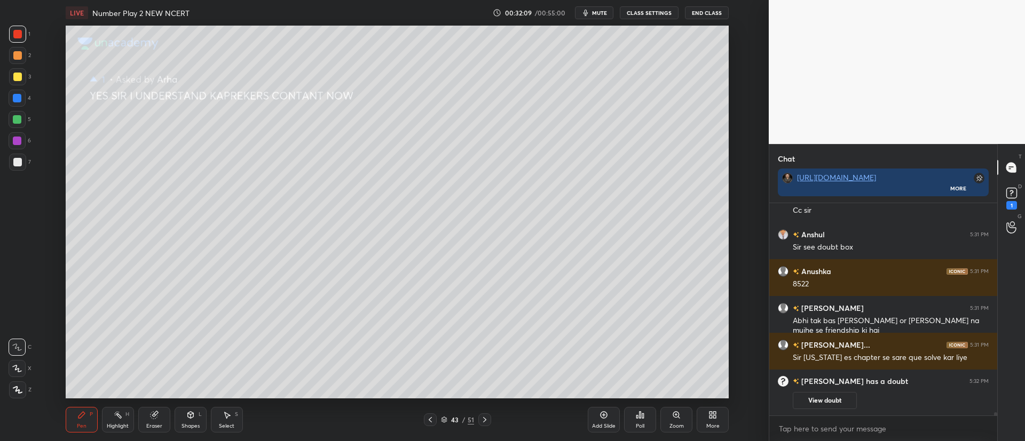
click at [489, 421] on div at bounding box center [484, 420] width 13 height 13
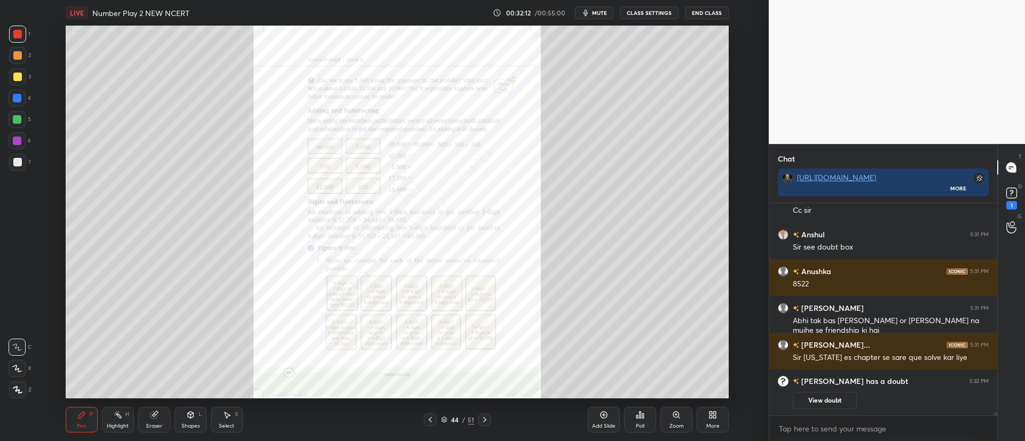
click at [433, 422] on icon at bounding box center [430, 420] width 9 height 9
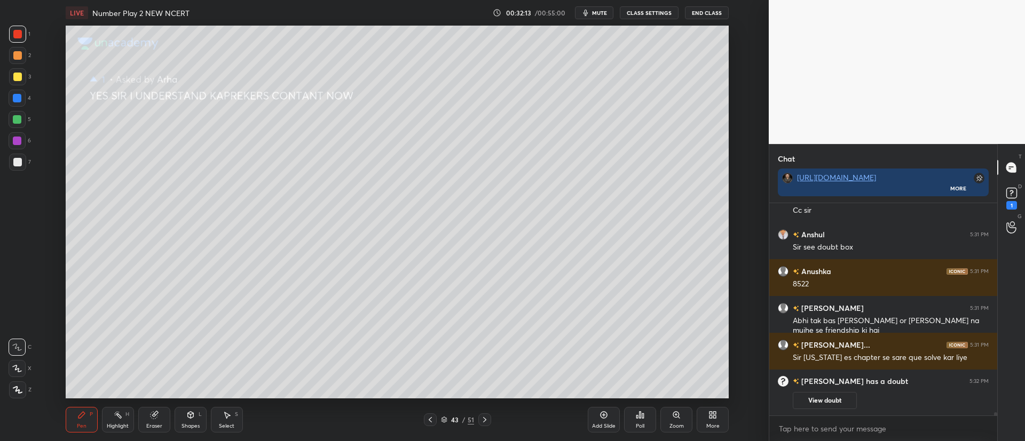
click at [434, 422] on icon at bounding box center [430, 420] width 9 height 9
click at [434, 421] on icon at bounding box center [430, 420] width 9 height 9
click at [437, 422] on div "41 / 51" at bounding box center [457, 420] width 67 height 13
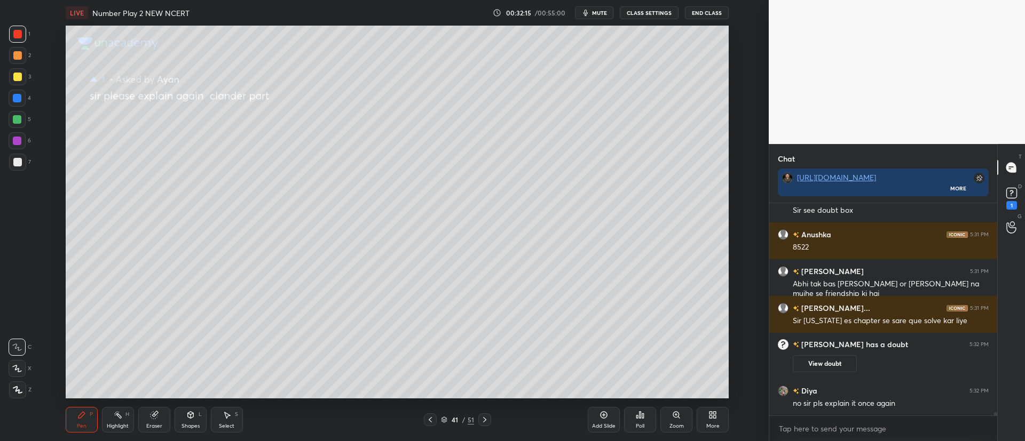
click at [430, 417] on icon at bounding box center [430, 420] width 9 height 9
click at [439, 419] on div "40 / 51" at bounding box center [457, 420] width 67 height 13
click at [433, 419] on icon at bounding box center [430, 420] width 9 height 9
click at [432, 417] on icon at bounding box center [430, 420] width 9 height 9
click at [433, 417] on icon at bounding box center [430, 420] width 9 height 9
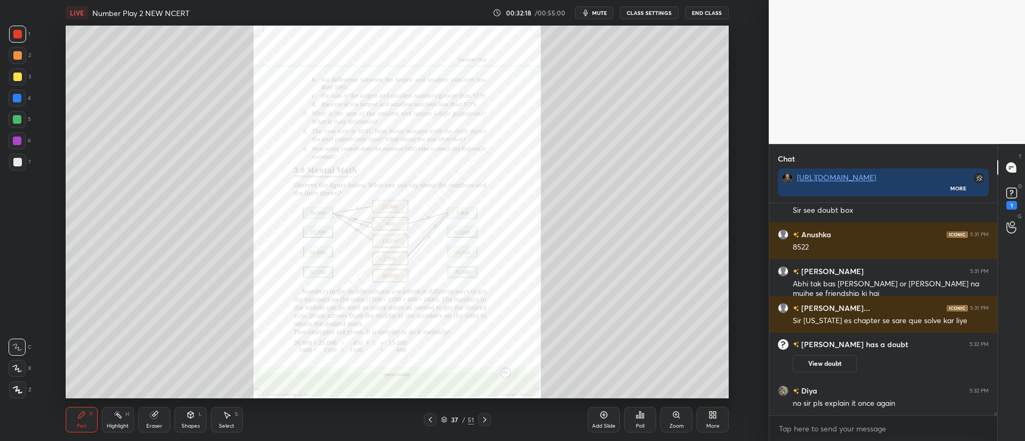
click at [676, 418] on icon at bounding box center [676, 415] width 9 height 9
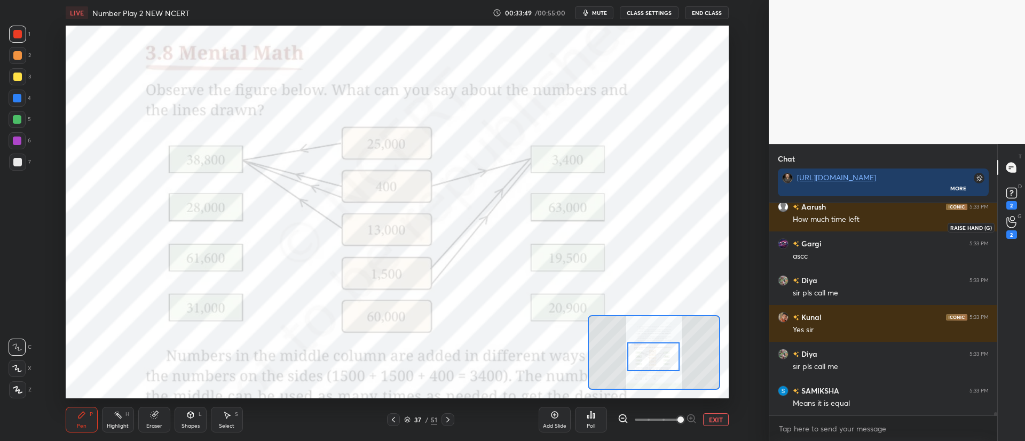
click at [1020, 227] on div "2" at bounding box center [1011, 227] width 21 height 19
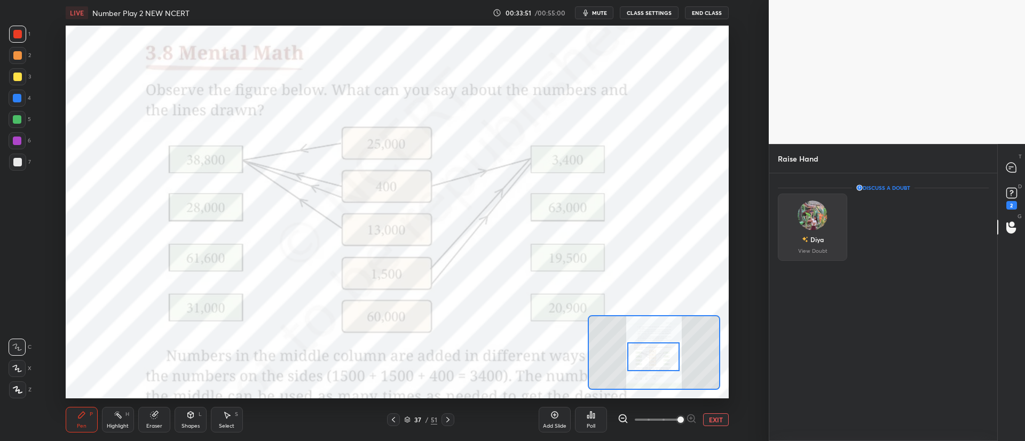
click at [812, 235] on div "Diya" at bounding box center [816, 240] width 13 height 10
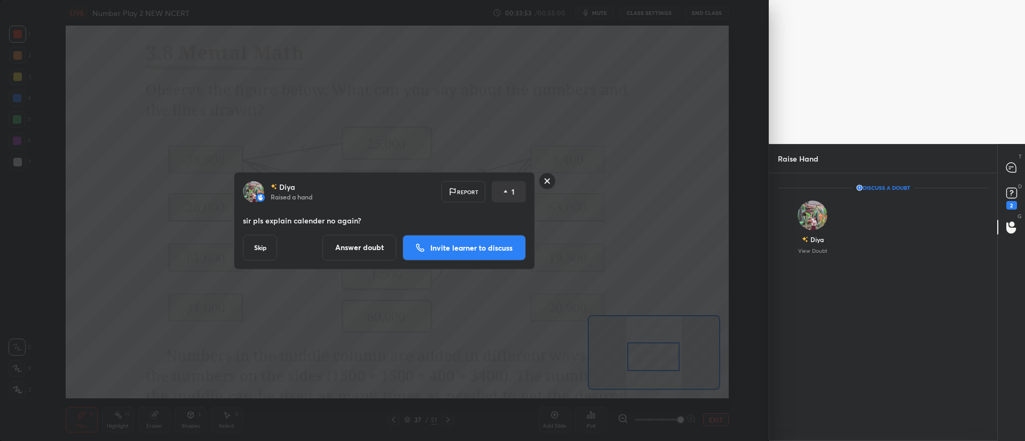
click at [548, 179] on rect at bounding box center [547, 181] width 17 height 17
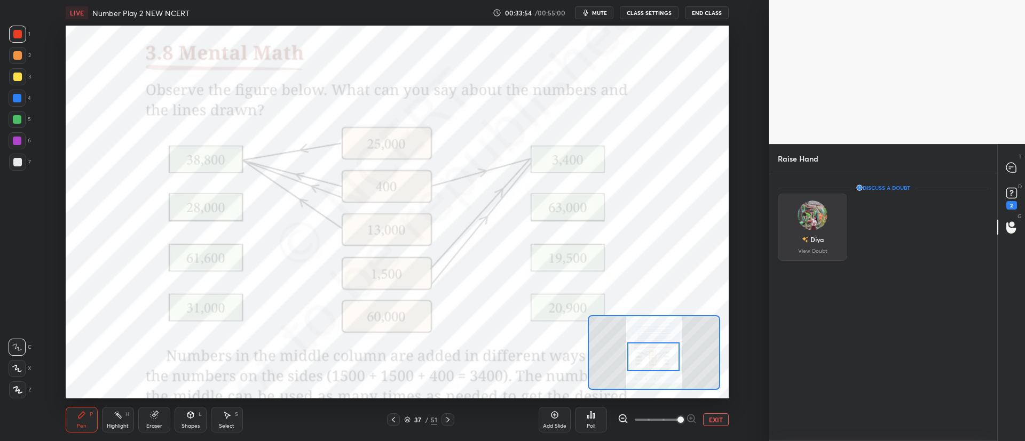
click at [834, 225] on div "Diya View Doubt" at bounding box center [812, 227] width 69 height 67
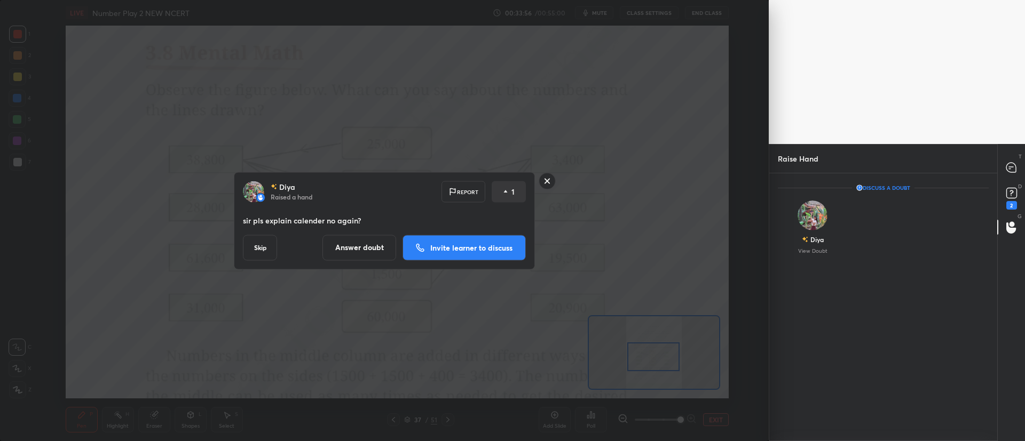
click at [509, 235] on button "Invite learner to discuss" at bounding box center [463, 248] width 123 height 26
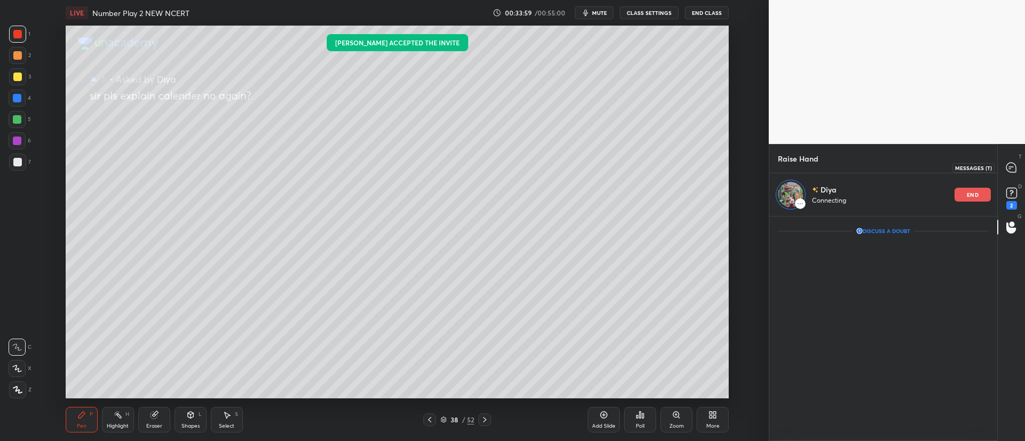
click at [1013, 172] on icon at bounding box center [1011, 168] width 10 height 10
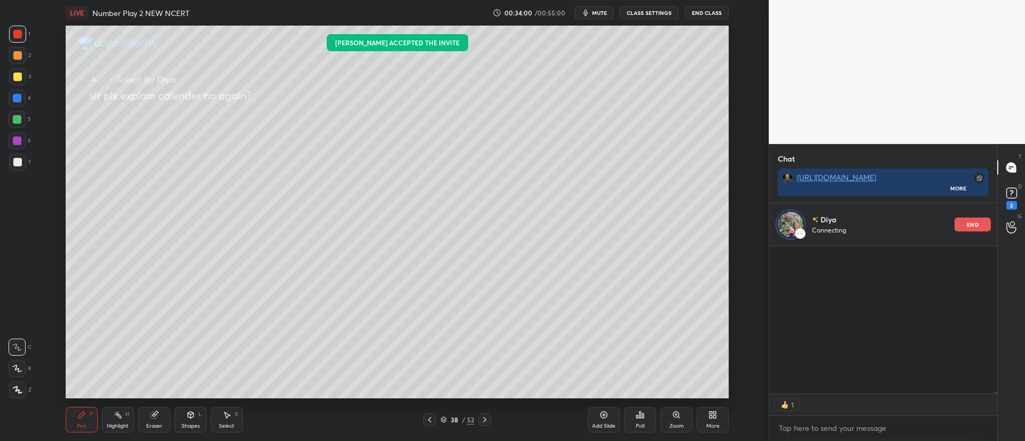
scroll to position [145, 225]
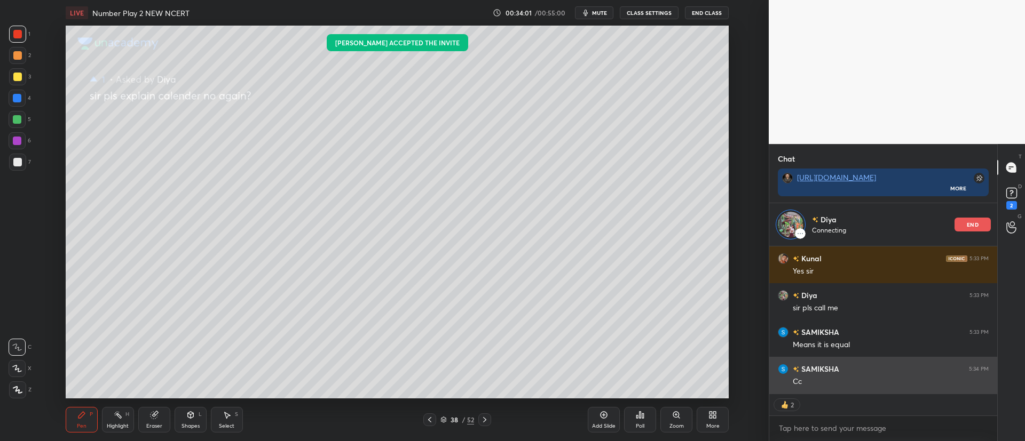
click at [447, 419] on icon at bounding box center [443, 420] width 6 height 6
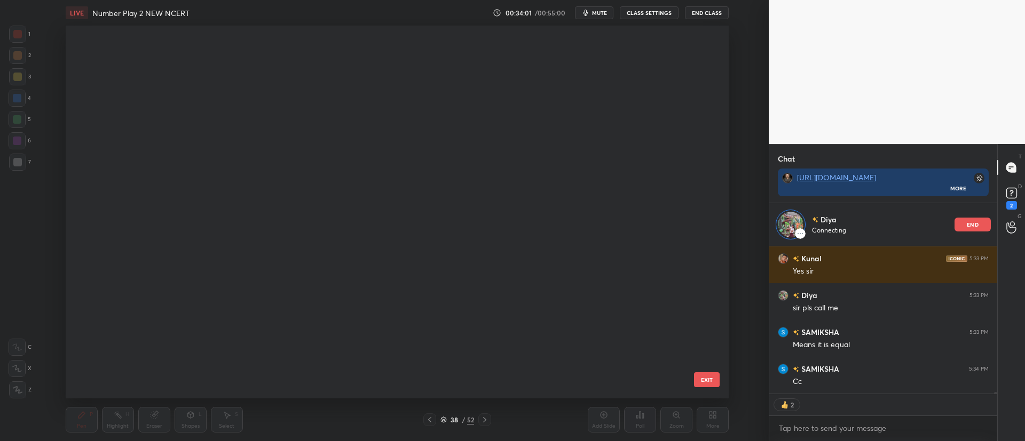
scroll to position [1140, 0]
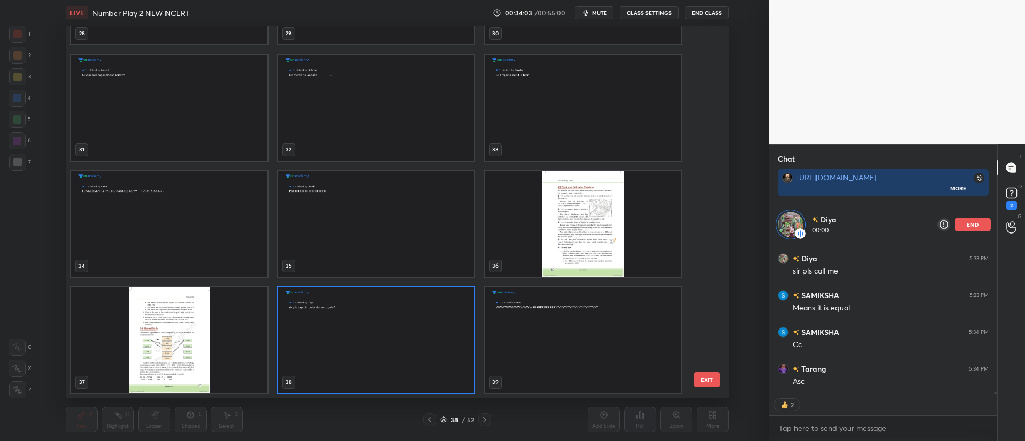
click at [208, 322] on img "grid" at bounding box center [169, 341] width 196 height 106
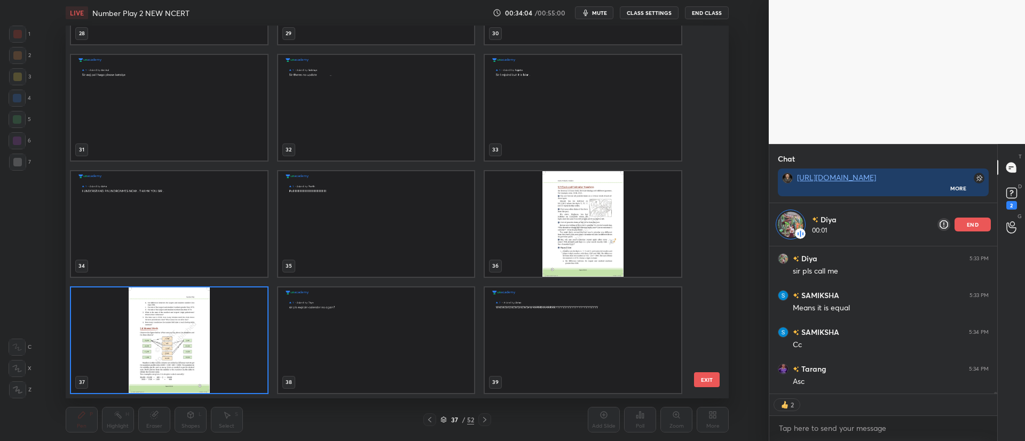
click at [211, 321] on img "grid" at bounding box center [169, 341] width 196 height 106
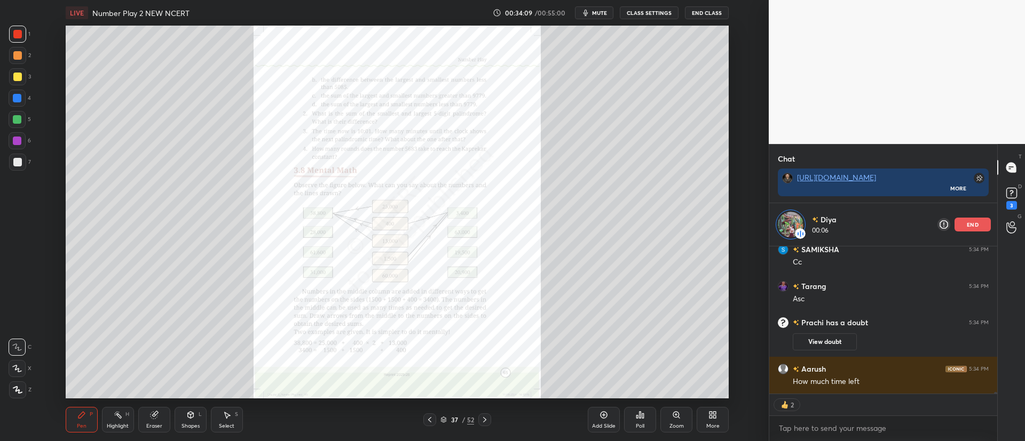
click at [443, 419] on icon at bounding box center [443, 420] width 6 height 6
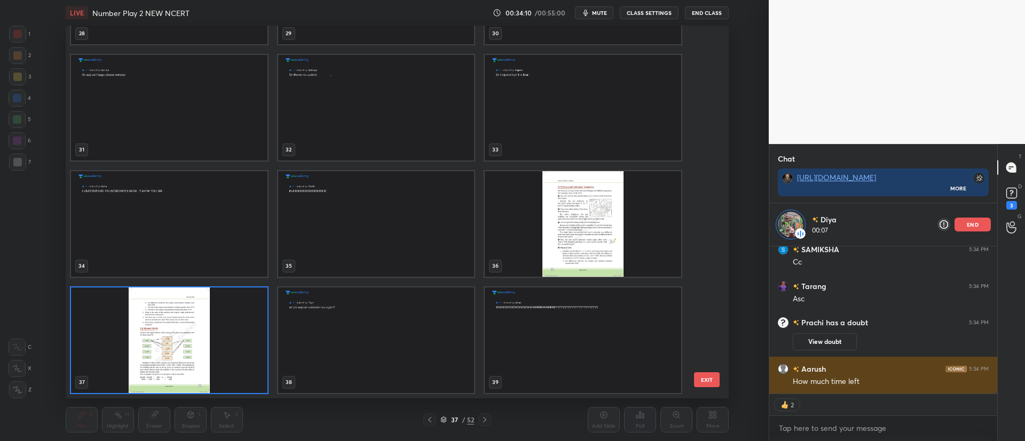
click at [547, 209] on img "grid" at bounding box center [583, 224] width 196 height 106
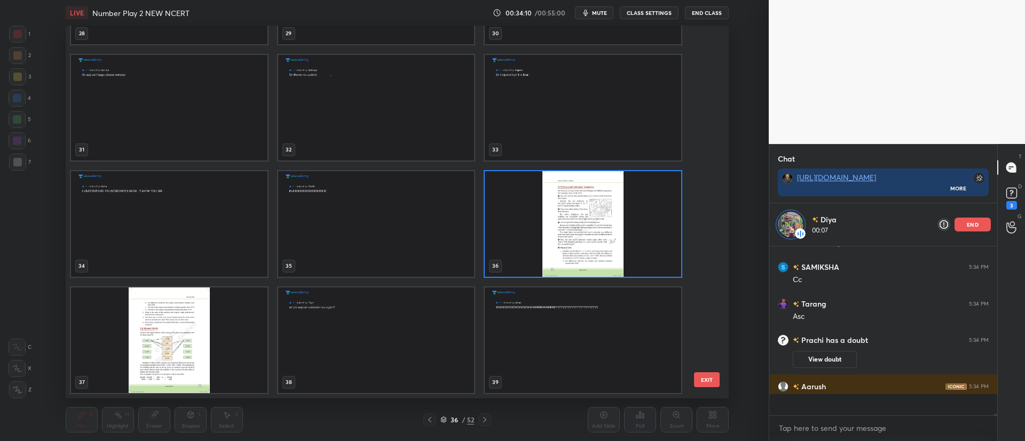
click at [544, 211] on img "grid" at bounding box center [583, 224] width 196 height 106
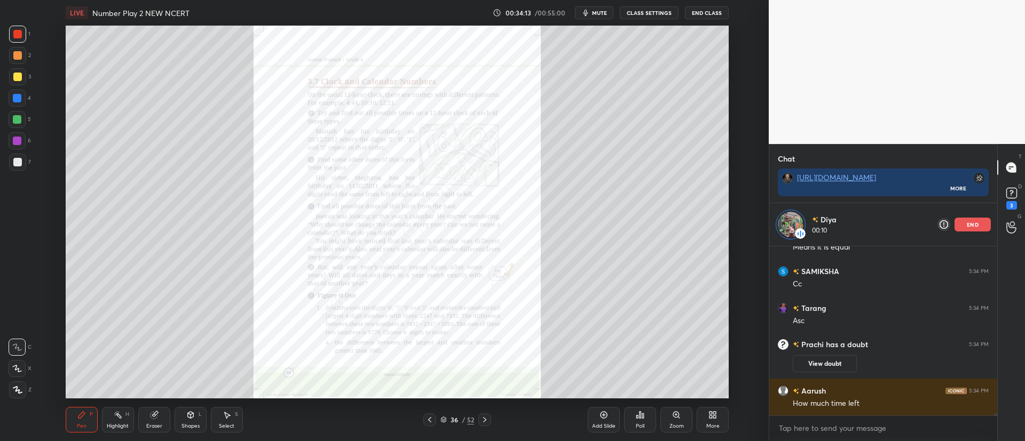
click at [677, 417] on icon at bounding box center [676, 415] width 6 height 6
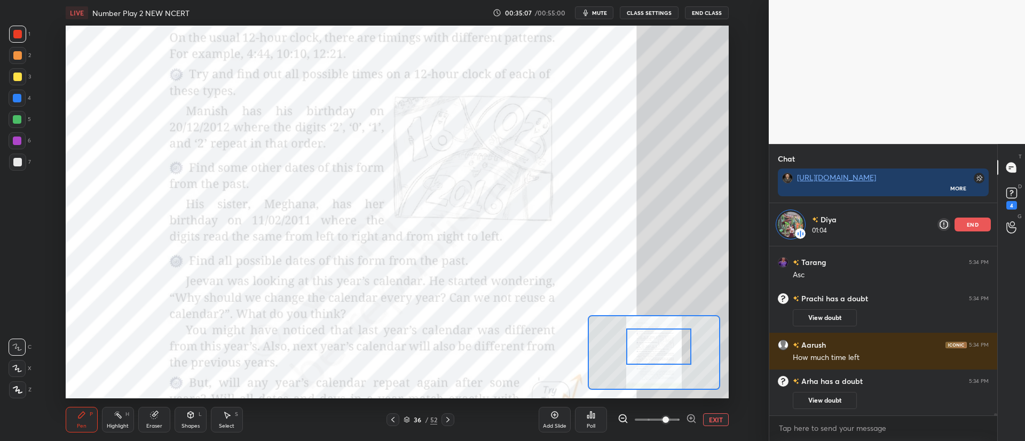
scroll to position [13789, 0]
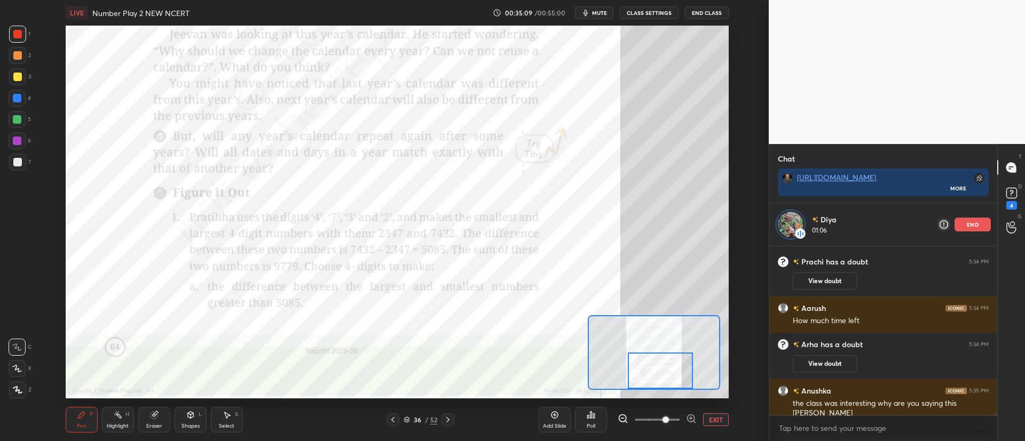
click at [410, 421] on icon at bounding box center [406, 420] width 6 height 6
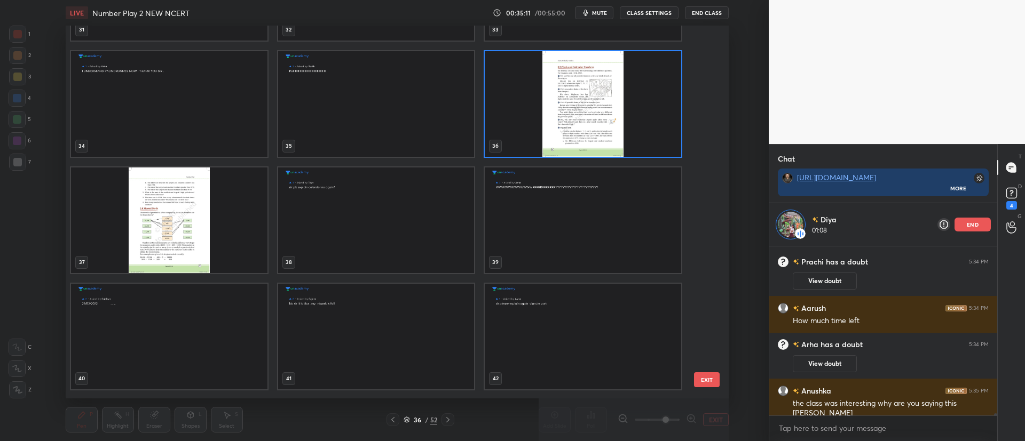
scroll to position [1259, 0]
click at [196, 203] on img "grid" at bounding box center [169, 221] width 196 height 106
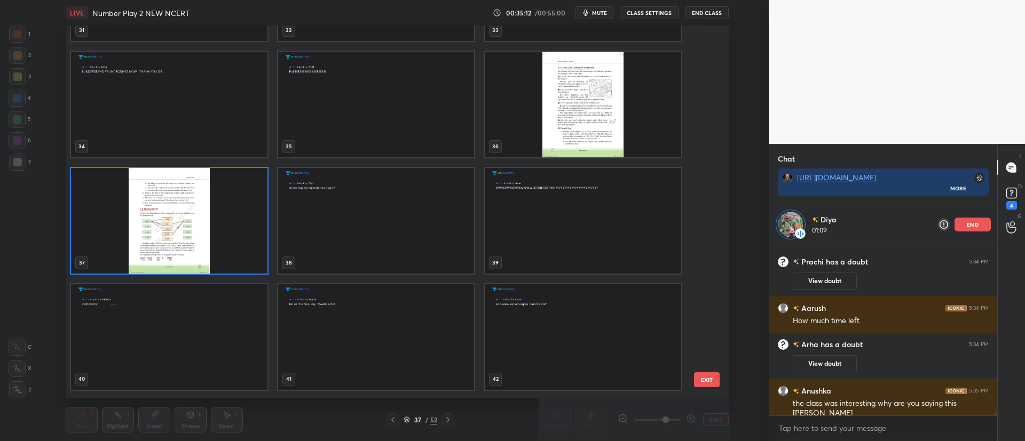
click at [195, 203] on img "grid" at bounding box center [169, 221] width 196 height 106
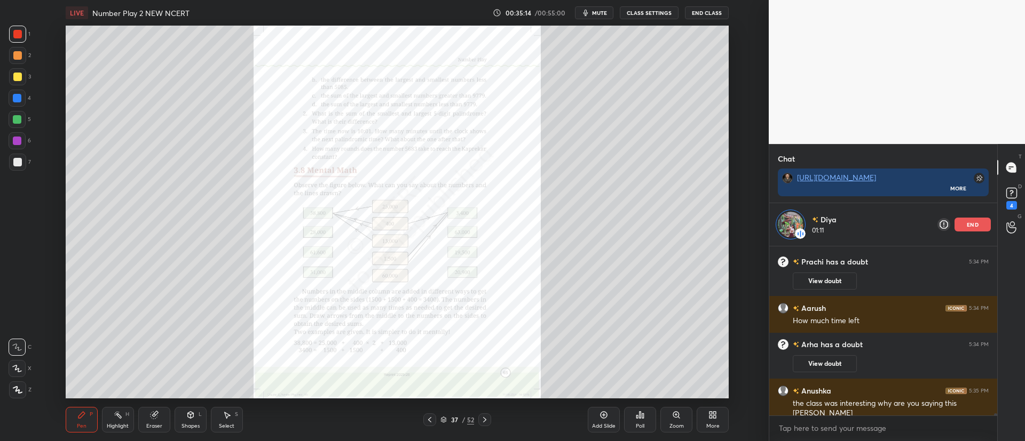
click at [448, 417] on div "37 / 52" at bounding box center [457, 420] width 34 height 10
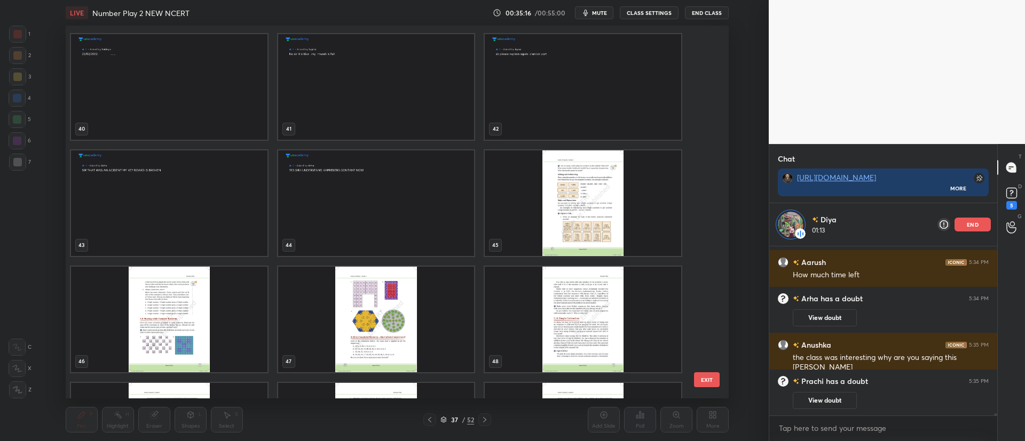
scroll to position [1511, 0]
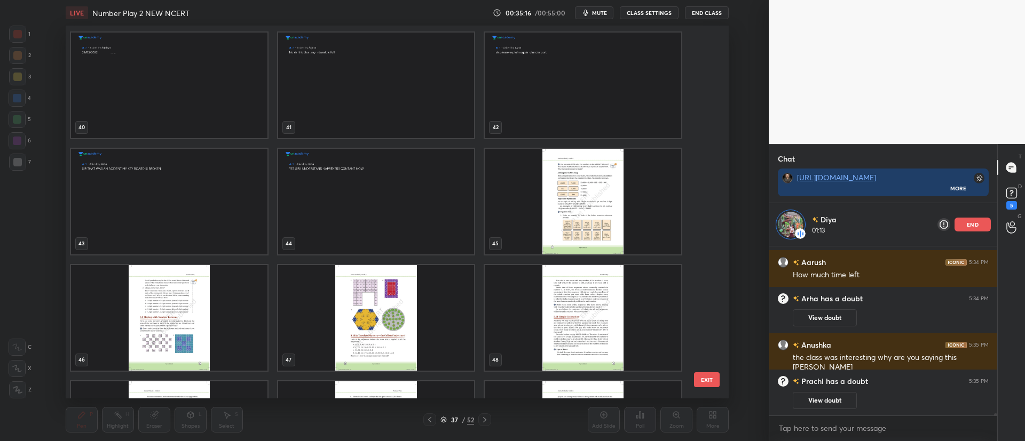
click at [551, 189] on img "grid" at bounding box center [583, 202] width 196 height 106
click at [546, 190] on img "grid" at bounding box center [583, 202] width 196 height 106
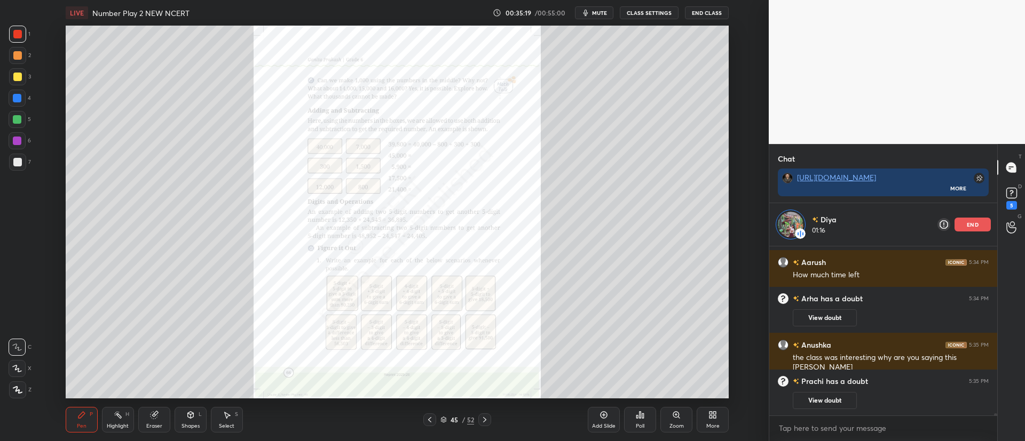
scroll to position [13792, 0]
click at [977, 219] on div "Tarang 5:33 PM Ys Arha 5:33 PM NOTHING Anushka 5:33 PM yes sir Aarush 5:33 PM H…" at bounding box center [883, 309] width 228 height 212
click at [1010, 197] on rect at bounding box center [1011, 193] width 10 height 10
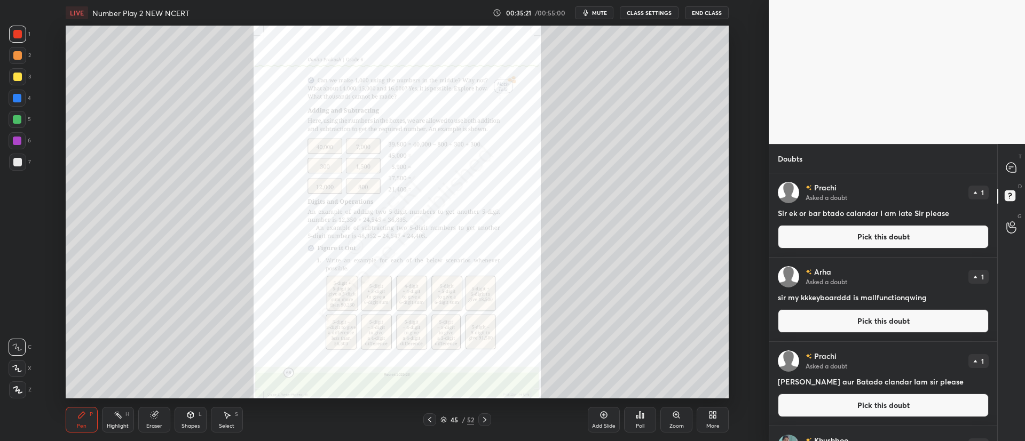
click at [918, 235] on button "Pick this doubt" at bounding box center [883, 236] width 211 height 23
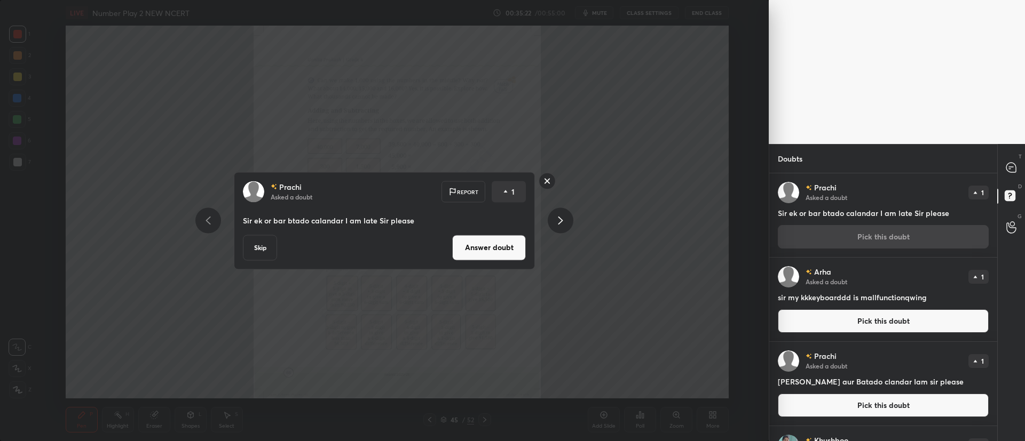
click at [474, 240] on button "Answer doubt" at bounding box center [489, 248] width 74 height 26
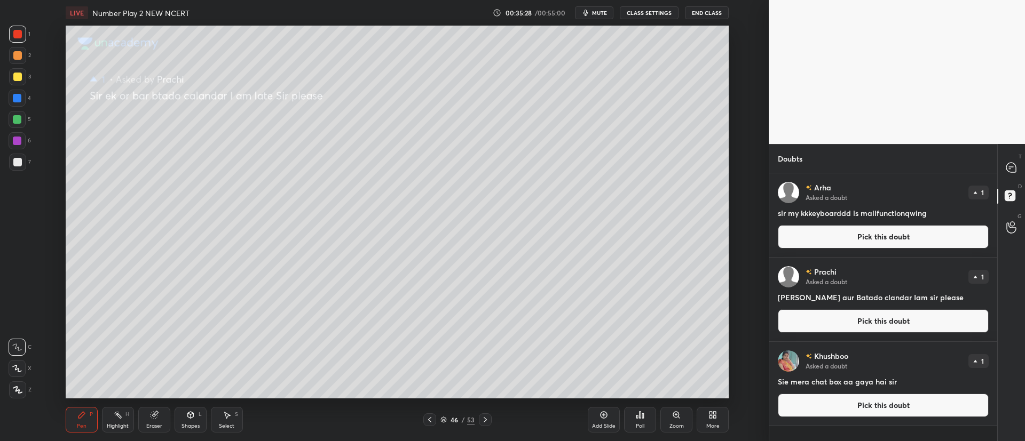
click at [838, 245] on button "Pick this doubt" at bounding box center [883, 236] width 211 height 23
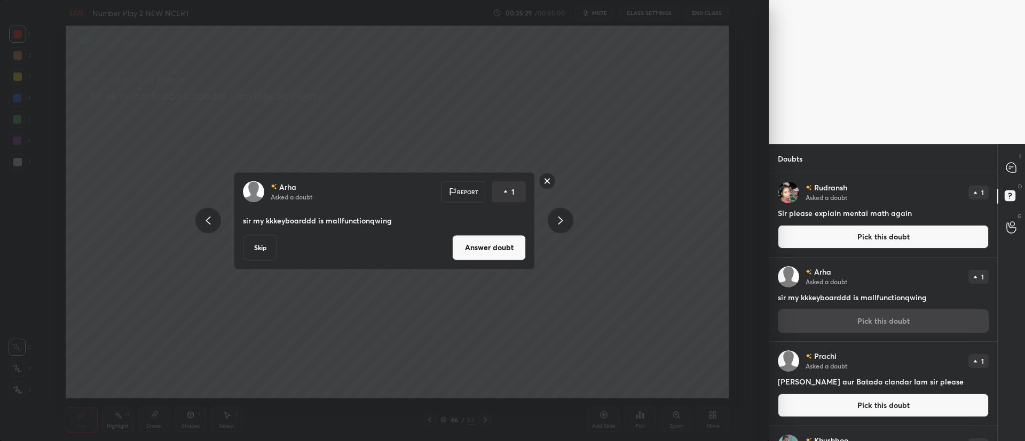
click at [513, 248] on button "Answer doubt" at bounding box center [489, 248] width 74 height 26
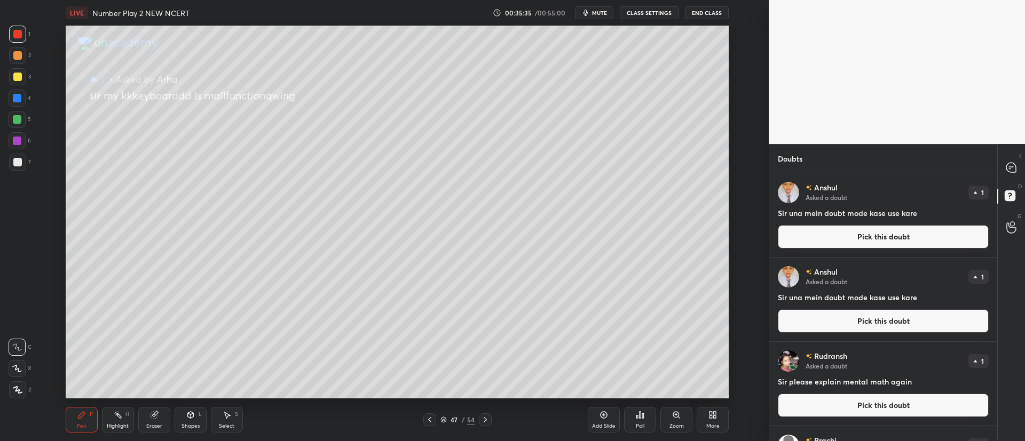
click at [842, 236] on button "Pick this doubt" at bounding box center [883, 236] width 211 height 23
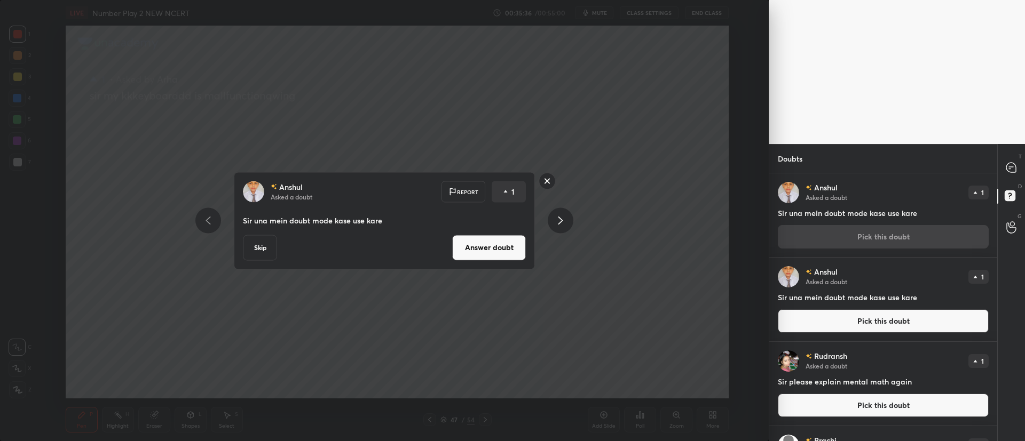
click at [485, 244] on button "Answer doubt" at bounding box center [489, 248] width 74 height 26
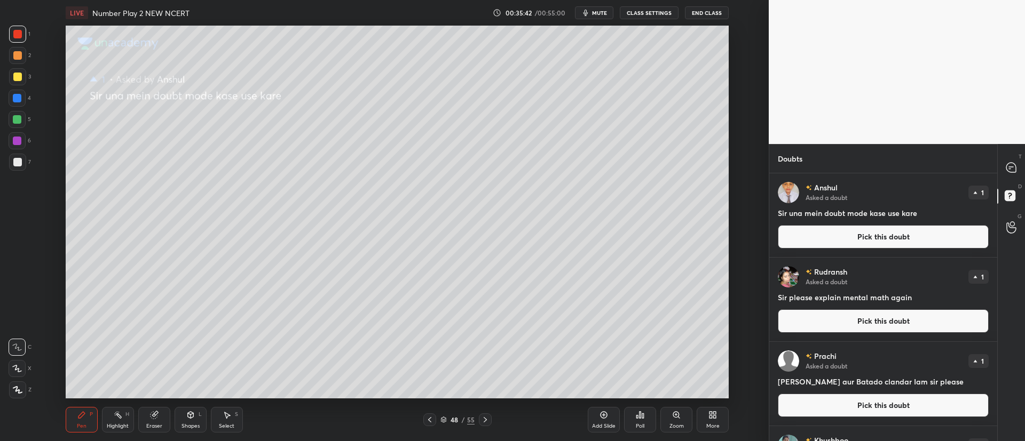
click at [848, 238] on button "Pick this doubt" at bounding box center [883, 236] width 211 height 23
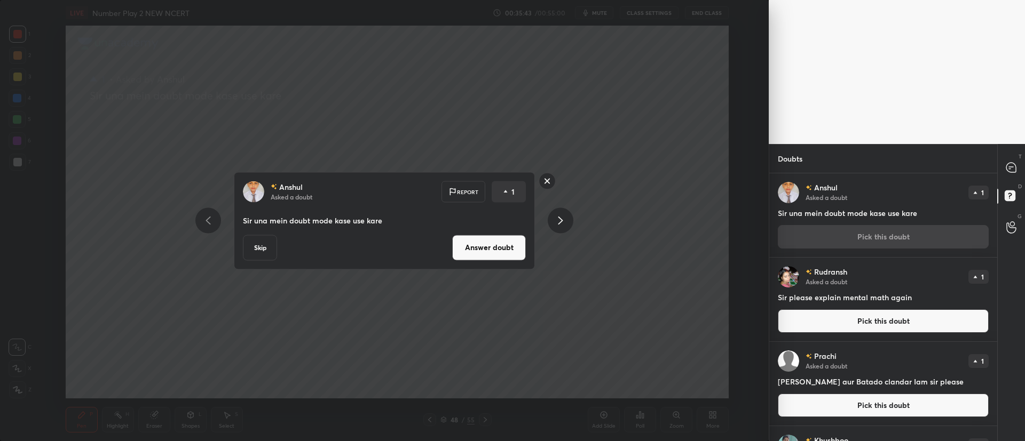
click at [479, 249] on button "Answer doubt" at bounding box center [489, 248] width 74 height 26
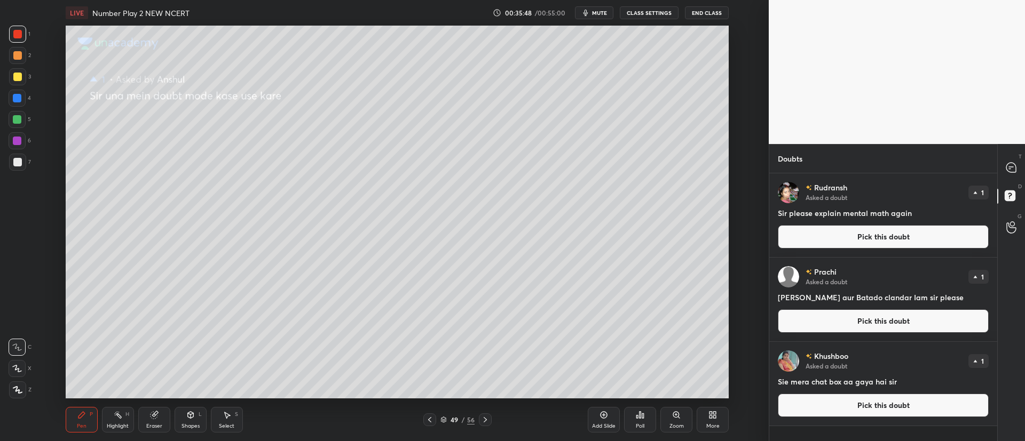
click at [844, 237] on button "Pick this doubt" at bounding box center [883, 236] width 211 height 23
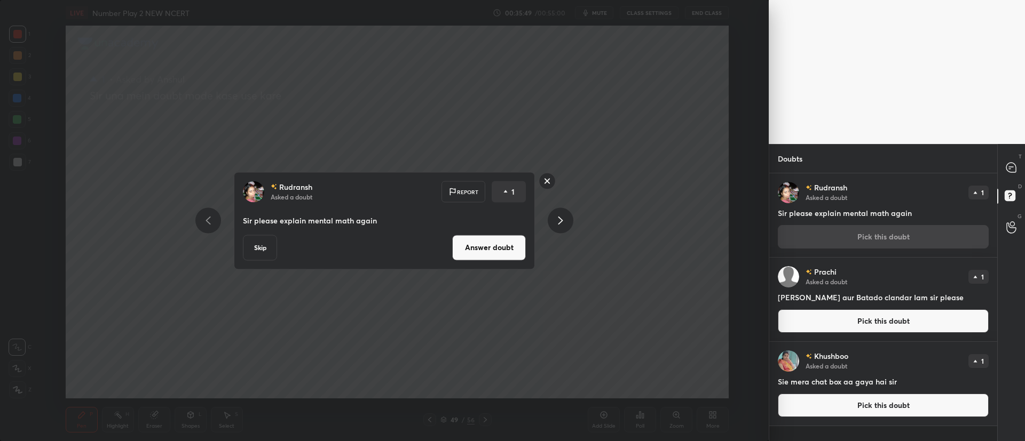
click at [491, 247] on button "Answer doubt" at bounding box center [489, 248] width 74 height 26
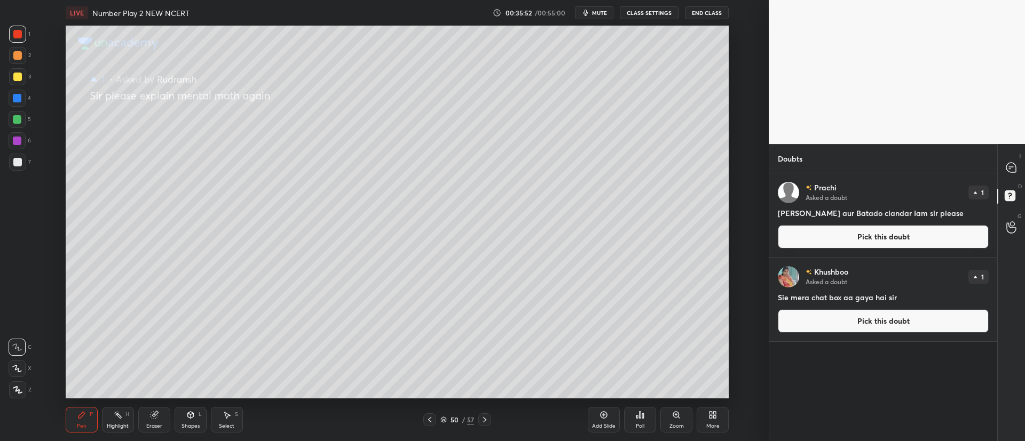
click at [816, 316] on button "Pick this doubt" at bounding box center [883, 321] width 211 height 23
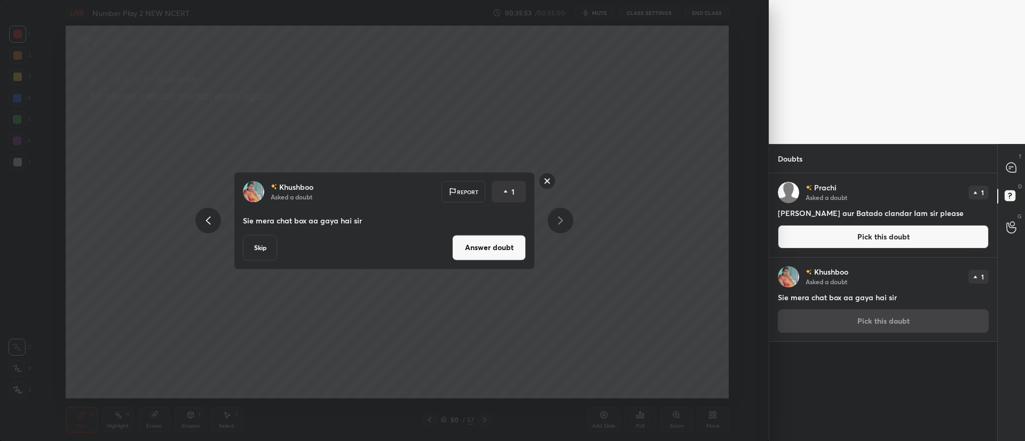
click at [463, 243] on button "Answer doubt" at bounding box center [489, 248] width 74 height 26
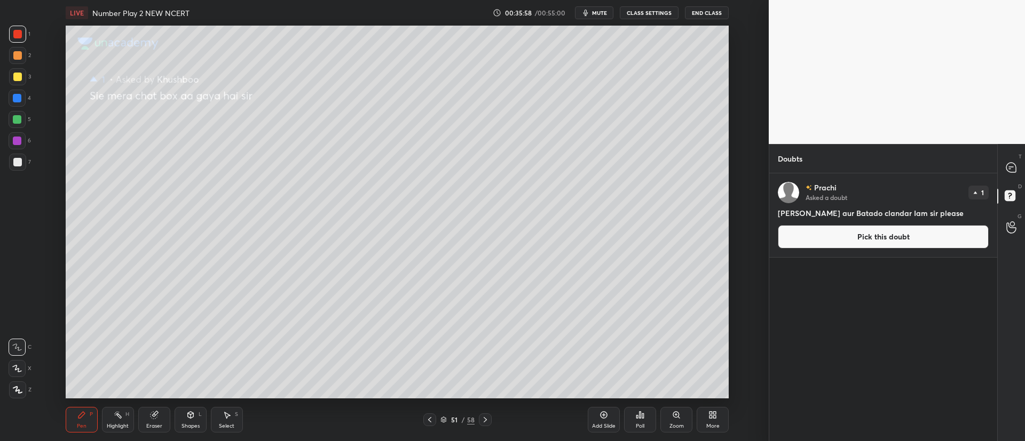
click at [825, 241] on button "Pick this doubt" at bounding box center [883, 236] width 211 height 23
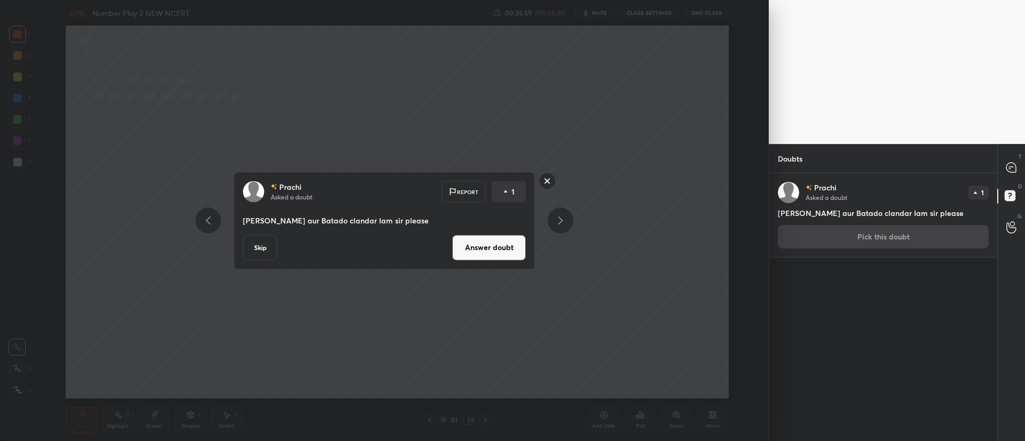
click at [504, 247] on button "Answer doubt" at bounding box center [489, 248] width 74 height 26
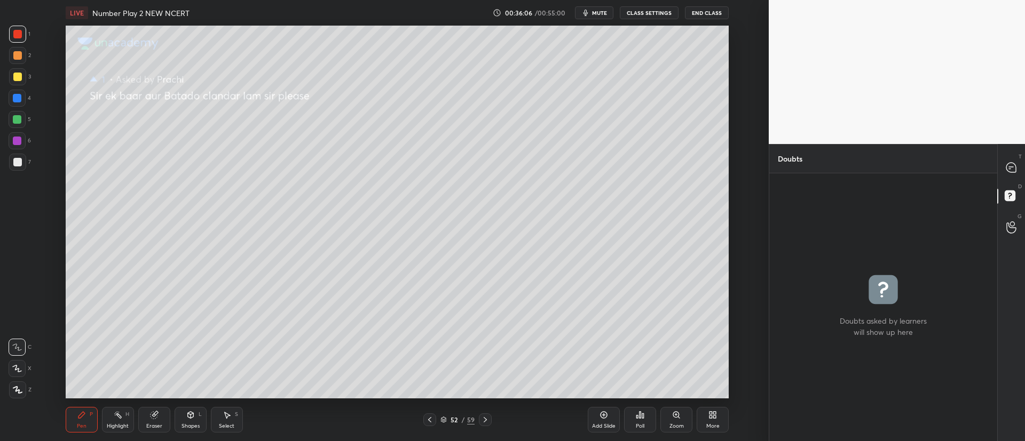
click at [446, 422] on icon at bounding box center [443, 422] width 5 height 2
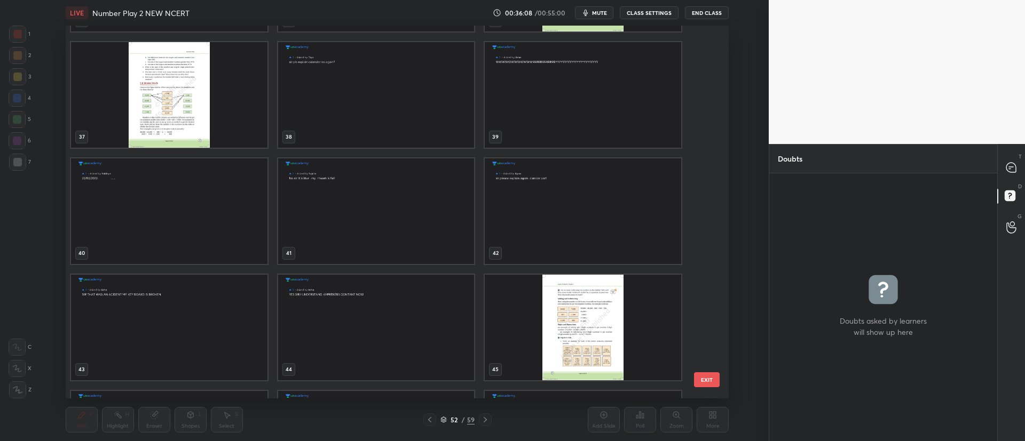
scroll to position [1385, 0]
click at [544, 314] on img "grid" at bounding box center [583, 328] width 196 height 106
click at [546, 315] on img "grid" at bounding box center [583, 328] width 196 height 106
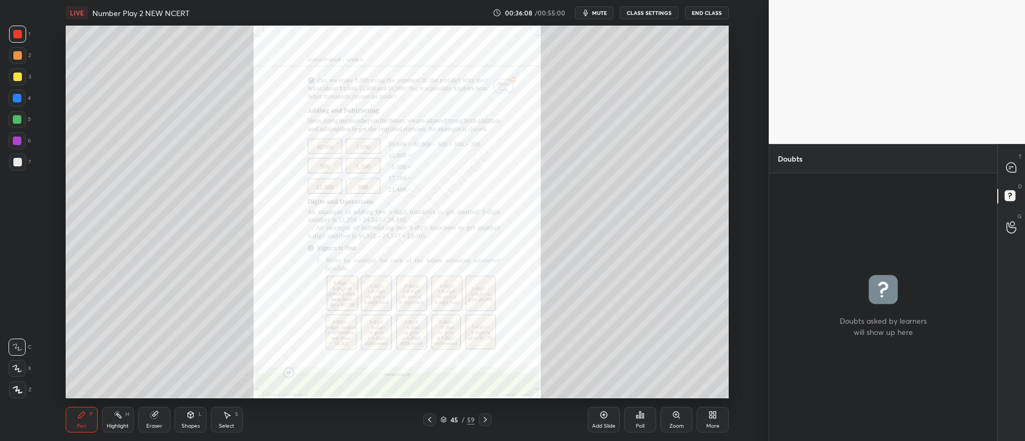
click at [548, 317] on img "grid" at bounding box center [583, 328] width 196 height 106
click at [676, 420] on div "Zoom" at bounding box center [676, 420] width 32 height 26
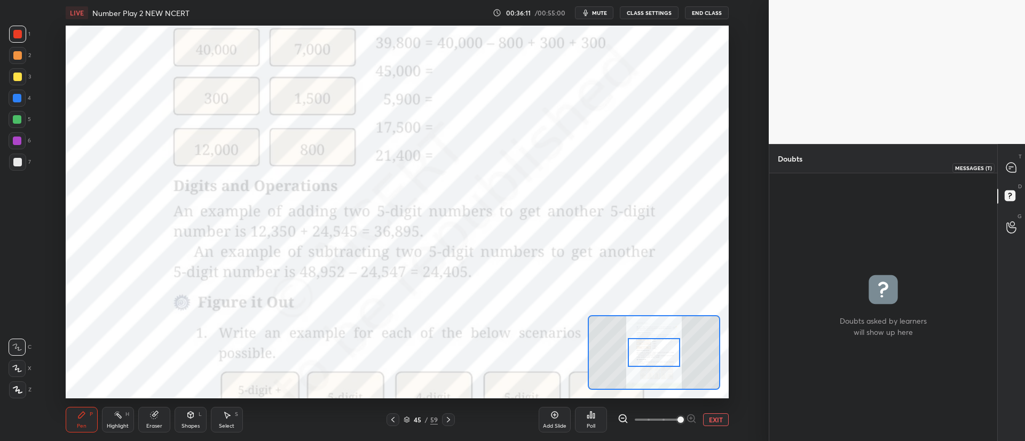
click at [1014, 168] on icon at bounding box center [1011, 168] width 10 height 10
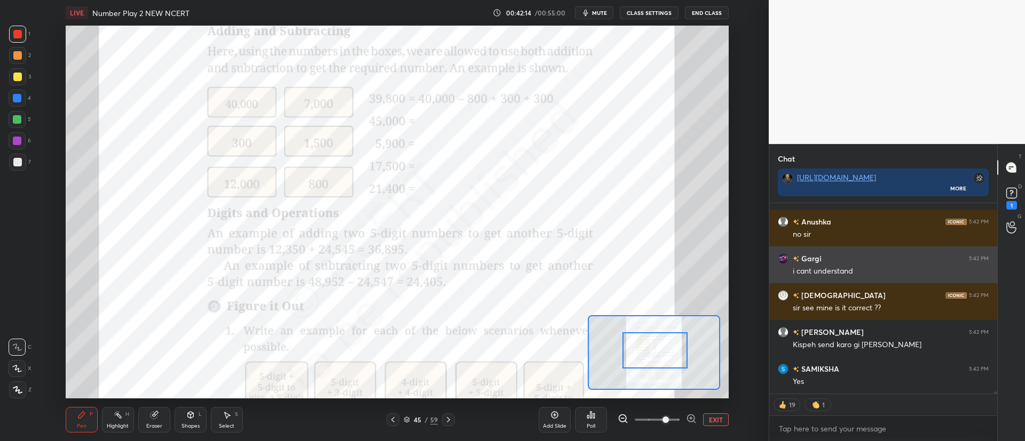
scroll to position [14983, 0]
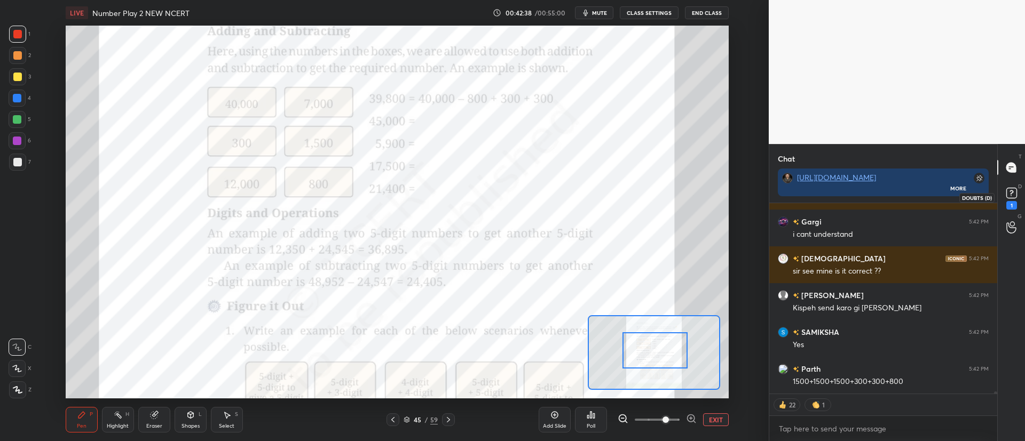
click at [1012, 193] on icon at bounding box center [1011, 193] width 4 height 4
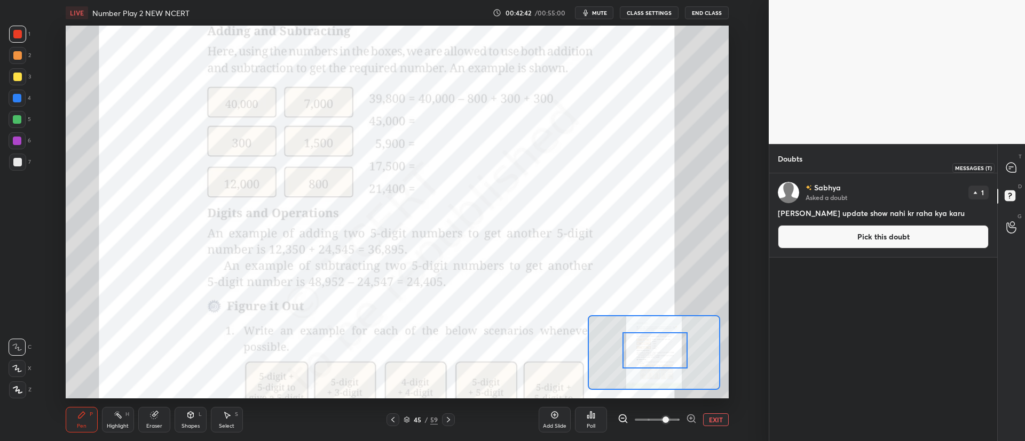
click at [1013, 165] on icon at bounding box center [1011, 168] width 10 height 10
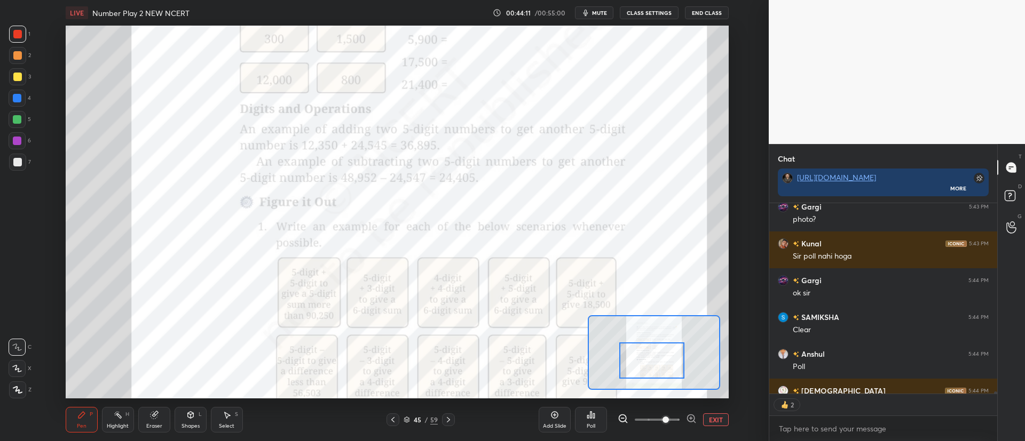
scroll to position [15320, 0]
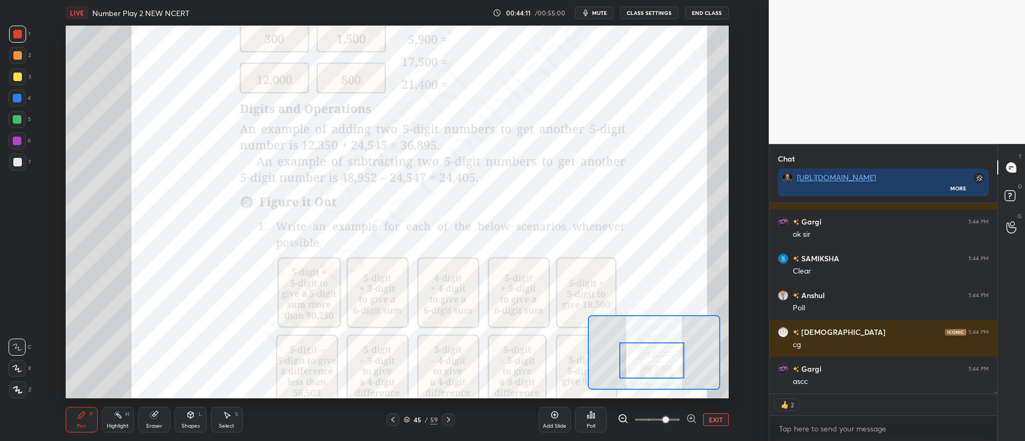
click at [650, 362] on div at bounding box center [651, 361] width 65 height 36
click at [448, 416] on icon at bounding box center [448, 420] width 9 height 9
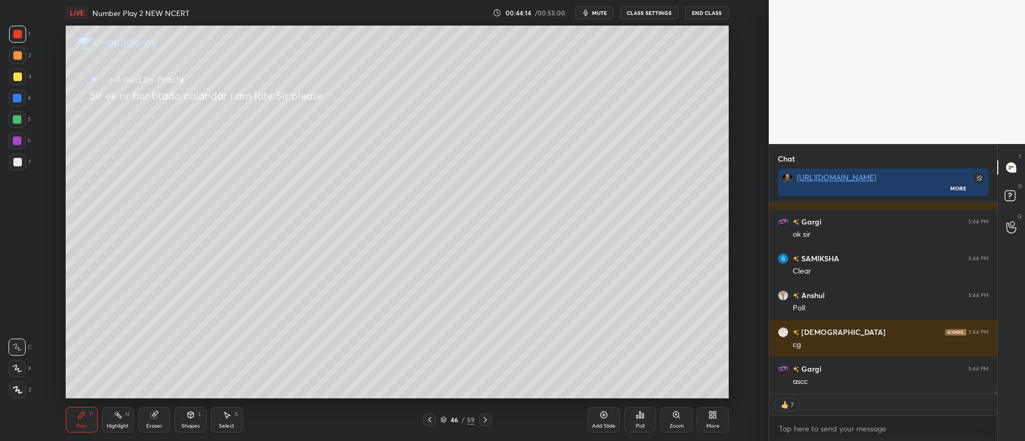
scroll to position [15357, 0]
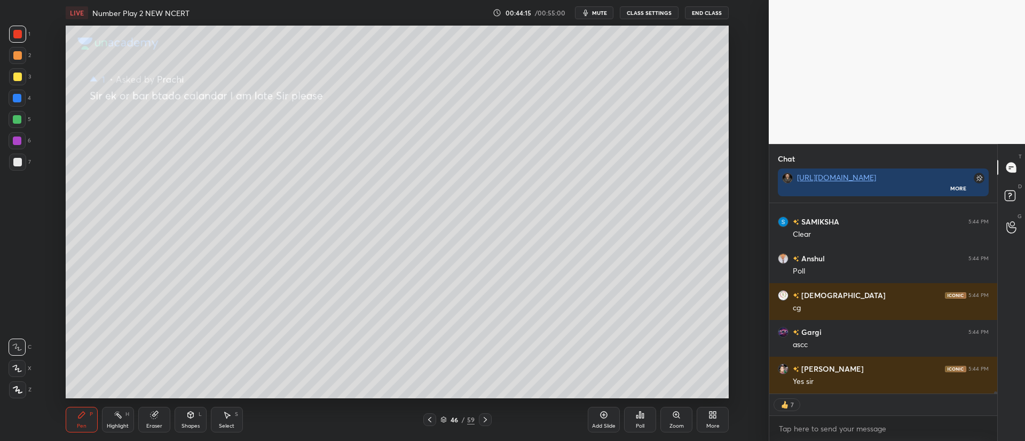
click at [444, 418] on icon at bounding box center [443, 420] width 6 height 6
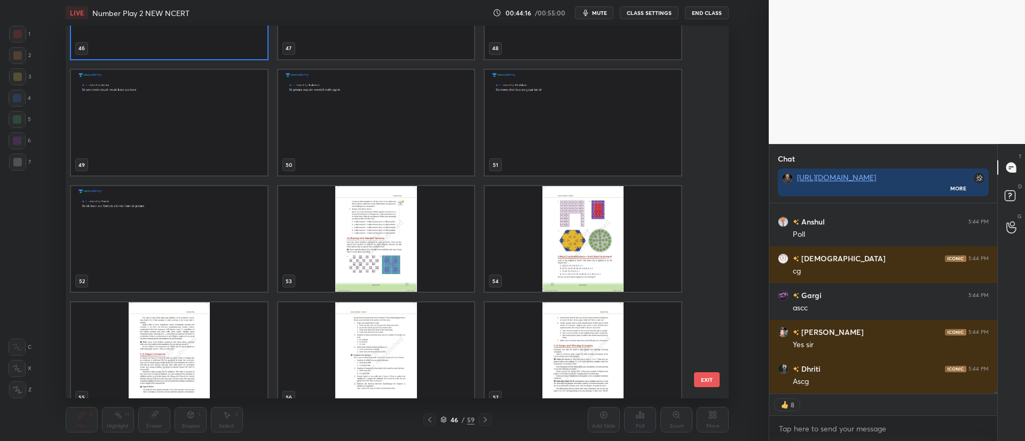
scroll to position [1833, 0]
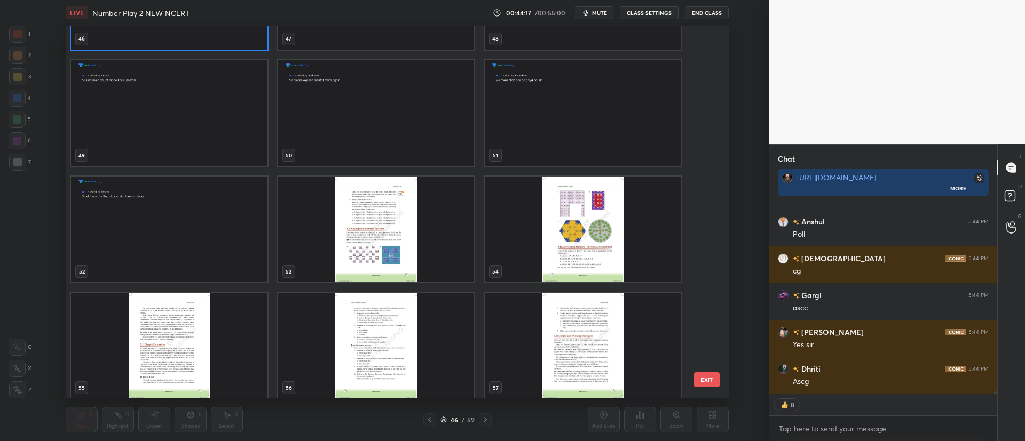
click at [382, 250] on img "grid" at bounding box center [375, 230] width 196 height 106
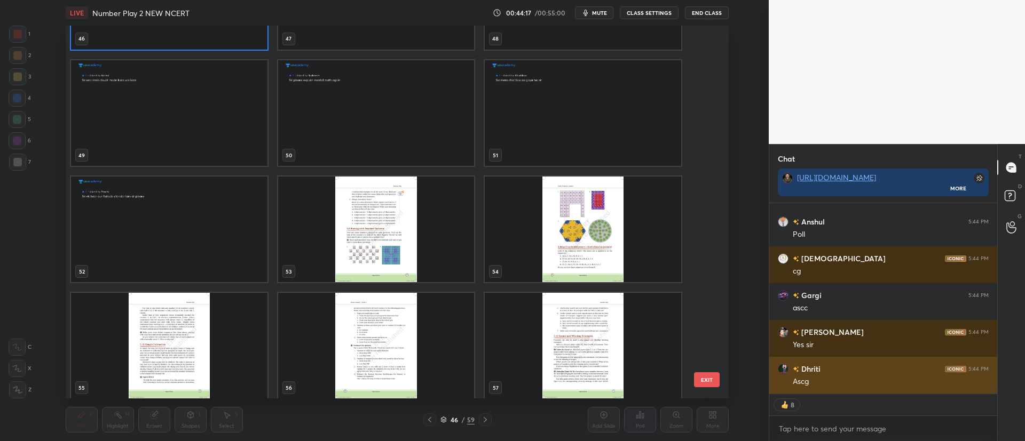
click at [382, 248] on img "grid" at bounding box center [375, 230] width 196 height 106
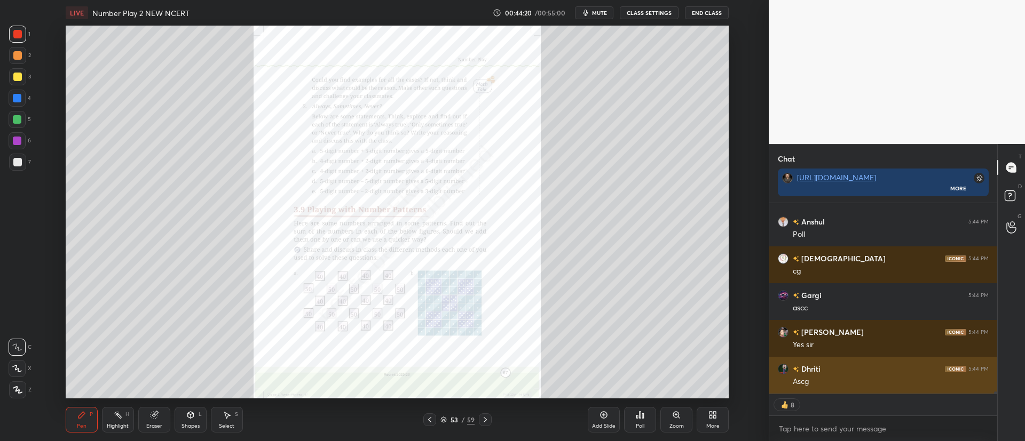
click at [675, 419] on icon at bounding box center [676, 415] width 9 height 9
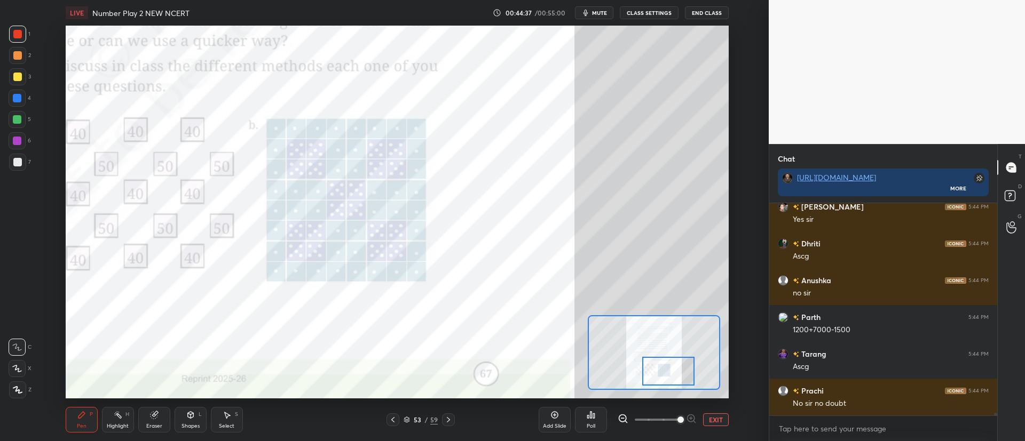
scroll to position [187, 225]
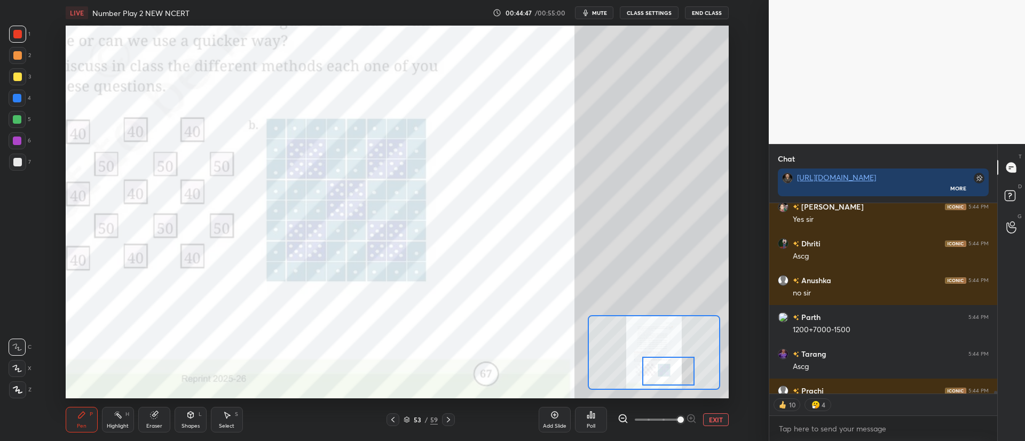
click at [451, 421] on icon at bounding box center [448, 420] width 9 height 9
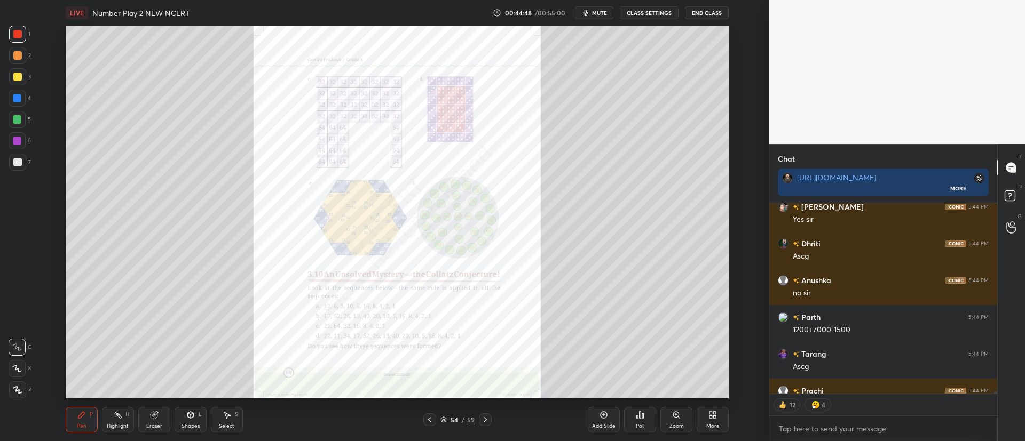
scroll to position [15578, 0]
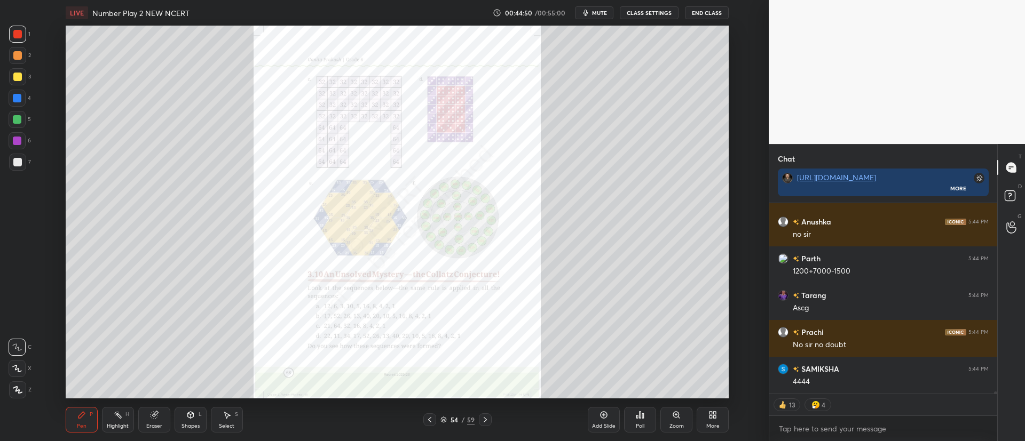
click at [682, 421] on div "Zoom" at bounding box center [676, 420] width 32 height 26
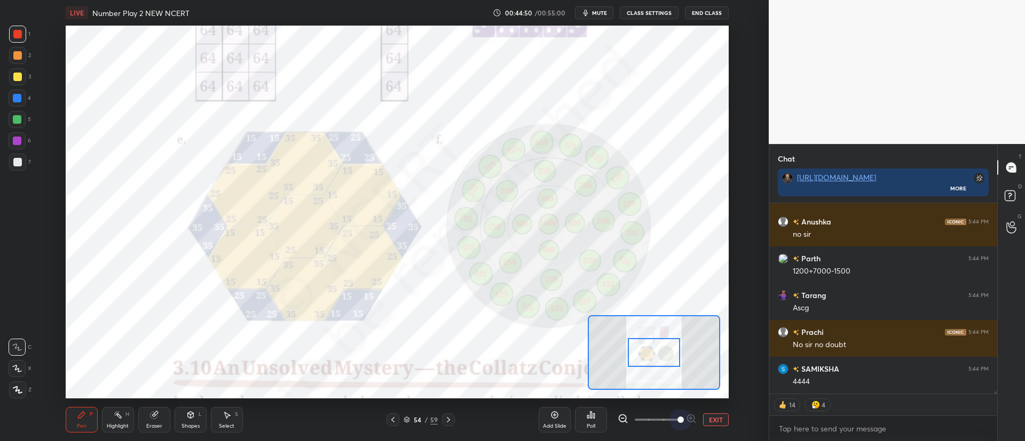
click at [683, 418] on span at bounding box center [680, 420] width 6 height 6
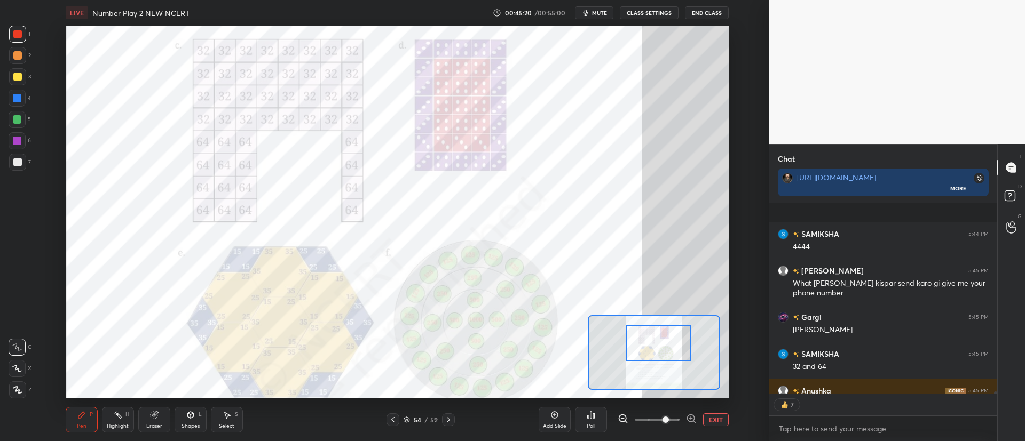
scroll to position [15772, 0]
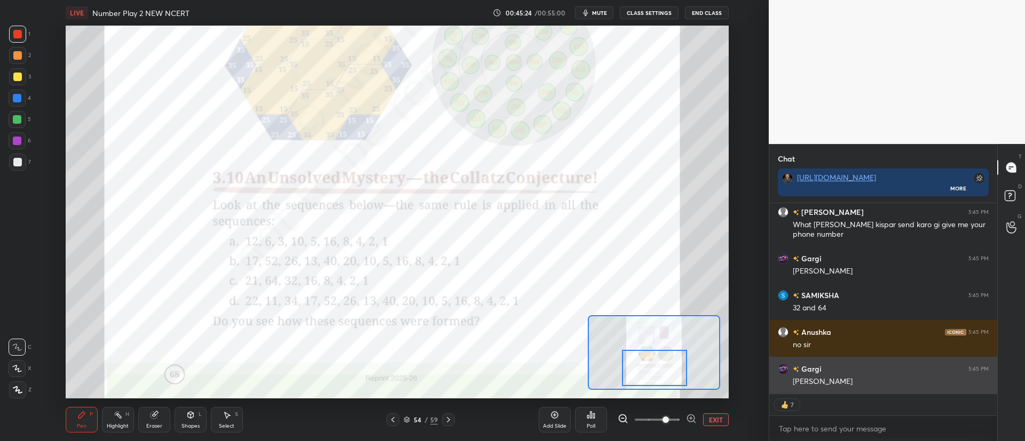
click at [449, 418] on icon at bounding box center [448, 420] width 9 height 9
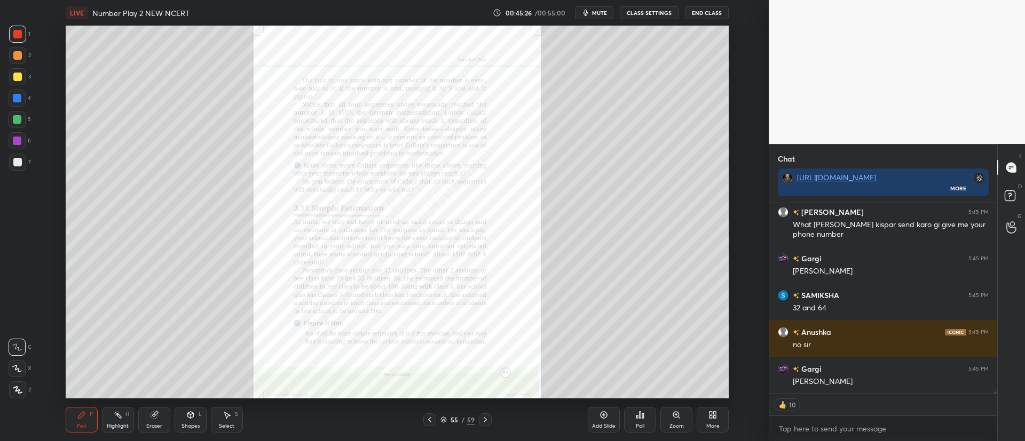
scroll to position [15809, 0]
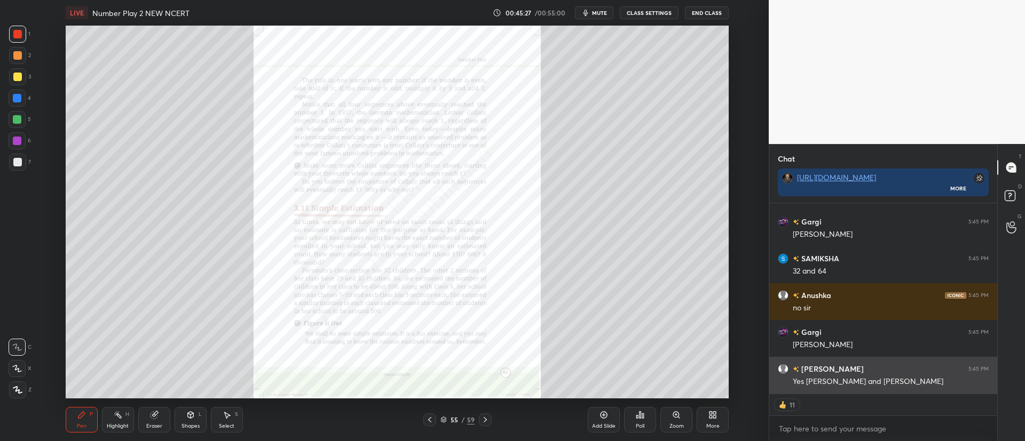
click at [486, 416] on icon at bounding box center [485, 420] width 9 height 9
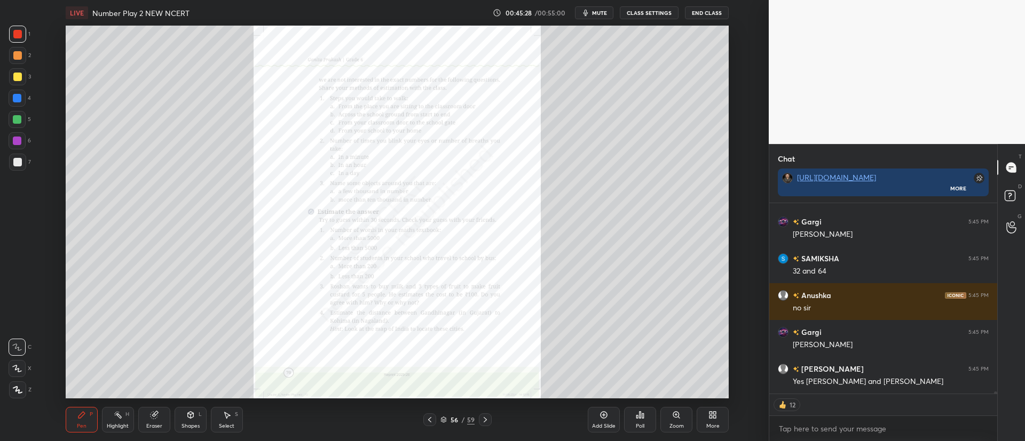
scroll to position [15845, 0]
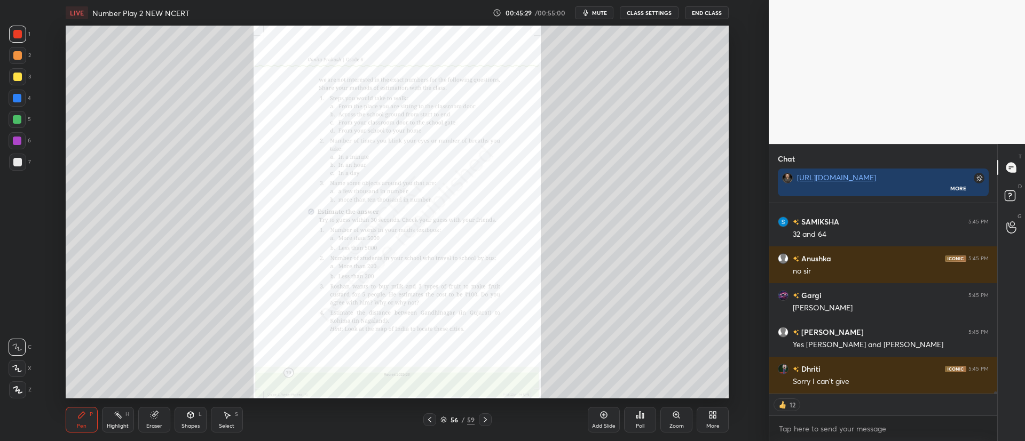
click at [433, 419] on icon at bounding box center [429, 420] width 9 height 9
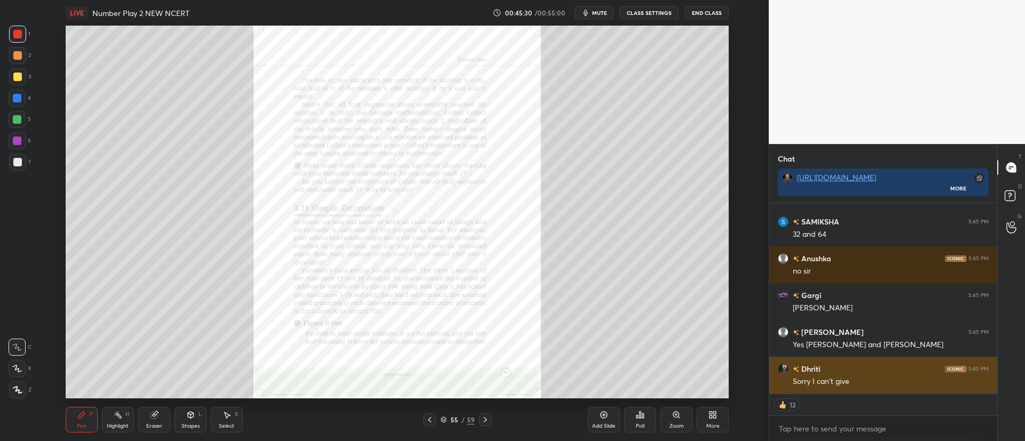
click at [671, 417] on div "Zoom" at bounding box center [676, 420] width 32 height 26
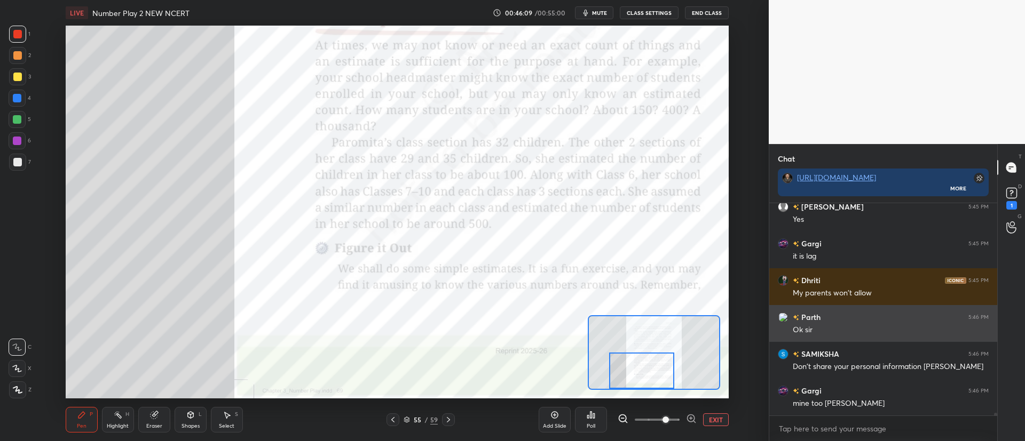
scroll to position [15855, 0]
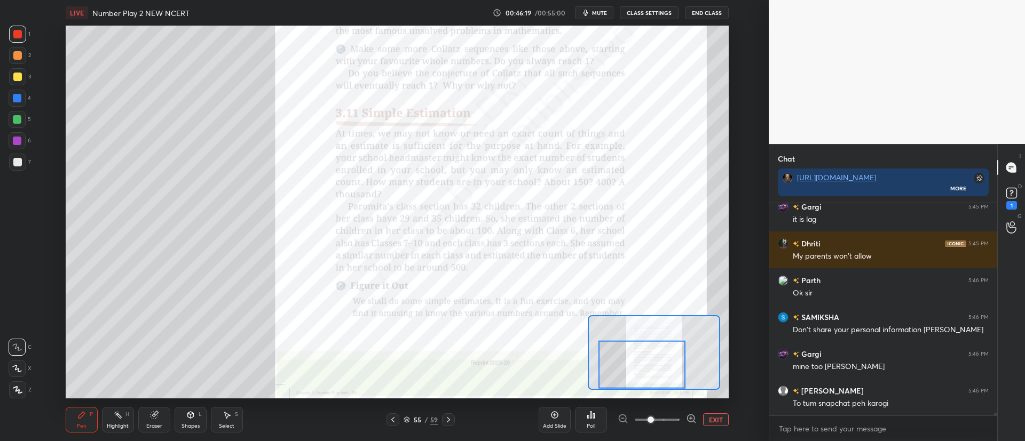
click at [447, 422] on icon at bounding box center [448, 419] width 3 height 5
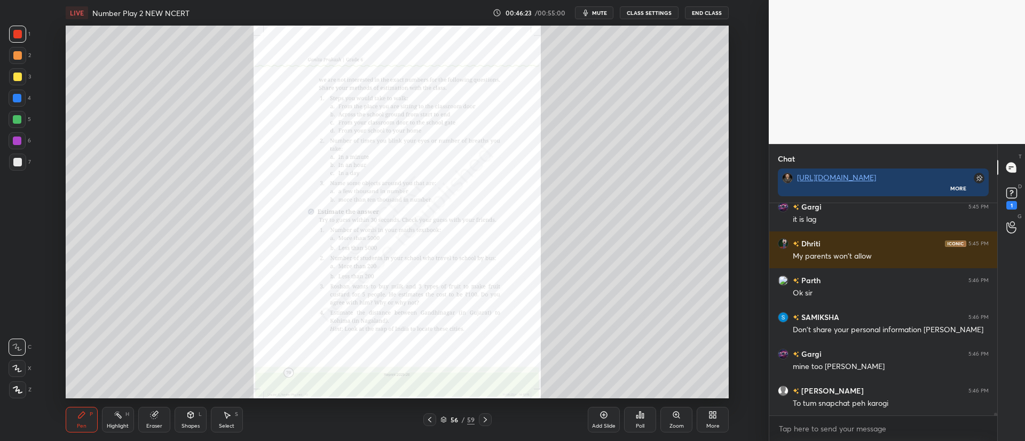
click at [679, 417] on icon at bounding box center [676, 415] width 9 height 9
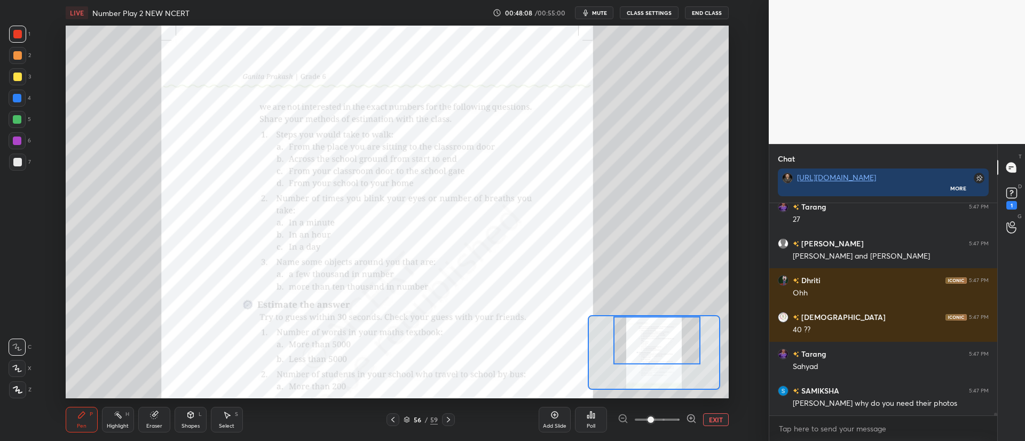
scroll to position [16529, 0]
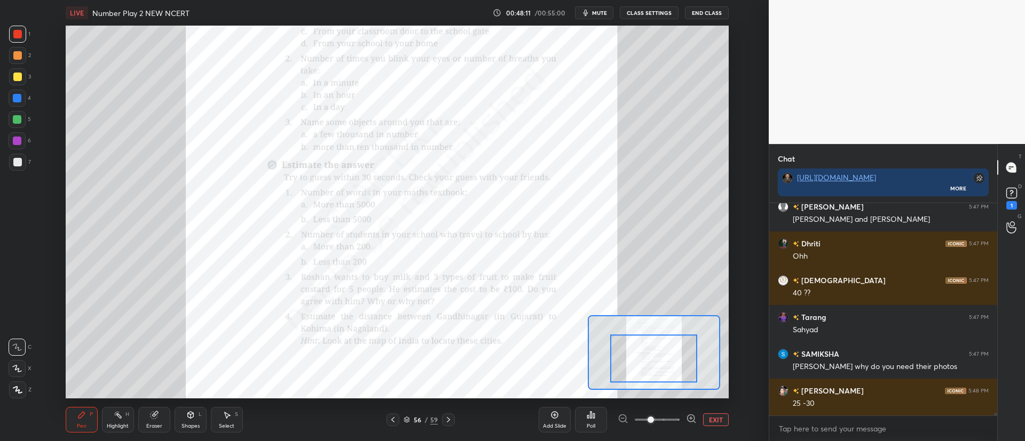
click at [449, 419] on icon at bounding box center [448, 419] width 3 height 5
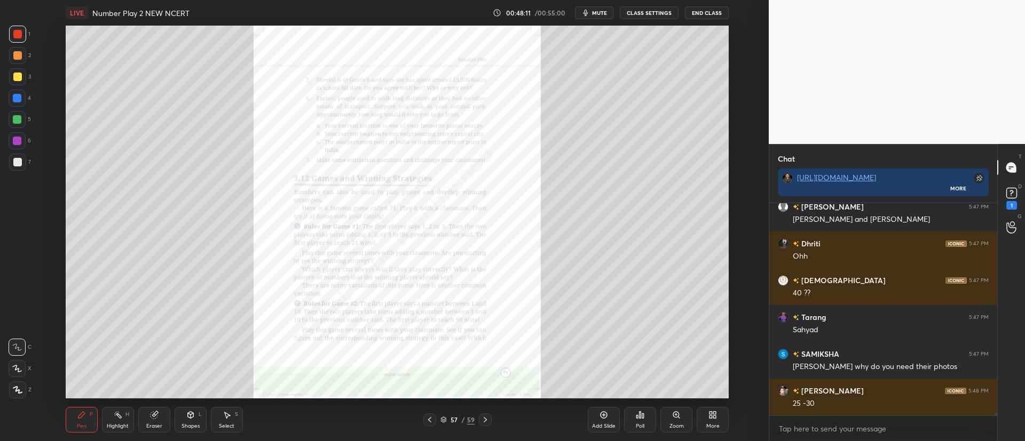
click at [449, 421] on div "57" at bounding box center [454, 420] width 11 height 6
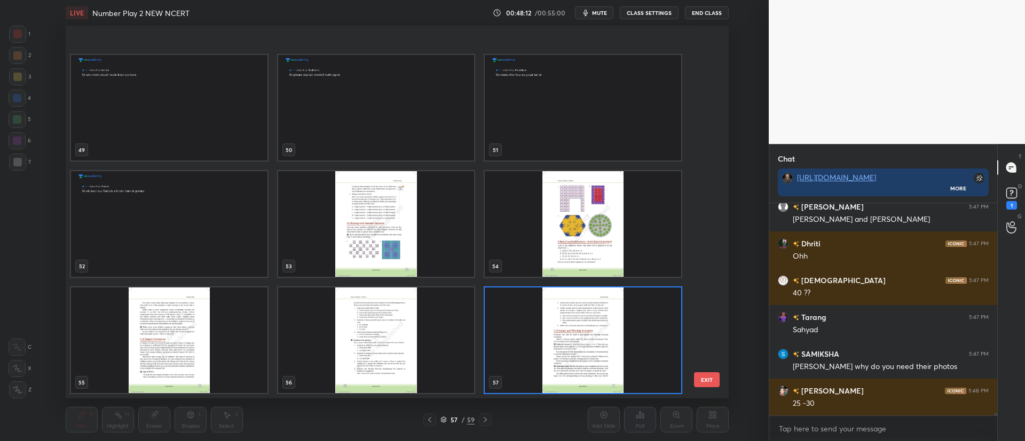
scroll to position [1954, 0]
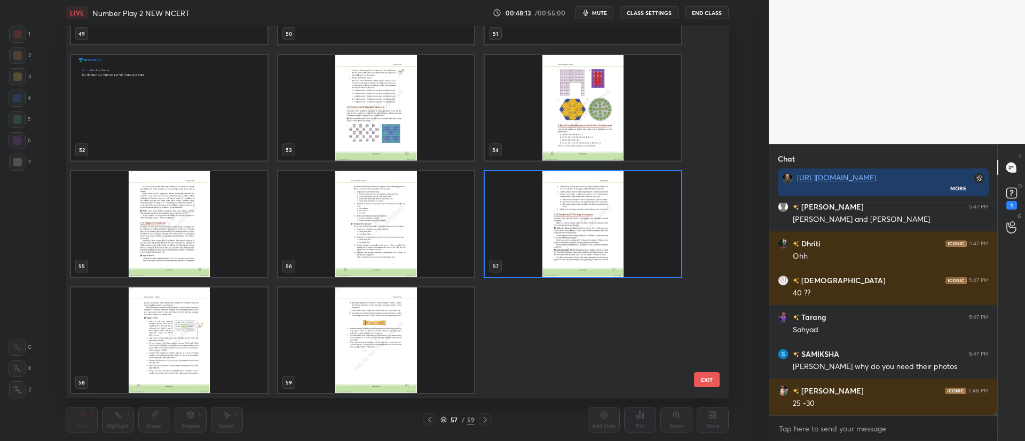
click at [354, 322] on img "grid" at bounding box center [375, 341] width 196 height 106
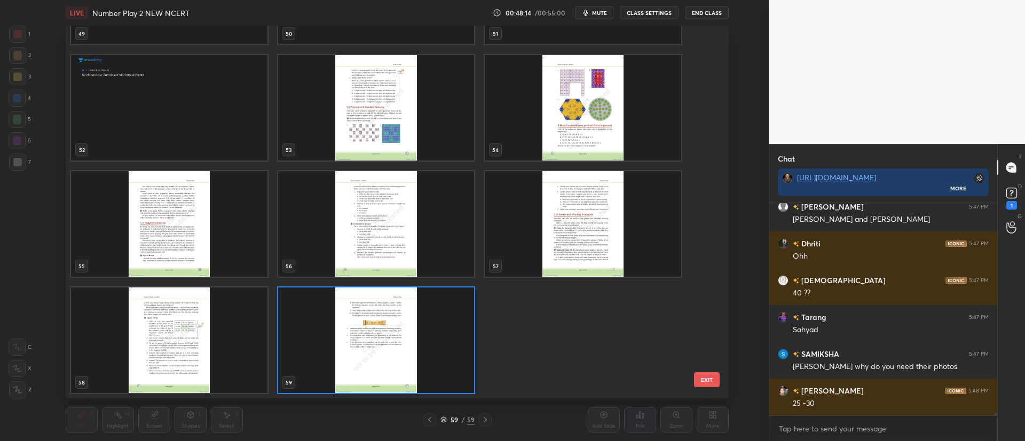
scroll to position [16566, 0]
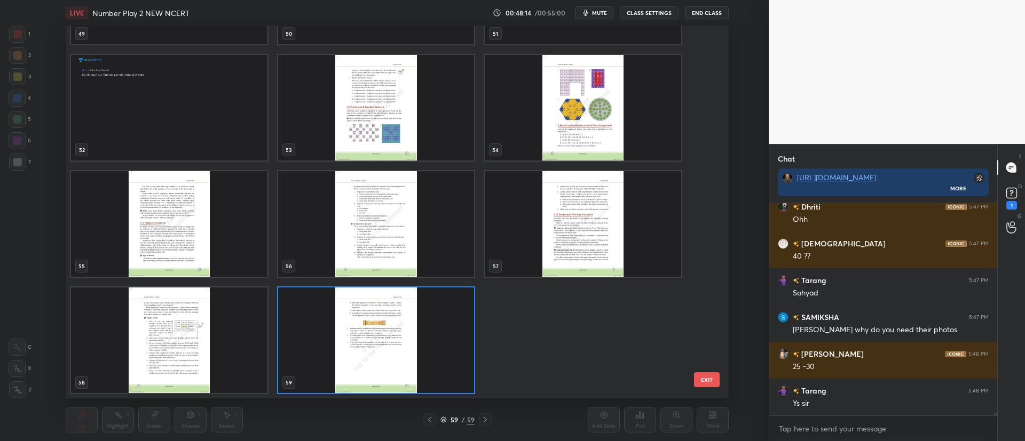
click at [213, 325] on img "grid" at bounding box center [169, 341] width 196 height 106
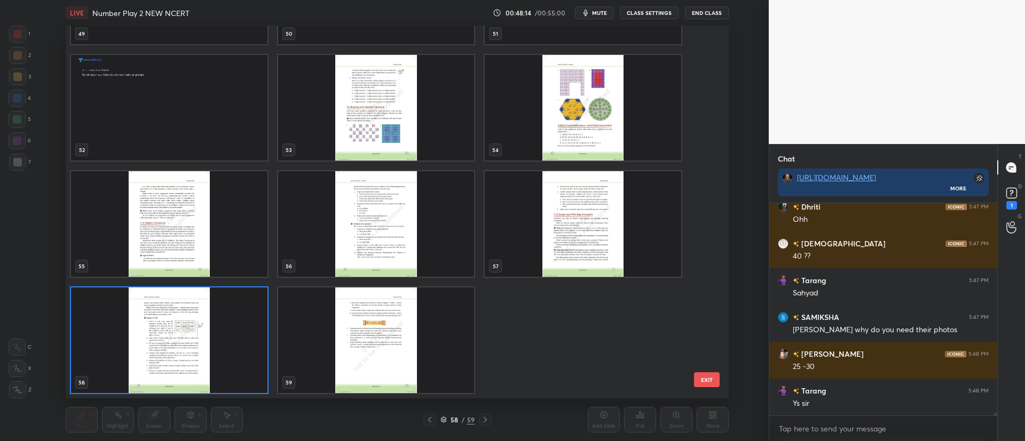
click at [217, 326] on img "grid" at bounding box center [169, 341] width 196 height 106
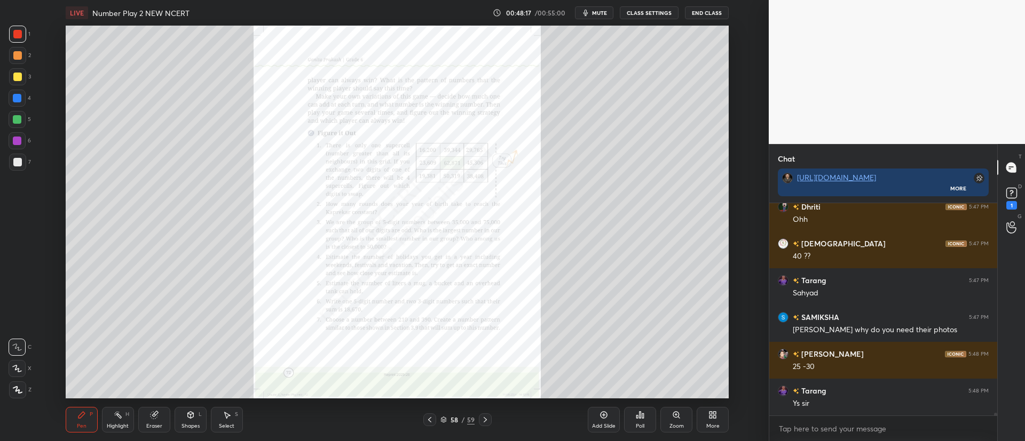
click at [494, 417] on div "58 / 59" at bounding box center [457, 420] width 261 height 13
click at [486, 422] on icon at bounding box center [485, 420] width 9 height 9
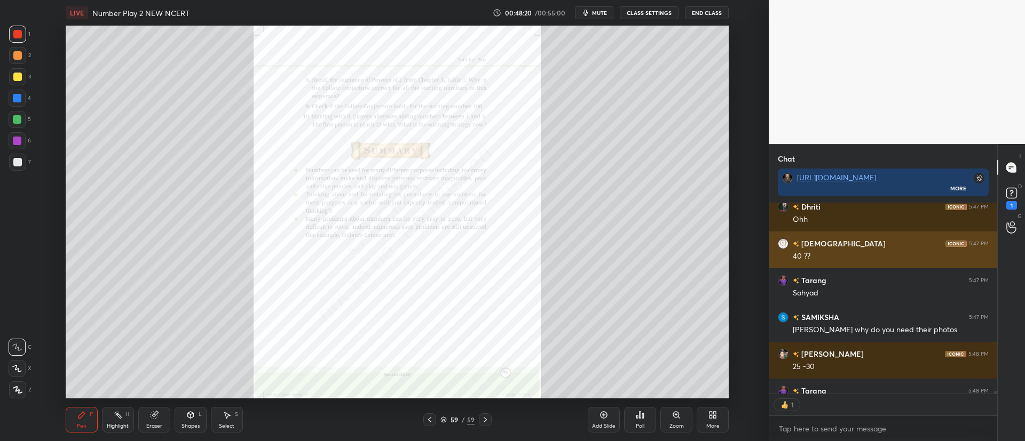
scroll to position [187, 225]
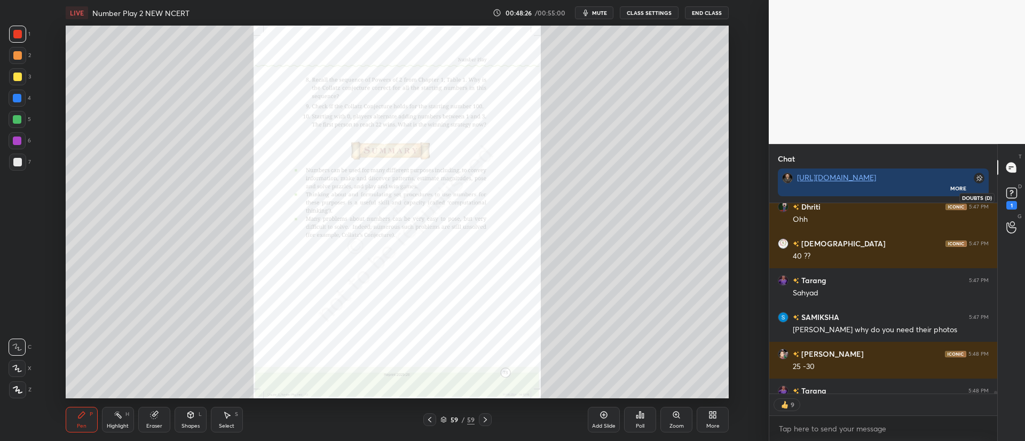
click at [1011, 195] on rect at bounding box center [1011, 193] width 10 height 10
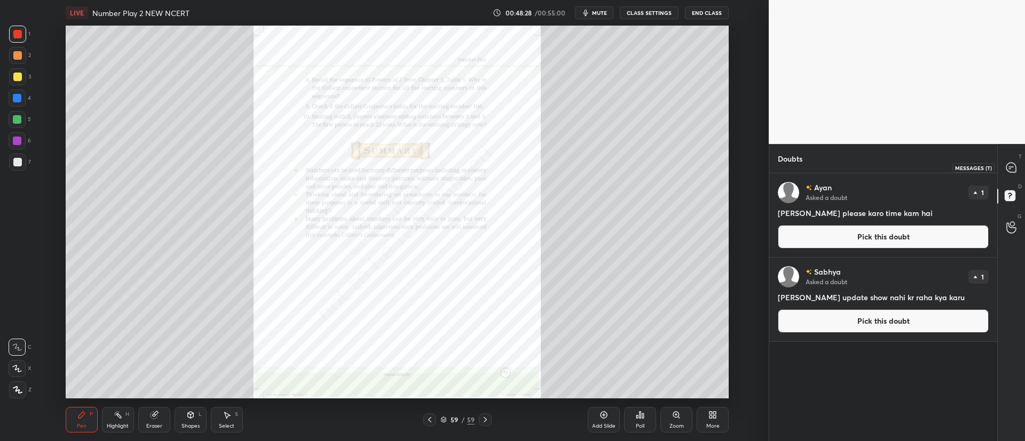
click at [1008, 173] on icon at bounding box center [1010, 167] width 11 height 11
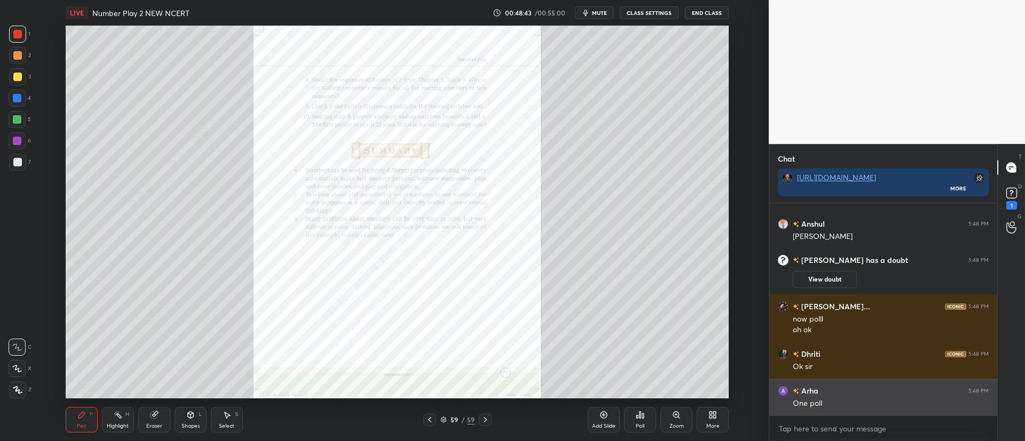
scroll to position [16446, 0]
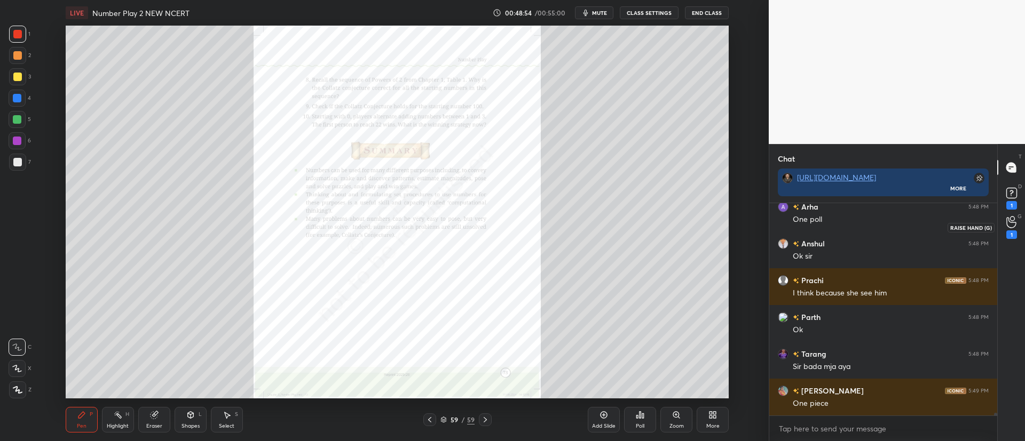
click at [1011, 223] on icon at bounding box center [1011, 222] width 10 height 11
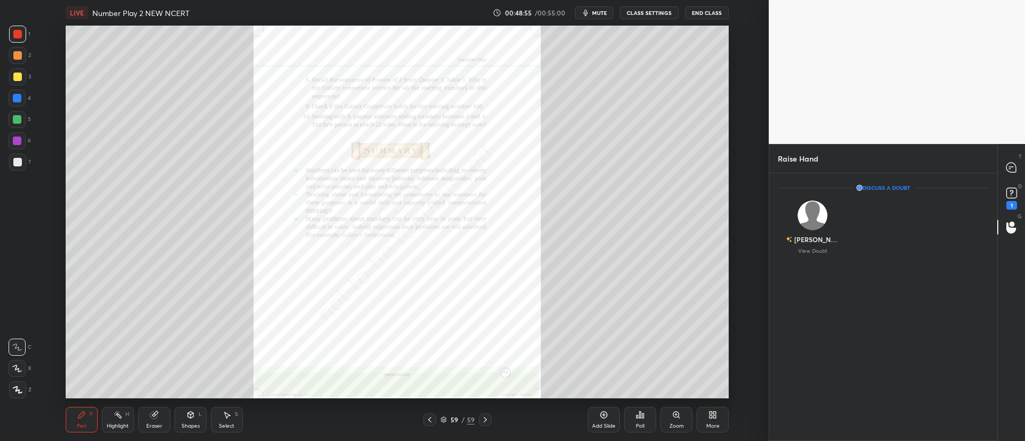
click at [819, 228] on img "grid" at bounding box center [812, 216] width 30 height 30
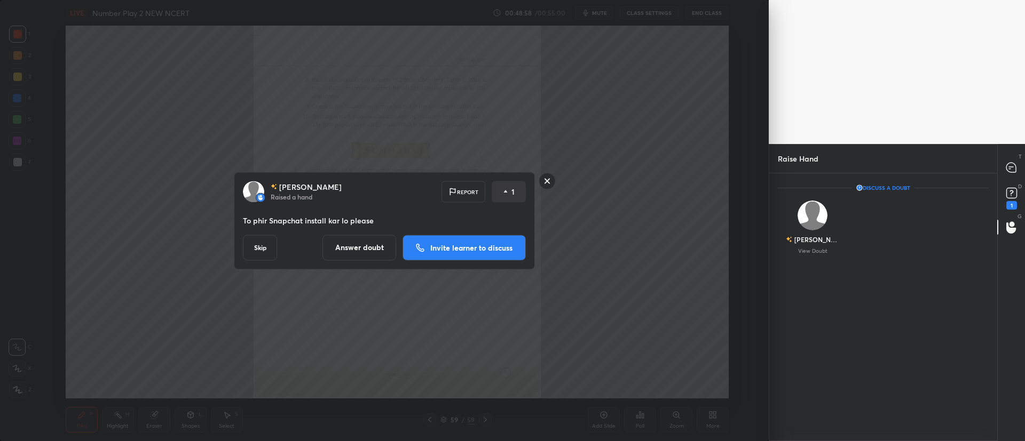
click at [467, 244] on p "Invite learner to discuss" at bounding box center [471, 247] width 82 height 7
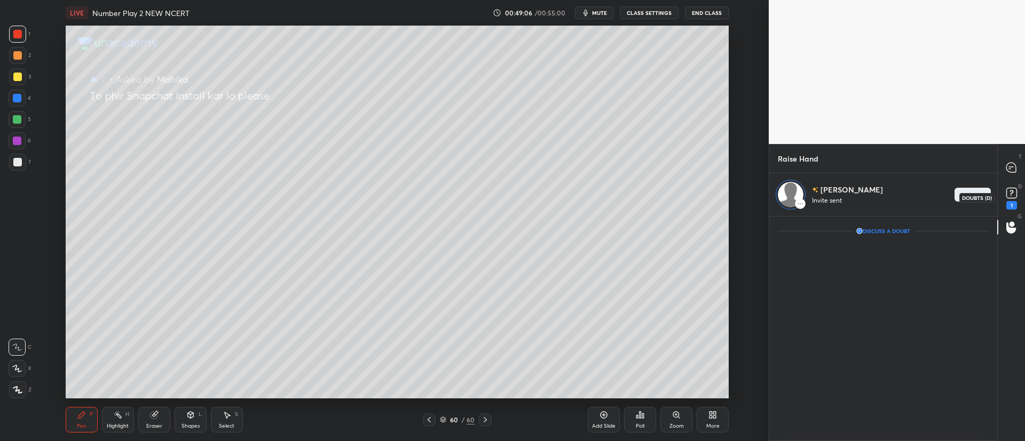
click at [1009, 196] on rect at bounding box center [1011, 193] width 10 height 10
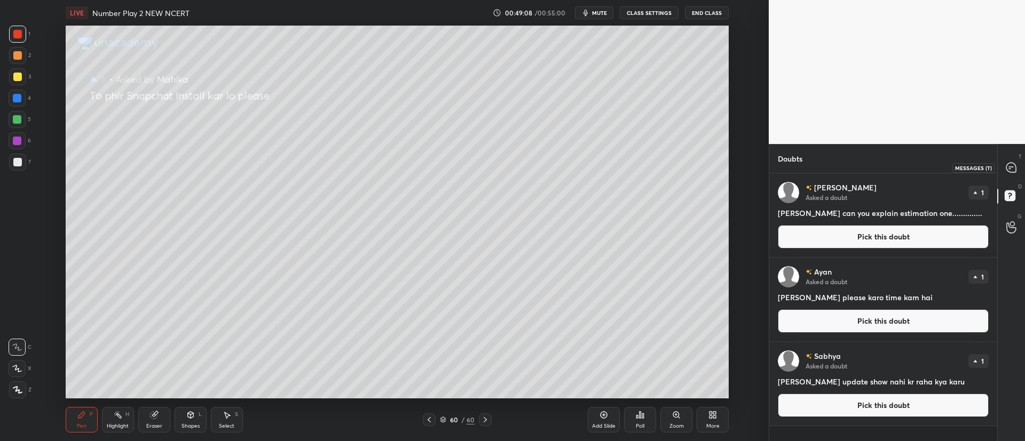
click at [1013, 164] on icon at bounding box center [1011, 168] width 10 height 10
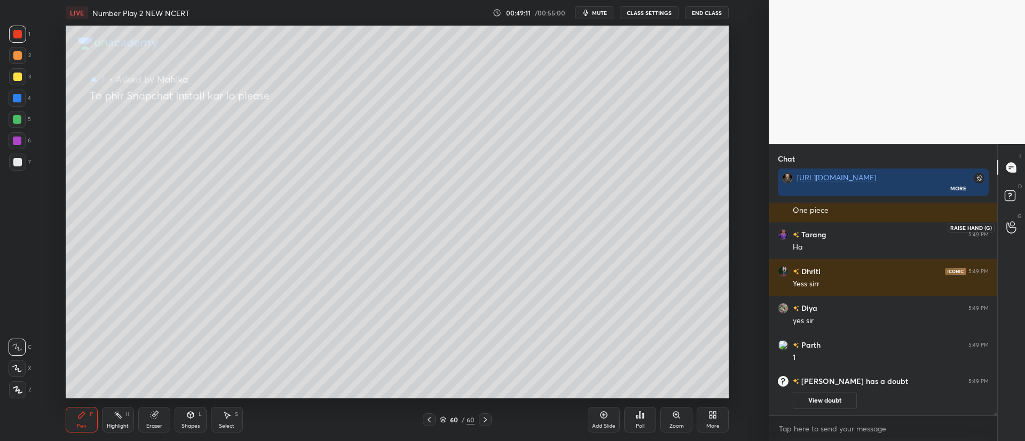
click at [1009, 226] on icon at bounding box center [1011, 227] width 10 height 12
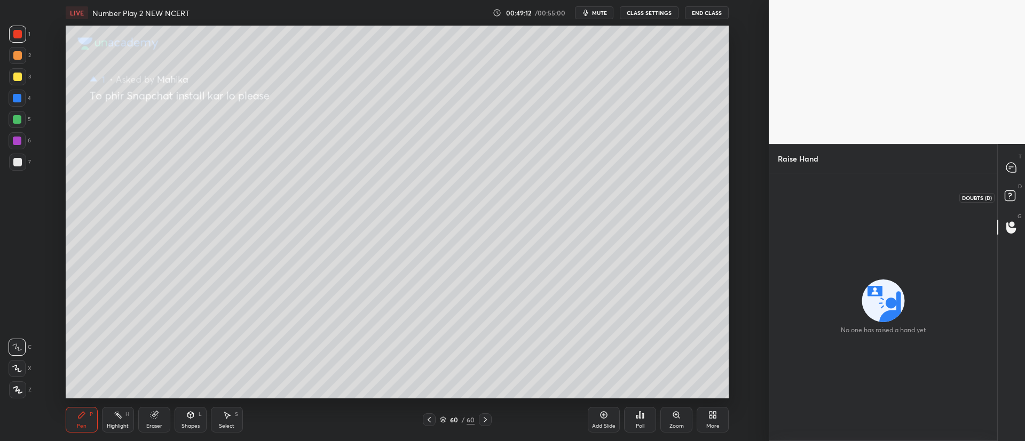
click at [1005, 198] on rect at bounding box center [1009, 196] width 10 height 10
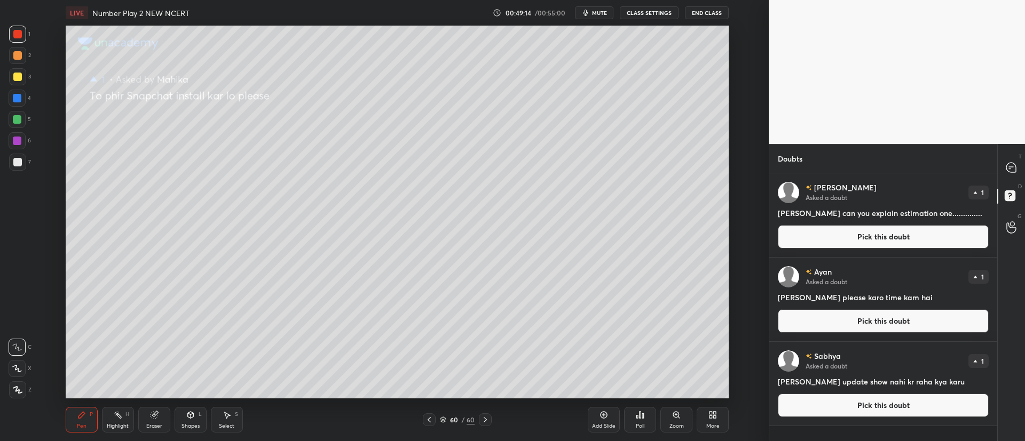
click at [823, 234] on button "Pick this doubt" at bounding box center [883, 236] width 211 height 23
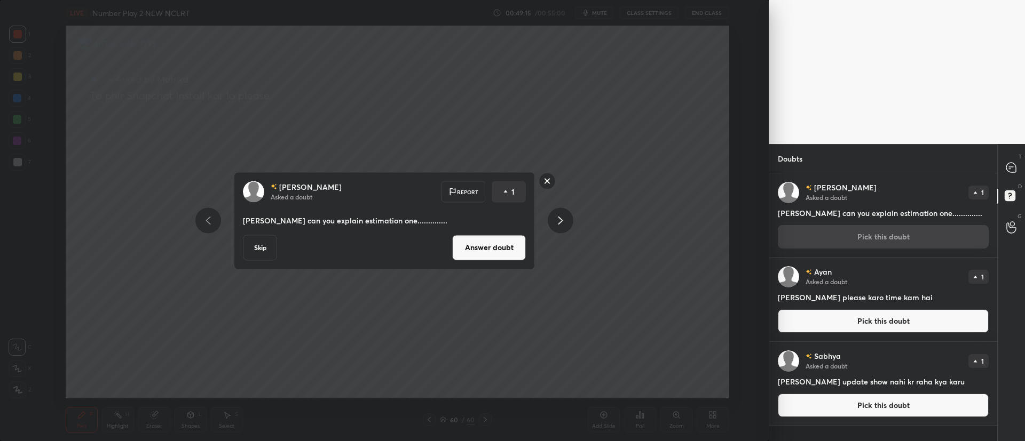
click at [492, 248] on button "Answer doubt" at bounding box center [489, 248] width 74 height 26
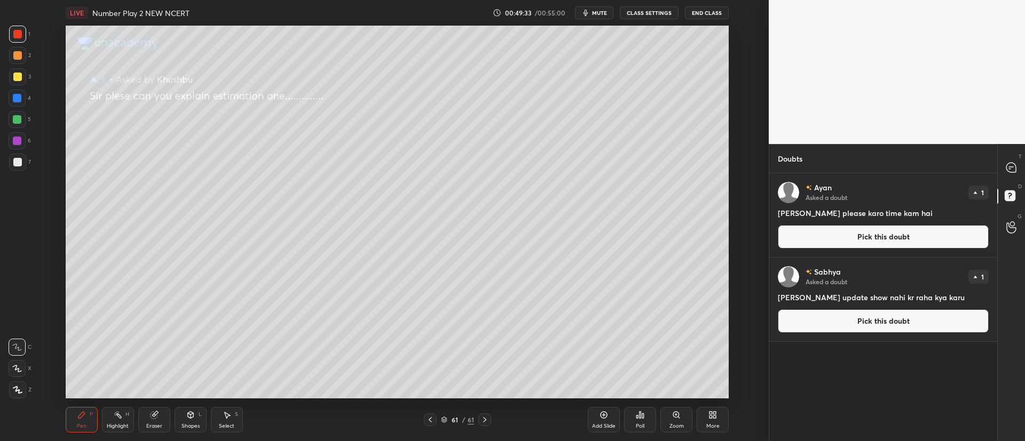
click at [886, 242] on button "Pick this doubt" at bounding box center [883, 236] width 211 height 23
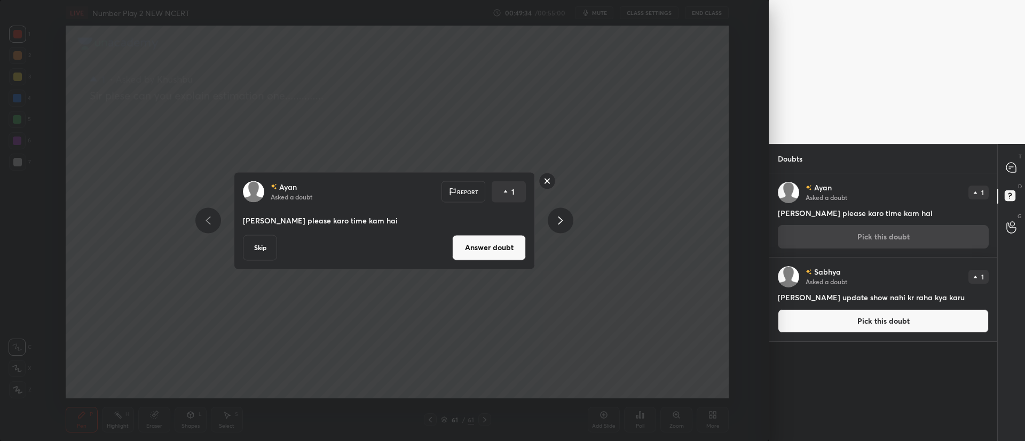
click at [501, 241] on button "Answer doubt" at bounding box center [489, 248] width 74 height 26
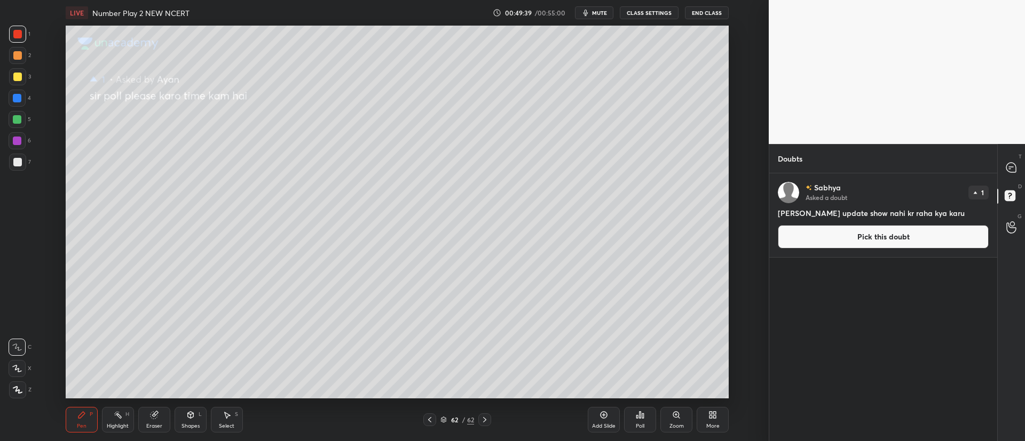
click at [822, 241] on button "Pick this doubt" at bounding box center [883, 236] width 211 height 23
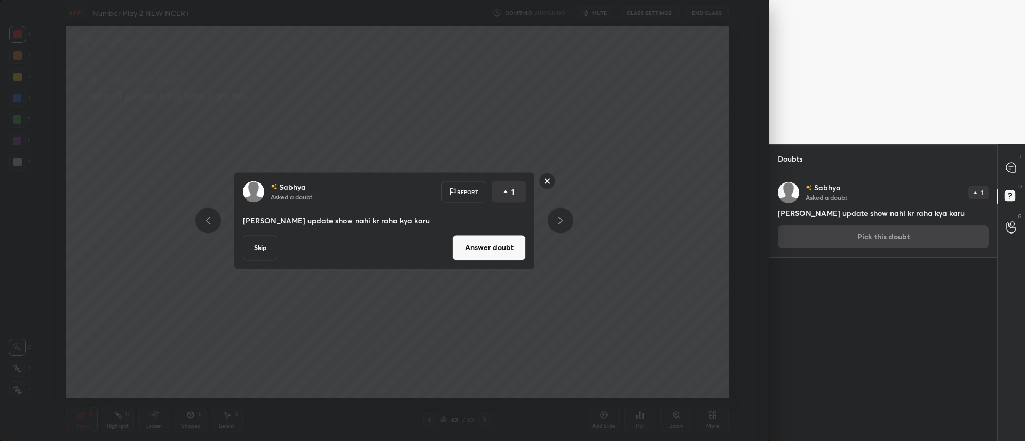
click at [501, 248] on button "Answer doubt" at bounding box center [489, 248] width 74 height 26
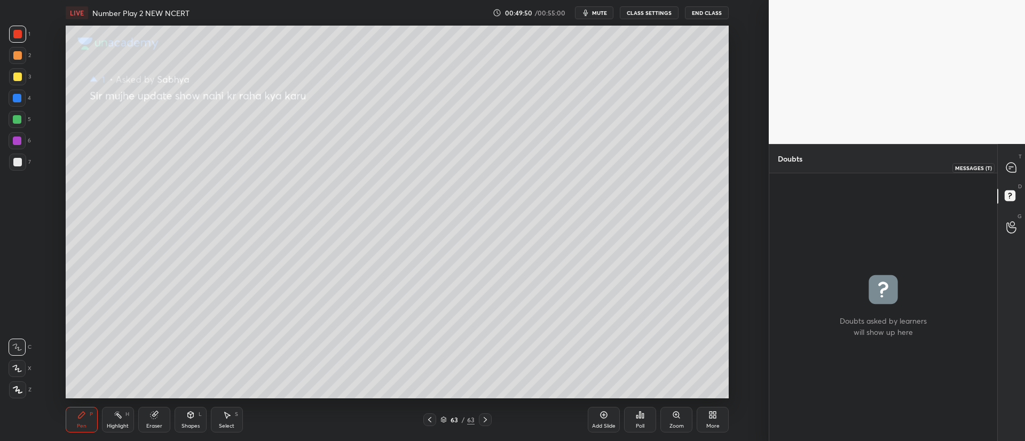
click at [1012, 164] on icon at bounding box center [1011, 168] width 10 height 10
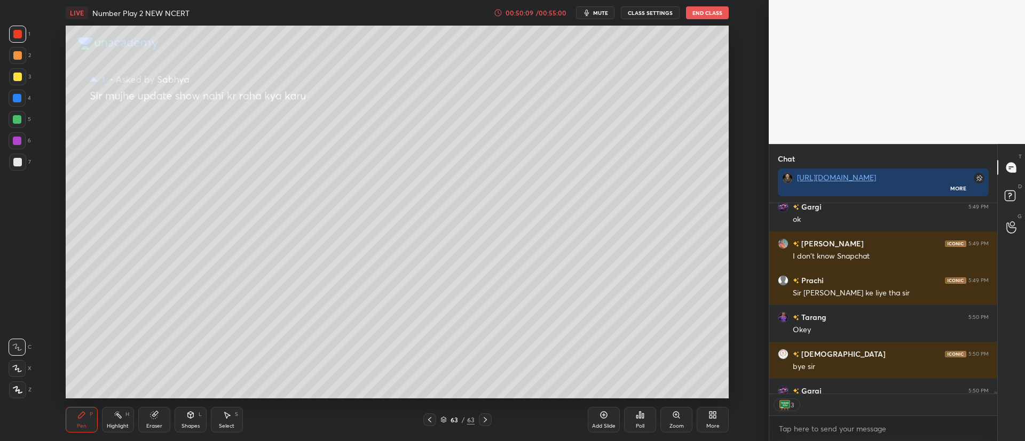
scroll to position [17181, 0]
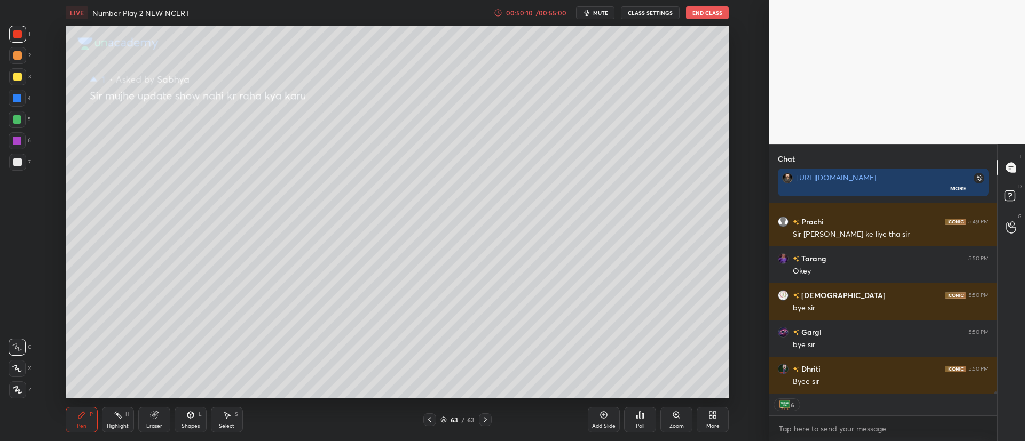
click at [715, 9] on button "End Class" at bounding box center [707, 12] width 43 height 13
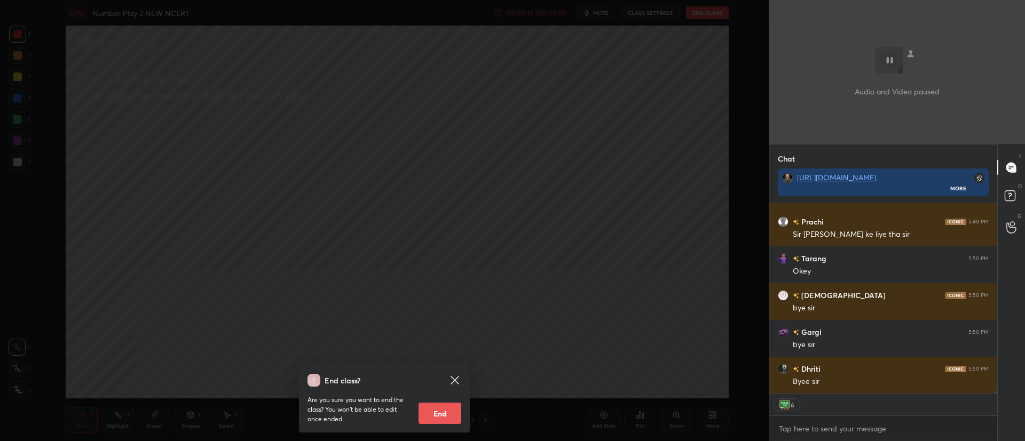
scroll to position [17218, 0]
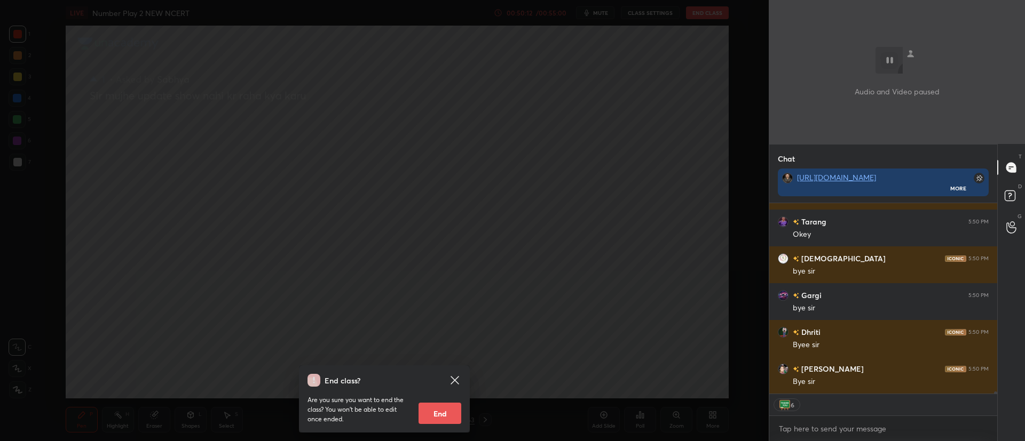
click at [441, 409] on button "End" at bounding box center [439, 413] width 43 height 21
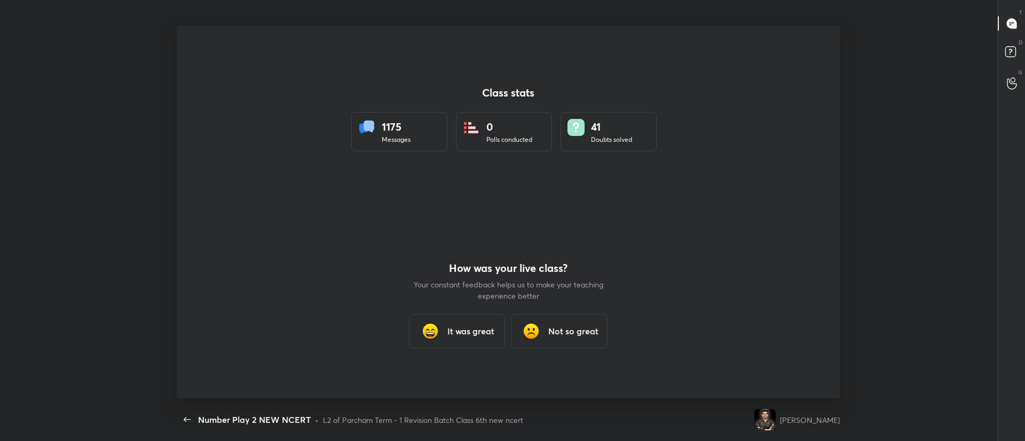
scroll to position [52991, 52348]
type textarea "x"
